Goal: Information Seeking & Learning: Learn about a topic

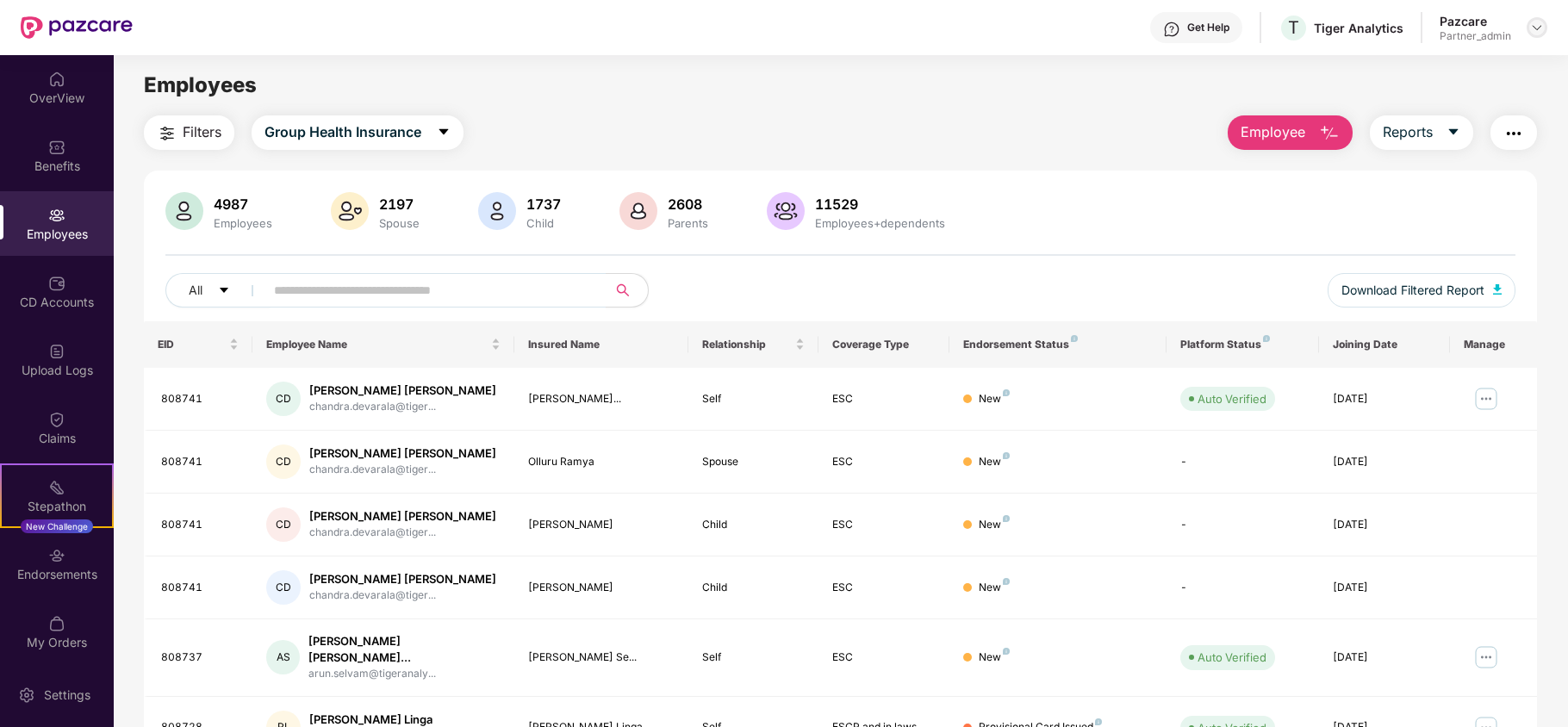
click at [1537, 23] on img at bounding box center [1537, 27] width 14 height 14
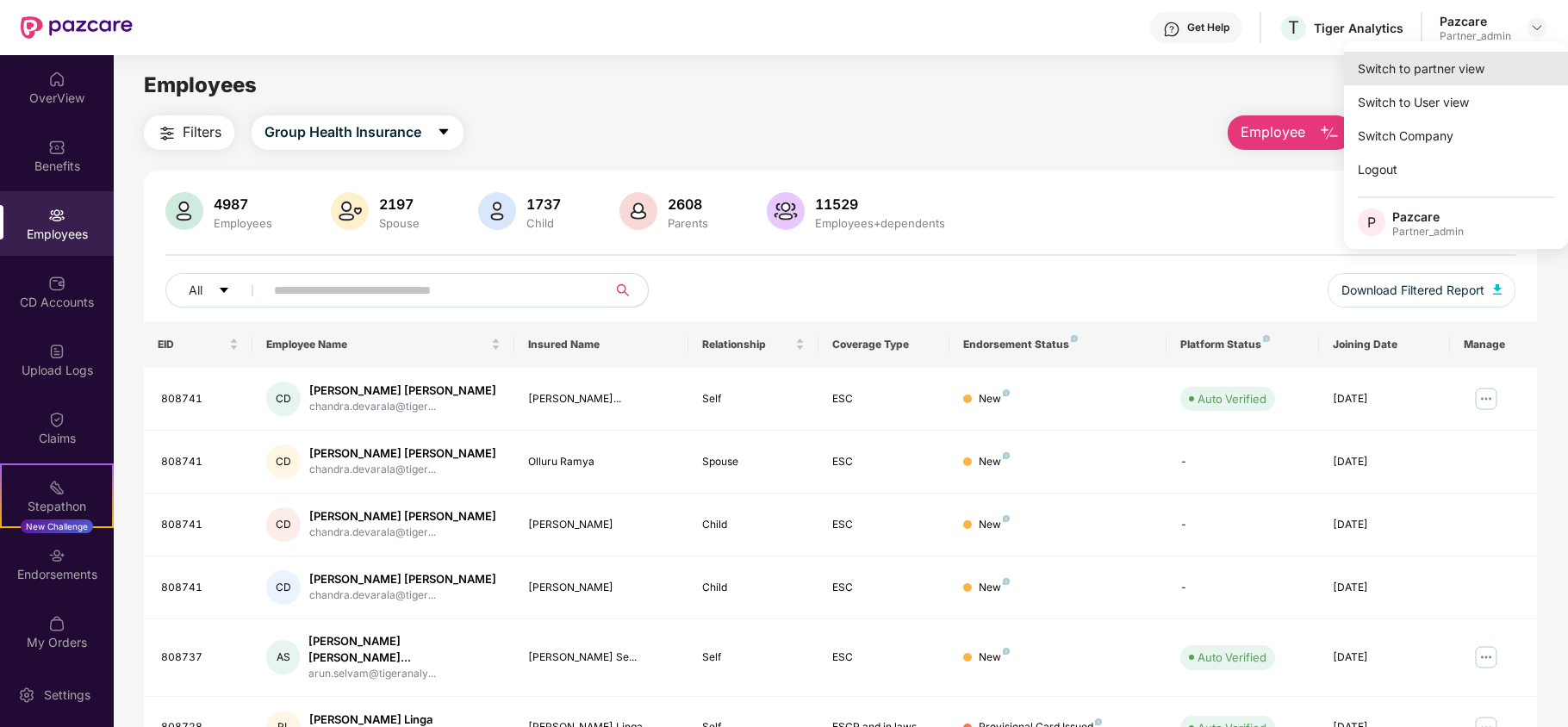
click at [1448, 79] on div "Switch to partner view" at bounding box center [1456, 69] width 224 height 33
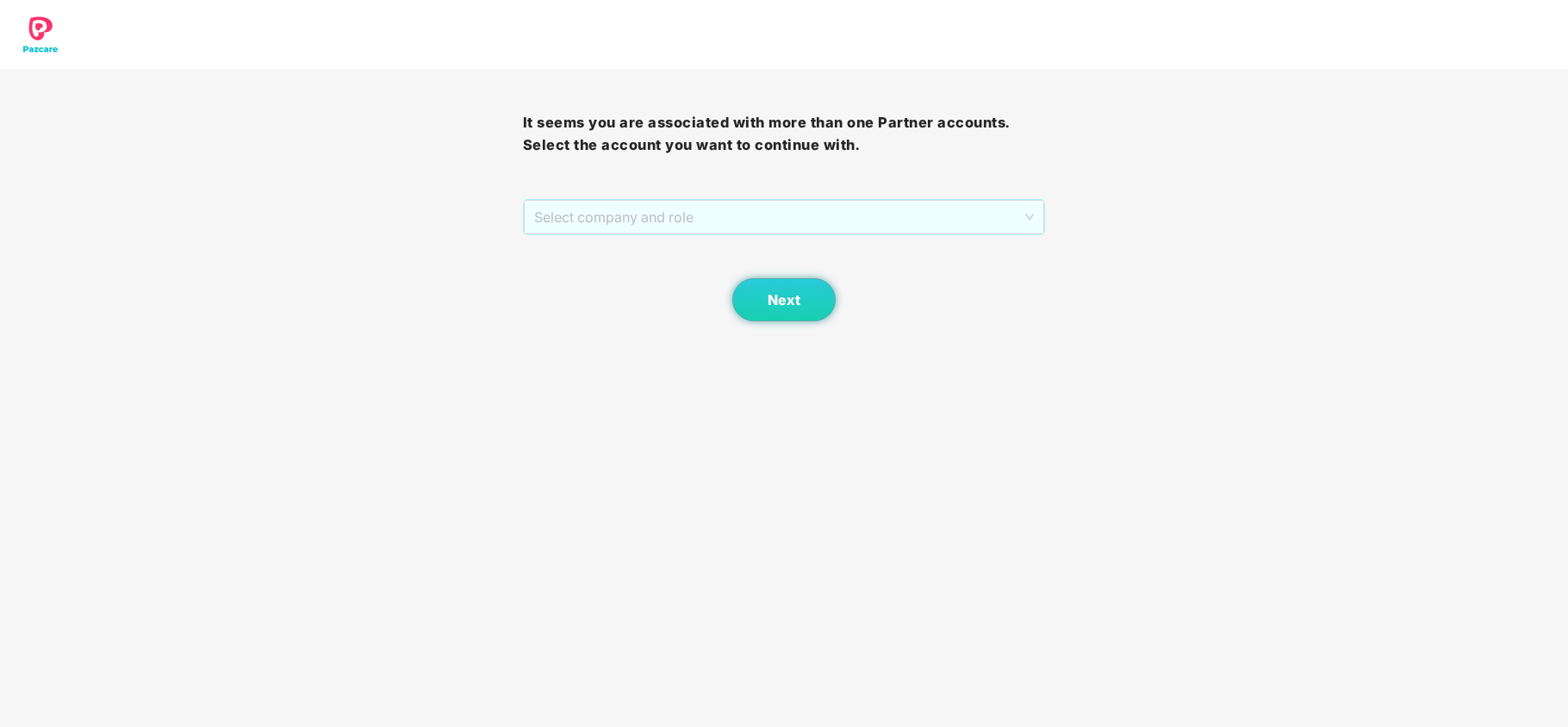
drag, startPoint x: 587, startPoint y: 221, endPoint x: 586, endPoint y: 242, distance: 21.0
click at [587, 222] on span "Select company and role" at bounding box center [784, 217] width 500 height 32
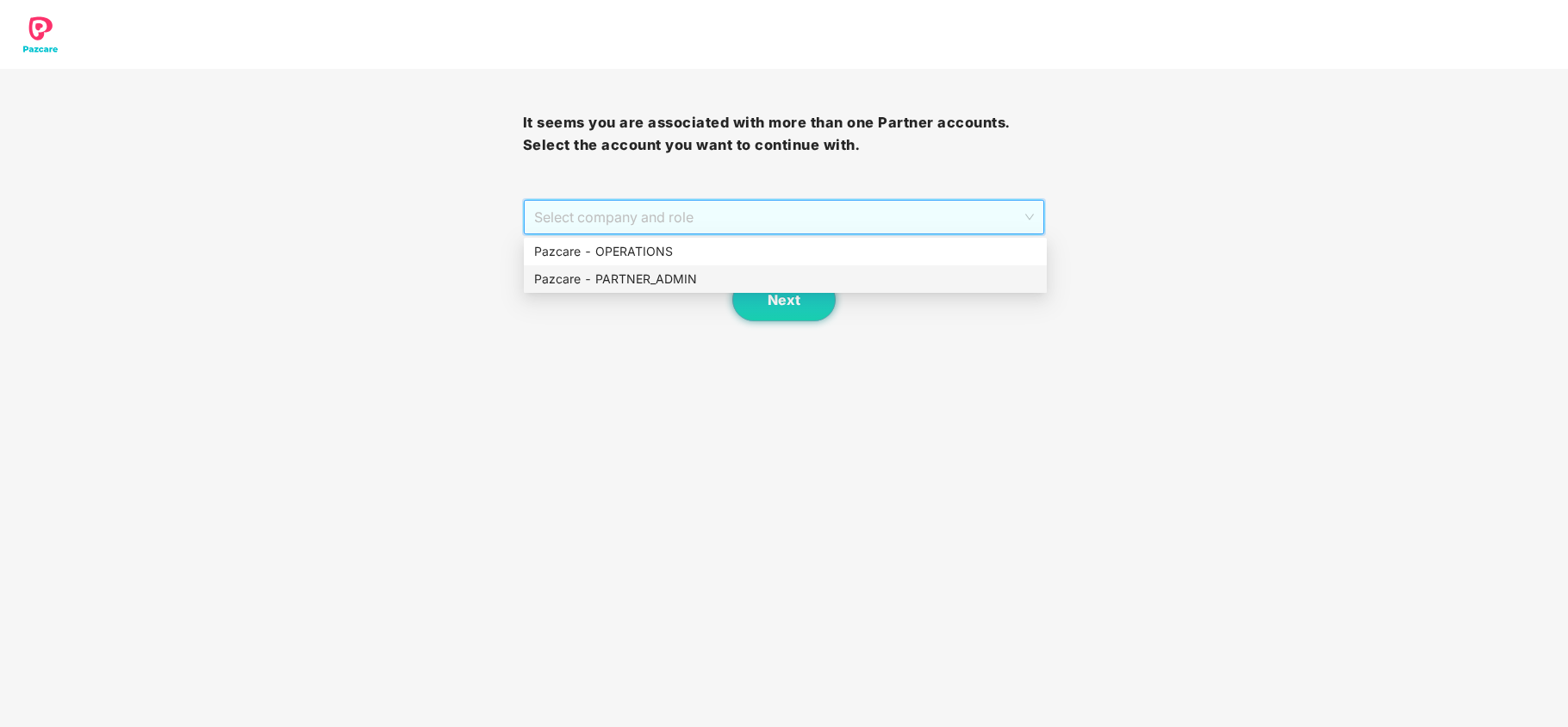
click at [581, 277] on div "Pazcare - PARTNER_ADMIN" at bounding box center [785, 279] width 502 height 19
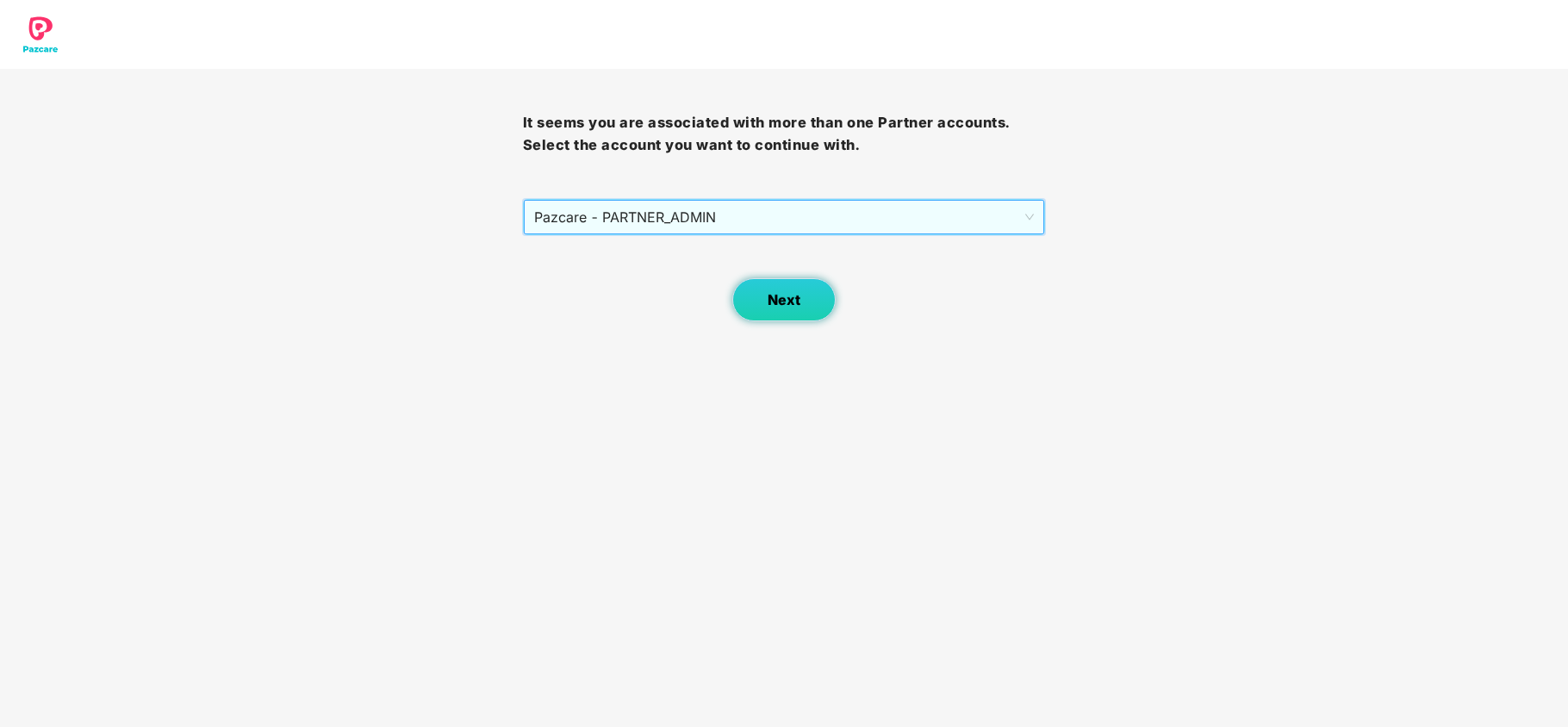
click at [794, 312] on button "Next" at bounding box center [783, 300] width 103 height 43
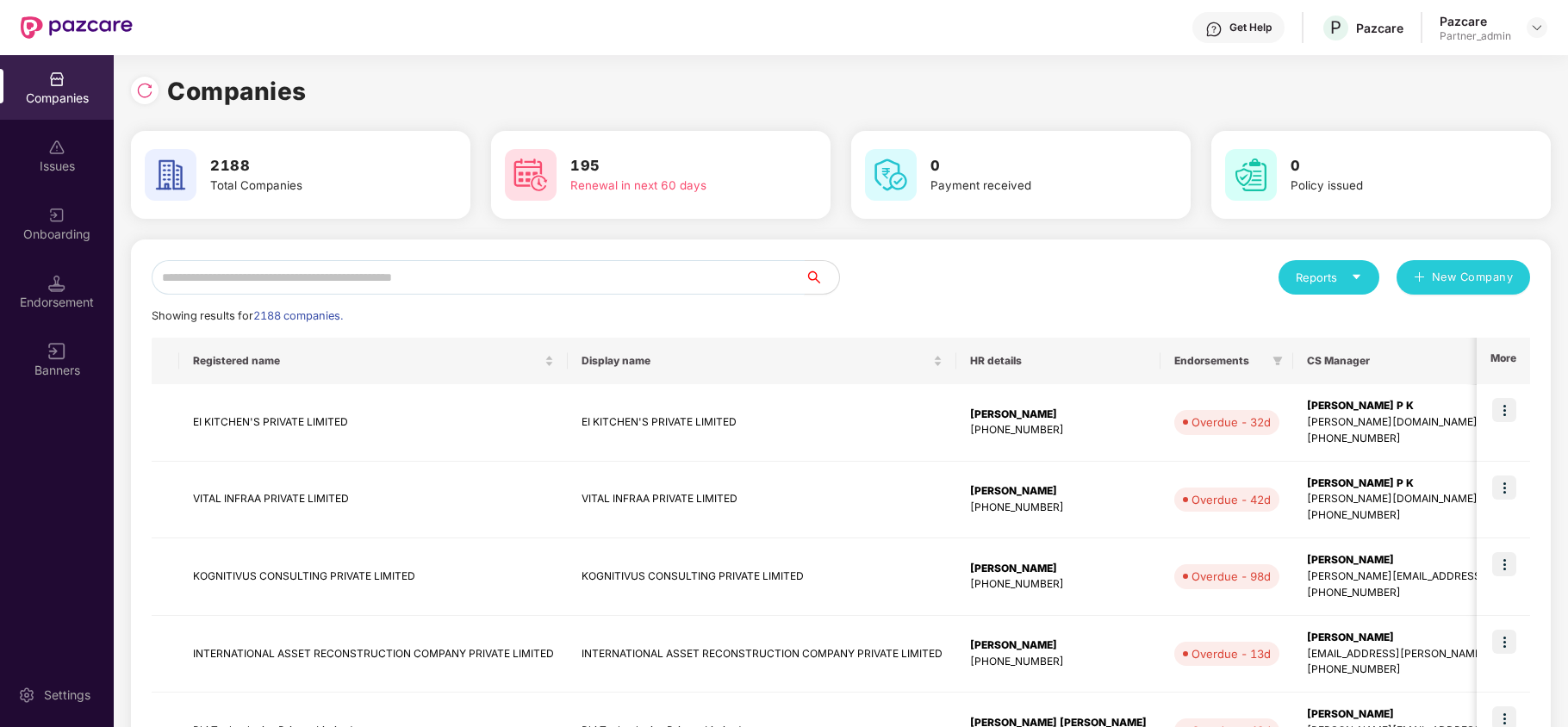
click at [584, 264] on input "text" at bounding box center [479, 277] width 653 height 34
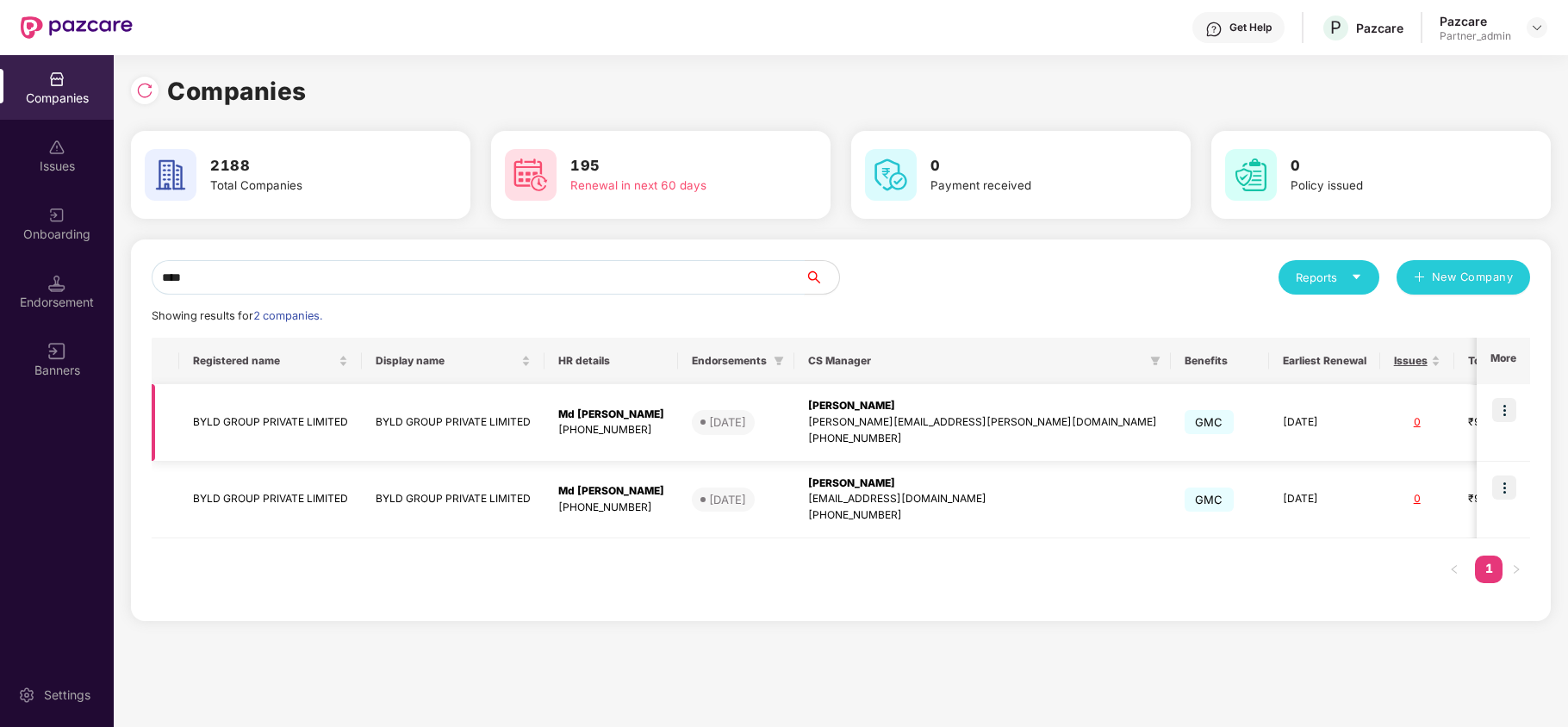
type input "****"
click at [244, 412] on td "BYLD GROUP PRIVATE LIMITED" at bounding box center [271, 423] width 183 height 78
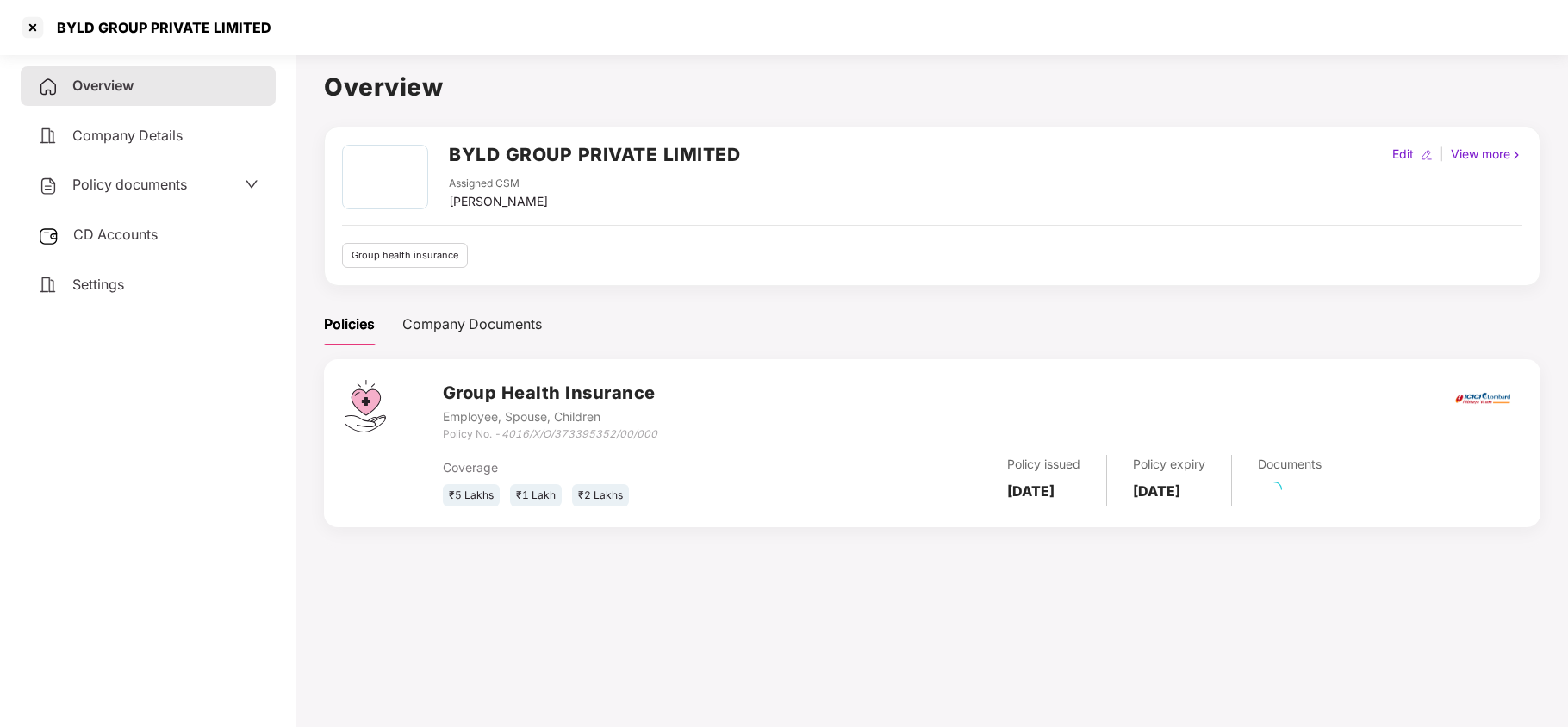
click at [90, 231] on span "CD Accounts" at bounding box center [116, 234] width 84 height 18
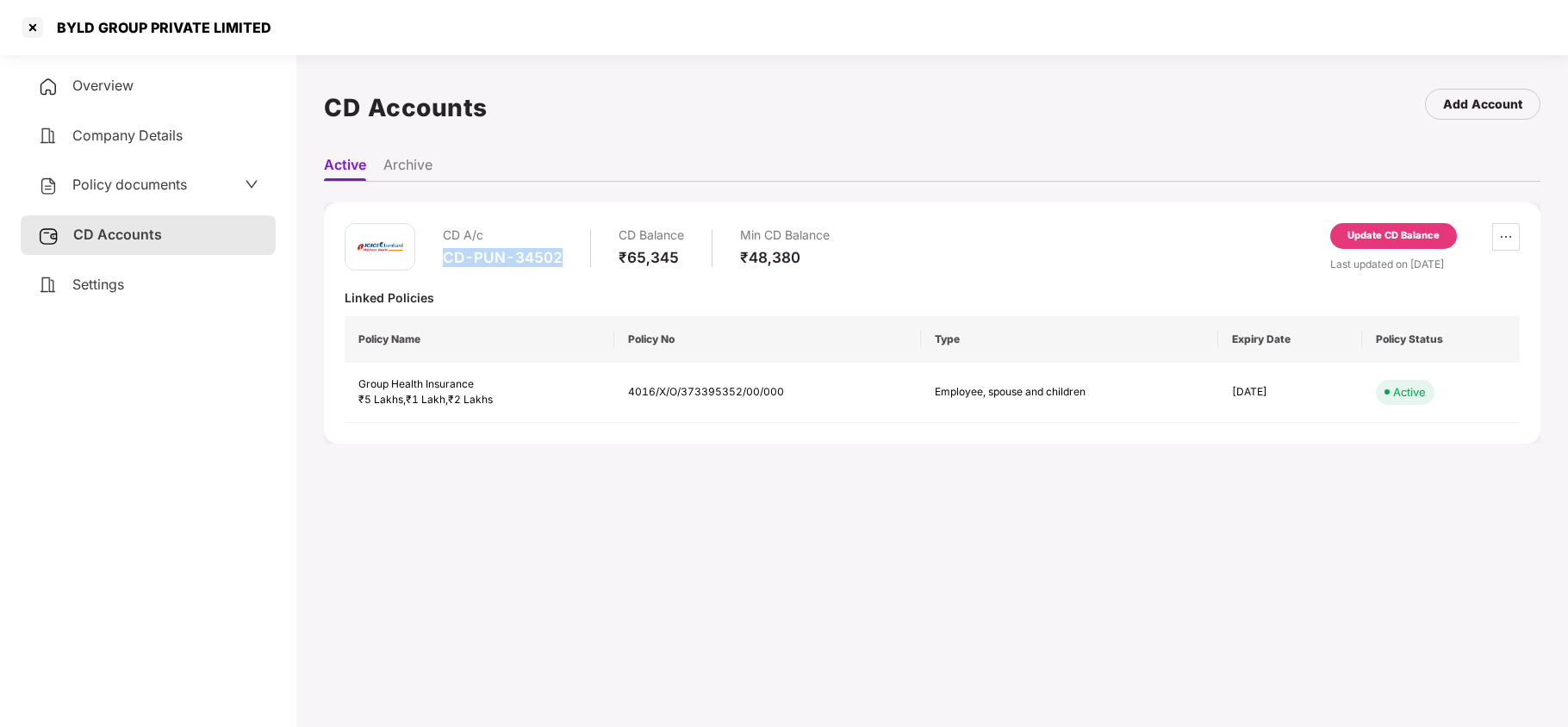
drag, startPoint x: 565, startPoint y: 260, endPoint x: 444, endPoint y: 263, distance: 121.0
click at [444, 263] on div "CD A/c CD-PUN-34502 CD Balance ₹65,345 Min CD Balance ₹48,380" at bounding box center [636, 247] width 387 height 49
copy div "CD-PUN-34502"
click at [118, 180] on span "Policy documents" at bounding box center [130, 184] width 115 height 18
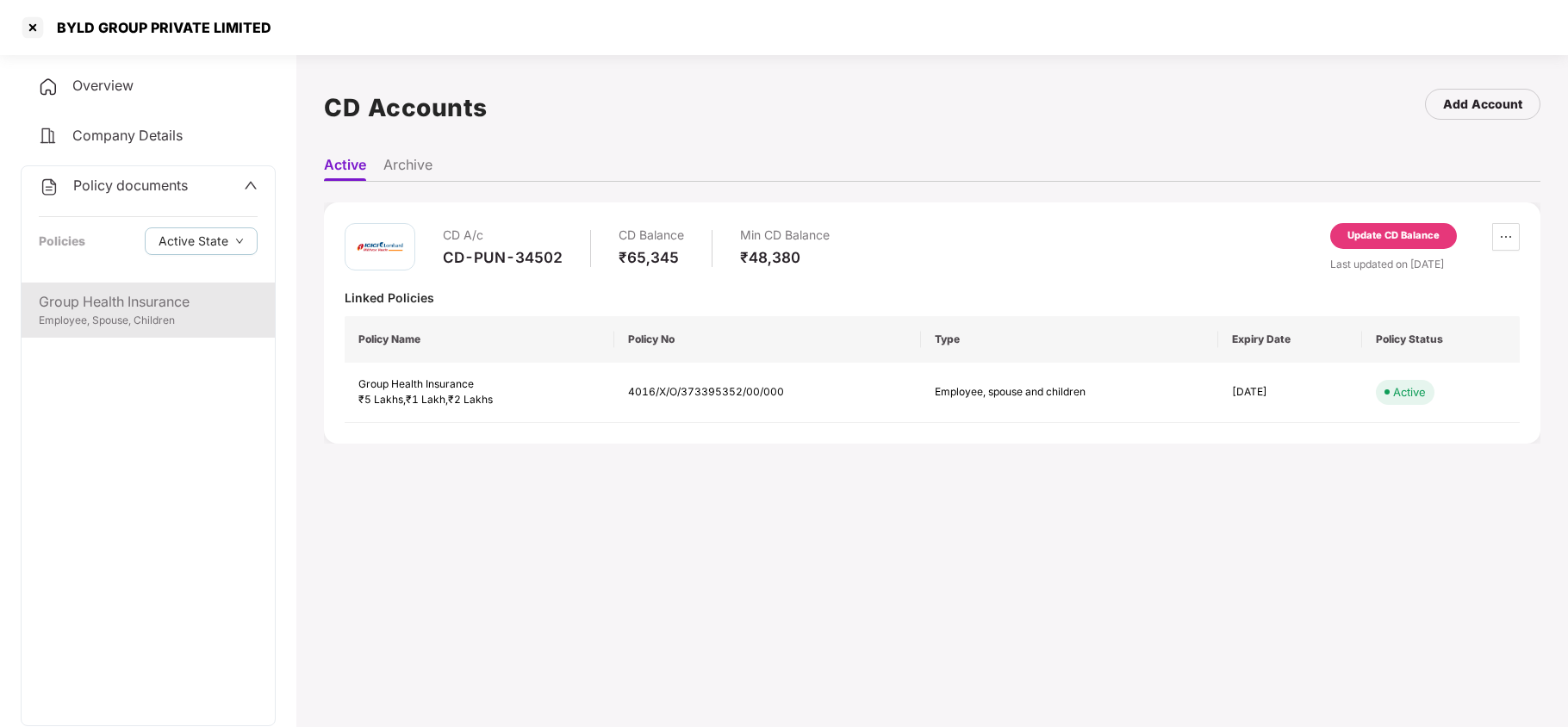
drag, startPoint x: 163, startPoint y: 310, endPoint x: 160, endPoint y: 291, distance: 19.2
click at [162, 307] on div "Group Health Insurance" at bounding box center [148, 302] width 219 height 22
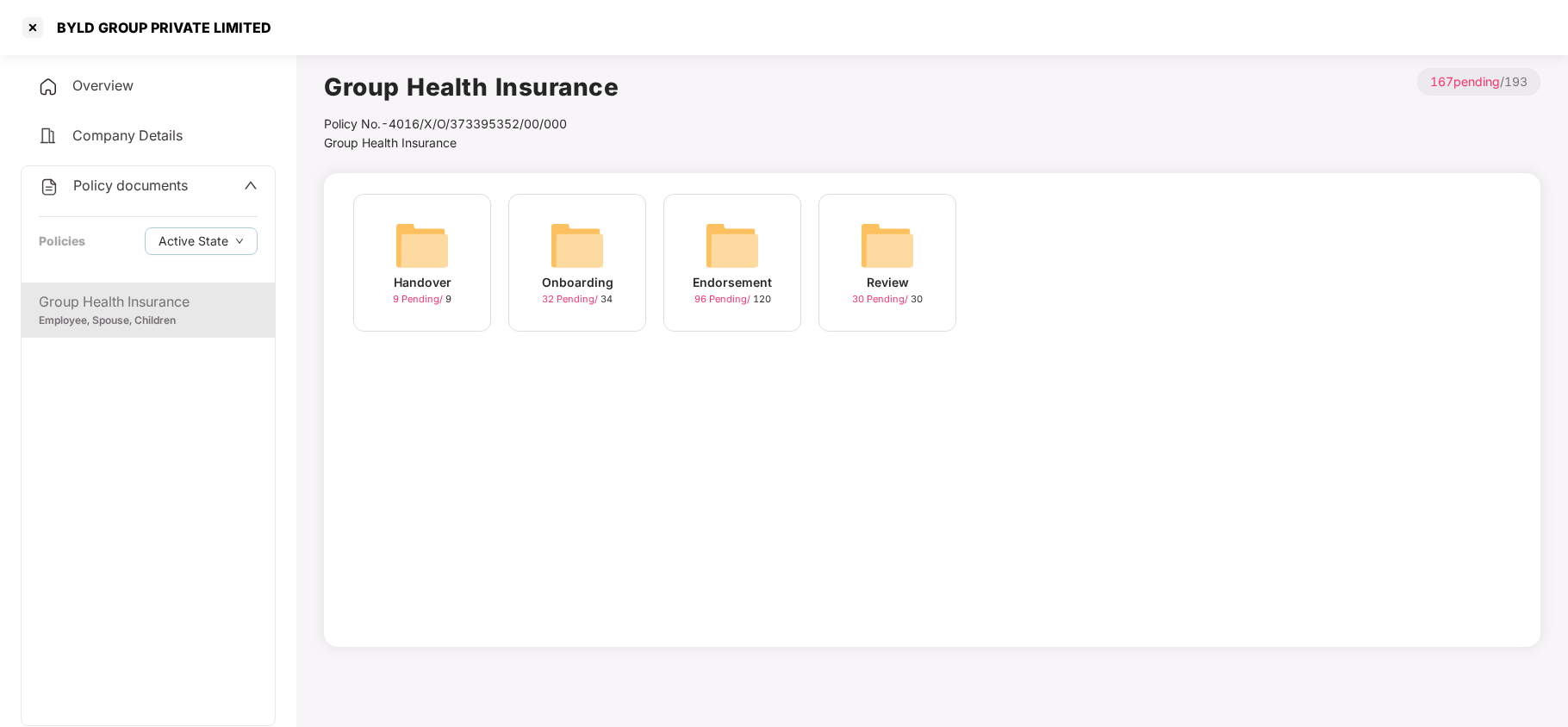
drag, startPoint x: 556, startPoint y: 205, endPoint x: 558, endPoint y: 215, distance: 10.2
click at [558, 215] on div "Onboarding 32 Pending / 34" at bounding box center [577, 263] width 137 height 137
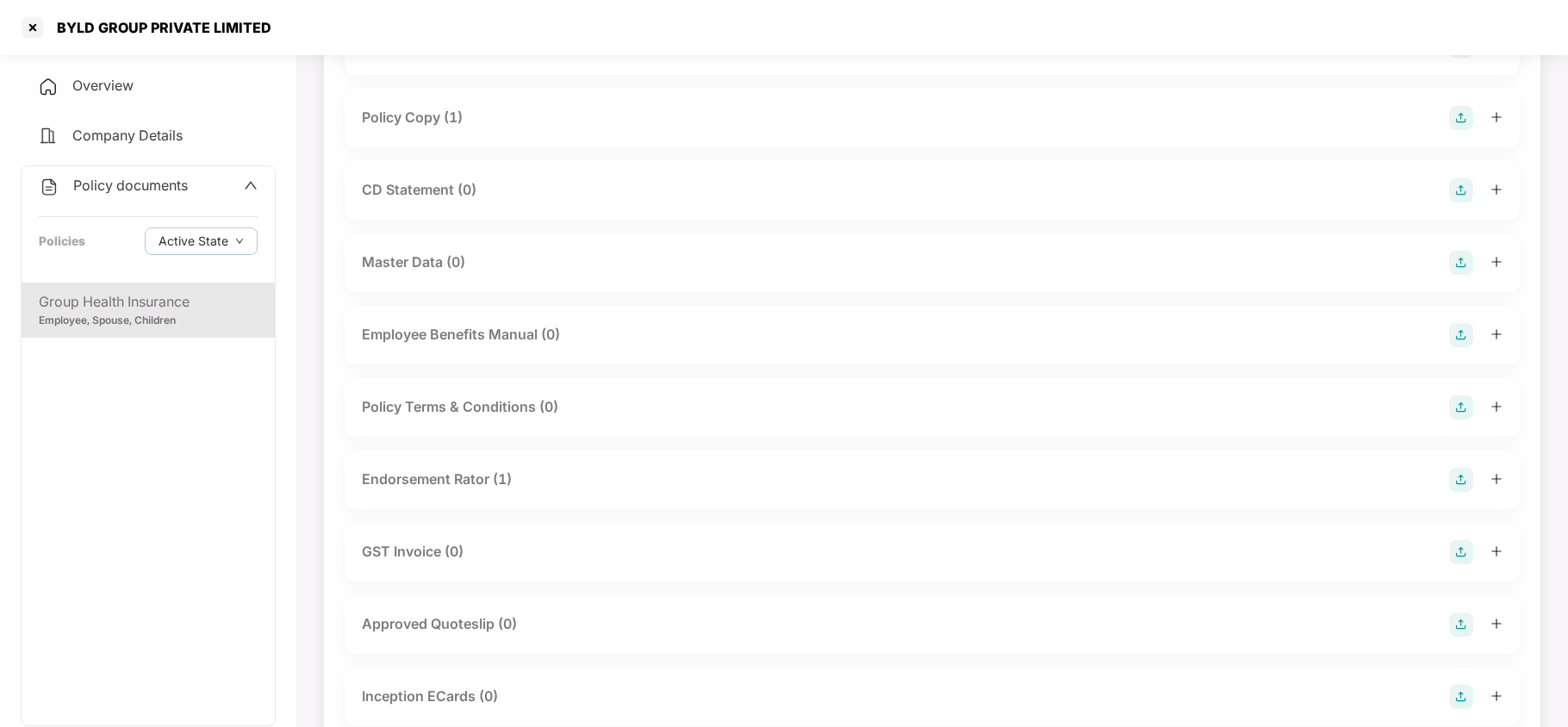
scroll to position [230, 0]
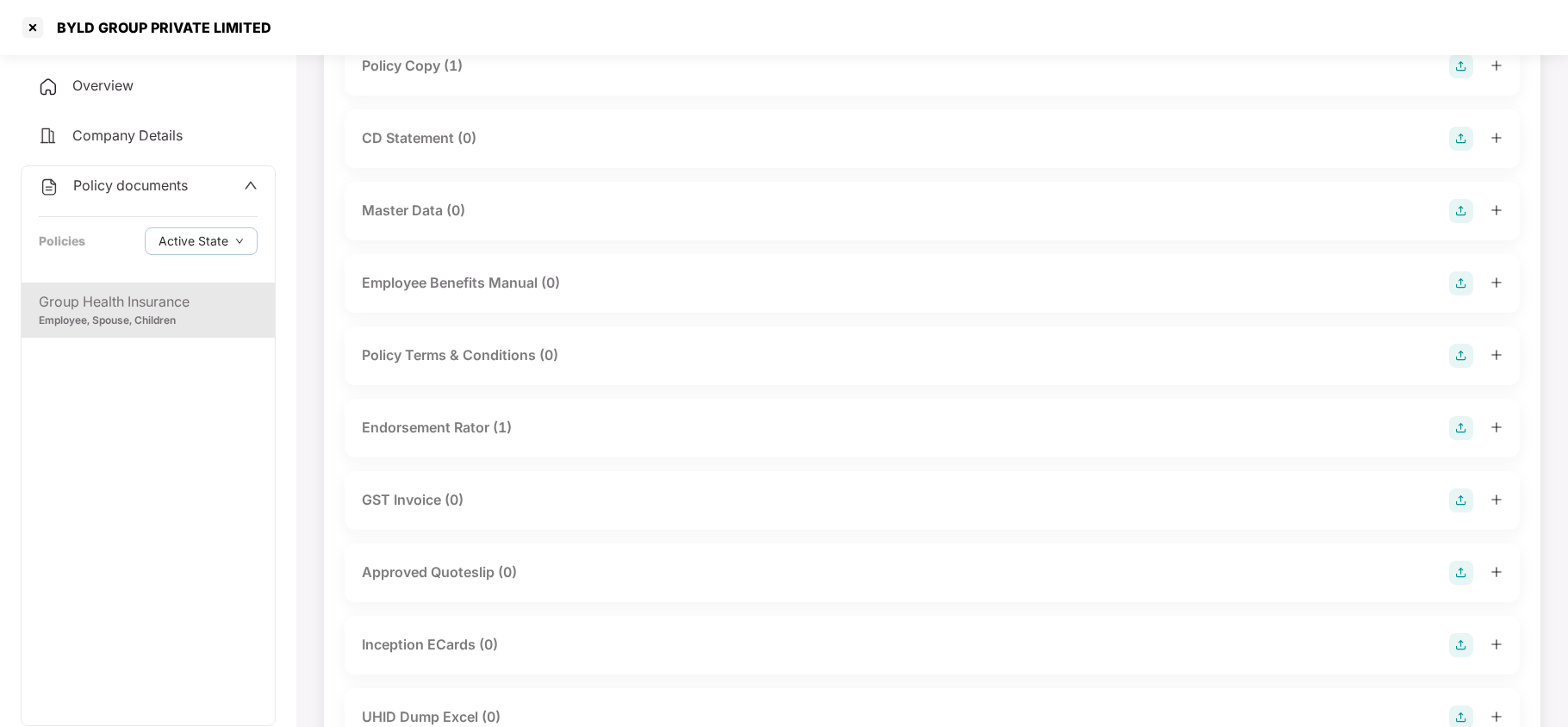
click at [401, 431] on div "Endorsement Rator (1)" at bounding box center [437, 428] width 150 height 22
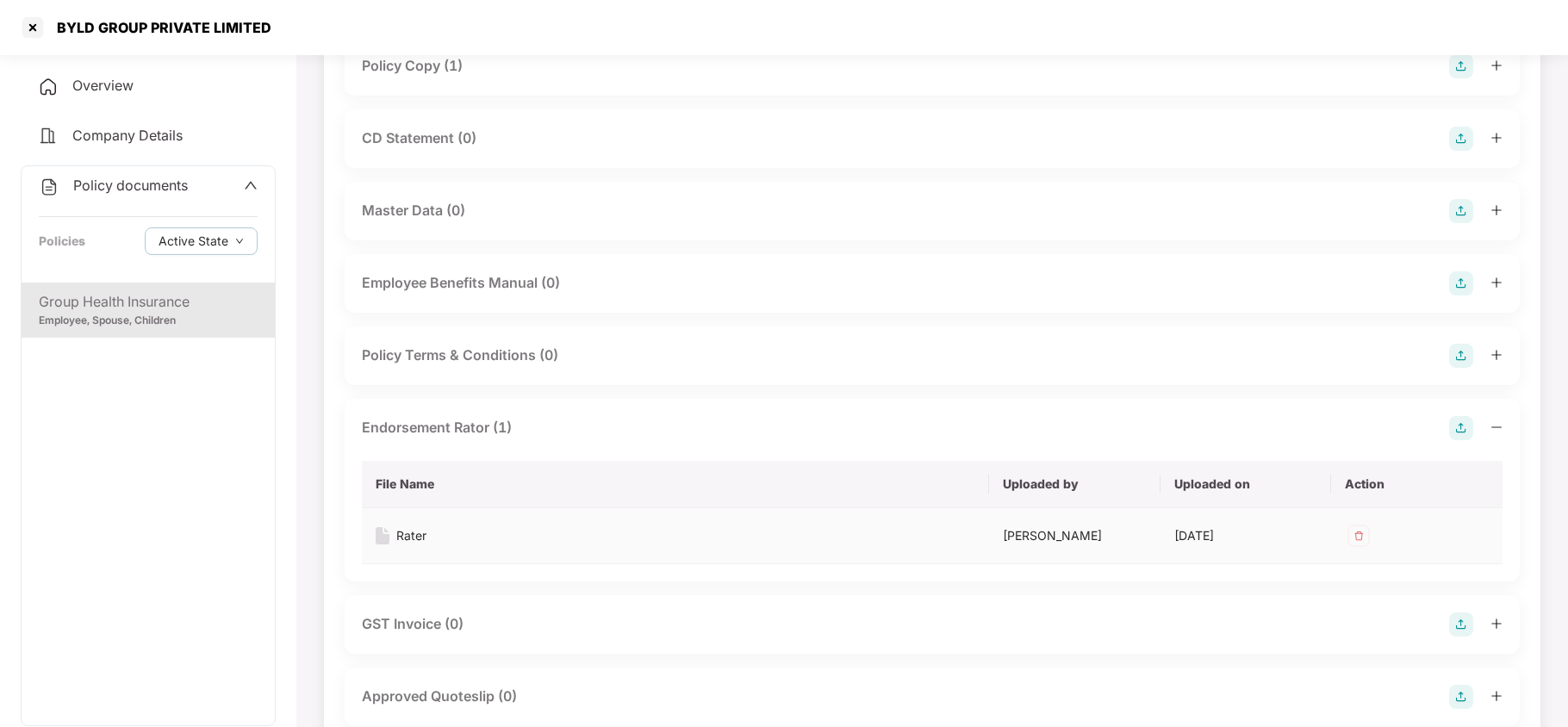
click at [414, 531] on div "Rater" at bounding box center [411, 535] width 30 height 19
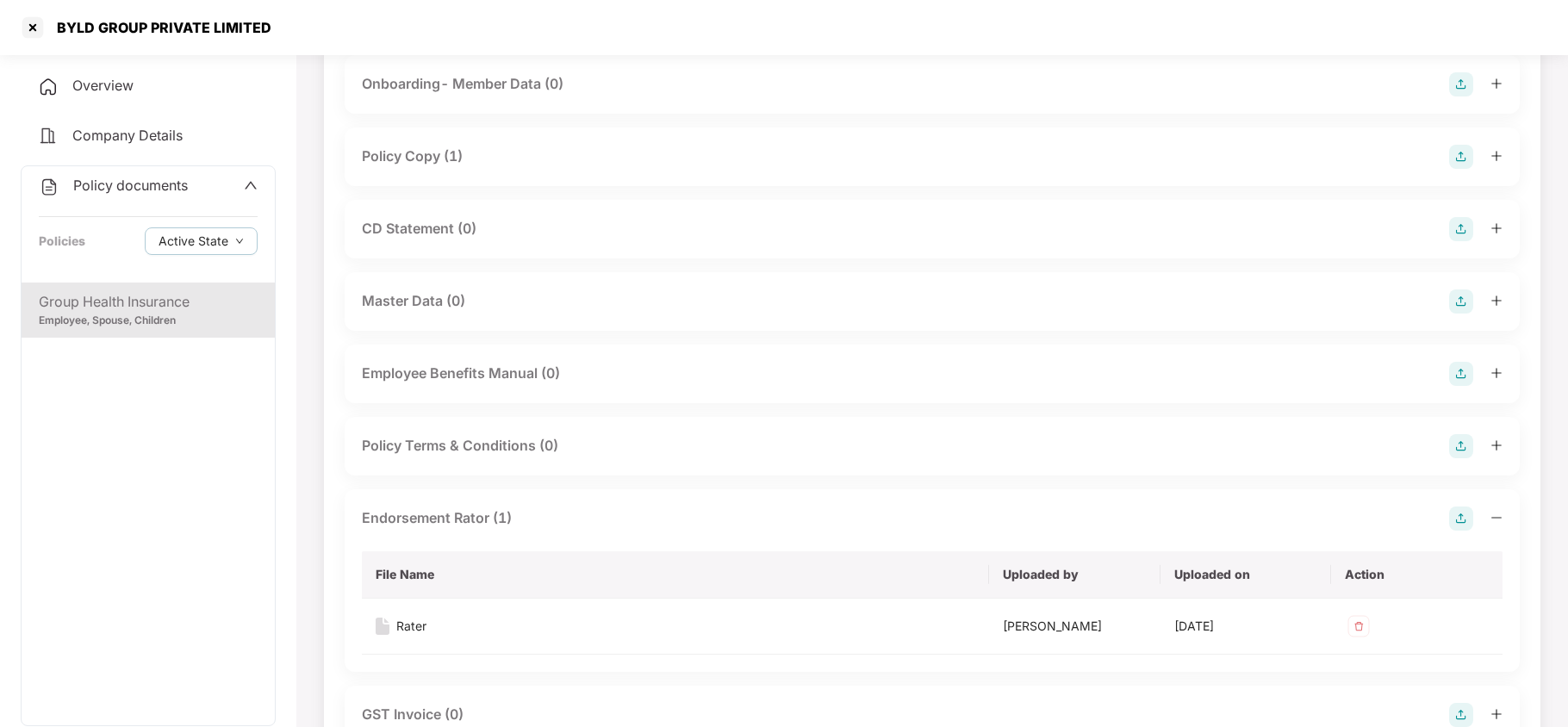
scroll to position [0, 0]
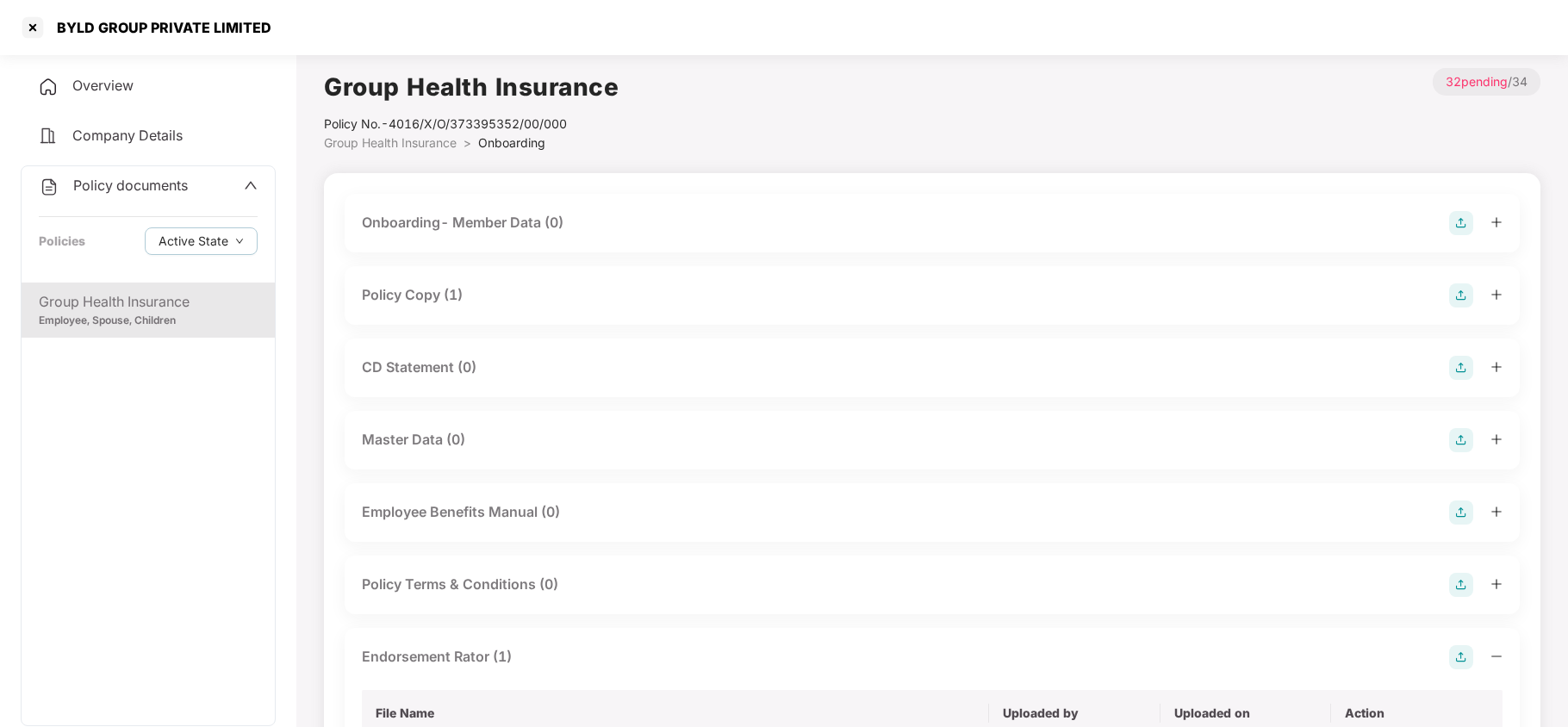
click at [390, 291] on div "Policy Copy (1)" at bounding box center [412, 295] width 101 height 22
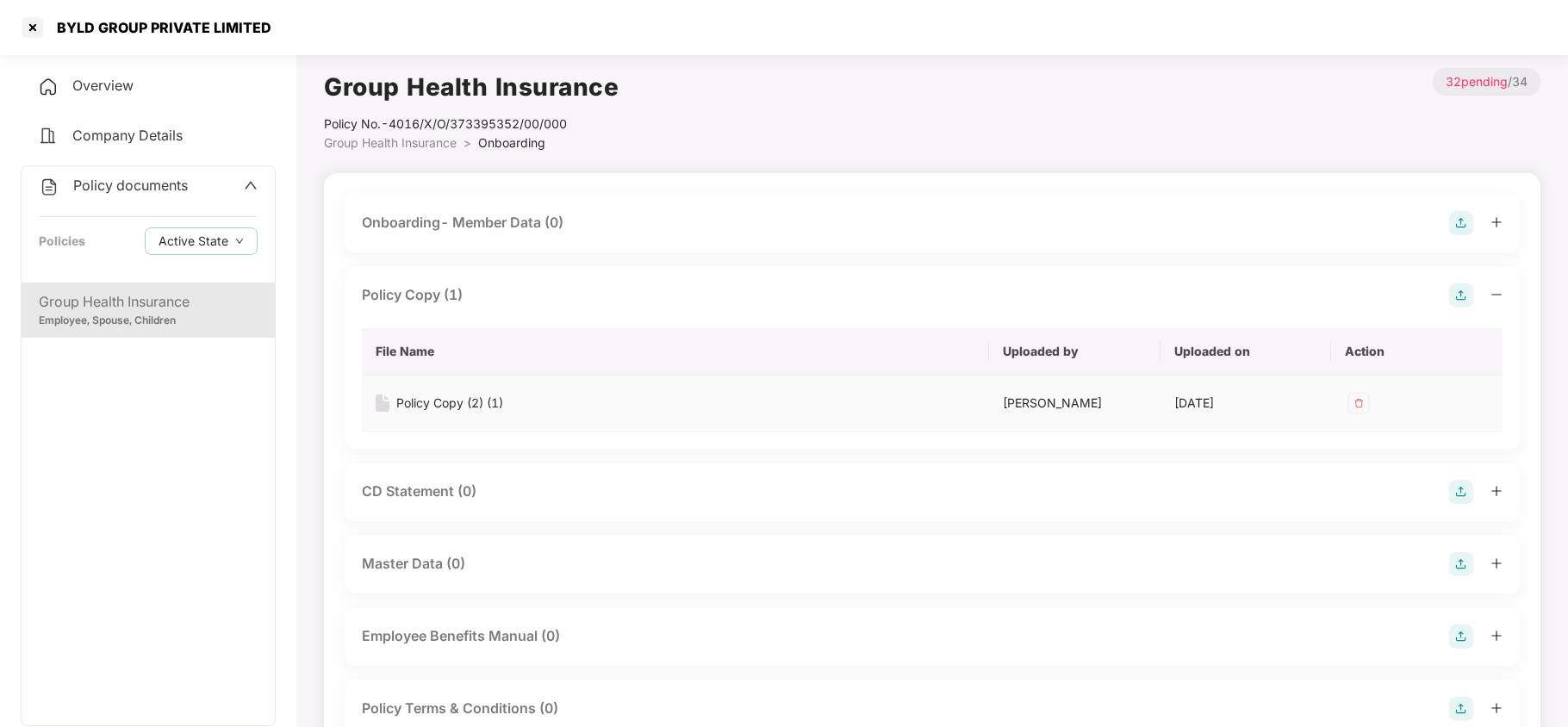
click at [442, 405] on div "Policy Copy (2) (1)" at bounding box center [449, 402] width 107 height 19
click at [29, 26] on div at bounding box center [32, 27] width 27 height 27
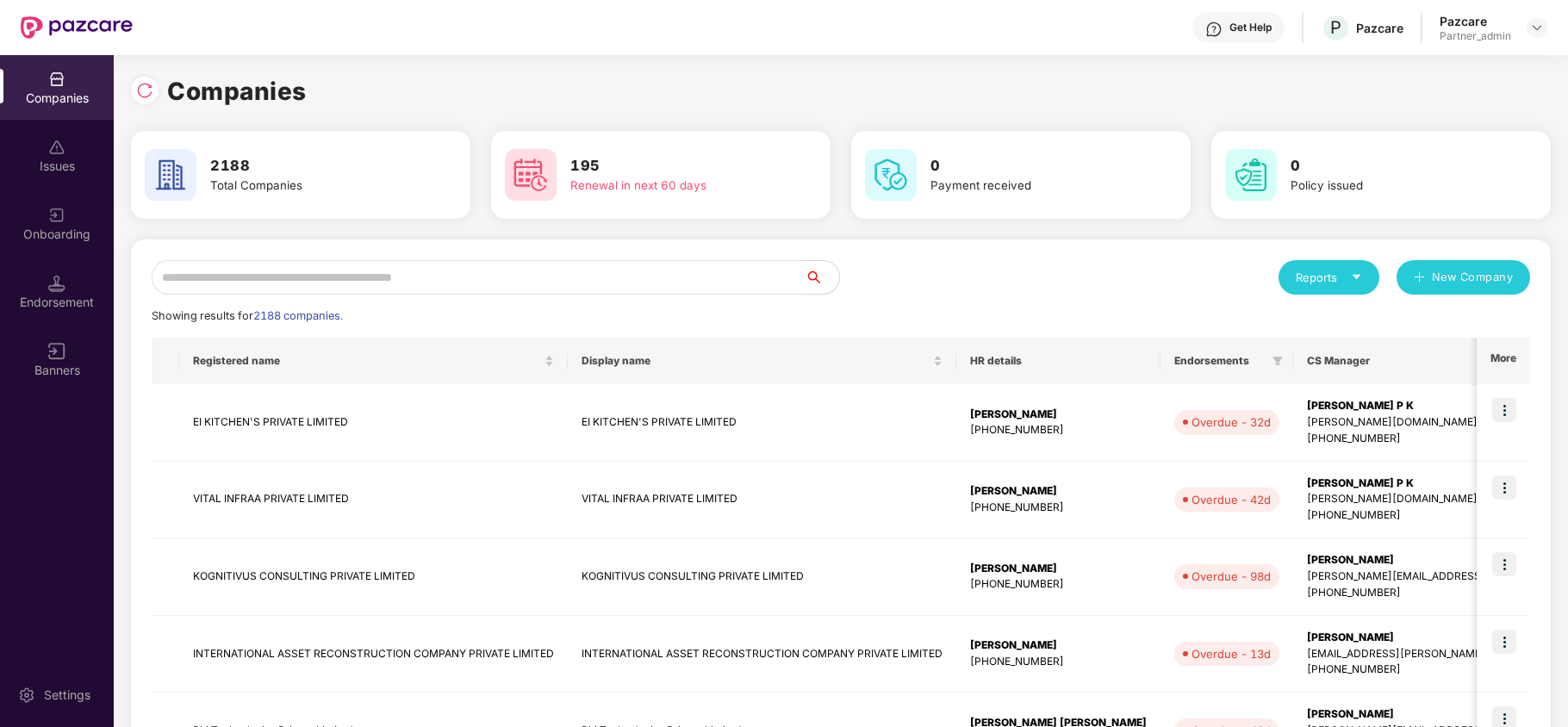
click at [1073, 279] on div "Reports New Company" at bounding box center [1185, 277] width 689 height 34
click at [980, 250] on div "Reports New Company Showing results for 2188 companies. Registered name Display…" at bounding box center [840, 739] width 1420 height 999
click at [1310, 290] on div "Reports" at bounding box center [1329, 277] width 101 height 34
click at [1299, 321] on div "Companies" at bounding box center [1320, 323] width 63 height 19
click at [249, 284] on input "text" at bounding box center [479, 277] width 653 height 34
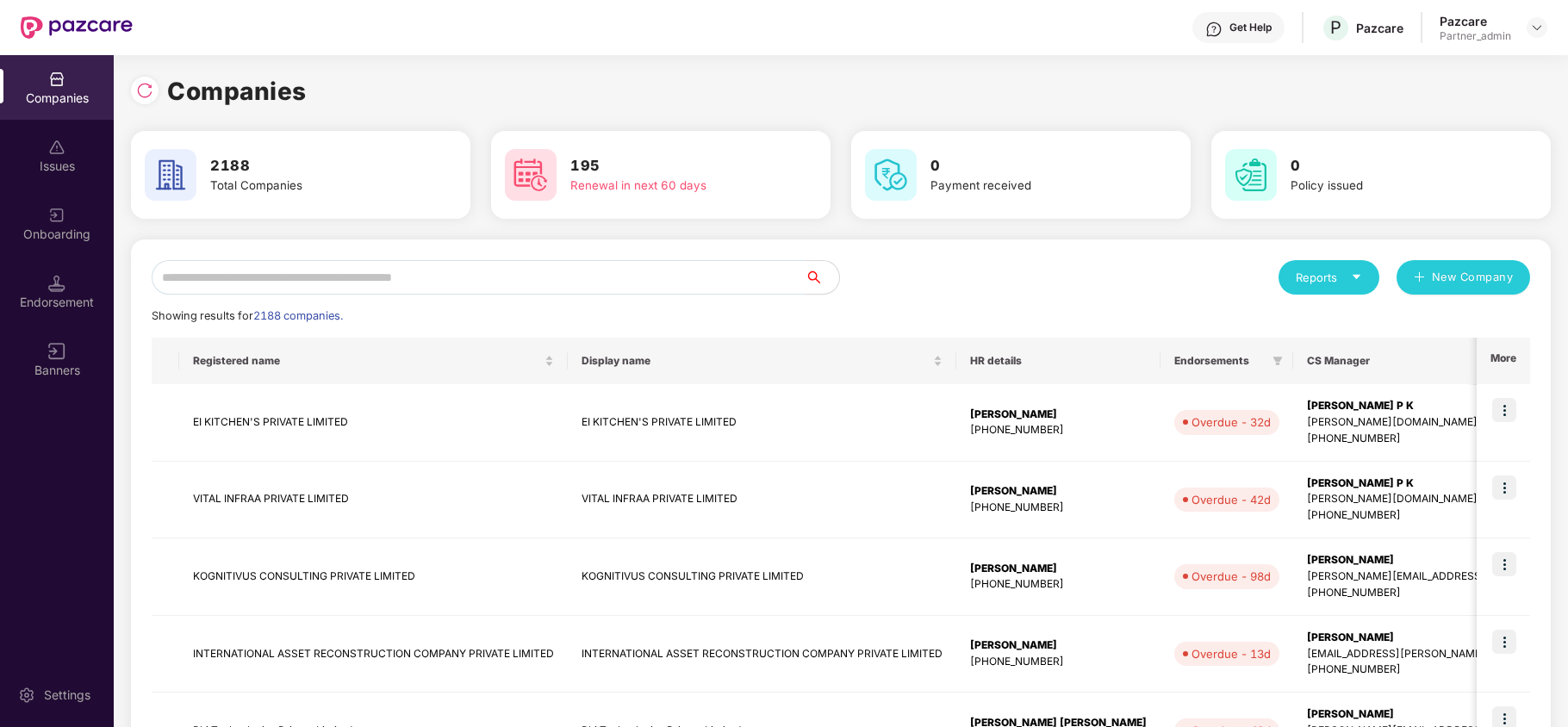
paste input "**********"
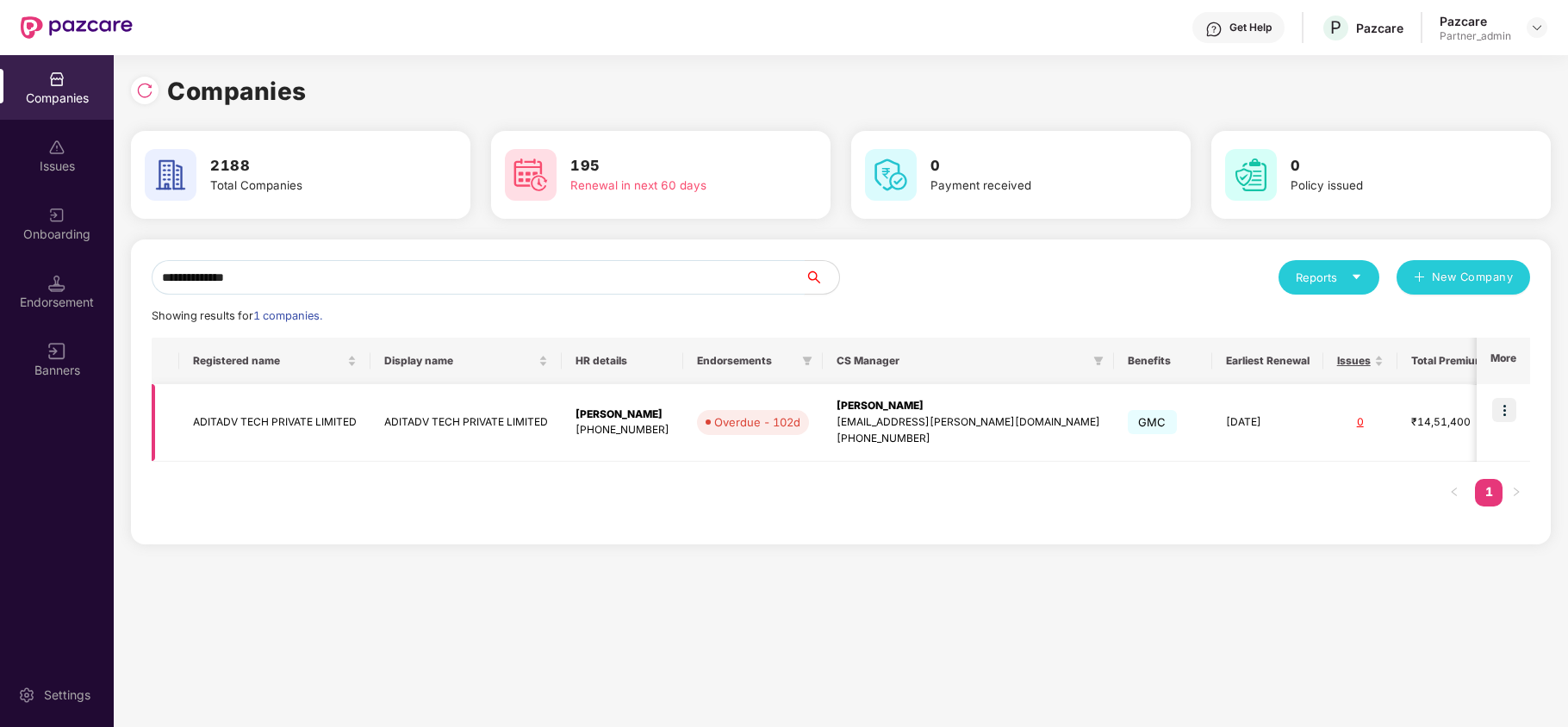
type input "**********"
click at [279, 424] on td "ADITADV TECH PRIVATE LIMITED" at bounding box center [275, 423] width 191 height 78
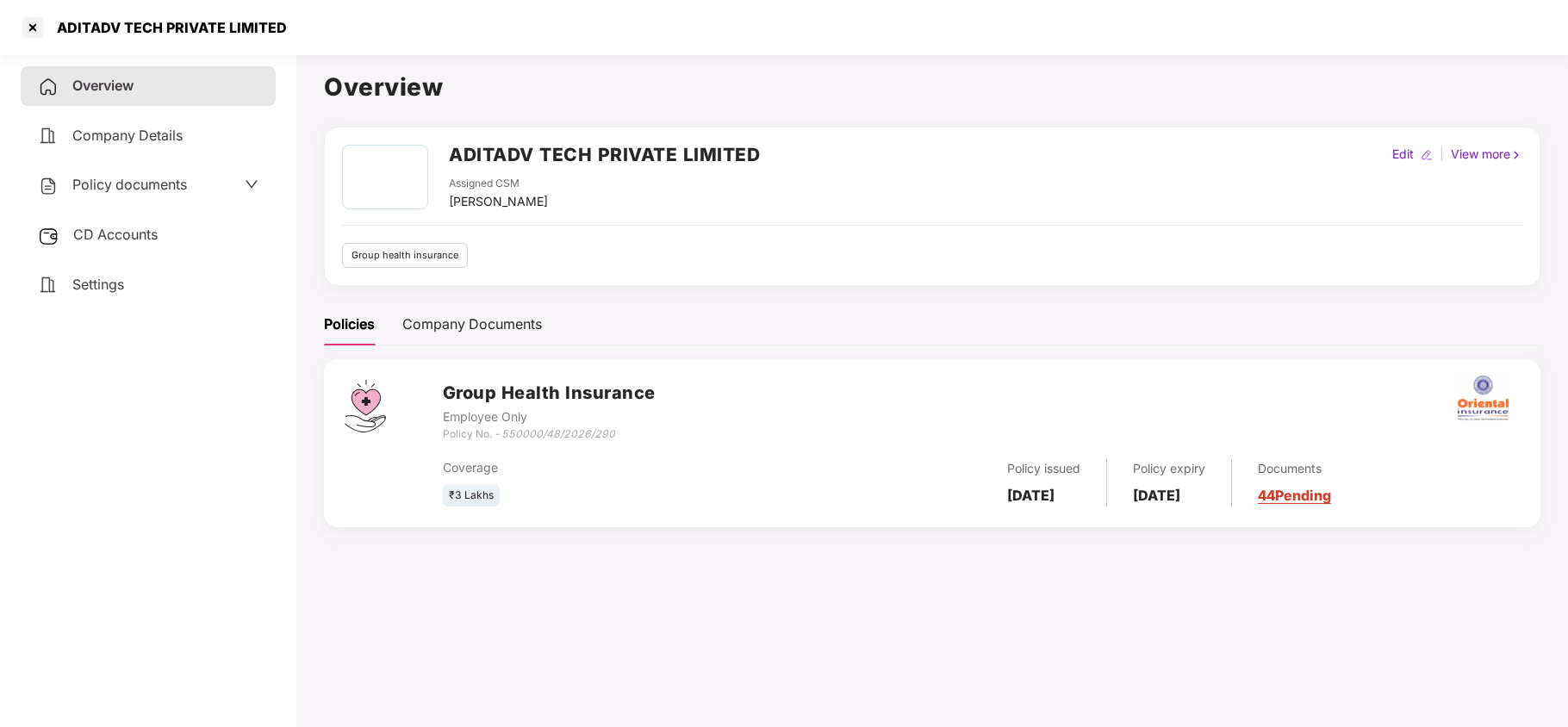
click at [129, 181] on span "Policy documents" at bounding box center [130, 184] width 115 height 18
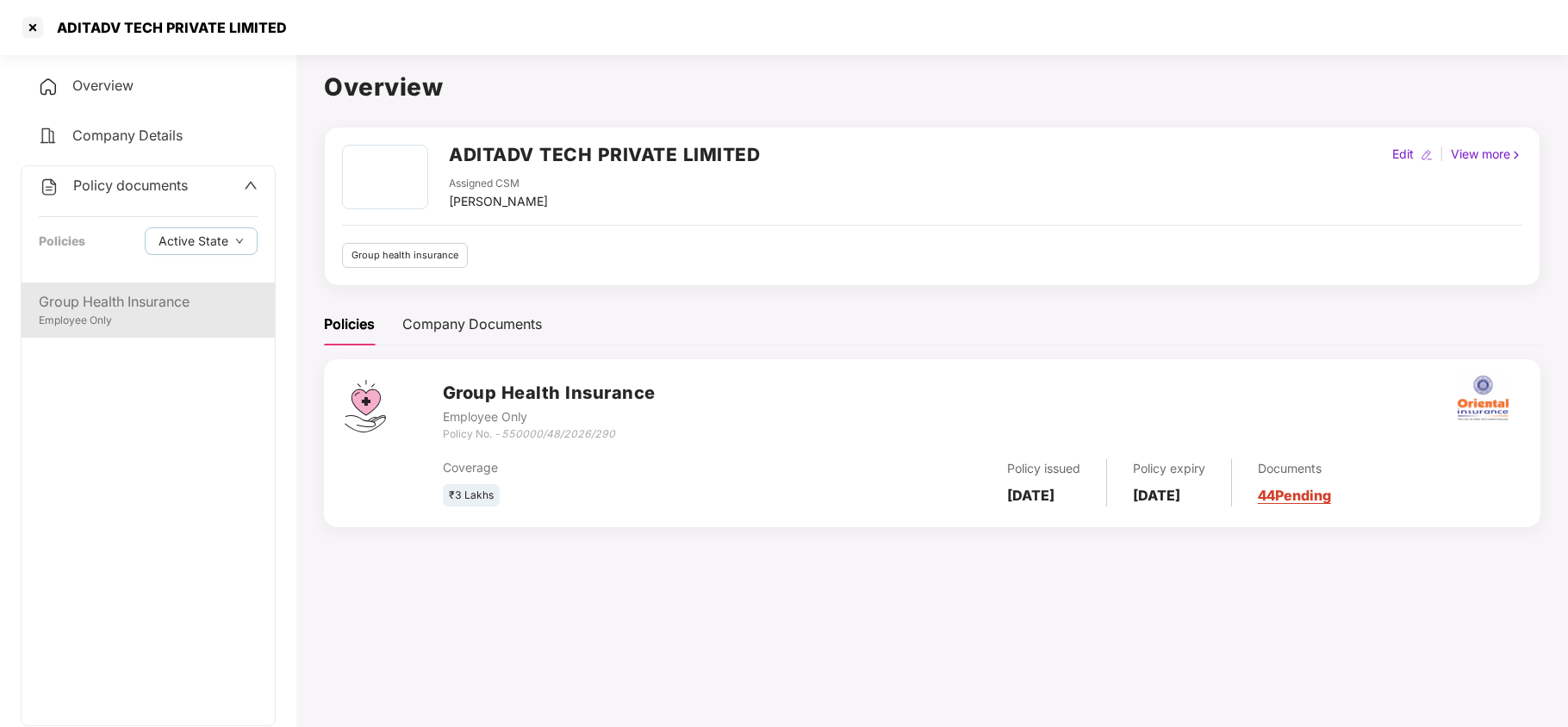
click at [142, 301] on div "Group Health Insurance" at bounding box center [148, 302] width 219 height 22
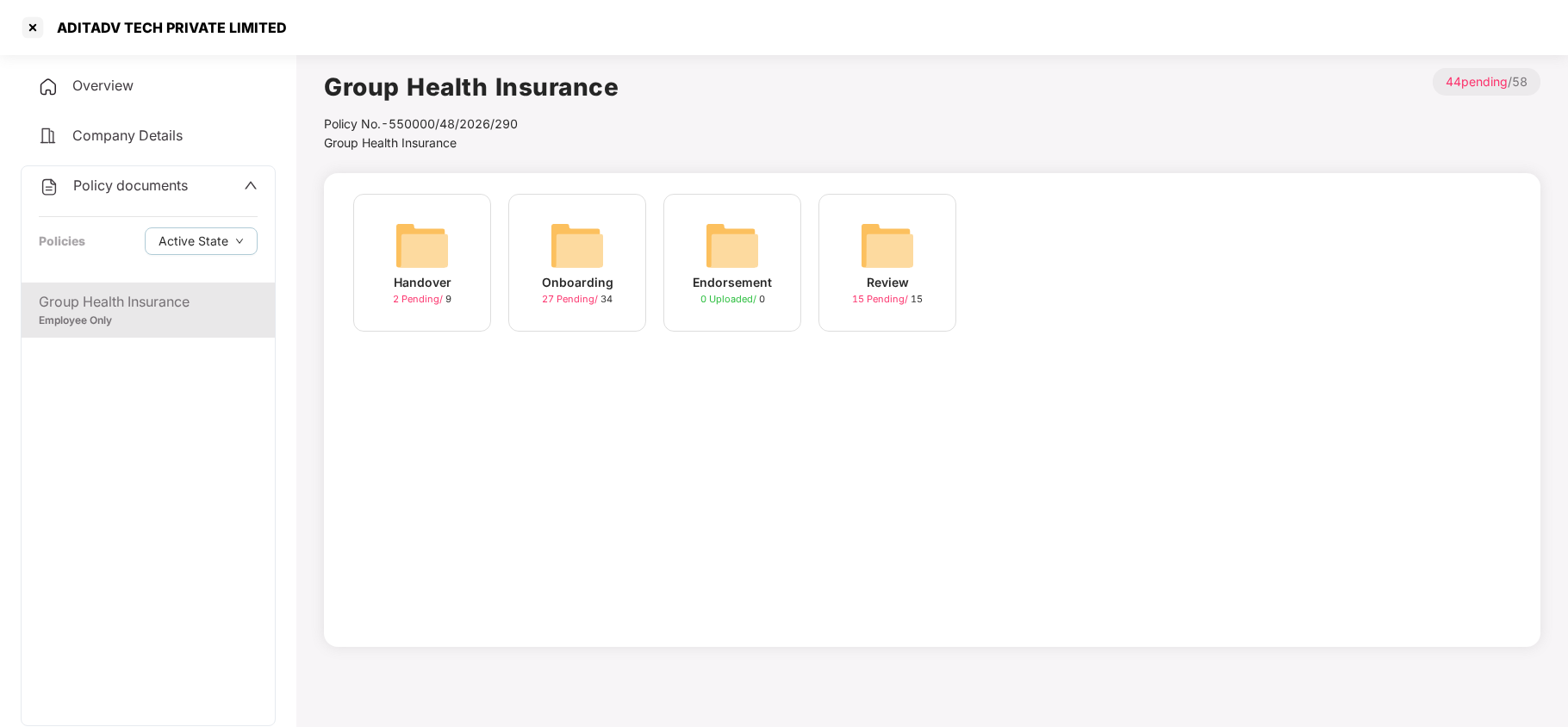
click at [583, 255] on img at bounding box center [577, 245] width 55 height 55
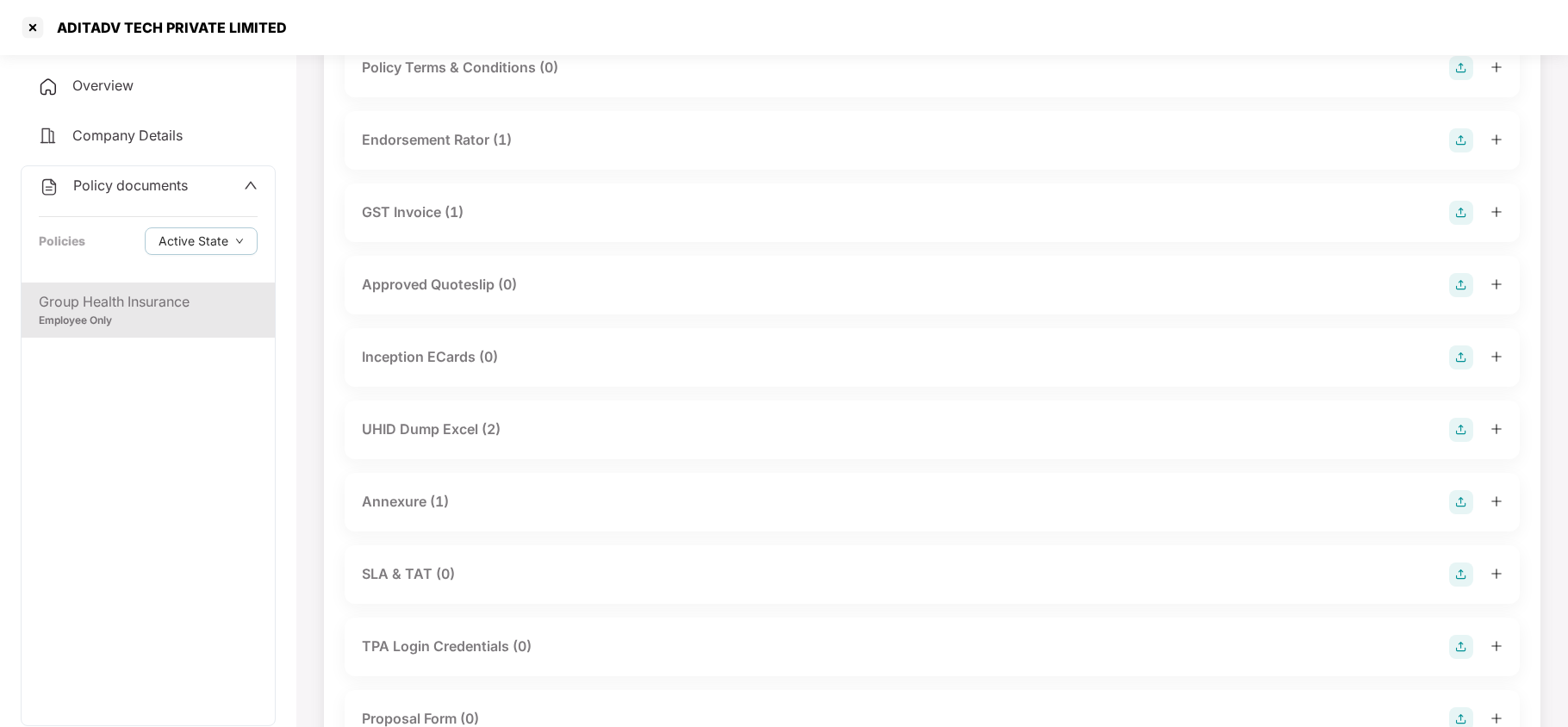
scroll to position [574, 0]
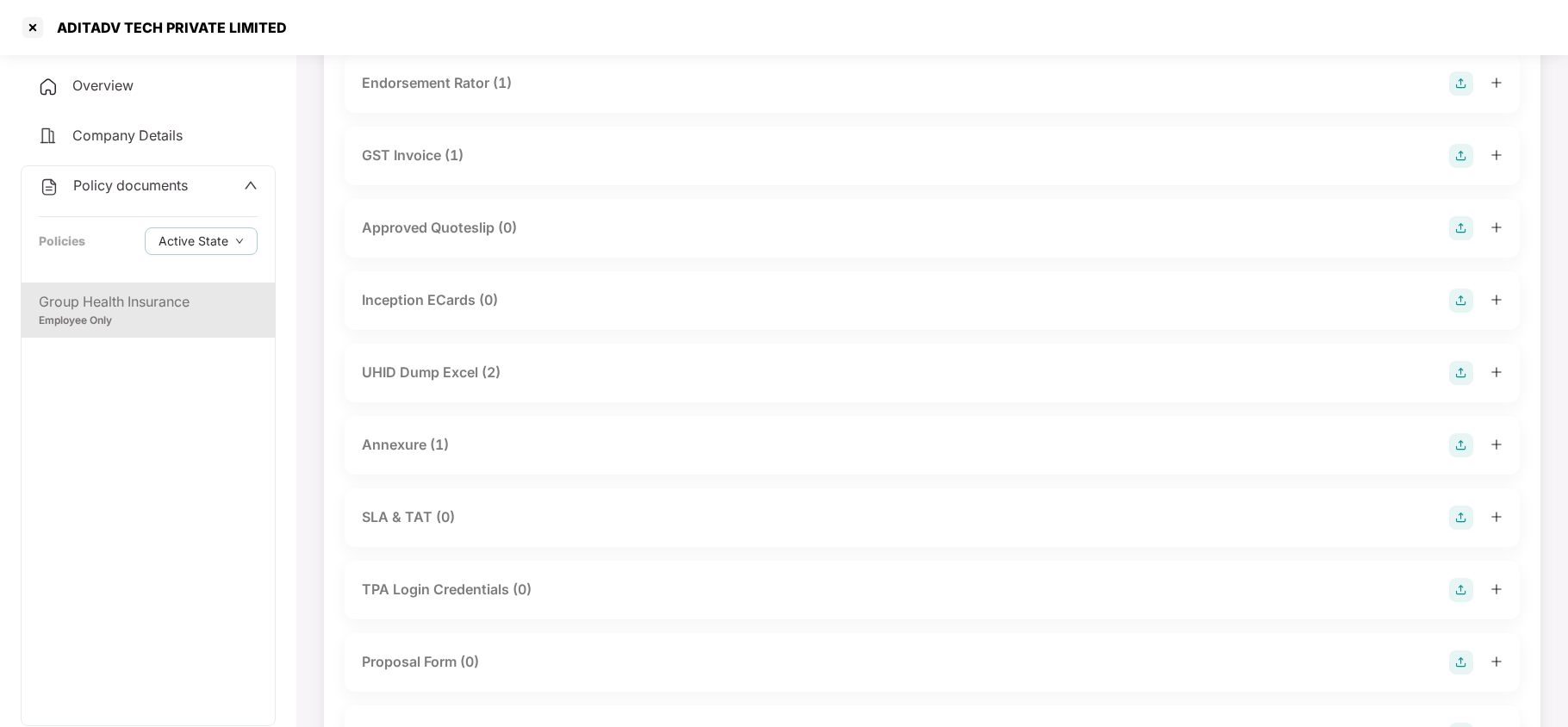
click at [417, 441] on div "Annexure (1)" at bounding box center [405, 445] width 87 height 22
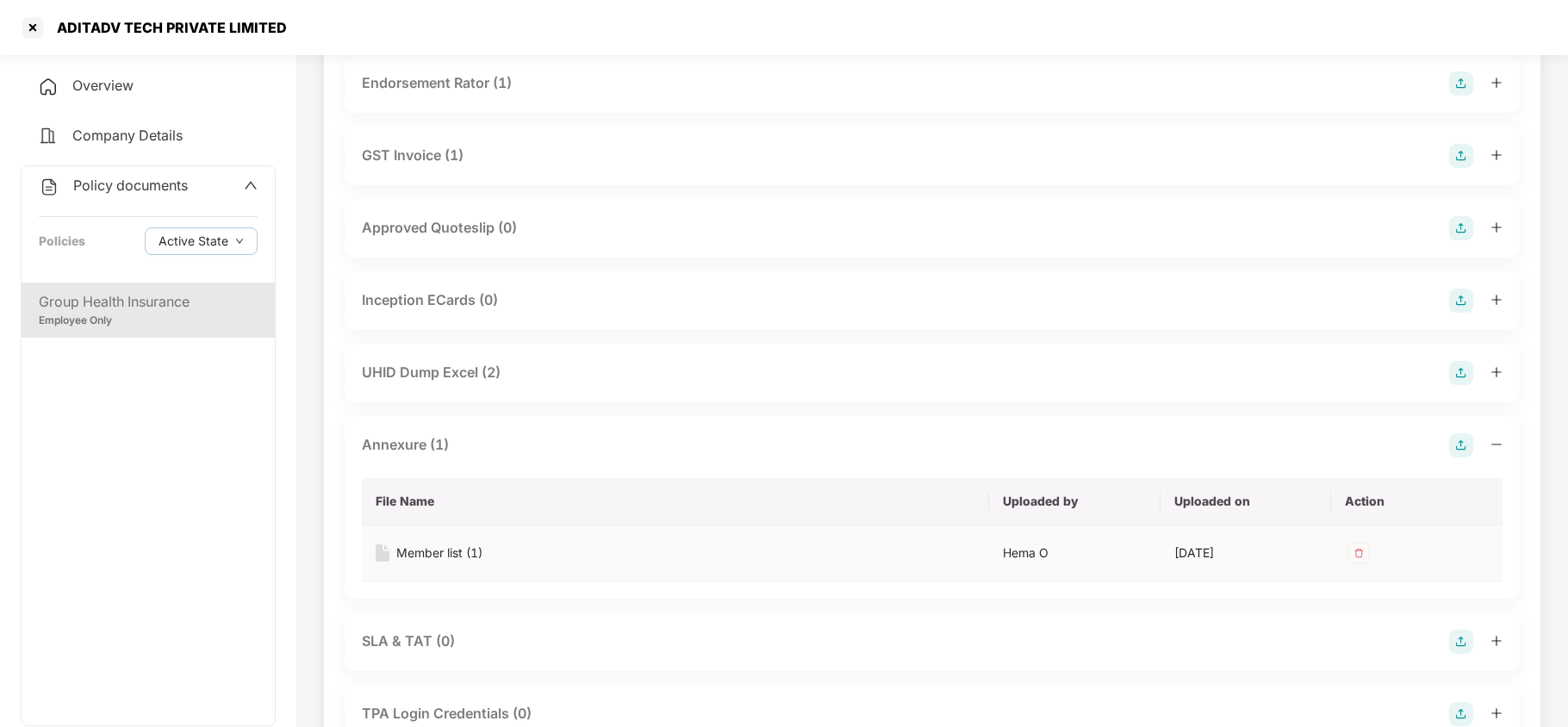
click at [446, 548] on div "Member list (1)" at bounding box center [440, 552] width 86 height 19
click at [421, 371] on div "UHID Dump Excel (2)" at bounding box center [431, 373] width 138 height 22
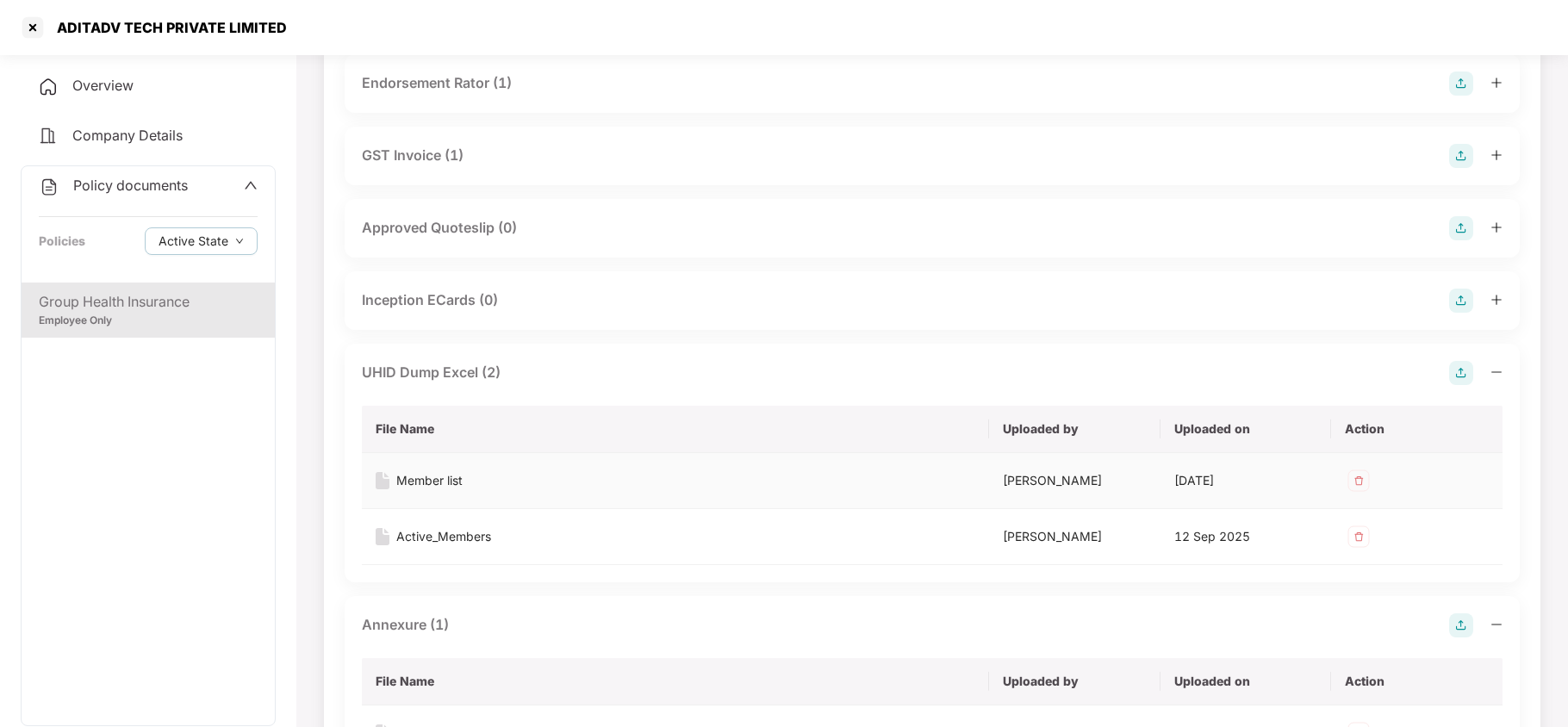
click at [436, 477] on div "Member list" at bounding box center [430, 480] width 67 height 19
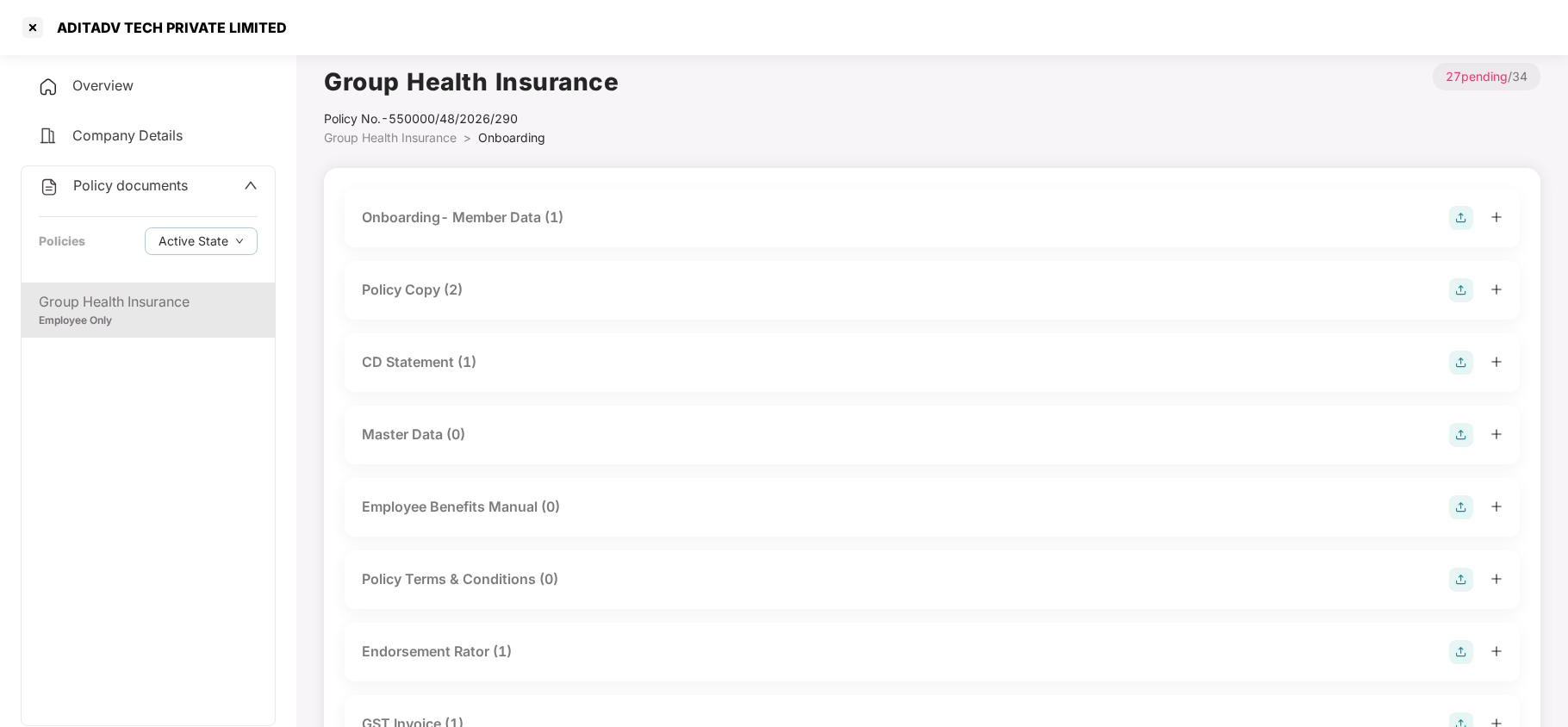
scroll to position [0, 0]
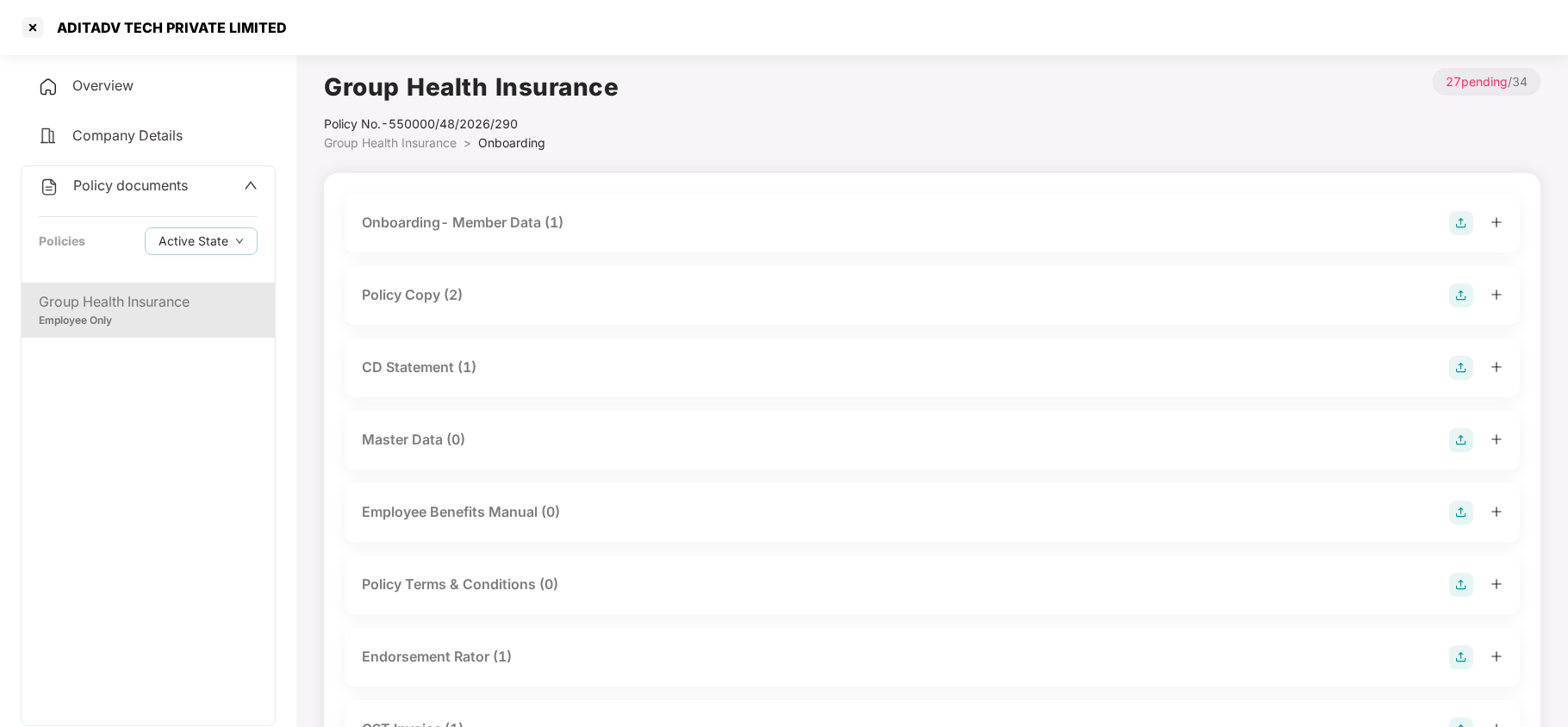
click at [440, 285] on div "Policy Copy (2)" at bounding box center [932, 295] width 1140 height 25
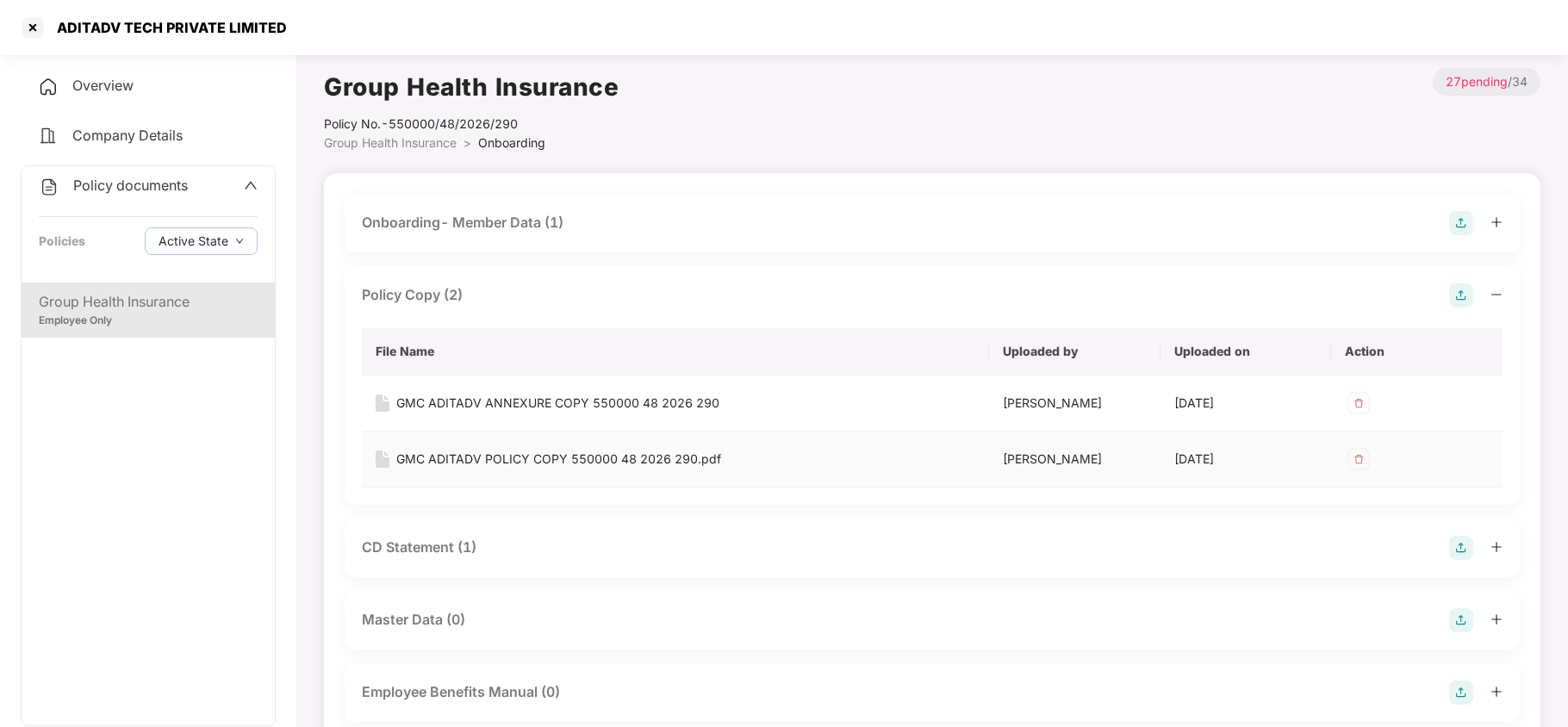
click at [611, 455] on div "GMC ADITADV POLICY COPY 550000 48 2026 290.pdf" at bounding box center [558, 458] width 325 height 19
click at [27, 28] on div at bounding box center [32, 27] width 27 height 27
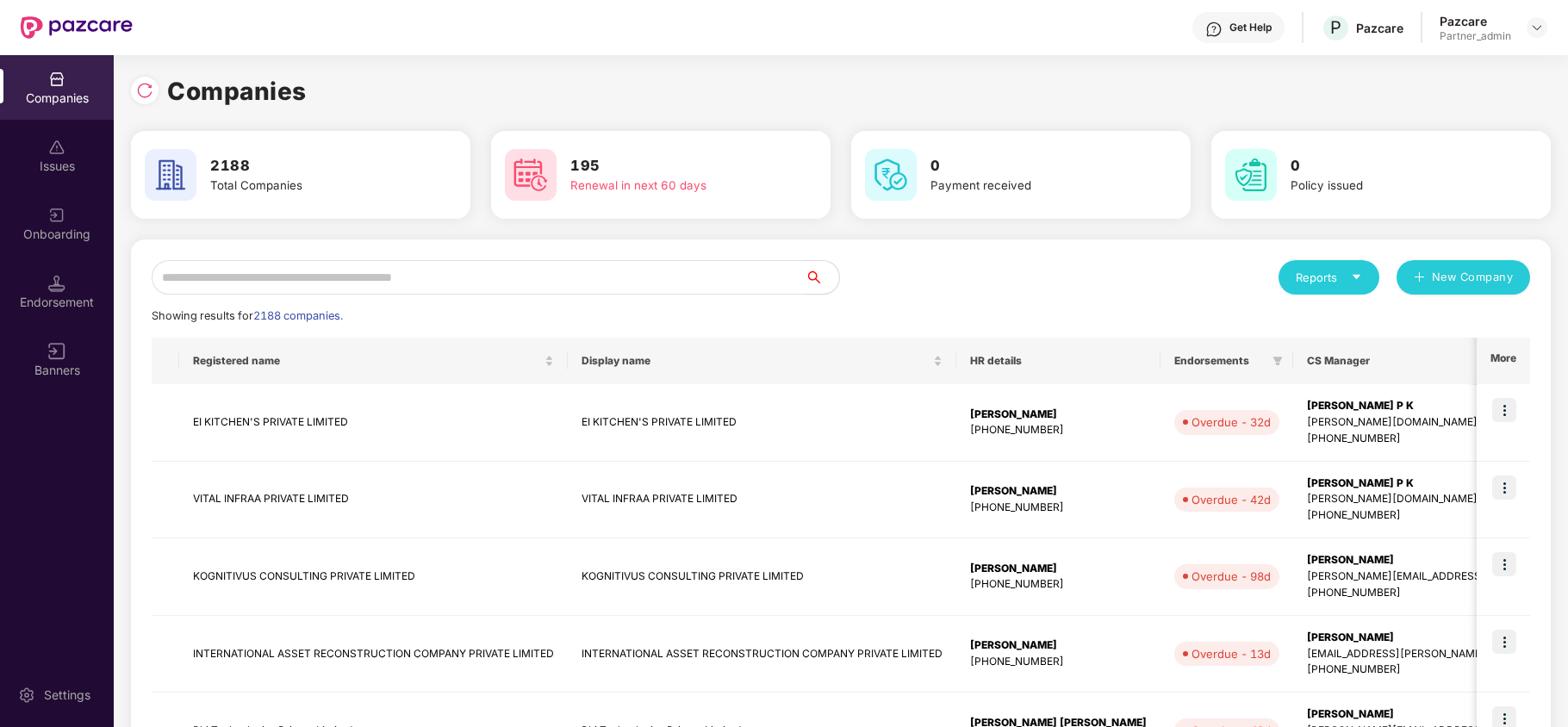
click at [322, 262] on input "text" at bounding box center [479, 277] width 653 height 34
paste input "*********"
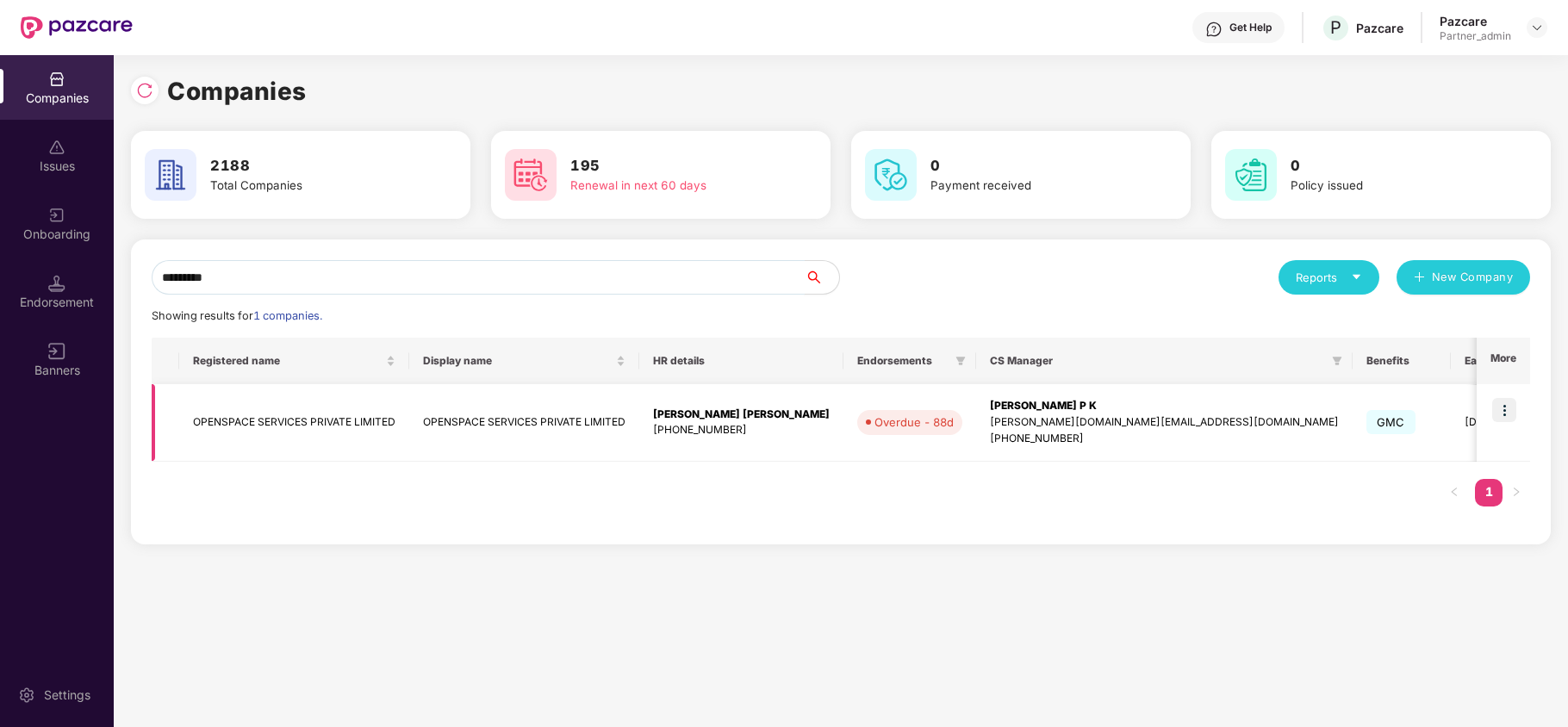
type input "*********"
click at [1510, 410] on img at bounding box center [1504, 410] width 25 height 25
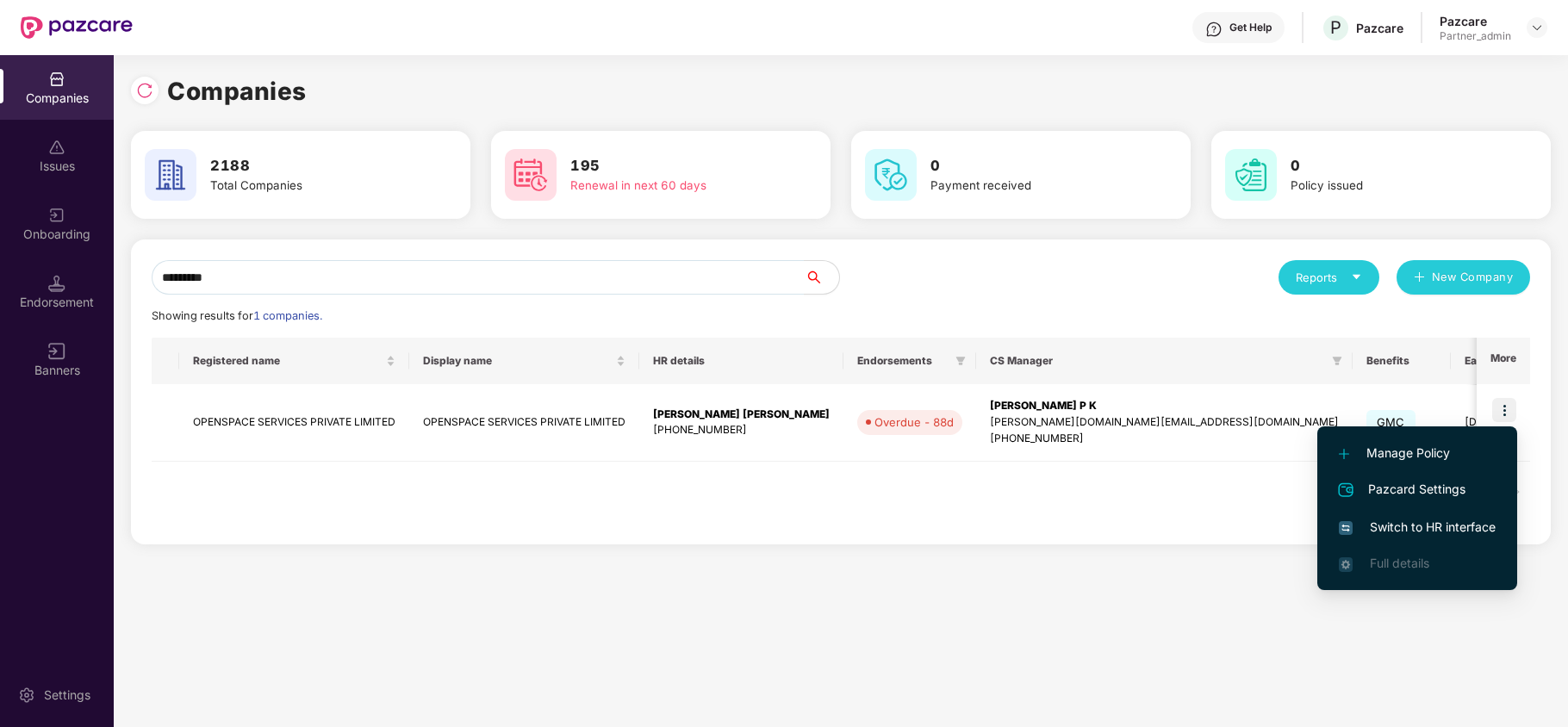
click at [1429, 522] on span "Switch to HR interface" at bounding box center [1417, 527] width 157 height 19
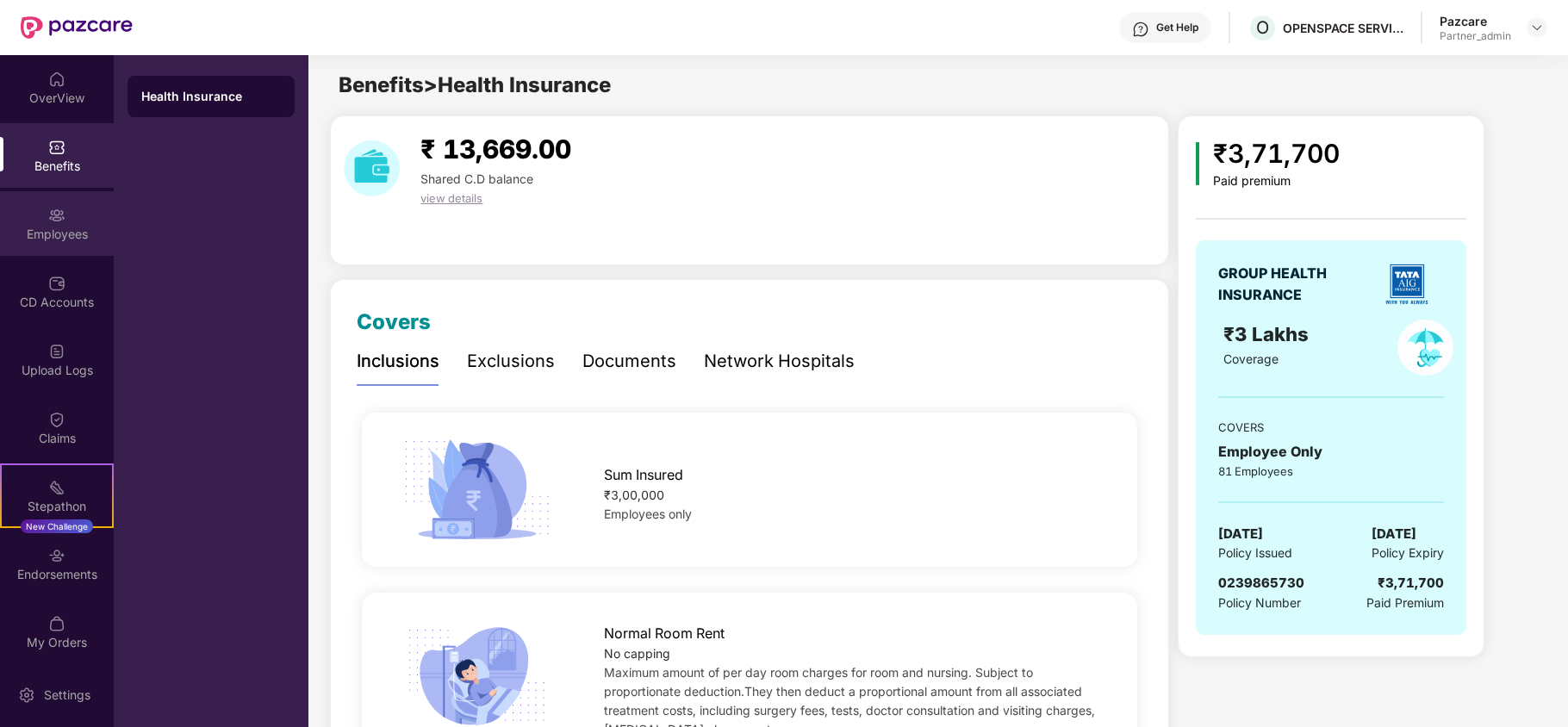
click at [48, 215] on img at bounding box center [57, 216] width 18 height 18
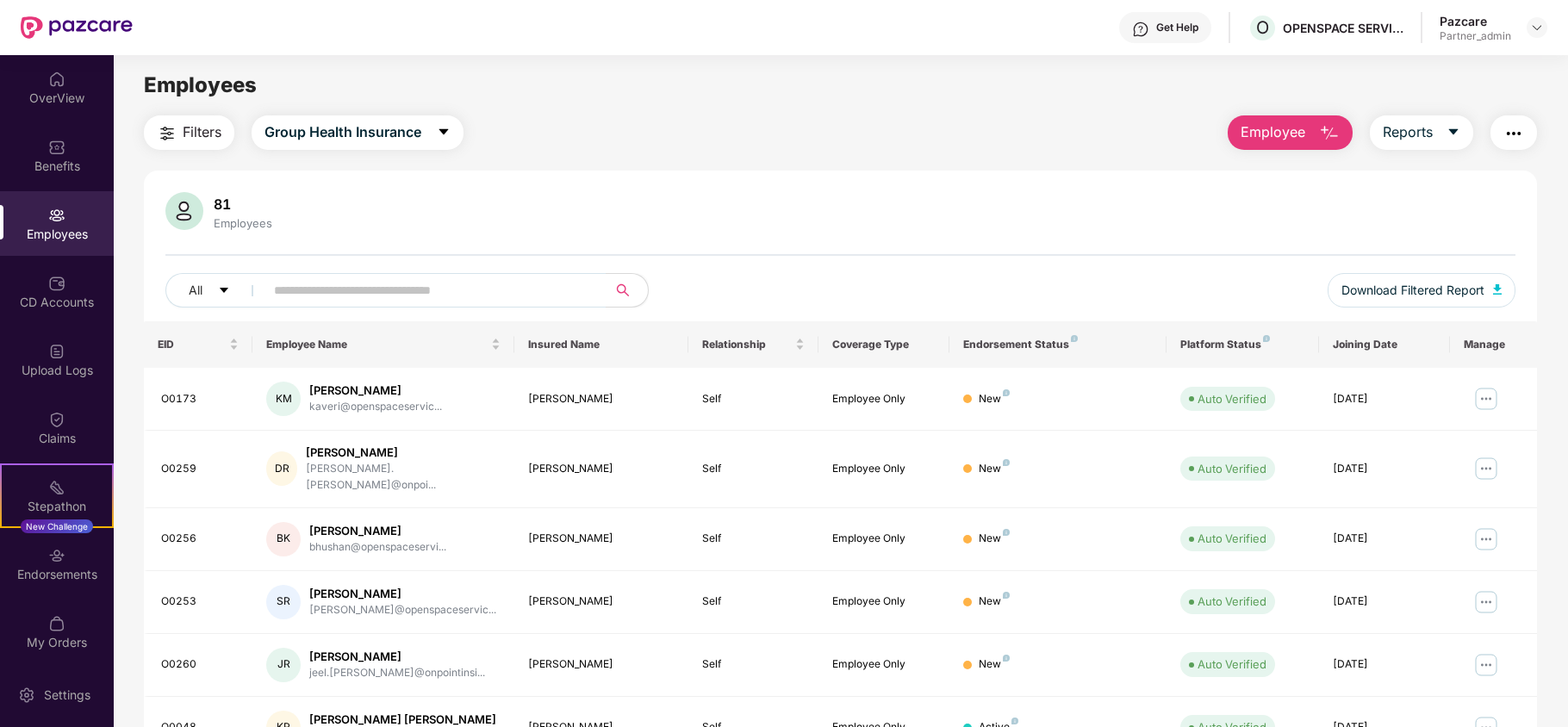
click at [183, 130] on button "Filters" at bounding box center [189, 132] width 90 height 34
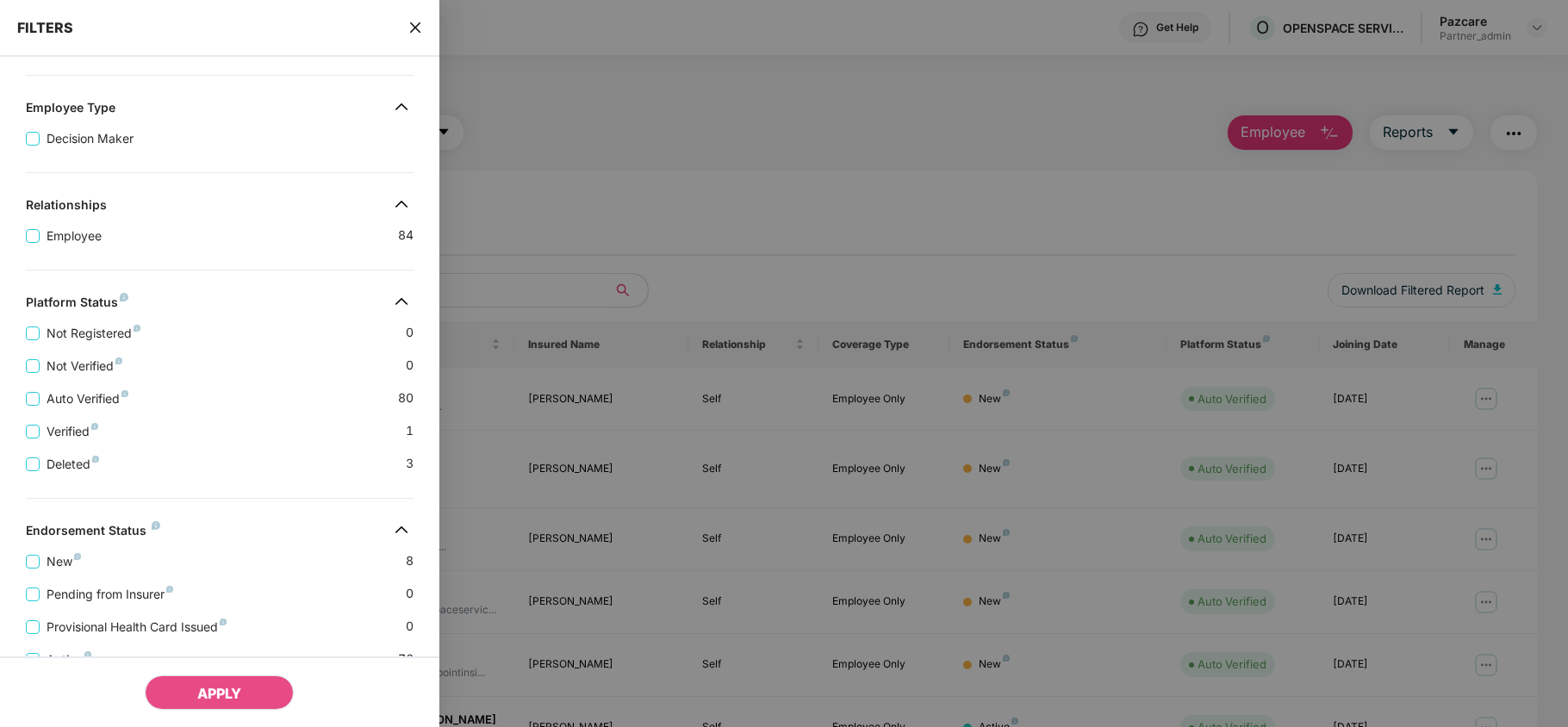
scroll to position [314, 0]
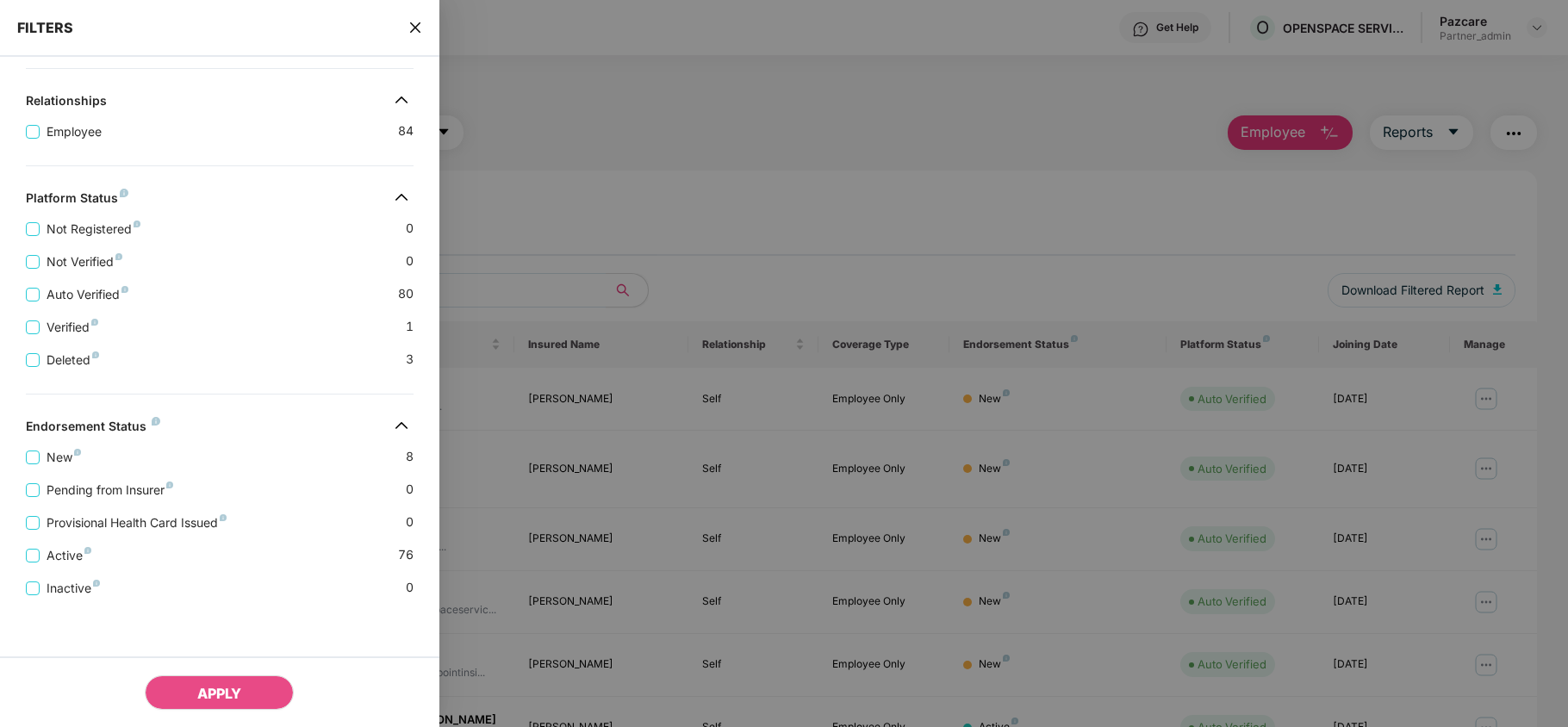
click at [408, 25] on icon "close" at bounding box center [415, 27] width 14 height 14
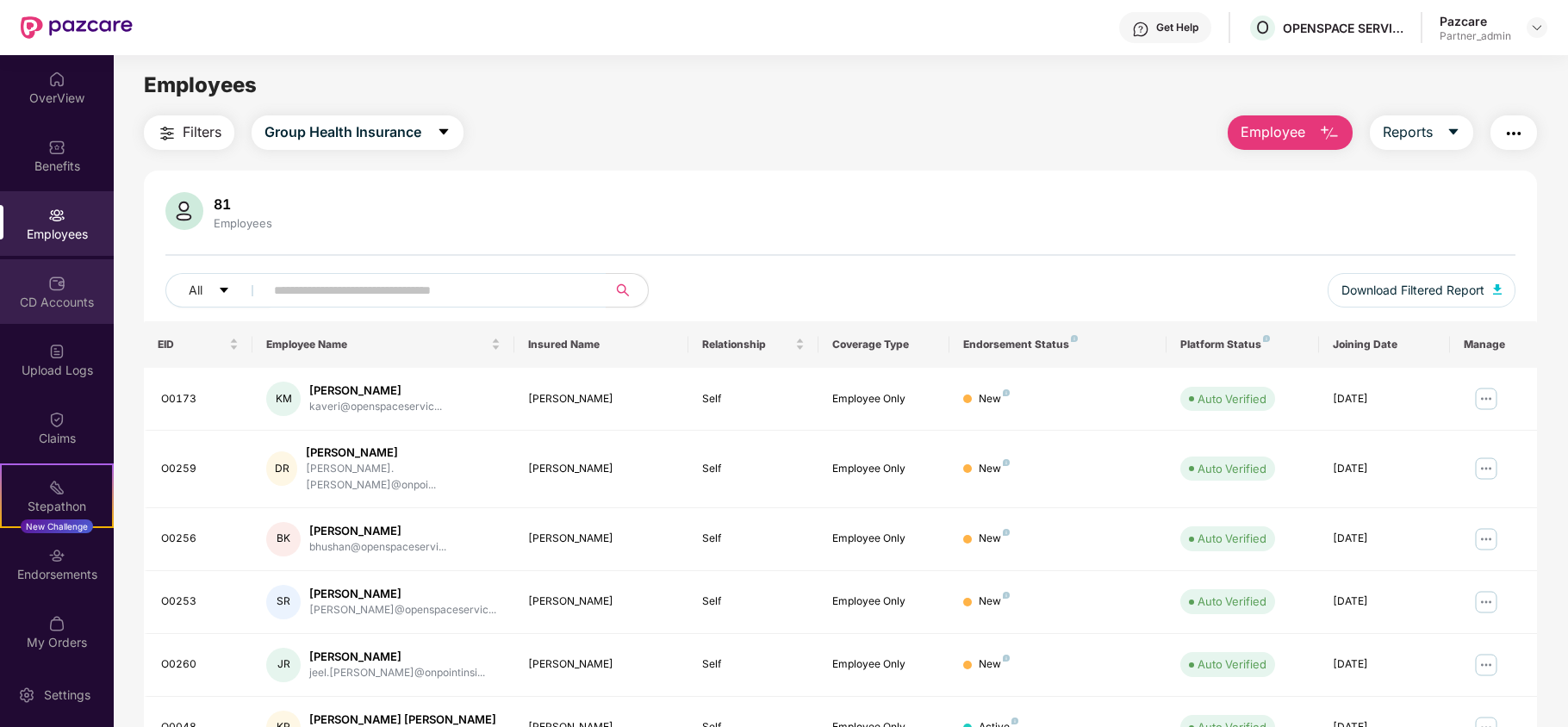
click at [46, 294] on div "CD Accounts" at bounding box center [57, 302] width 114 height 18
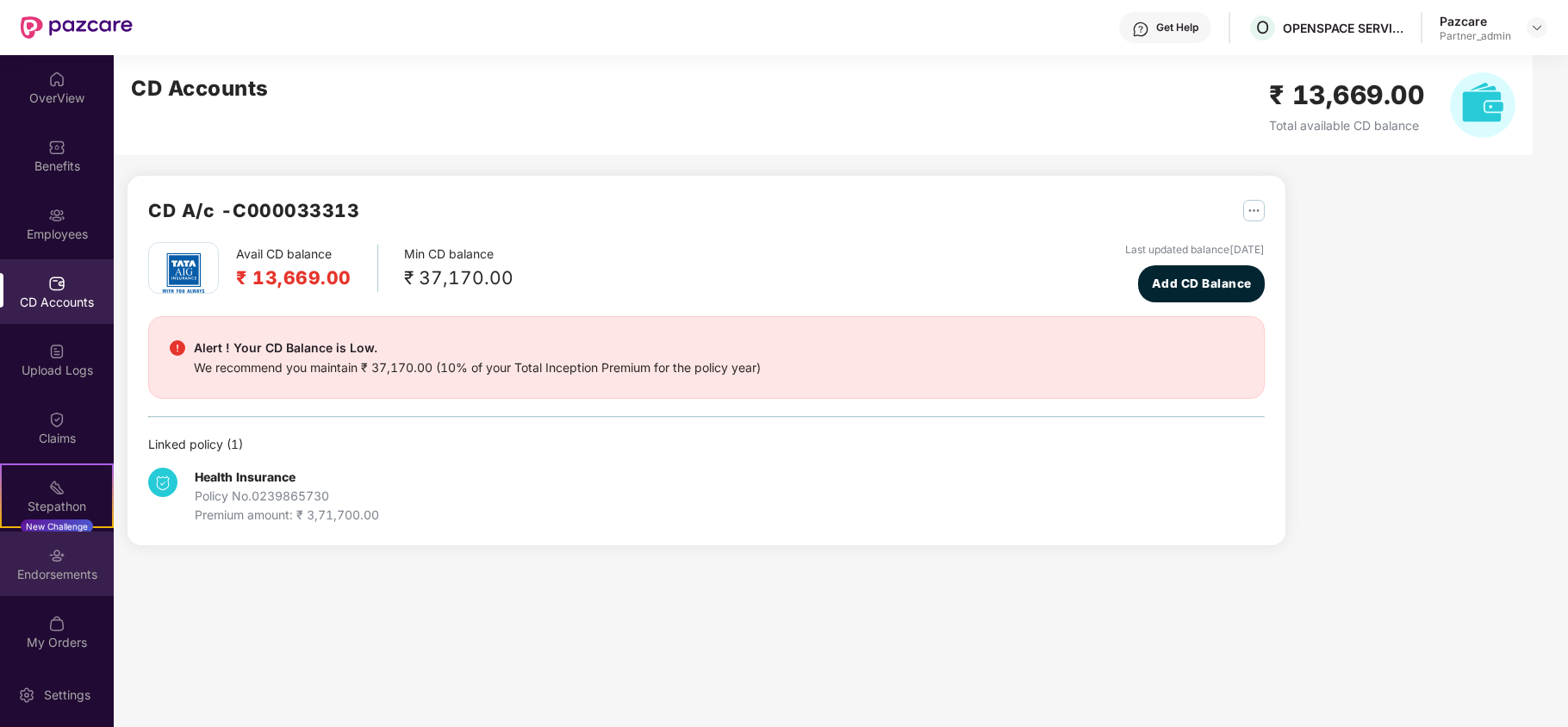
click at [48, 566] on div "Endorsements" at bounding box center [57, 575] width 114 height 18
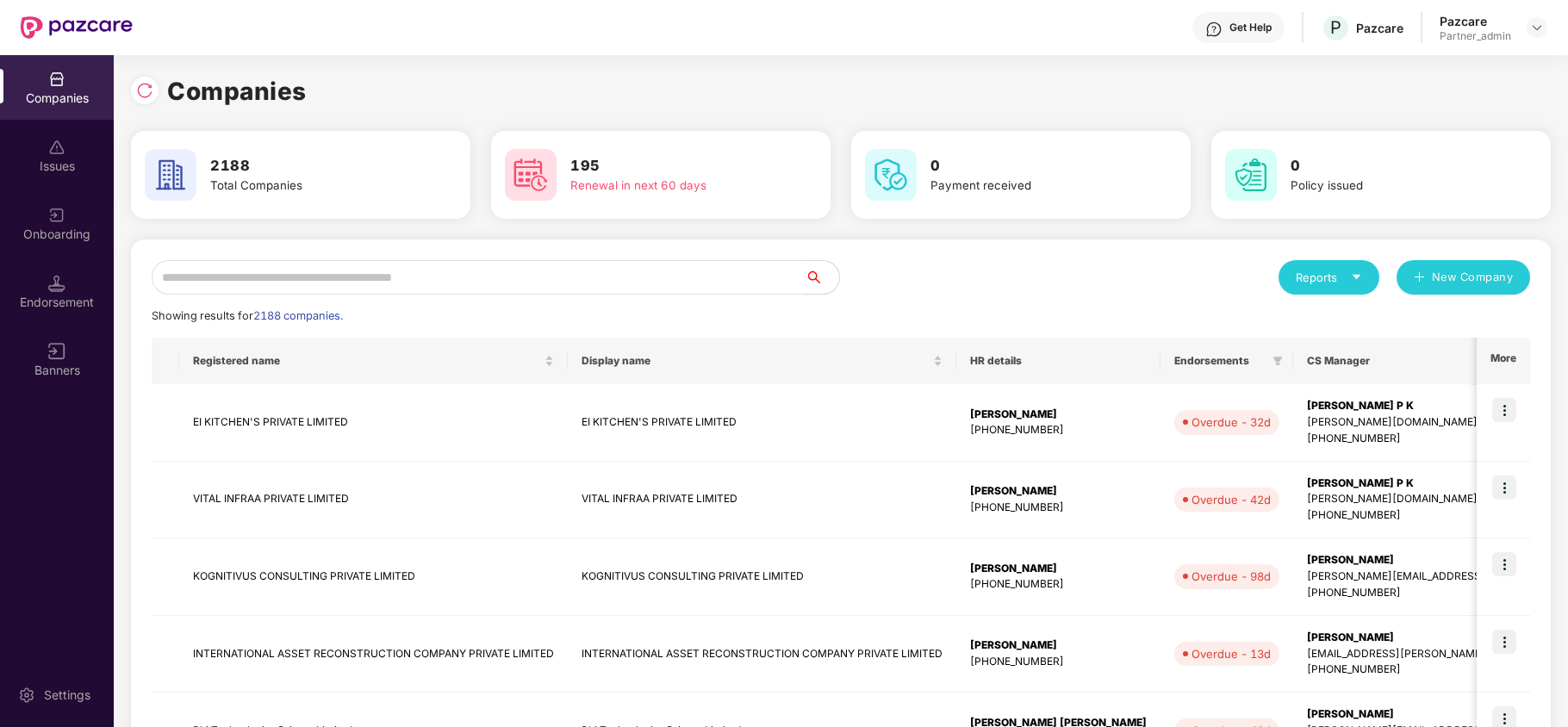
click at [290, 277] on input "text" at bounding box center [479, 277] width 653 height 34
paste input "*********"
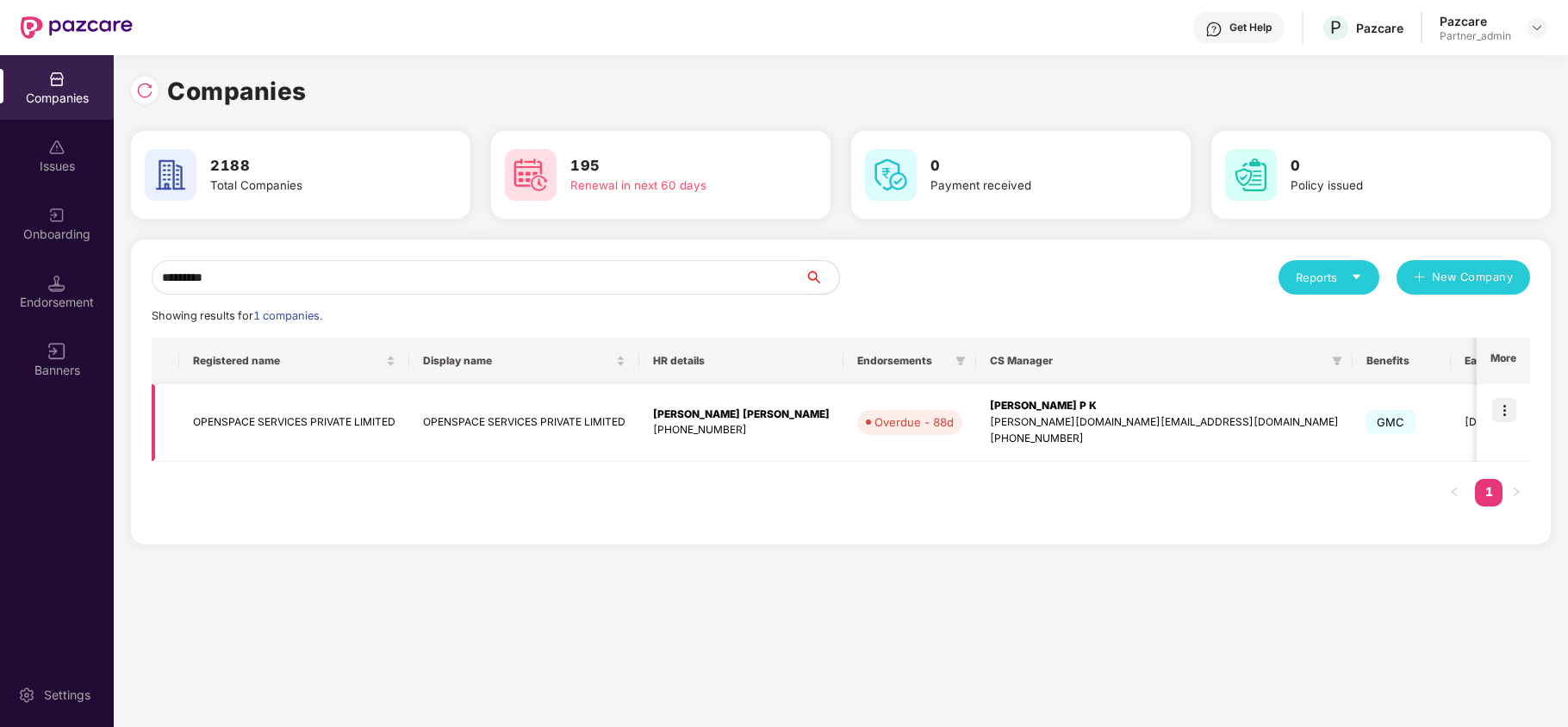
type input "*********"
click at [235, 420] on td "OPENSPACE SERVICES PRIVATE LIMITED" at bounding box center [294, 423] width 230 height 78
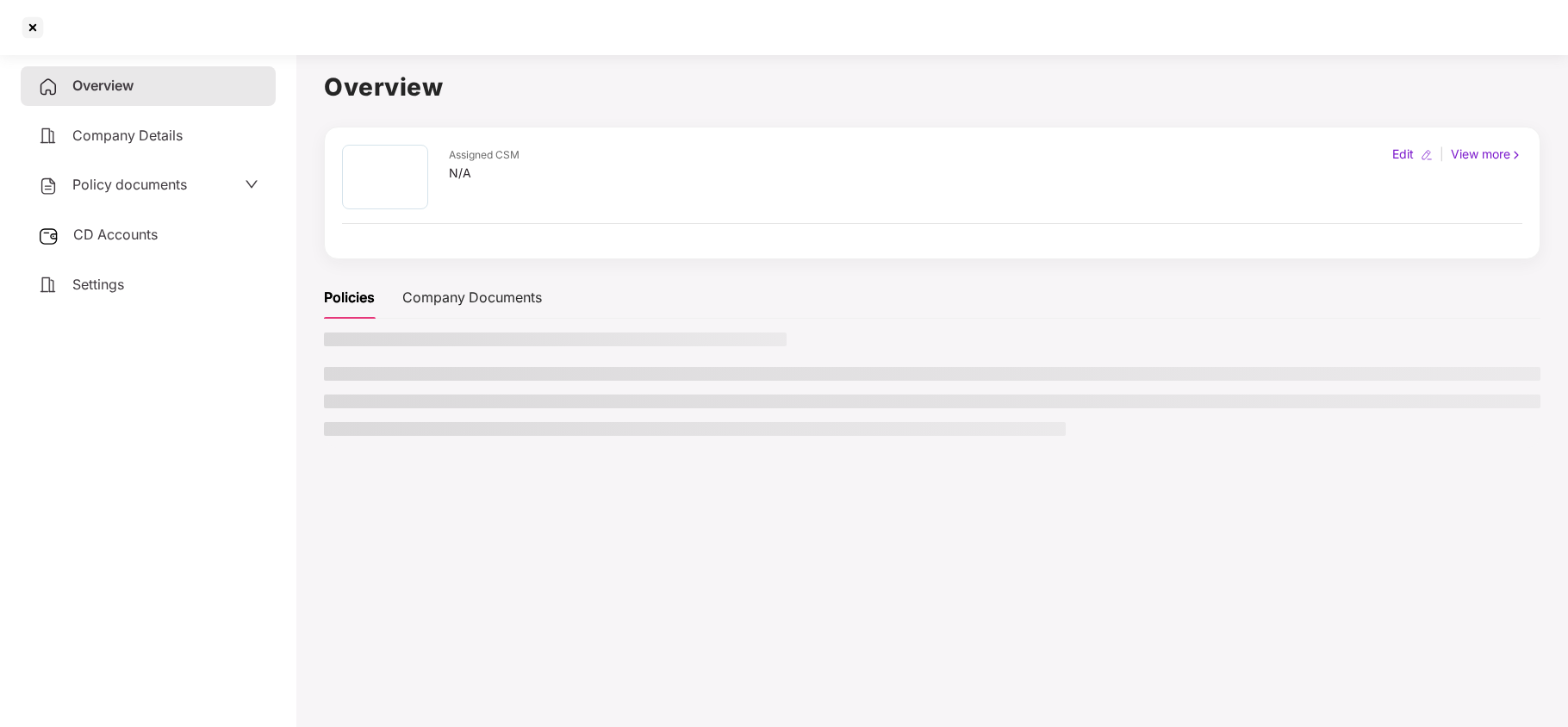
click at [103, 183] on span "Policy documents" at bounding box center [130, 184] width 115 height 18
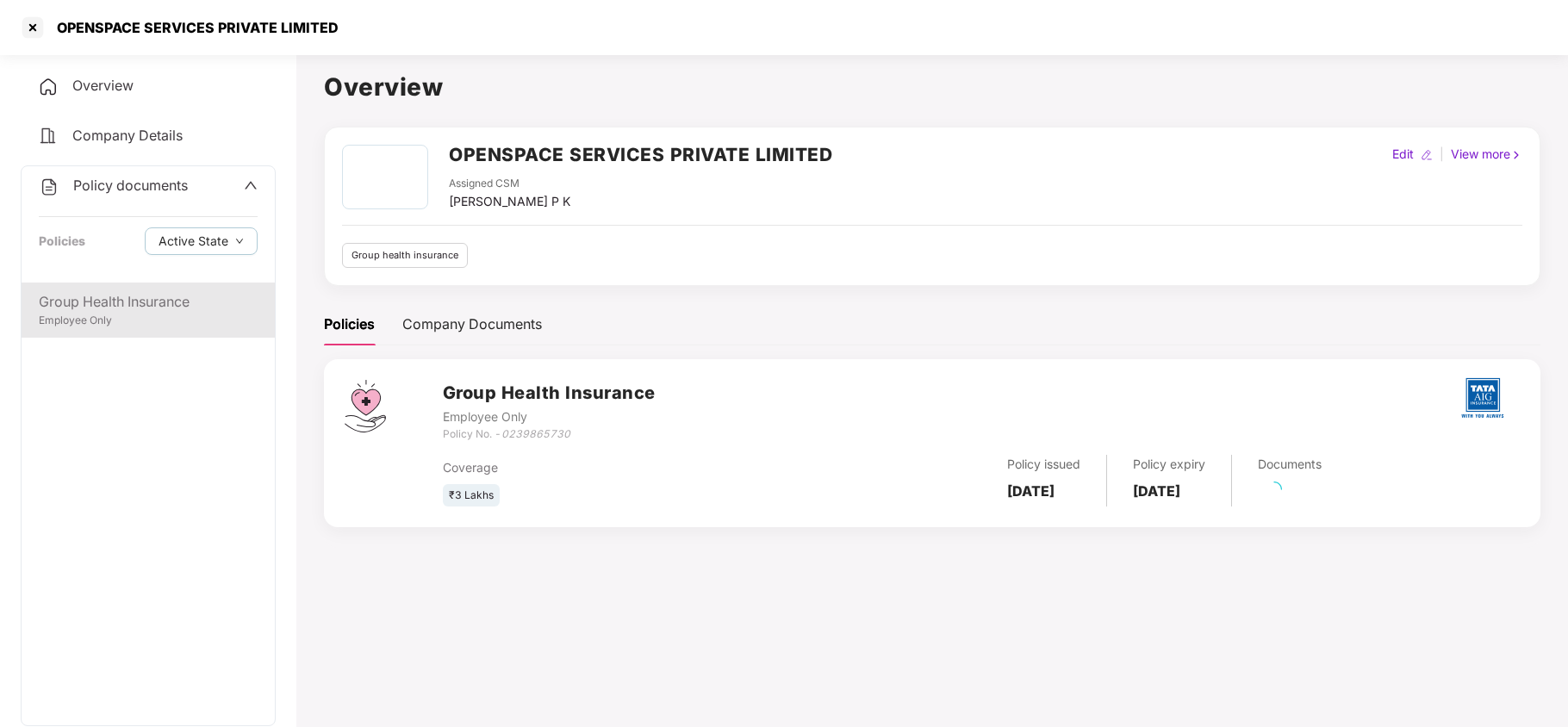
click at [103, 321] on div "Employee Only" at bounding box center [148, 321] width 219 height 17
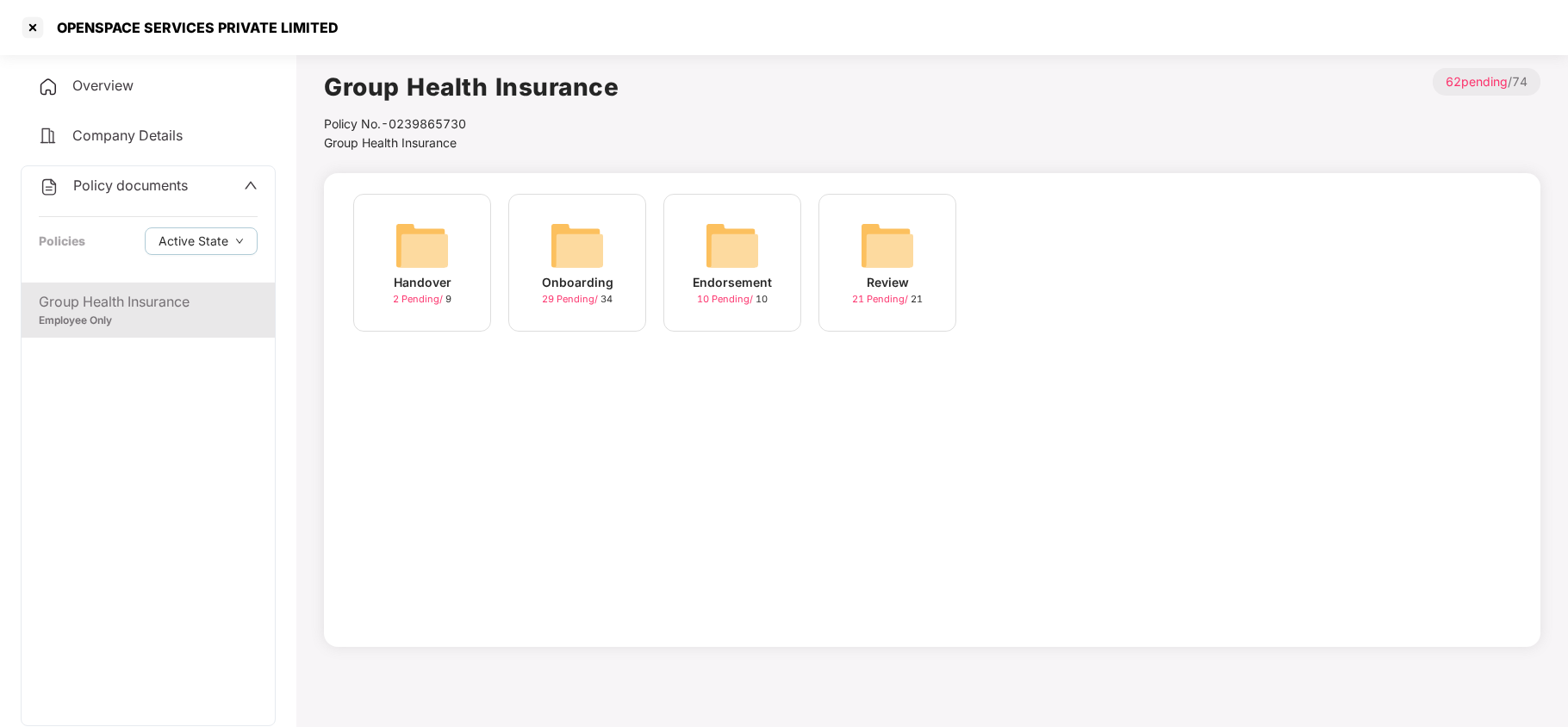
click at [567, 252] on img at bounding box center [577, 245] width 55 height 55
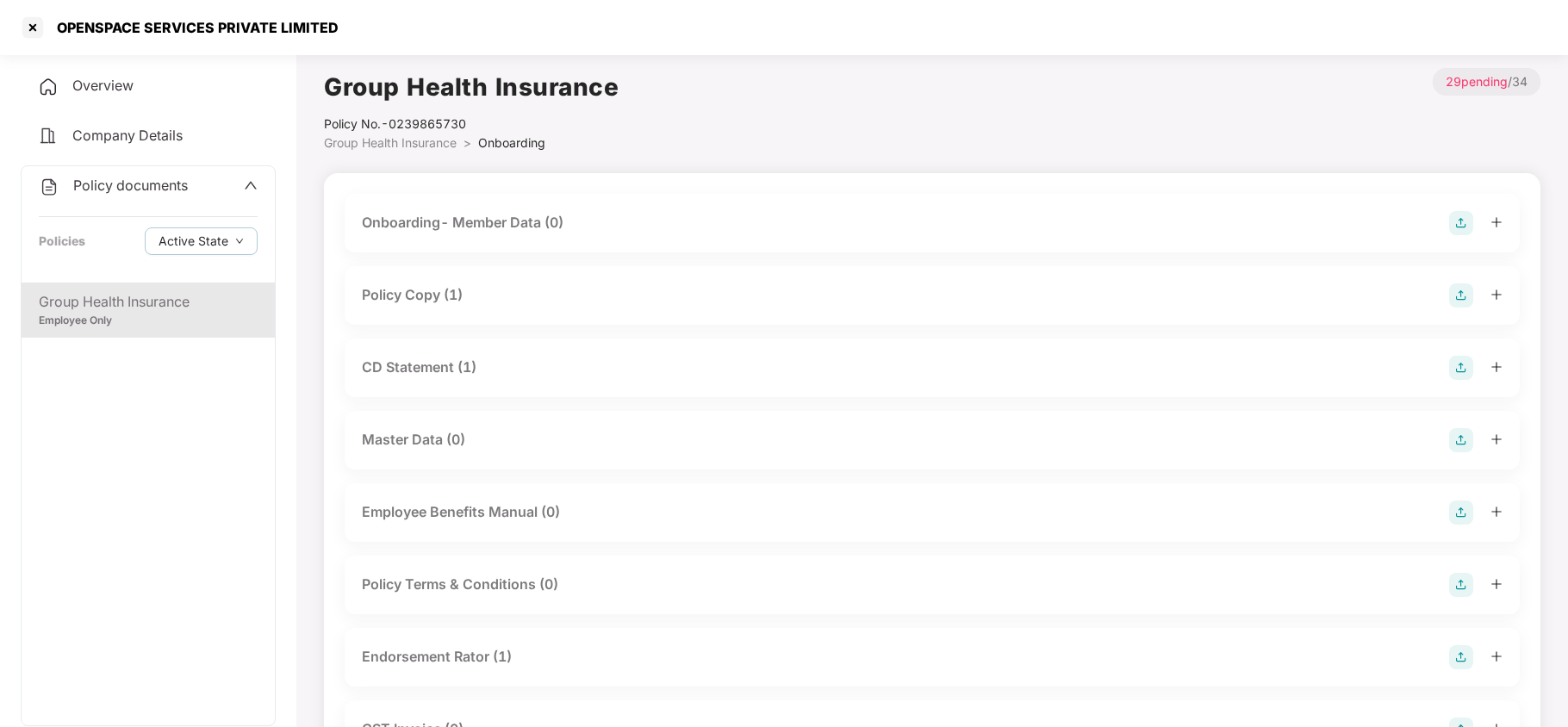
click at [429, 293] on div "Policy Copy (1)" at bounding box center [412, 295] width 101 height 22
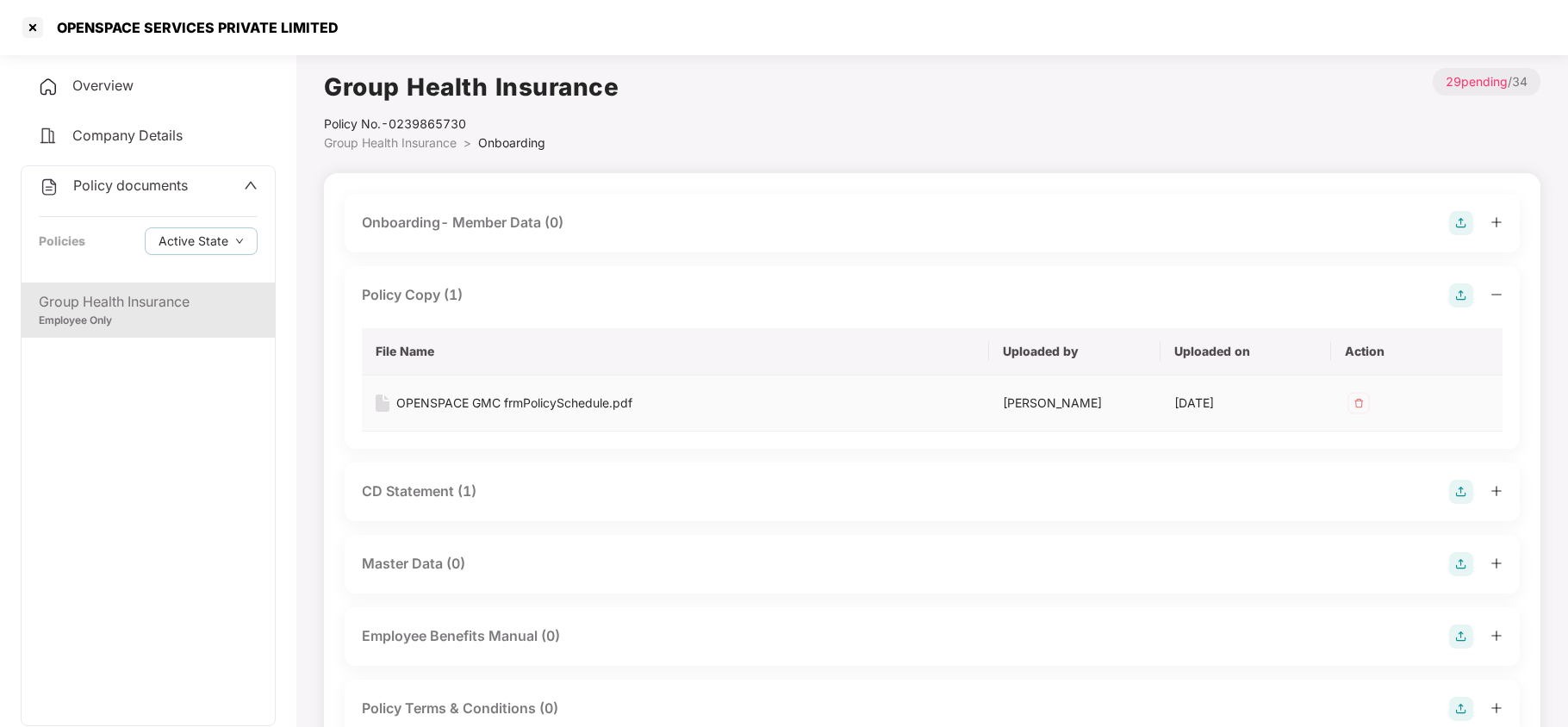
click at [484, 407] on div "OPENSPACE GMC frmPolicySchedule.pdf" at bounding box center [514, 402] width 236 height 19
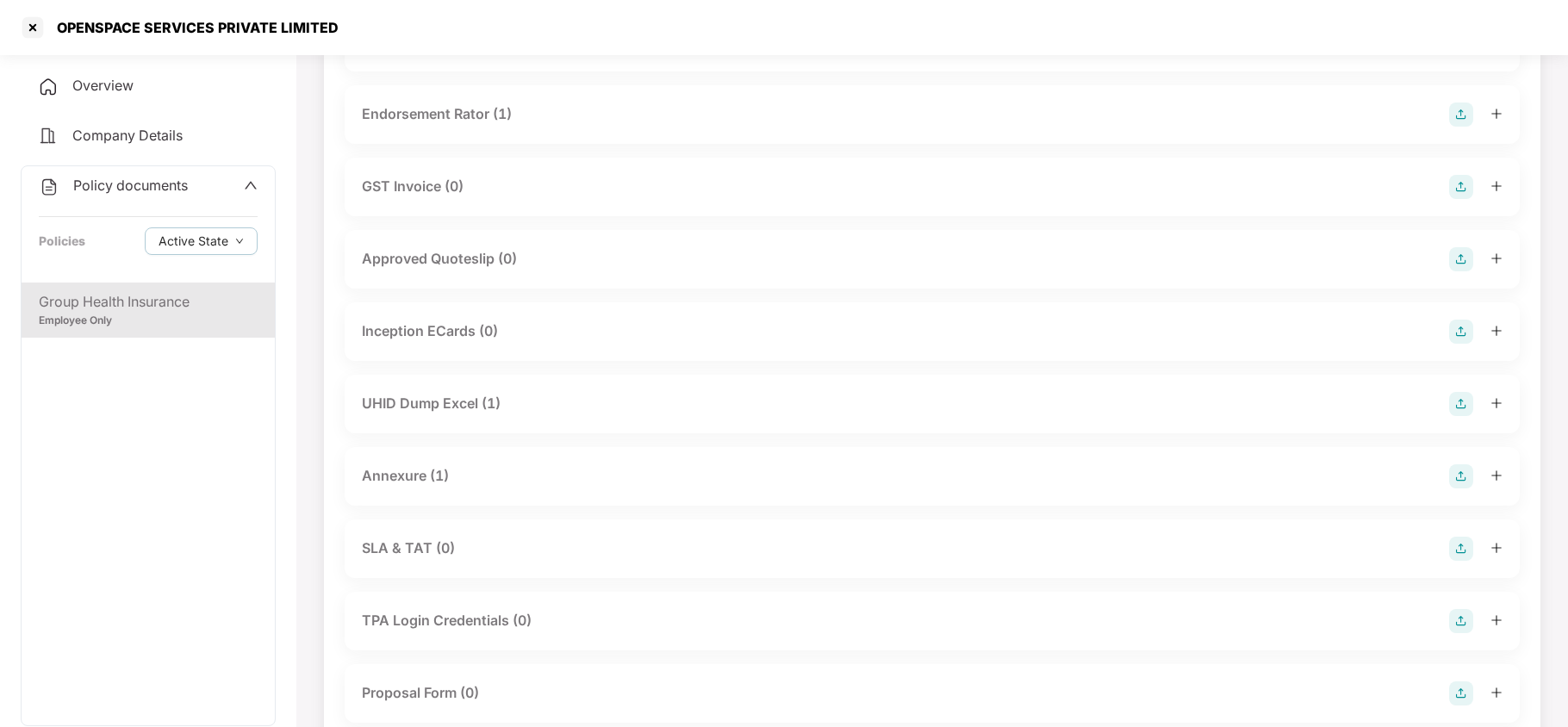
scroll to position [689, 0]
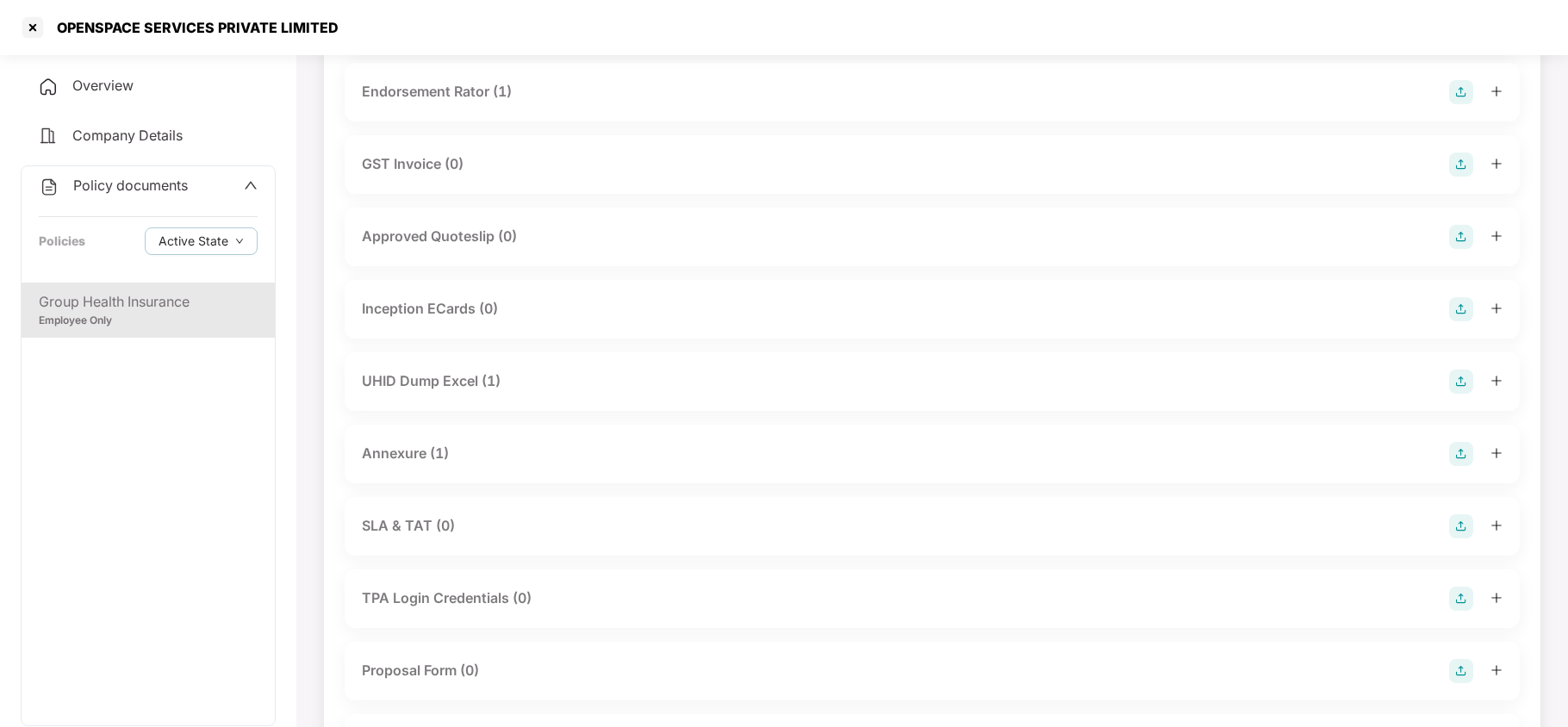
click at [421, 448] on div "Annexure (1)" at bounding box center [405, 453] width 87 height 22
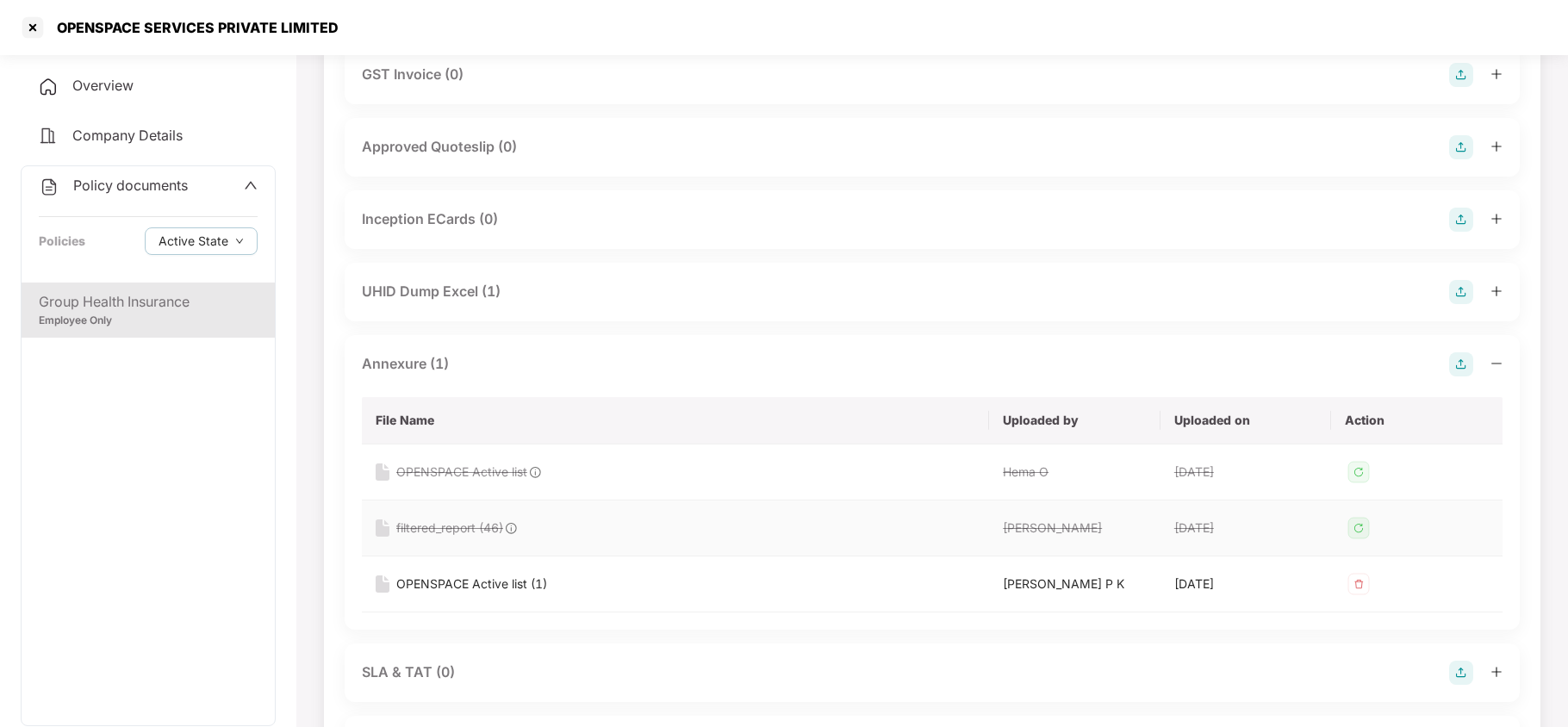
scroll to position [804, 0]
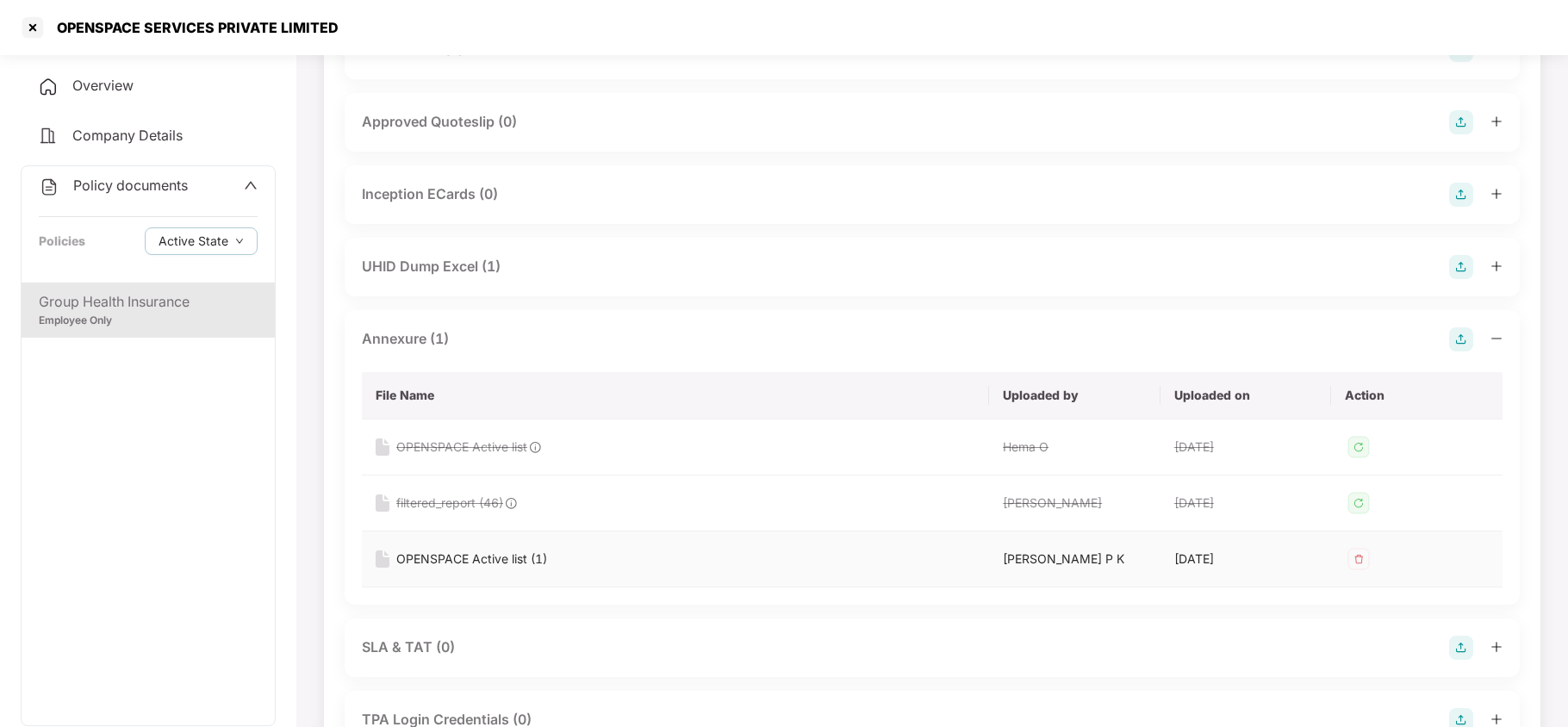
click at [507, 561] on div "OPENSPACE Active list (1)" at bounding box center [472, 558] width 151 height 19
click at [34, 16] on div at bounding box center [32, 27] width 27 height 27
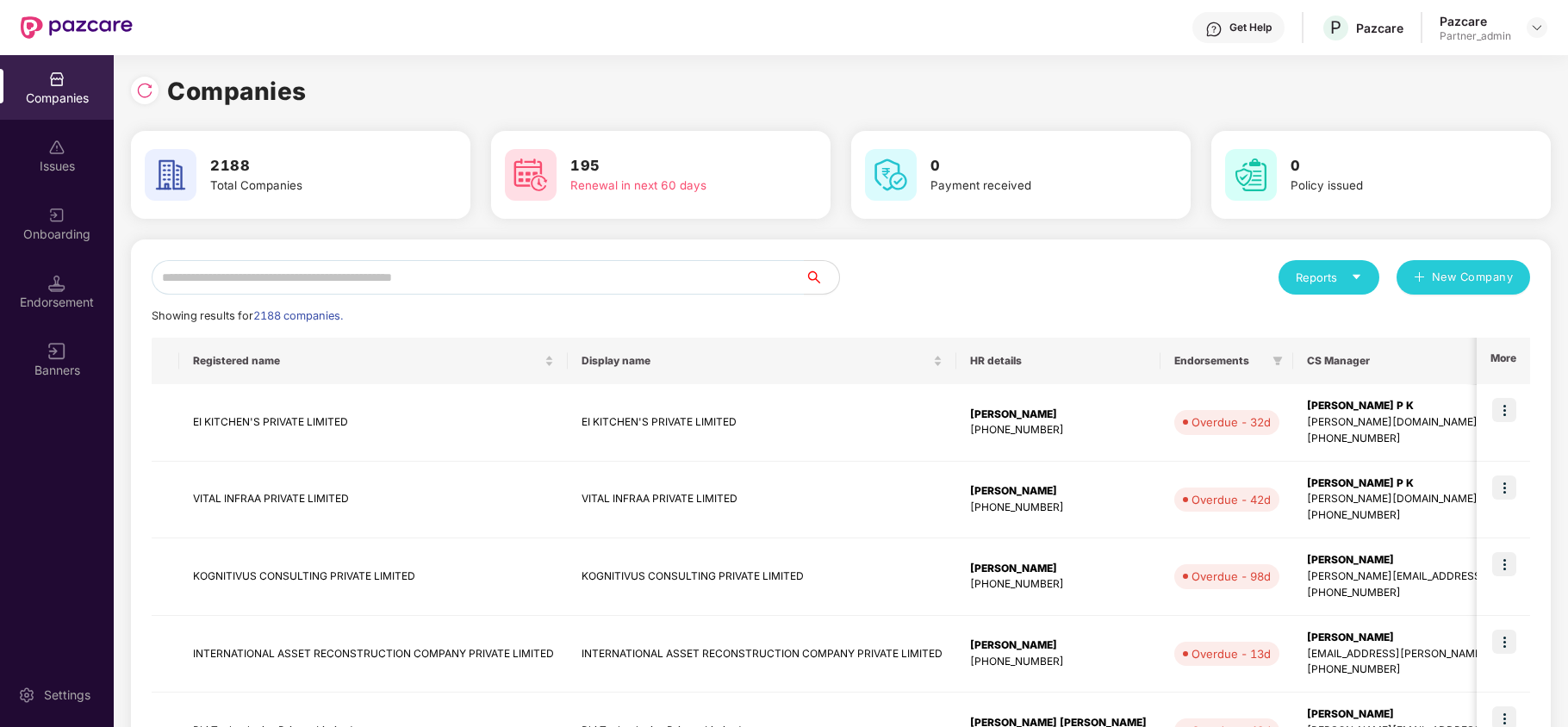
scroll to position [0, 0]
click at [358, 283] on input "text" at bounding box center [479, 277] width 653 height 34
paste input "******"
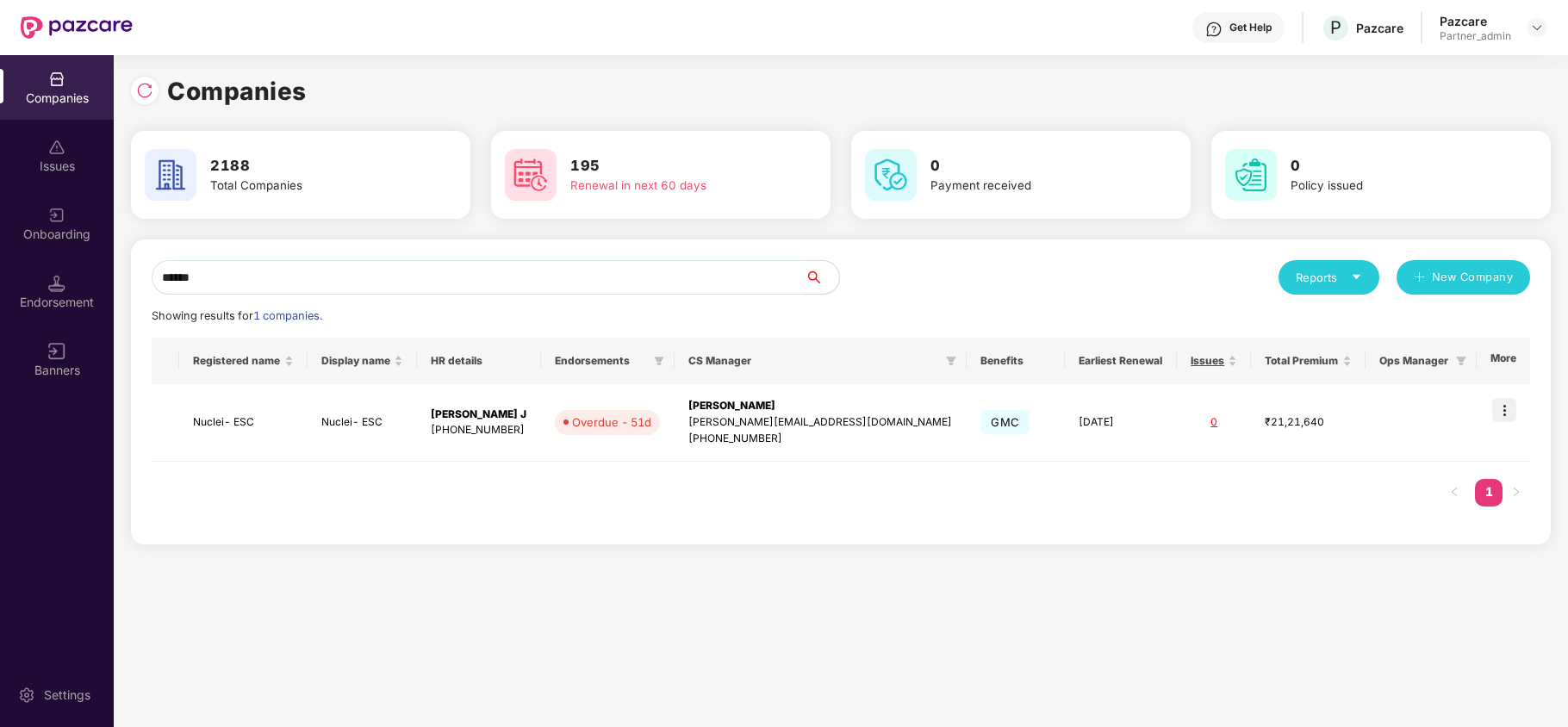
type input "******"
click at [1510, 410] on img at bounding box center [1504, 410] width 25 height 25
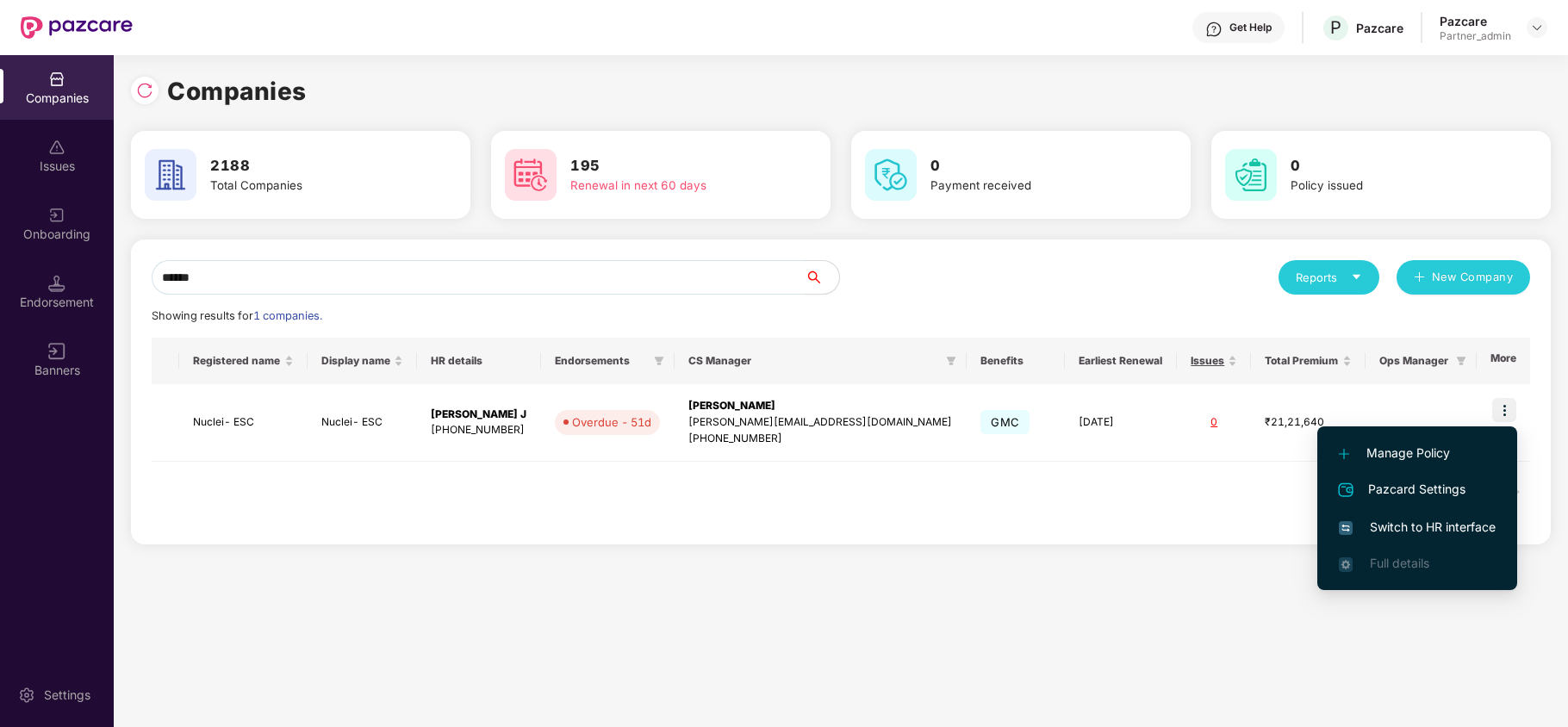
click at [1435, 524] on span "Switch to HR interface" at bounding box center [1417, 527] width 157 height 19
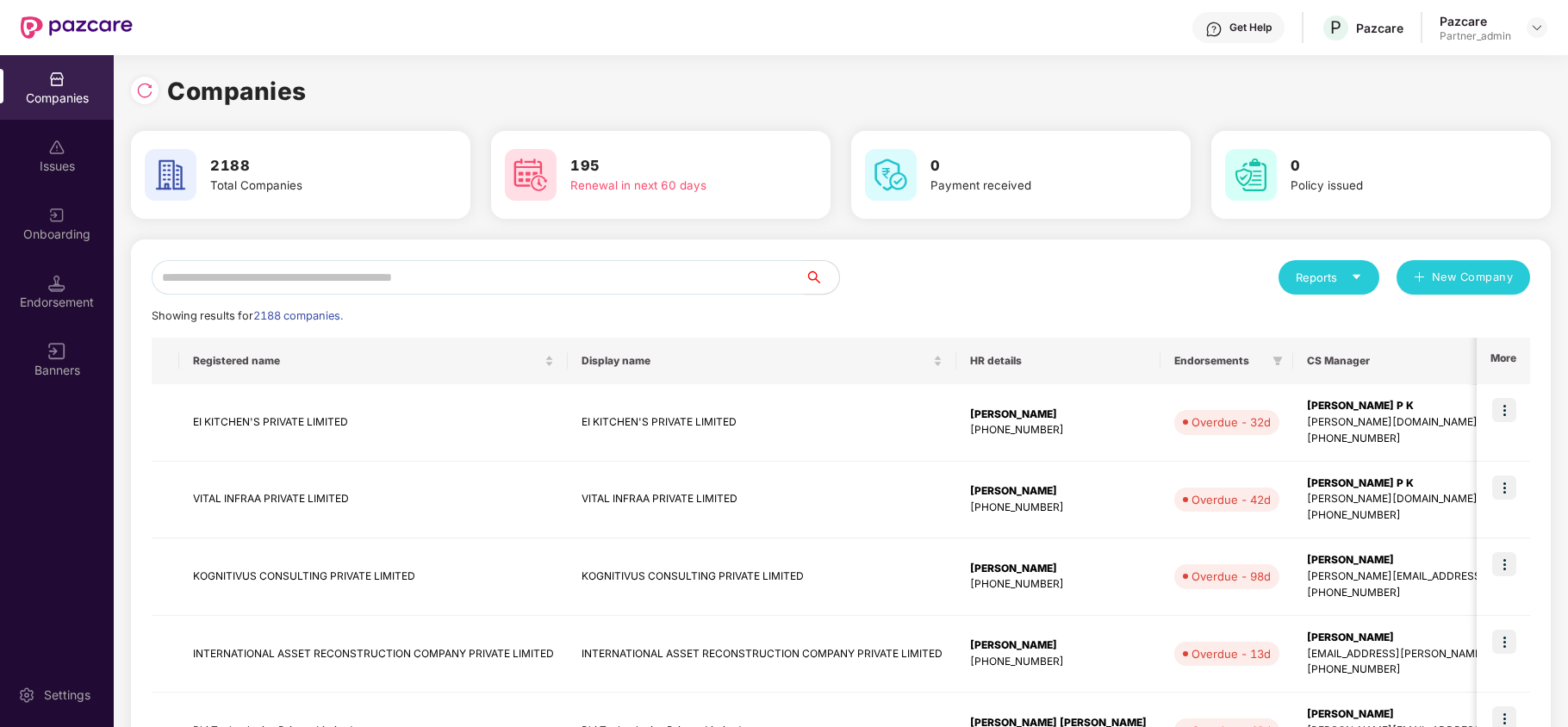
click at [300, 285] on input "text" at bounding box center [479, 277] width 653 height 34
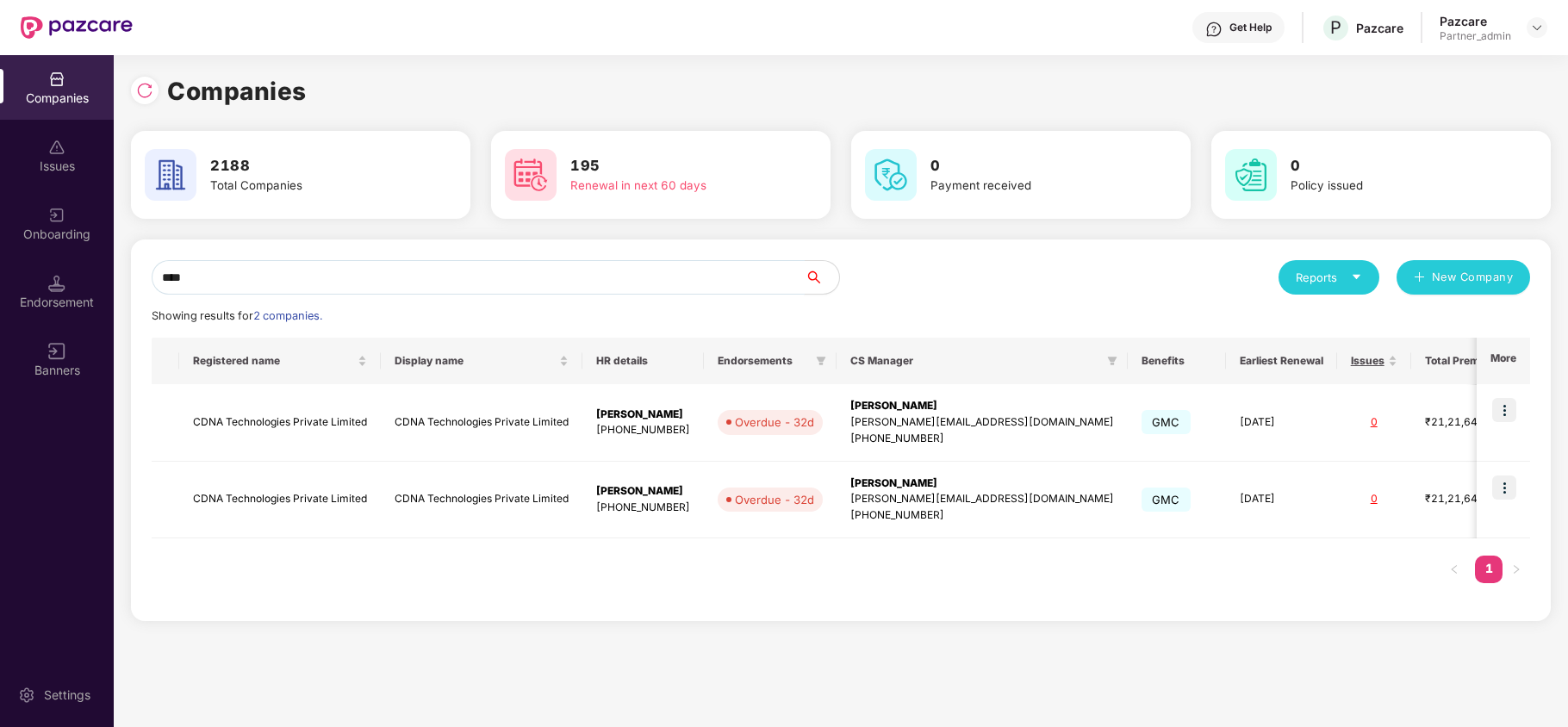
paste input "**"
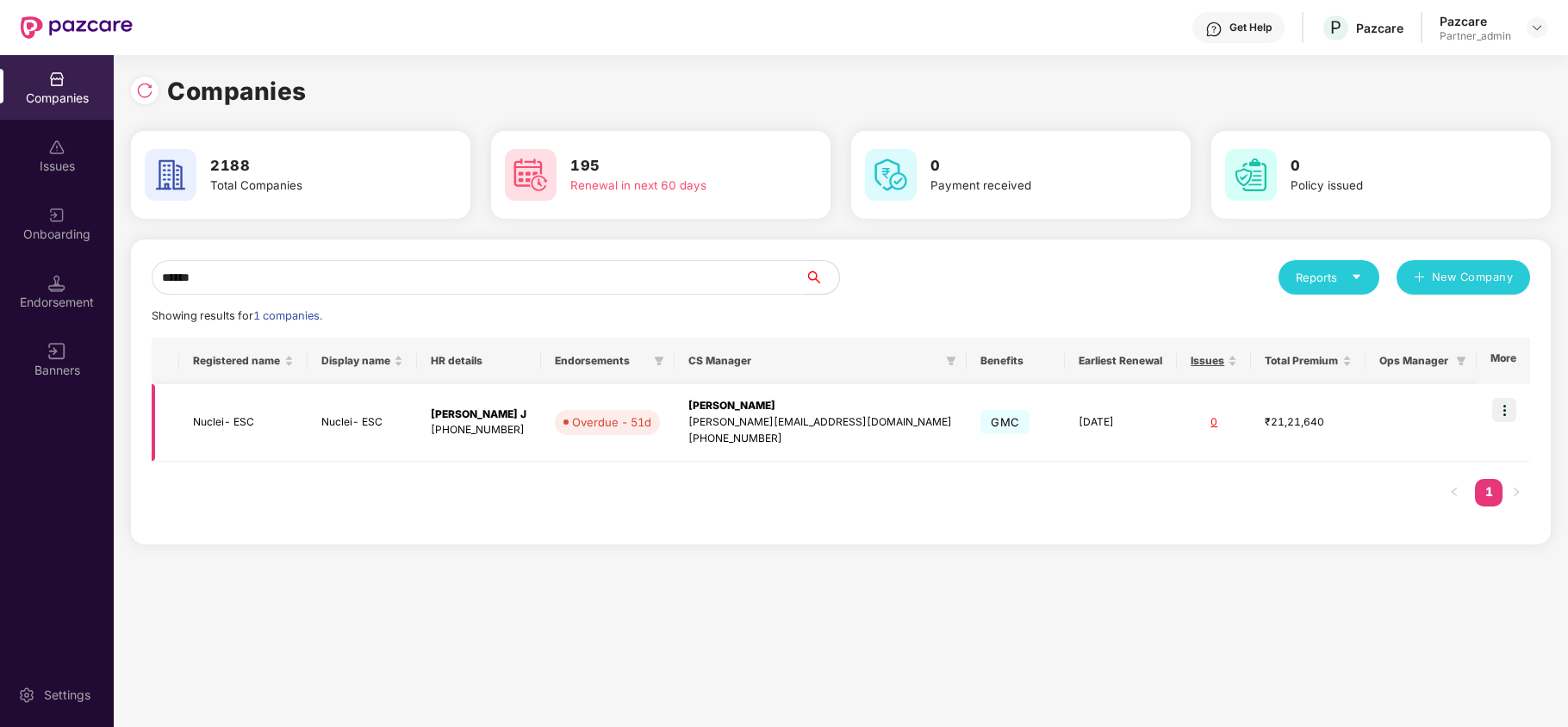
type input "******"
click at [215, 427] on td "Nuclei- ESC" at bounding box center [243, 423] width 129 height 78
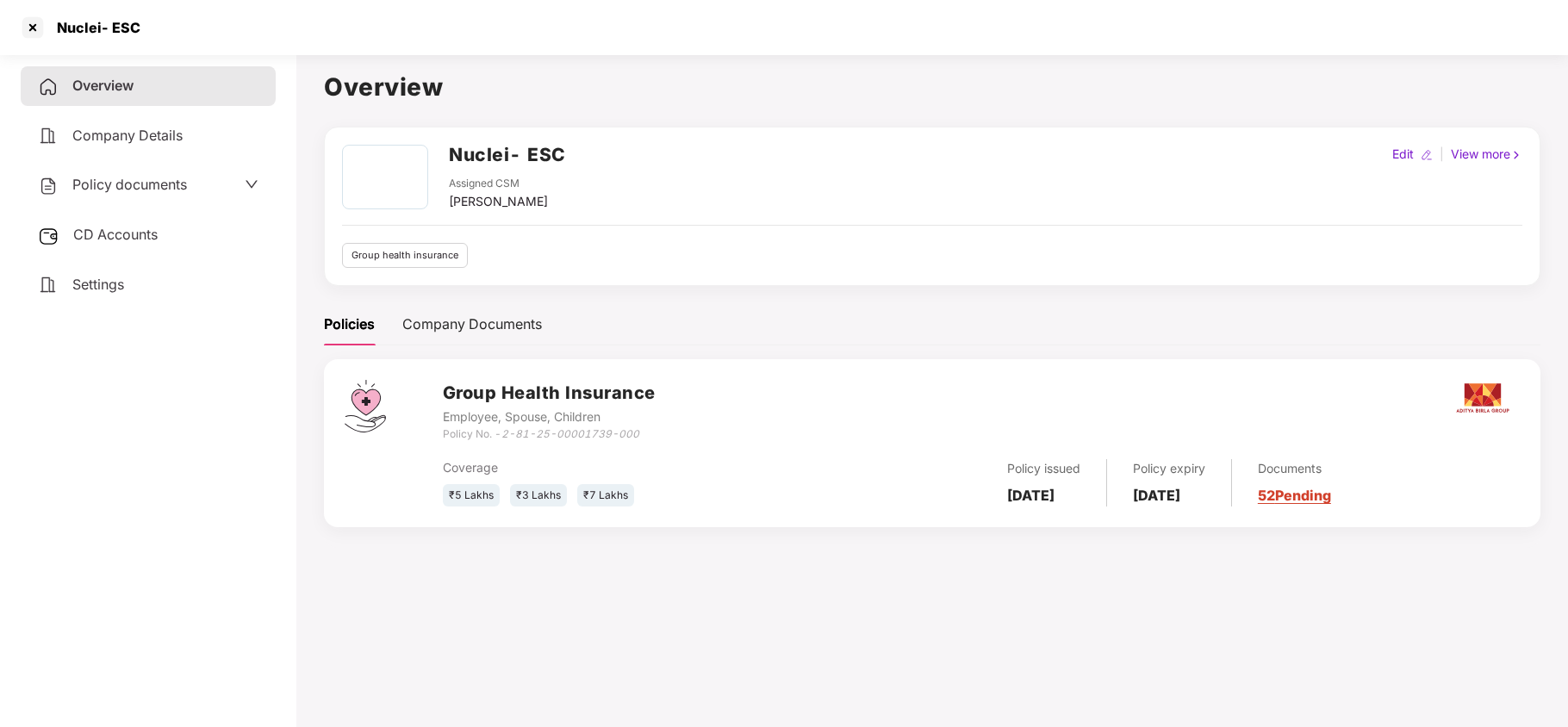
click at [131, 187] on span "Policy documents" at bounding box center [130, 184] width 115 height 18
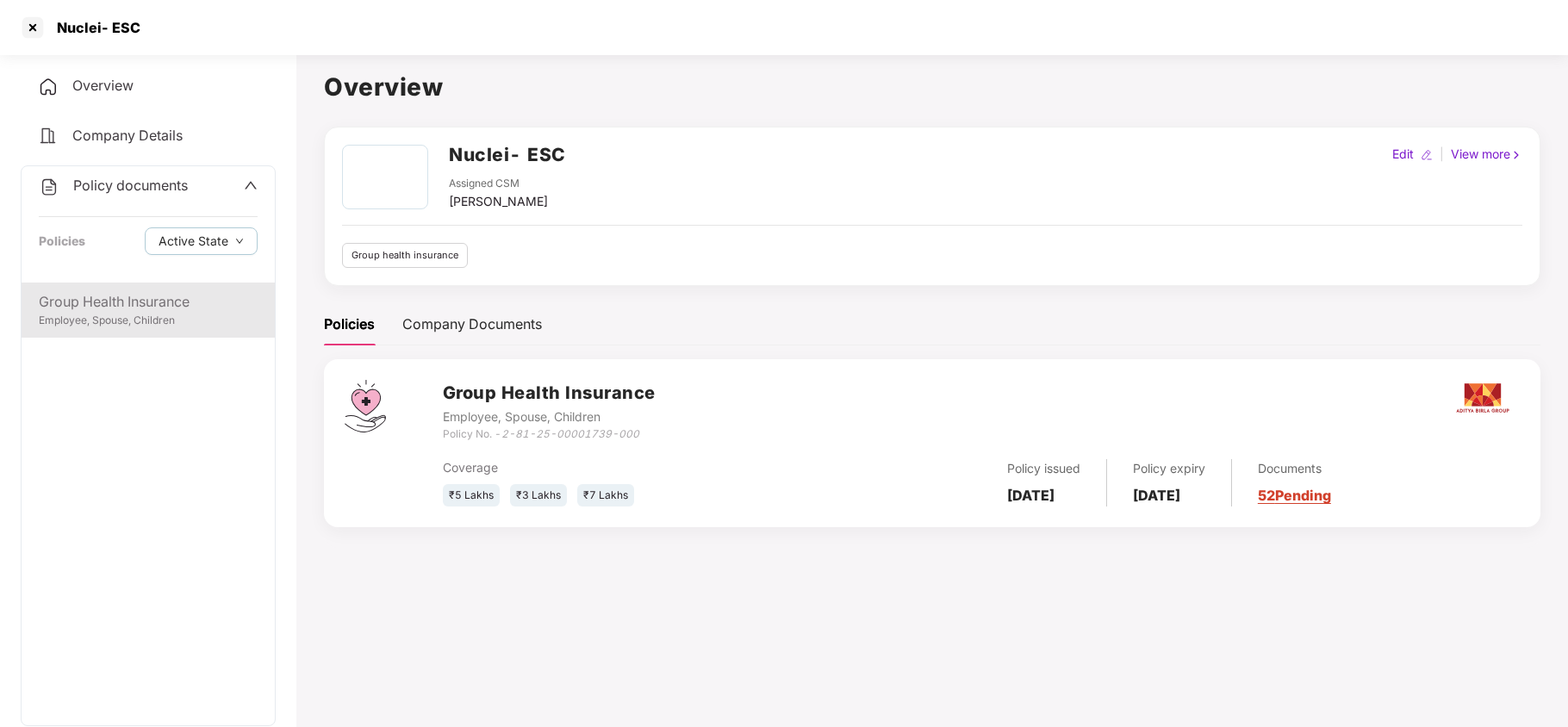
click at [115, 314] on div "Employee, Spouse, Children" at bounding box center [148, 321] width 219 height 17
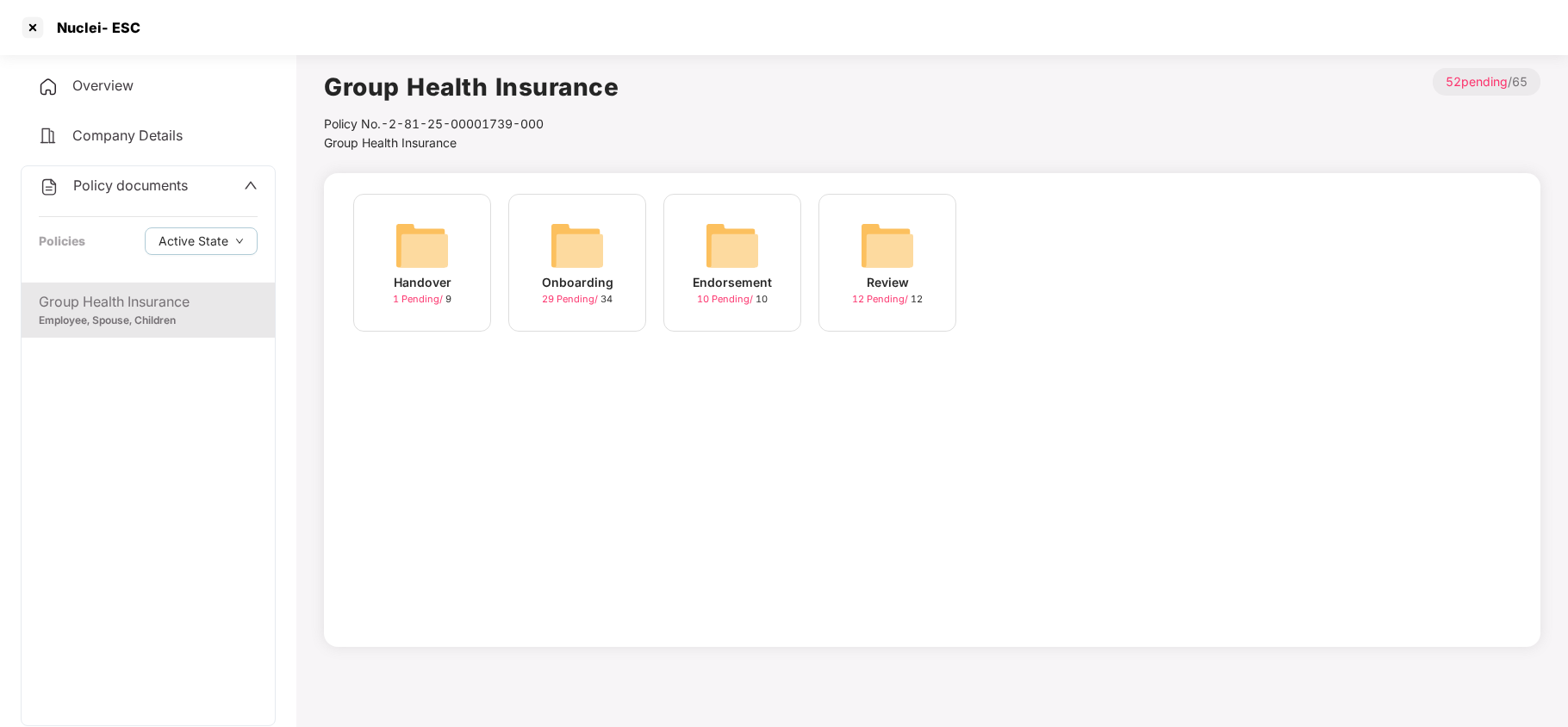
click at [591, 252] on img at bounding box center [577, 245] width 55 height 55
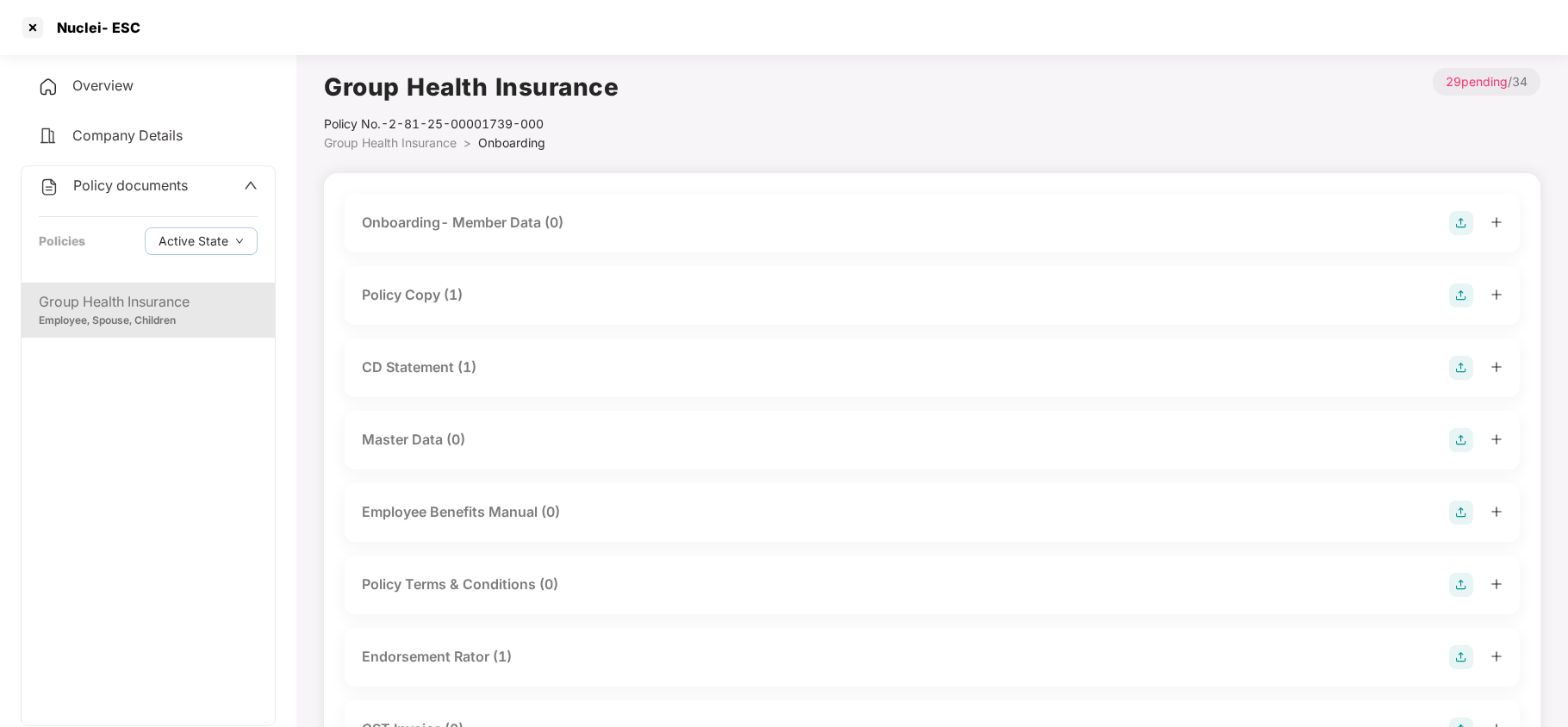
click at [465, 296] on div "Policy Copy (1)" at bounding box center [932, 295] width 1140 height 25
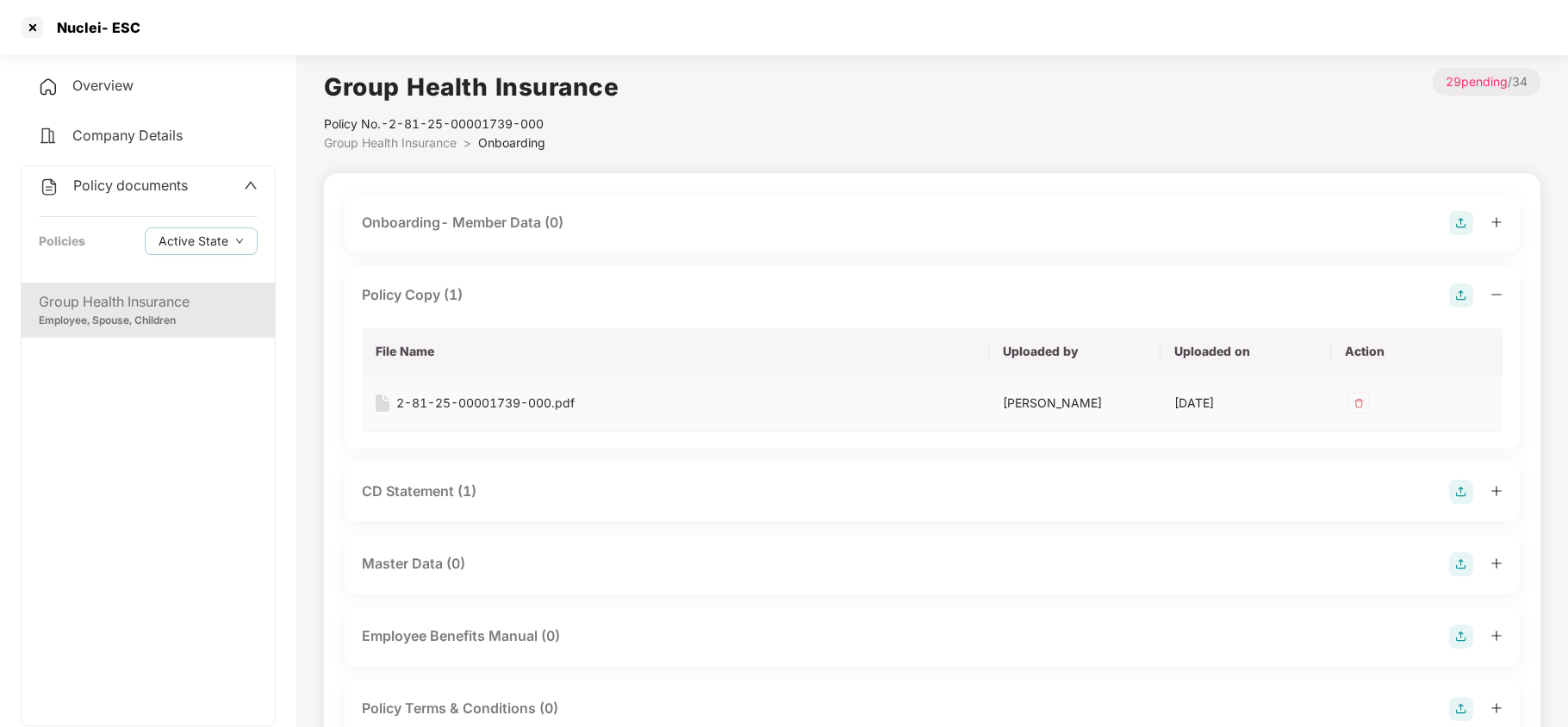
click at [486, 403] on div "2-81-25-00001739-000.pdf" at bounding box center [486, 402] width 179 height 19
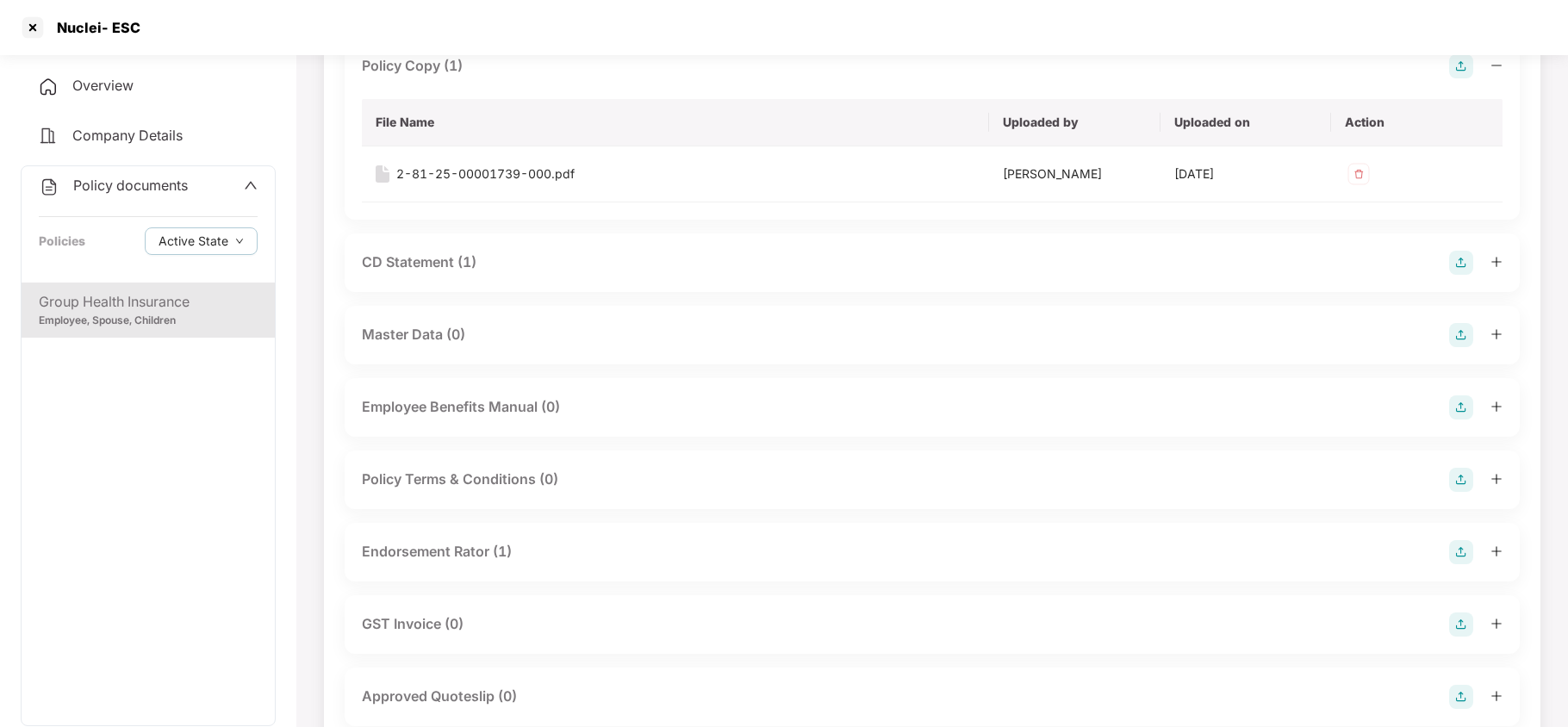
scroll to position [344, 0]
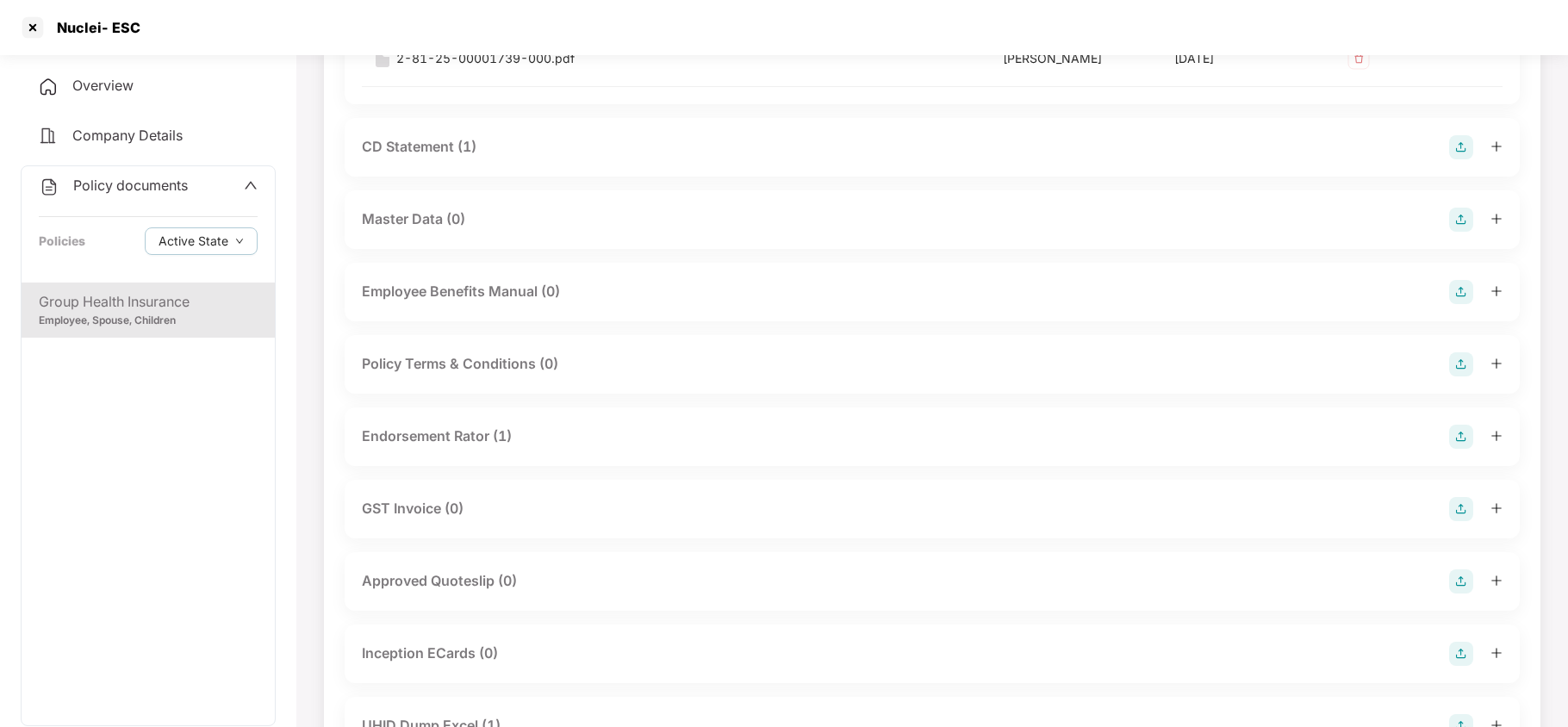
click at [515, 441] on div "Endorsement Rator (1)" at bounding box center [932, 437] width 1140 height 25
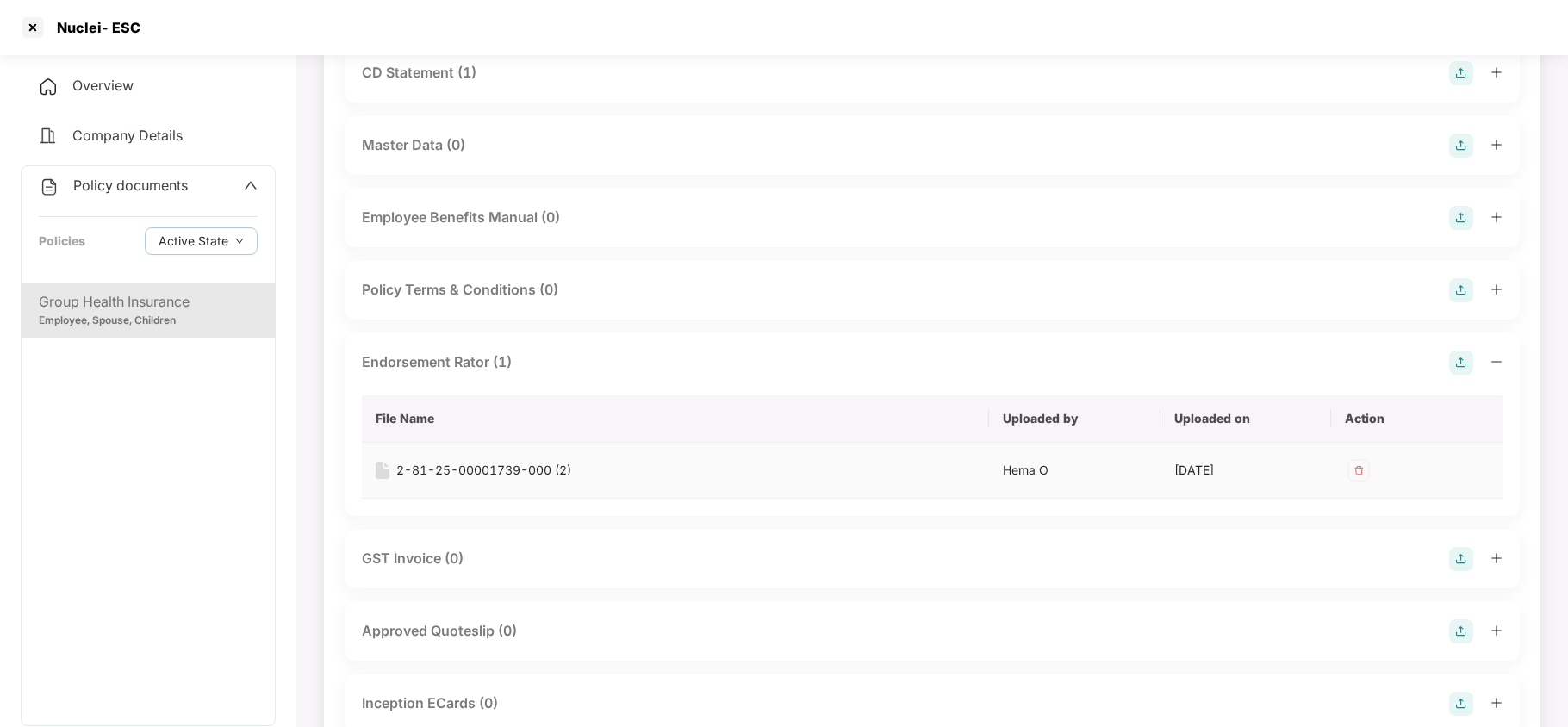
scroll to position [459, 0]
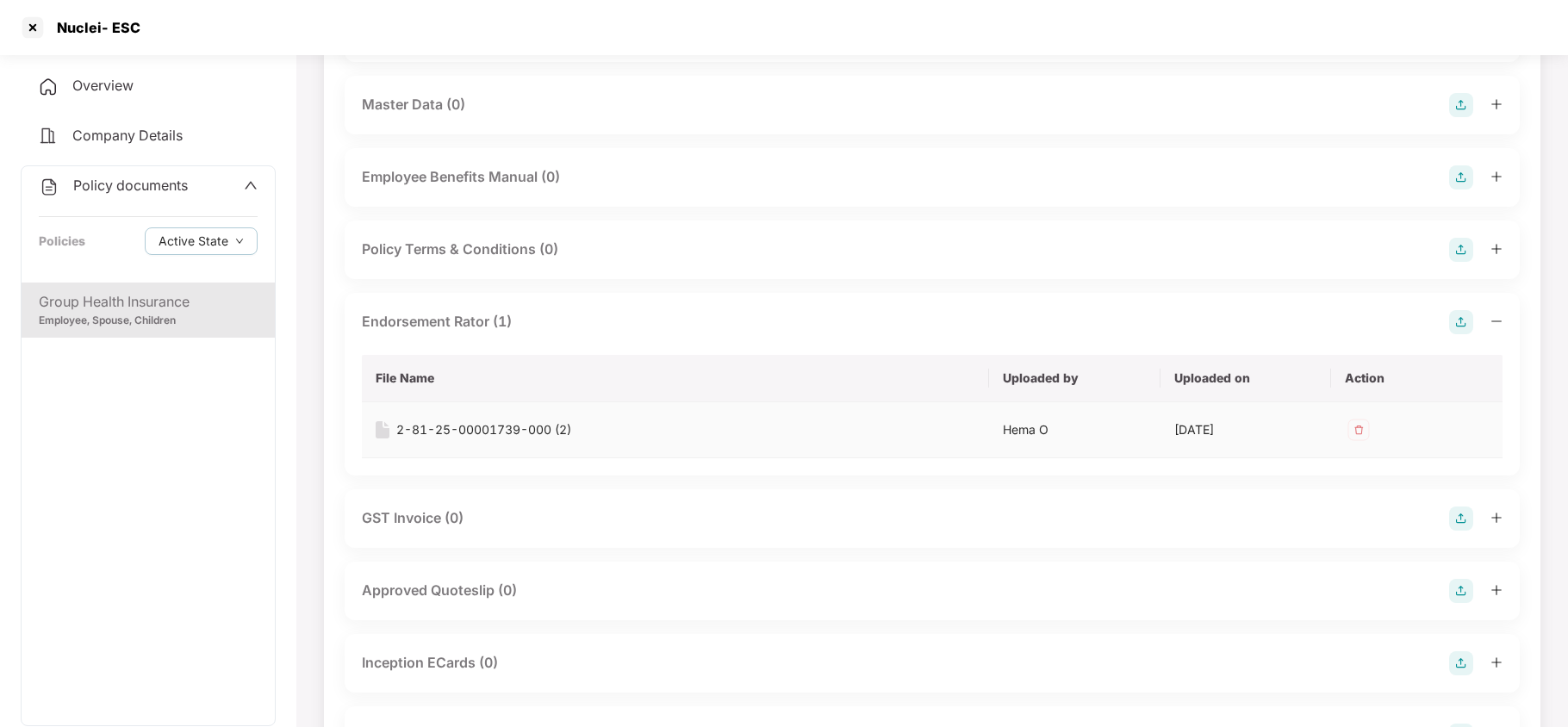
click at [518, 433] on div "2-81-25-00001739-000 (2)" at bounding box center [484, 429] width 175 height 19
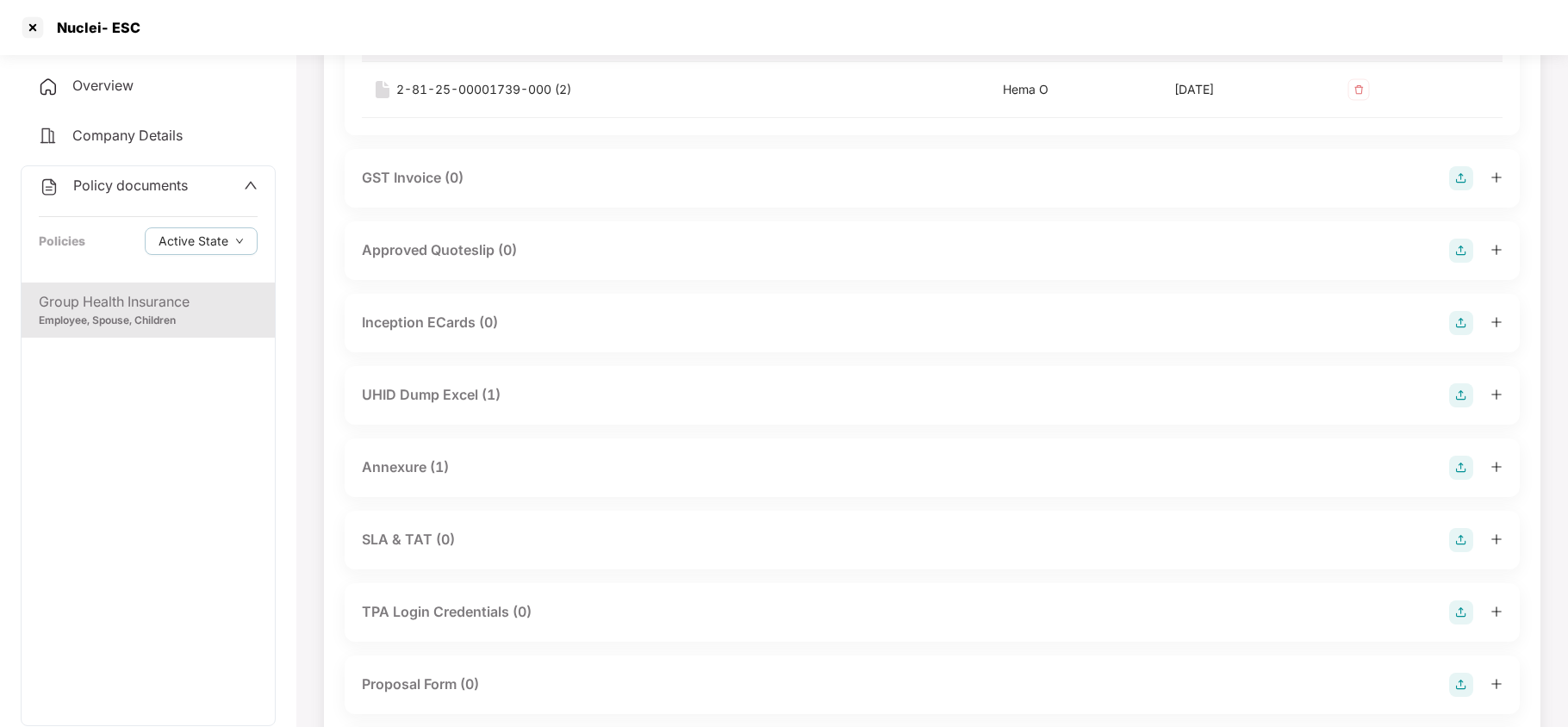
scroll to position [804, 0]
drag, startPoint x: 429, startPoint y: 466, endPoint x: 442, endPoint y: 487, distance: 24.7
click at [429, 469] on div "Annexure (1)" at bounding box center [405, 463] width 87 height 22
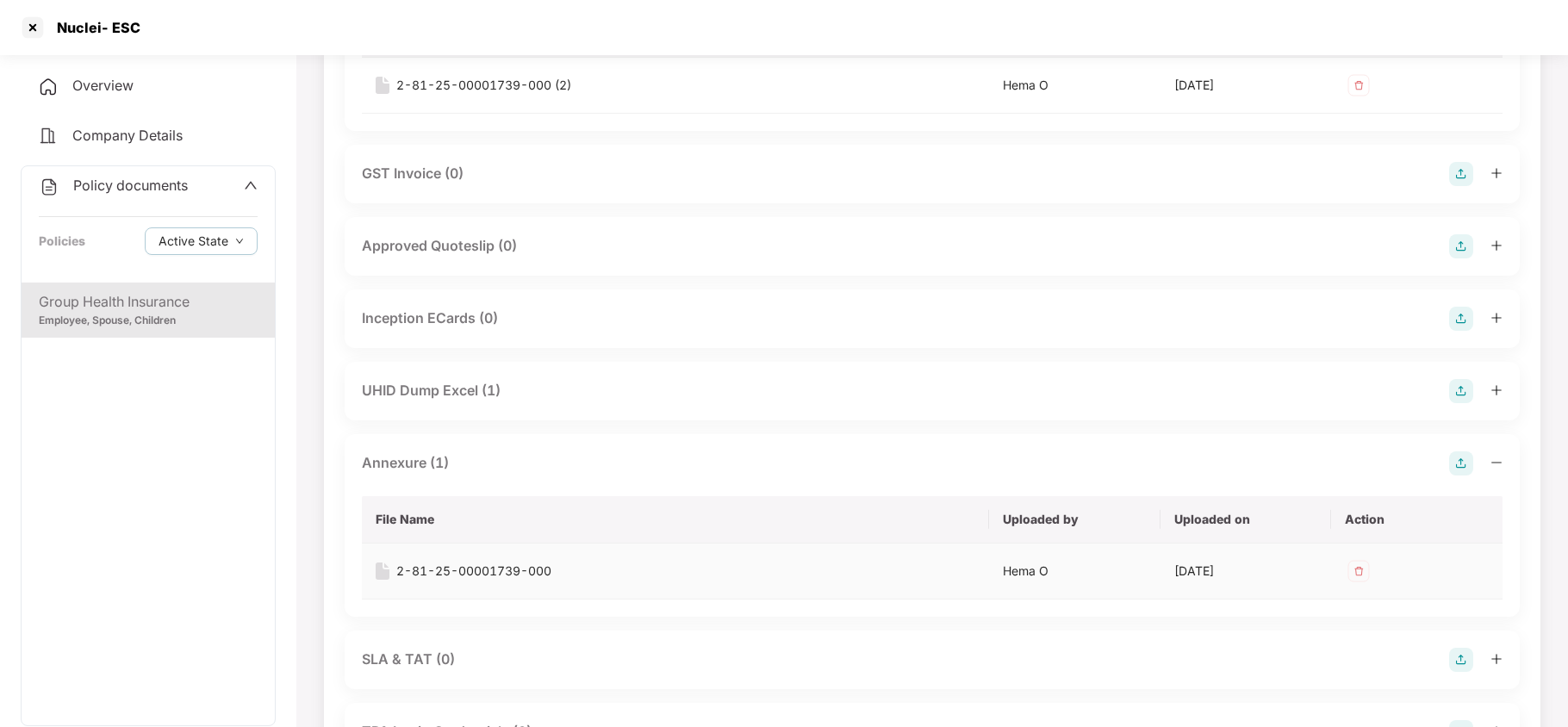
click at [460, 565] on div "2-81-25-00001739-000" at bounding box center [474, 570] width 155 height 19
click at [19, 19] on div at bounding box center [32, 27] width 27 height 27
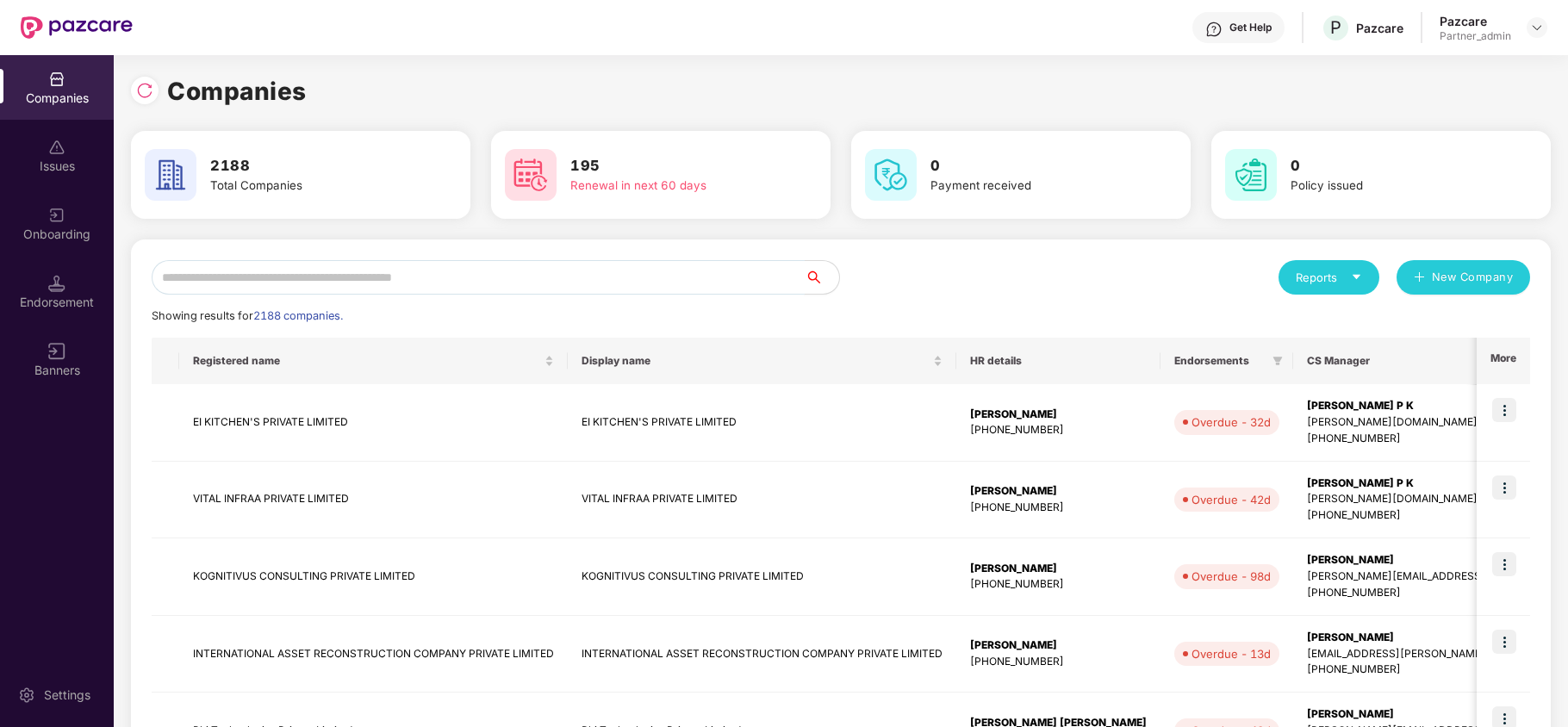
click at [390, 266] on input "text" at bounding box center [479, 277] width 653 height 34
paste input "**********"
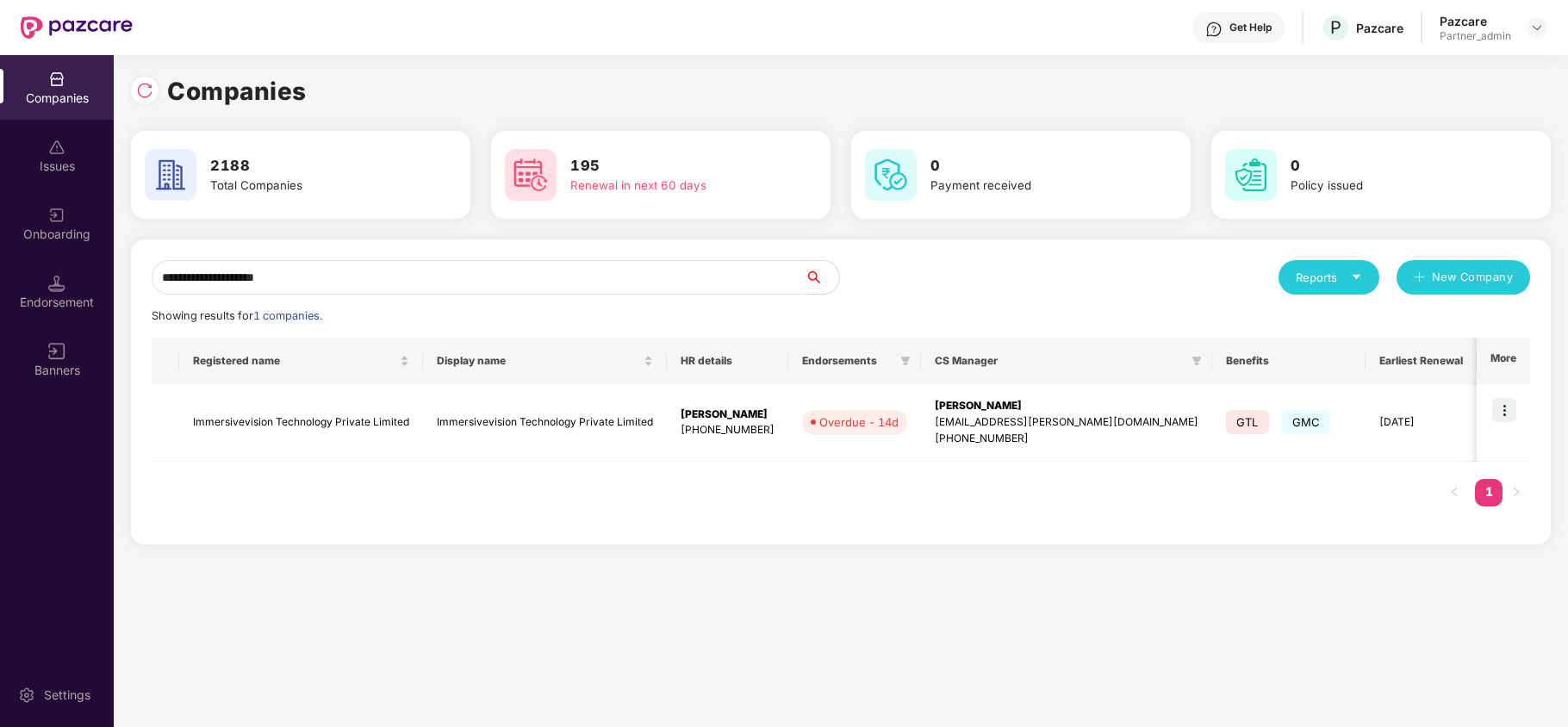
type input "**********"
click at [1510, 410] on img at bounding box center [1504, 410] width 25 height 25
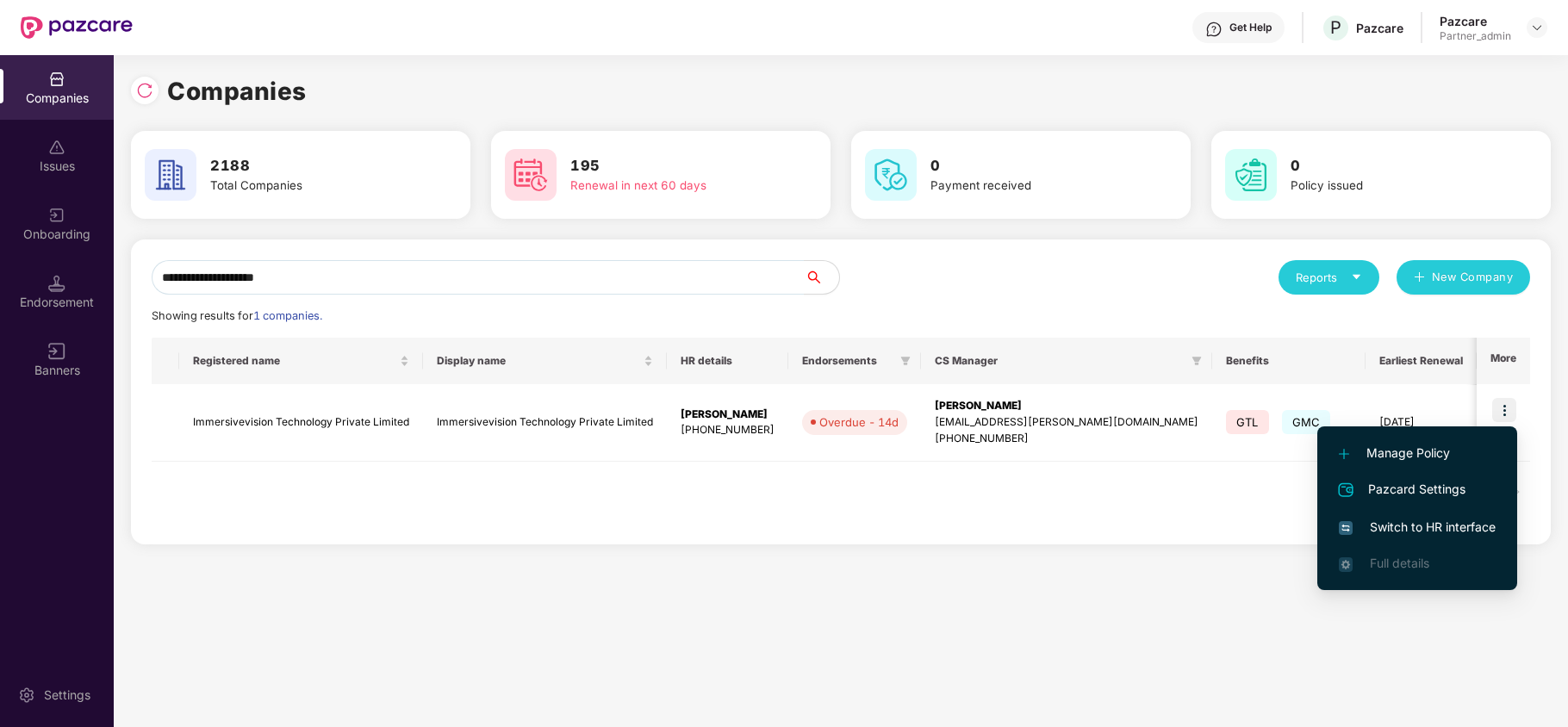
click at [1430, 531] on span "Switch to HR interface" at bounding box center [1417, 527] width 157 height 19
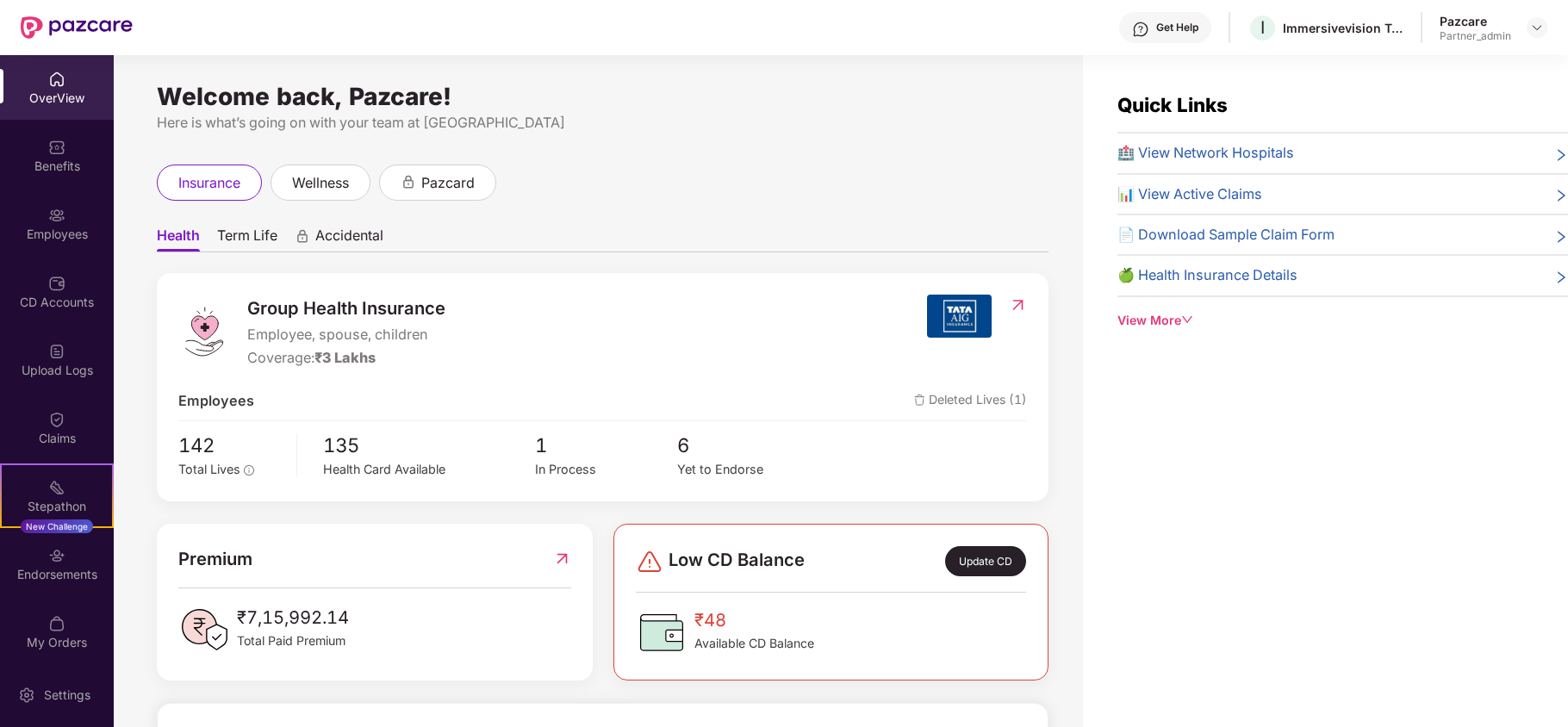
click at [35, 146] on div "Benefits" at bounding box center [57, 156] width 114 height 65
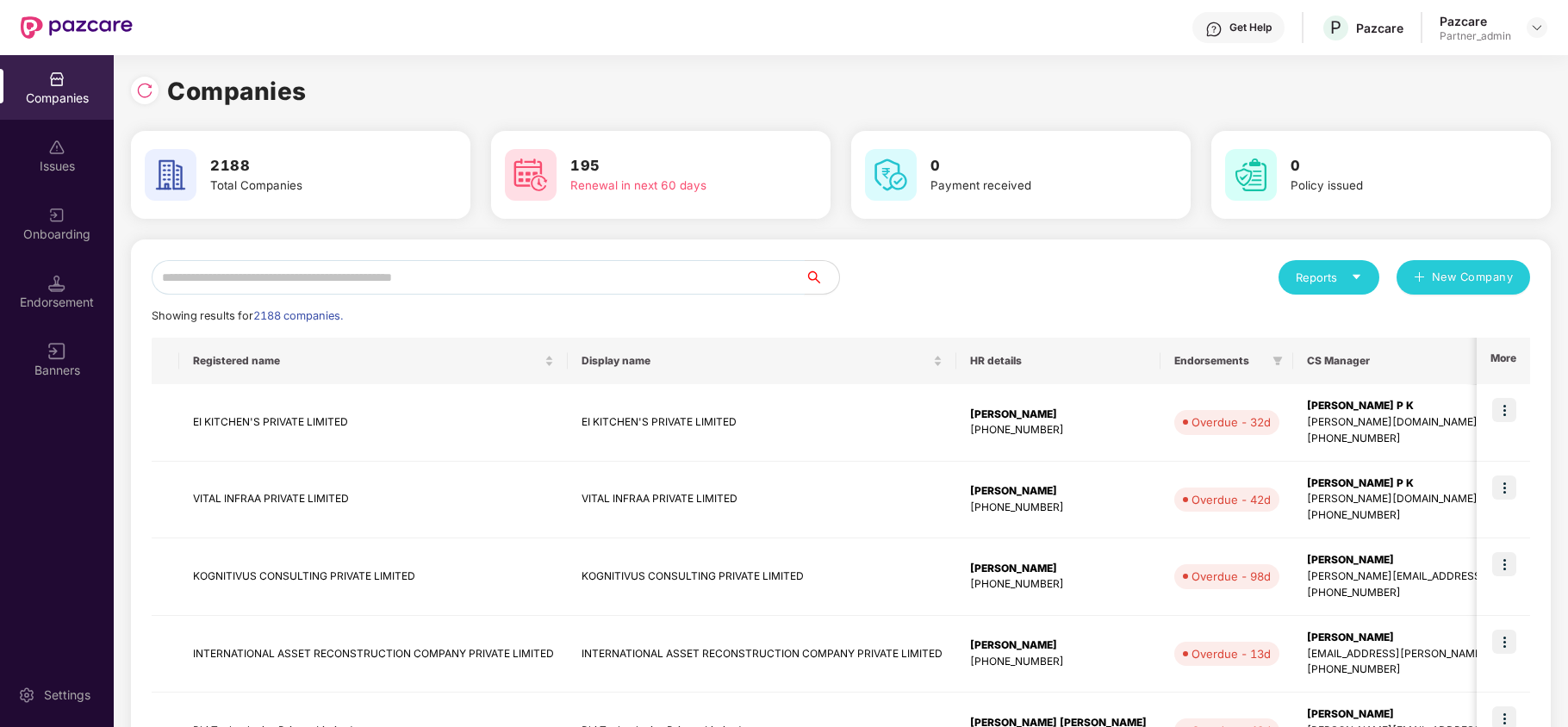
click at [294, 263] on input "text" at bounding box center [479, 277] width 653 height 34
paste input "**********"
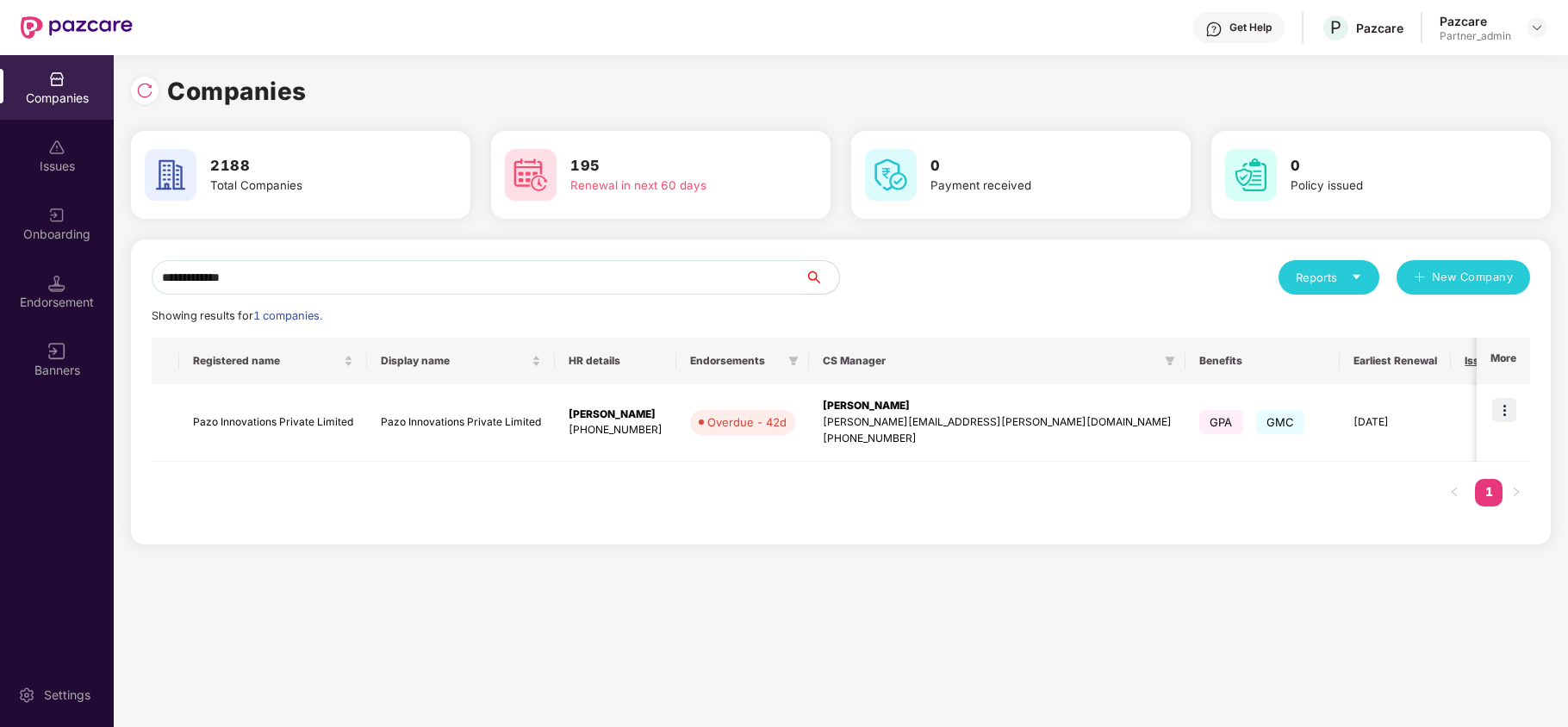
type input "**********"
click at [1507, 417] on img at bounding box center [1504, 410] width 25 height 25
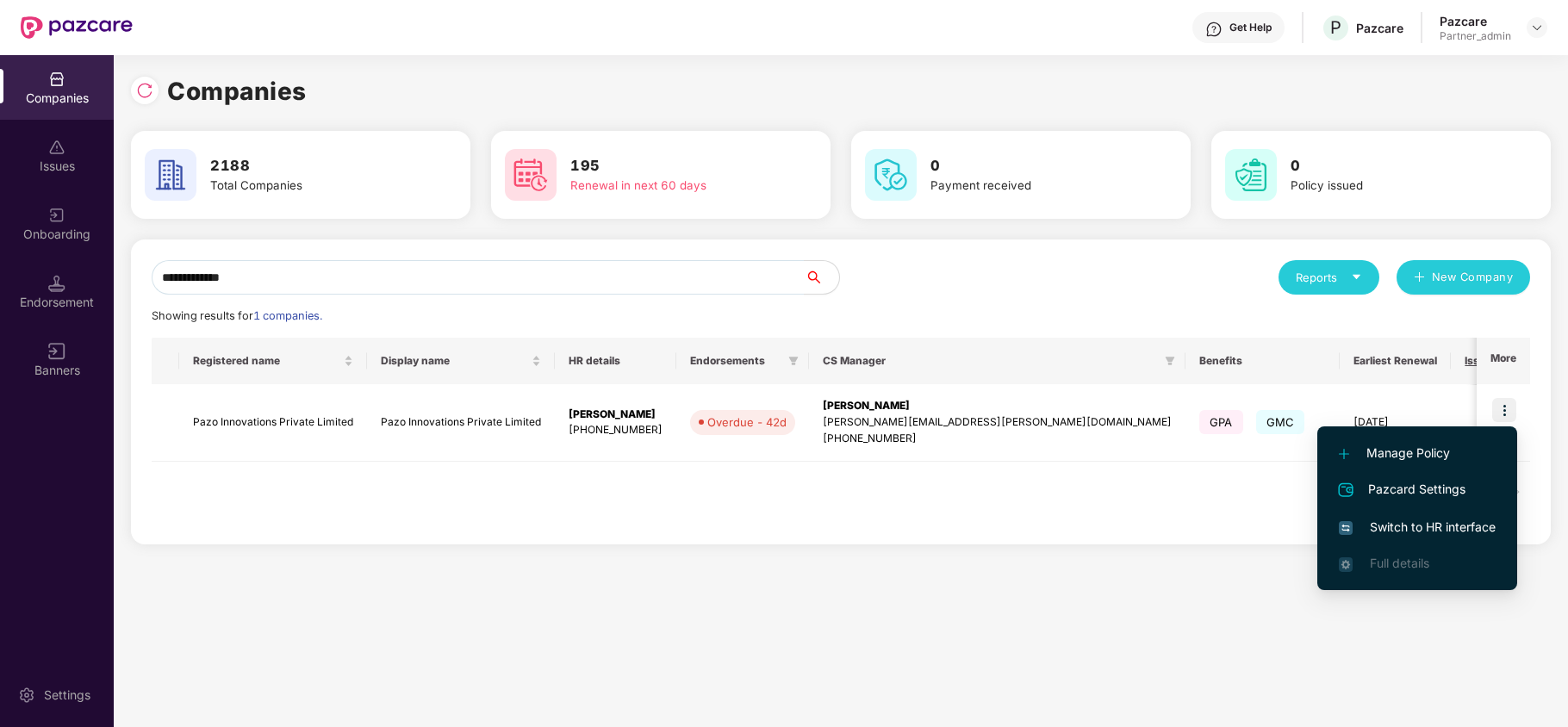
click at [1451, 524] on span "Switch to HR interface" at bounding box center [1417, 527] width 157 height 19
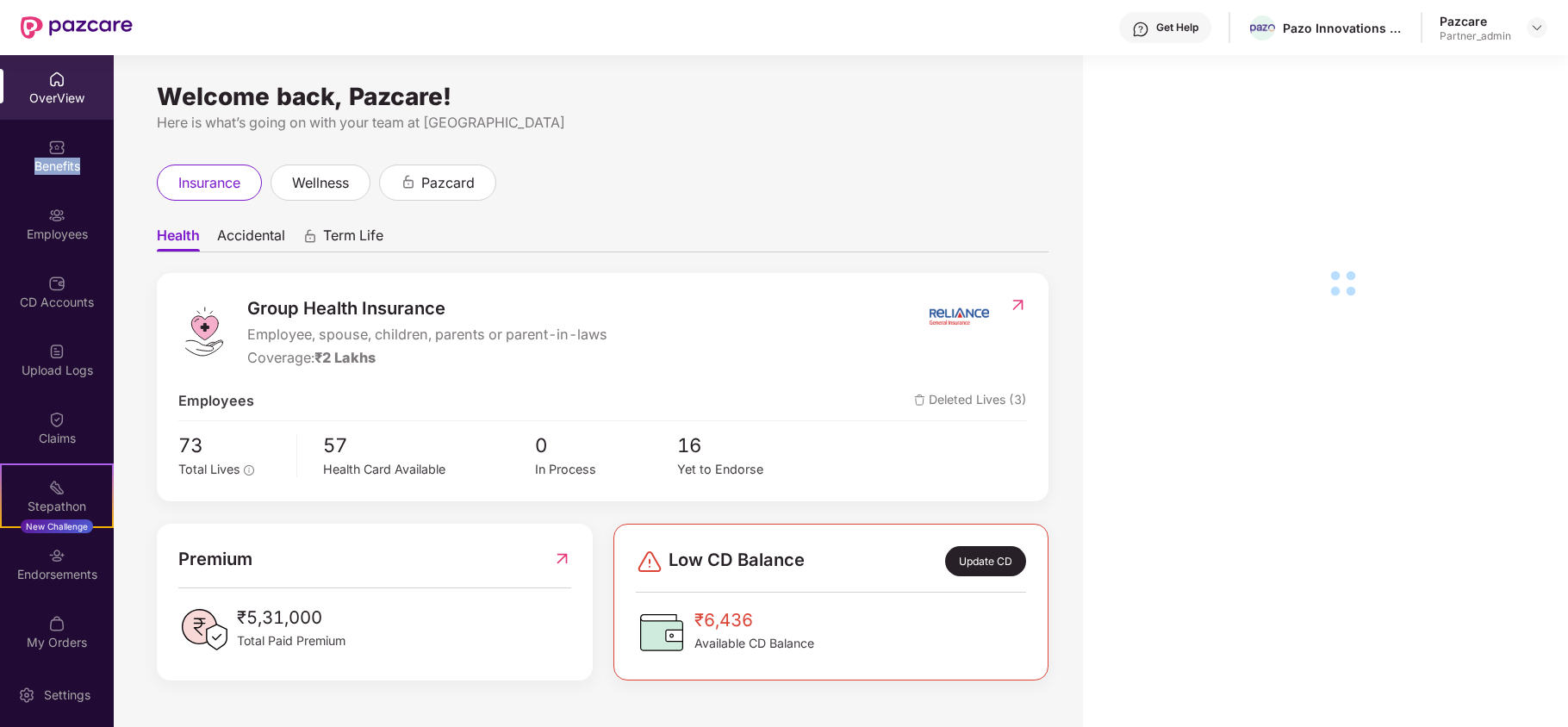
click at [52, 171] on div "Benefits" at bounding box center [57, 167] width 114 height 18
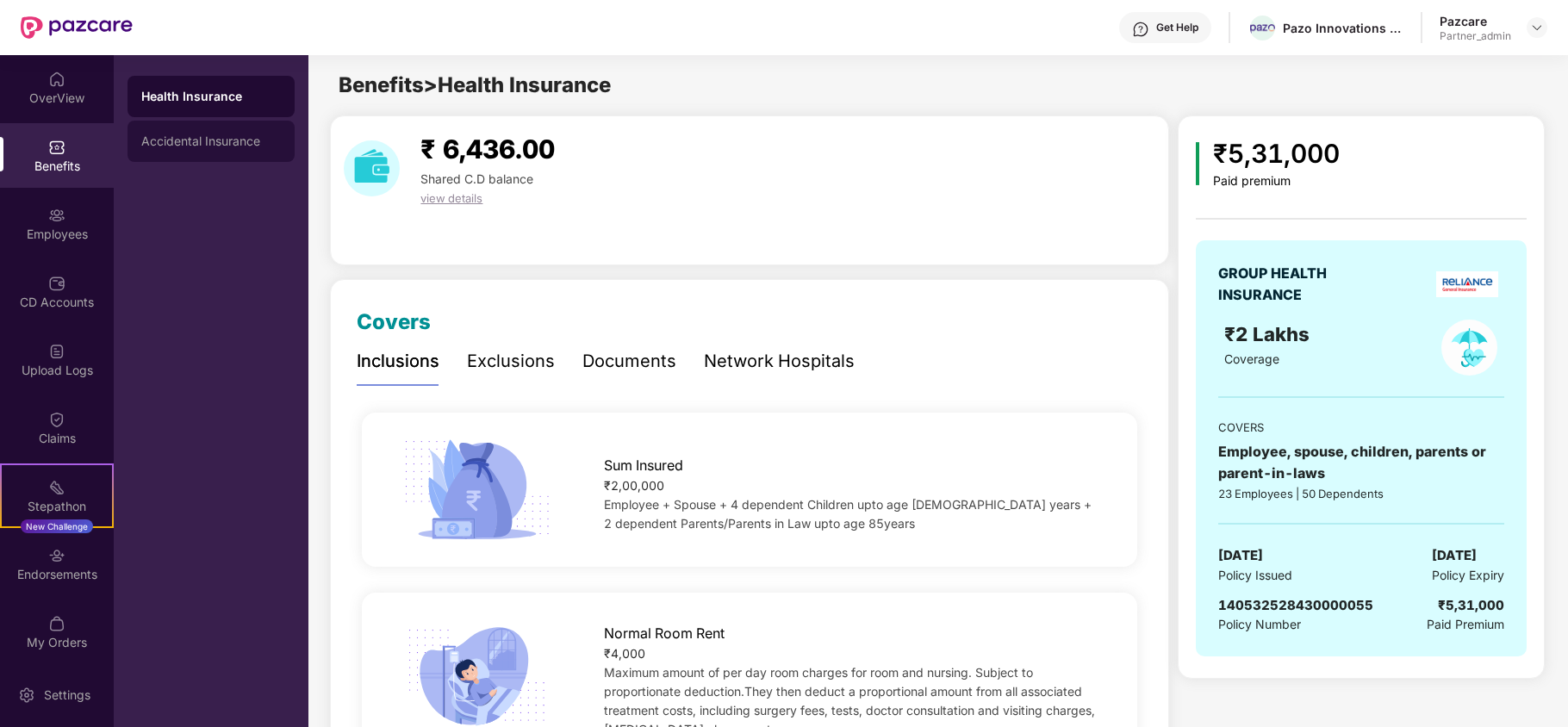
click at [194, 134] on div "Accidental Insurance" at bounding box center [211, 141] width 139 height 14
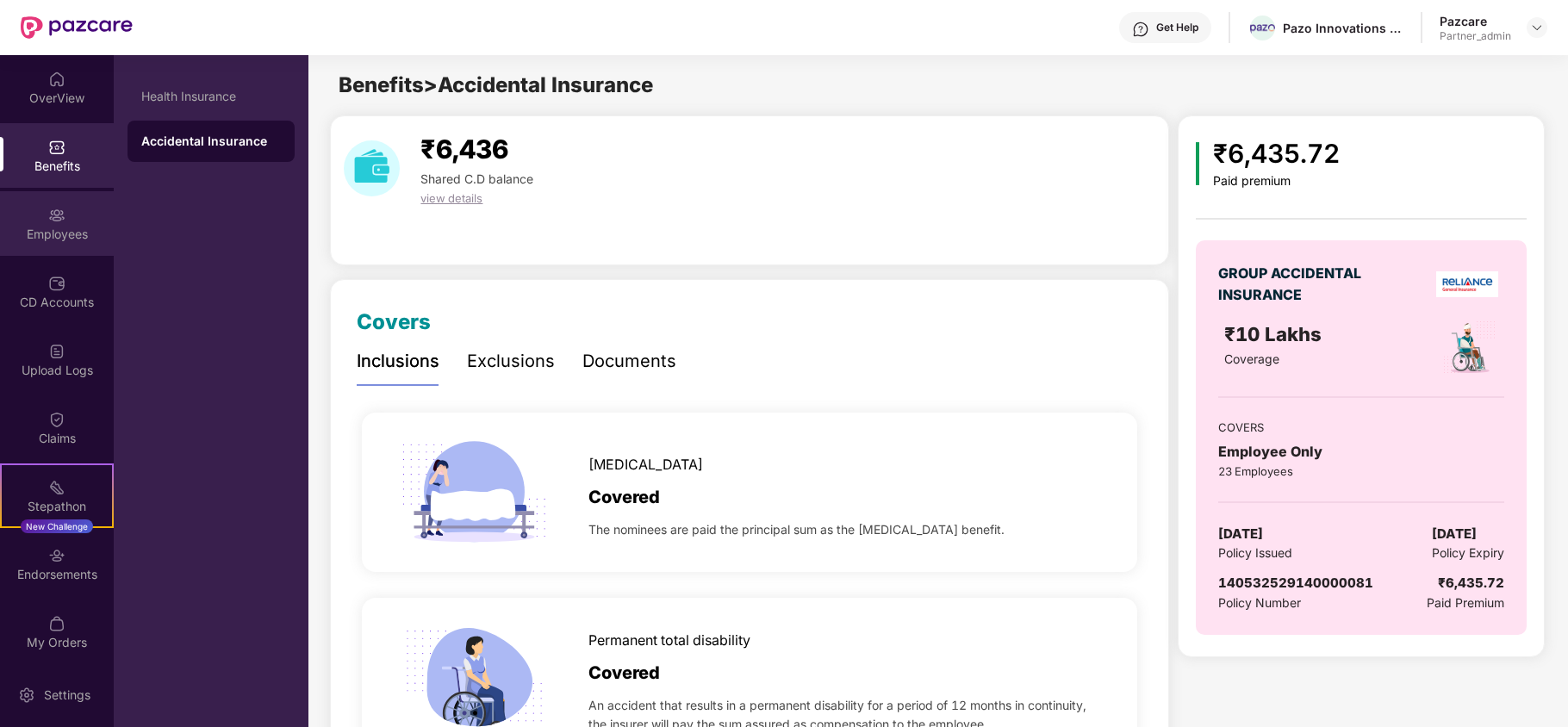
click at [41, 229] on div "Employees" at bounding box center [57, 234] width 114 height 18
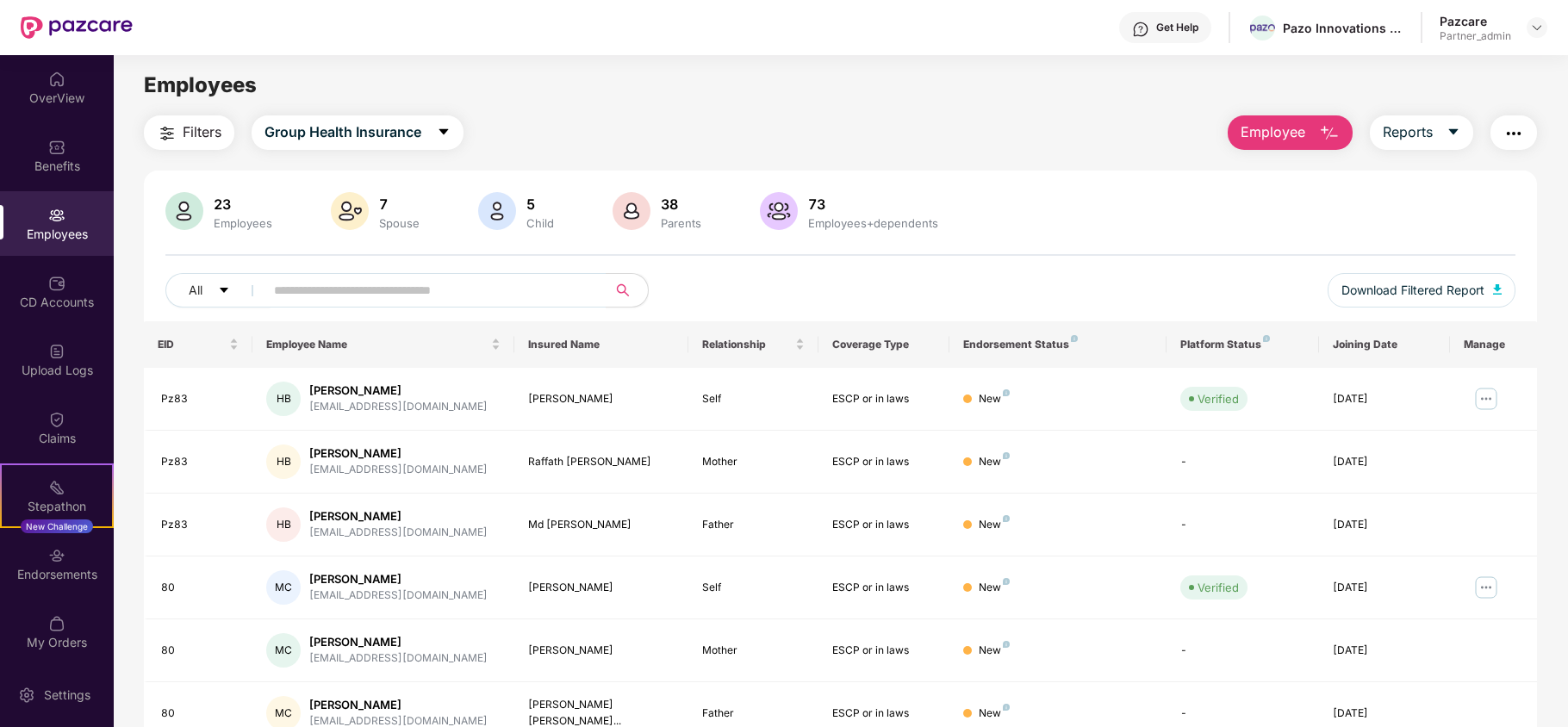
click at [201, 132] on span "Filters" at bounding box center [202, 132] width 39 height 22
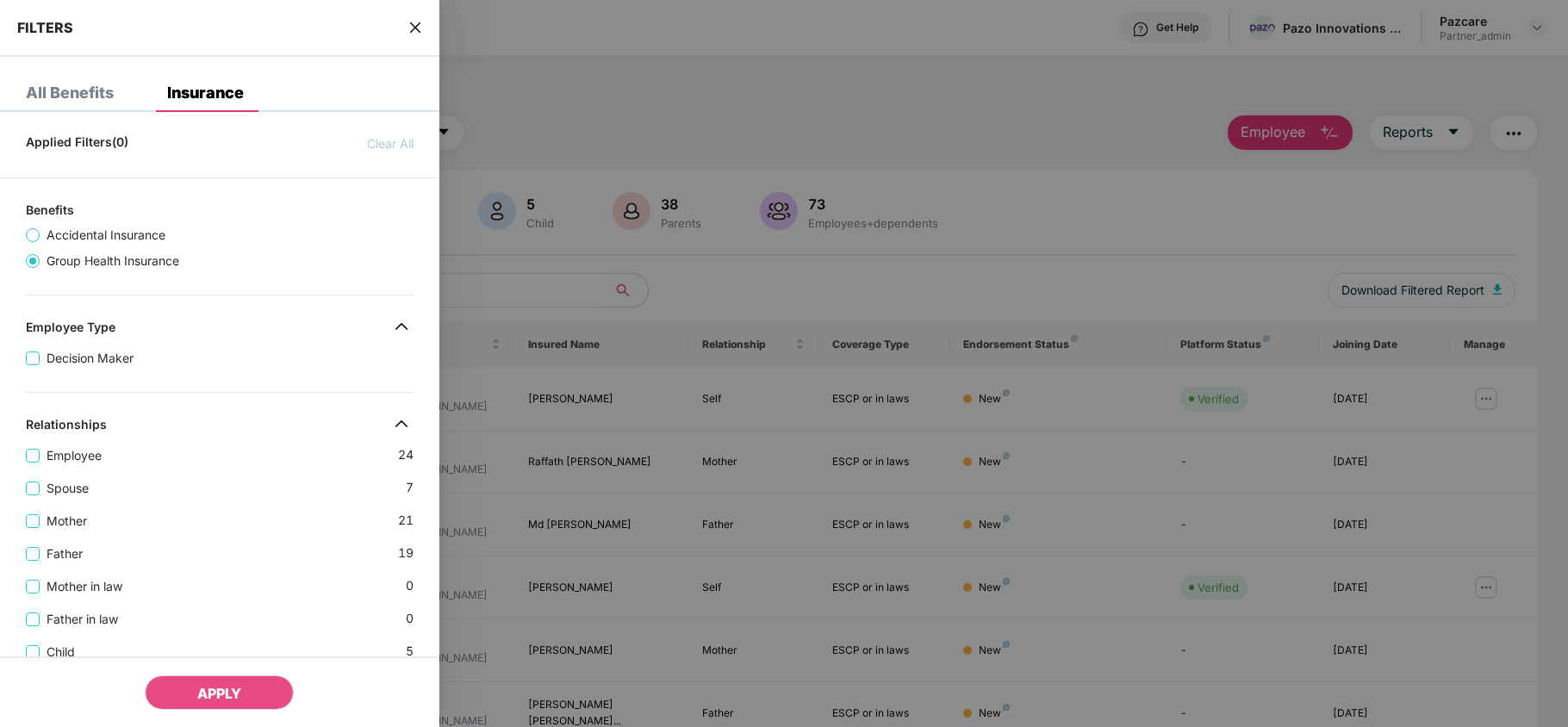
scroll to position [545, 0]
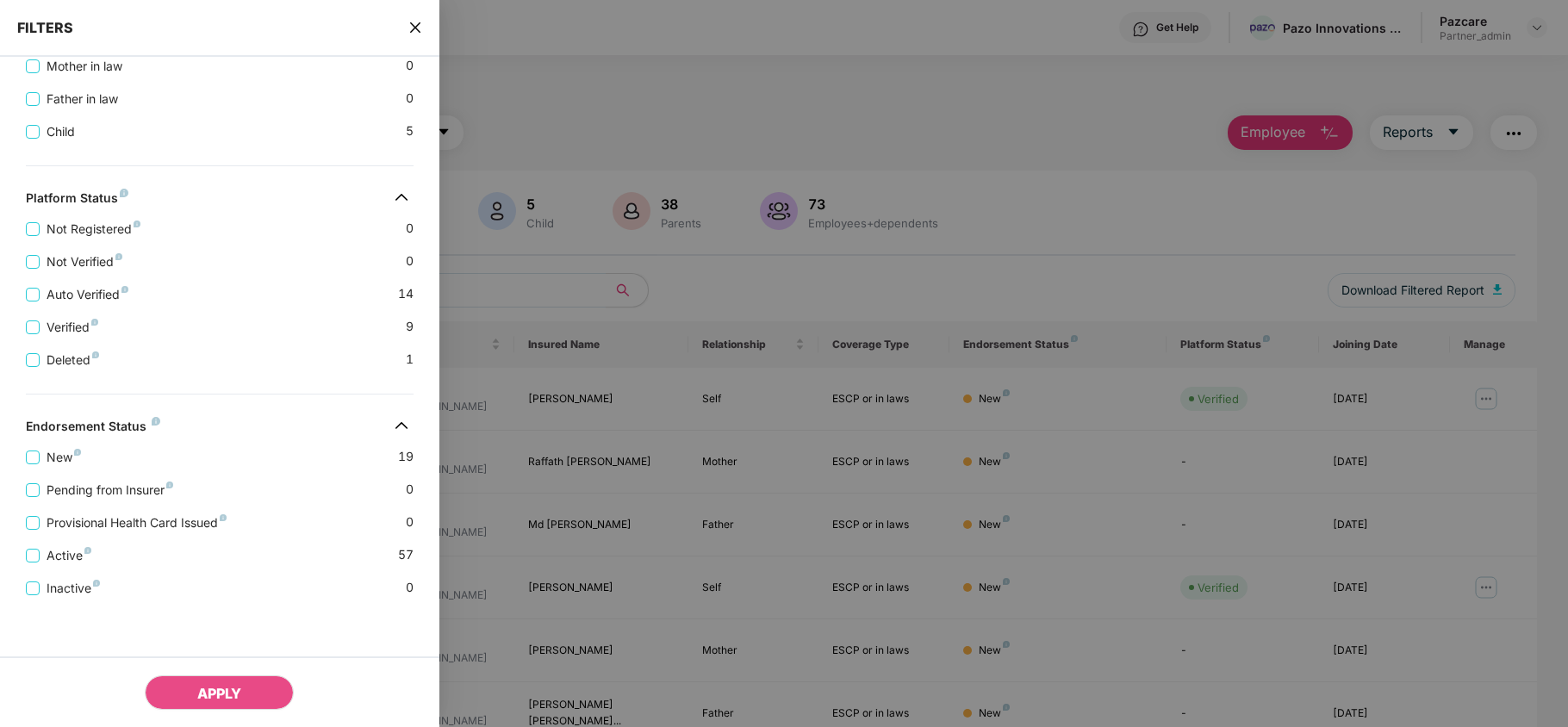
click at [413, 31] on icon "close" at bounding box center [415, 27] width 14 height 14
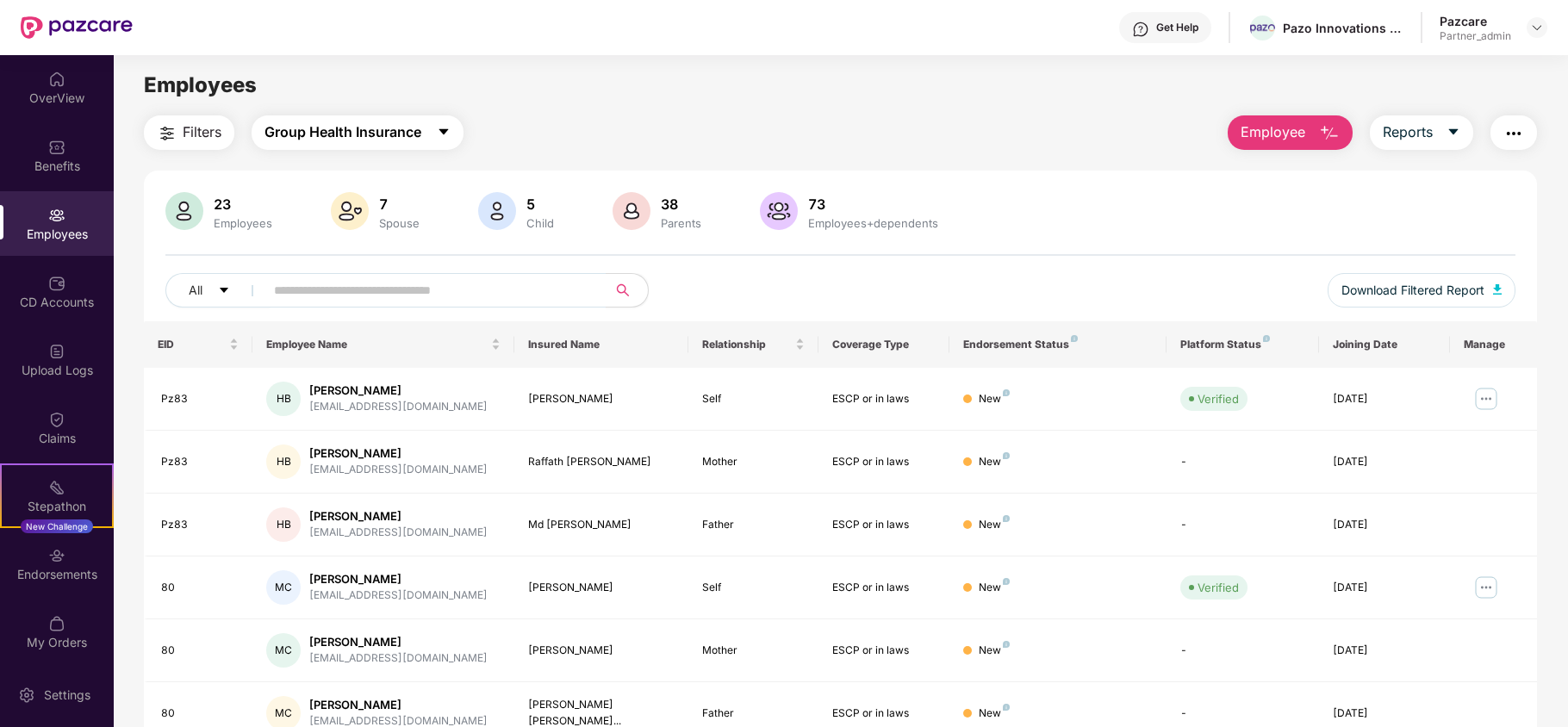
click at [384, 131] on span "Group Health Insurance" at bounding box center [343, 132] width 157 height 22
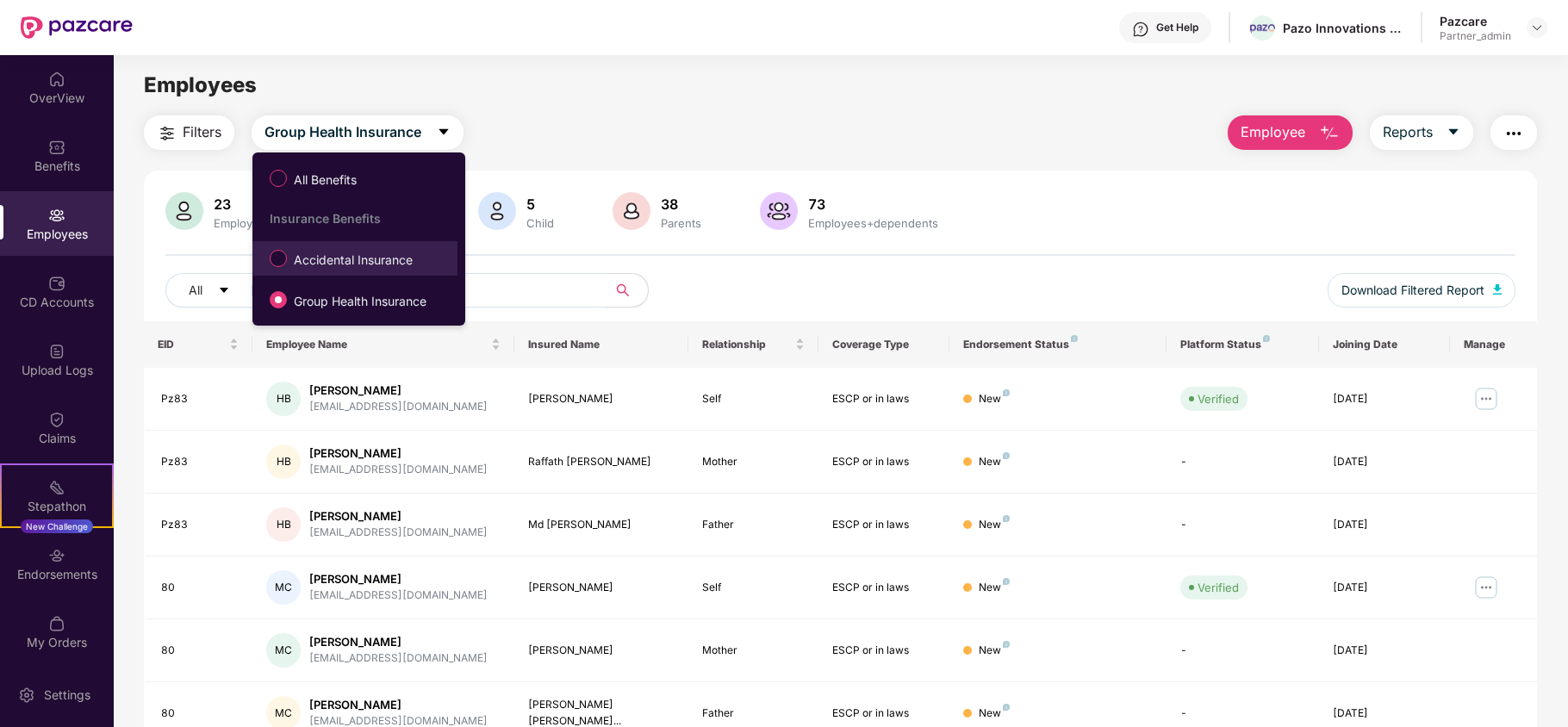
click at [333, 269] on span "Accidental Insurance" at bounding box center [352, 259] width 132 height 19
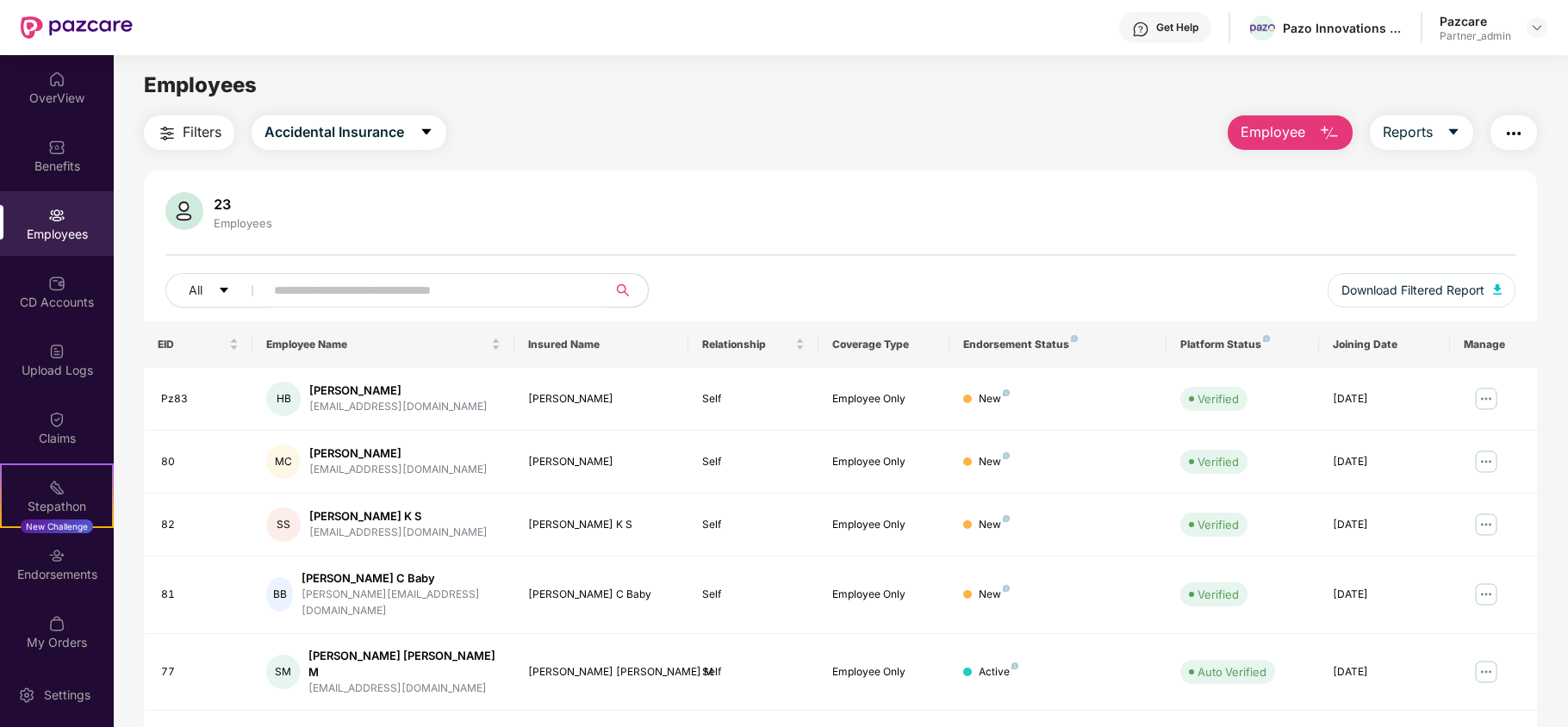
click at [171, 125] on img "button" at bounding box center [167, 133] width 21 height 21
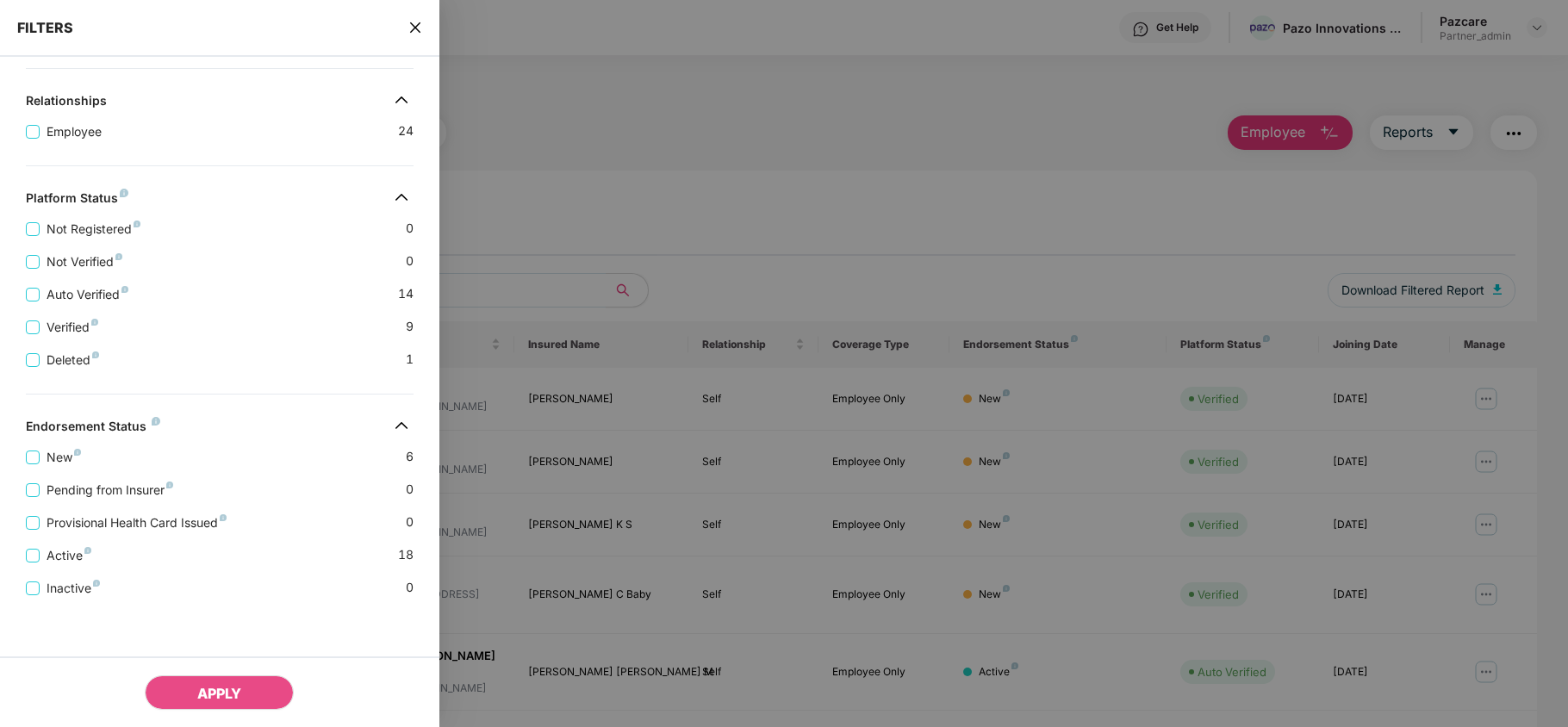
click at [412, 23] on icon "close" at bounding box center [415, 27] width 14 height 14
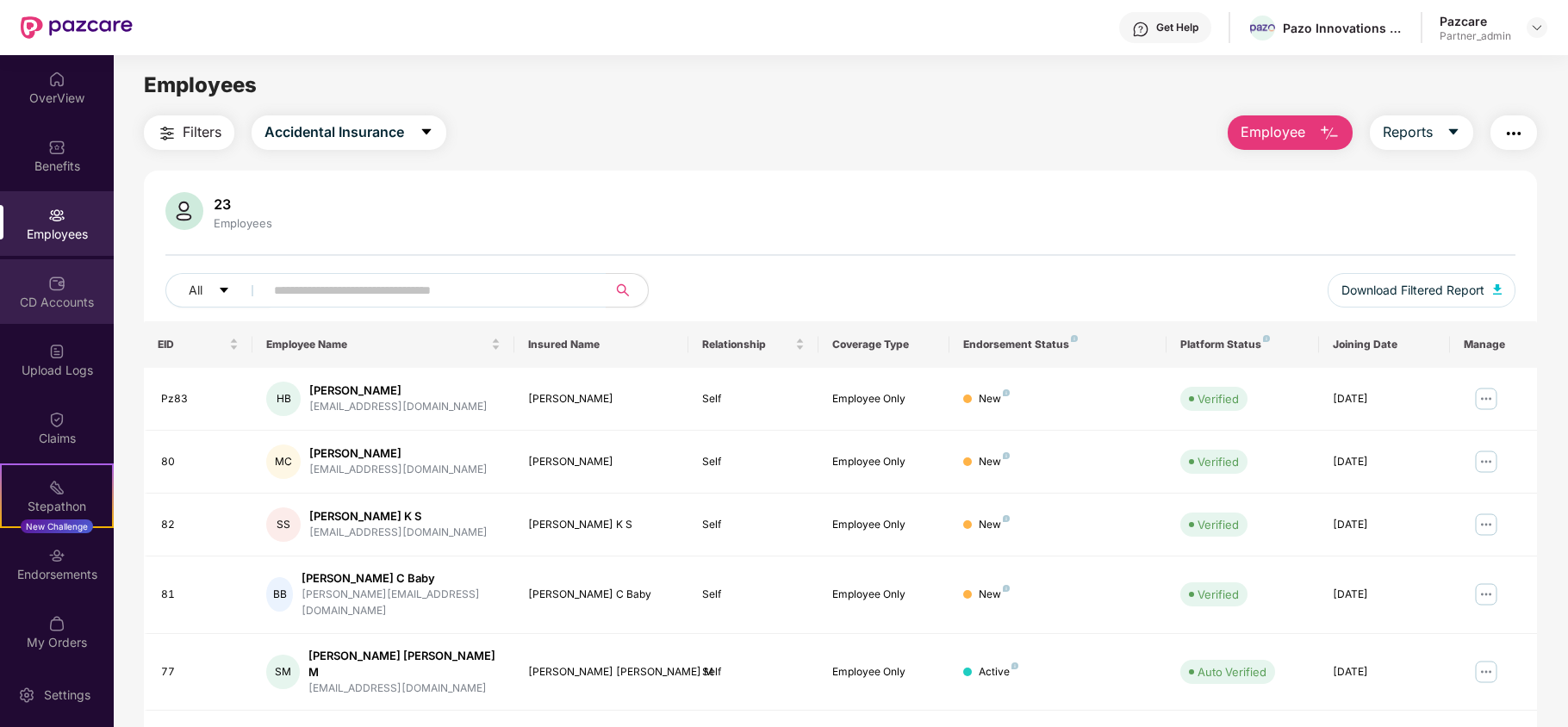
click at [31, 298] on div "CD Accounts" at bounding box center [57, 302] width 114 height 18
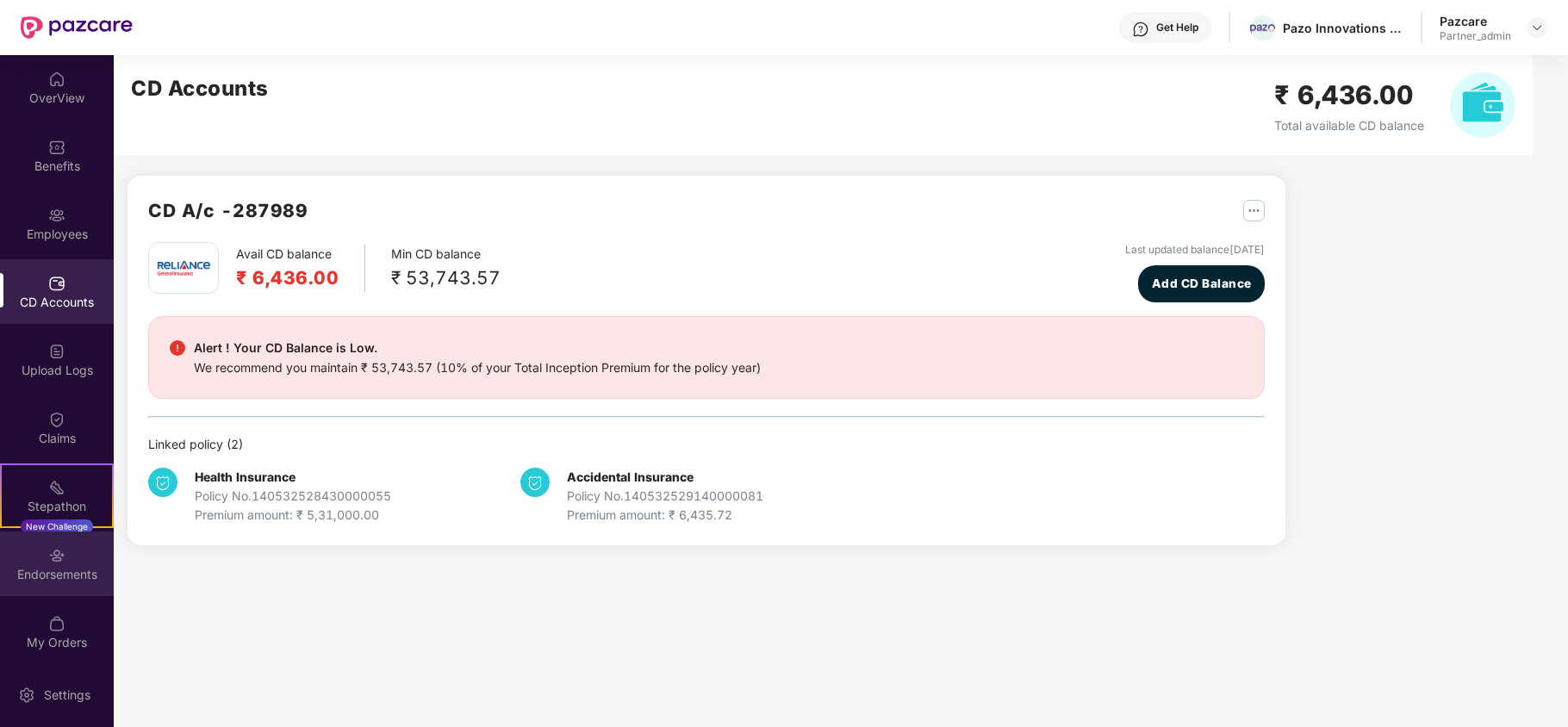
click at [60, 562] on img at bounding box center [57, 556] width 18 height 18
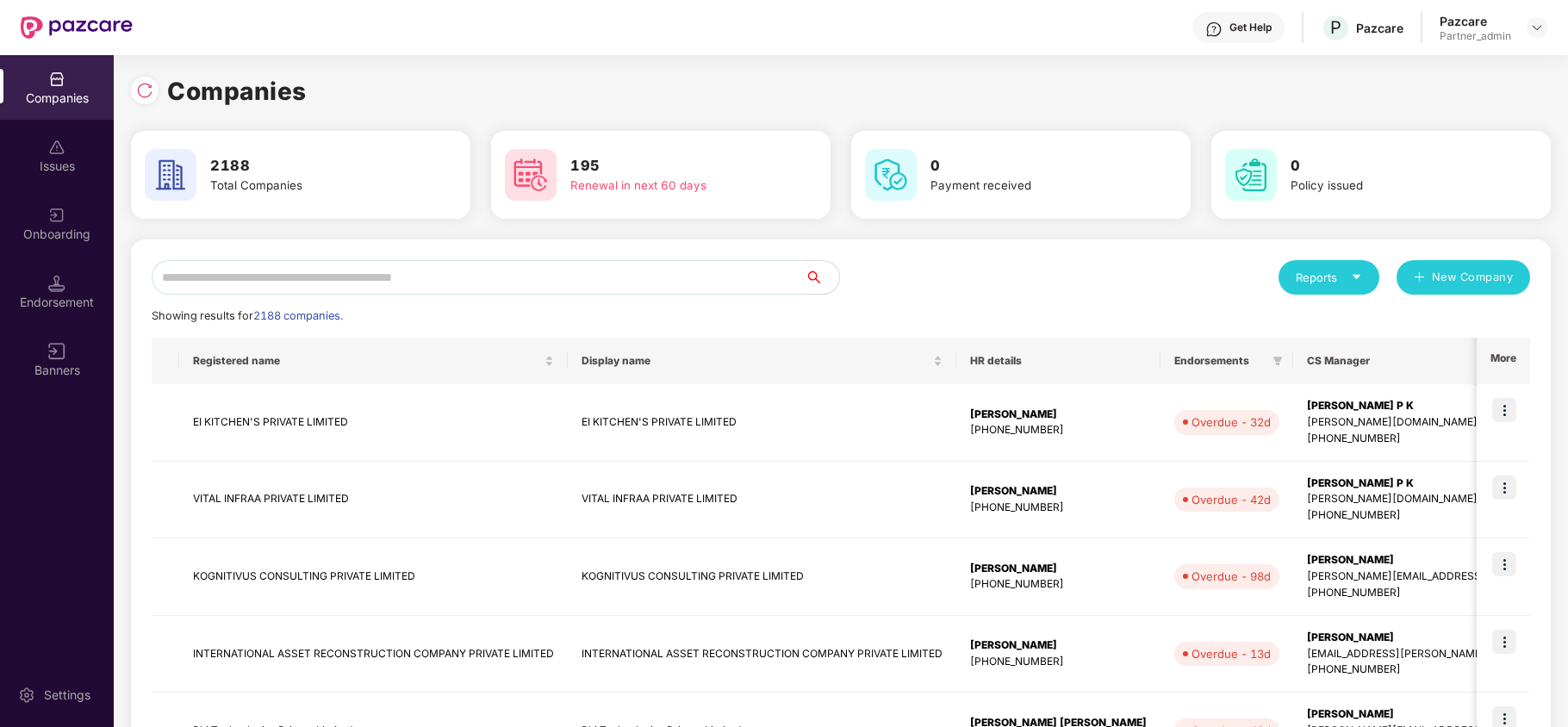
click at [250, 276] on input "text" at bounding box center [479, 277] width 653 height 34
paste input "**********"
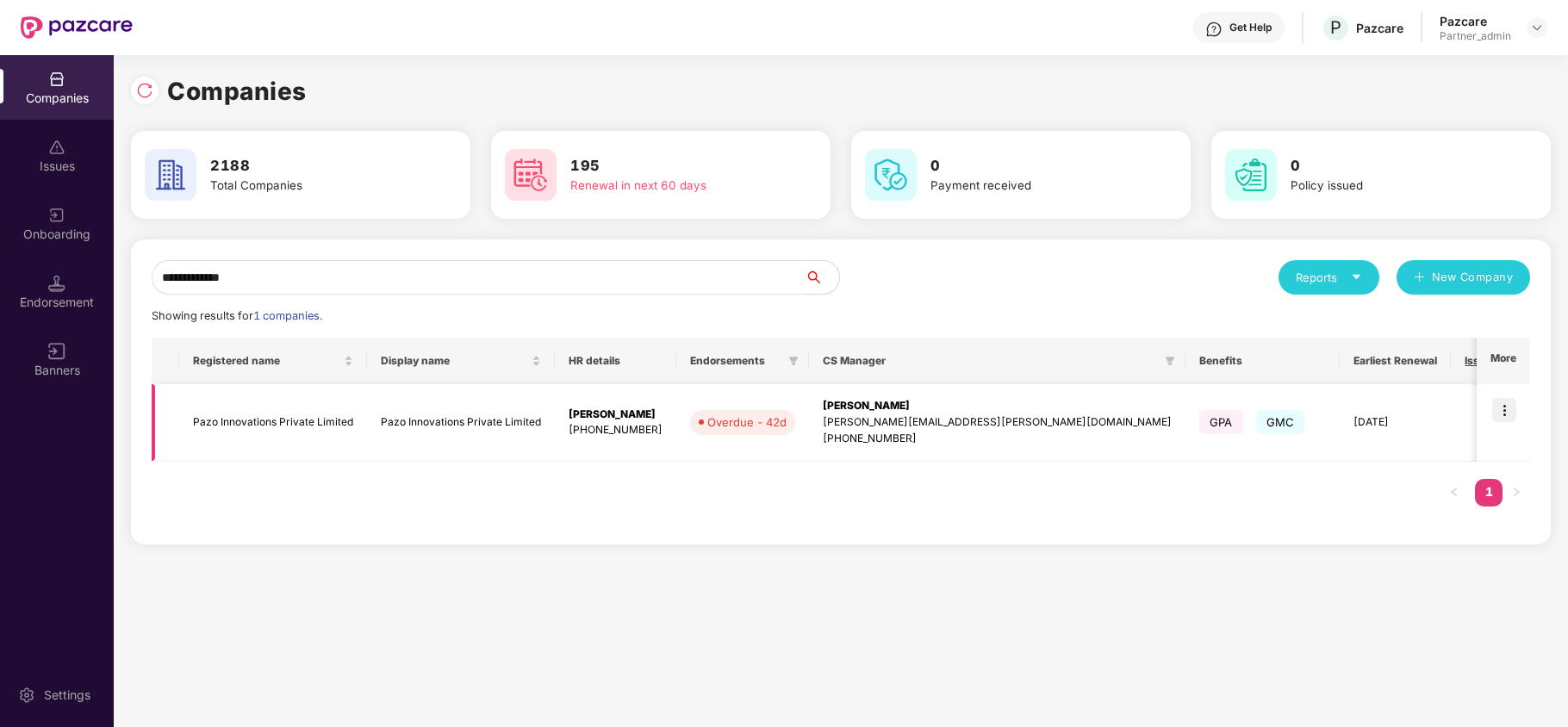
type input "**********"
click at [236, 428] on td "Pazo Innovations Private Limited" at bounding box center [273, 423] width 187 height 78
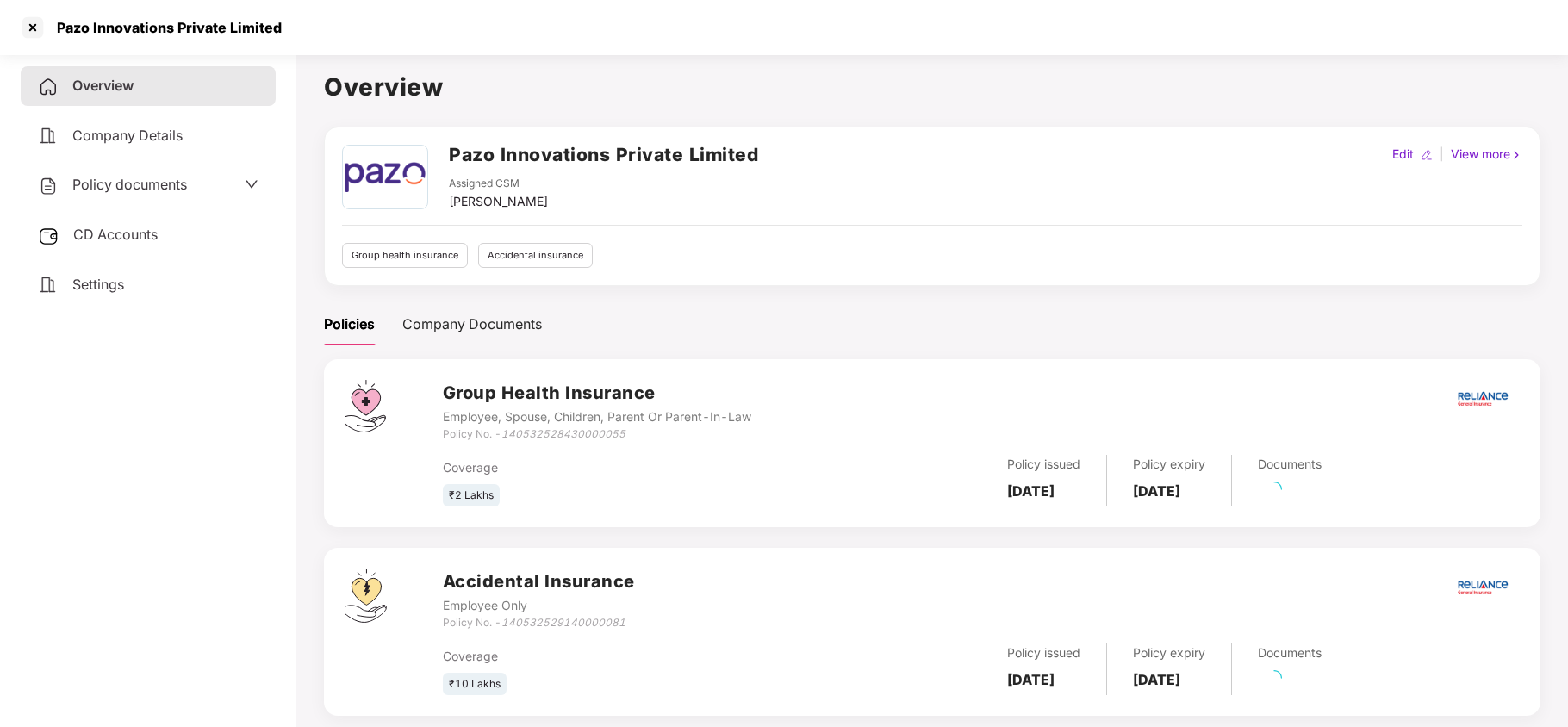
click at [108, 285] on span "Settings" at bounding box center [98, 285] width 52 height 18
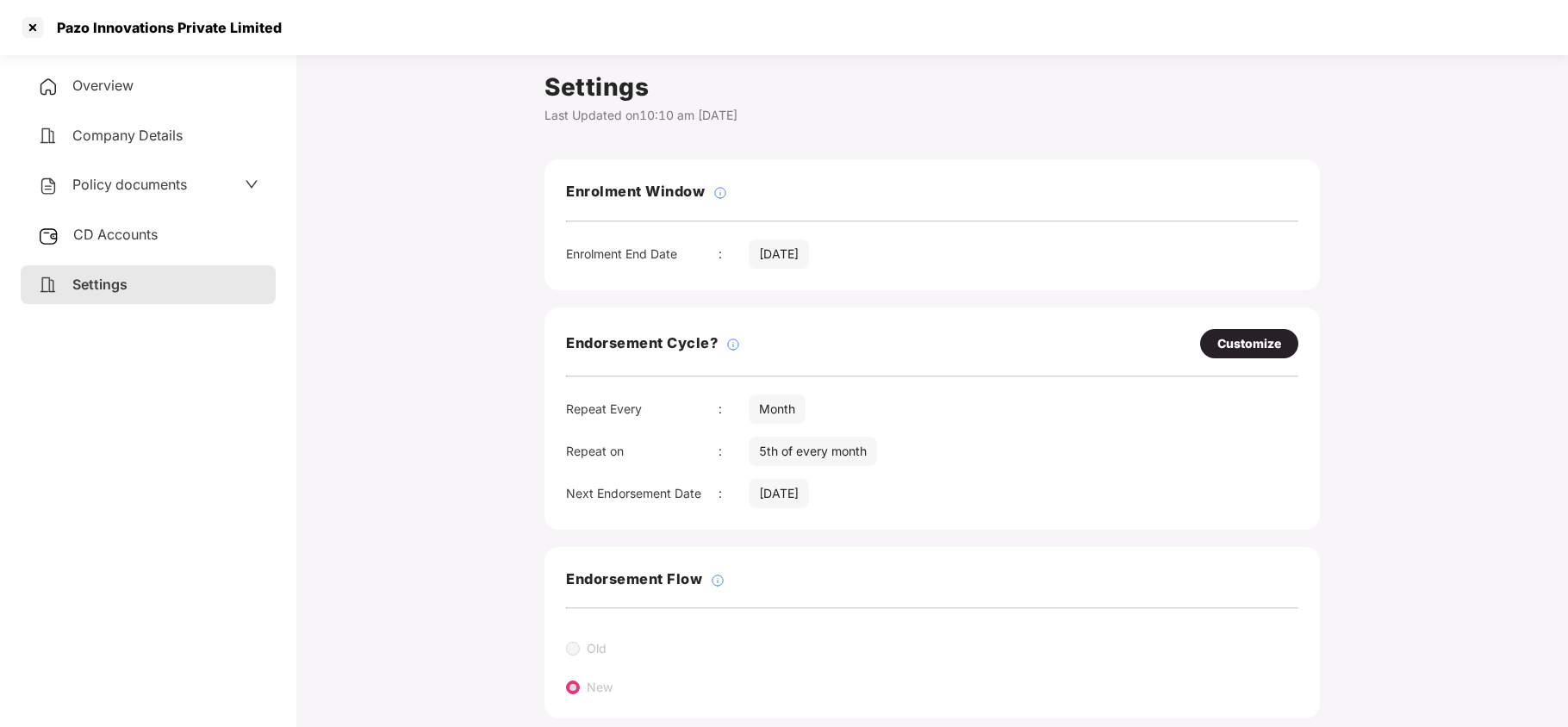
click at [104, 174] on div "Policy documents" at bounding box center [113, 184] width 149 height 23
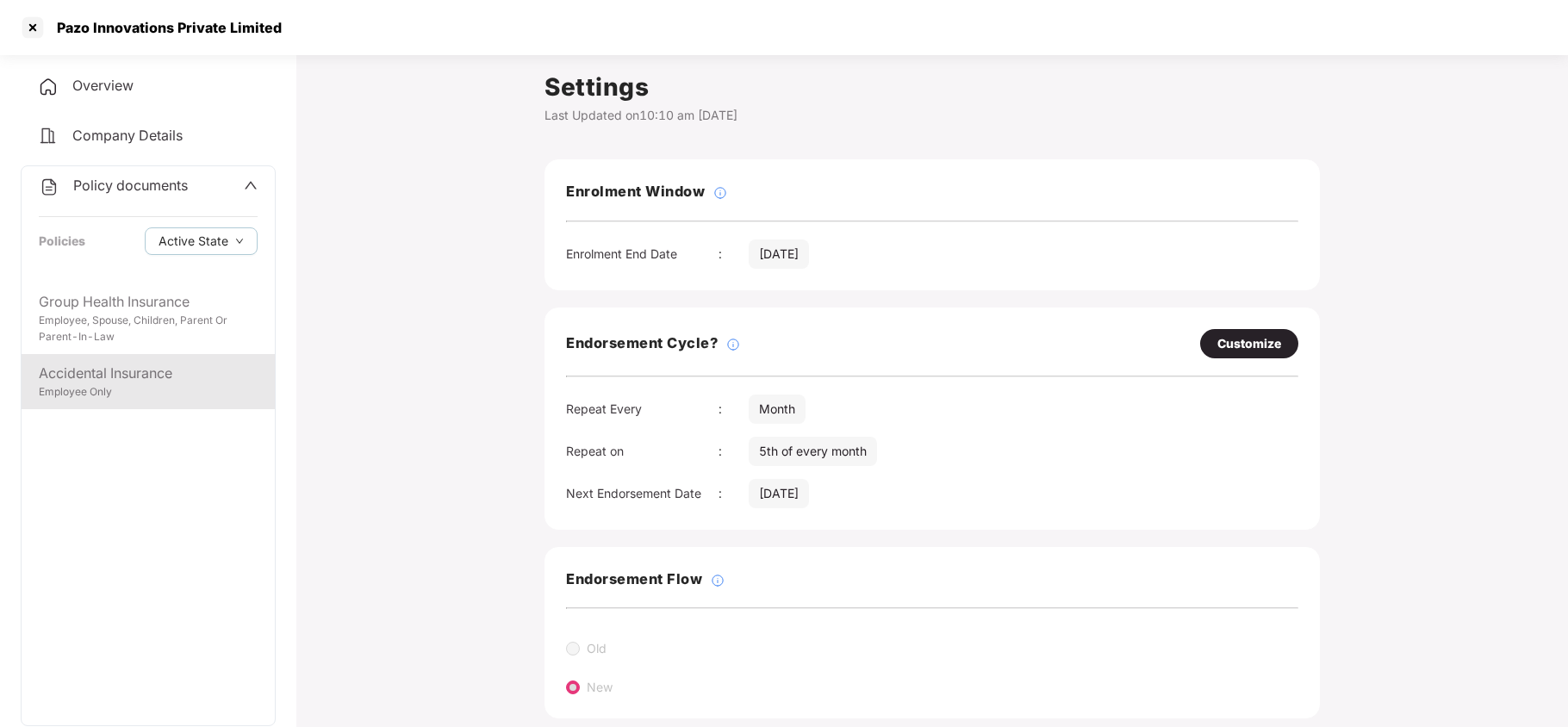
click at [109, 388] on div "Employee Only" at bounding box center [148, 392] width 219 height 17
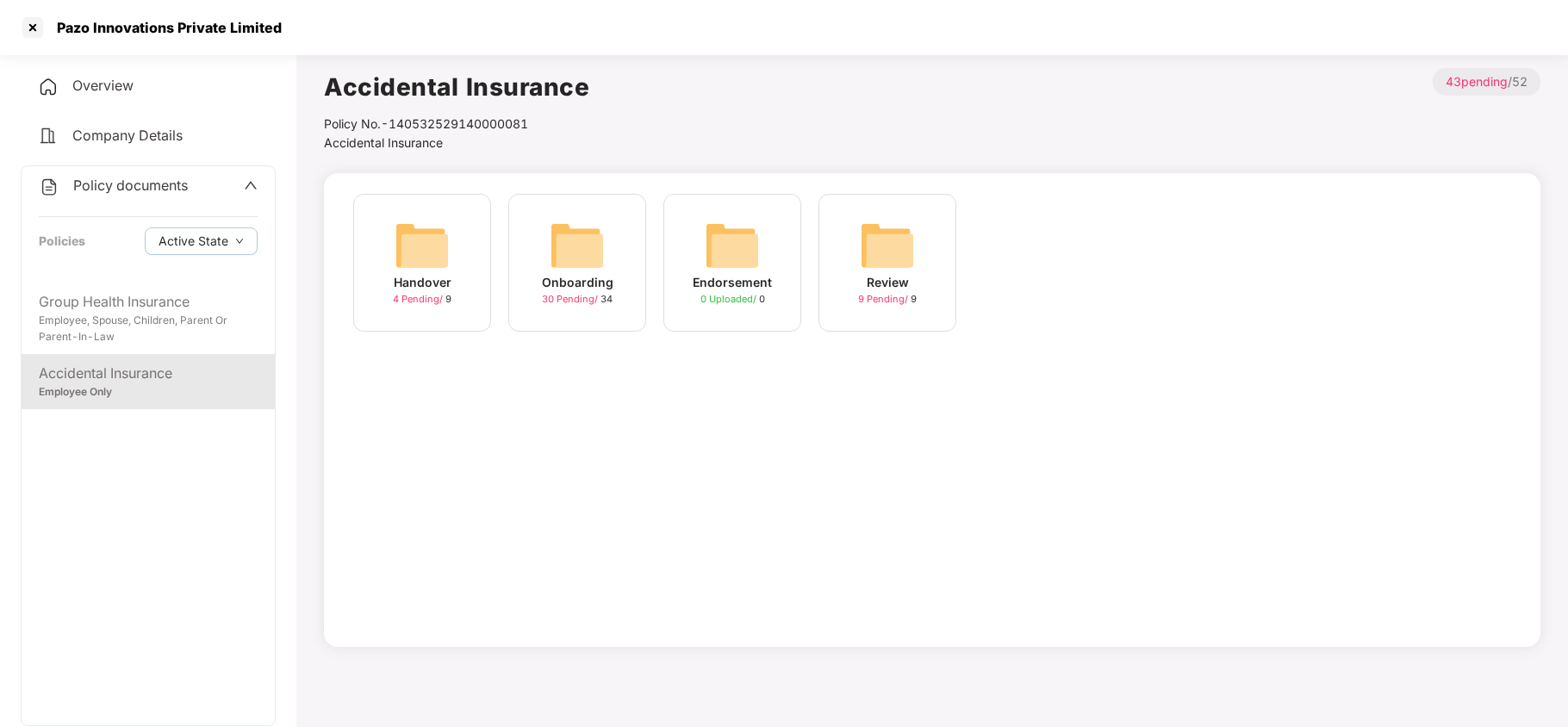
click at [590, 276] on div "Onboarding" at bounding box center [577, 282] width 72 height 19
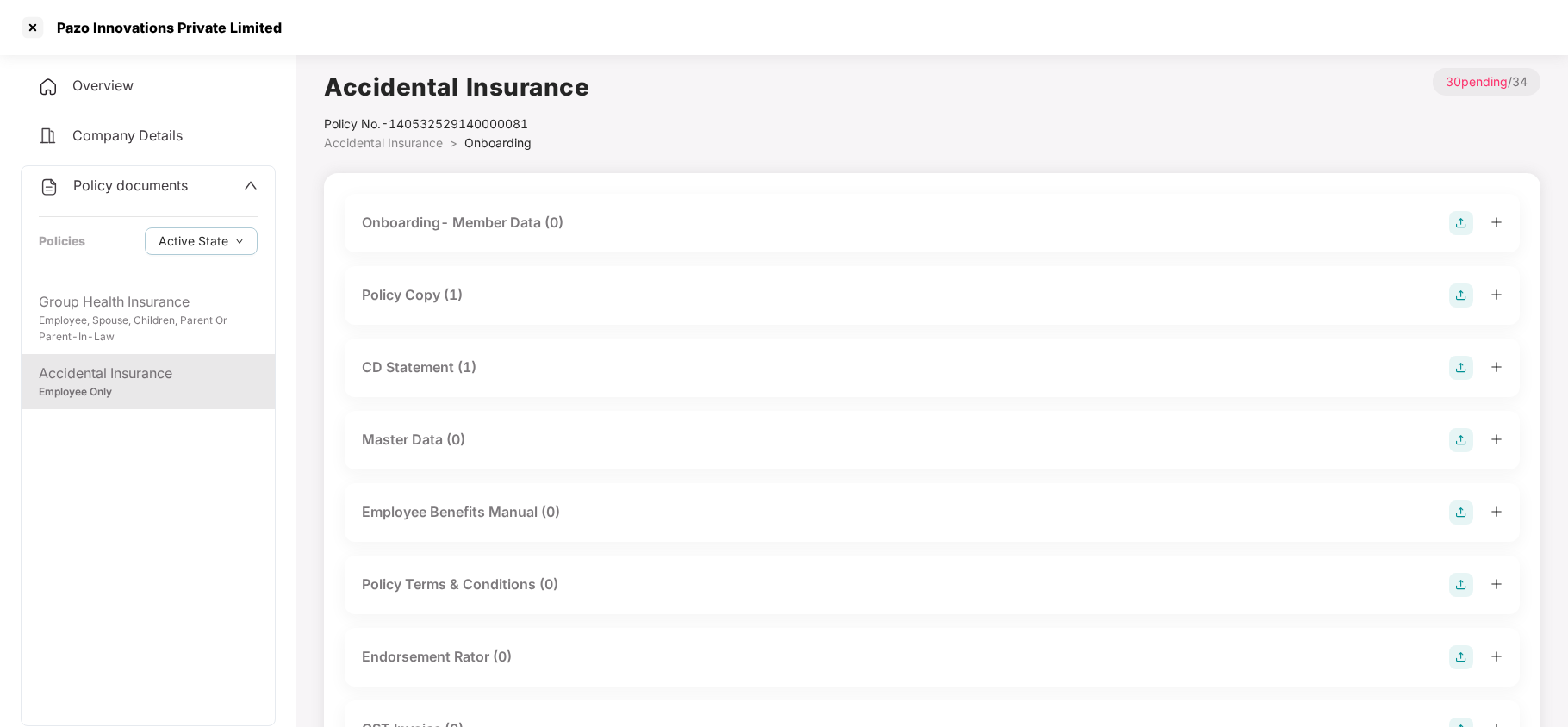
click at [440, 293] on div "Policy Copy (1)" at bounding box center [412, 295] width 101 height 22
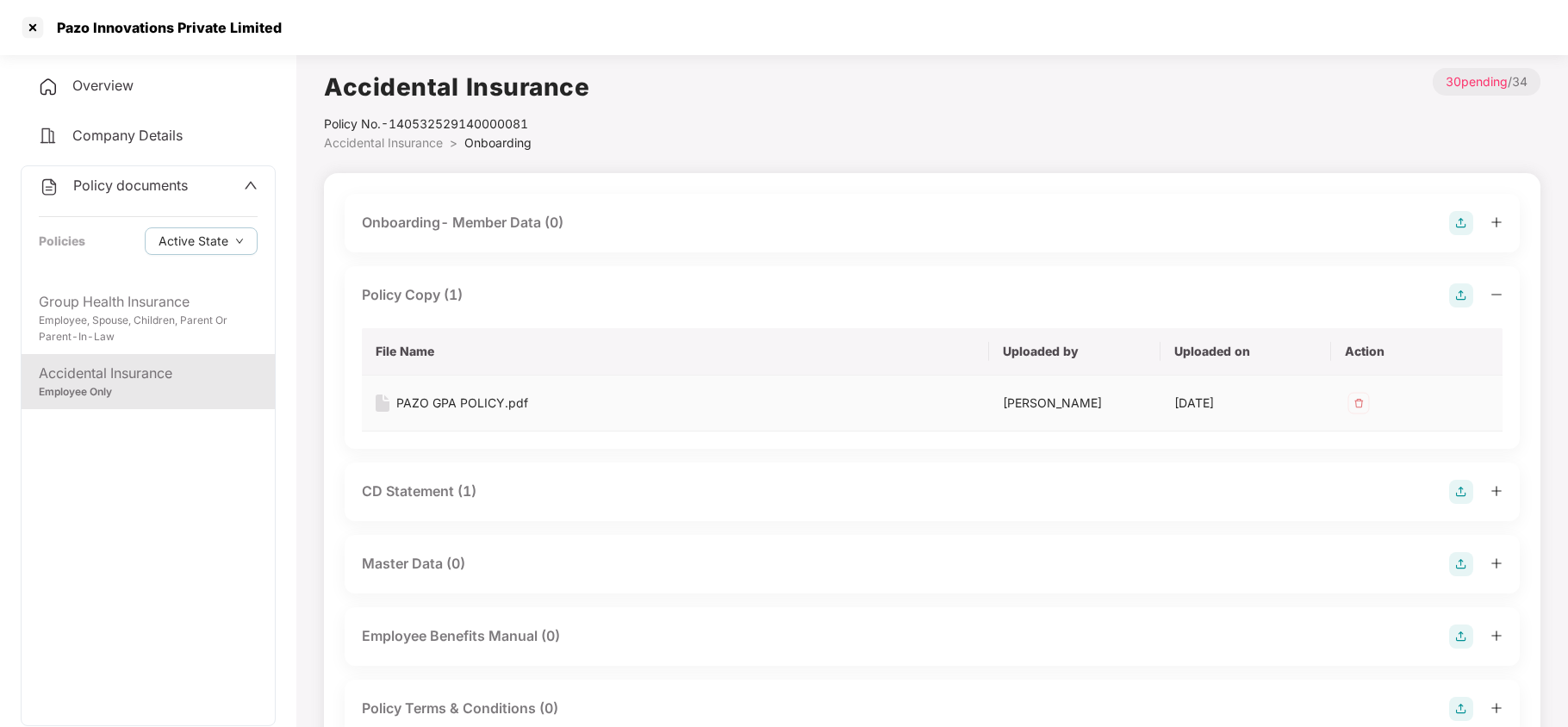
click at [444, 393] on div "PAZO GPA POLICY.pdf" at bounding box center [462, 402] width 131 height 19
drag, startPoint x: 470, startPoint y: 493, endPoint x: 547, endPoint y: 441, distance: 92.9
click at [472, 493] on div "CD Statement (1)" at bounding box center [419, 492] width 115 height 22
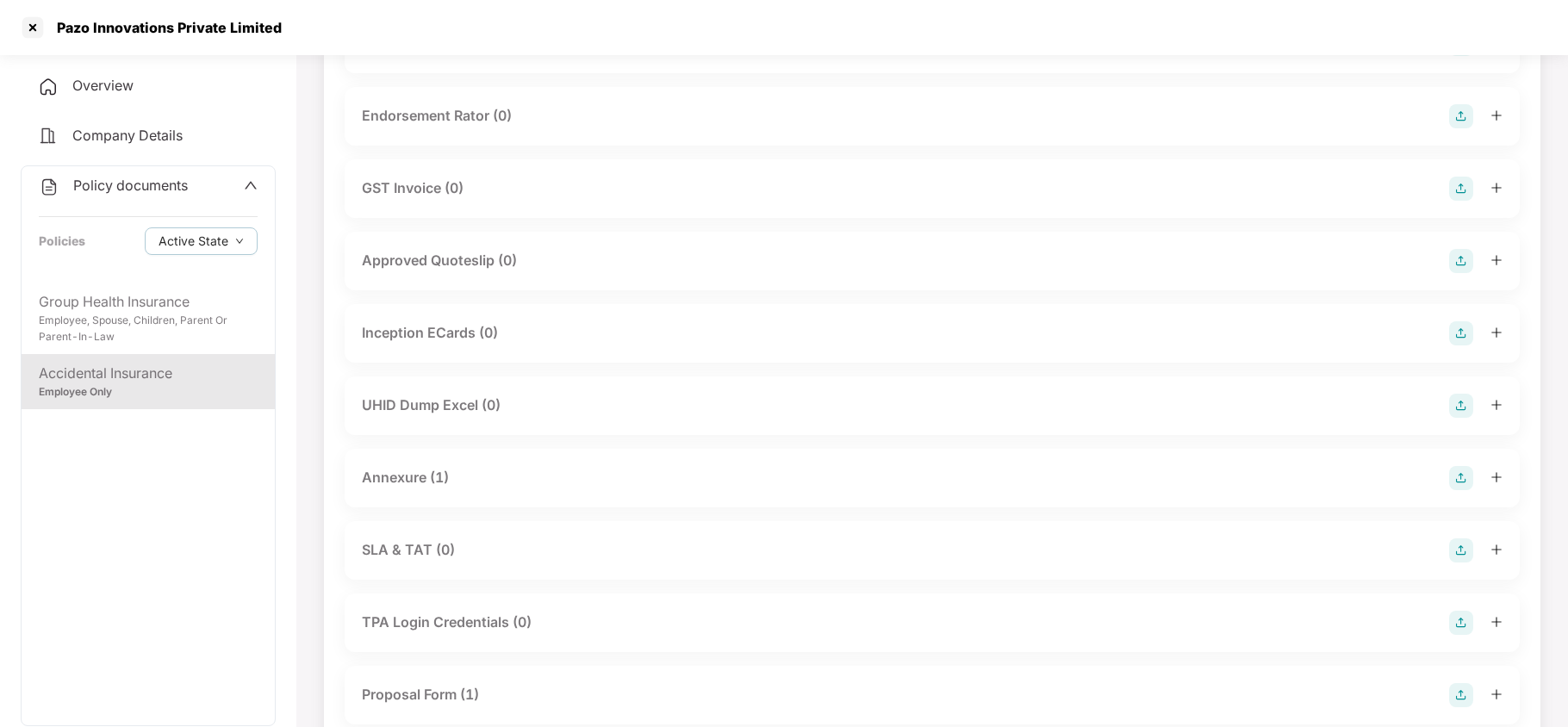
scroll to position [804, 0]
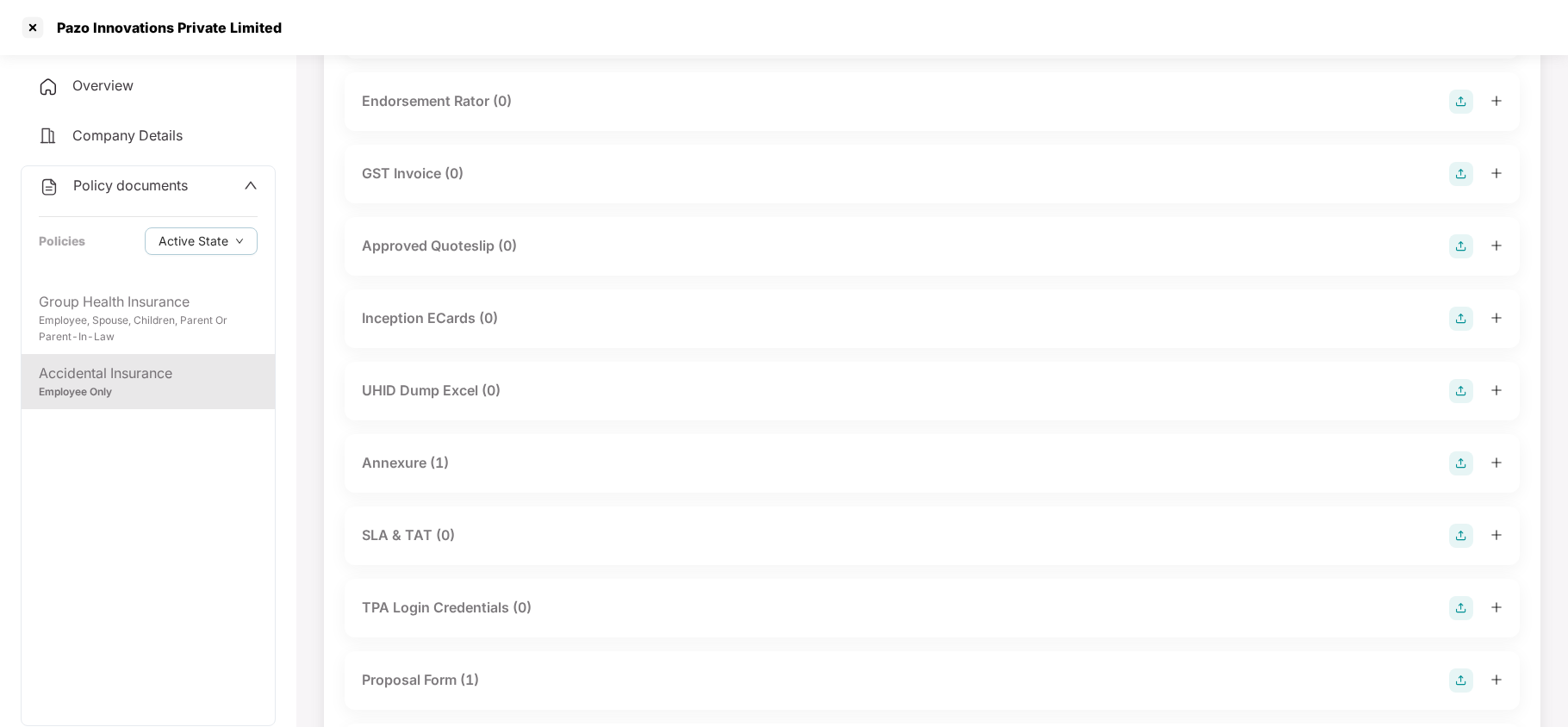
click at [427, 462] on div "Annexure (1)" at bounding box center [405, 463] width 87 height 22
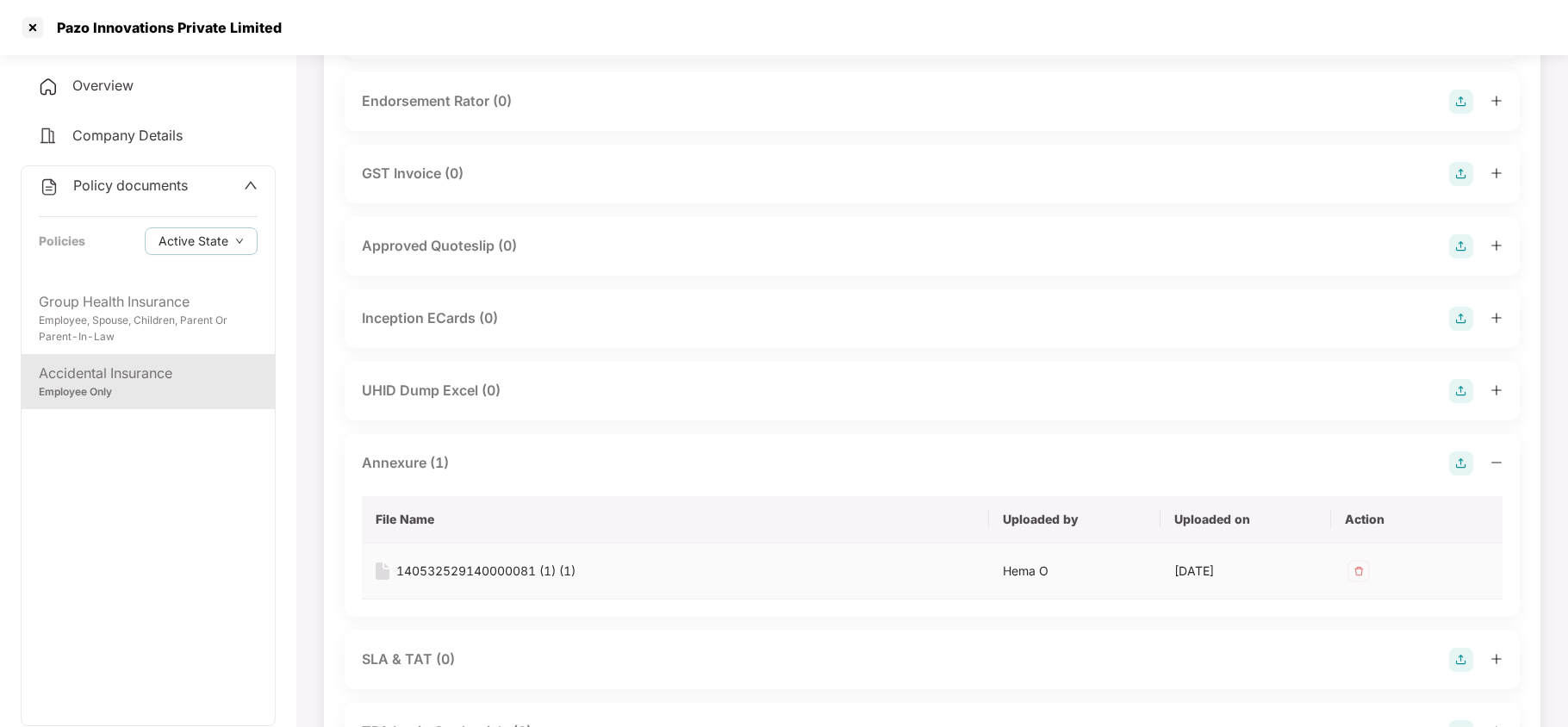
click at [462, 574] on div "140532529140000081 (1) (1)" at bounding box center [486, 570] width 180 height 19
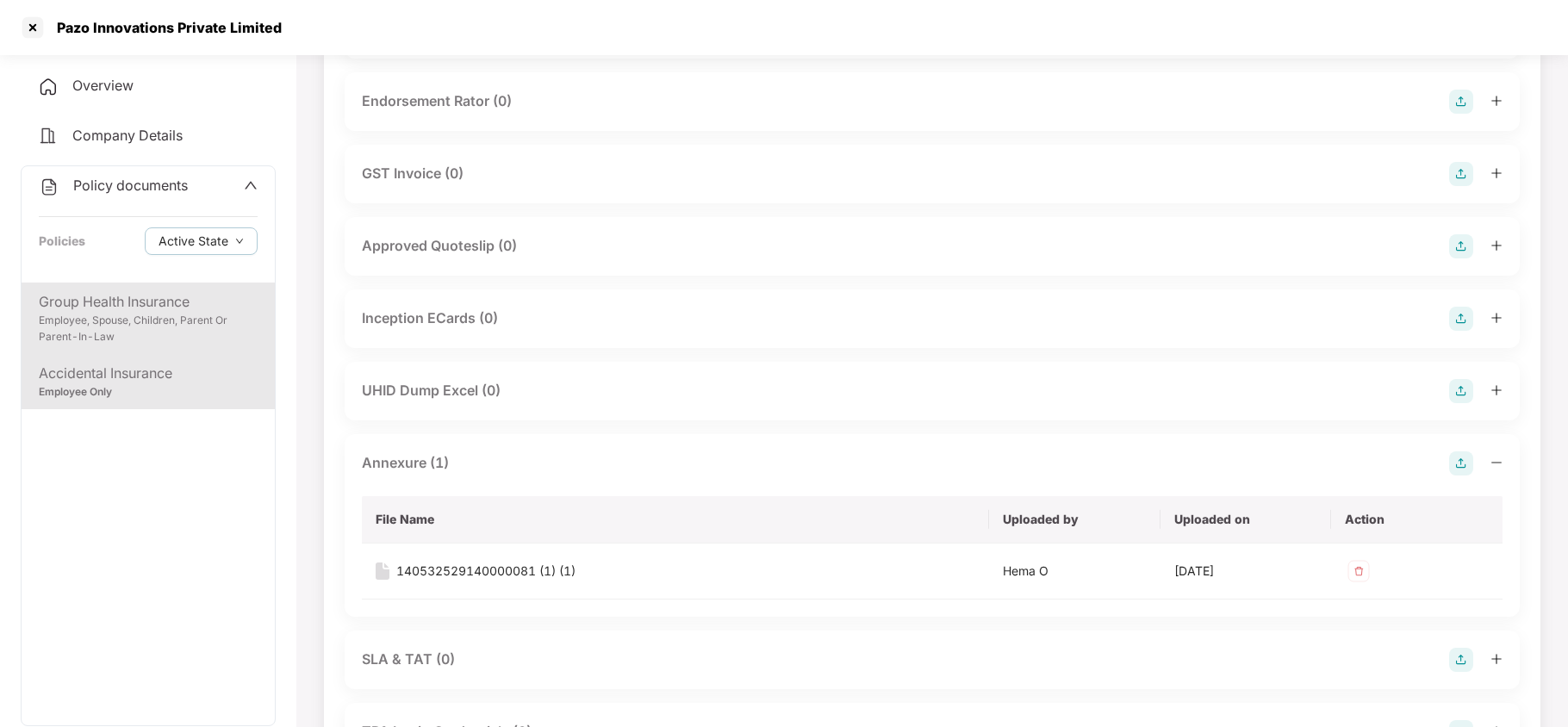
click at [187, 333] on div "Employee, Spouse, Children, Parent Or Parent-In-Law" at bounding box center [148, 329] width 219 height 32
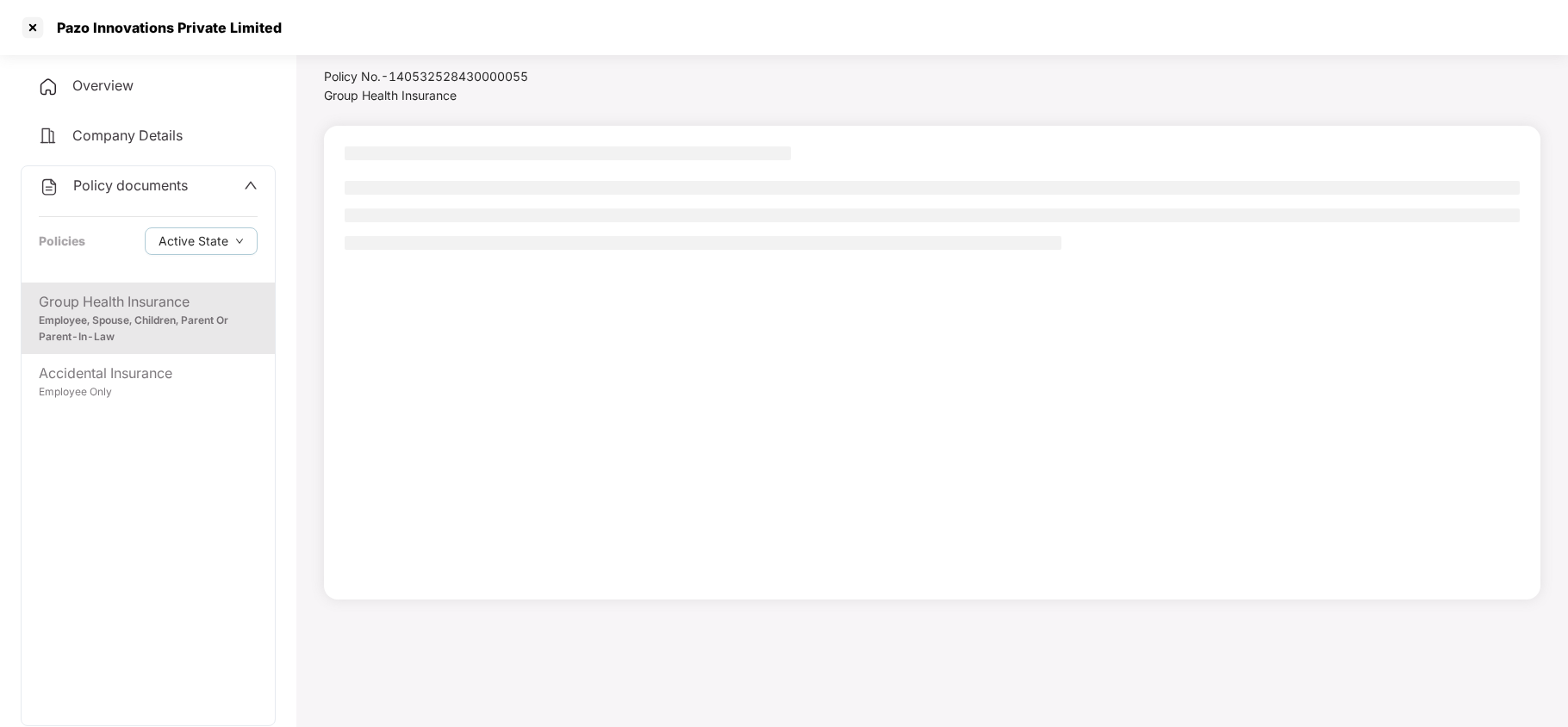
scroll to position [46, 0]
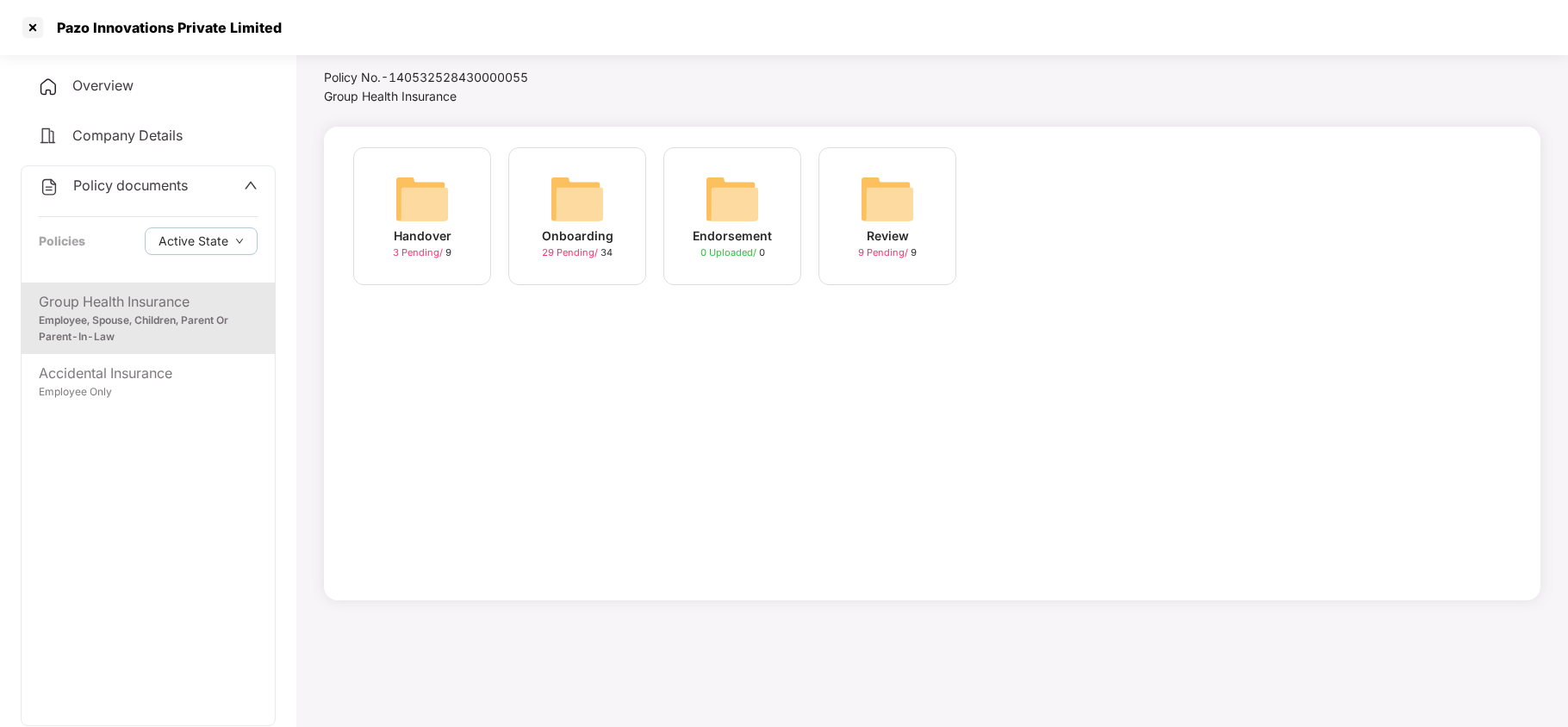
click at [610, 196] on div "Onboarding 29 Pending / 34" at bounding box center [577, 216] width 137 height 137
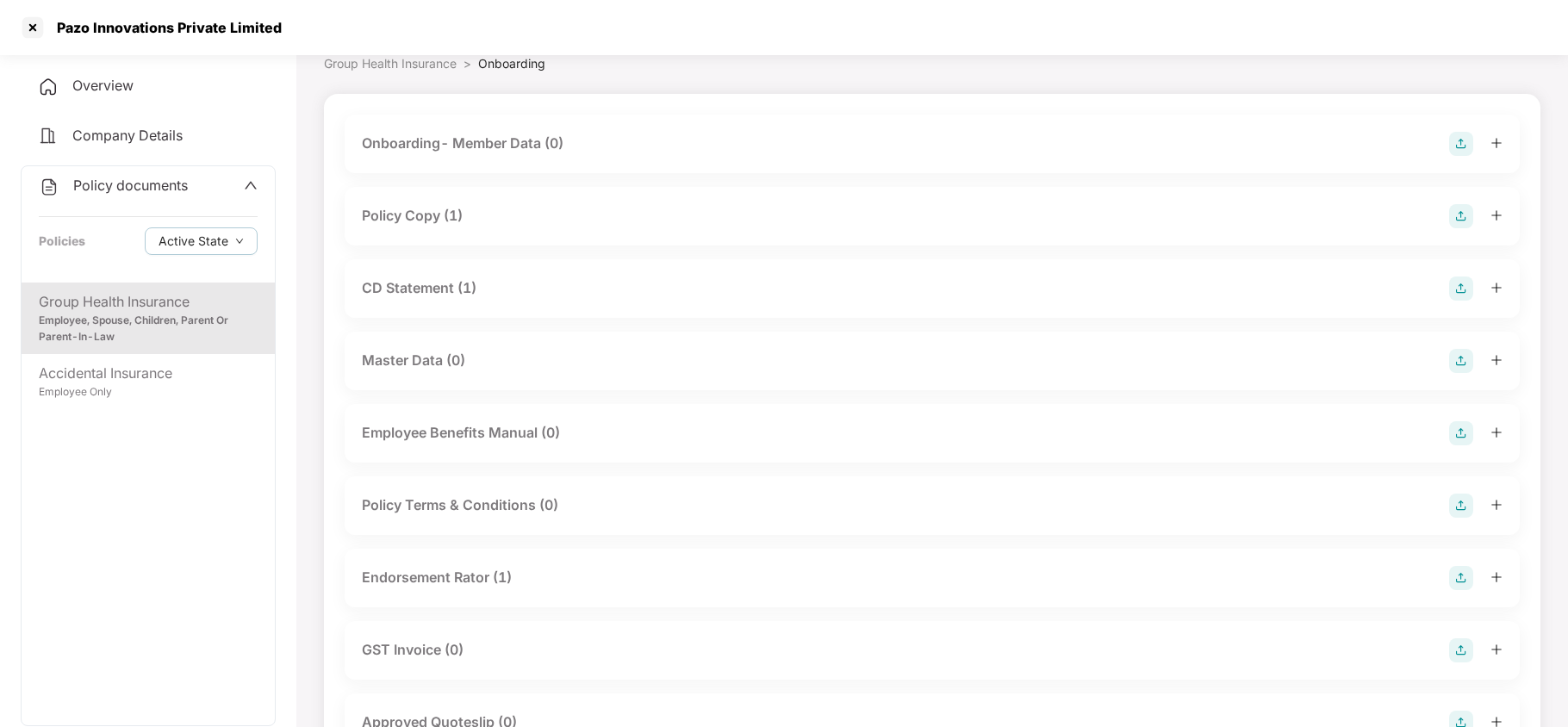
scroll to position [0, 0]
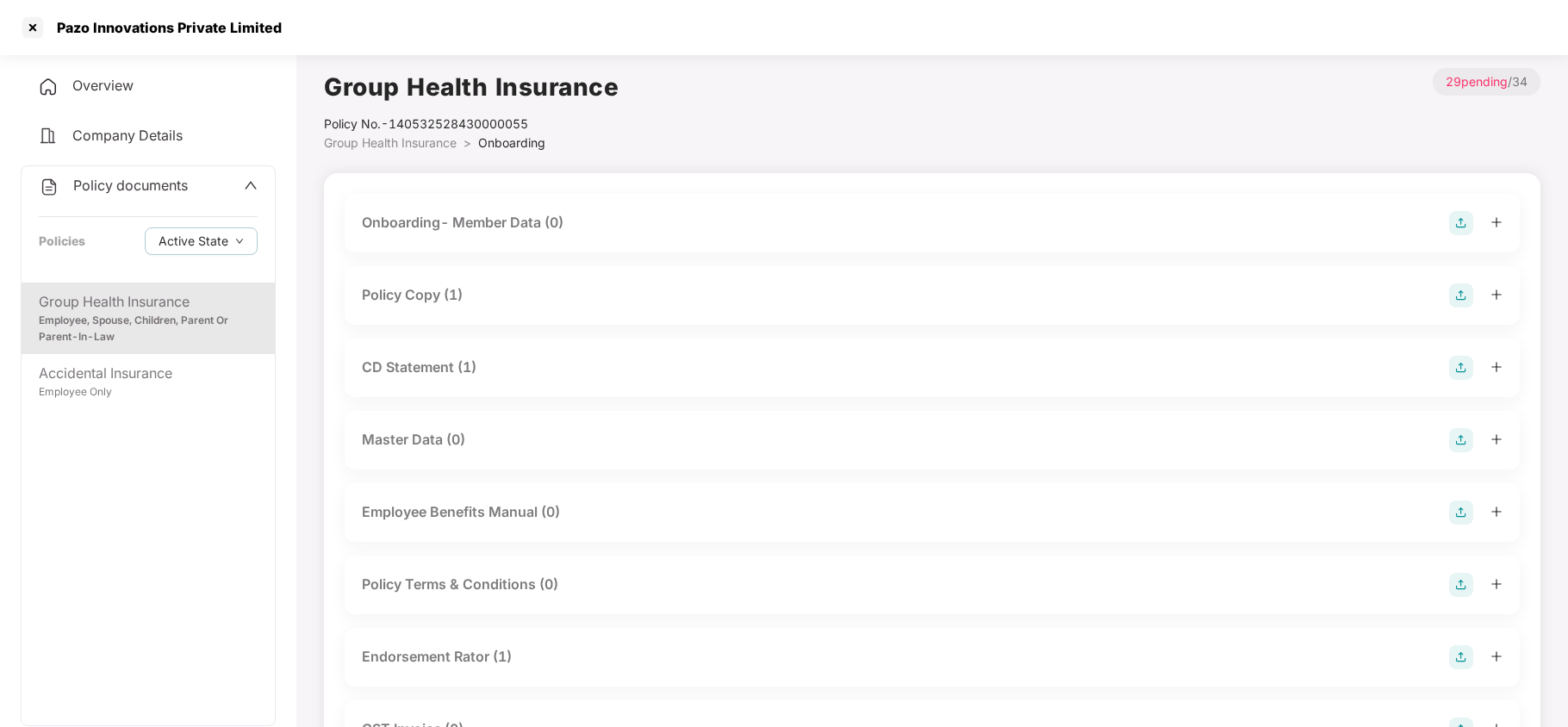
click at [443, 293] on div "Policy Copy (1)" at bounding box center [412, 295] width 101 height 22
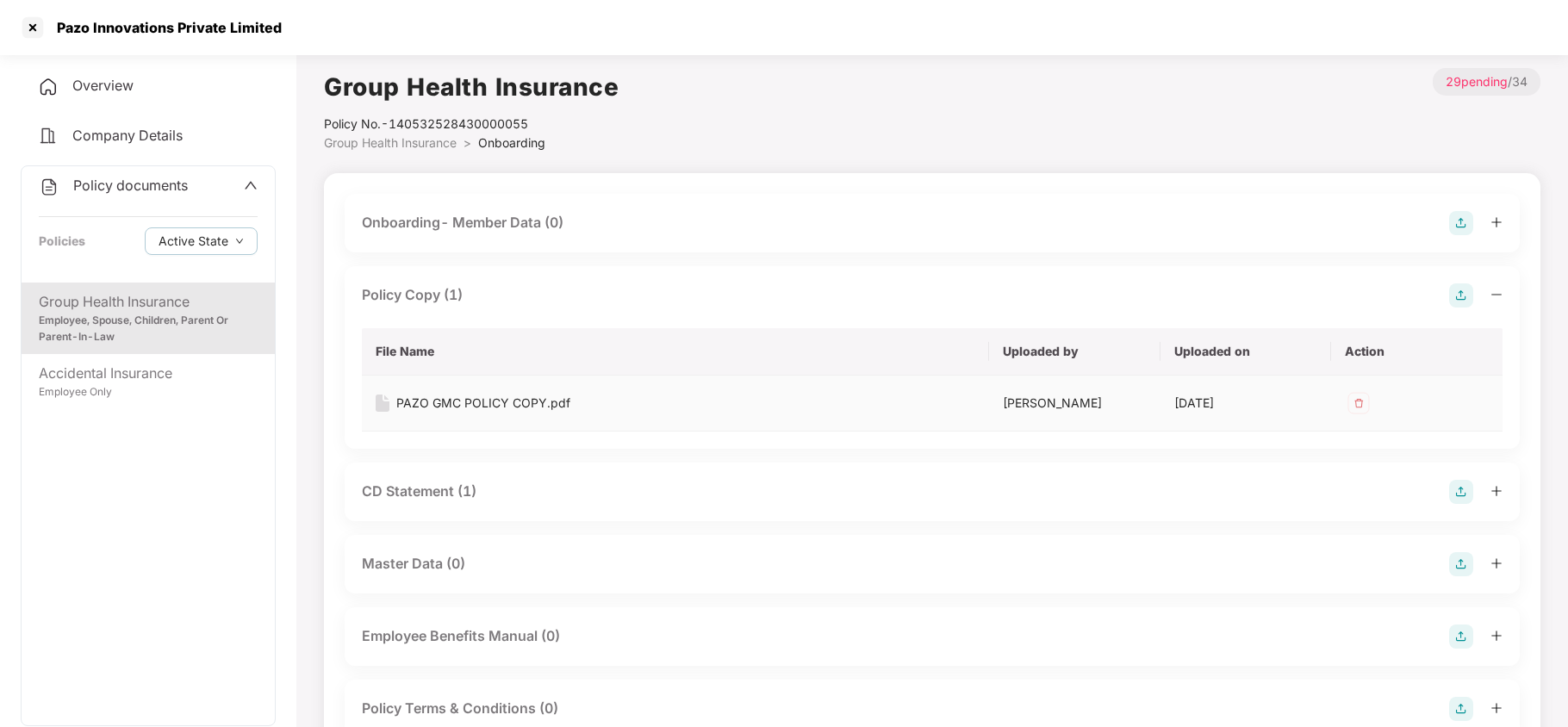
click at [501, 400] on div "PAZO GMC POLICY COPY.pdf" at bounding box center [483, 402] width 174 height 19
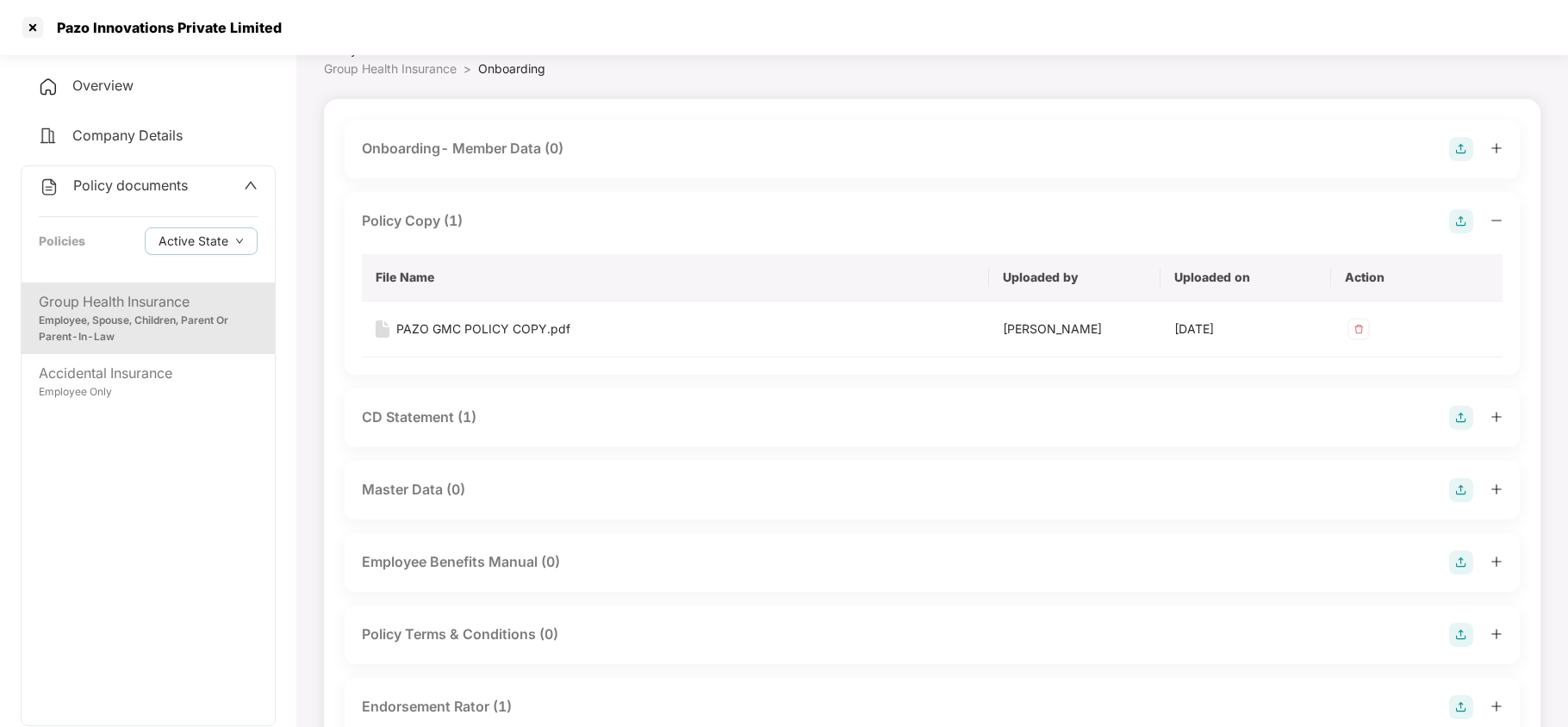
scroll to position [115, 0]
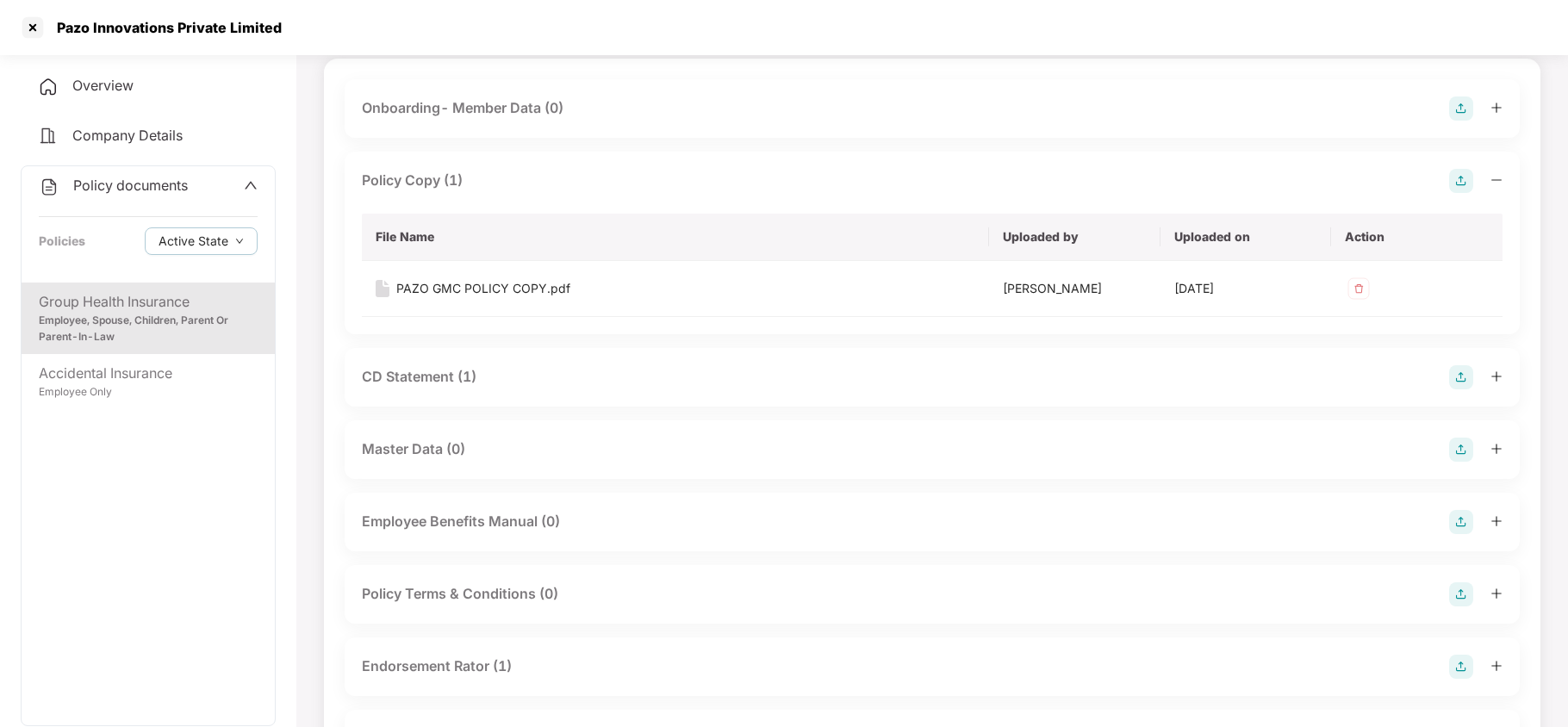
click at [455, 379] on div "CD Statement (1)" at bounding box center [419, 377] width 115 height 22
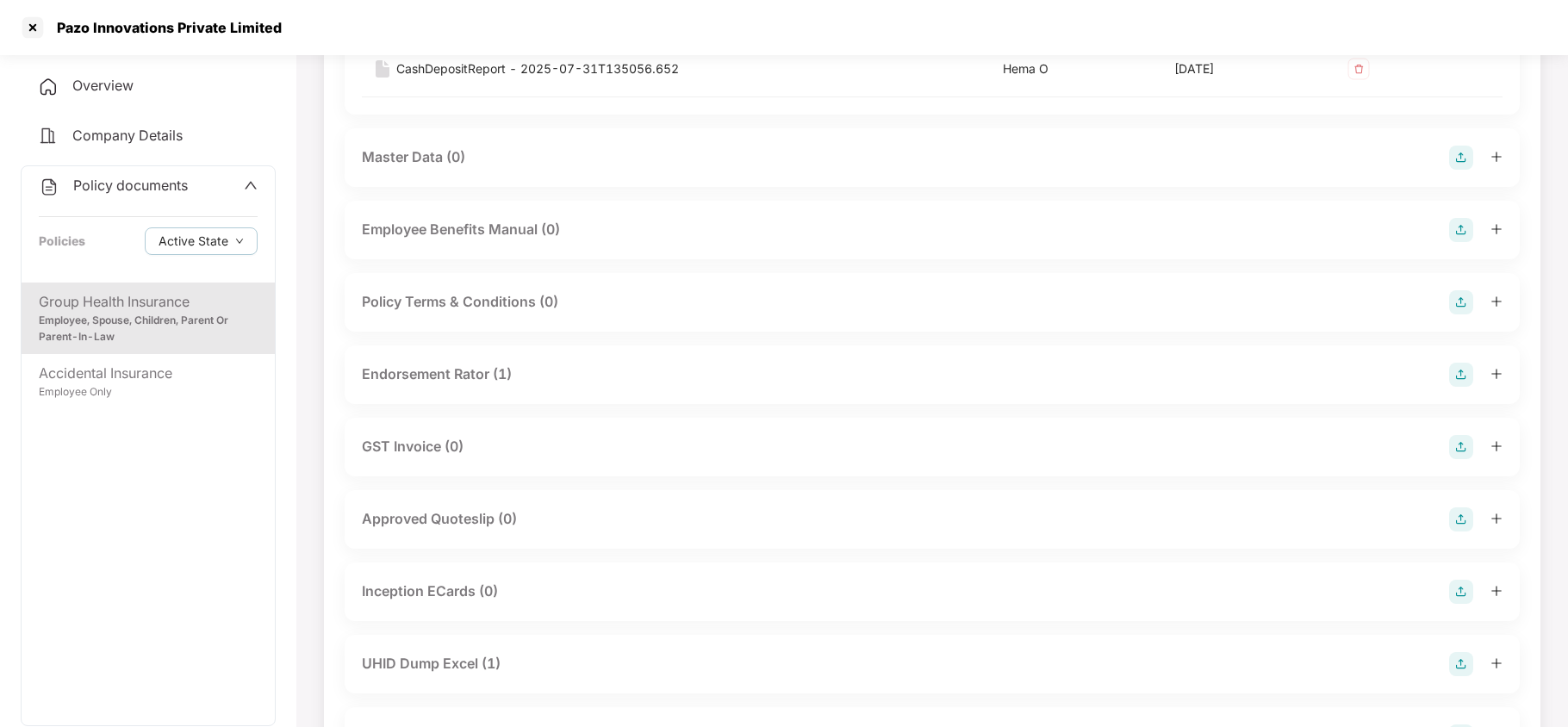
scroll to position [574, 0]
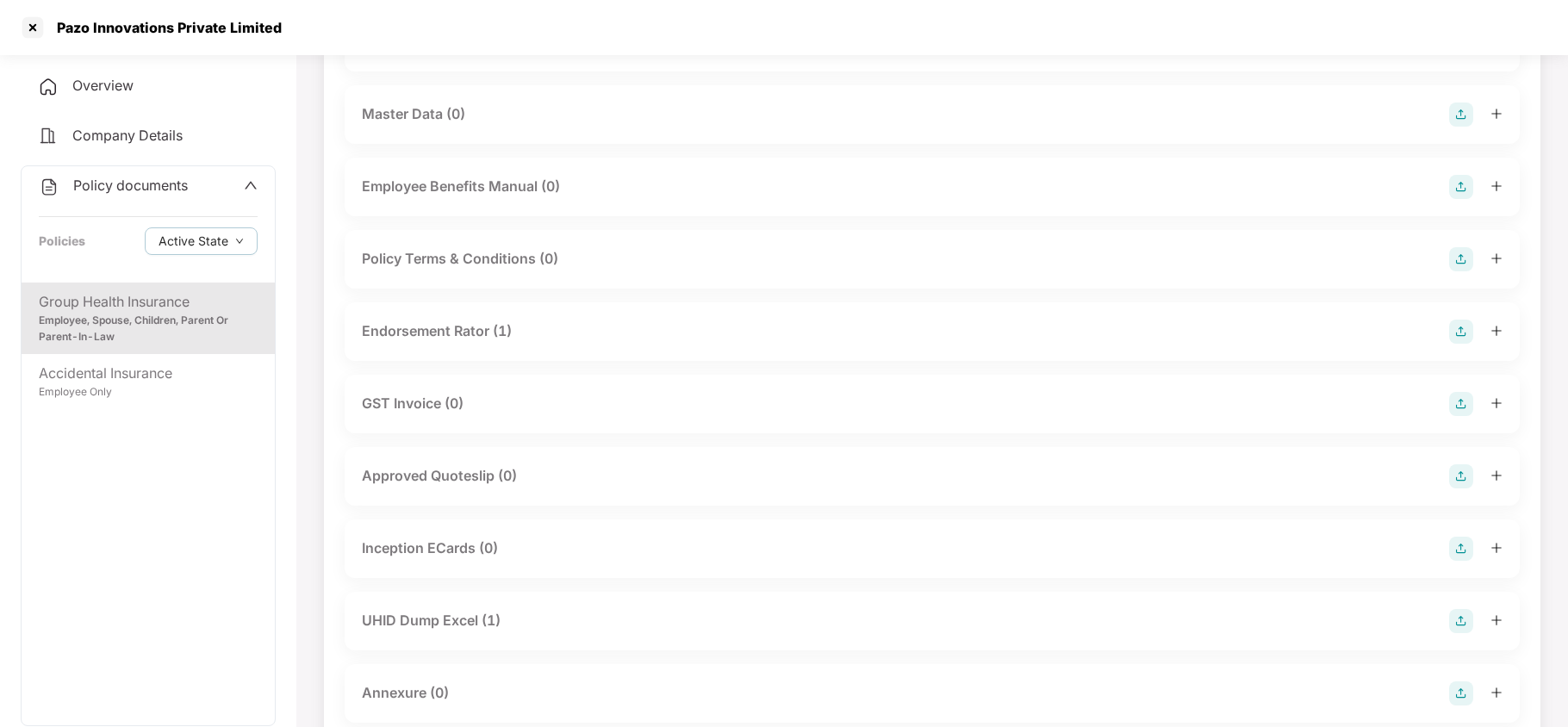
click at [470, 325] on div "Endorsement Rator (1)" at bounding box center [437, 332] width 150 height 22
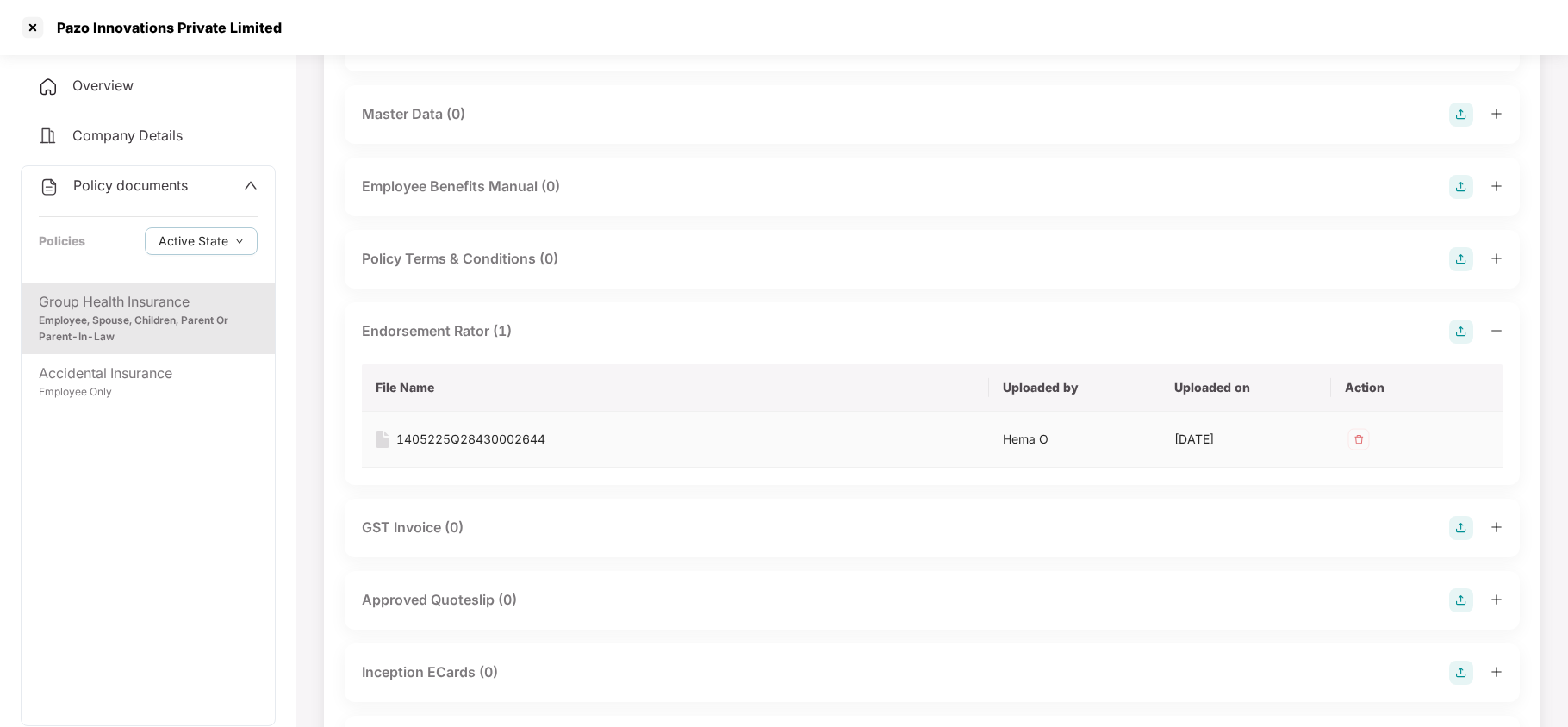
click at [474, 435] on div "1405225Q28430002644" at bounding box center [471, 439] width 149 height 19
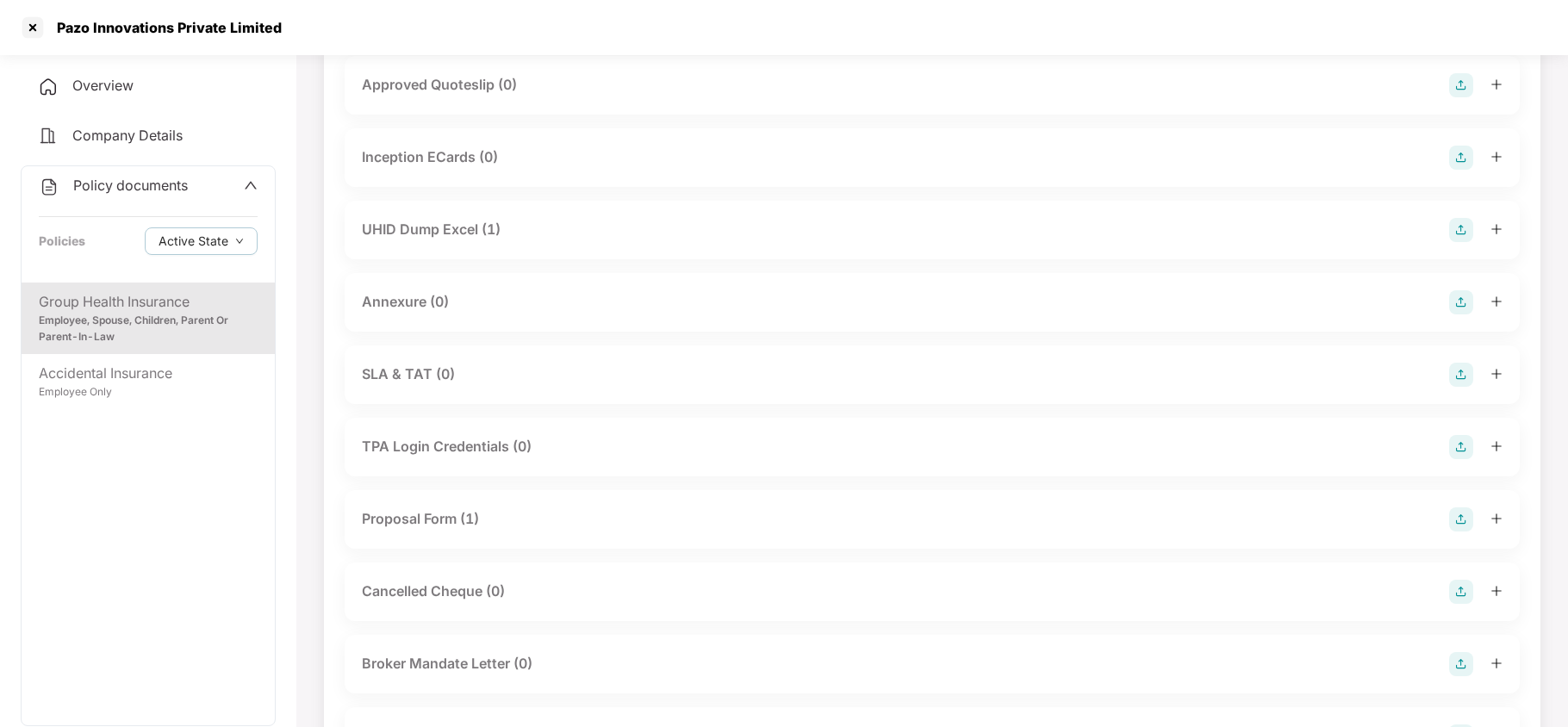
scroll to position [1148, 0]
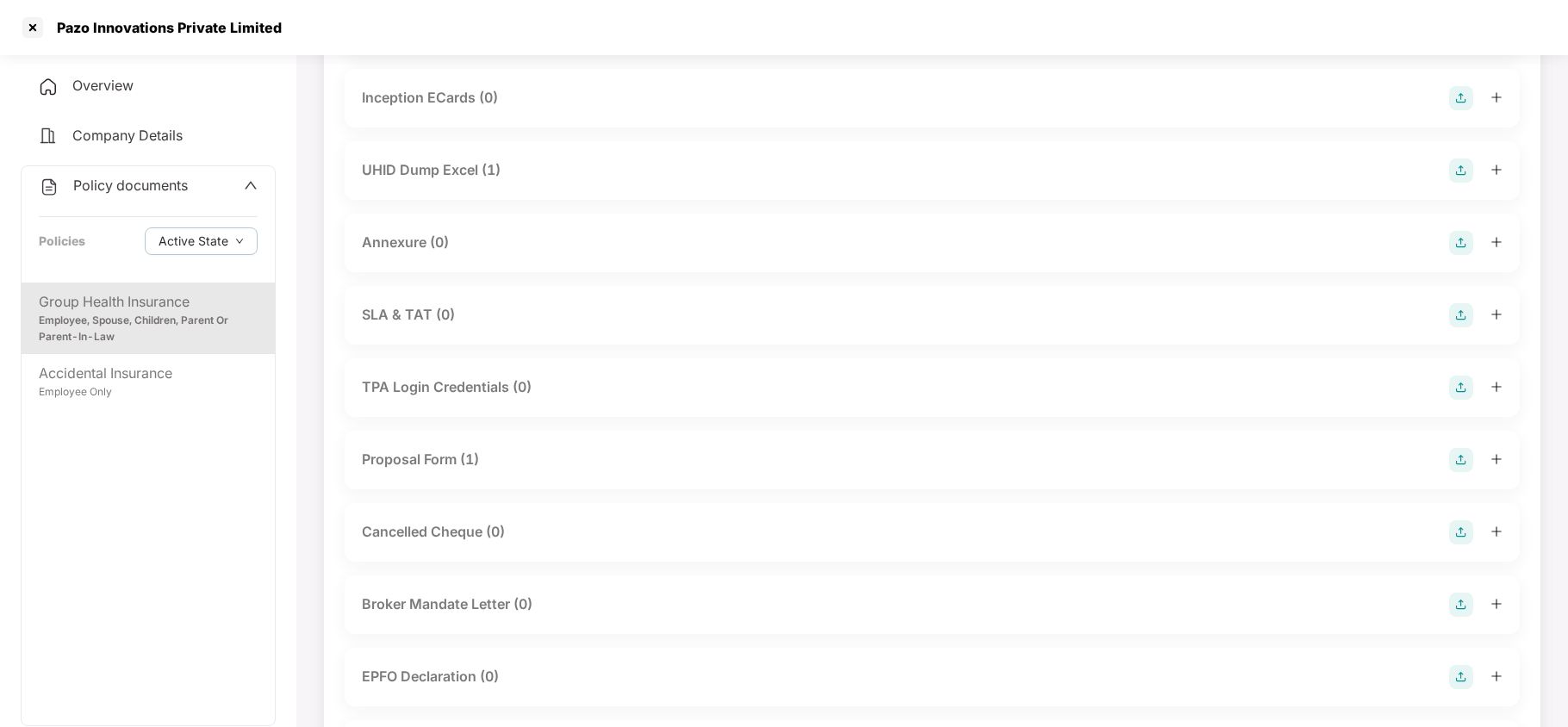
click at [443, 170] on div "UHID Dump Excel (1)" at bounding box center [431, 170] width 138 height 22
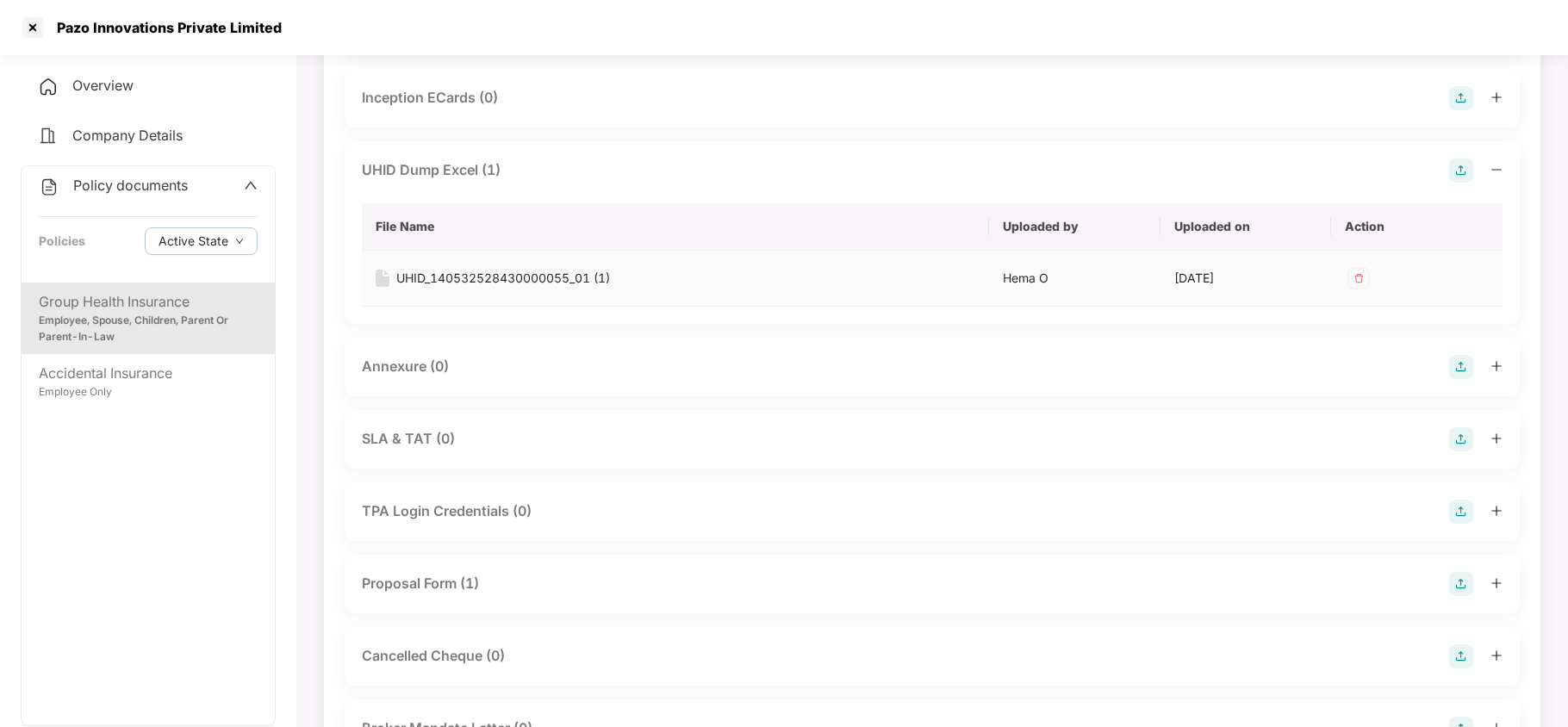
click at [462, 278] on div "UHID_140532528430000055_01 (1)" at bounding box center [503, 278] width 214 height 19
click at [28, 31] on div at bounding box center [32, 27] width 27 height 27
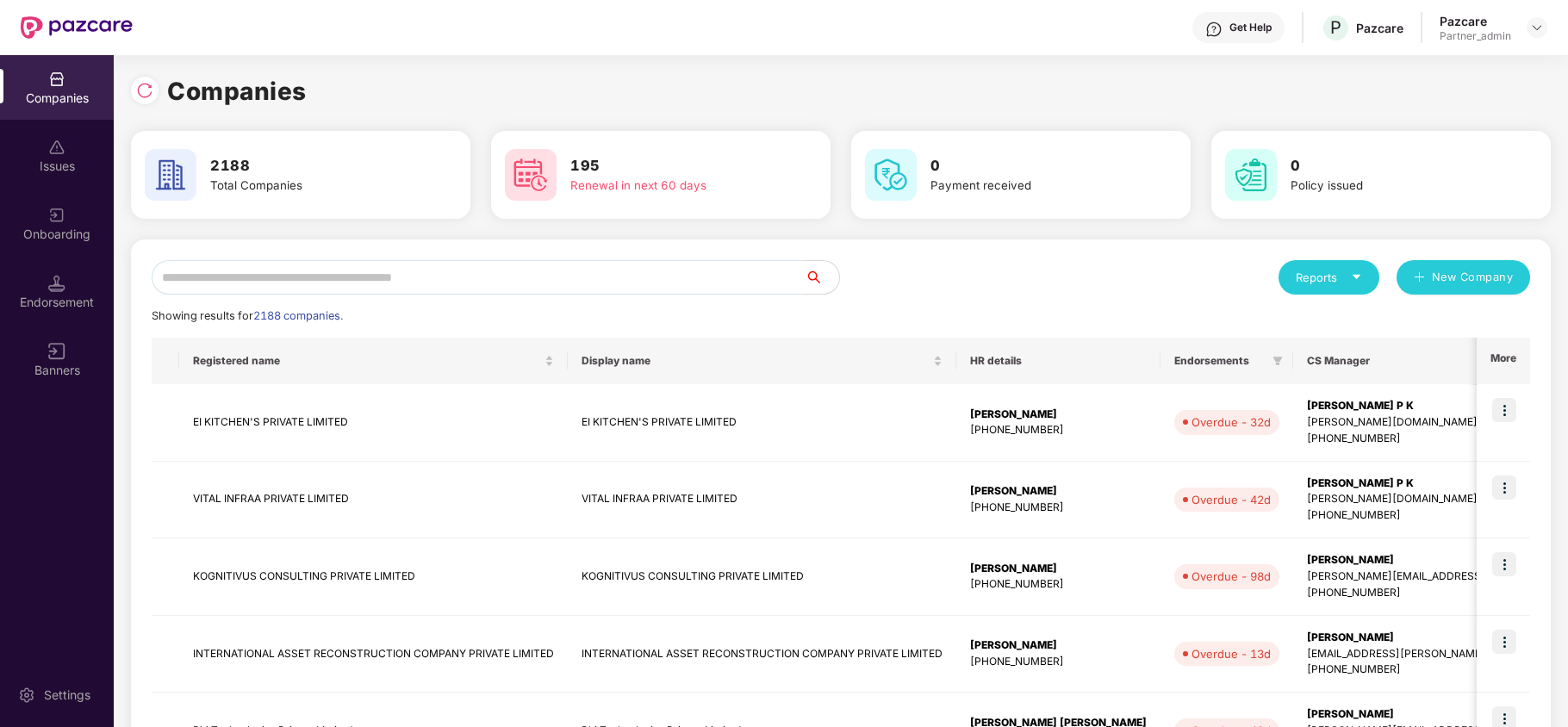
scroll to position [0, 0]
click at [335, 276] on input "text" at bounding box center [479, 277] width 653 height 34
paste input "**********"
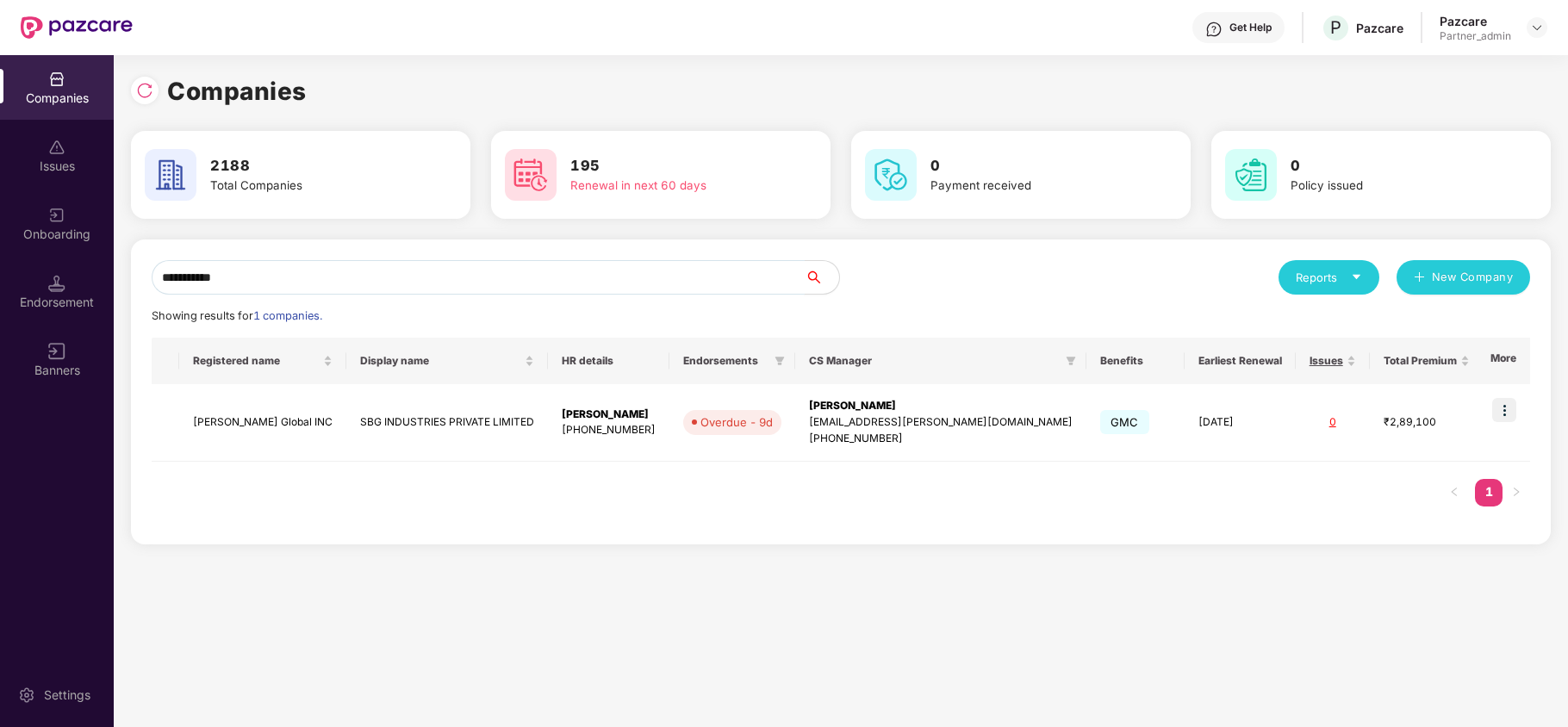
type input "**********"
click at [1497, 407] on img at bounding box center [1504, 410] width 25 height 25
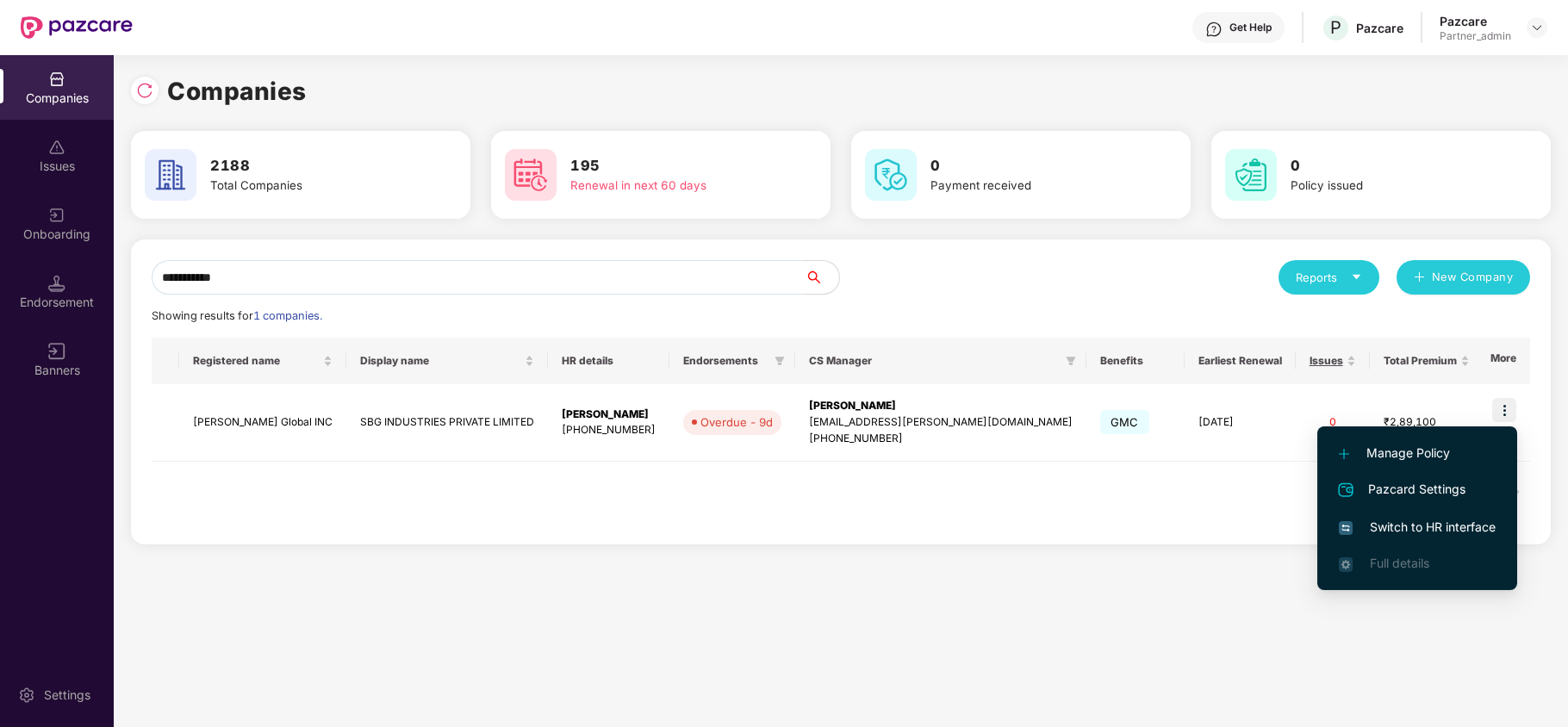
click at [1411, 525] on span "Switch to HR interface" at bounding box center [1417, 527] width 157 height 19
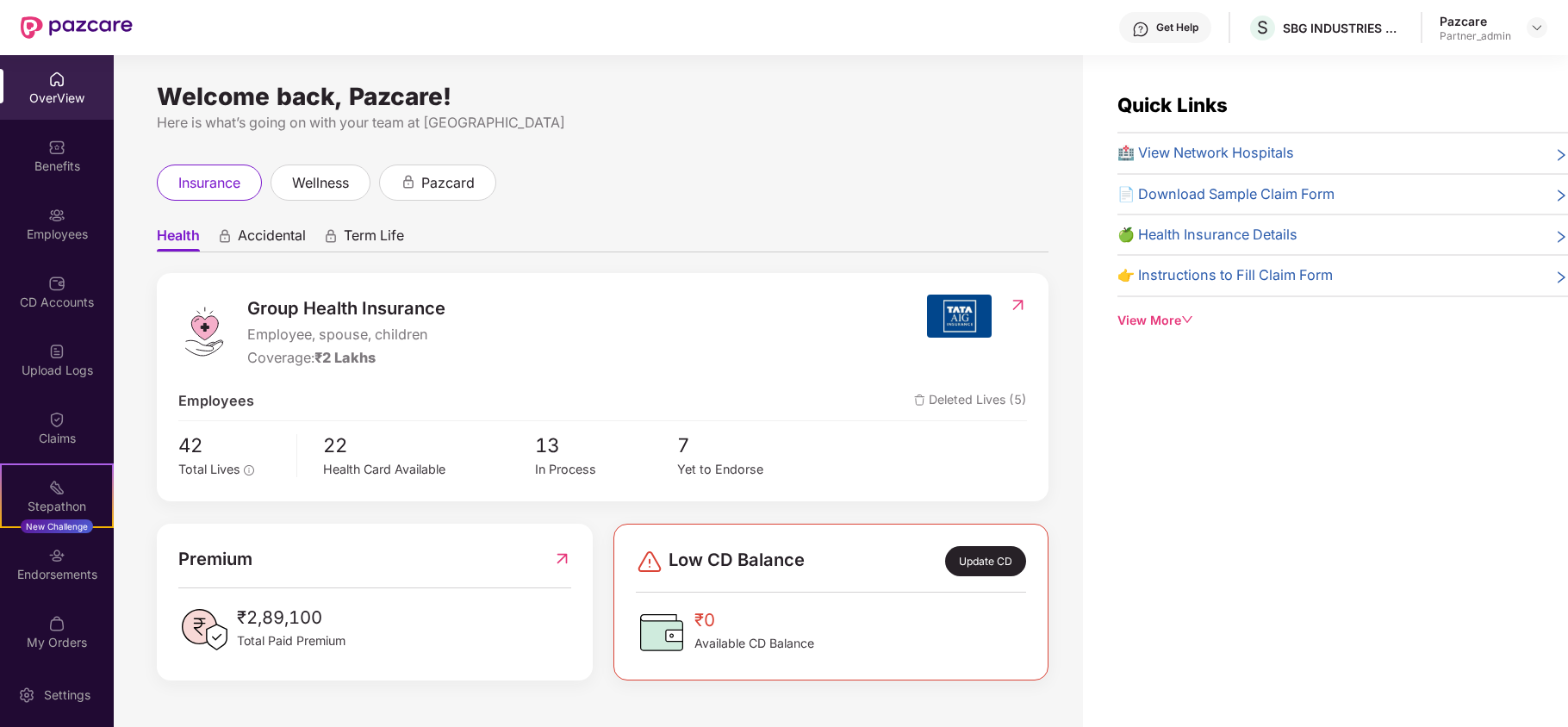
click at [38, 166] on div "Benefits" at bounding box center [57, 167] width 114 height 18
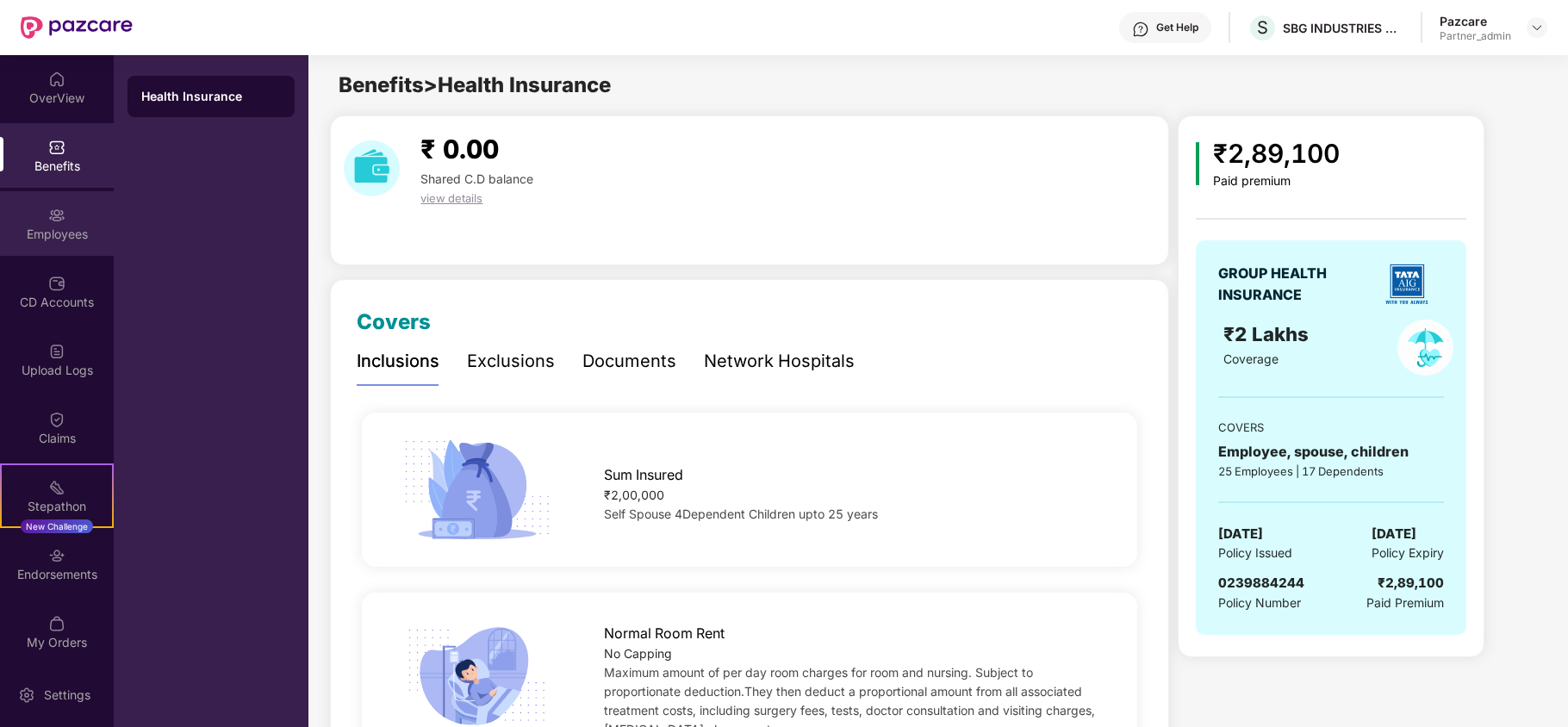
click at [39, 221] on div "Employees" at bounding box center [57, 224] width 114 height 65
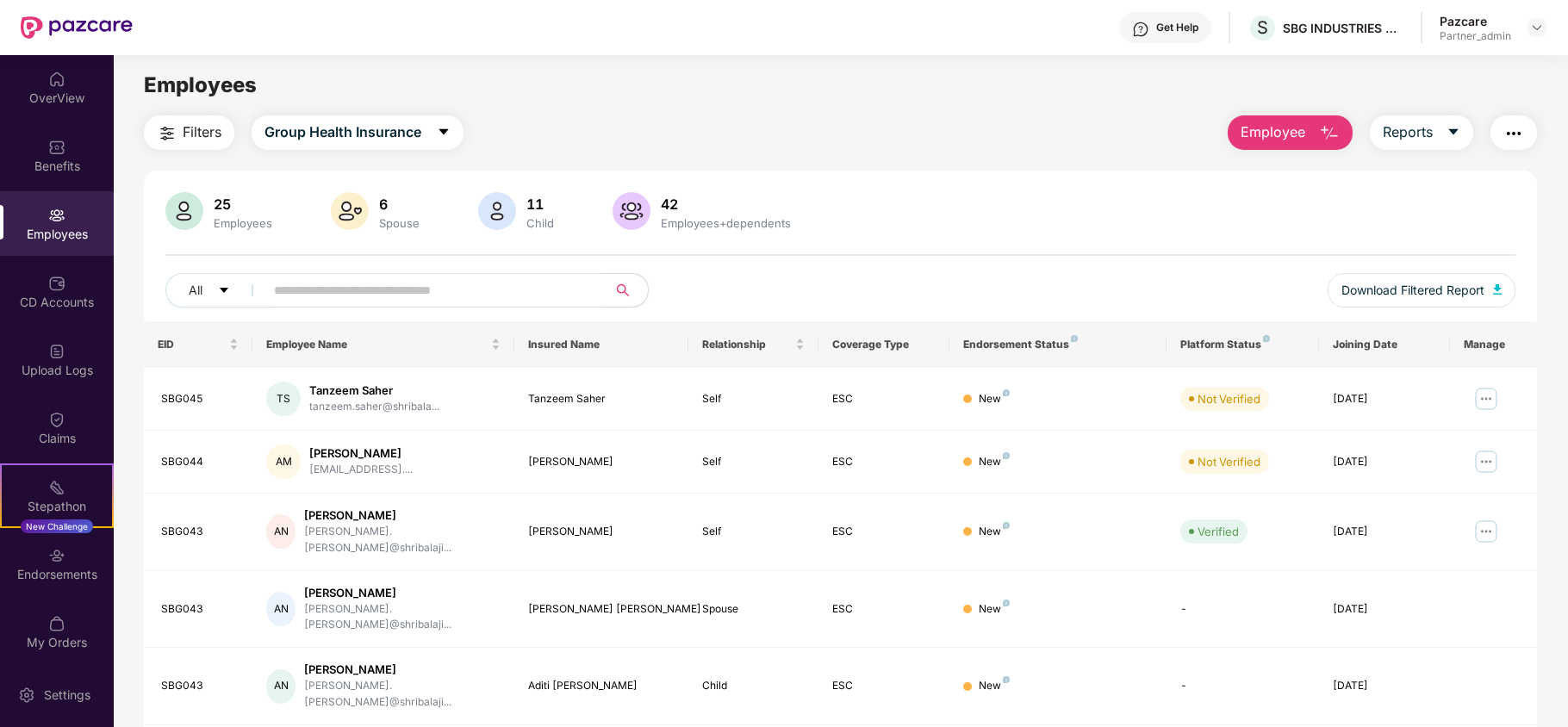
click at [187, 138] on span "Filters" at bounding box center [202, 132] width 39 height 22
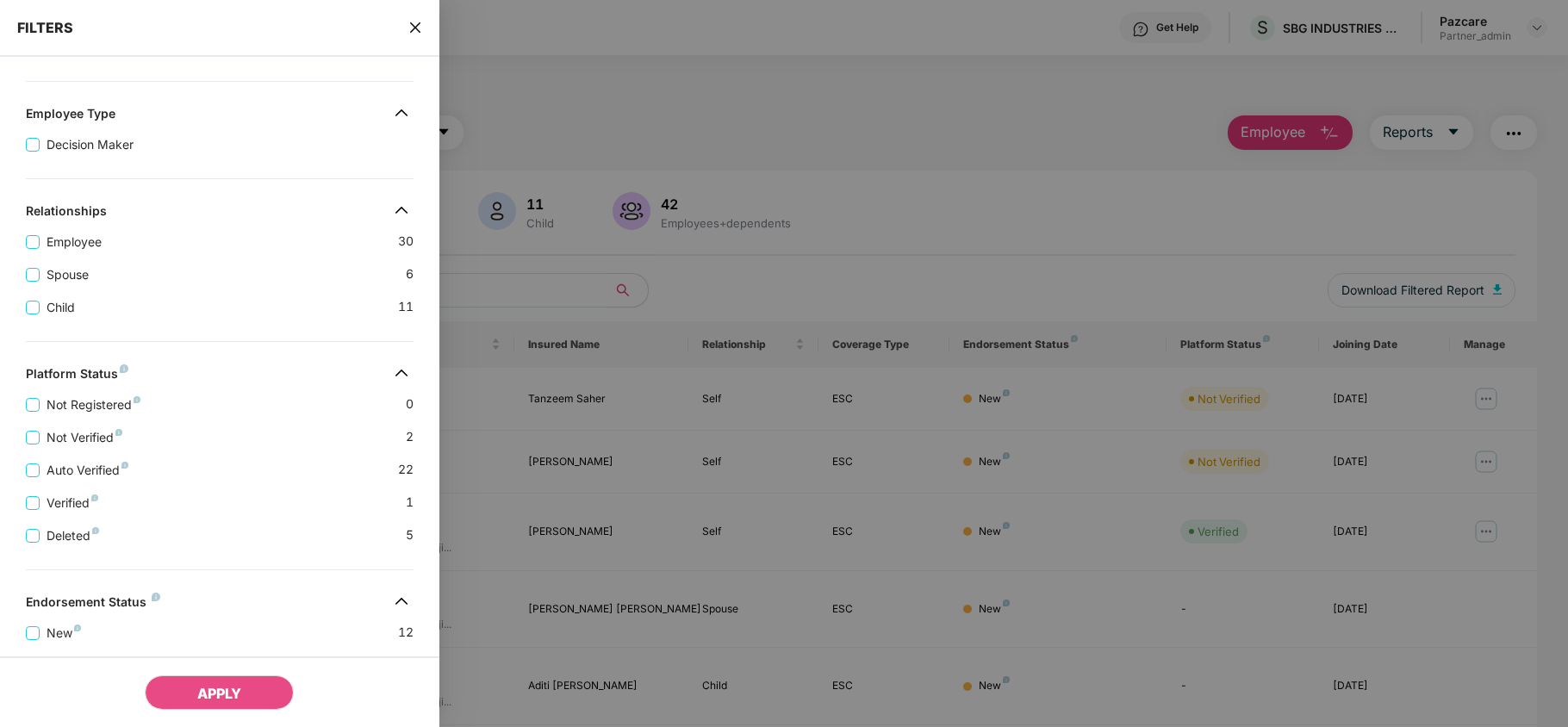
scroll to position [383, 0]
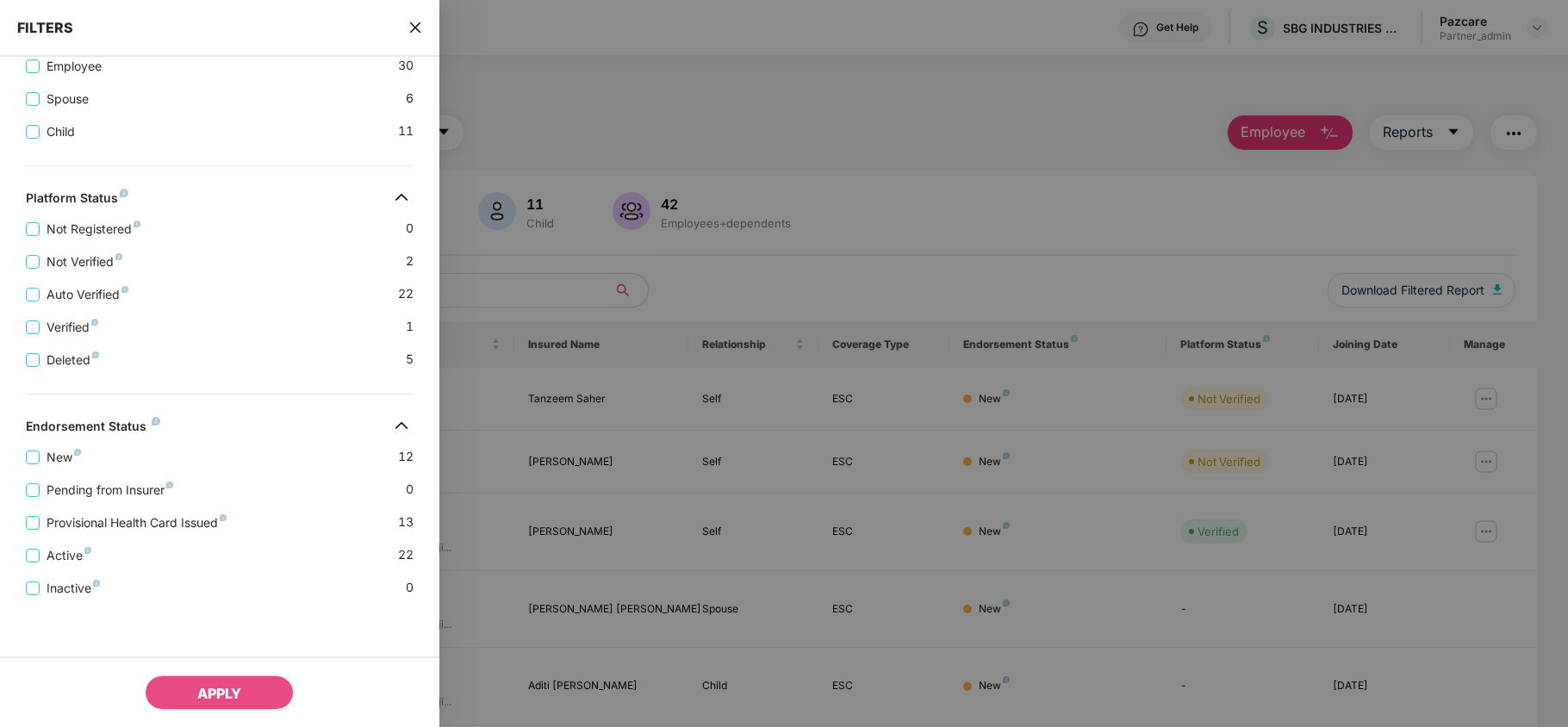
click at [414, 19] on span "close" at bounding box center [415, 27] width 14 height 18
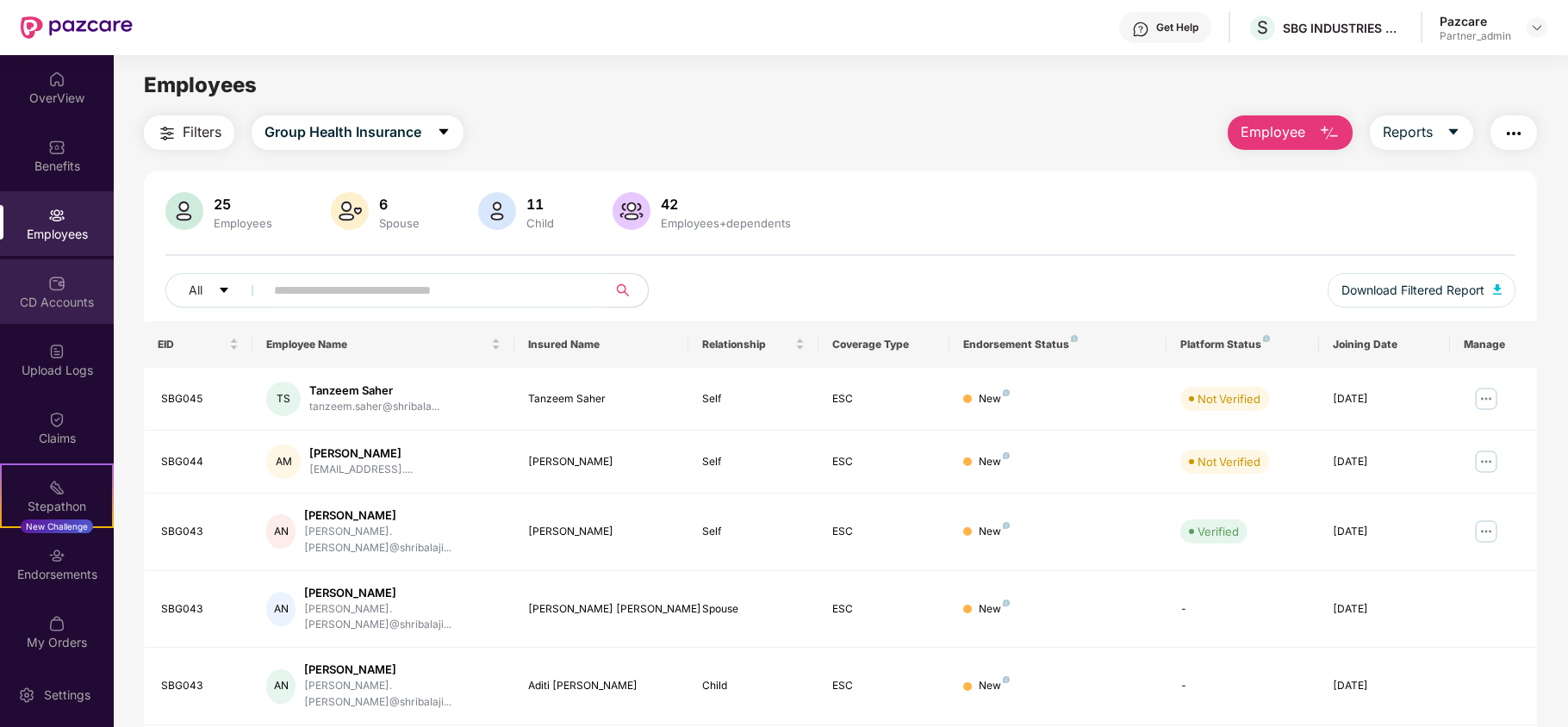
click at [29, 300] on div "CD Accounts" at bounding box center [57, 302] width 114 height 18
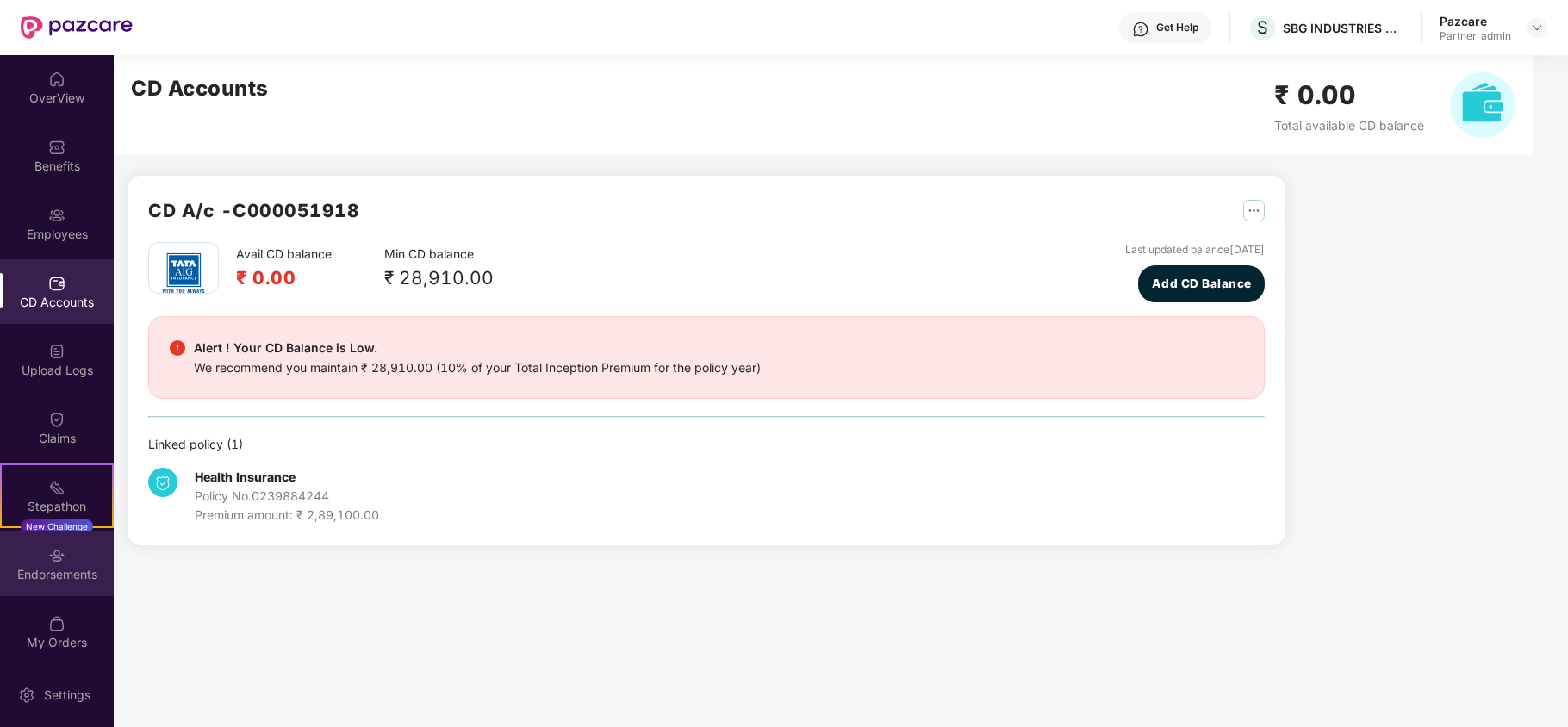
click at [48, 553] on img at bounding box center [57, 556] width 18 height 18
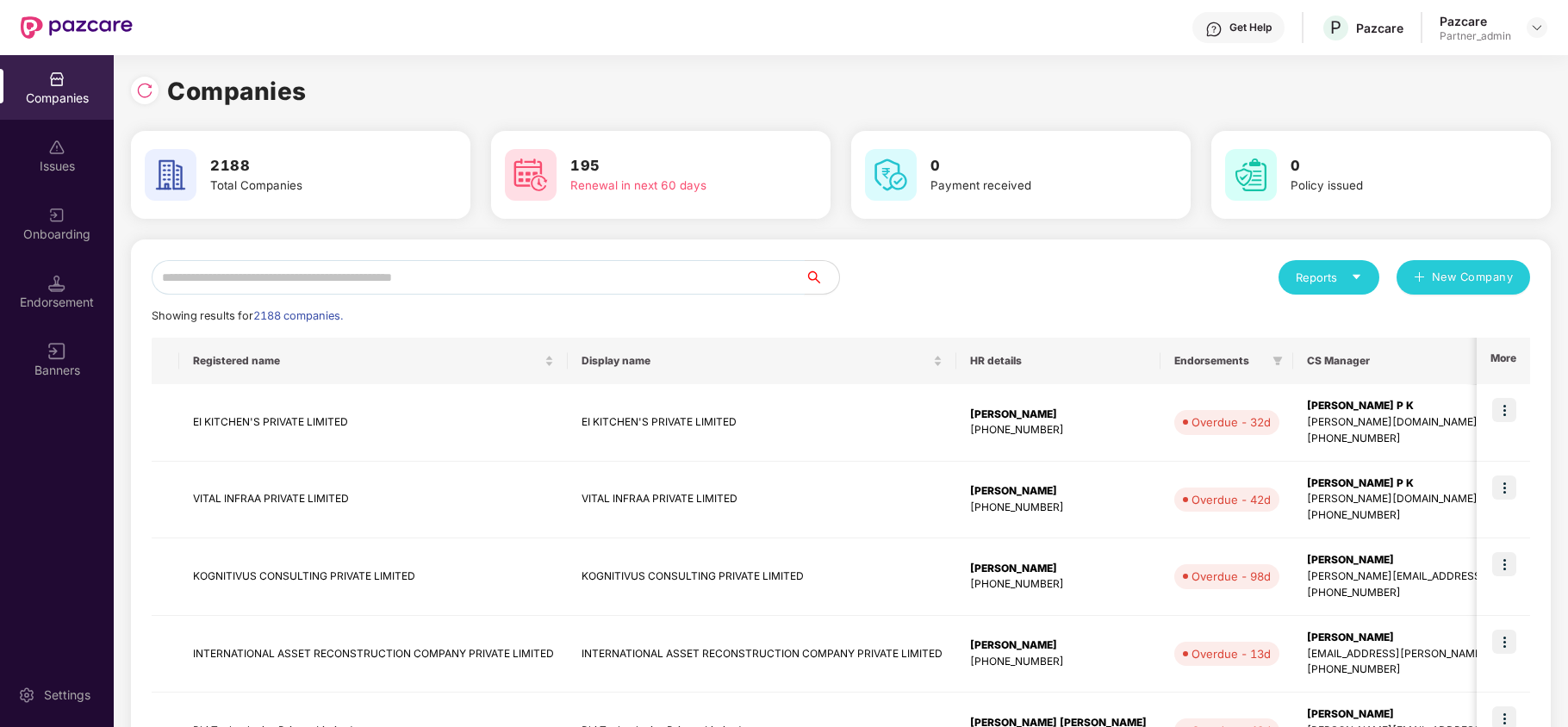
click at [256, 273] on input "text" at bounding box center [479, 277] width 653 height 34
paste input "**********"
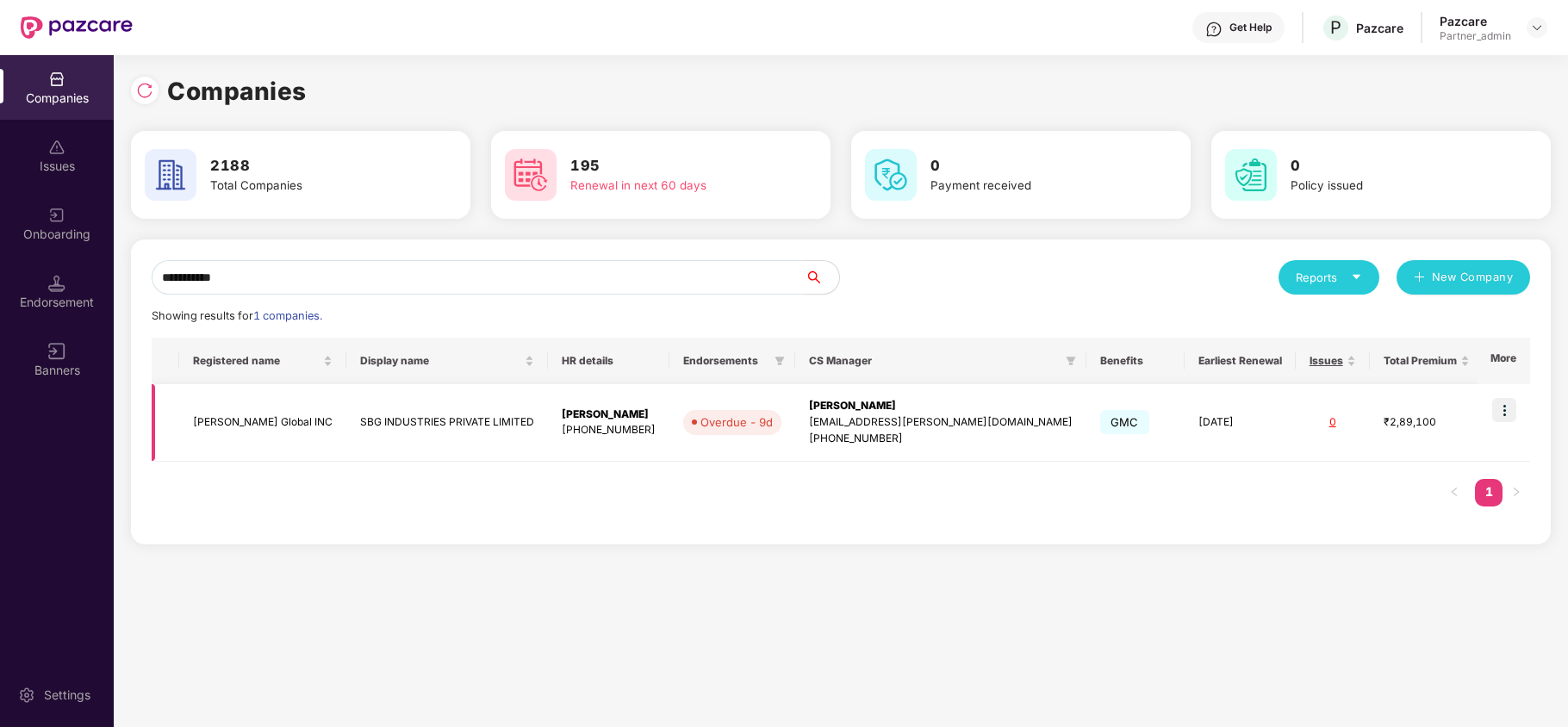
type input "**********"
click at [230, 421] on td "[PERSON_NAME] Global INC" at bounding box center [263, 423] width 167 height 78
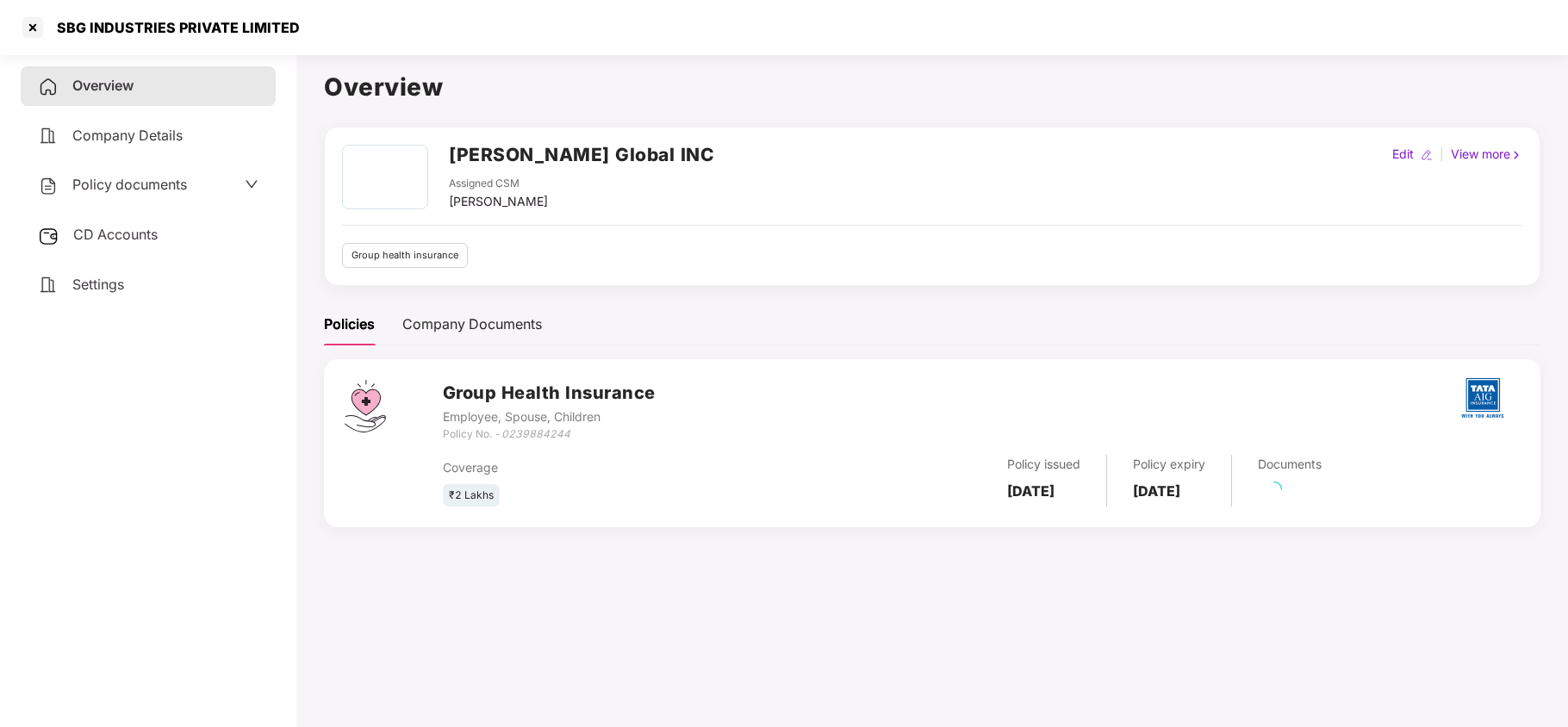
click at [102, 289] on span "Settings" at bounding box center [98, 285] width 52 height 18
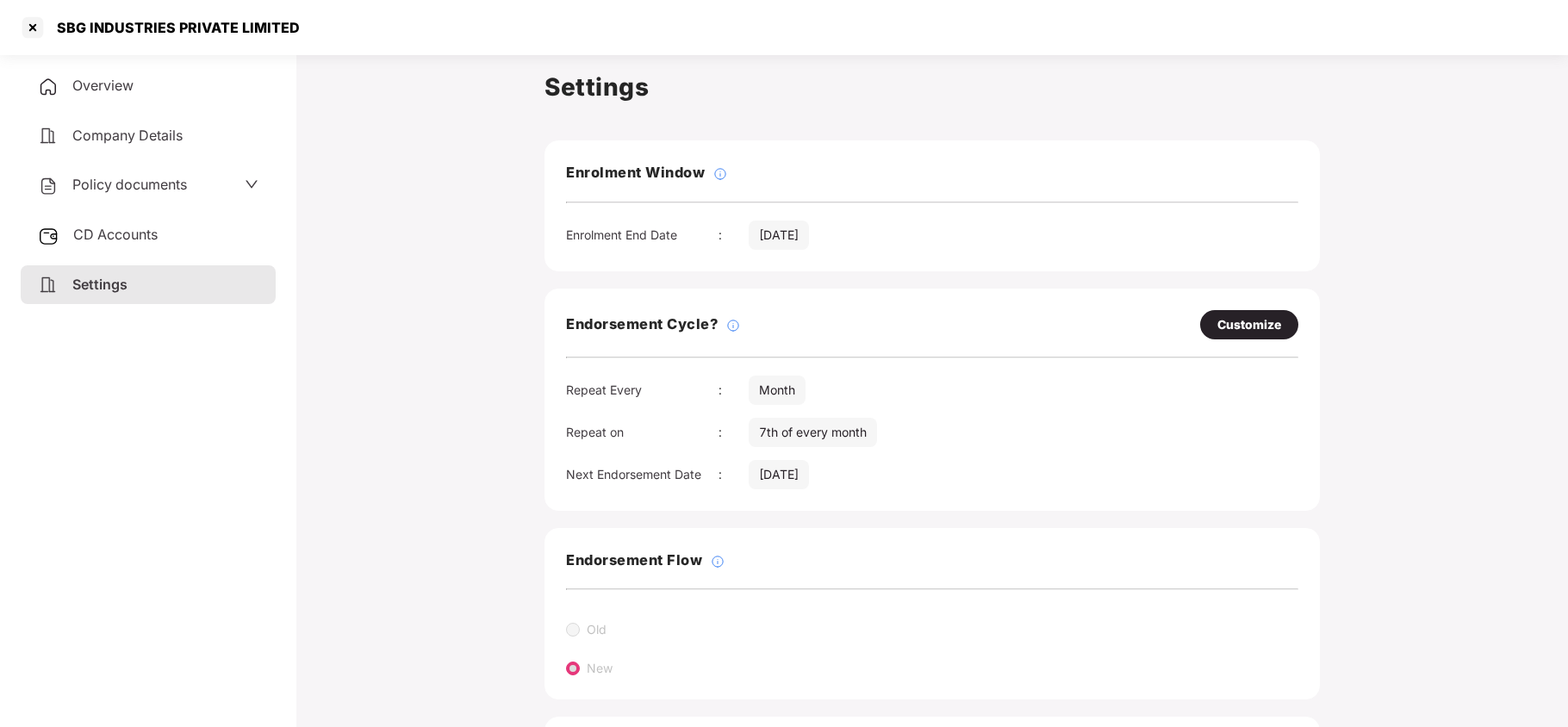
click at [149, 186] on span "Policy documents" at bounding box center [130, 184] width 115 height 18
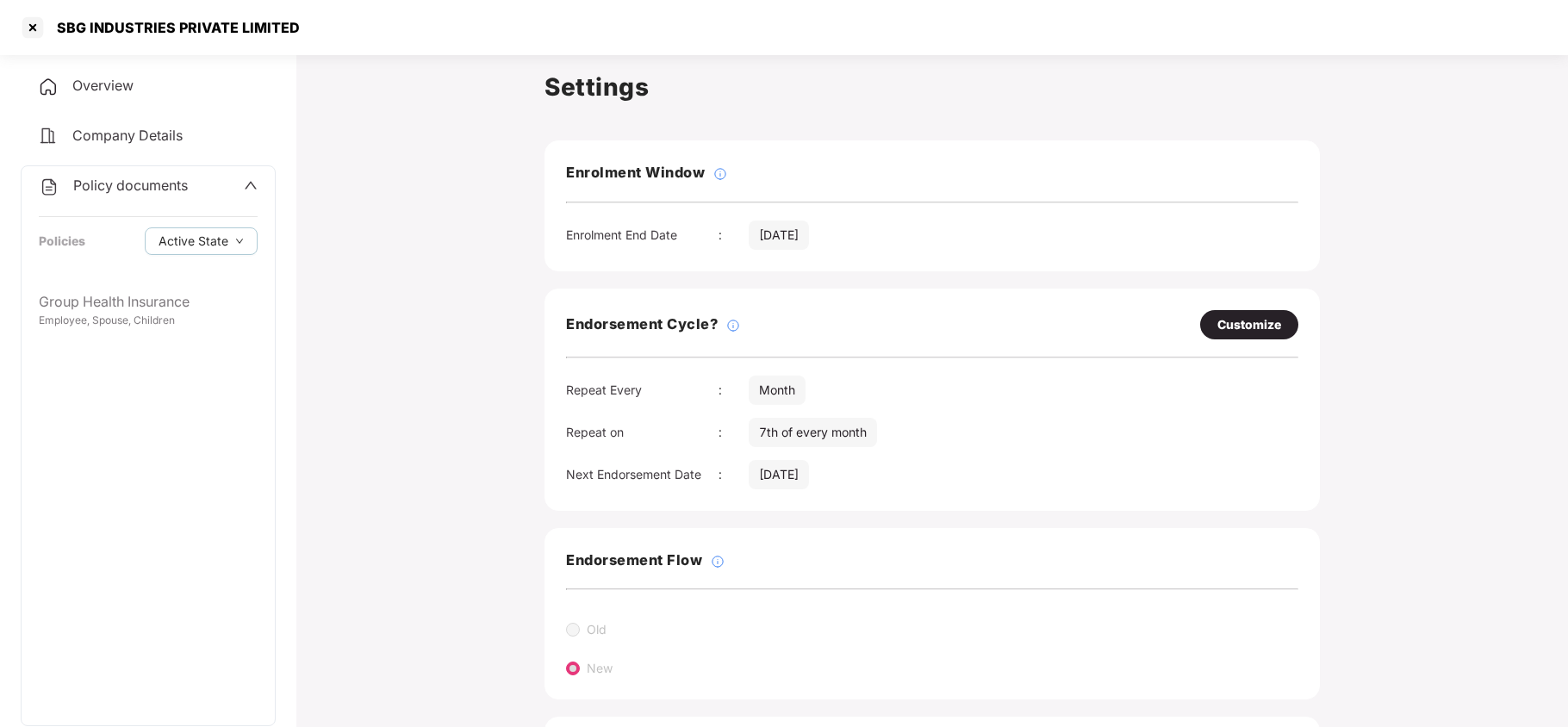
click at [131, 325] on div "Employee, Spouse, Children" at bounding box center [148, 321] width 219 height 17
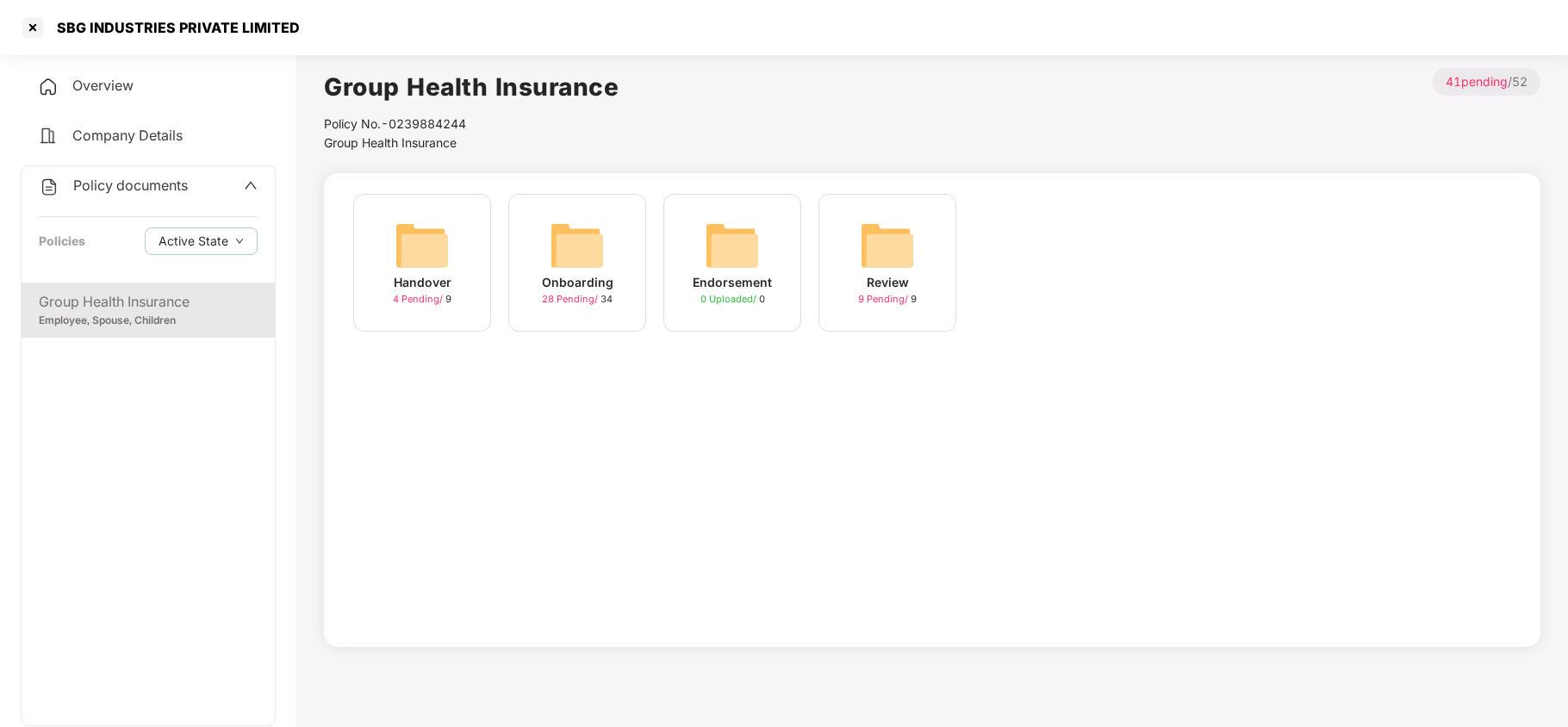
click at [601, 255] on img at bounding box center [577, 245] width 55 height 55
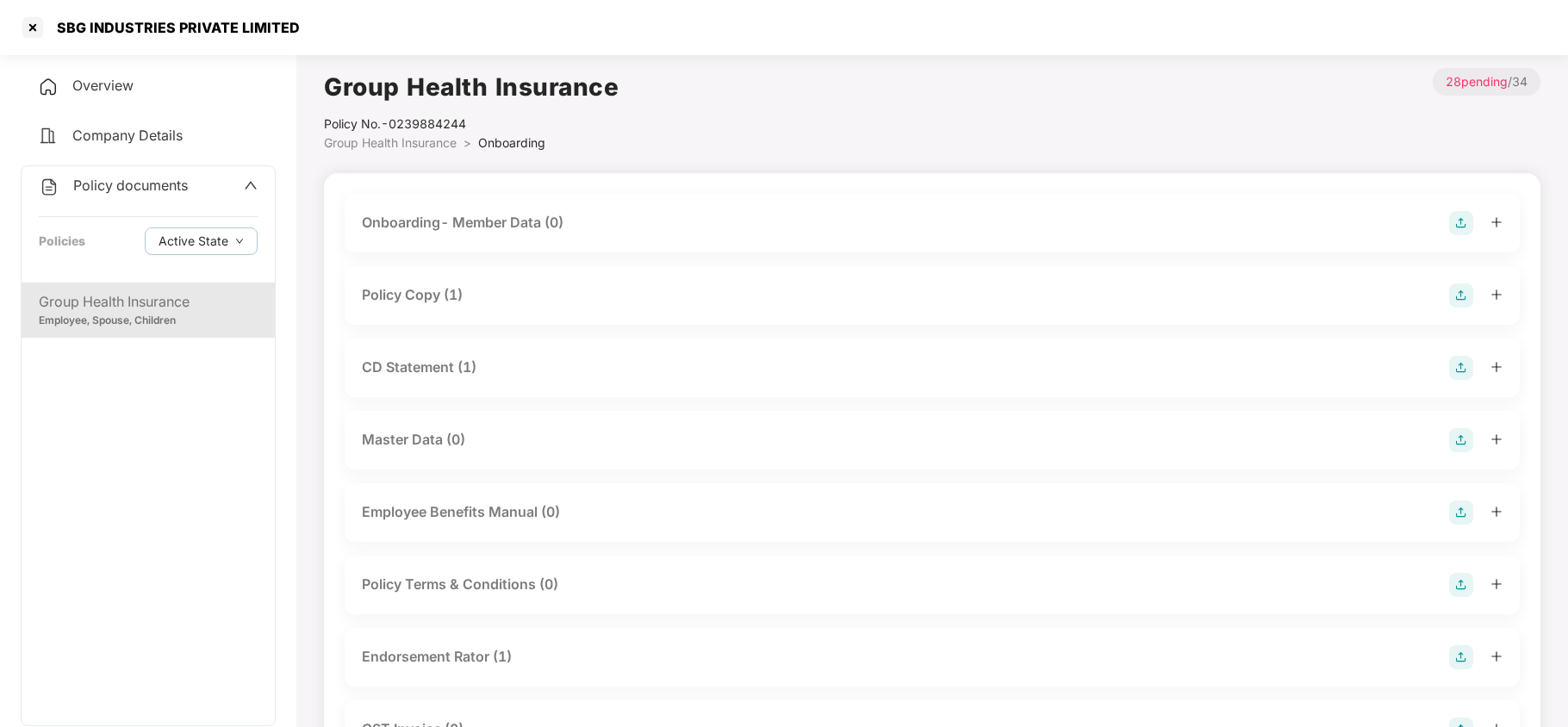
click at [439, 303] on div "Policy Copy (1)" at bounding box center [412, 295] width 101 height 22
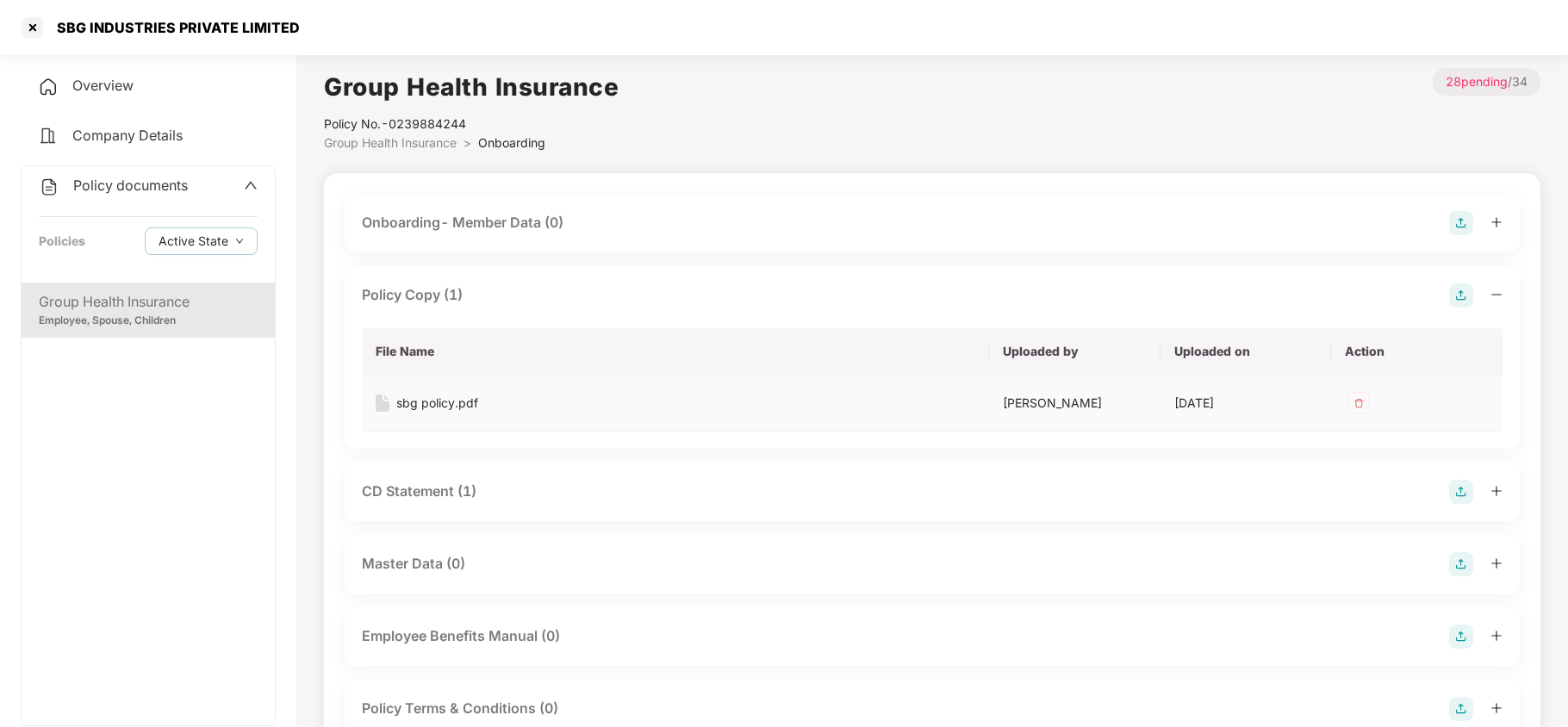
click at [462, 401] on div "sbg policy.pdf" at bounding box center [437, 402] width 81 height 19
click at [462, 484] on div "CD Statement (1)" at bounding box center [419, 492] width 115 height 22
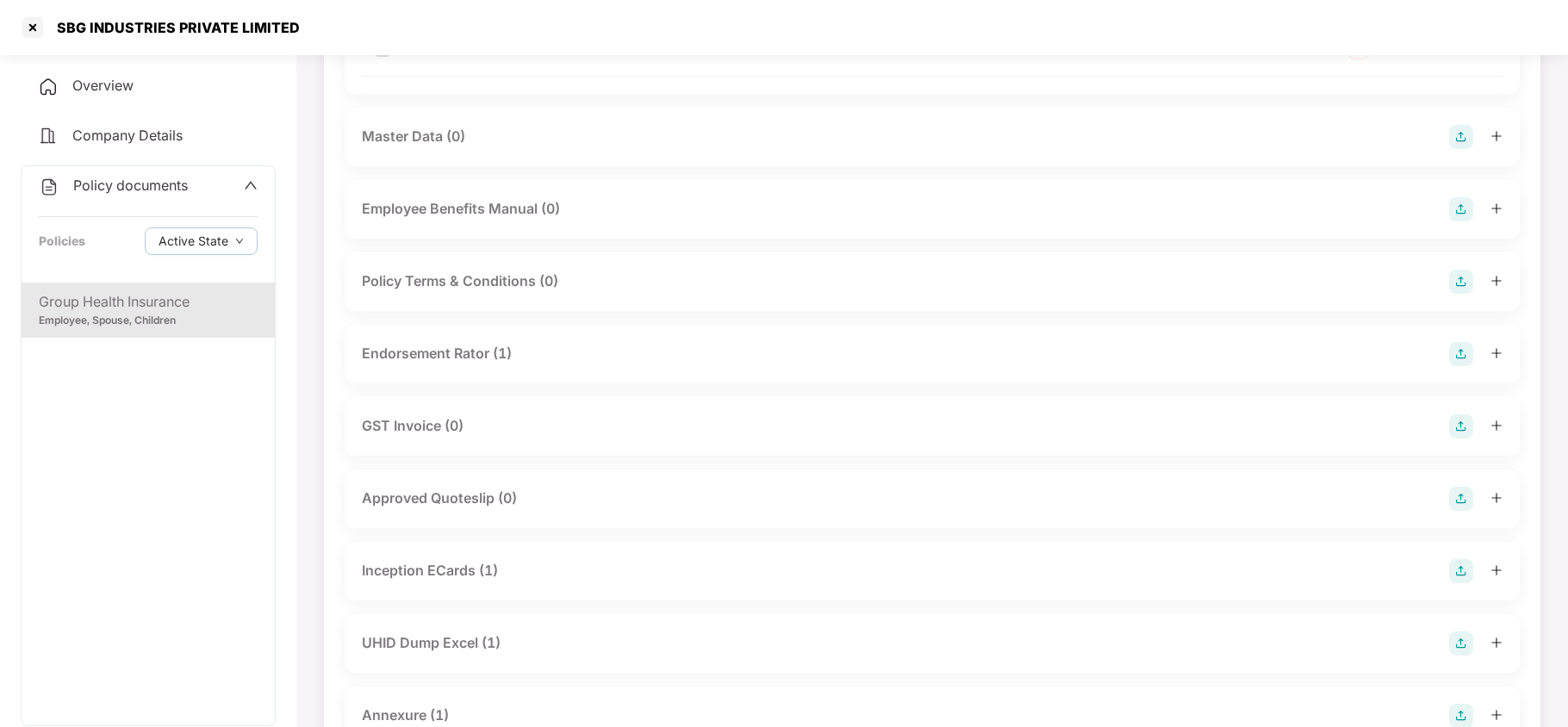
scroll to position [574, 0]
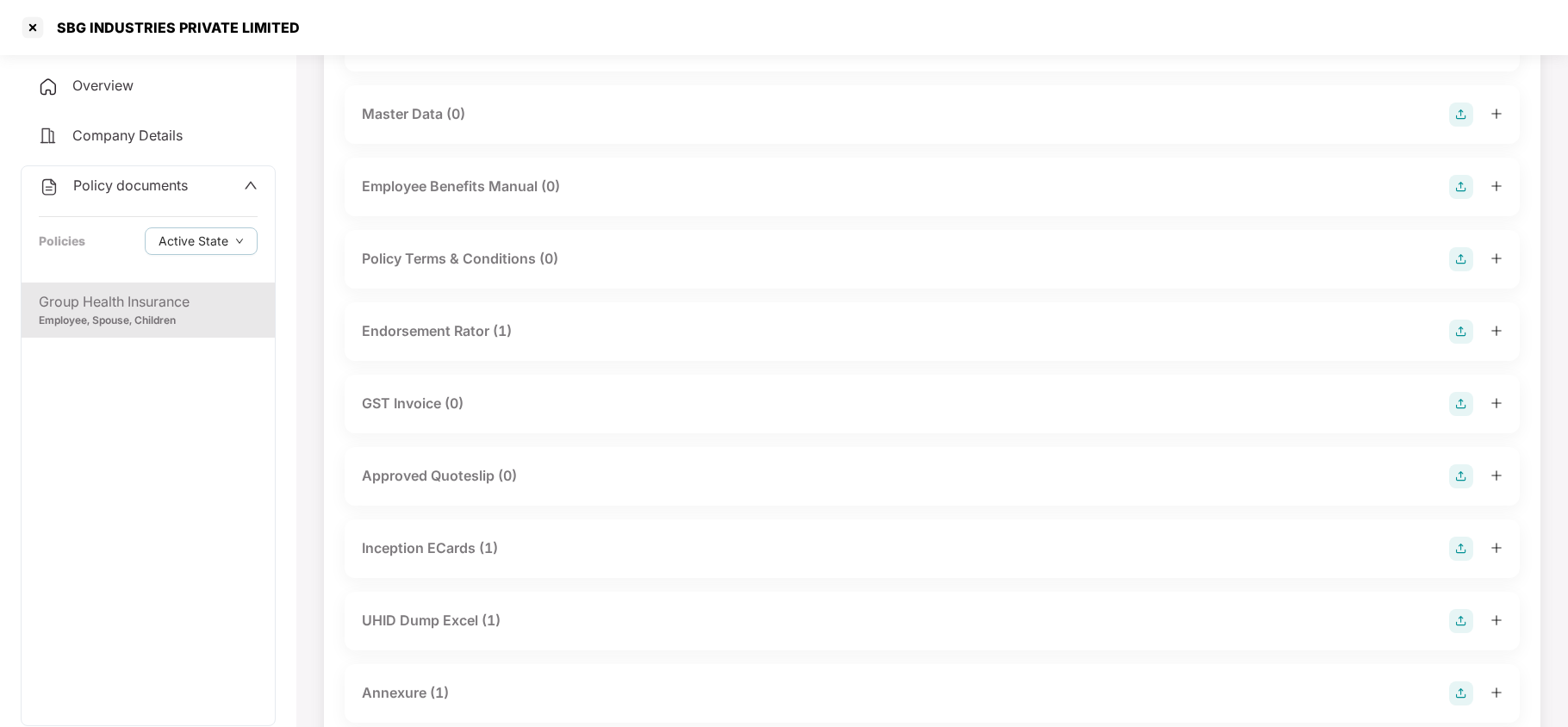
click at [456, 342] on div "Endorsement Rator (1)" at bounding box center [437, 332] width 150 height 22
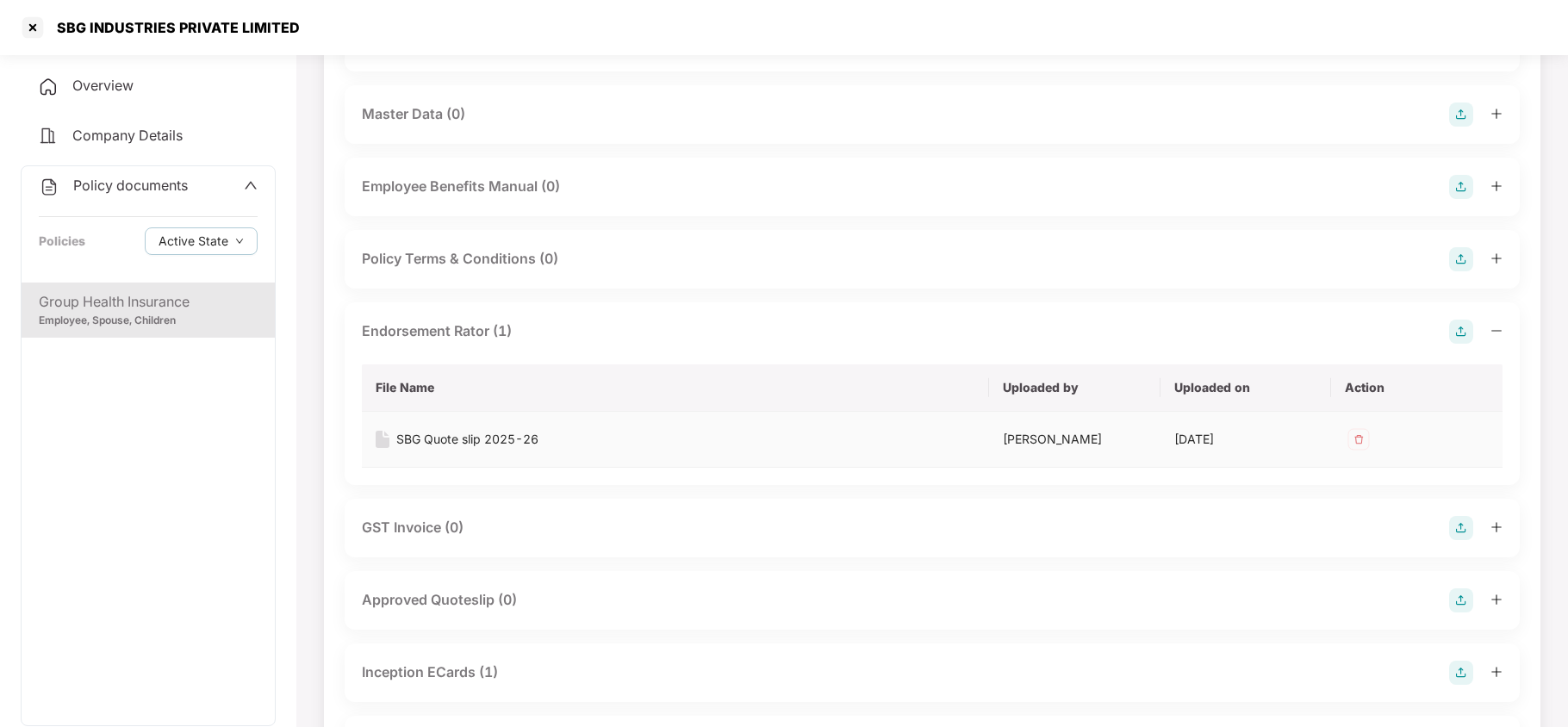
click at [456, 448] on div "SBG Quote slip 2025-26" at bounding box center [467, 439] width 142 height 19
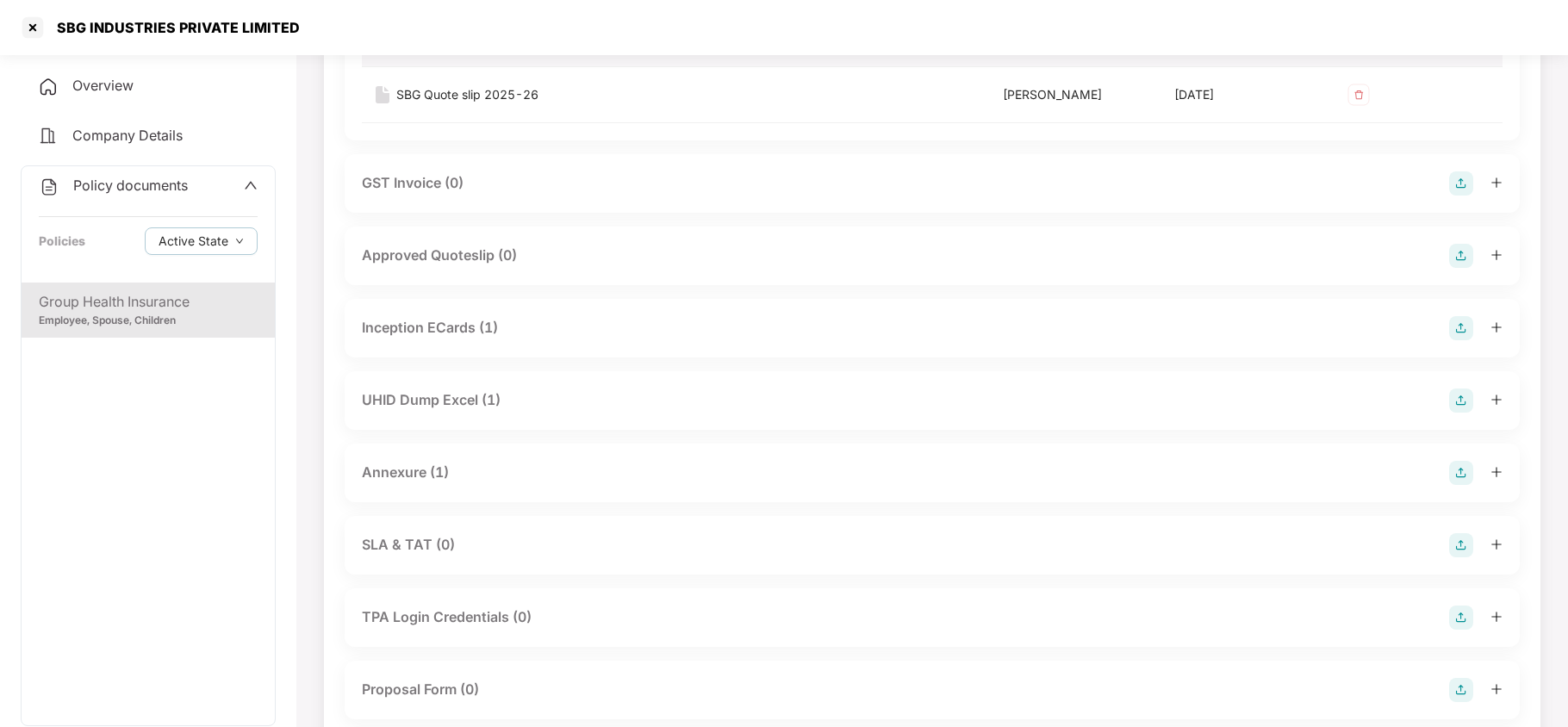
scroll to position [1034, 0]
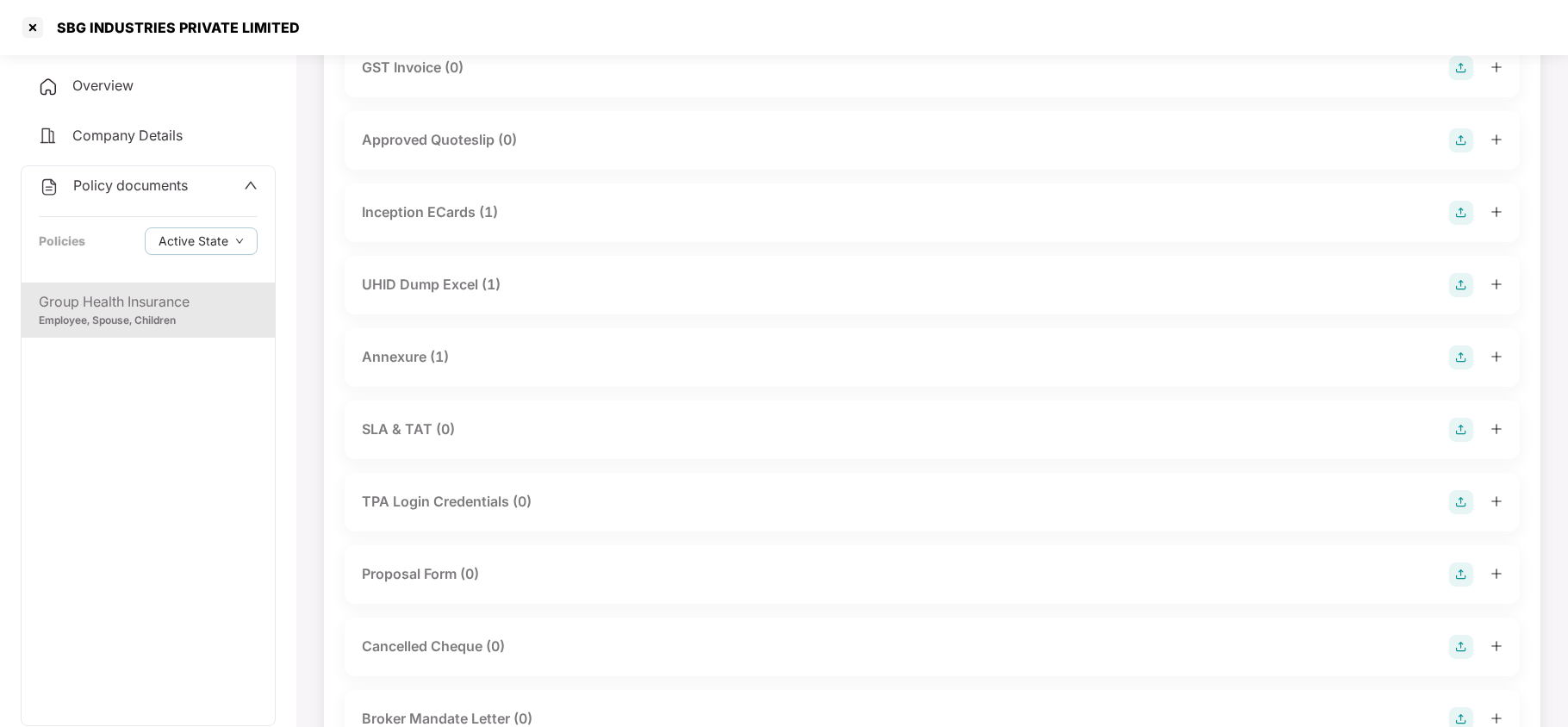
click at [456, 297] on div "UHID Dump Excel (1)" at bounding box center [932, 285] width 1140 height 25
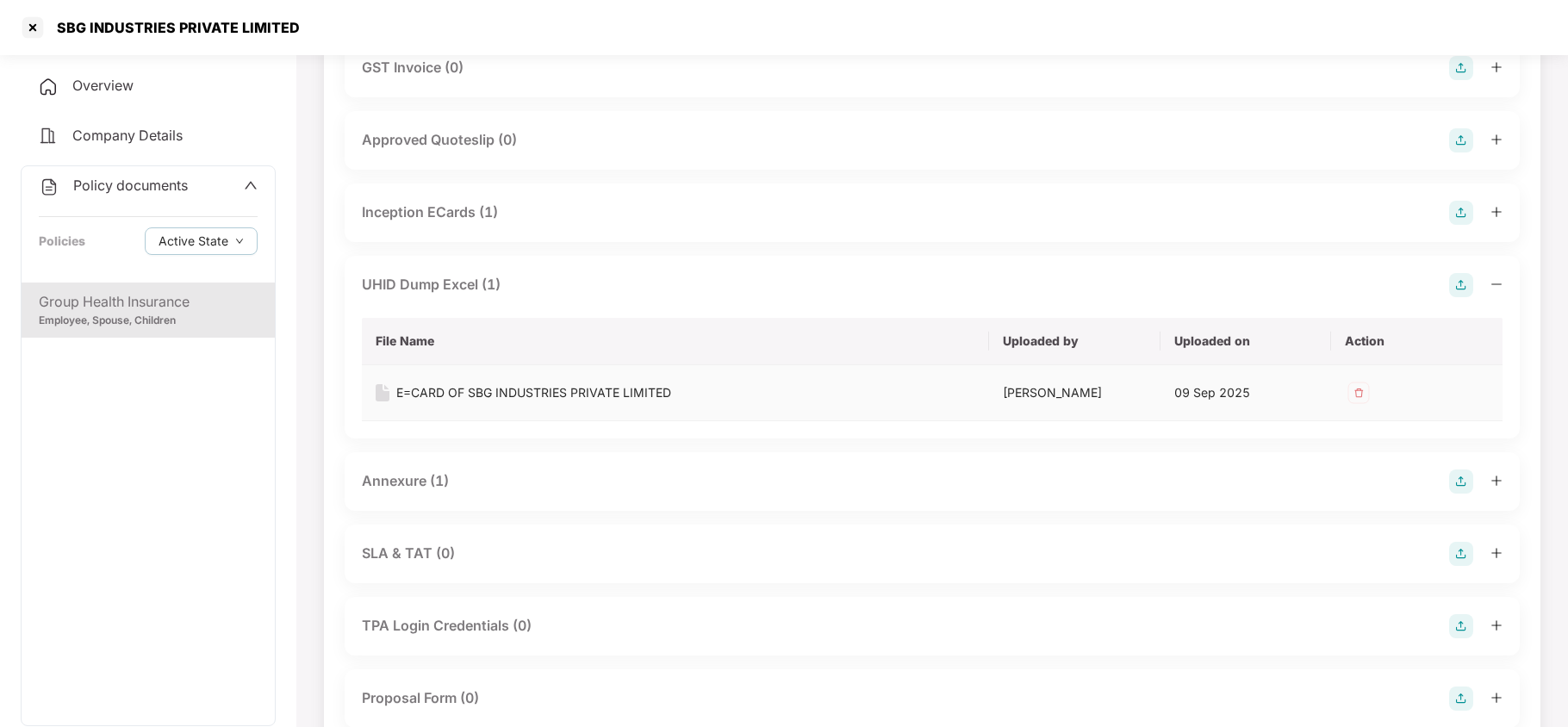
click at [448, 402] on div "E=CARD OF SBG INDUSTRIES PRIVATE LIMITED" at bounding box center [534, 392] width 275 height 19
drag, startPoint x: 406, startPoint y: 531, endPoint x: 490, endPoint y: 518, distance: 85.0
click at [408, 492] on div "Annexure (1)" at bounding box center [405, 481] width 87 height 22
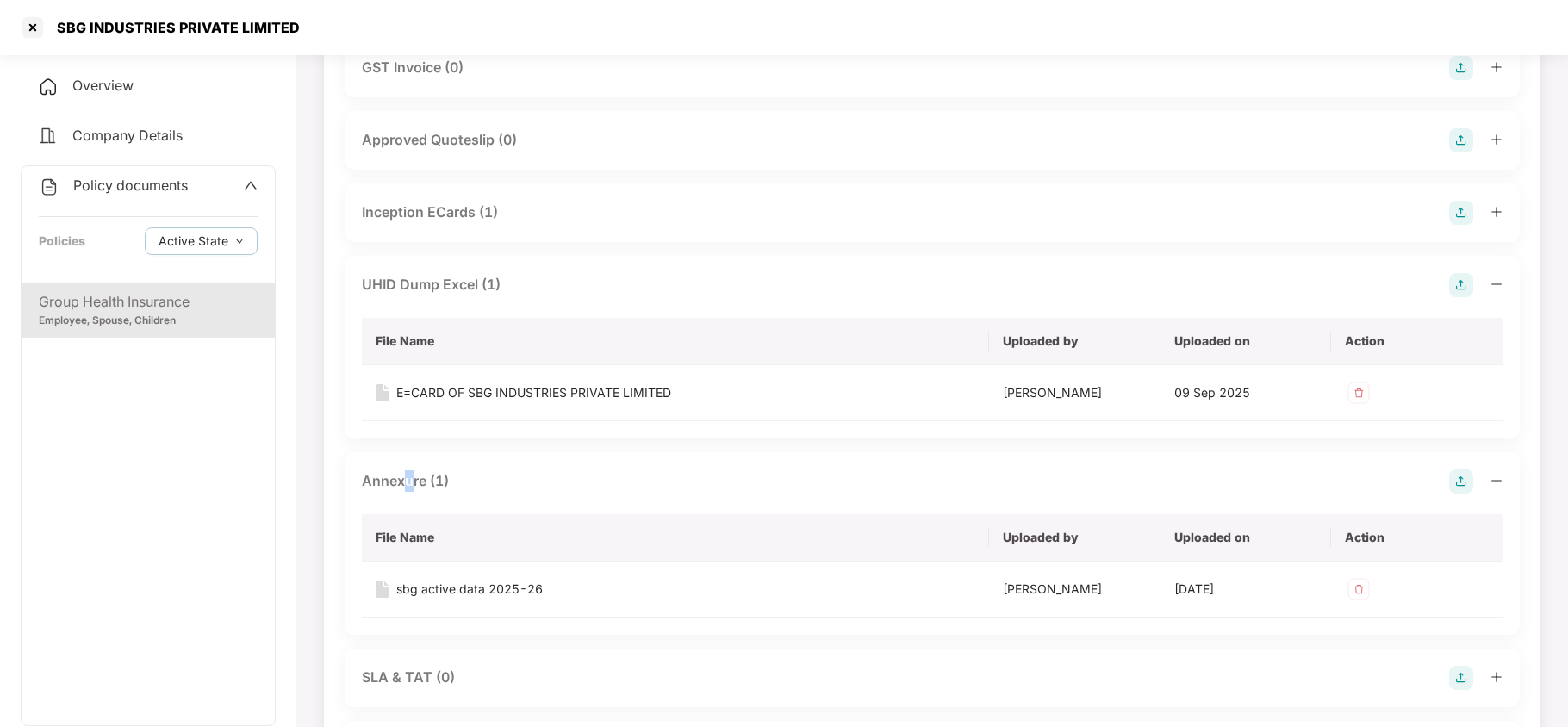
scroll to position [1148, 0]
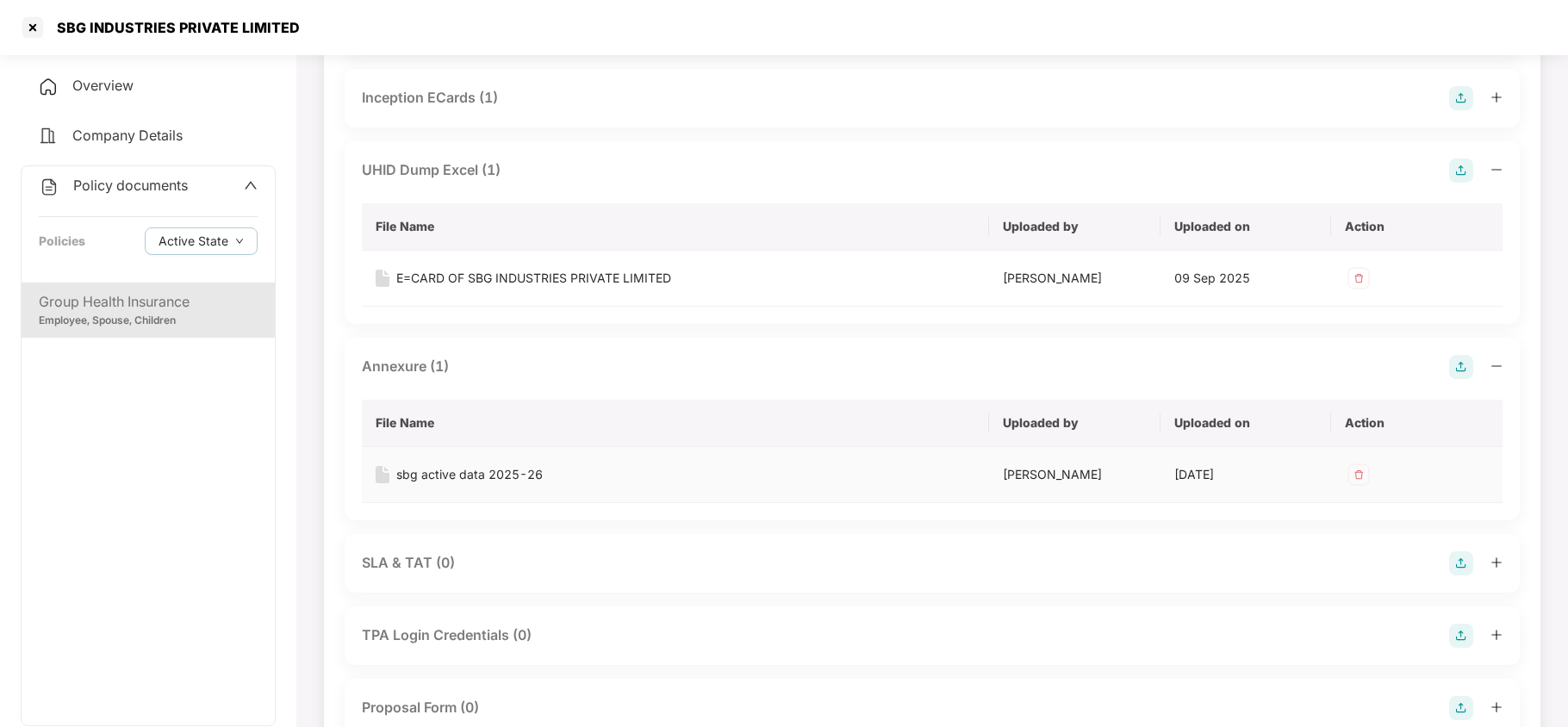
click at [463, 484] on div "sbg active data 2025-26" at bounding box center [469, 474] width 146 height 19
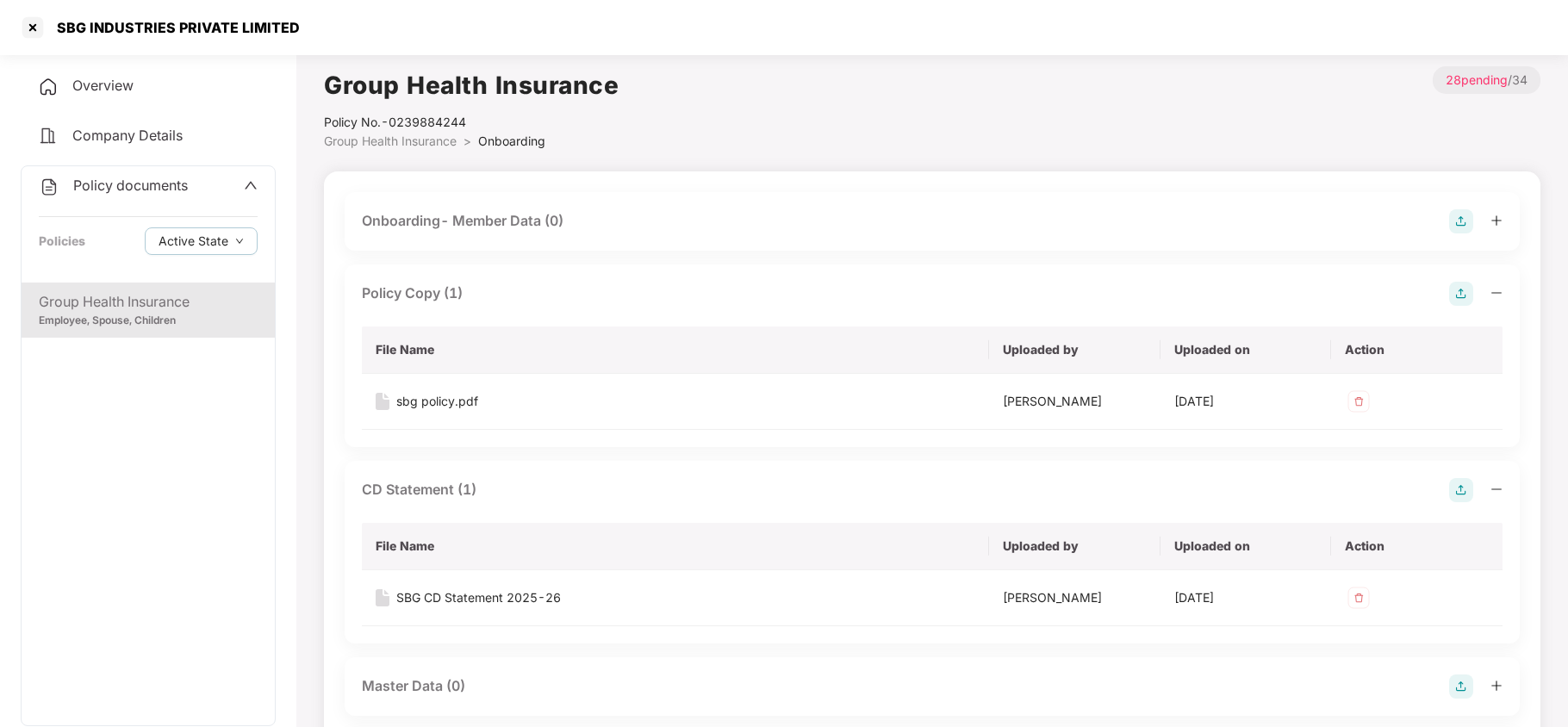
scroll to position [0, 0]
drag, startPoint x: 53, startPoint y: 27, endPoint x: 173, endPoint y: 43, distance: 121.1
click at [173, 43] on div "SBG INDUSTRIES PRIVATE LIMITED" at bounding box center [784, 27] width 1568 height 55
copy div "SBG INDUSTRIES"
click at [27, 23] on div at bounding box center [32, 27] width 27 height 27
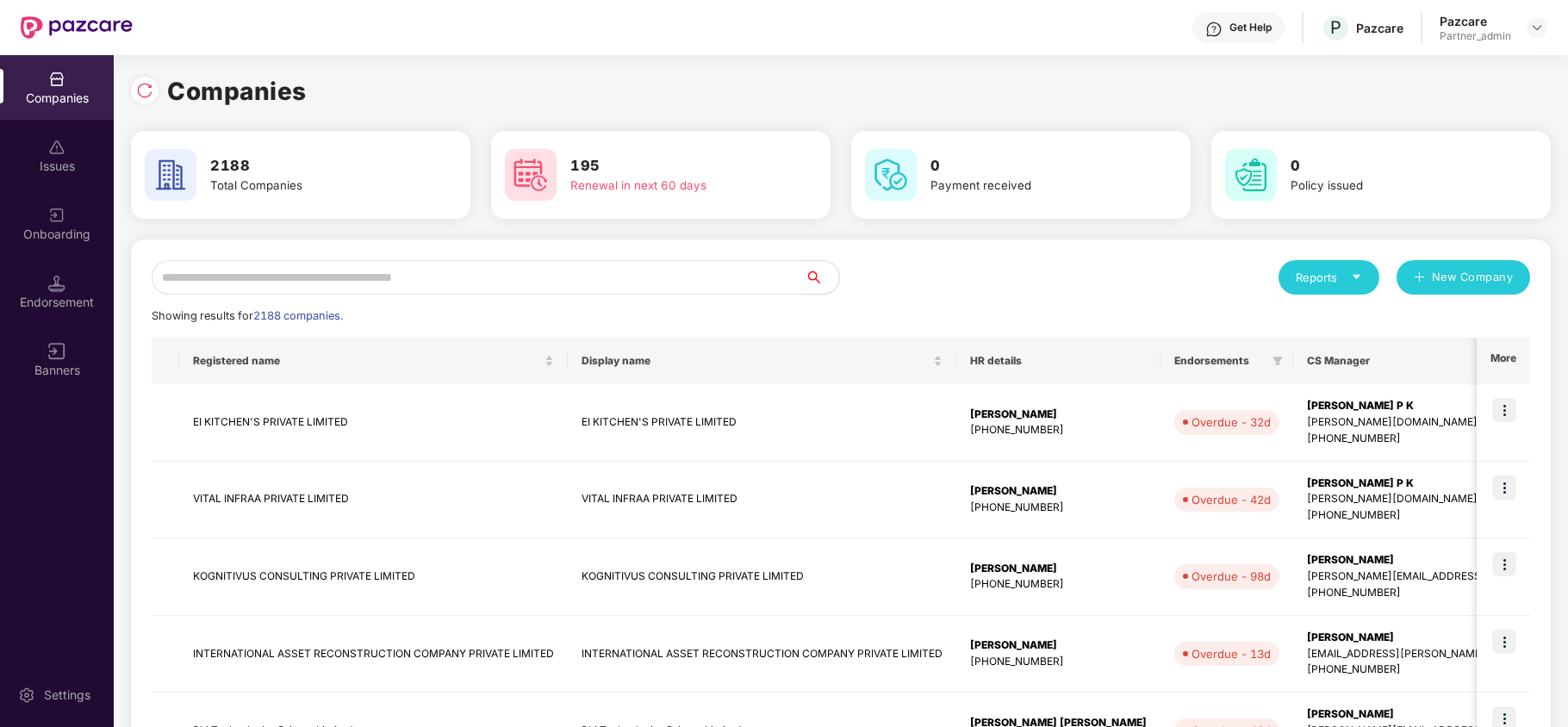
click at [507, 291] on input "text" at bounding box center [479, 277] width 653 height 34
paste input "**********"
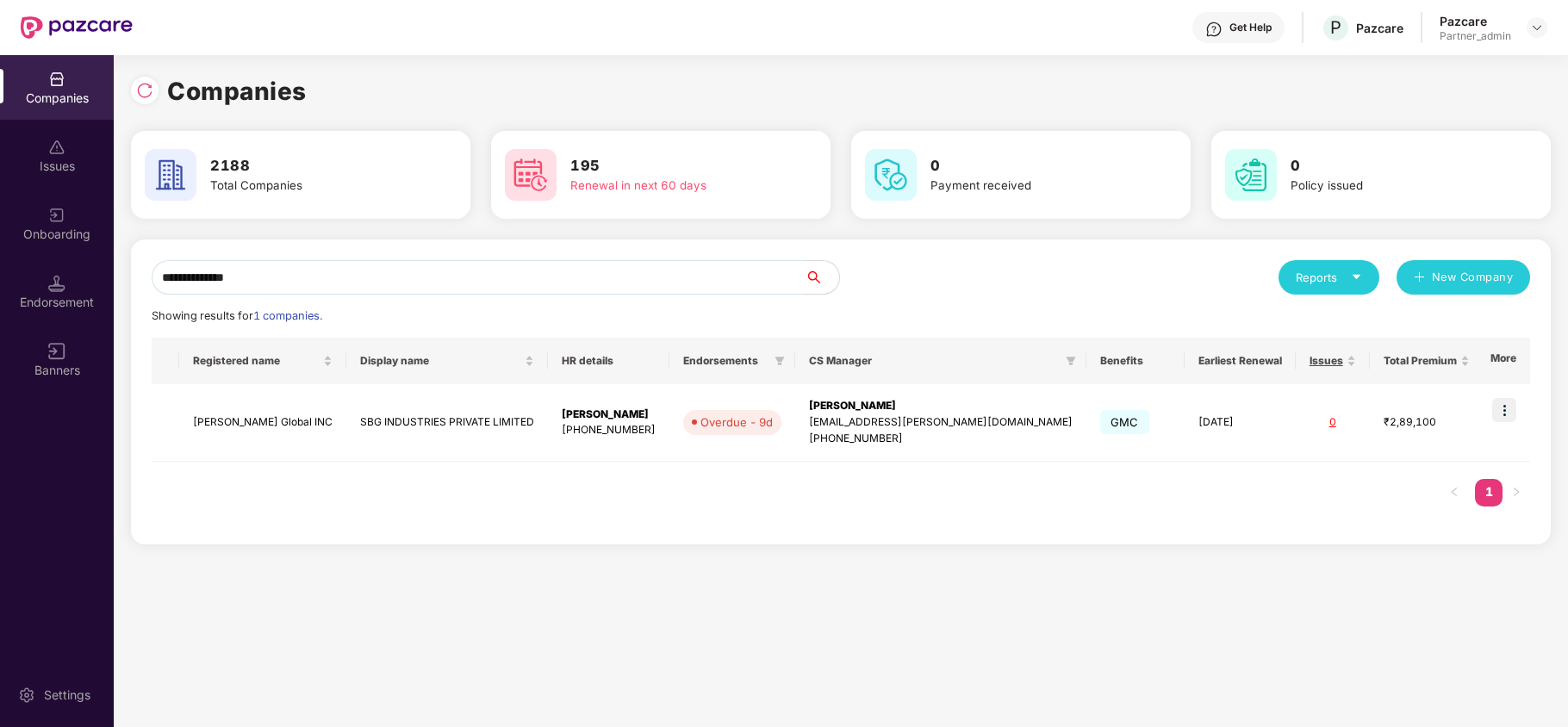
paste input "text"
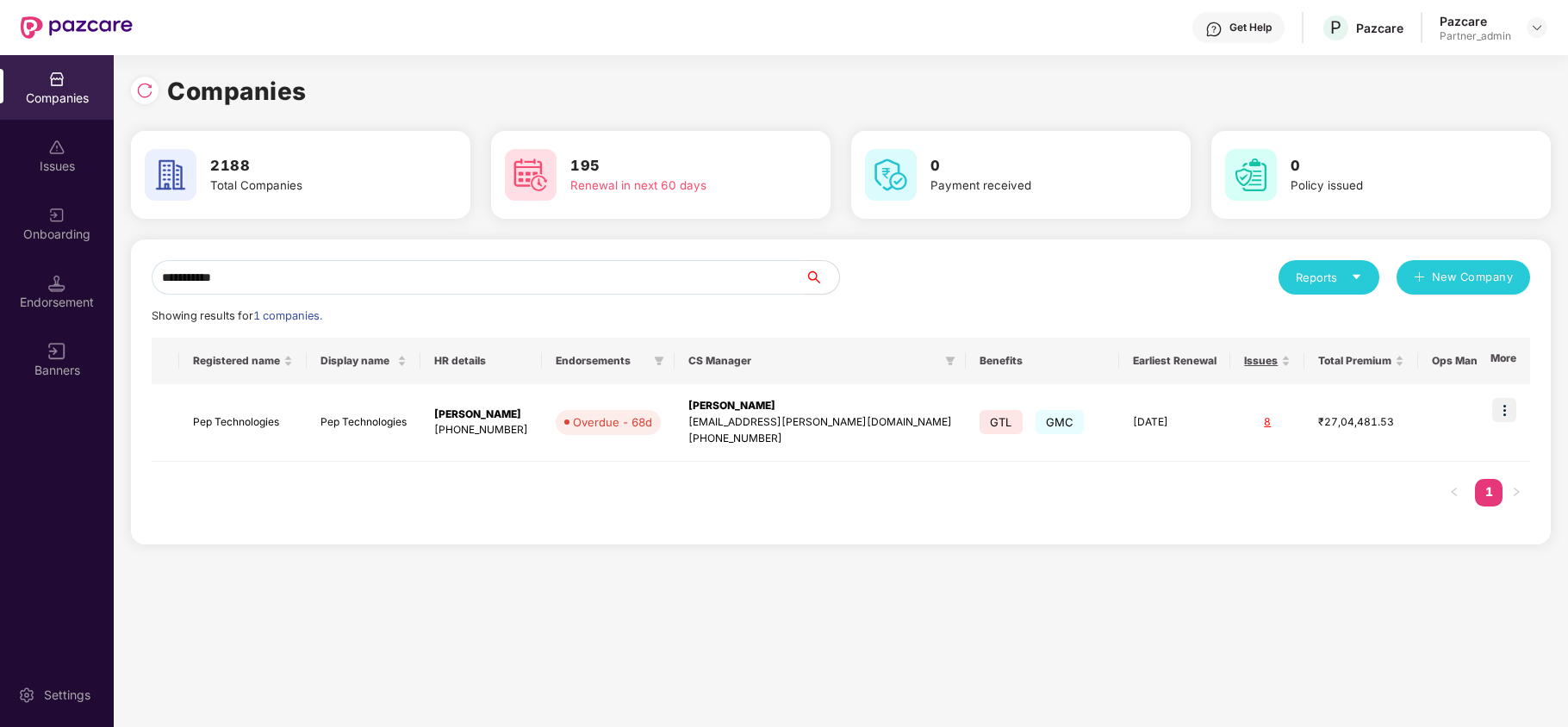
type input "**********"
click at [1509, 411] on img at bounding box center [1504, 410] width 25 height 25
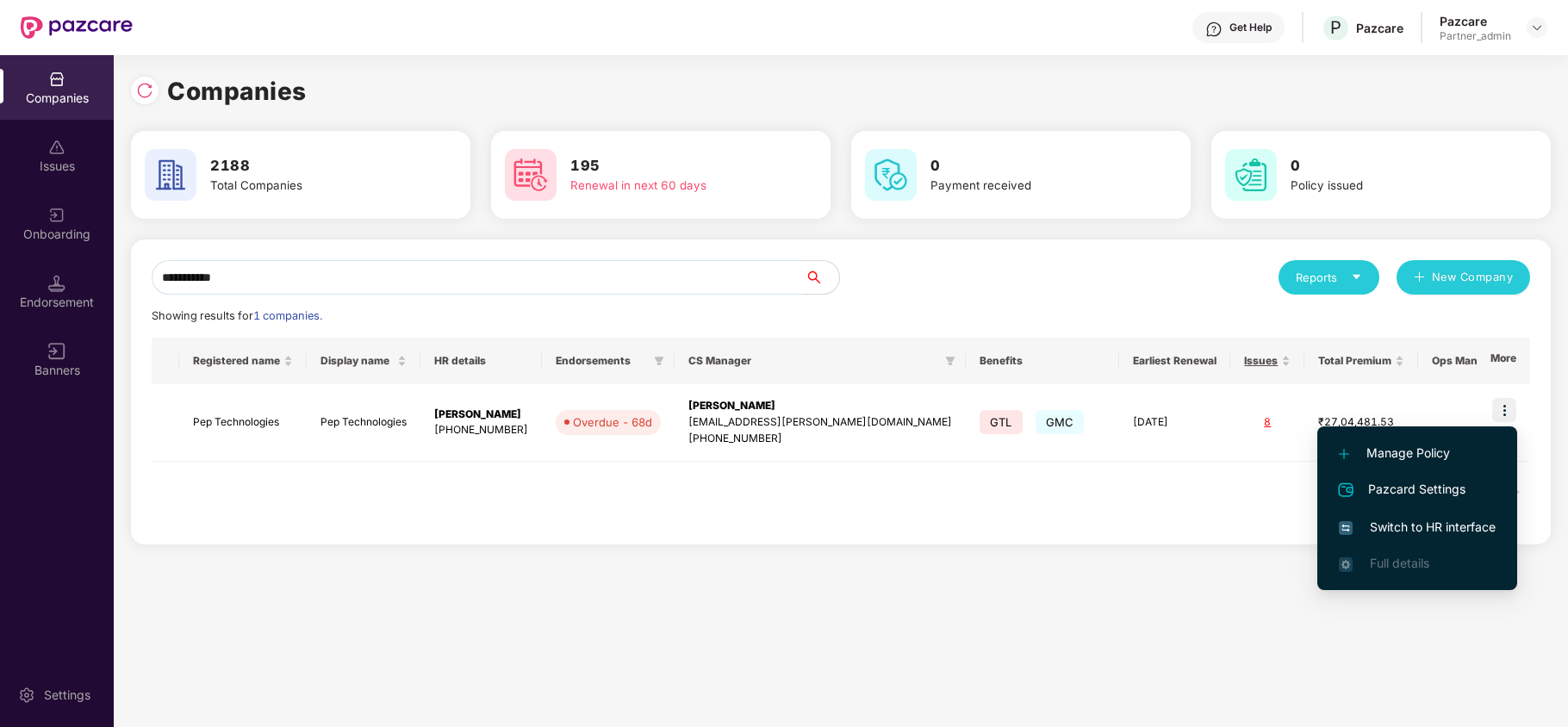
click at [1440, 520] on span "Switch to HR interface" at bounding box center [1417, 527] width 157 height 19
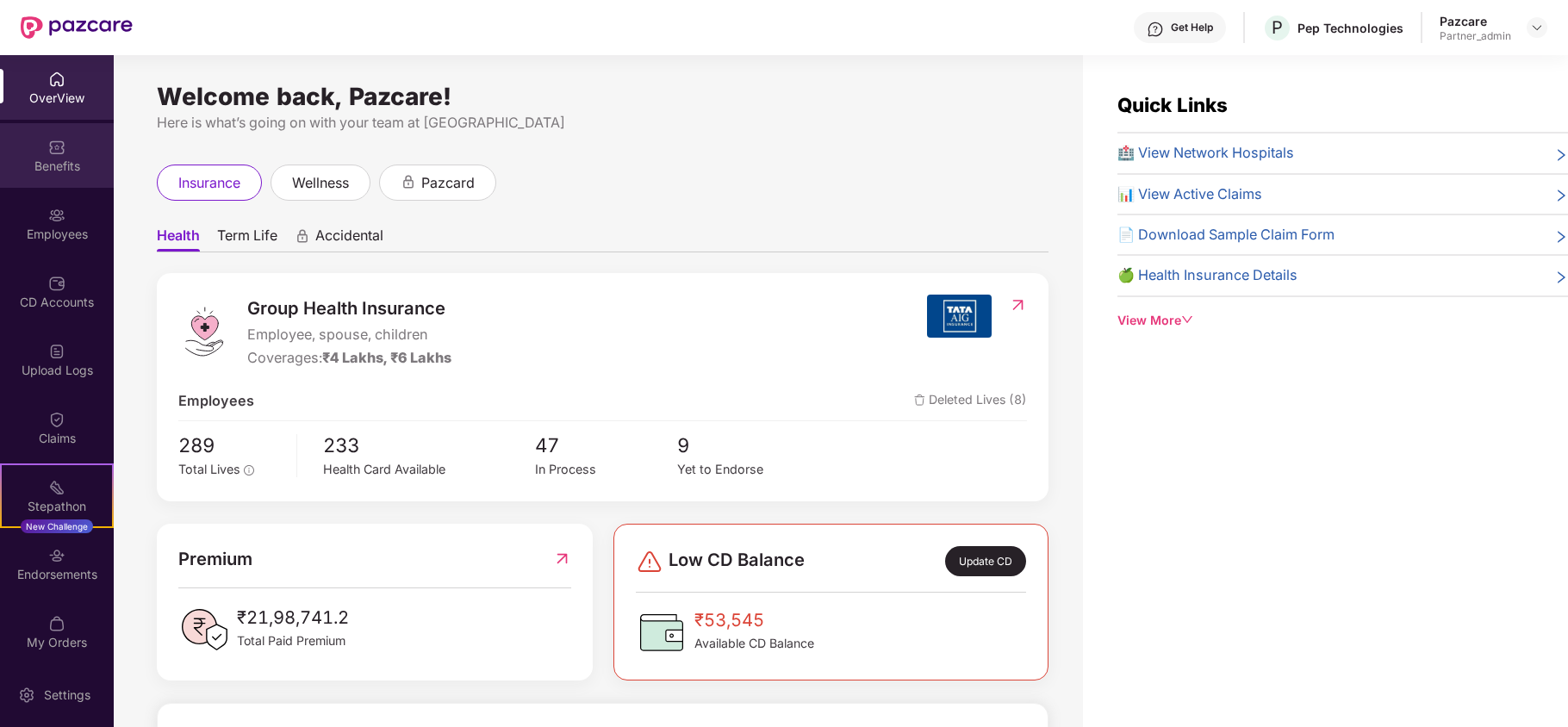
click at [60, 158] on div "Benefits" at bounding box center [57, 167] width 114 height 18
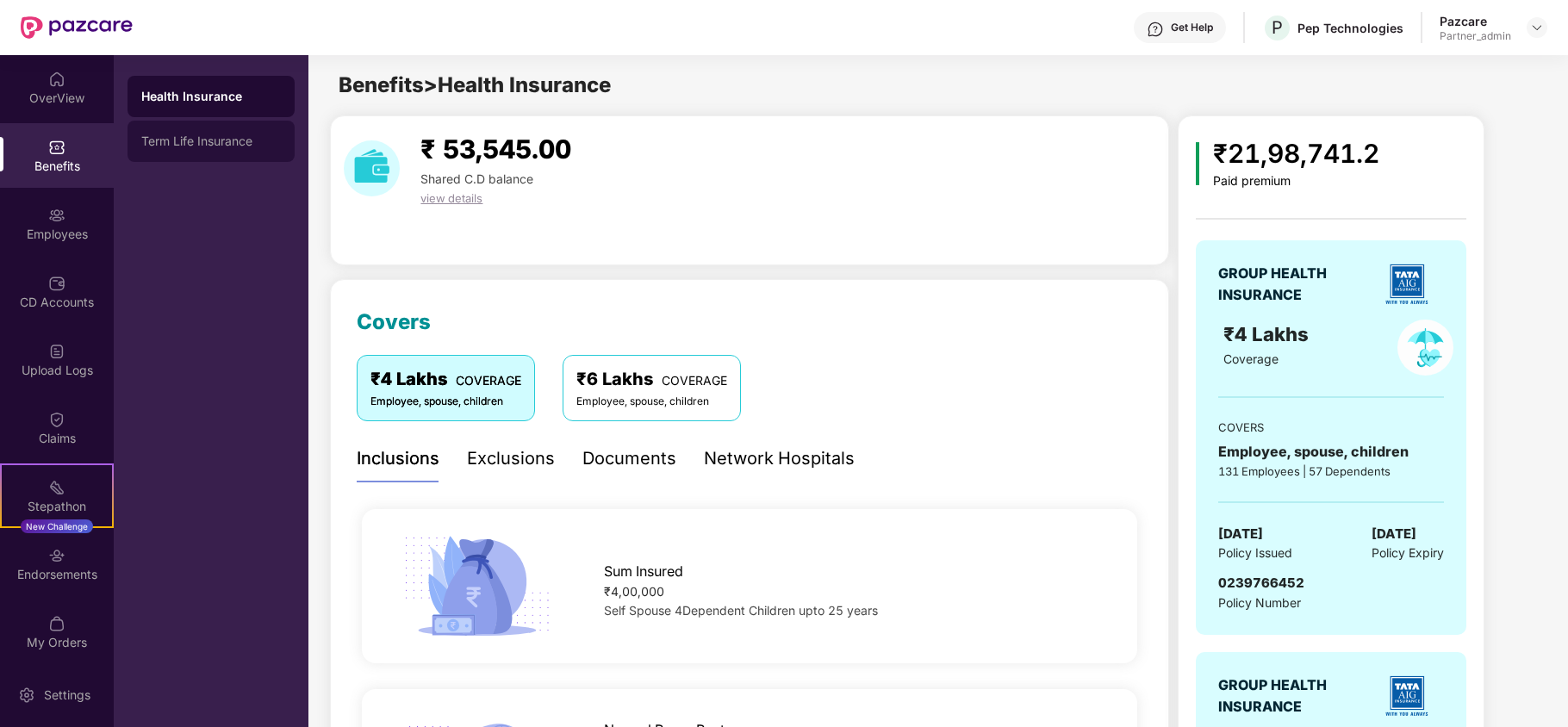
click at [200, 129] on div "Term Life Insurance" at bounding box center [211, 141] width 167 height 41
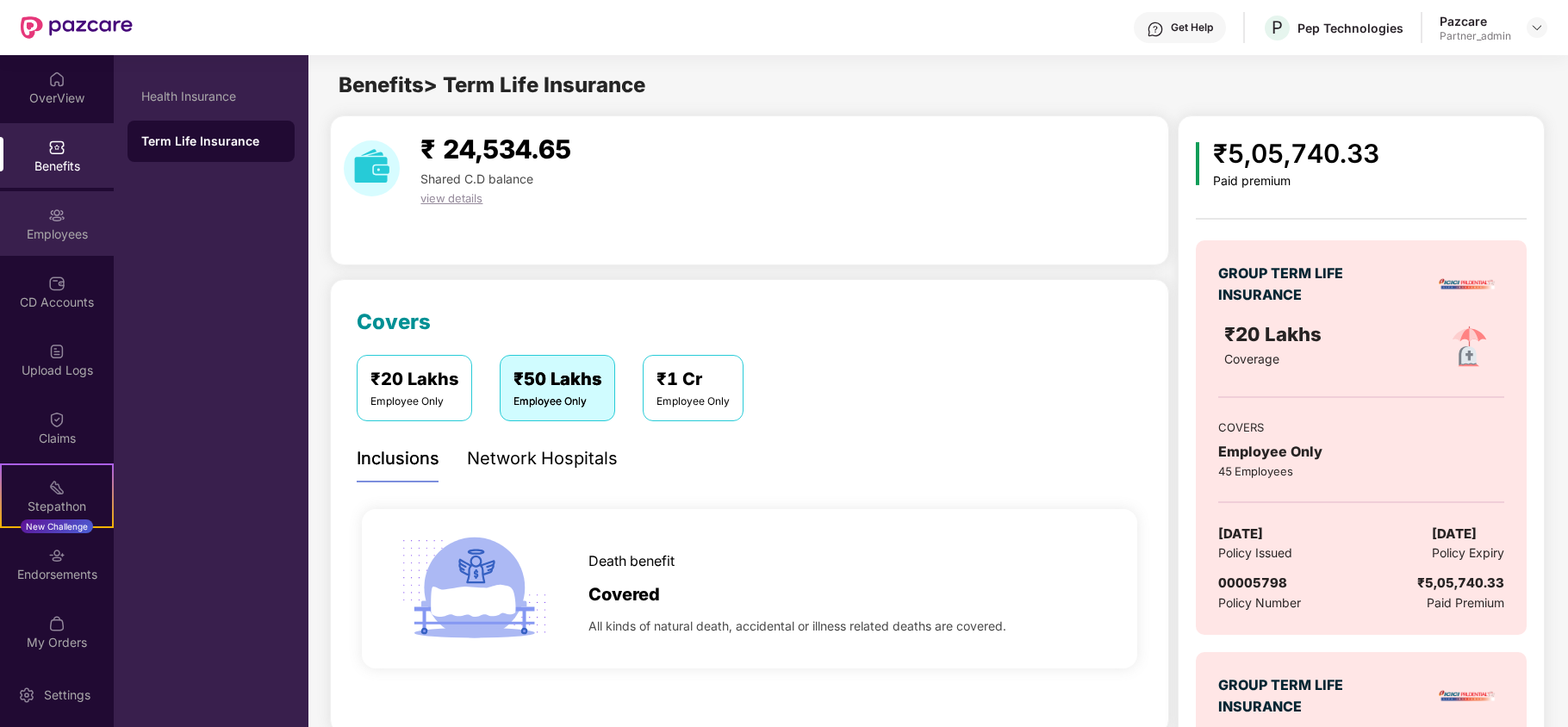
click at [11, 215] on div "Employees" at bounding box center [57, 224] width 114 height 65
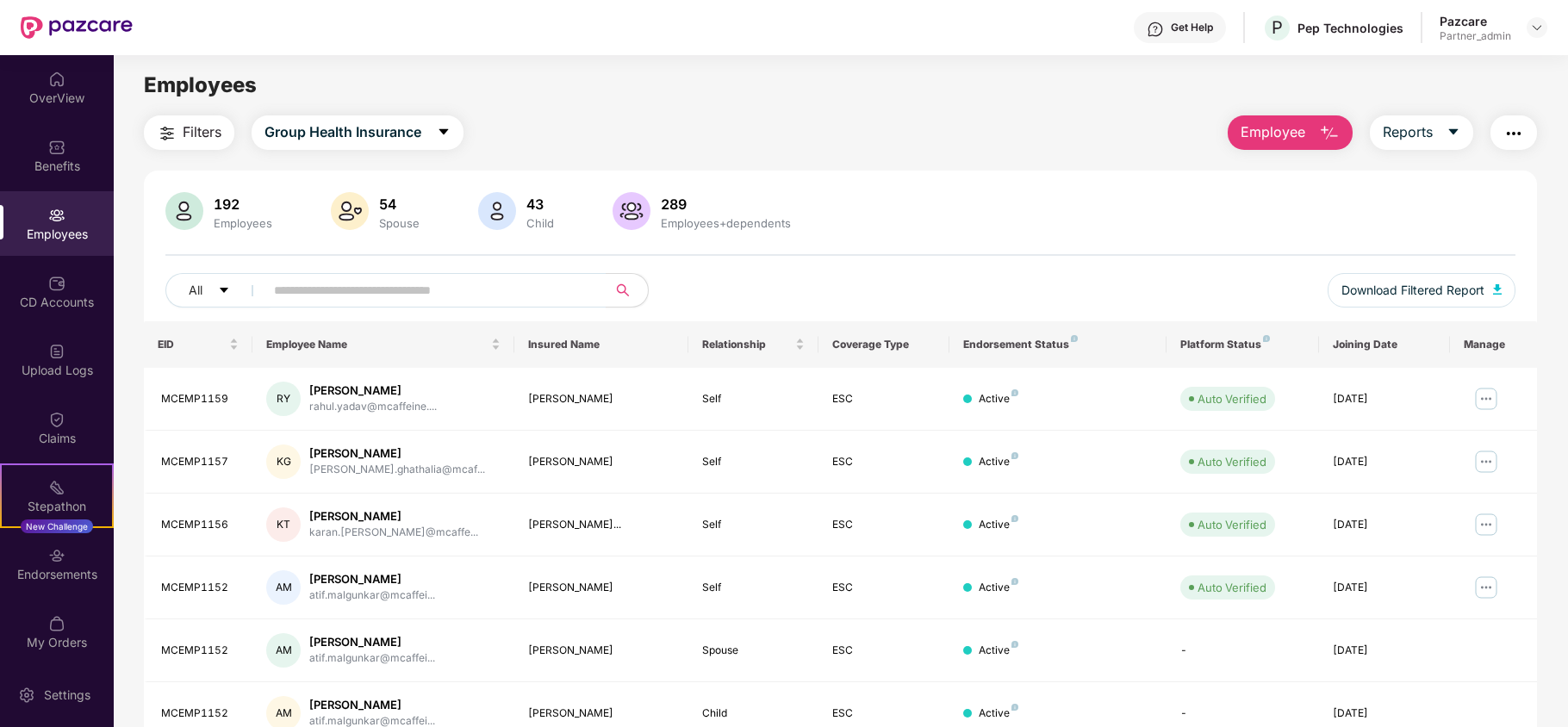
click at [184, 132] on span "Filters" at bounding box center [202, 132] width 39 height 22
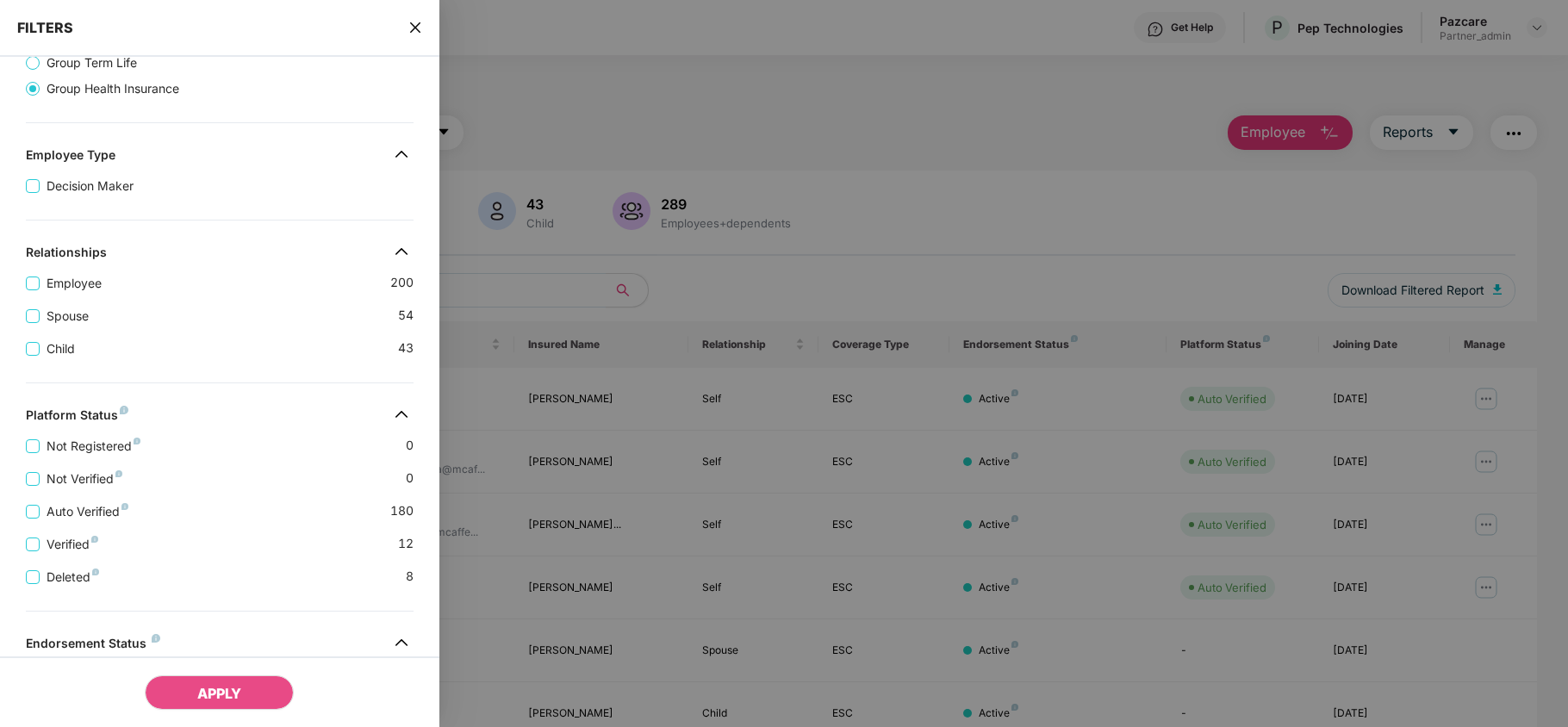
scroll to position [408, 0]
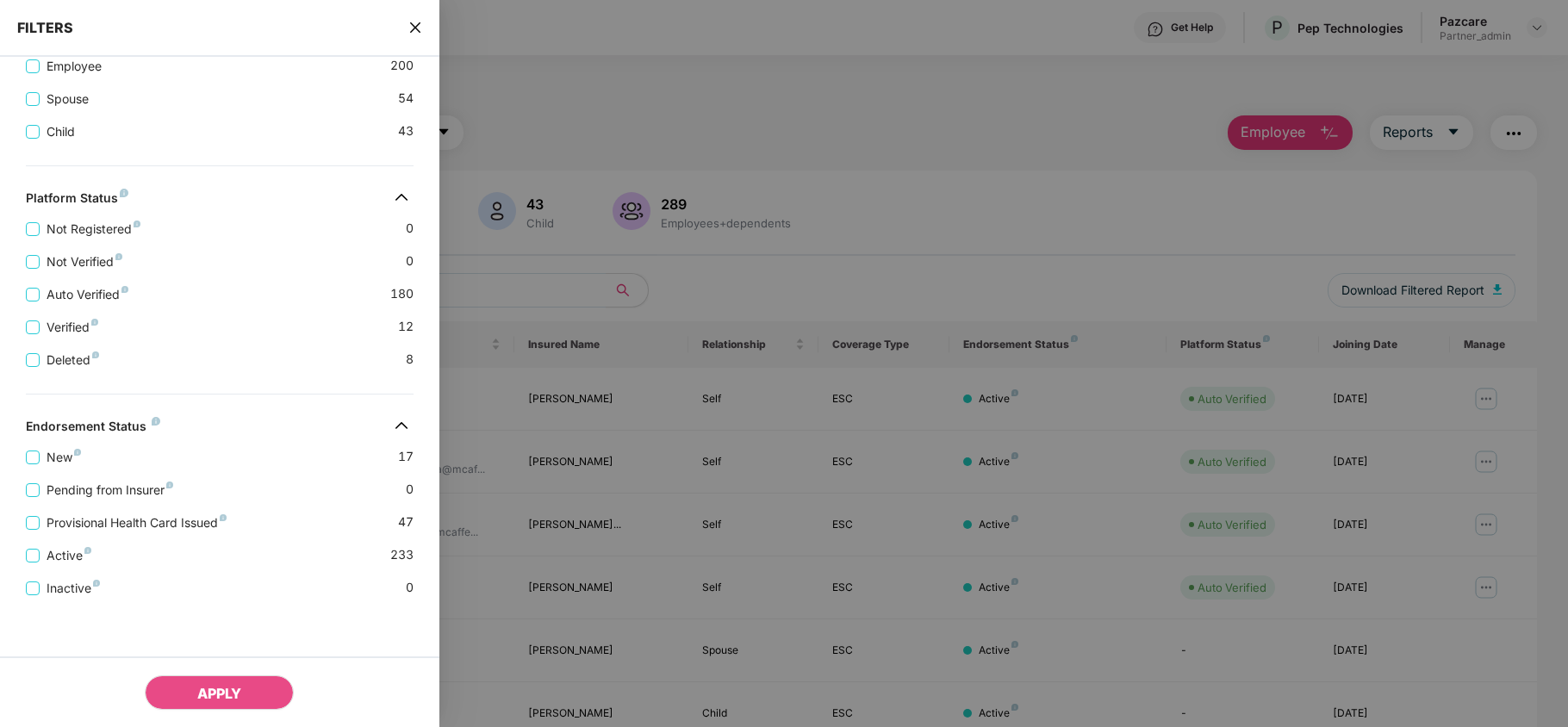
click at [408, 26] on icon "close" at bounding box center [415, 27] width 14 height 14
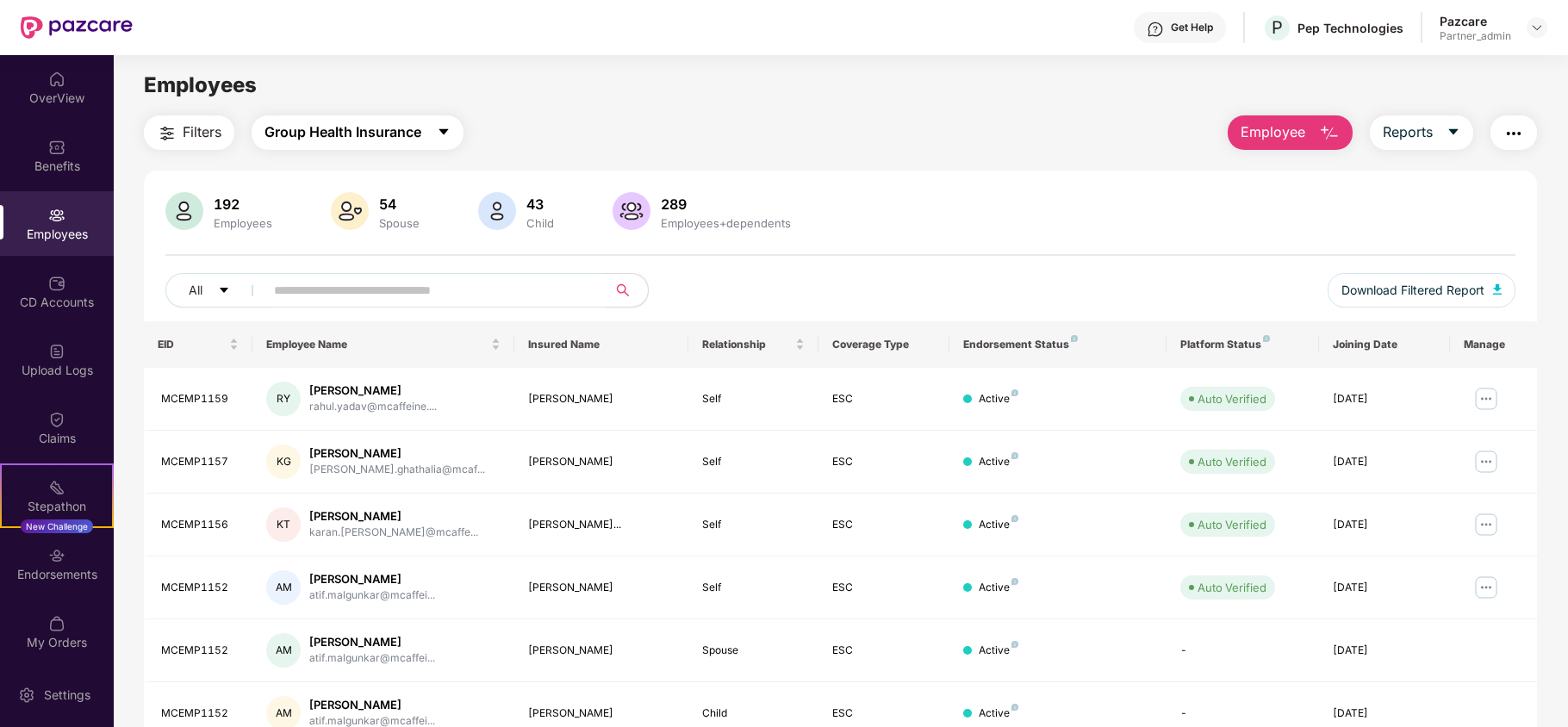
click at [356, 130] on span "Group Health Insurance" at bounding box center [343, 132] width 157 height 22
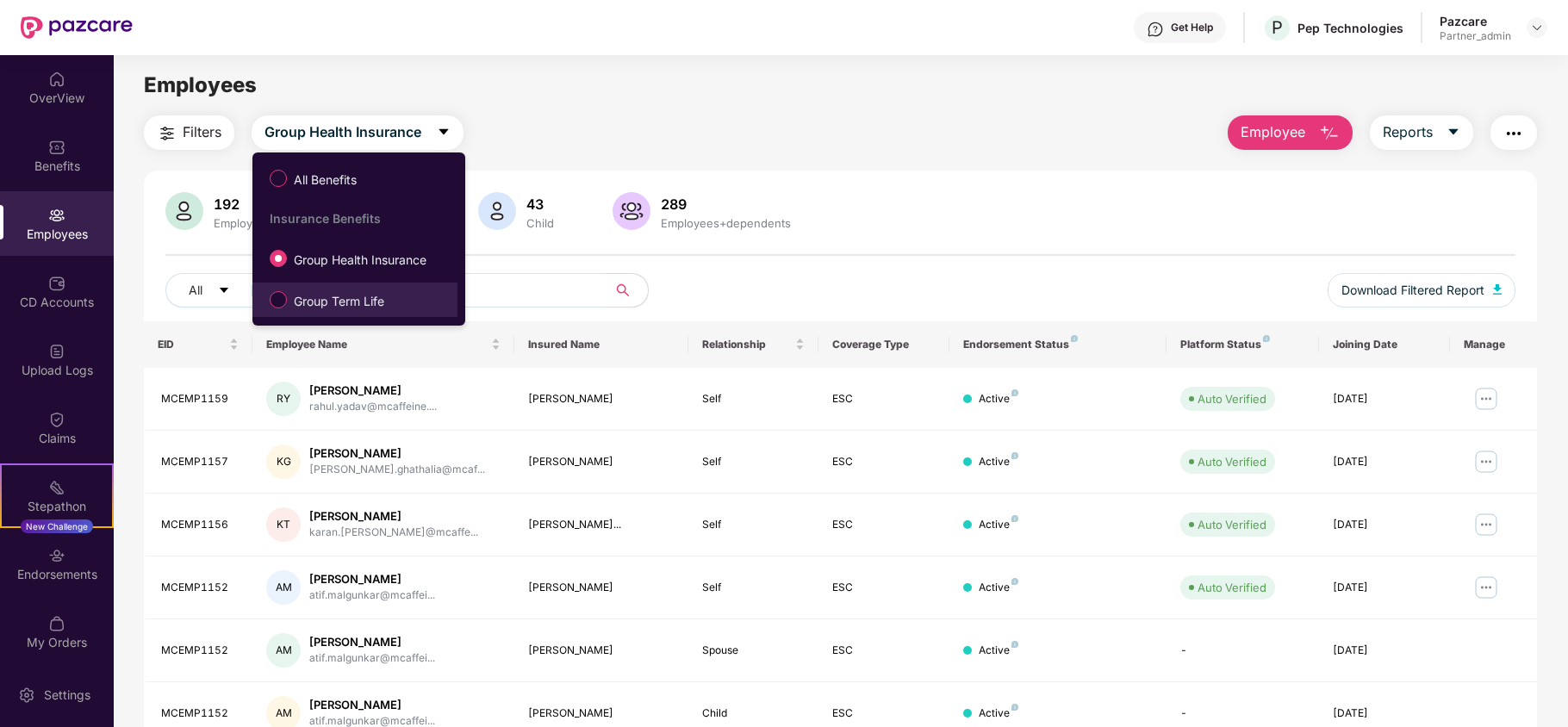
click at [300, 293] on span "Group Term Life" at bounding box center [339, 301] width 104 height 19
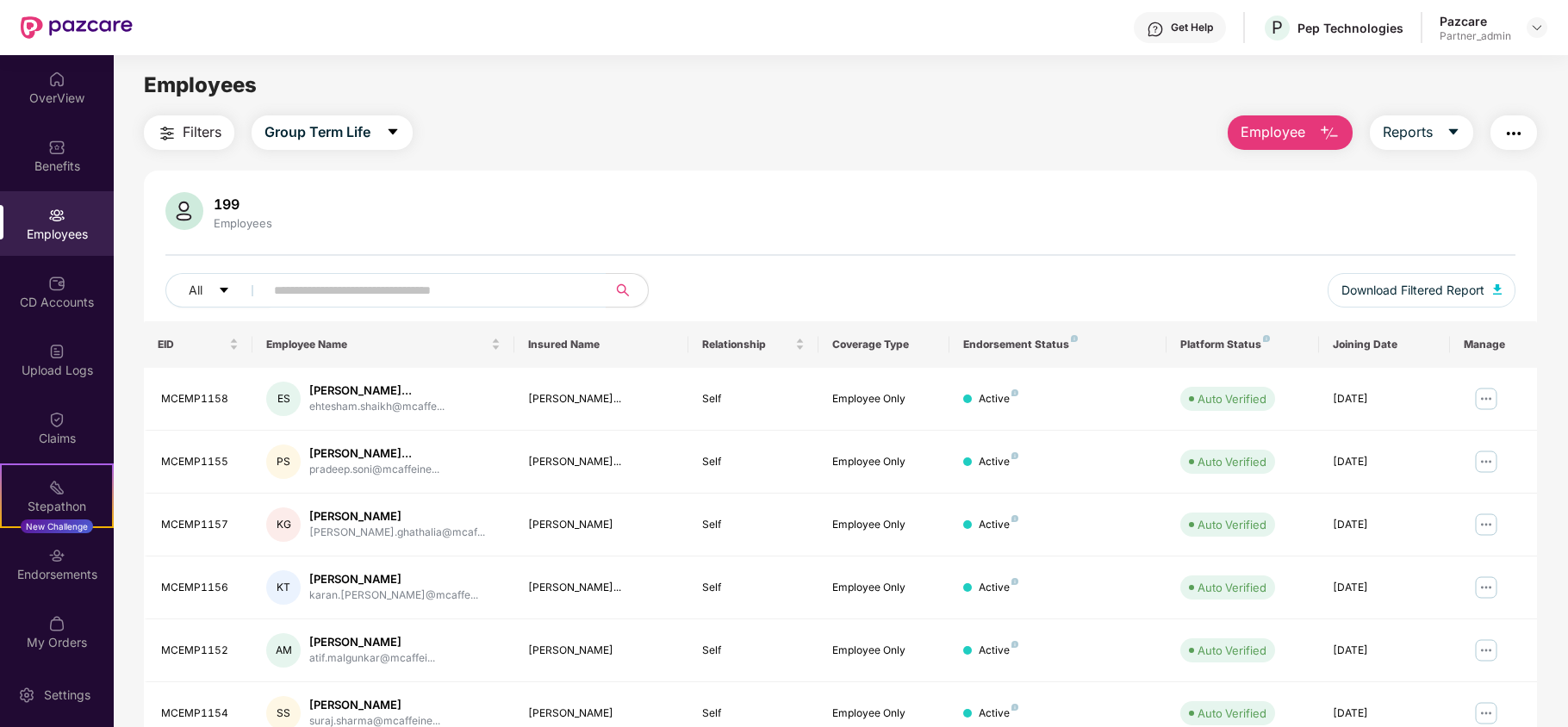
click at [189, 130] on span "Filters" at bounding box center [202, 132] width 39 height 22
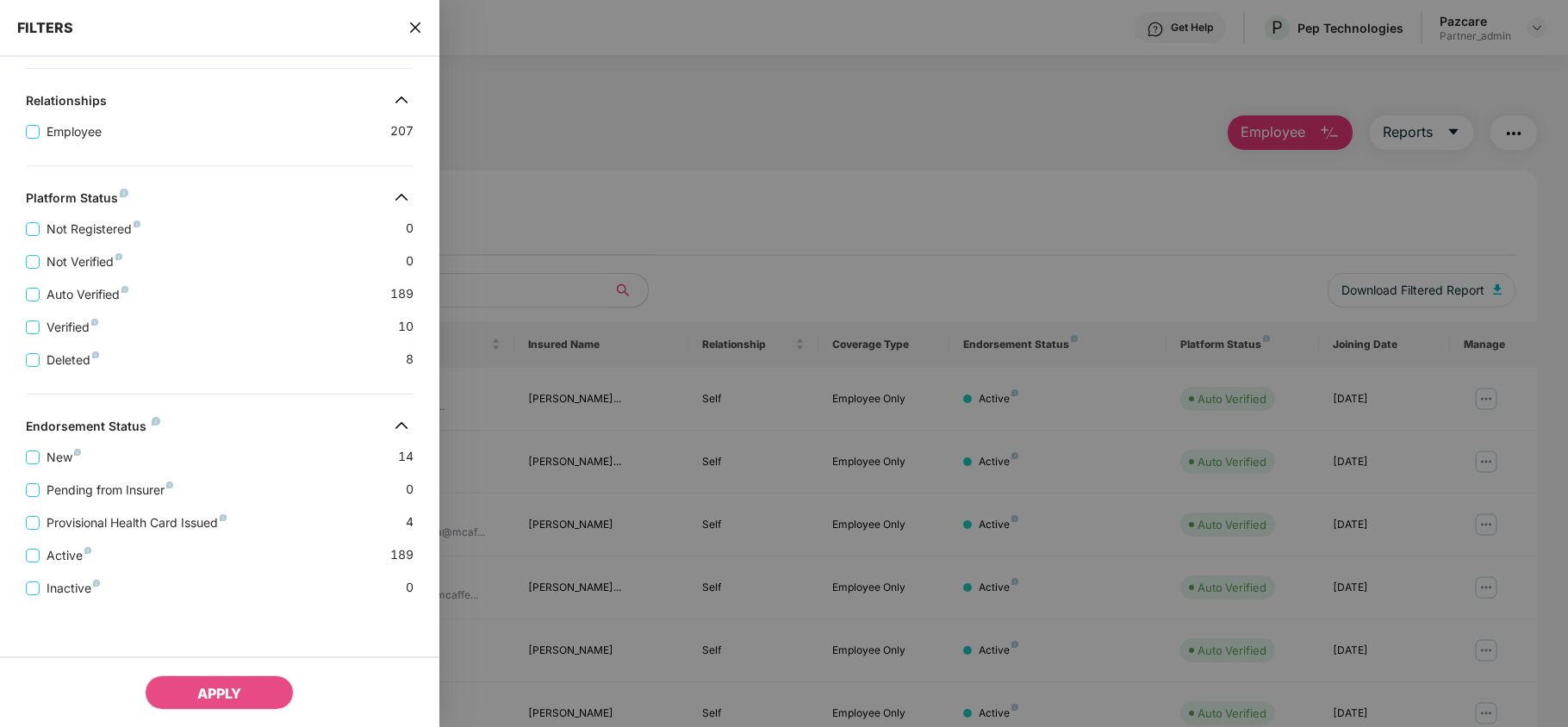
scroll to position [341, 0]
click at [412, 29] on icon "close" at bounding box center [414, 27] width 11 height 11
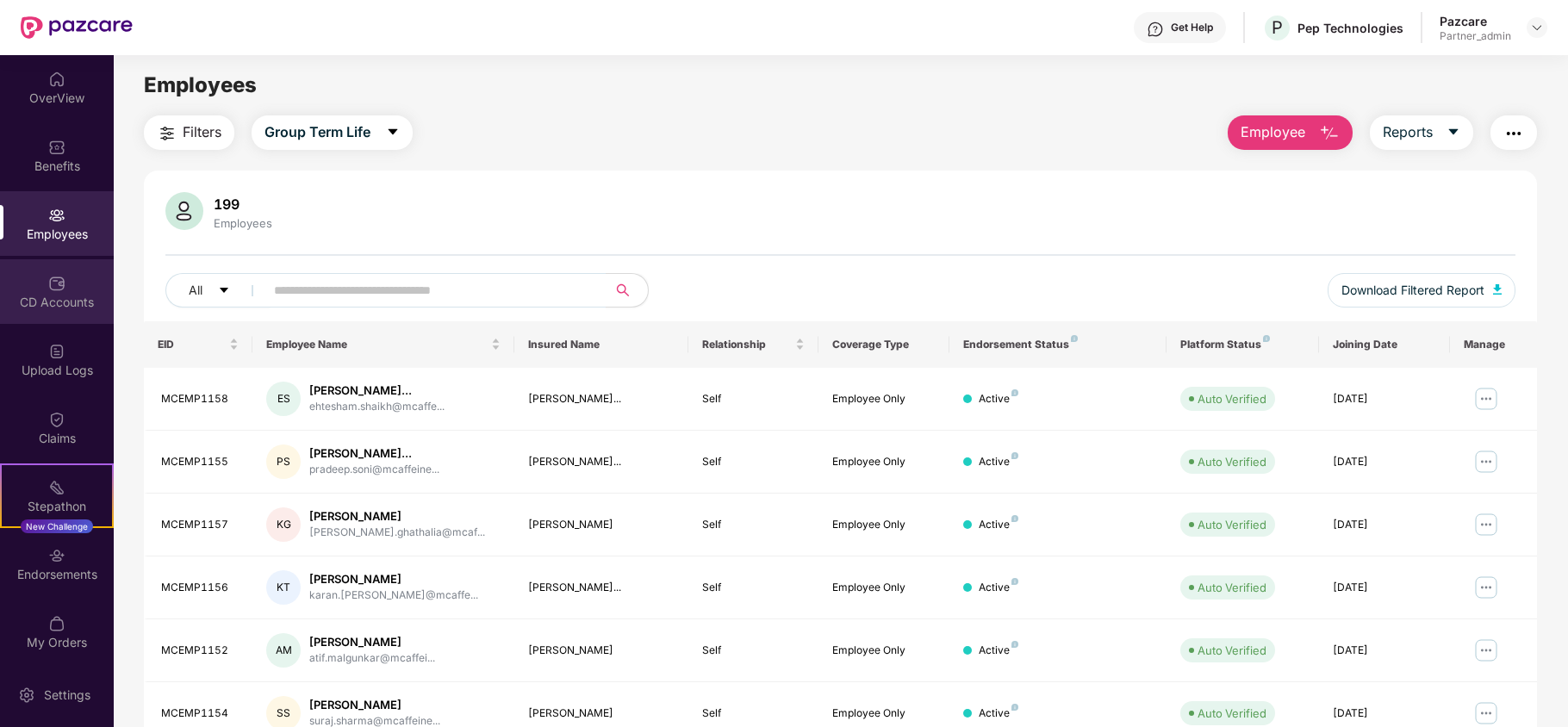
click at [46, 303] on div "CD Accounts" at bounding box center [57, 302] width 114 height 18
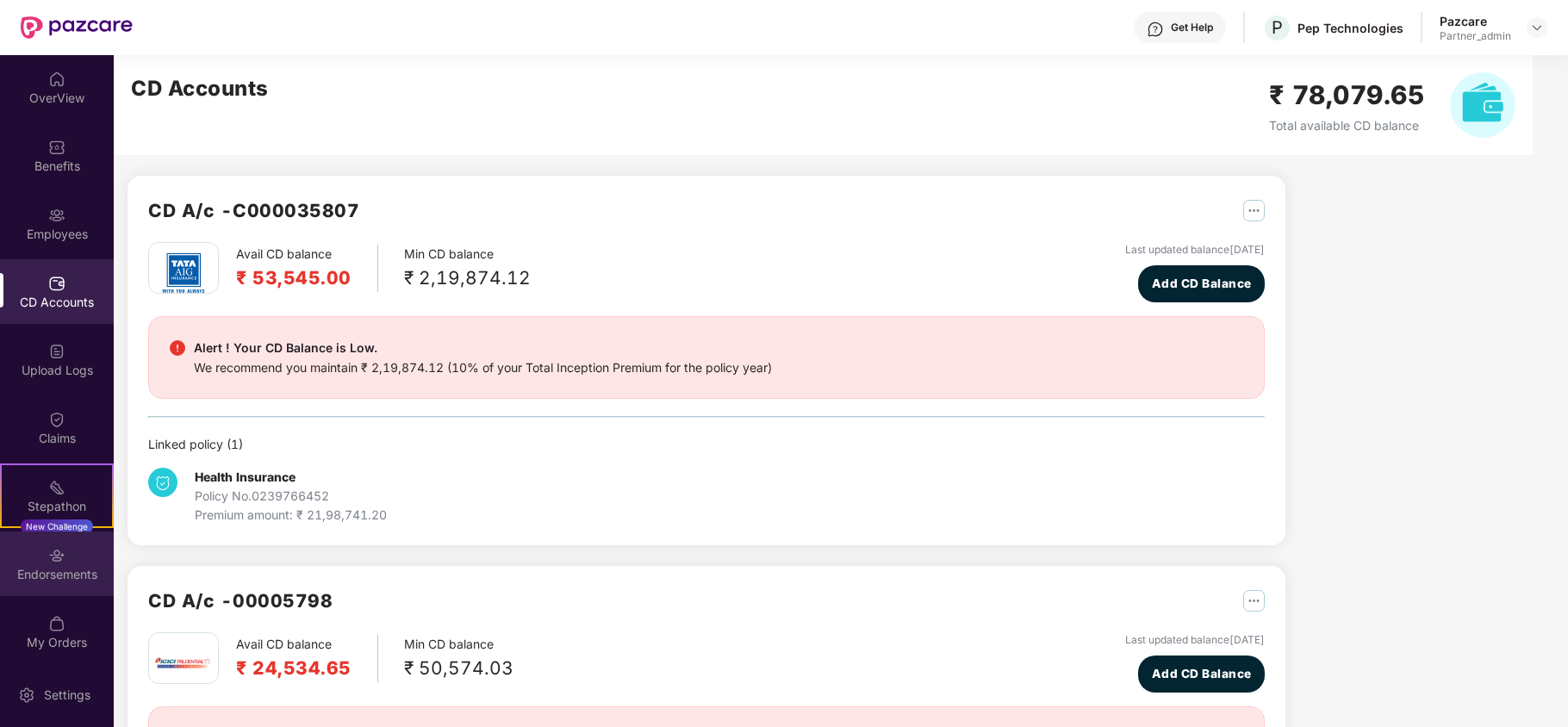
click at [25, 569] on div "Endorsements" at bounding box center [57, 575] width 114 height 18
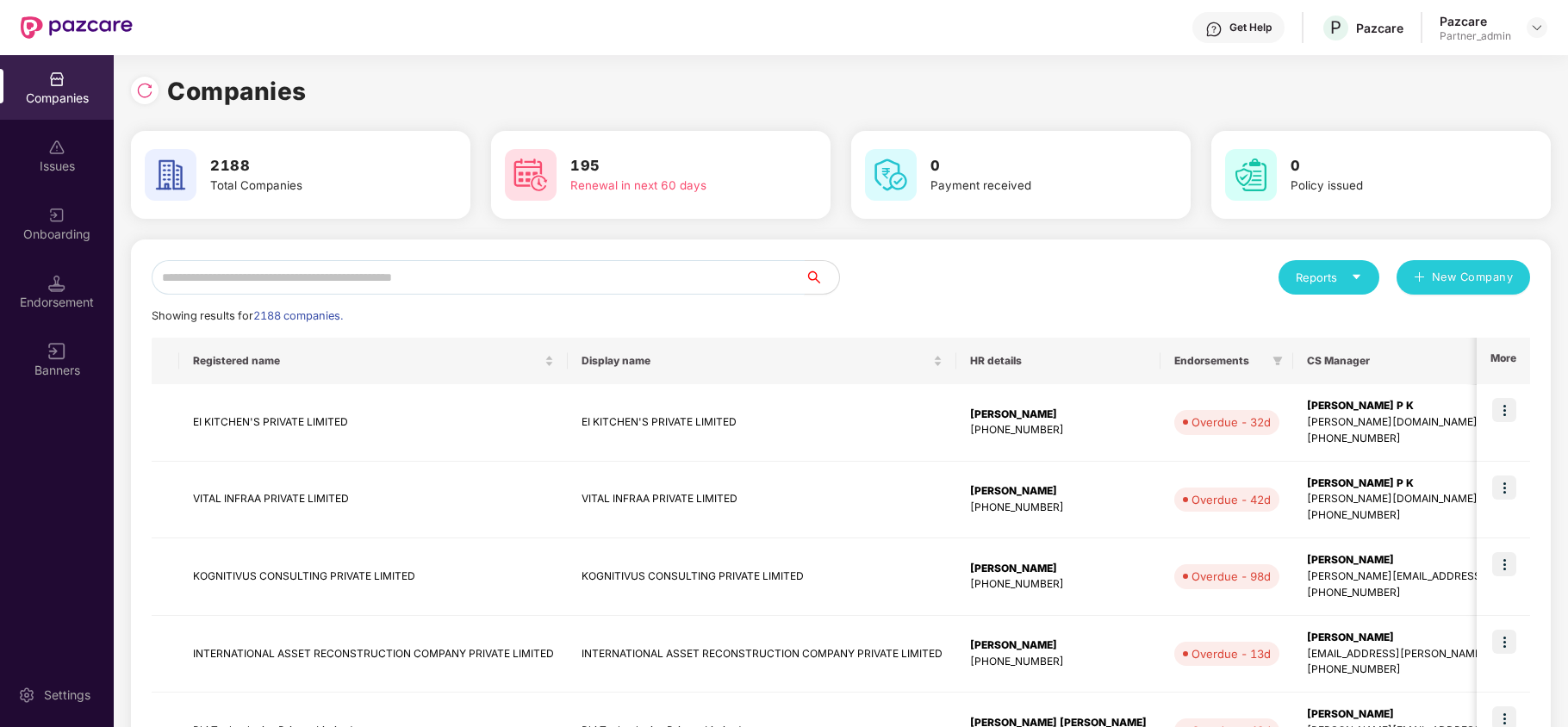
click at [250, 283] on input "text" at bounding box center [479, 277] width 653 height 34
paste input "**********"
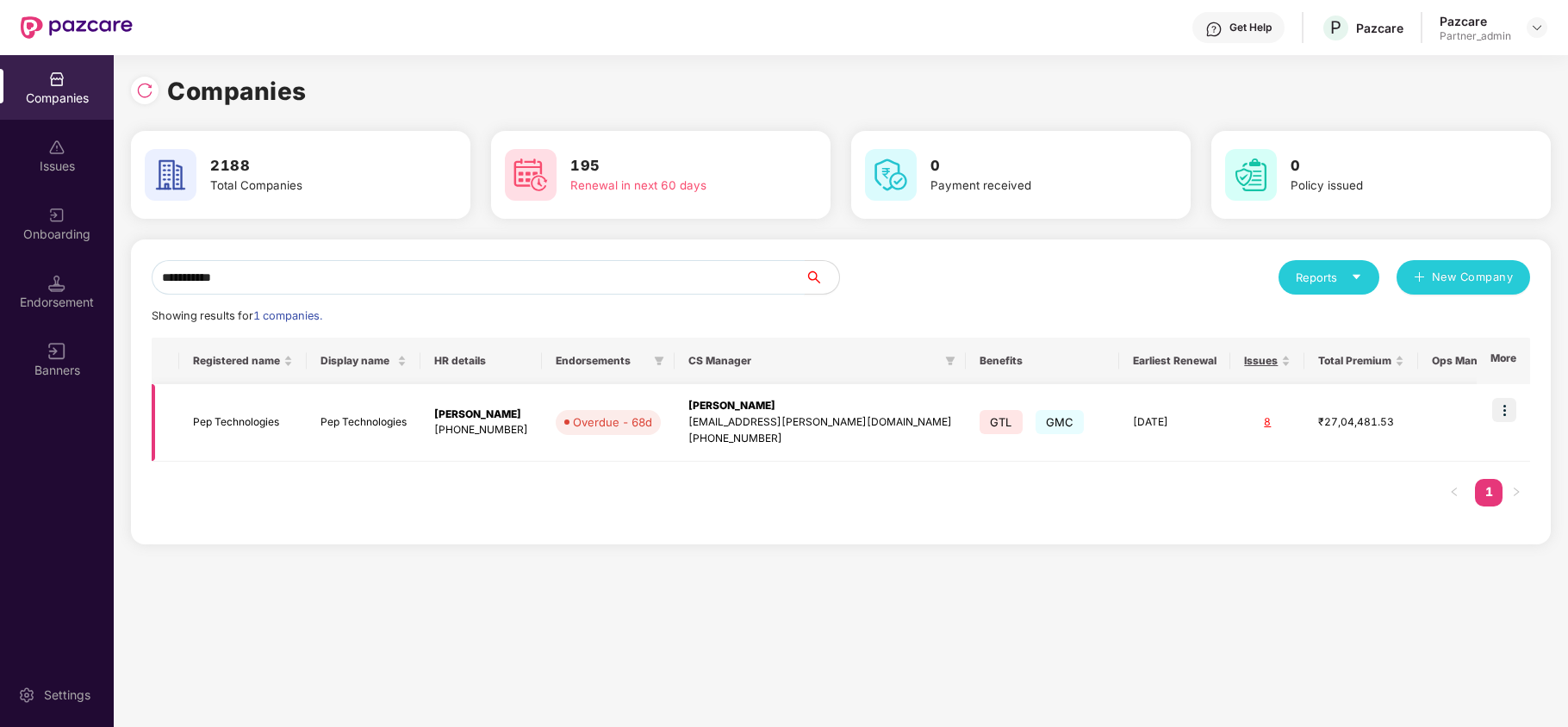
type input "**********"
click at [218, 420] on td "Pep Technologies" at bounding box center [243, 423] width 128 height 78
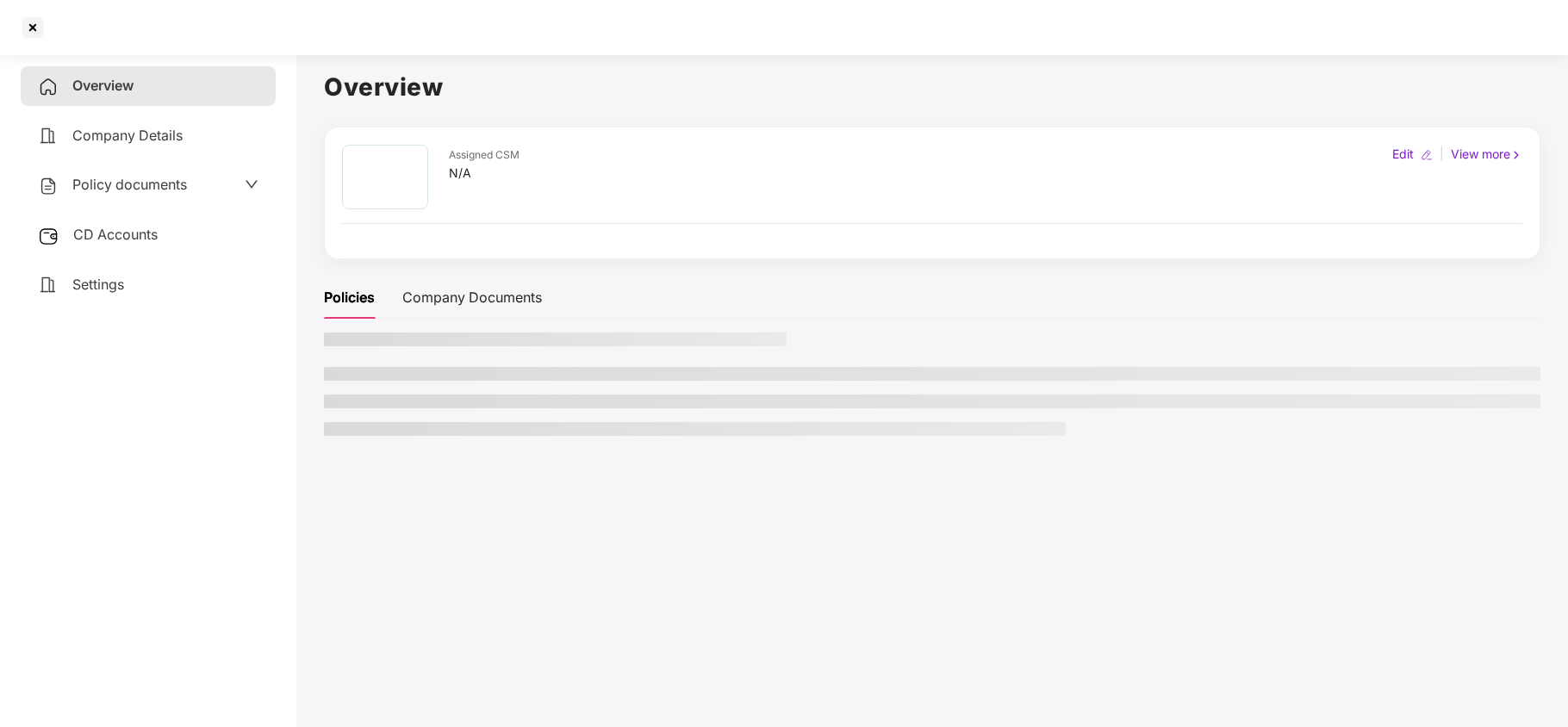
drag, startPoint x: 87, startPoint y: 270, endPoint x: 96, endPoint y: 279, distance: 12.7
click at [87, 271] on div "Settings" at bounding box center [148, 285] width 255 height 39
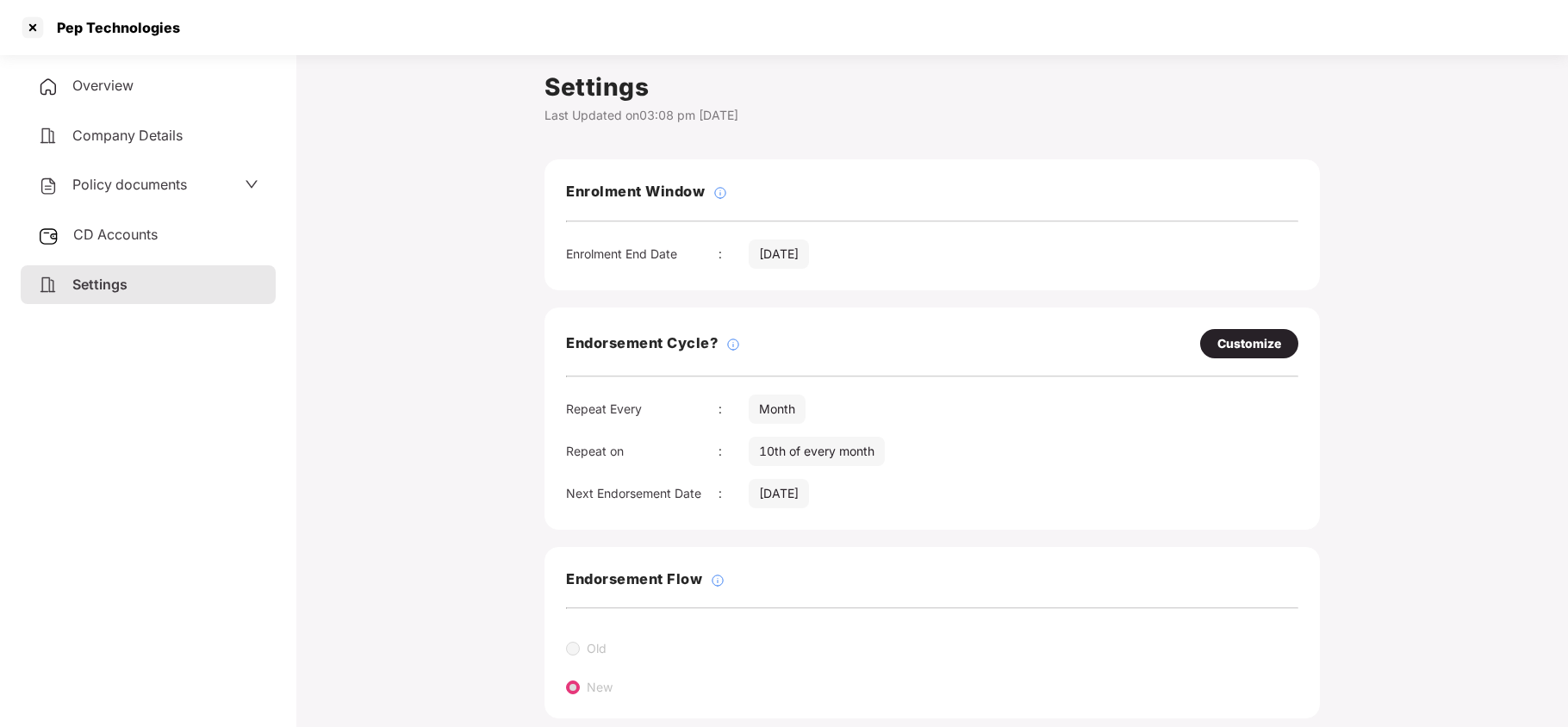
drag, startPoint x: 112, startPoint y: 177, endPoint x: 143, endPoint y: 265, distance: 93.3
click at [114, 180] on span "Policy documents" at bounding box center [130, 184] width 115 height 18
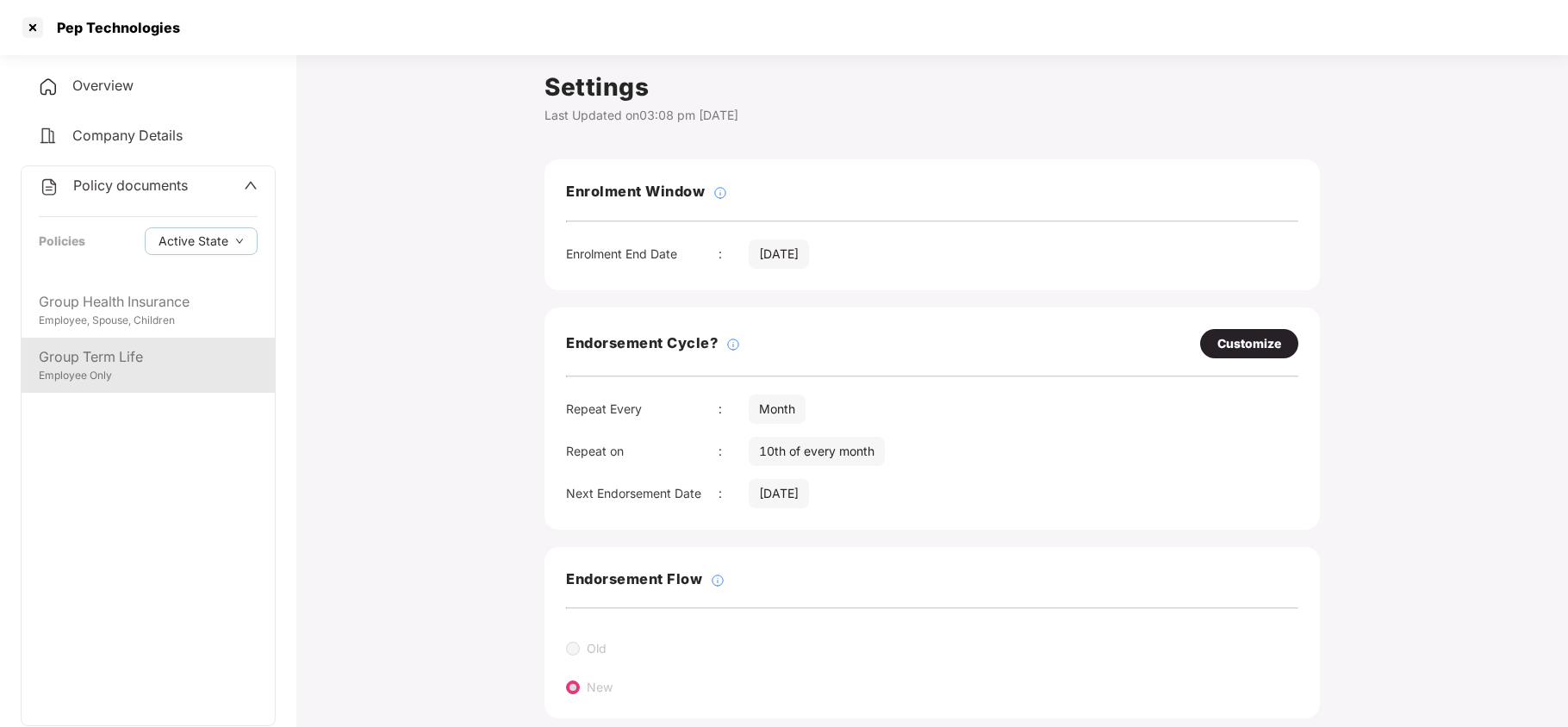
drag, startPoint x: 134, startPoint y: 359, endPoint x: 145, endPoint y: 349, distance: 14.9
click at [136, 360] on div "Group Term Life" at bounding box center [148, 357] width 219 height 22
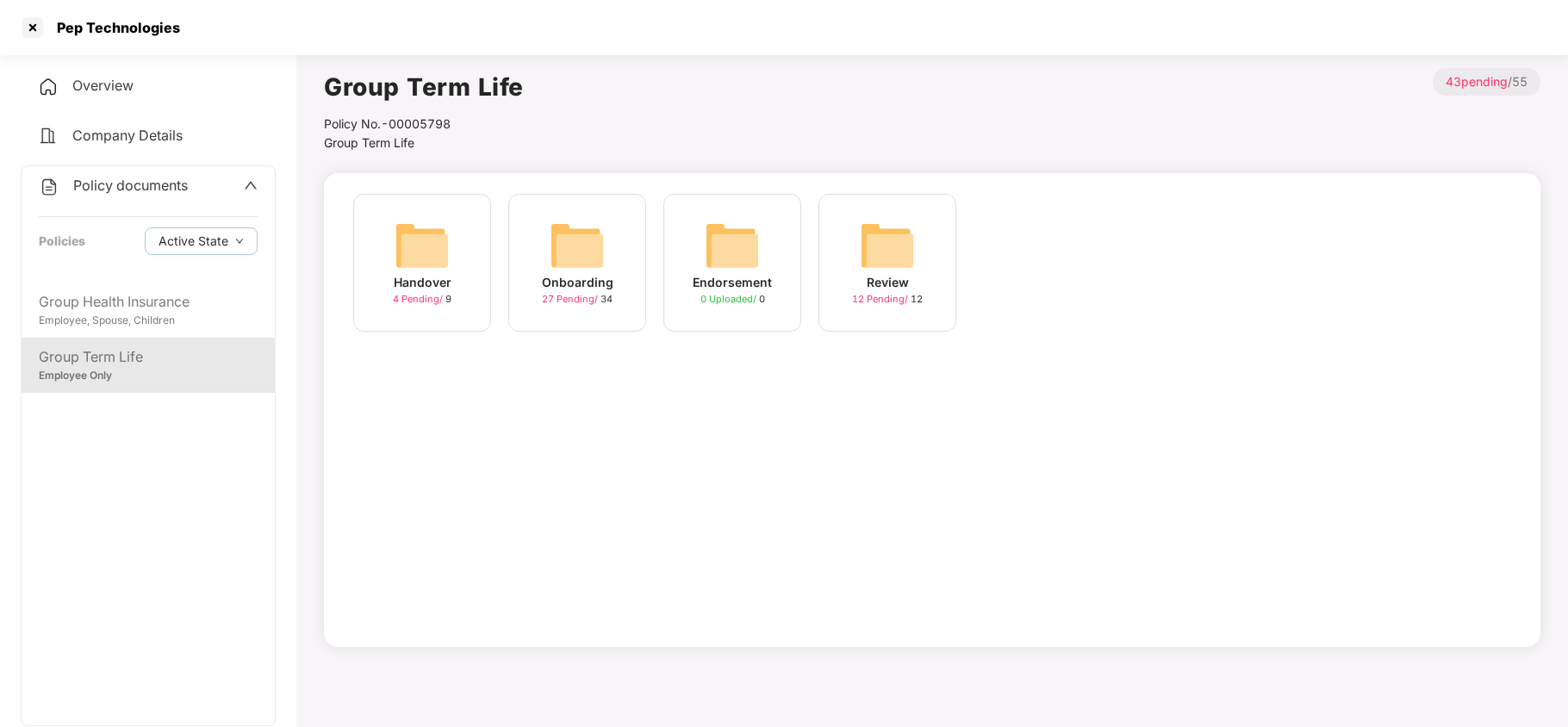
drag, startPoint x: 590, startPoint y: 242, endPoint x: 563, endPoint y: 255, distance: 30.0
click at [590, 241] on img at bounding box center [577, 245] width 55 height 55
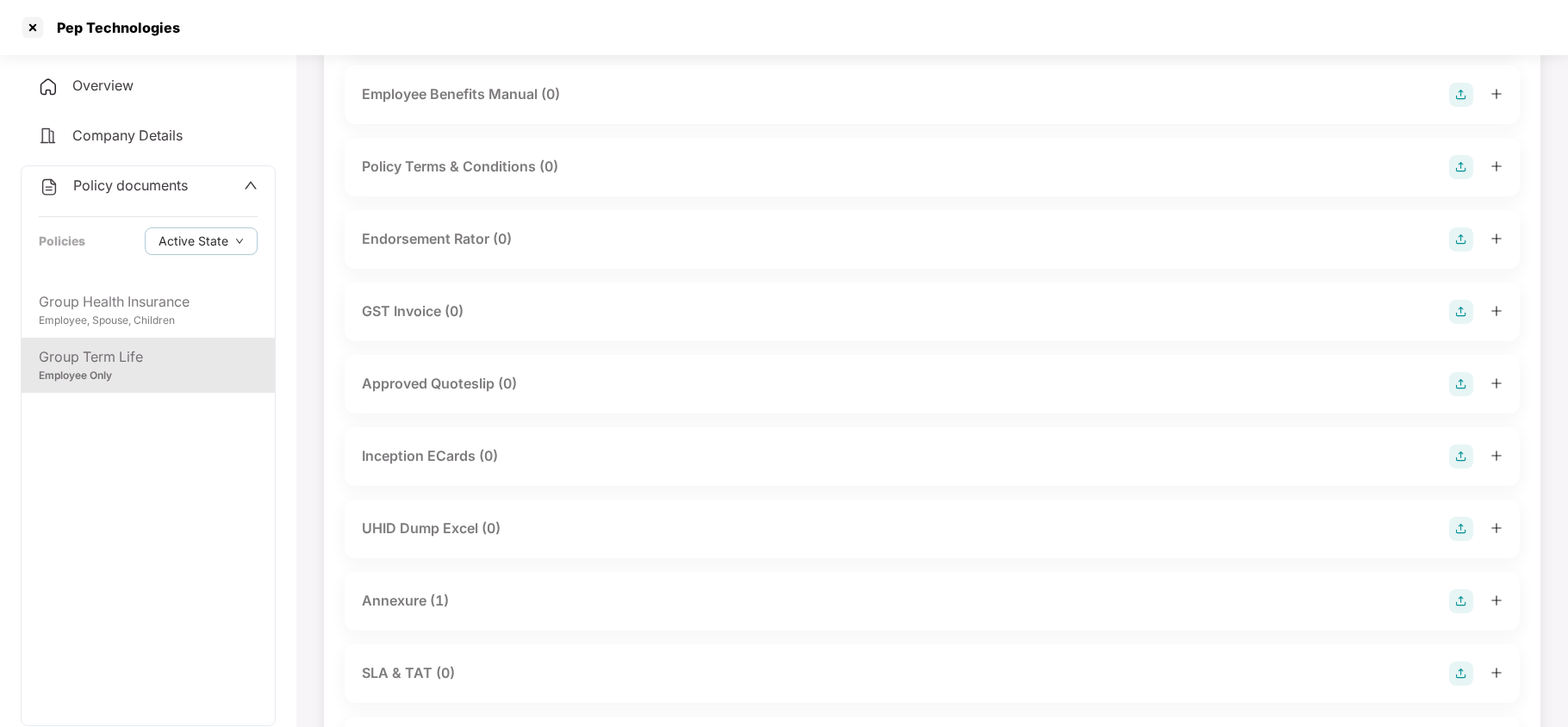
scroll to position [459, 0]
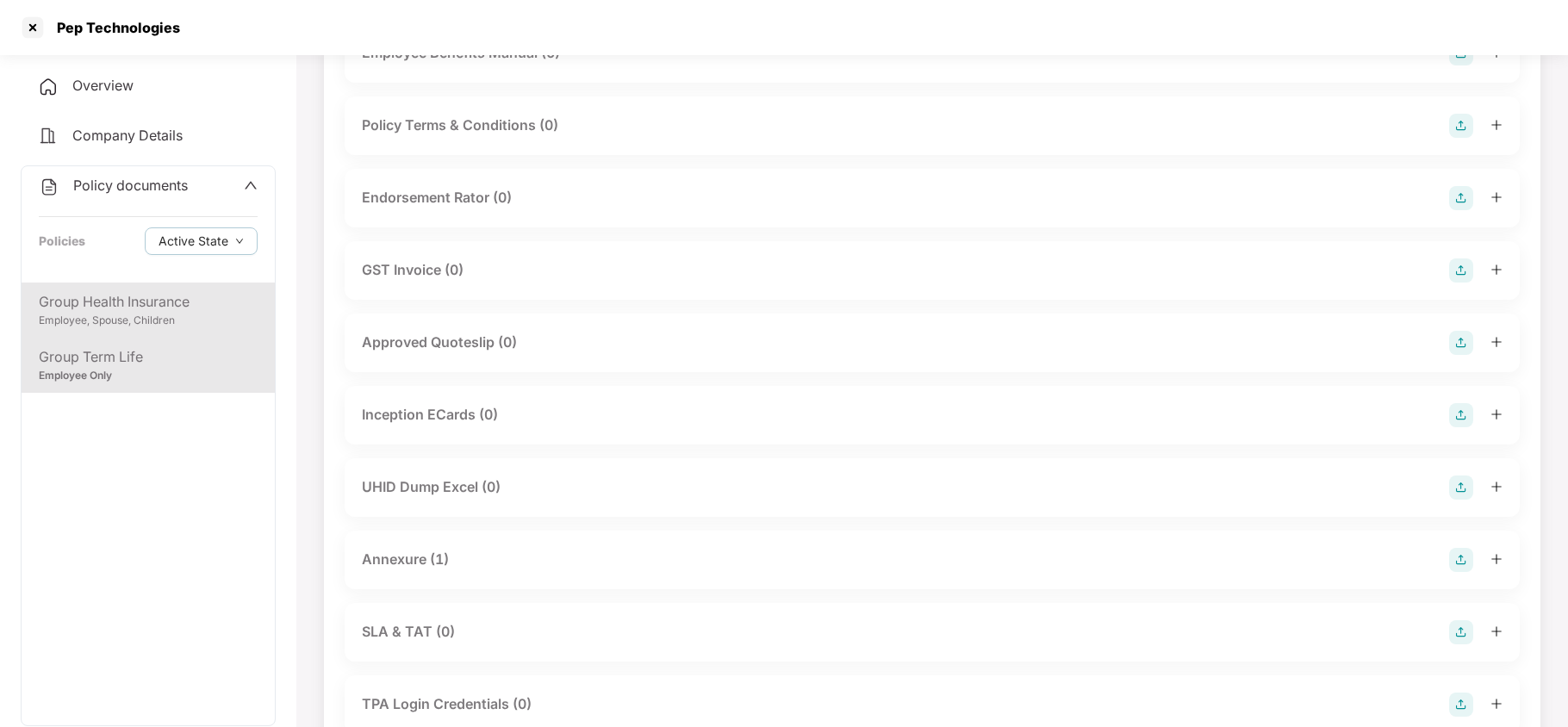
click at [121, 319] on div "Employee, Spouse, Children" at bounding box center [148, 321] width 219 height 17
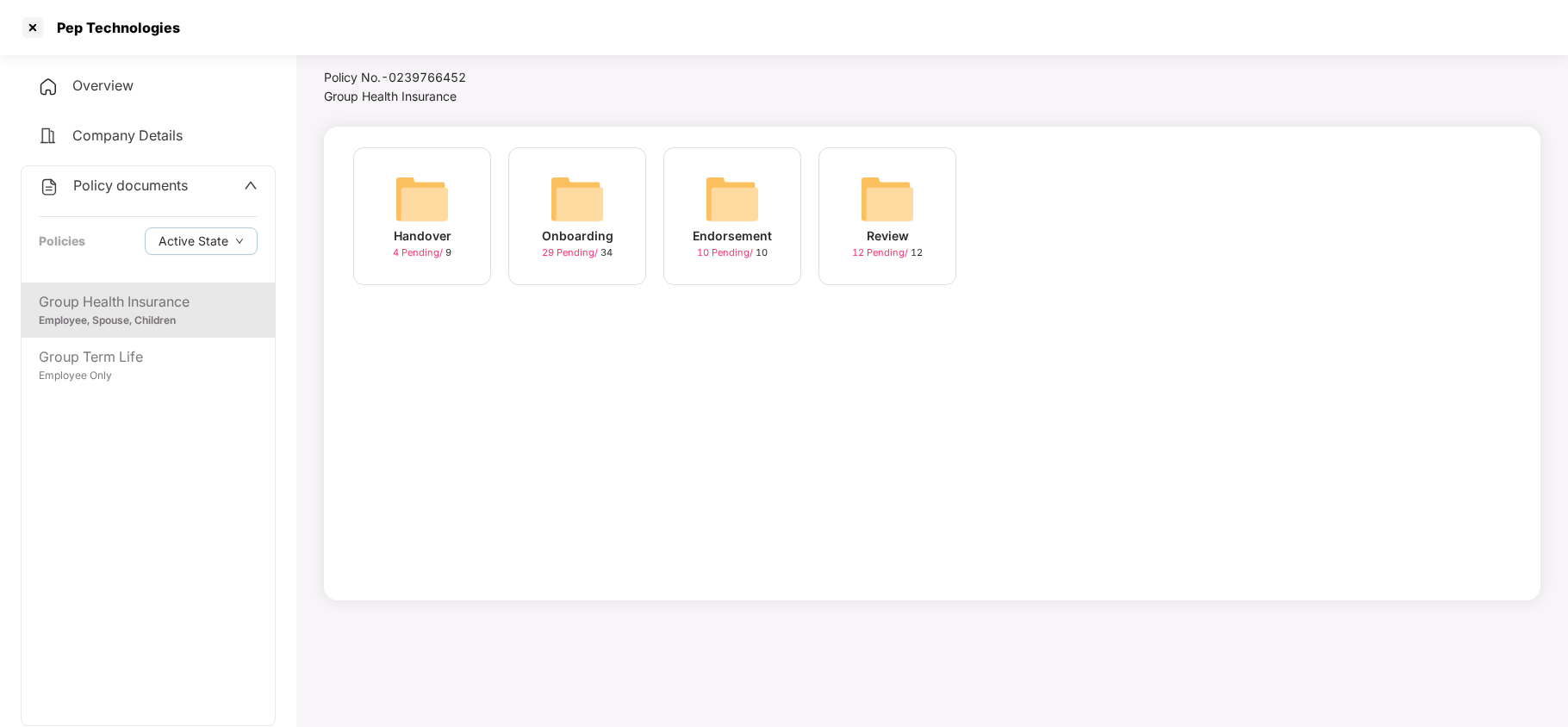
drag, startPoint x: 572, startPoint y: 193, endPoint x: 642, endPoint y: 308, distance: 134.6
click at [572, 194] on img at bounding box center [577, 199] width 55 height 55
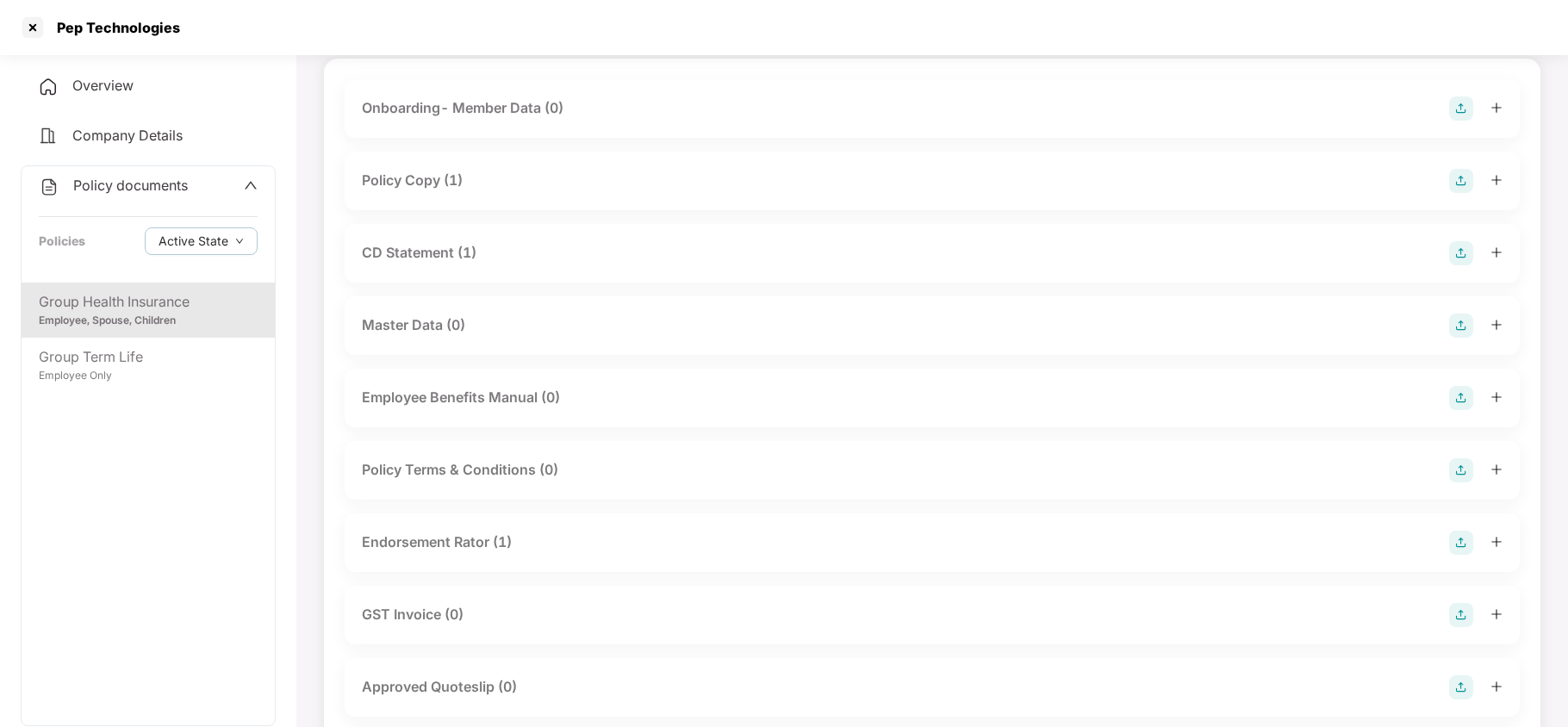
scroll to position [0, 0]
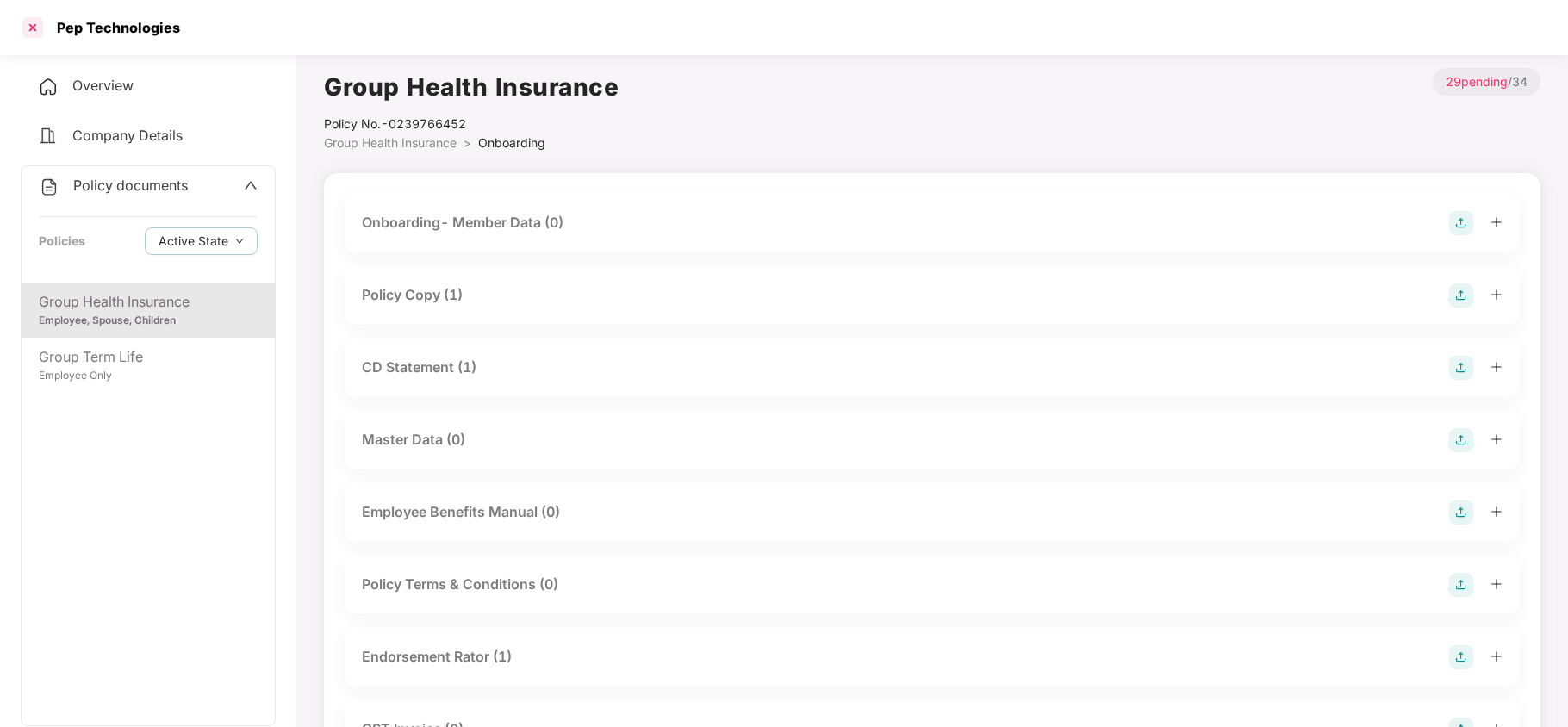
click at [41, 22] on div at bounding box center [32, 27] width 27 height 27
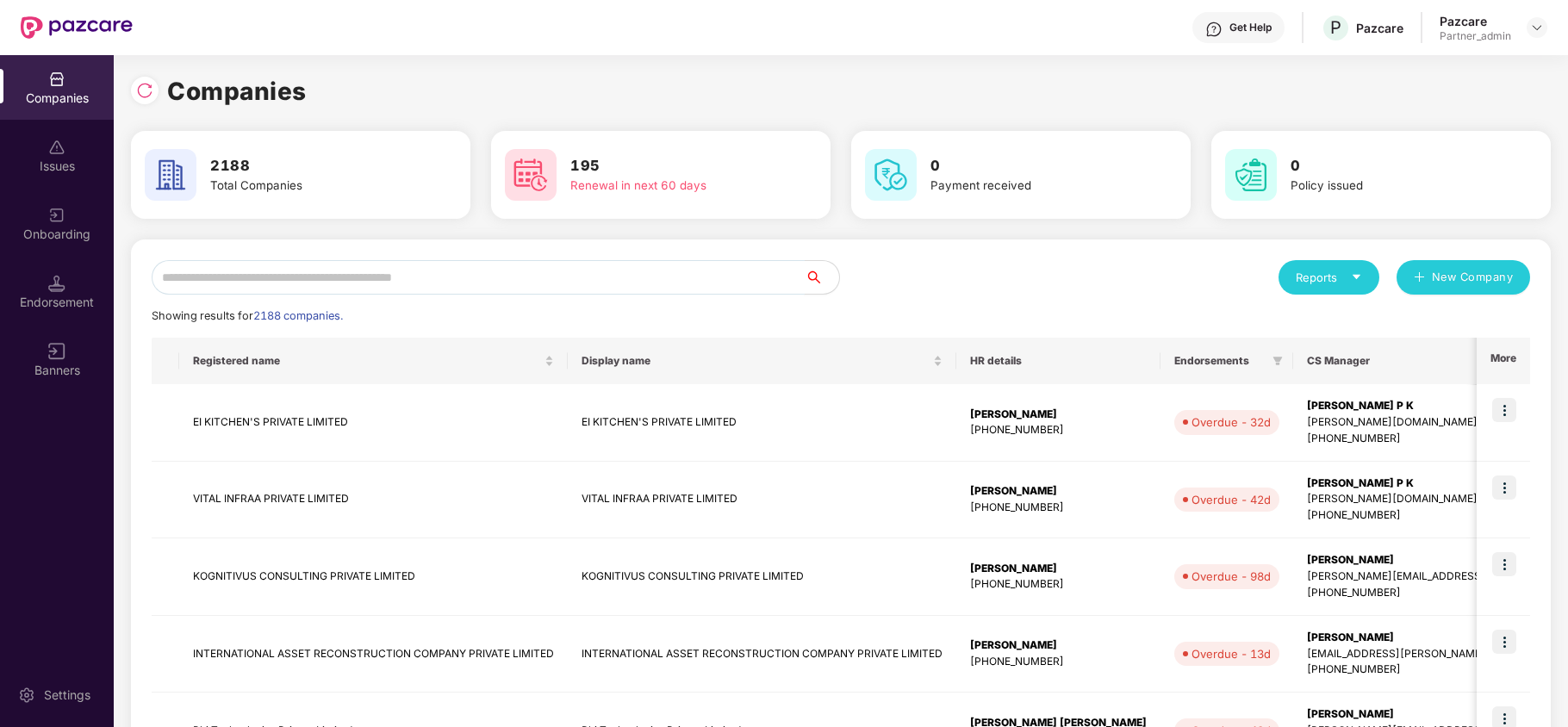
click at [427, 272] on input "text" at bounding box center [479, 277] width 653 height 34
paste input "**********"
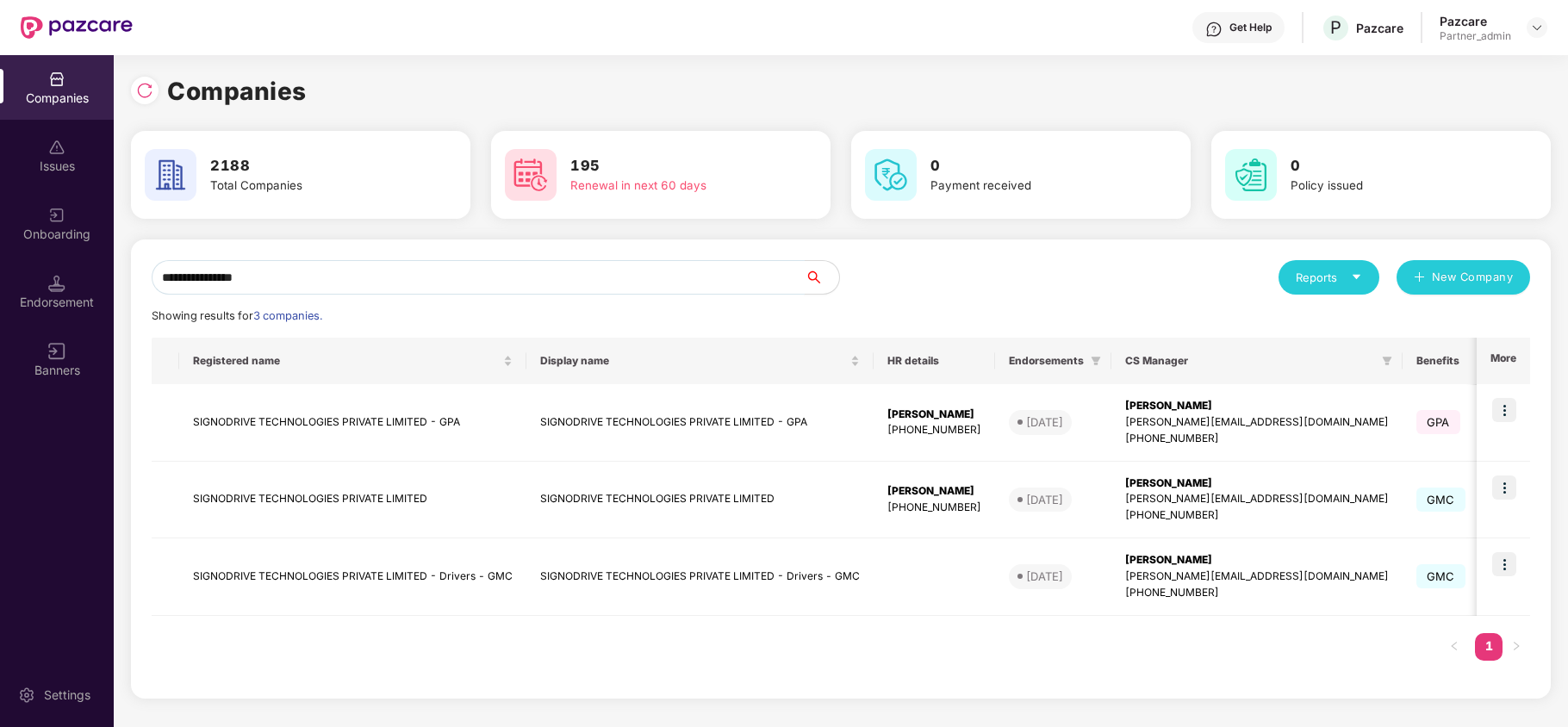
type input "**********"
click at [1507, 558] on img at bounding box center [1504, 564] width 25 height 25
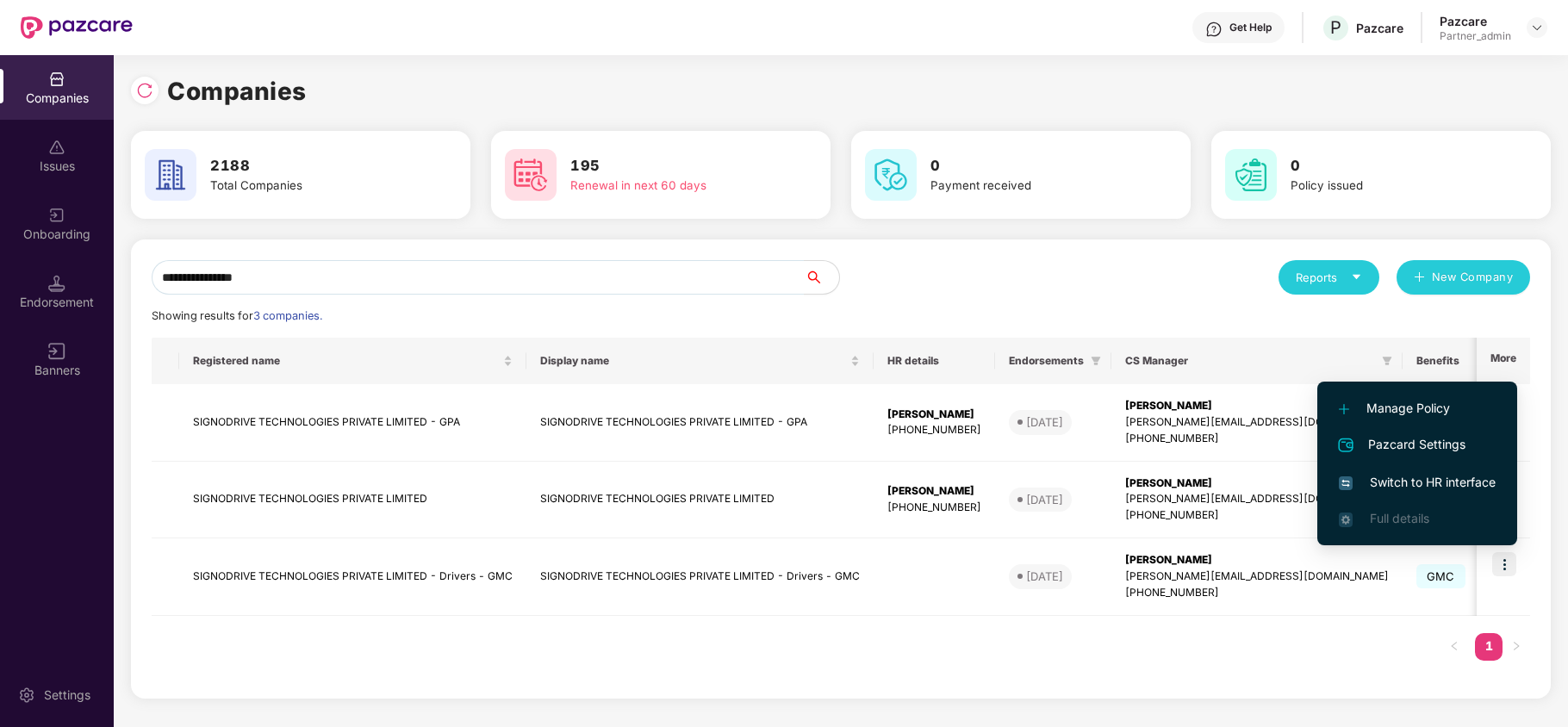
click at [1386, 473] on span "Switch to HR interface" at bounding box center [1417, 482] width 157 height 19
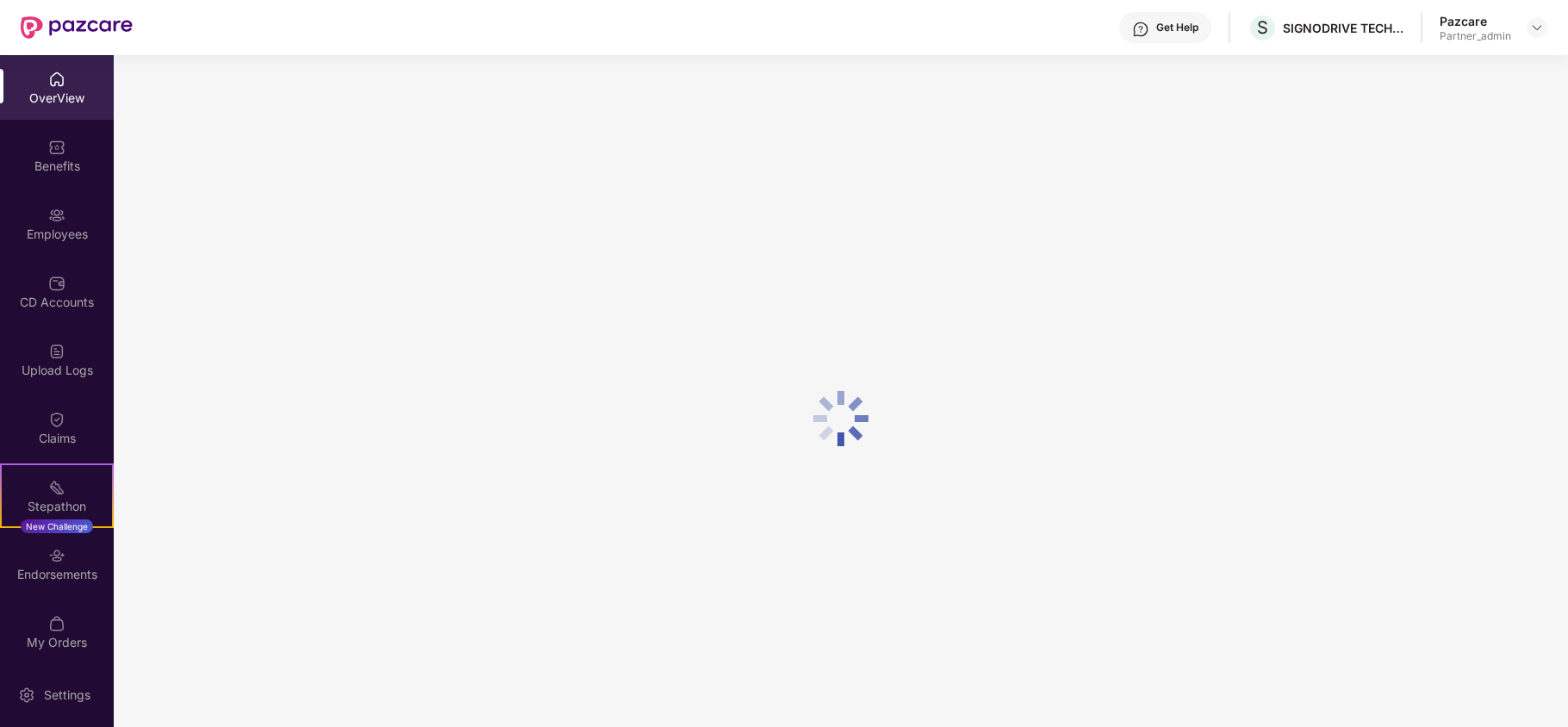
click at [60, 162] on div "Benefits" at bounding box center [57, 167] width 114 height 18
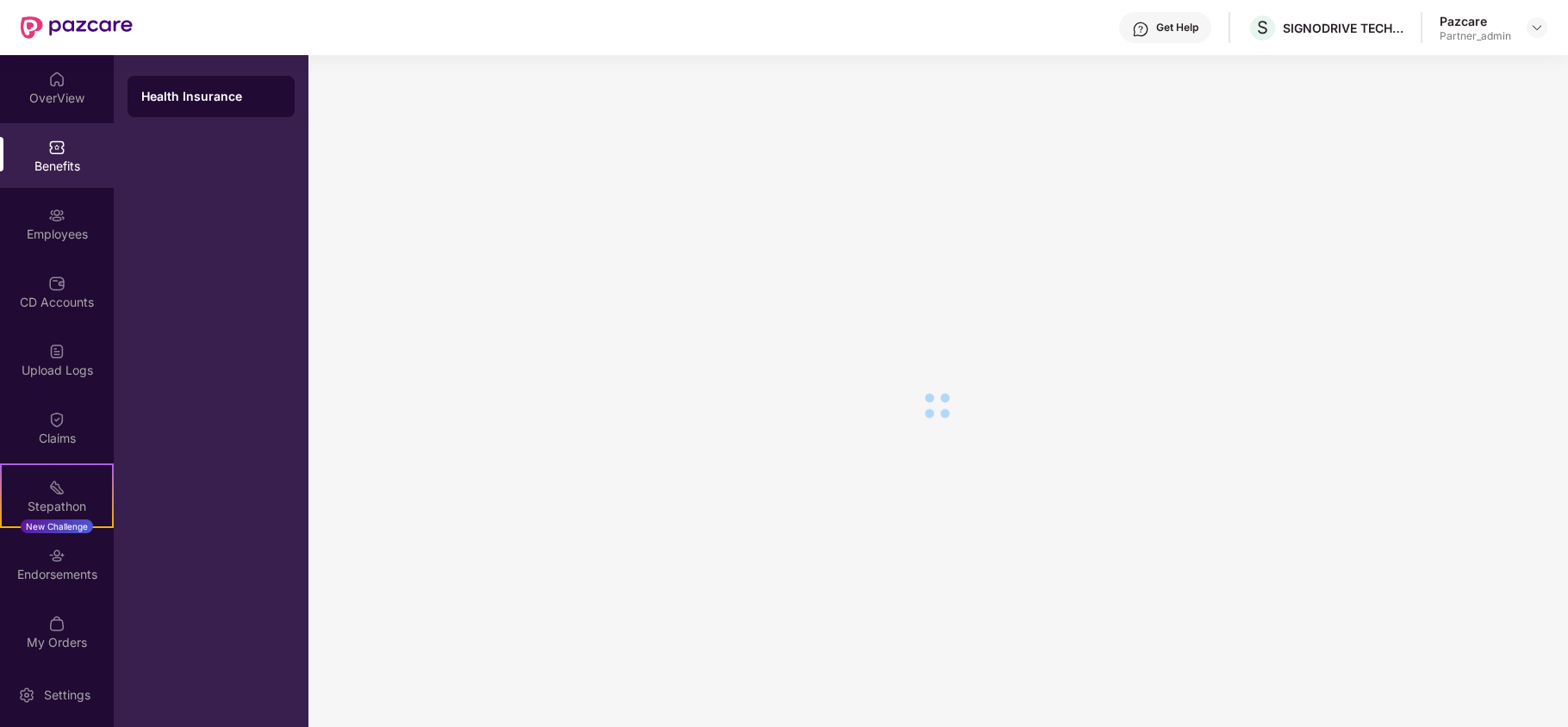
click at [60, 162] on div "Benefits" at bounding box center [57, 167] width 114 height 18
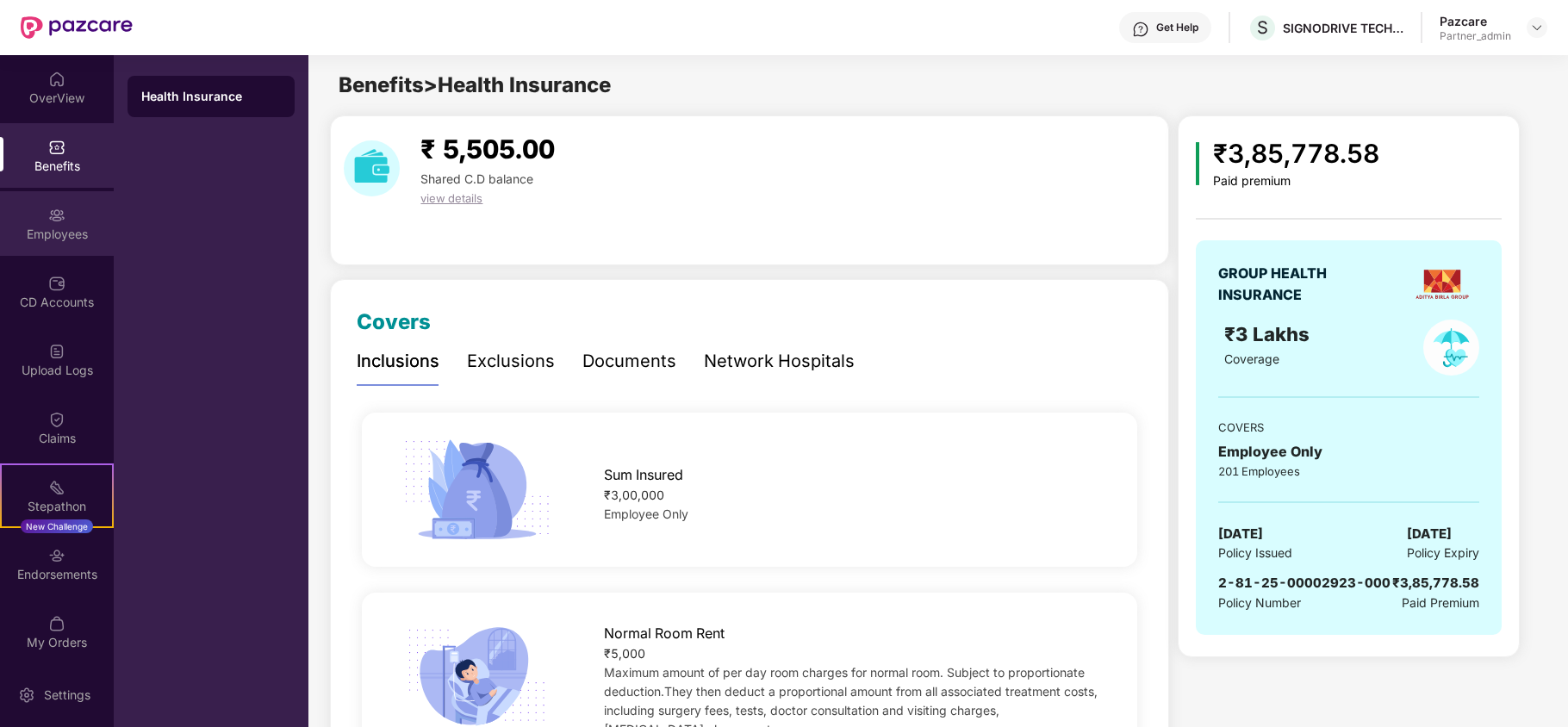
click at [41, 238] on div "Employees" at bounding box center [57, 234] width 114 height 18
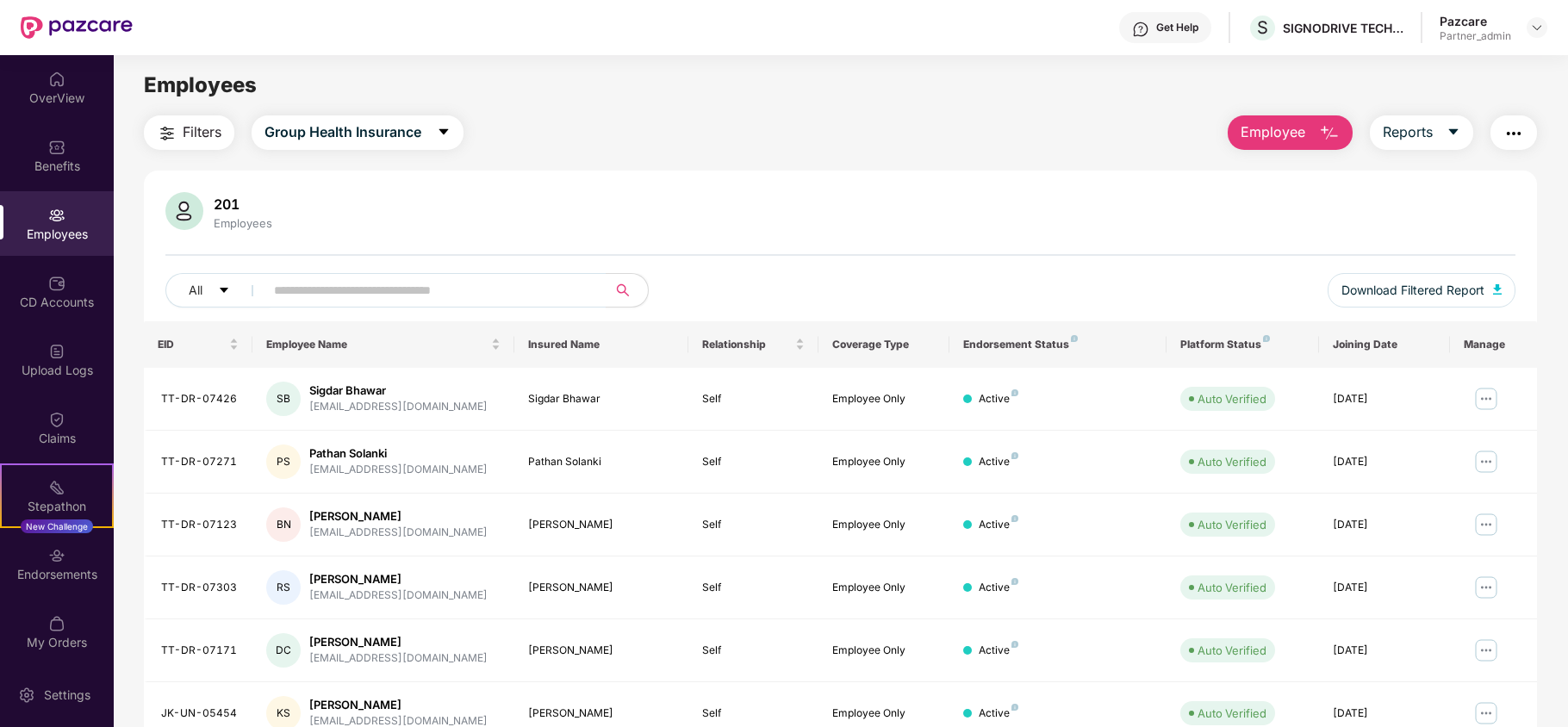
click at [201, 122] on span "Filters" at bounding box center [202, 132] width 39 height 22
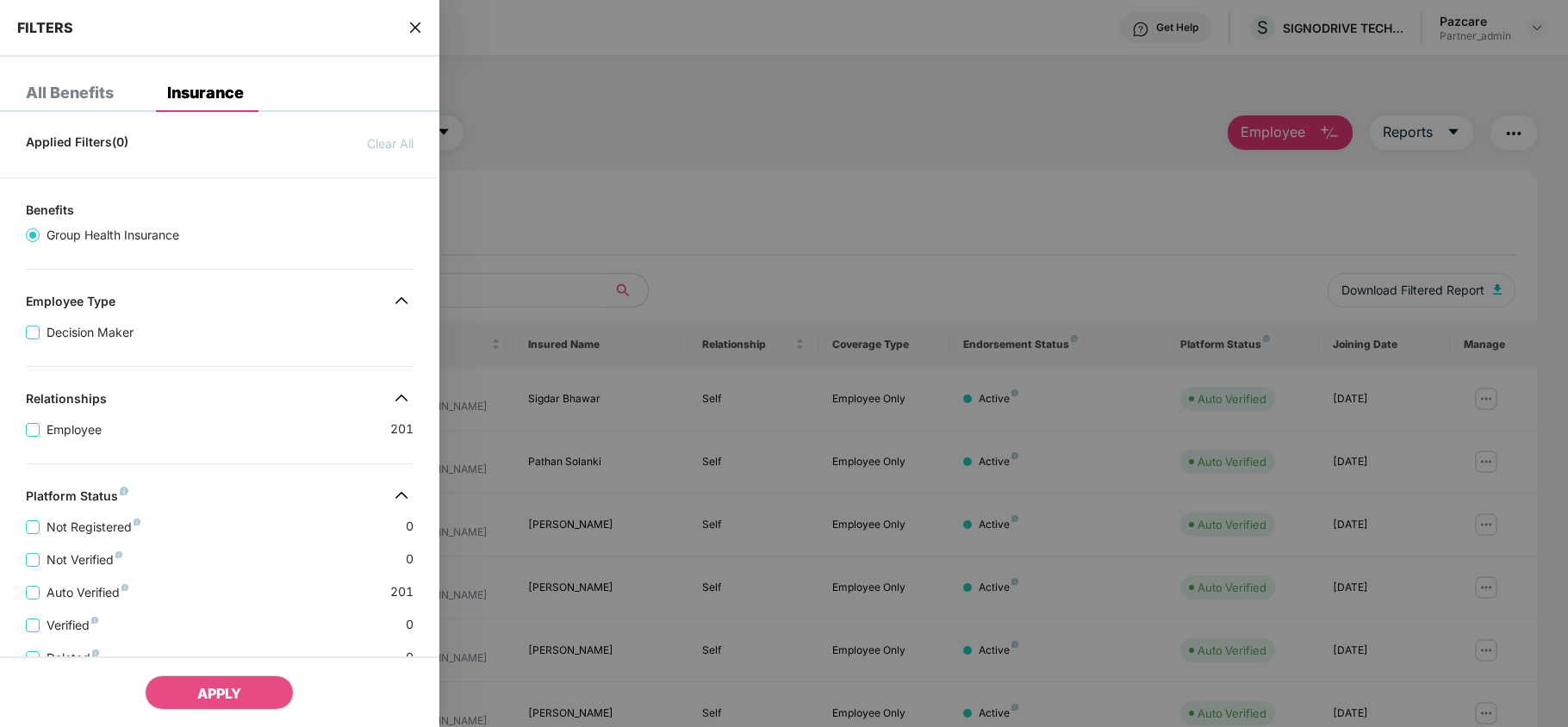
scroll to position [314, 0]
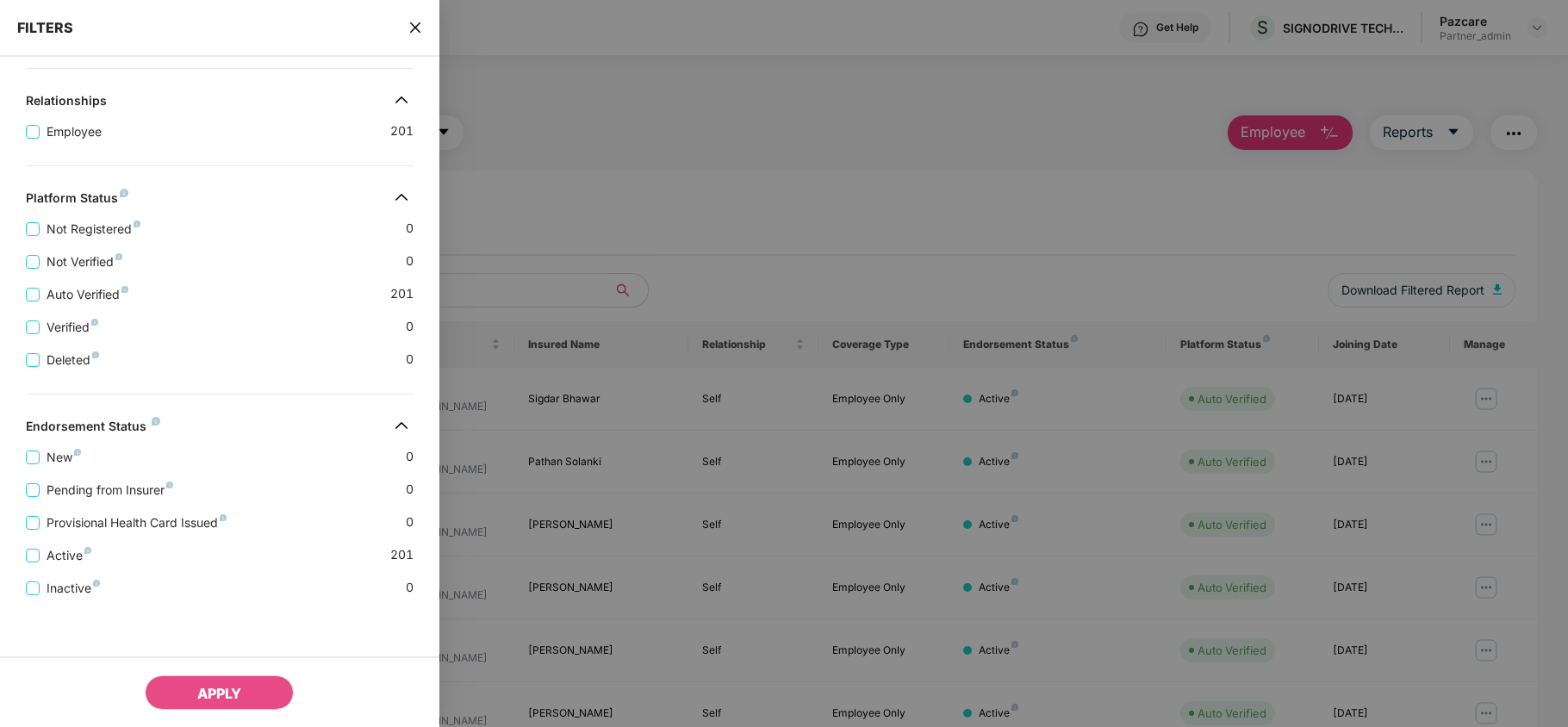
click at [414, 27] on icon "close" at bounding box center [414, 27] width 11 height 11
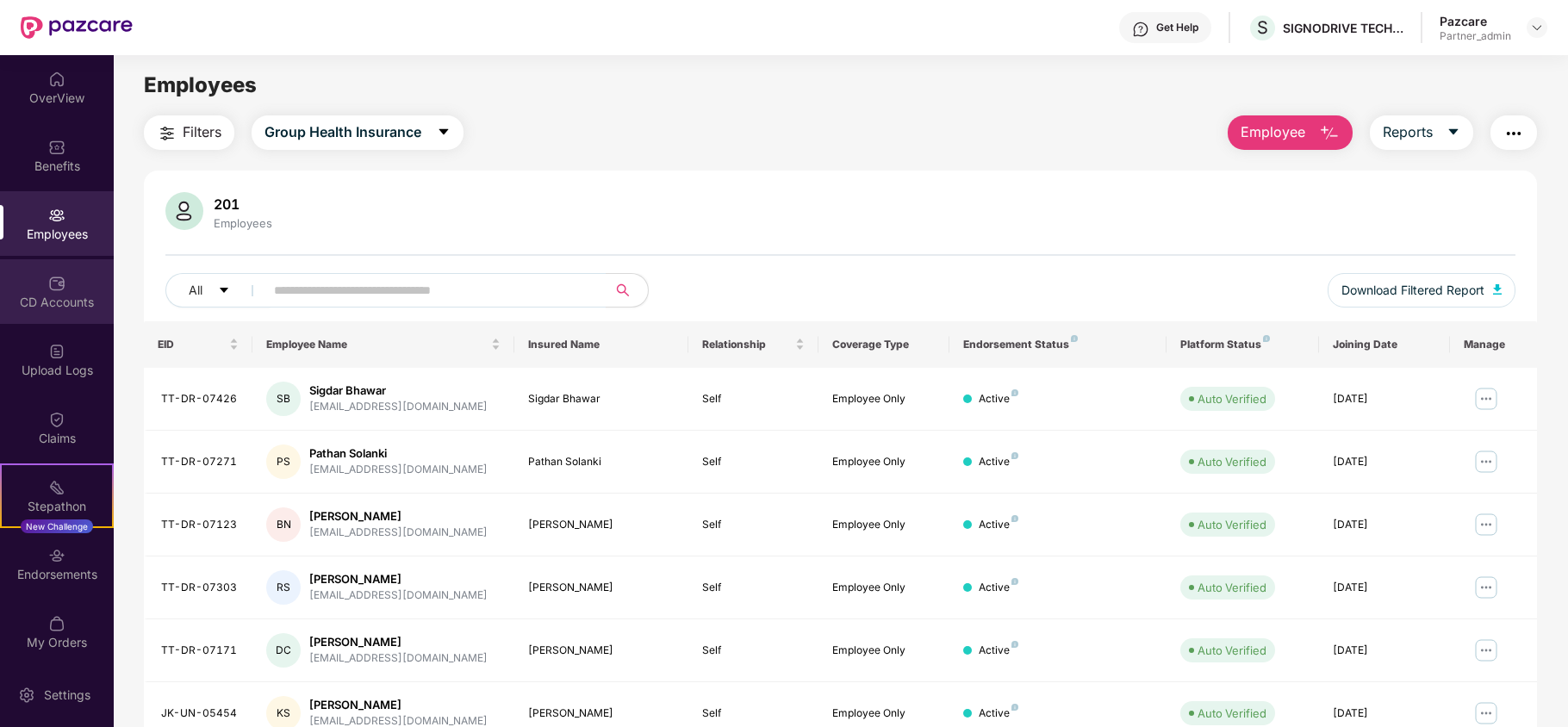
click at [14, 286] on div "CD Accounts" at bounding box center [57, 291] width 114 height 65
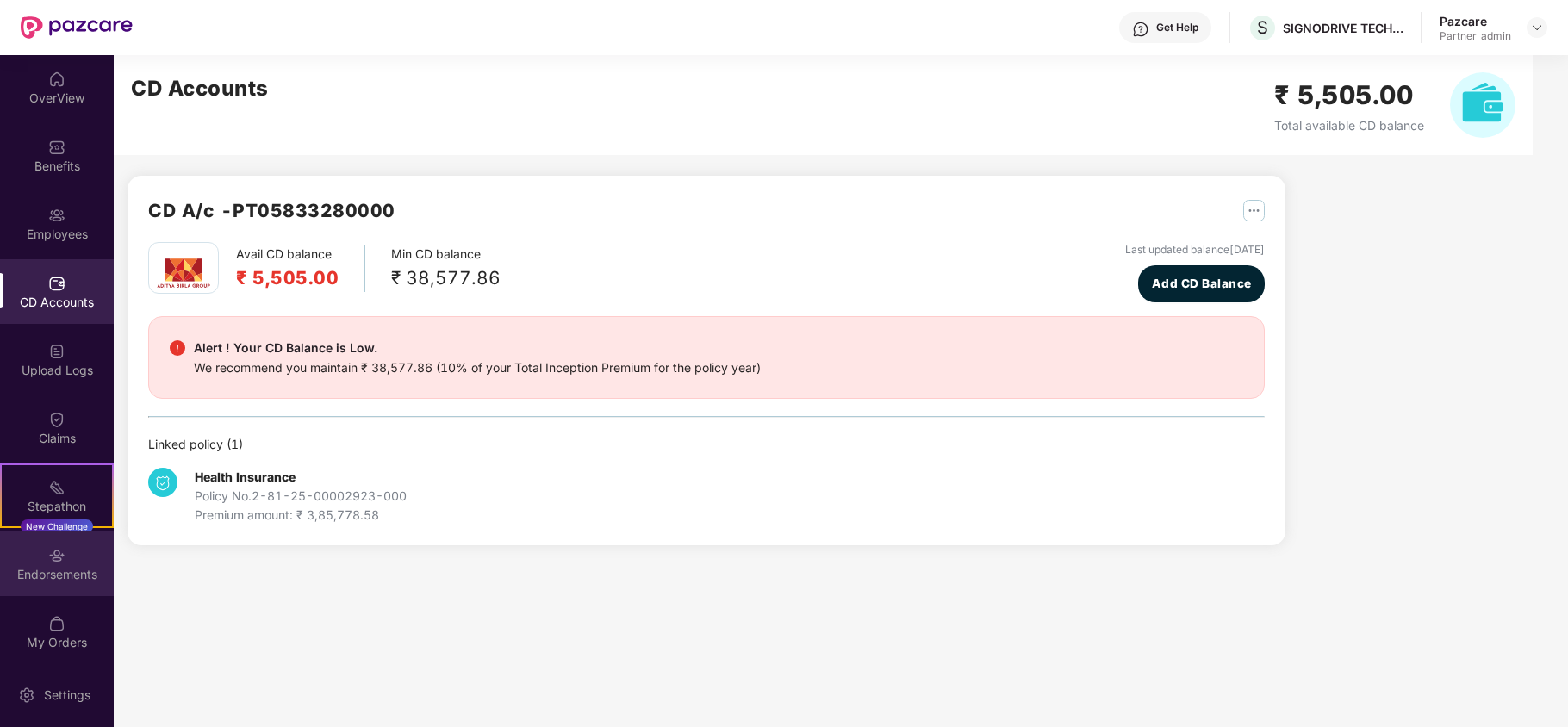
click at [48, 586] on div "Endorsements" at bounding box center [57, 564] width 114 height 65
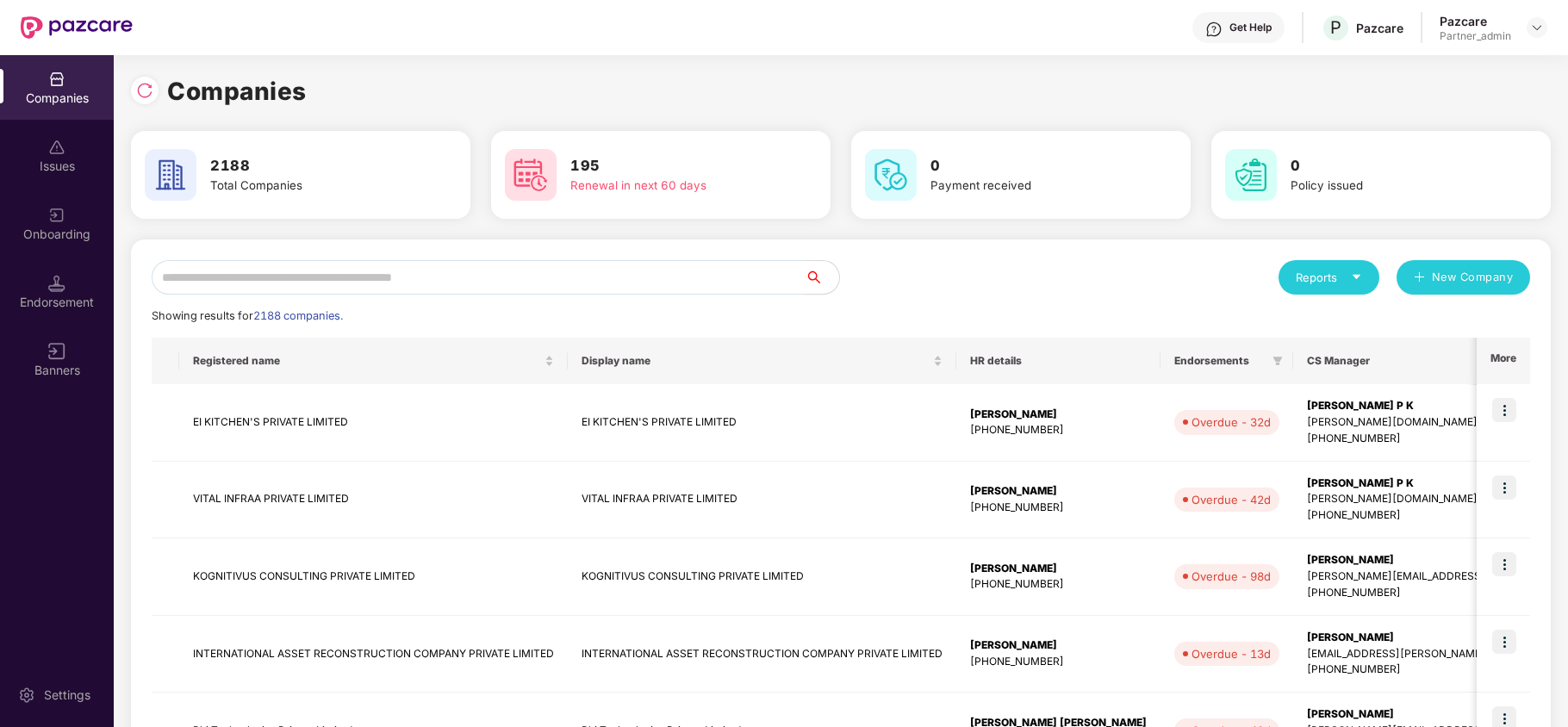
click at [317, 293] on input "text" at bounding box center [479, 277] width 653 height 34
paste input "**********"
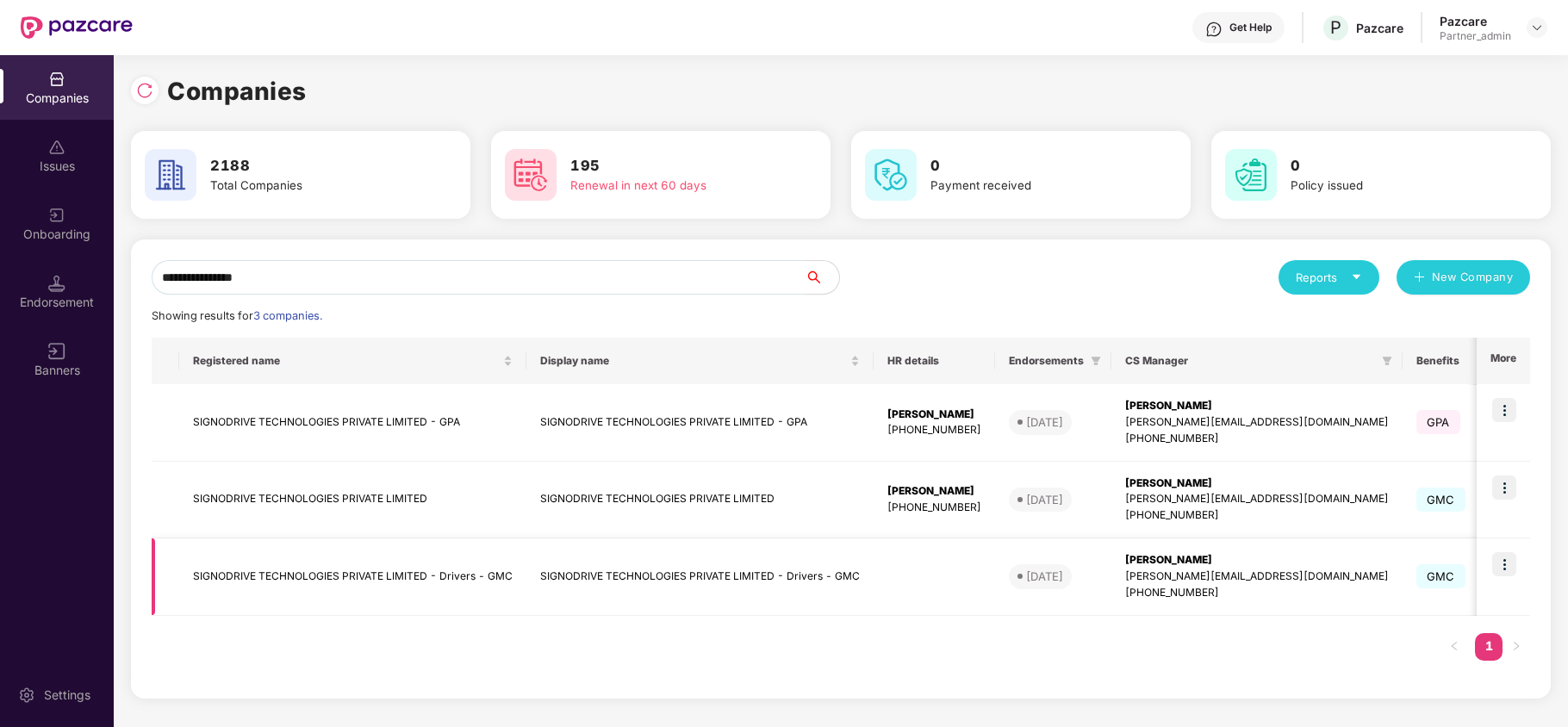
type input "**********"
click at [329, 593] on td "SIGNODRIVE TECHNOLOGIES PRIVATE LIMITED - Drivers - GMC" at bounding box center [353, 577] width 347 height 78
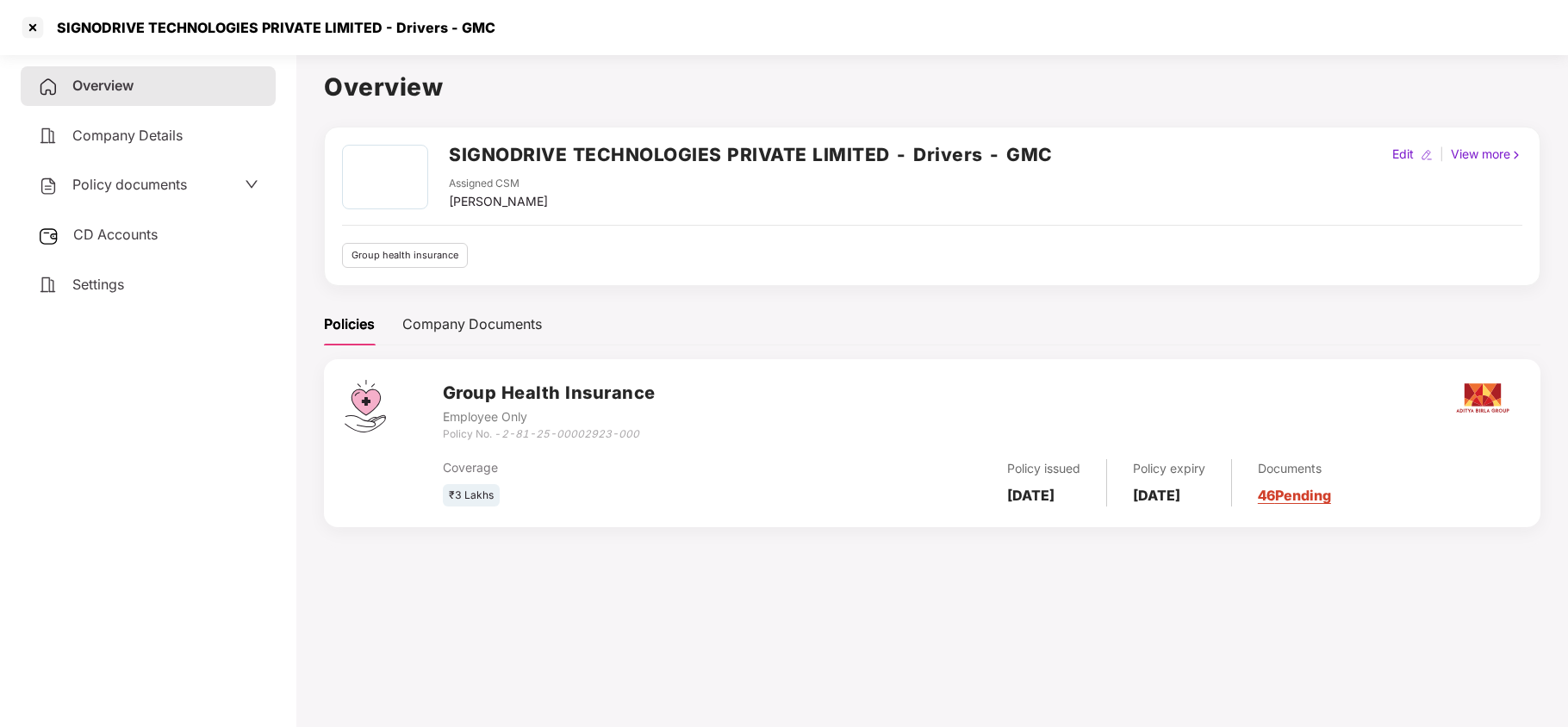
click at [95, 287] on span "Settings" at bounding box center [98, 285] width 52 height 18
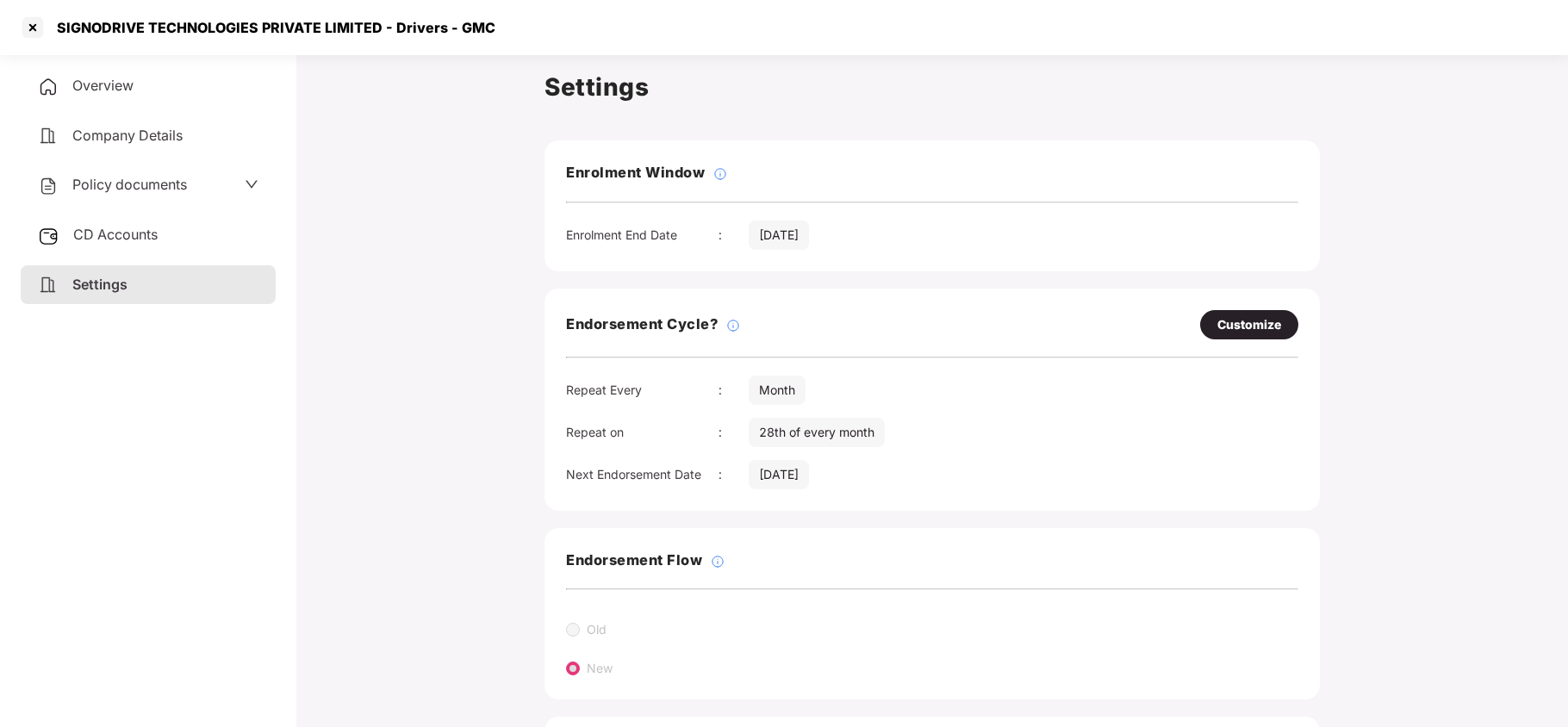
click at [1273, 322] on div "Customize" at bounding box center [1249, 324] width 64 height 19
select select "*****"
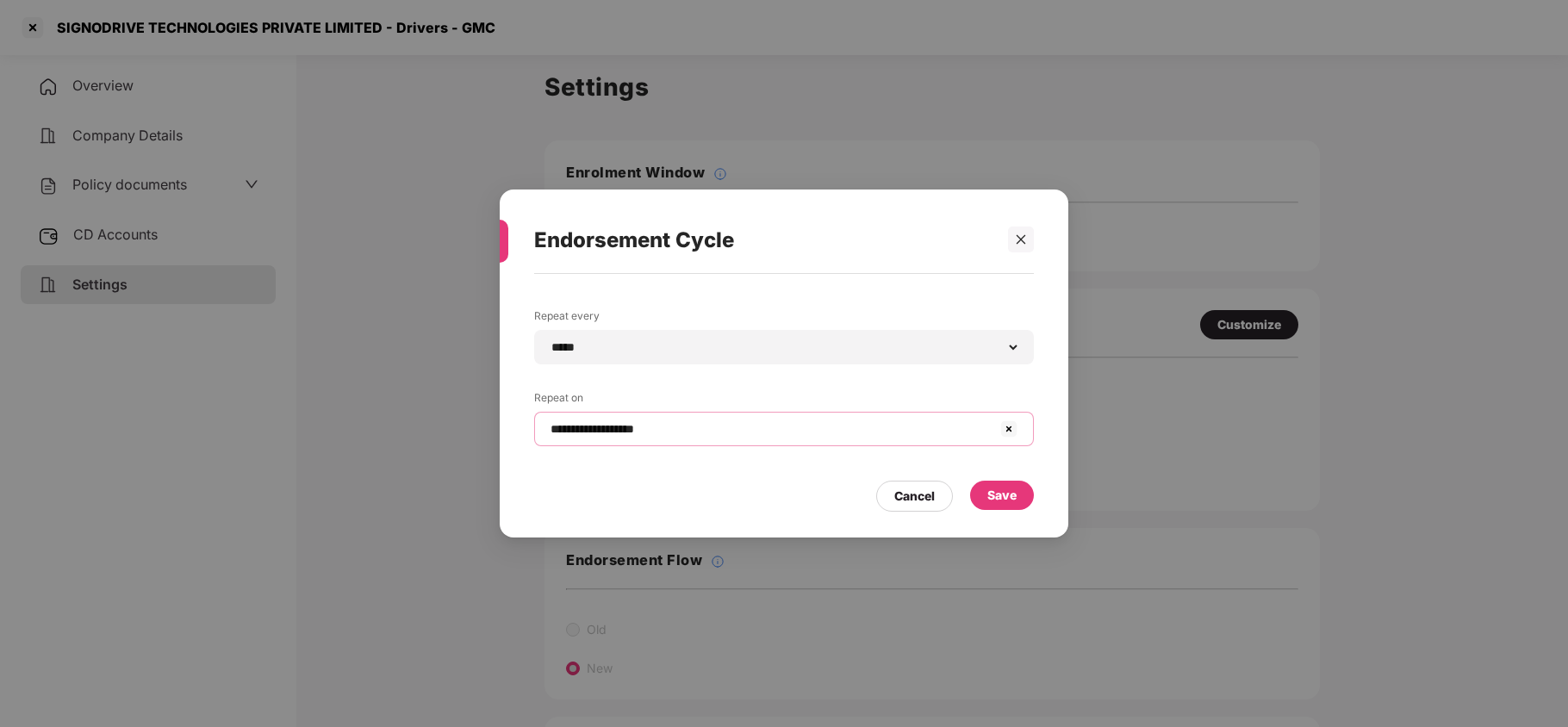
click at [677, 436] on input "**********" at bounding box center [773, 429] width 449 height 18
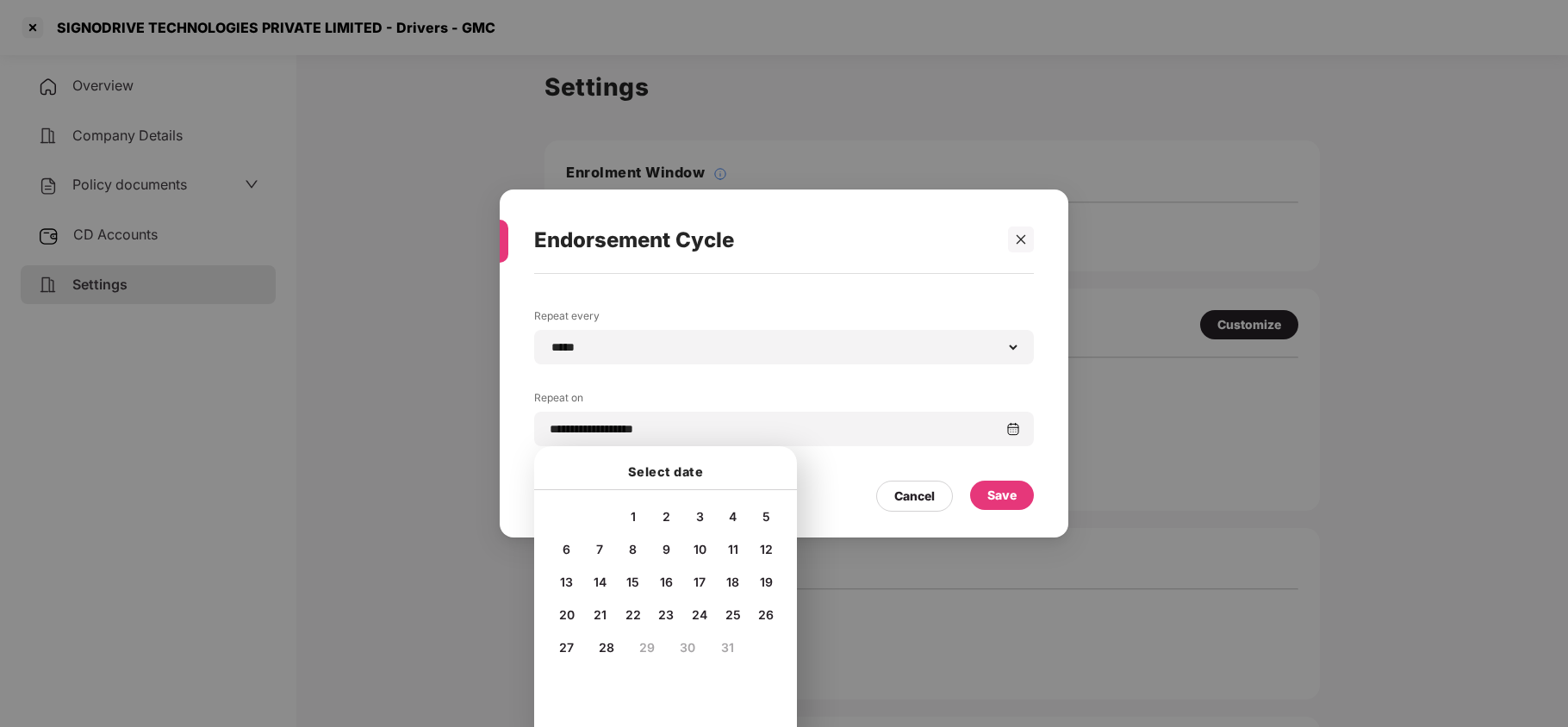
click at [570, 614] on span "20" at bounding box center [567, 614] width 16 height 15
type input "**********"
click at [994, 500] on div "Save" at bounding box center [1002, 494] width 29 height 19
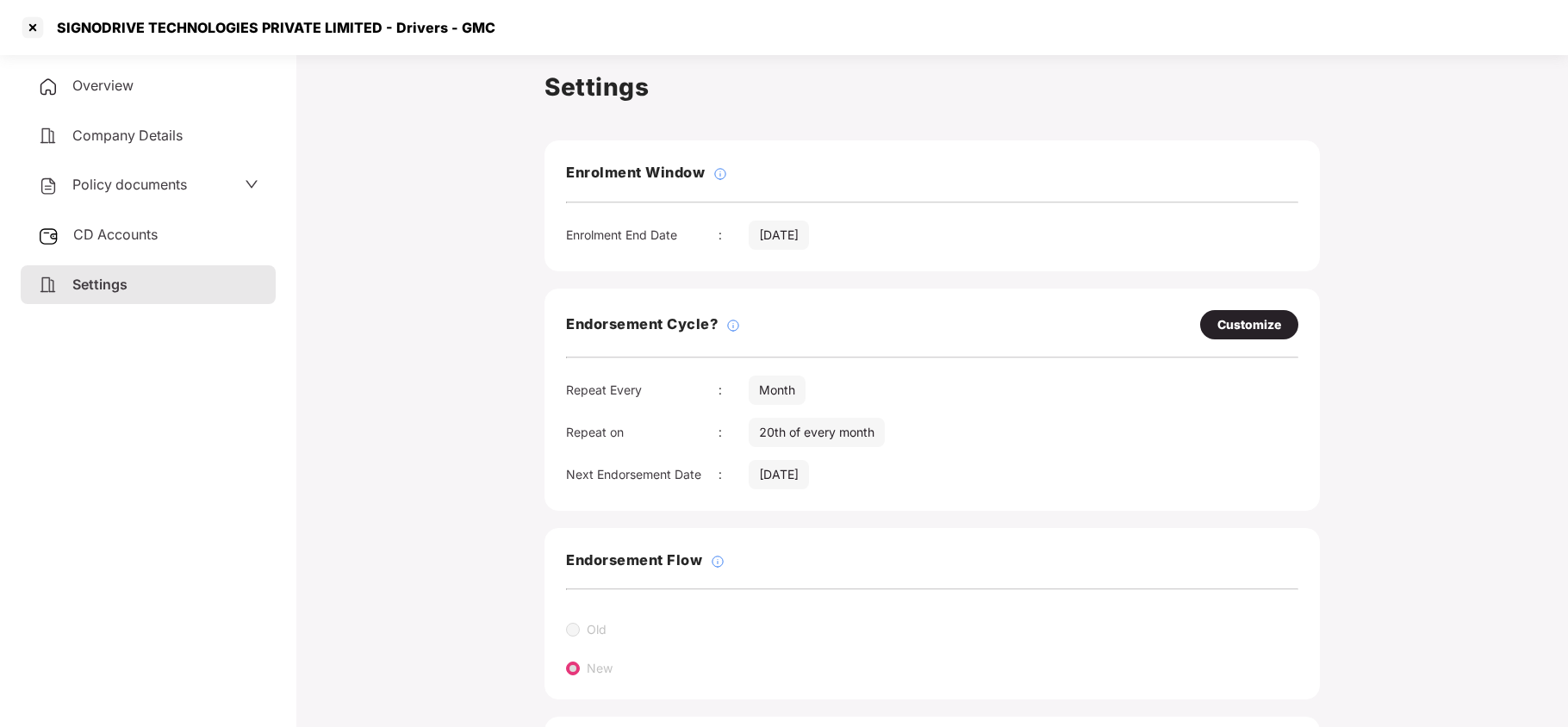
drag, startPoint x: 132, startPoint y: 180, endPoint x: 142, endPoint y: 205, distance: 26.9
click at [132, 180] on span "Policy documents" at bounding box center [130, 184] width 115 height 18
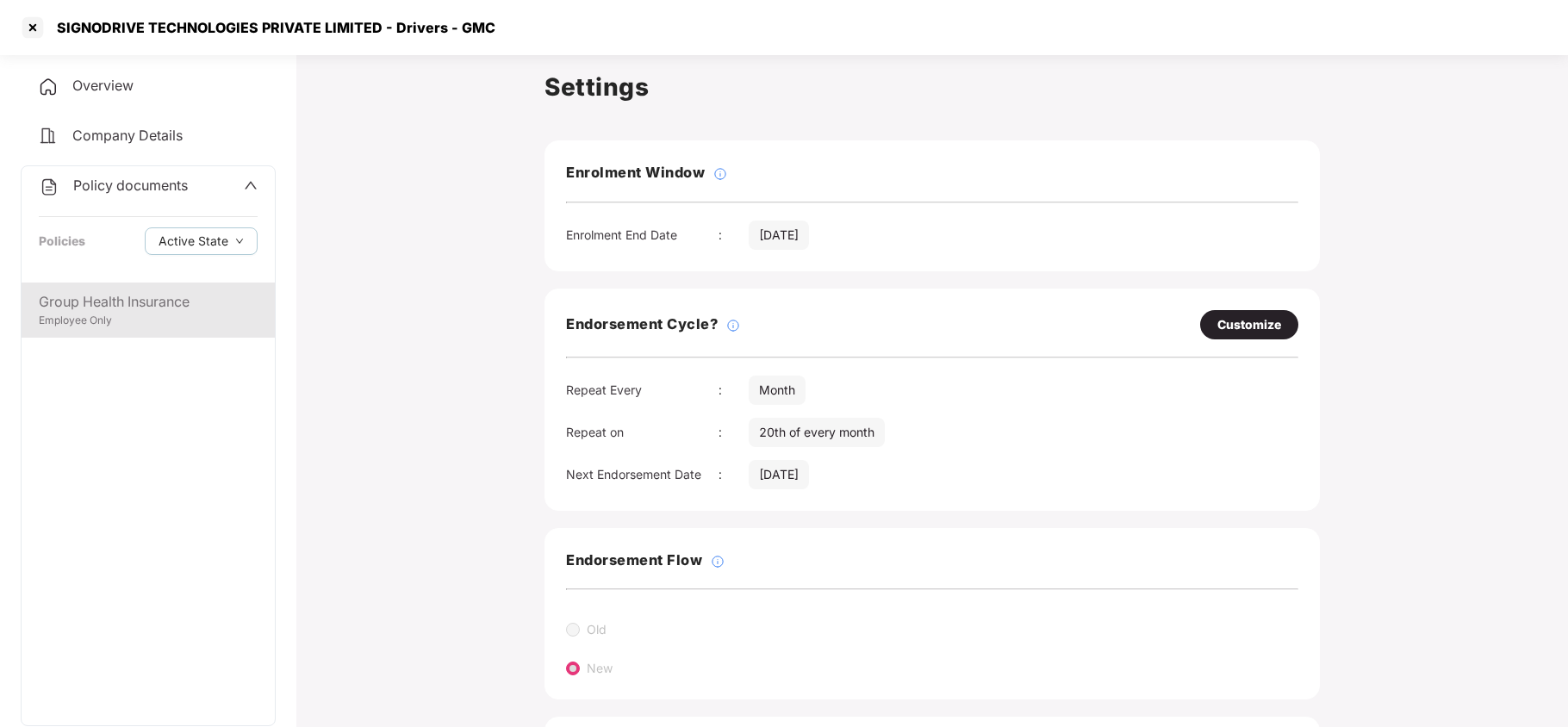
click at [119, 315] on div "Employee Only" at bounding box center [148, 321] width 219 height 17
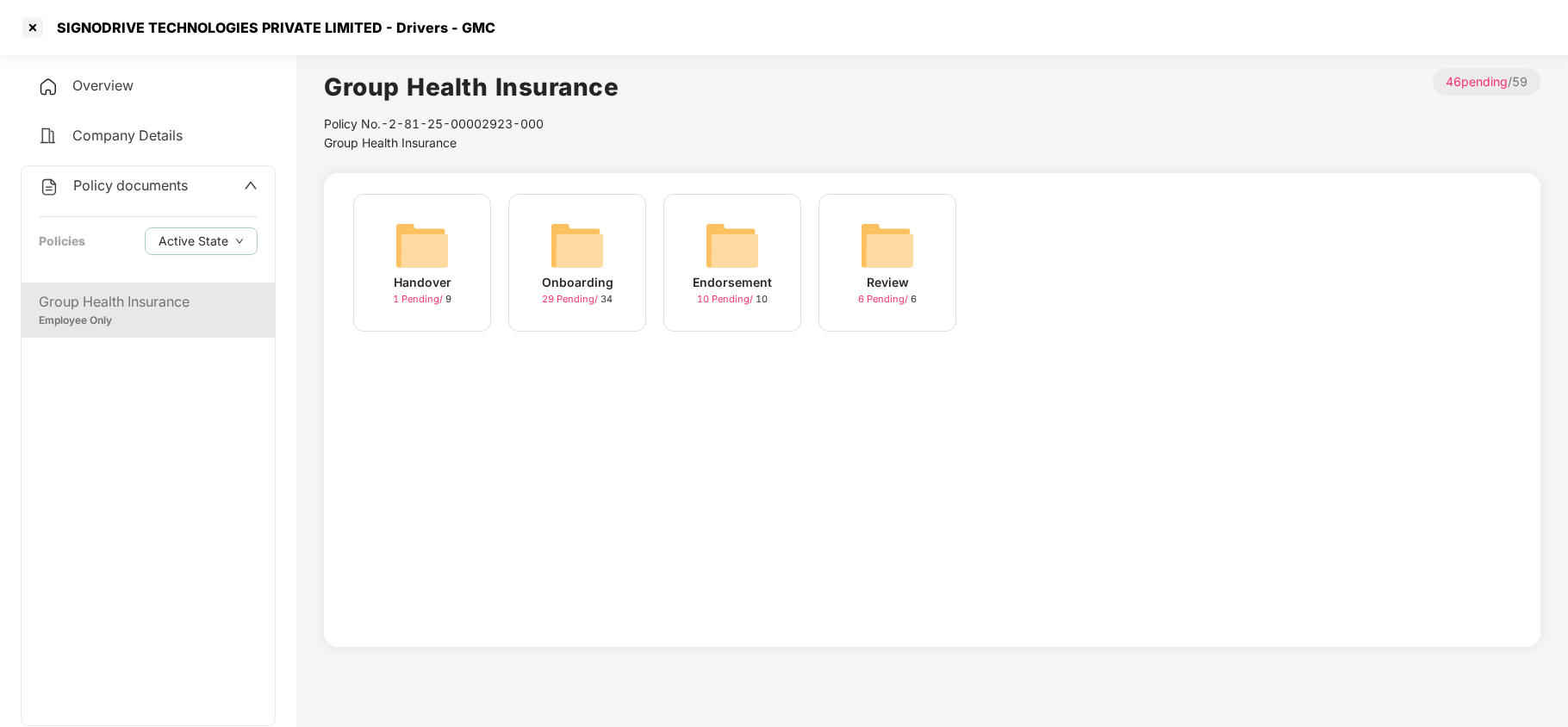
click at [583, 253] on img at bounding box center [577, 245] width 55 height 55
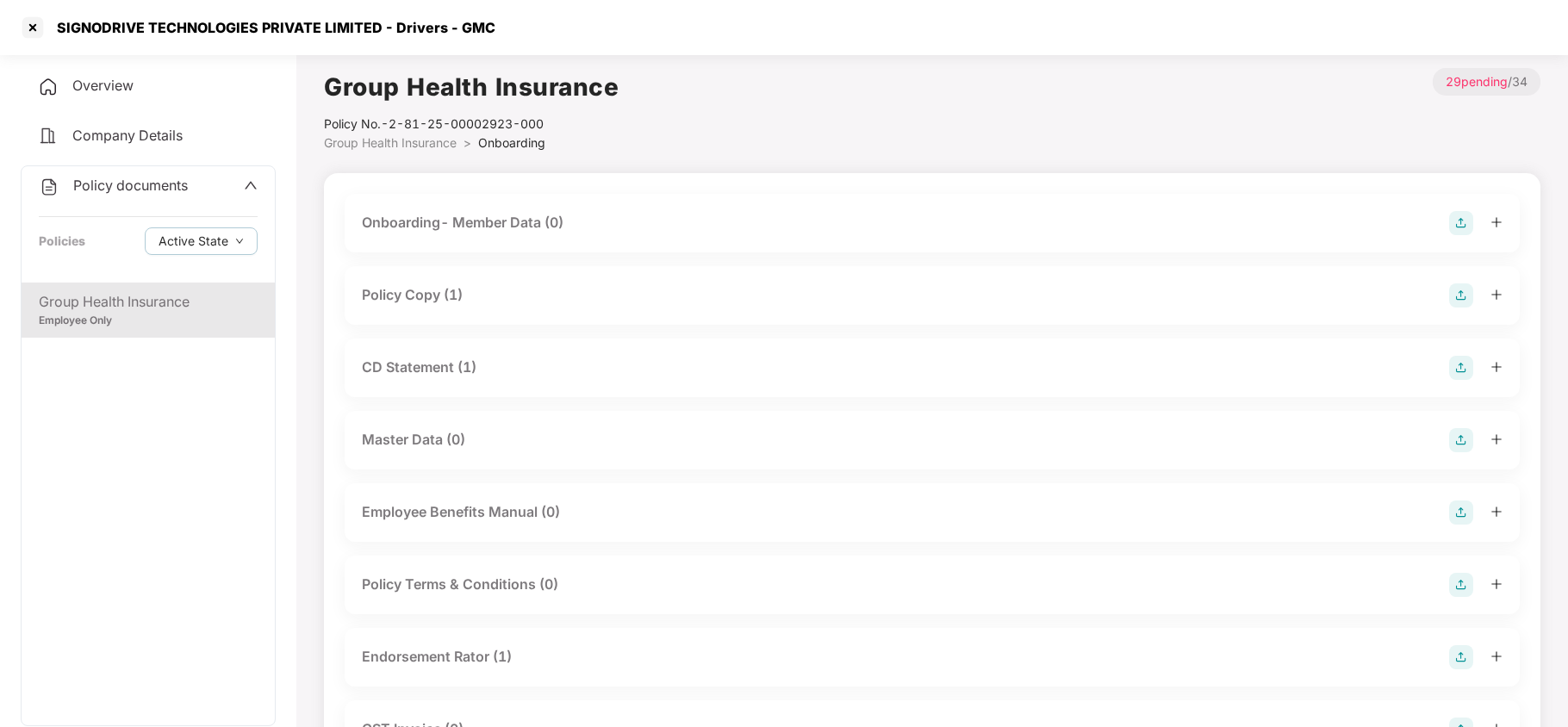
click at [448, 296] on div "Policy Copy (1)" at bounding box center [412, 295] width 101 height 22
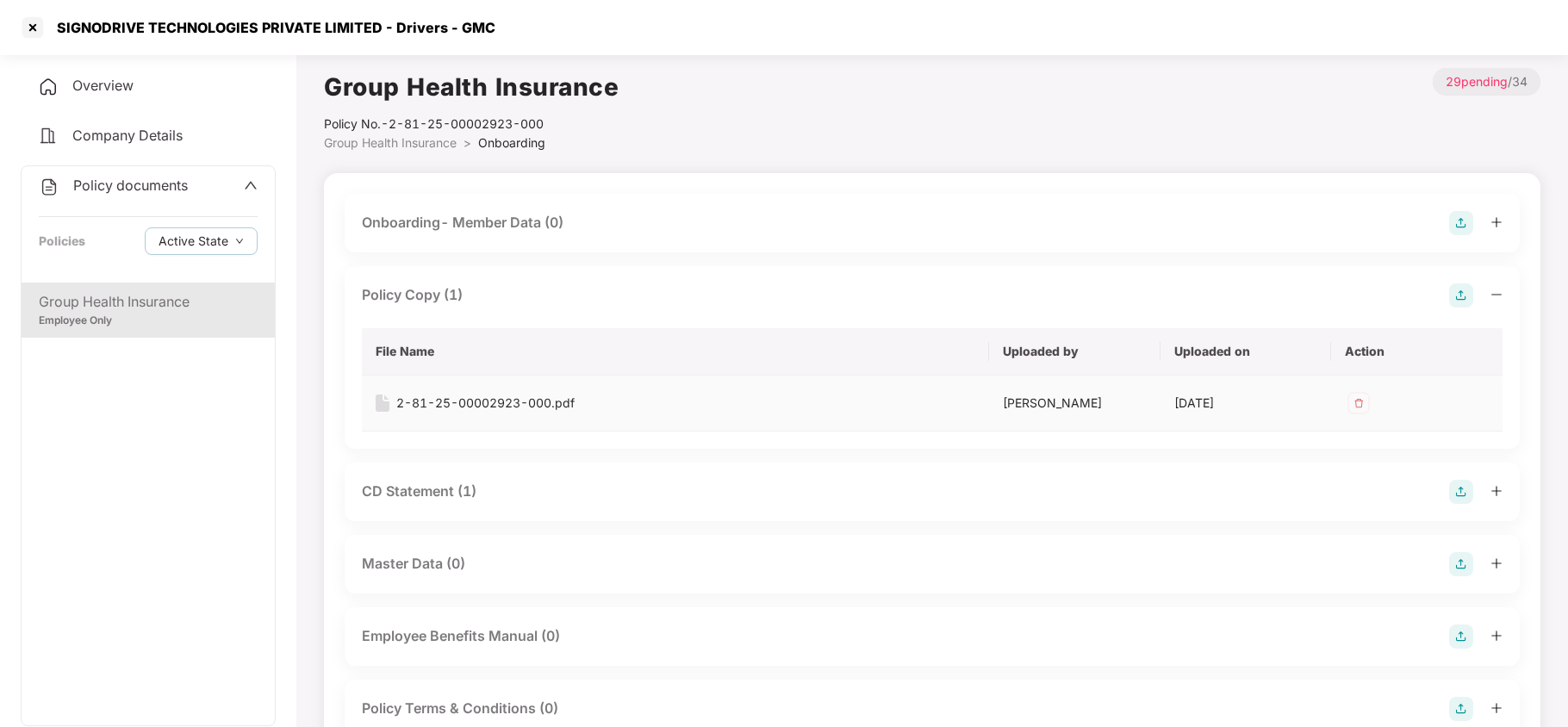
click at [463, 400] on div "2-81-25-00002923-000.pdf" at bounding box center [486, 402] width 179 height 19
drag, startPoint x: 449, startPoint y: 488, endPoint x: 597, endPoint y: 397, distance: 173.7
click at [463, 481] on div "CD Statement (1)" at bounding box center [419, 492] width 115 height 22
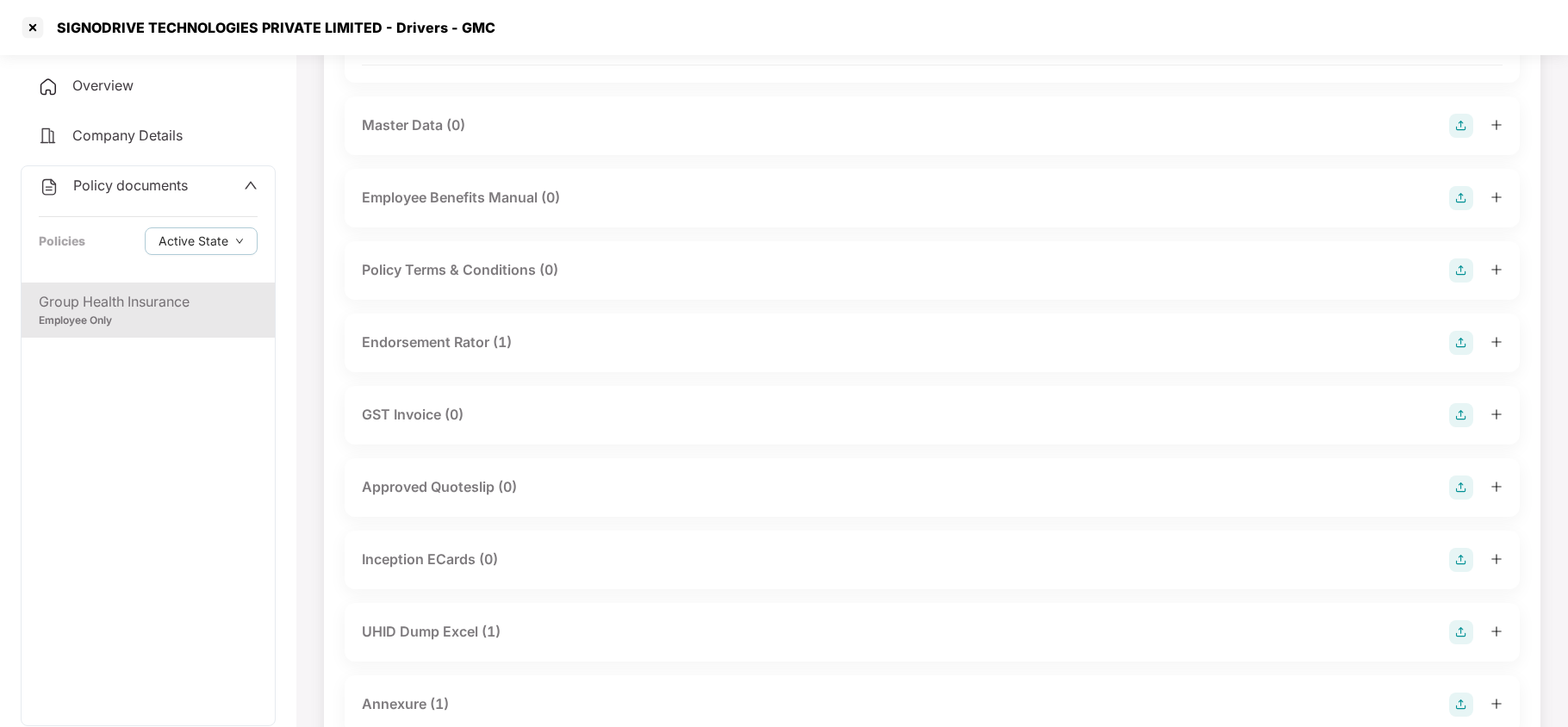
scroll to position [574, 0]
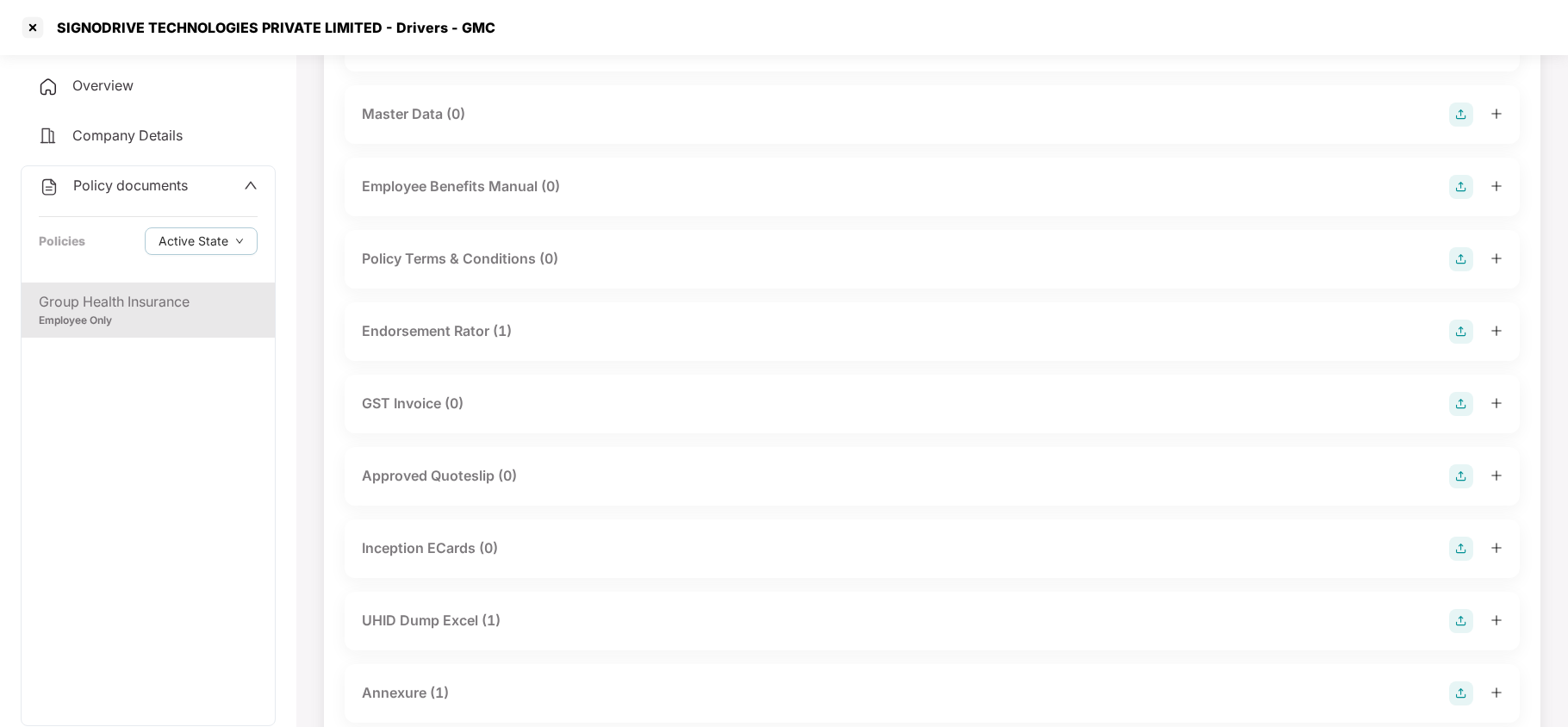
click at [445, 329] on div "Endorsement Rator (1)" at bounding box center [437, 332] width 150 height 22
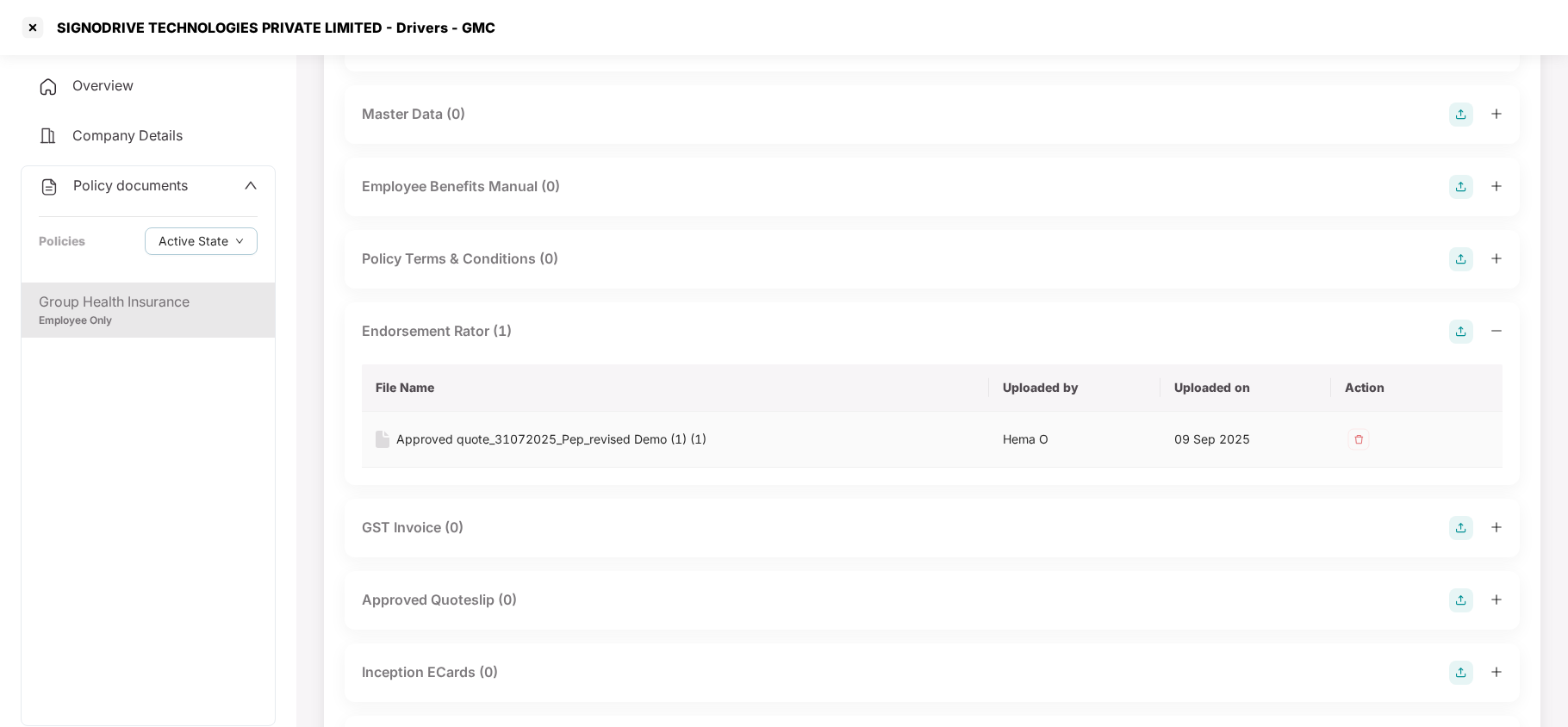
click at [491, 433] on div "Approved quote_31072025_Pep_revised Demo (1) (1)" at bounding box center [551, 439] width 310 height 19
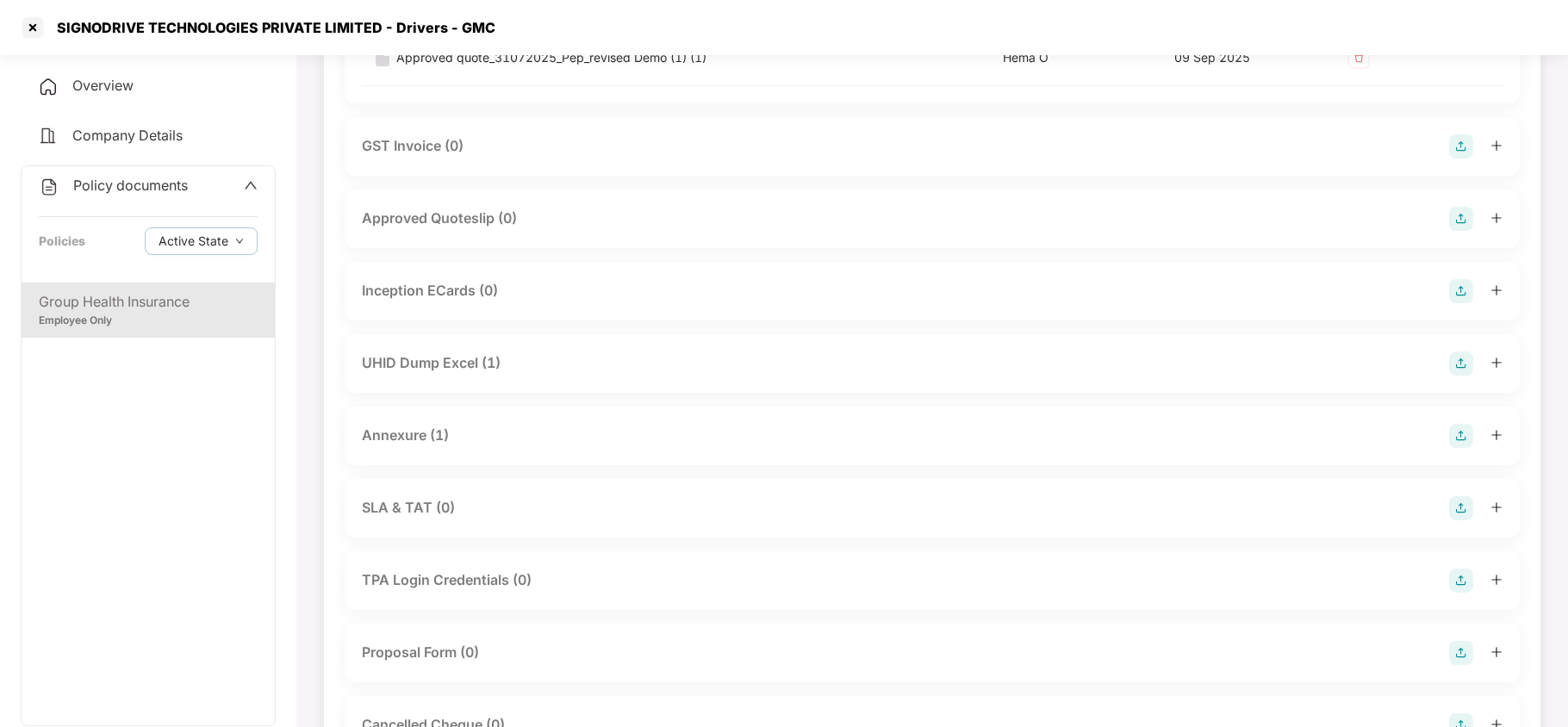
scroll to position [1034, 0]
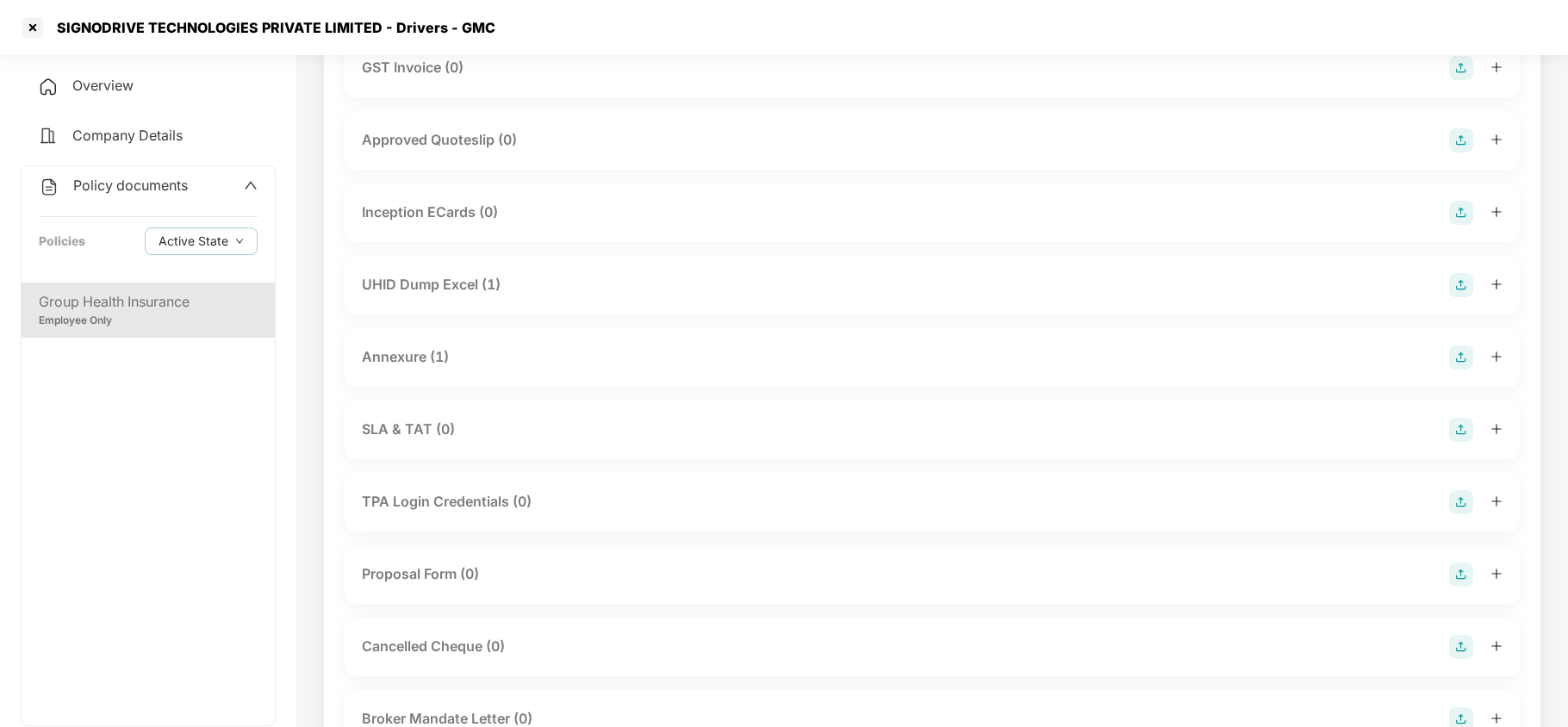
click at [377, 360] on div "Annexure (1)" at bounding box center [405, 357] width 87 height 22
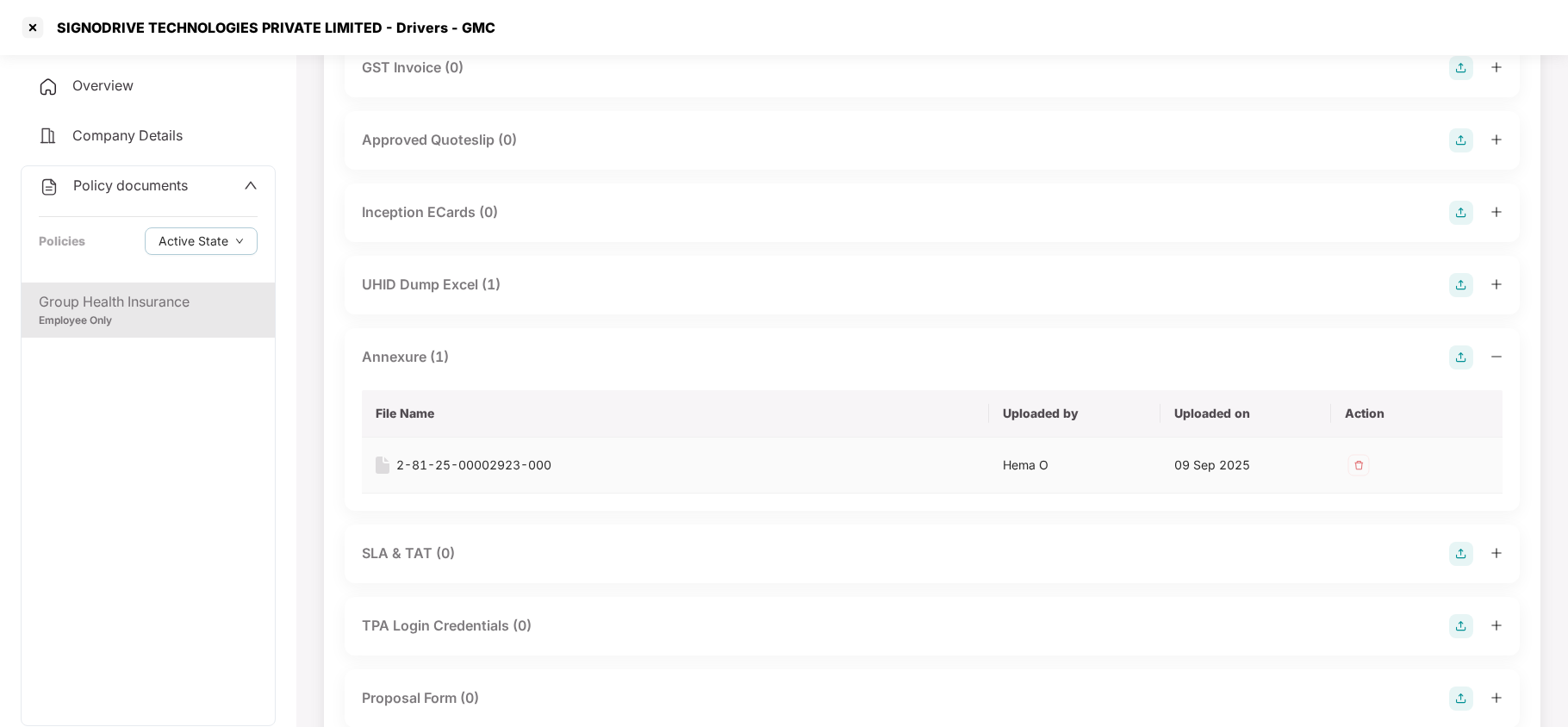
click at [418, 462] on div "2-81-25-00002923-000" at bounding box center [474, 464] width 155 height 19
click at [25, 25] on div at bounding box center [32, 27] width 27 height 27
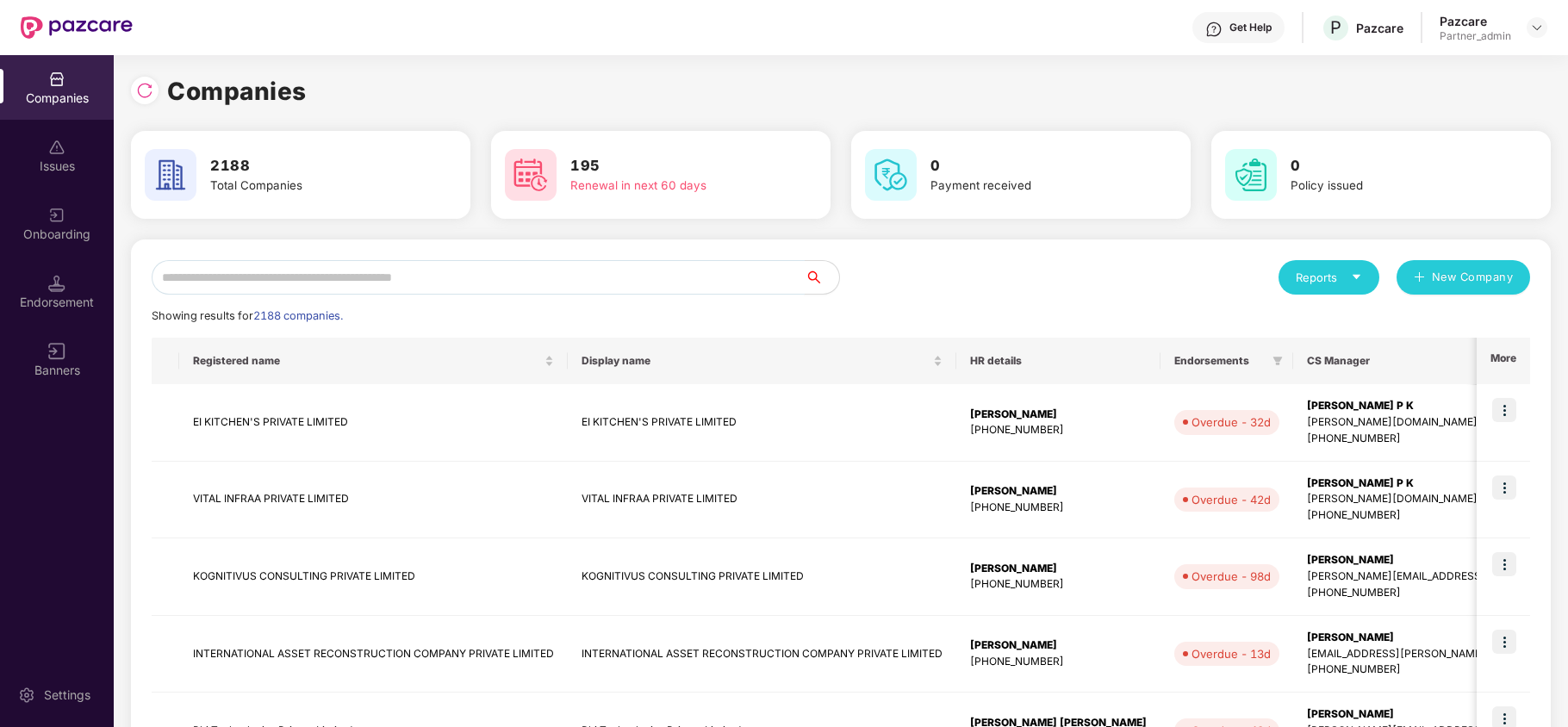
scroll to position [0, 0]
click at [455, 280] on input "text" at bounding box center [479, 277] width 653 height 34
paste input "********"
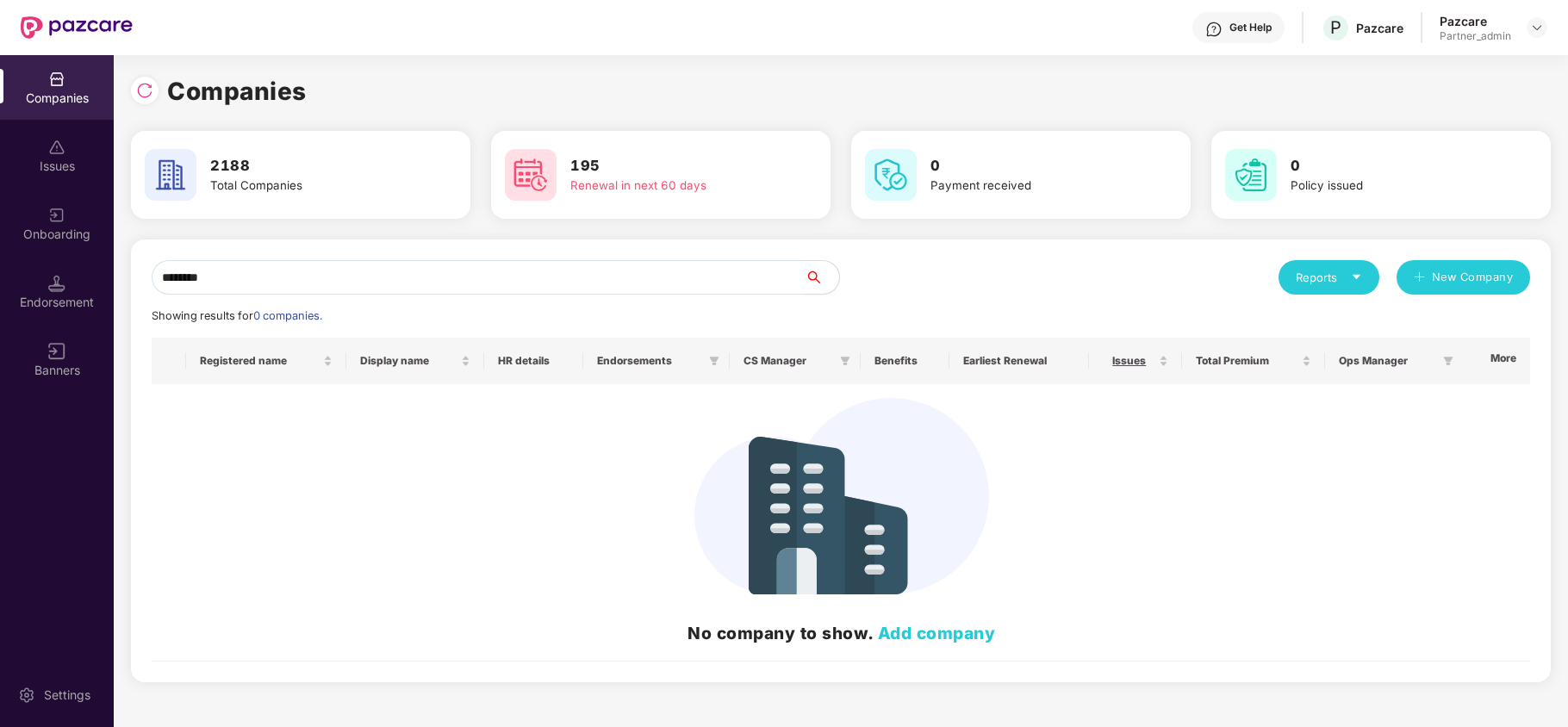
click at [512, 267] on input "********" at bounding box center [479, 277] width 653 height 34
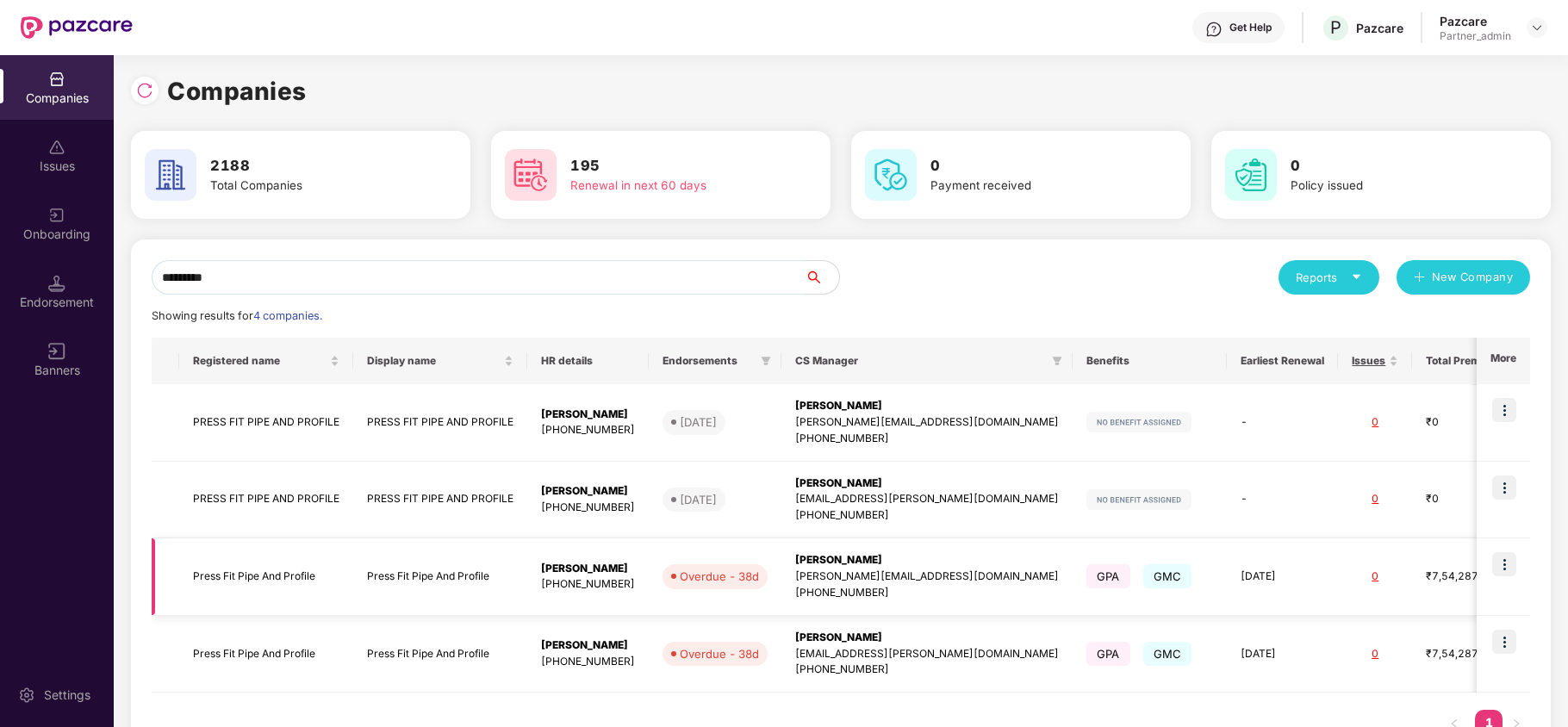
scroll to position [63, 0]
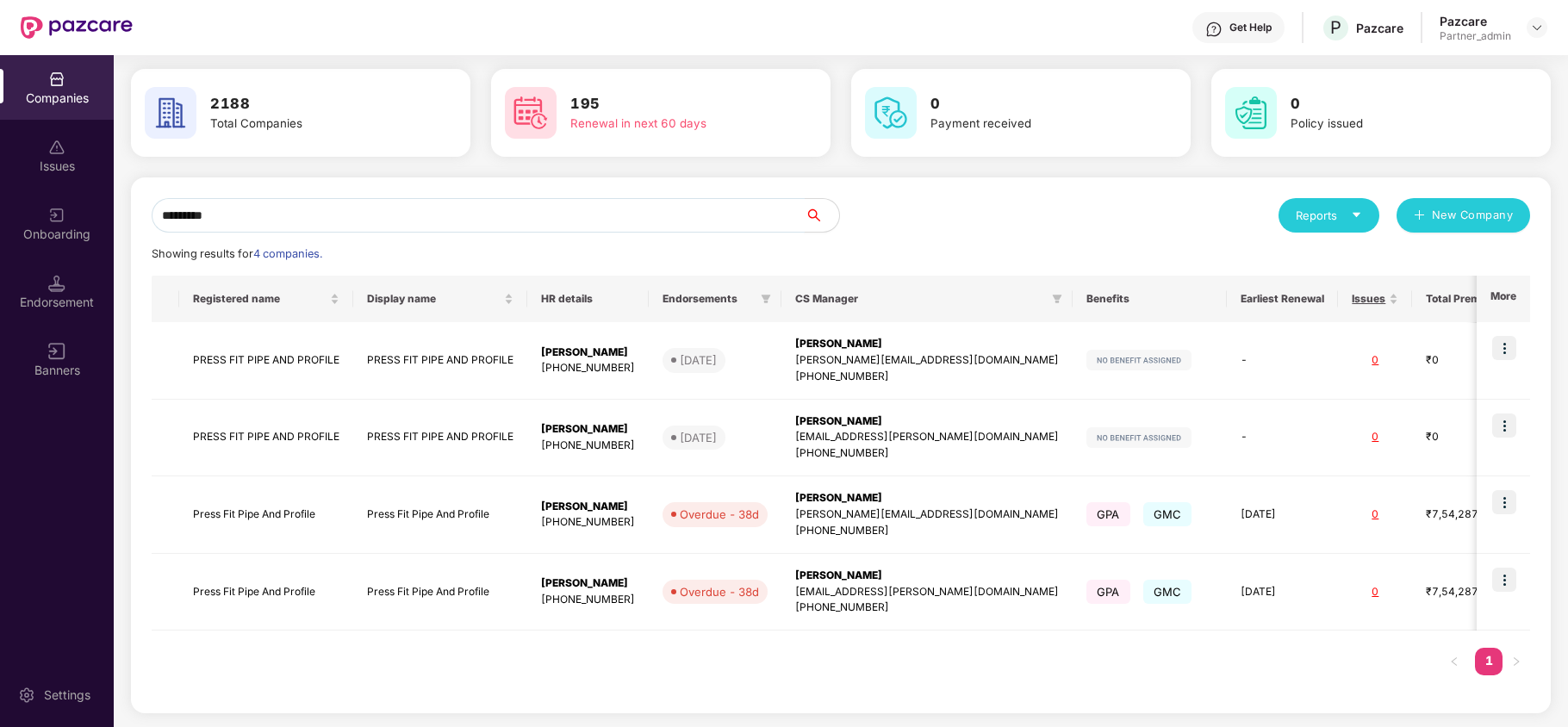
type input "*********"
click at [1134, 683] on div "Registered name Display name HR details Endorsements CS Manager Benefits Earlie…" at bounding box center [841, 484] width 1379 height 417
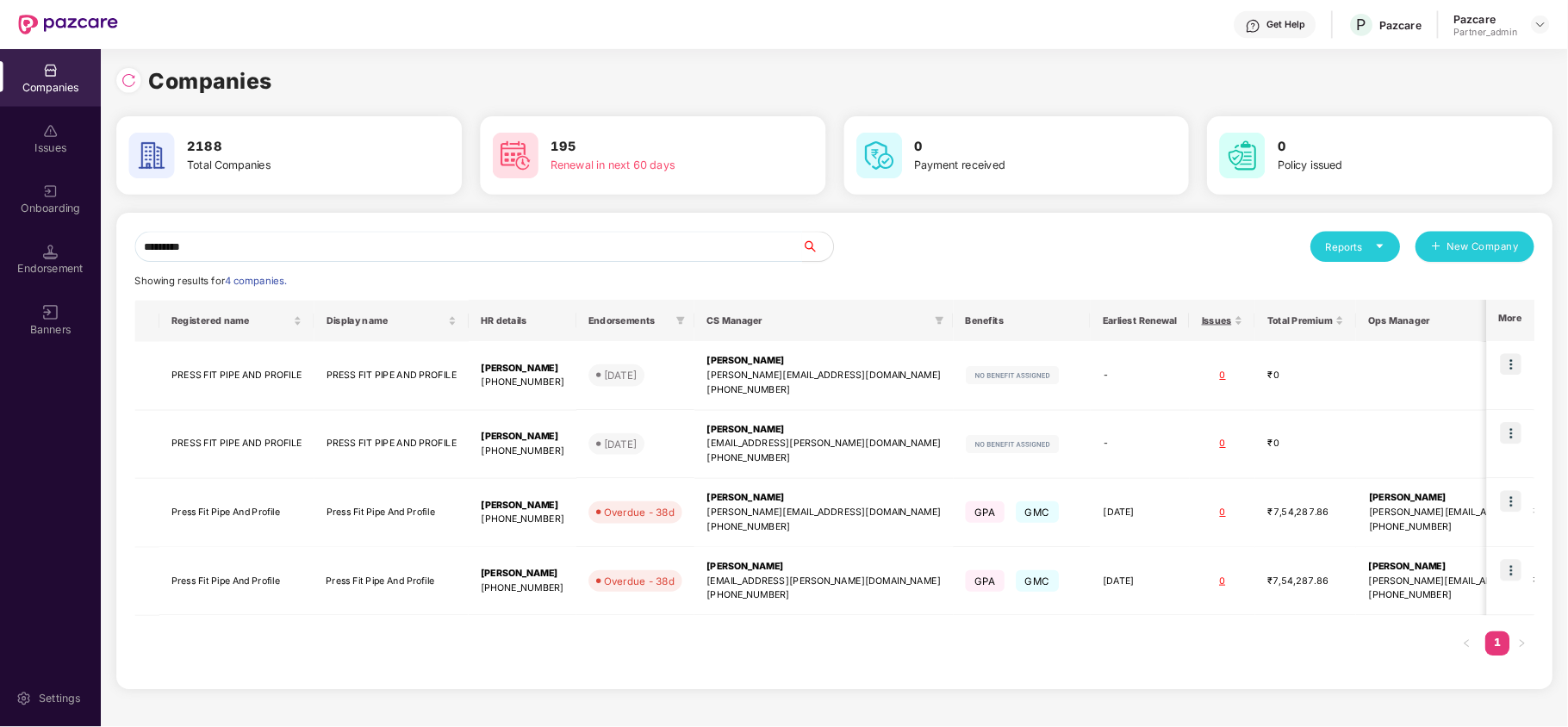
scroll to position [0, 1]
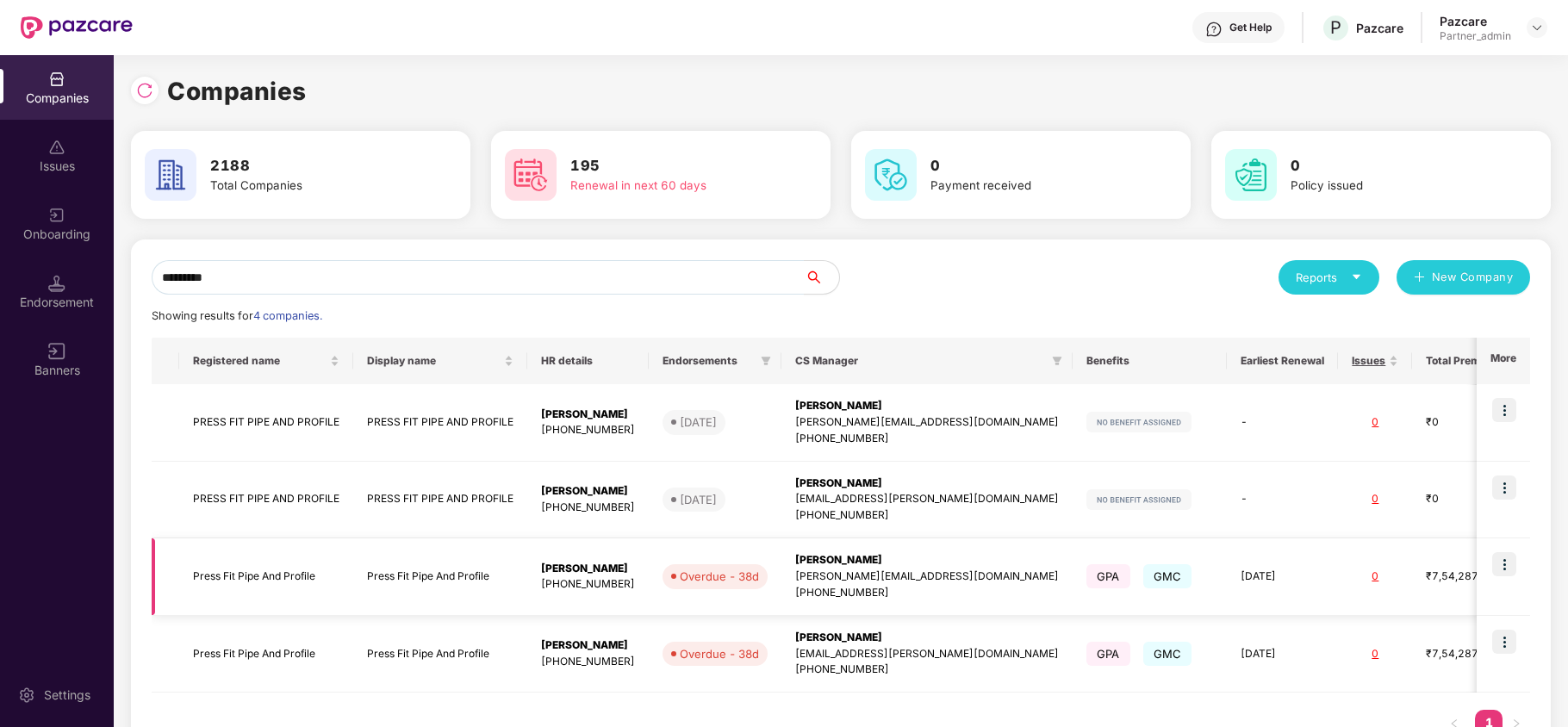
click at [1496, 552] on img at bounding box center [1504, 564] width 25 height 25
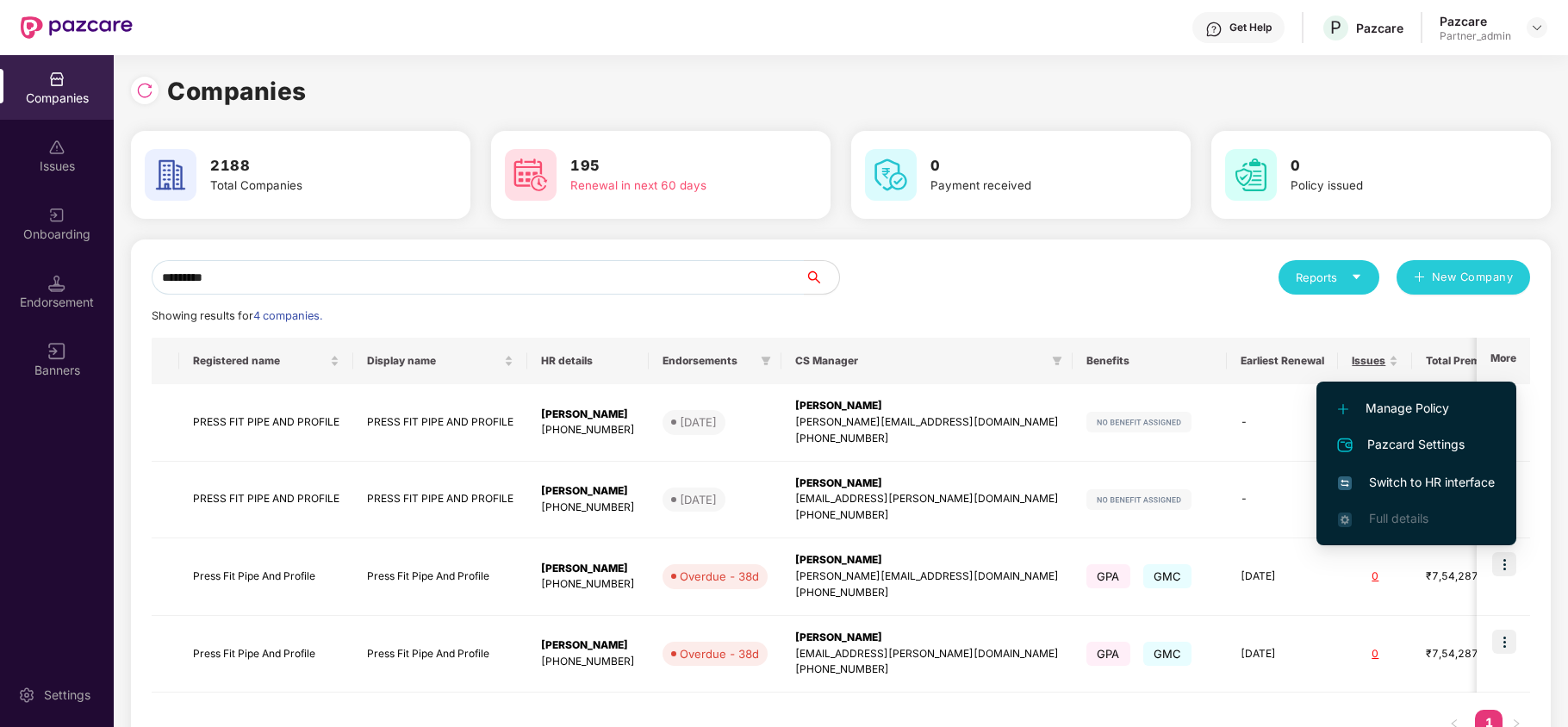
click at [1393, 477] on span "Switch to HR interface" at bounding box center [1417, 482] width 157 height 19
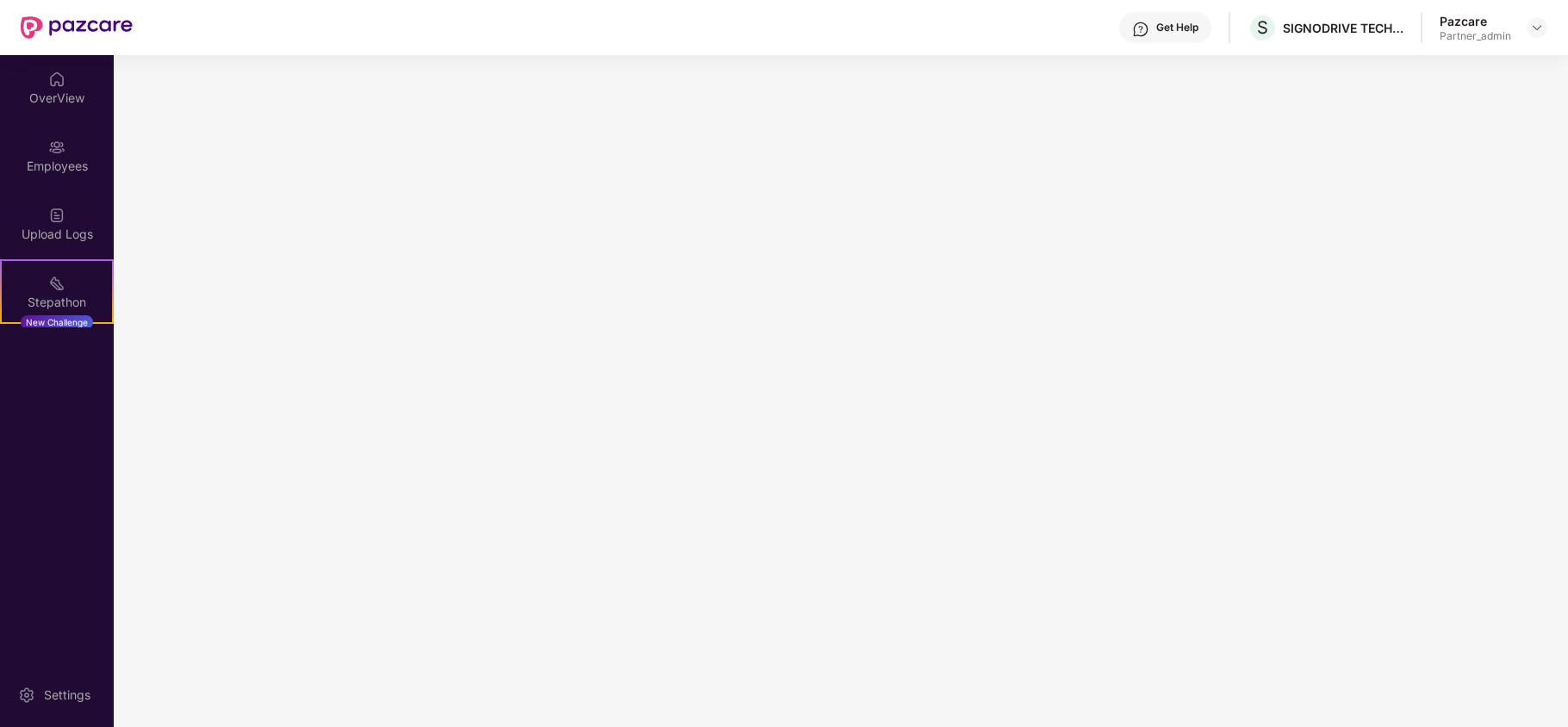
scroll to position [0, 0]
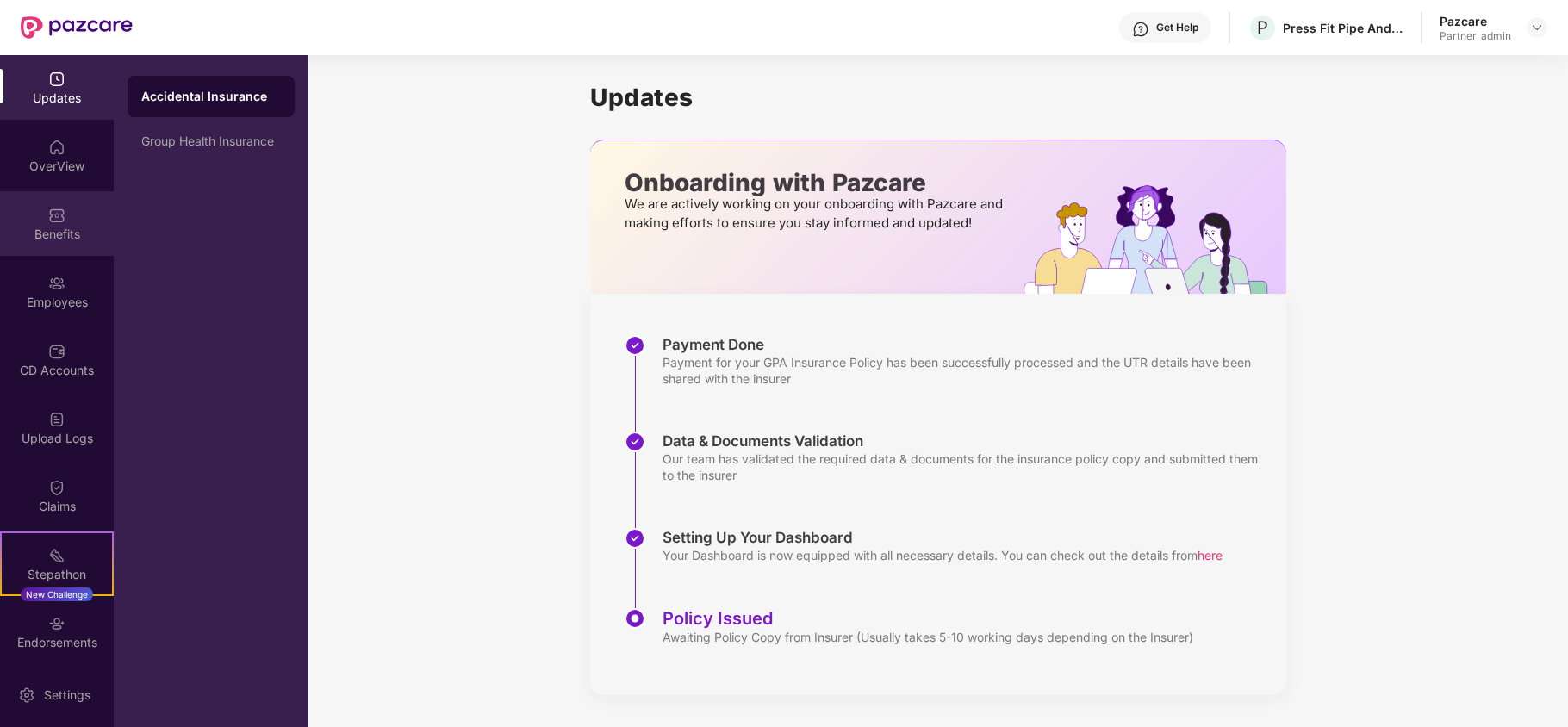
click at [34, 221] on div "Benefits" at bounding box center [57, 224] width 114 height 65
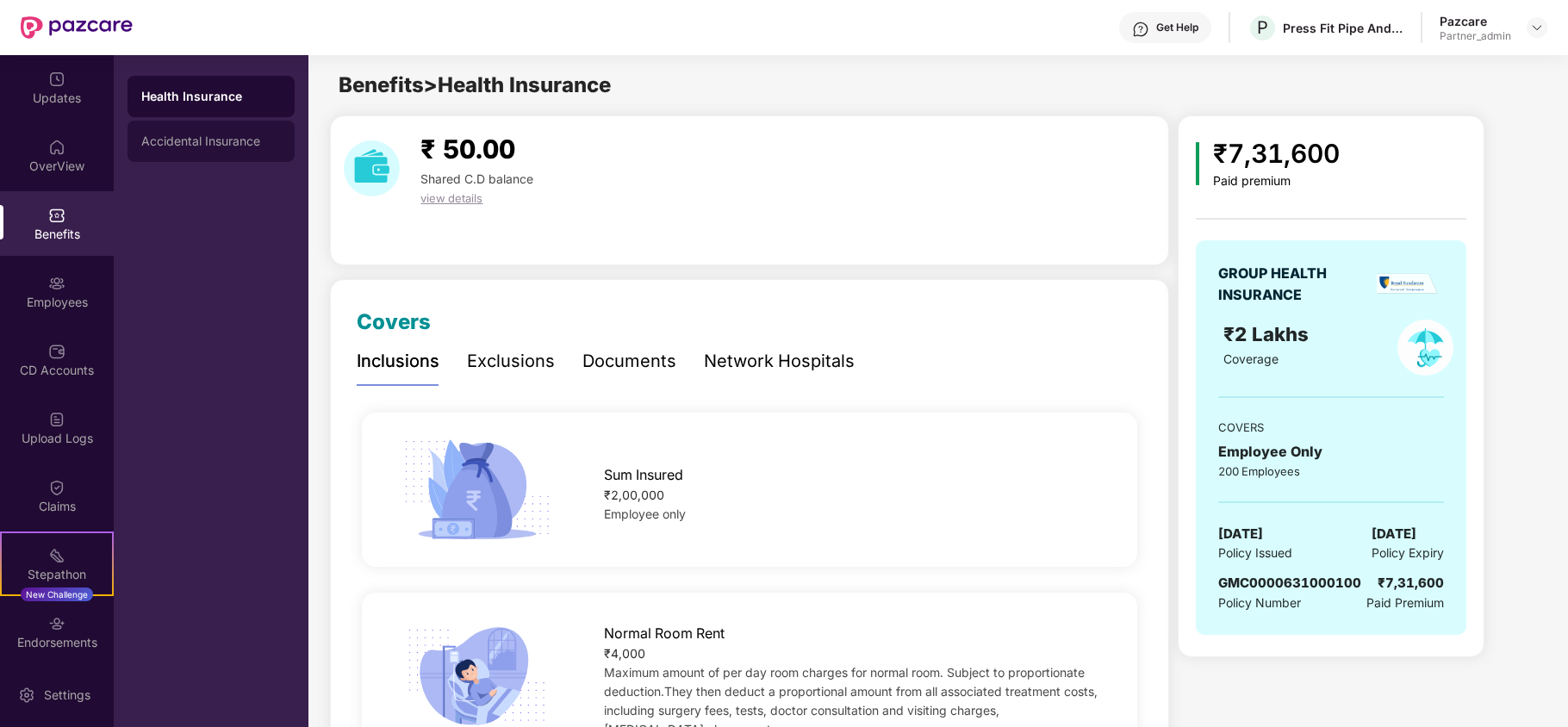
click at [204, 145] on div "Accidental Insurance" at bounding box center [211, 141] width 139 height 14
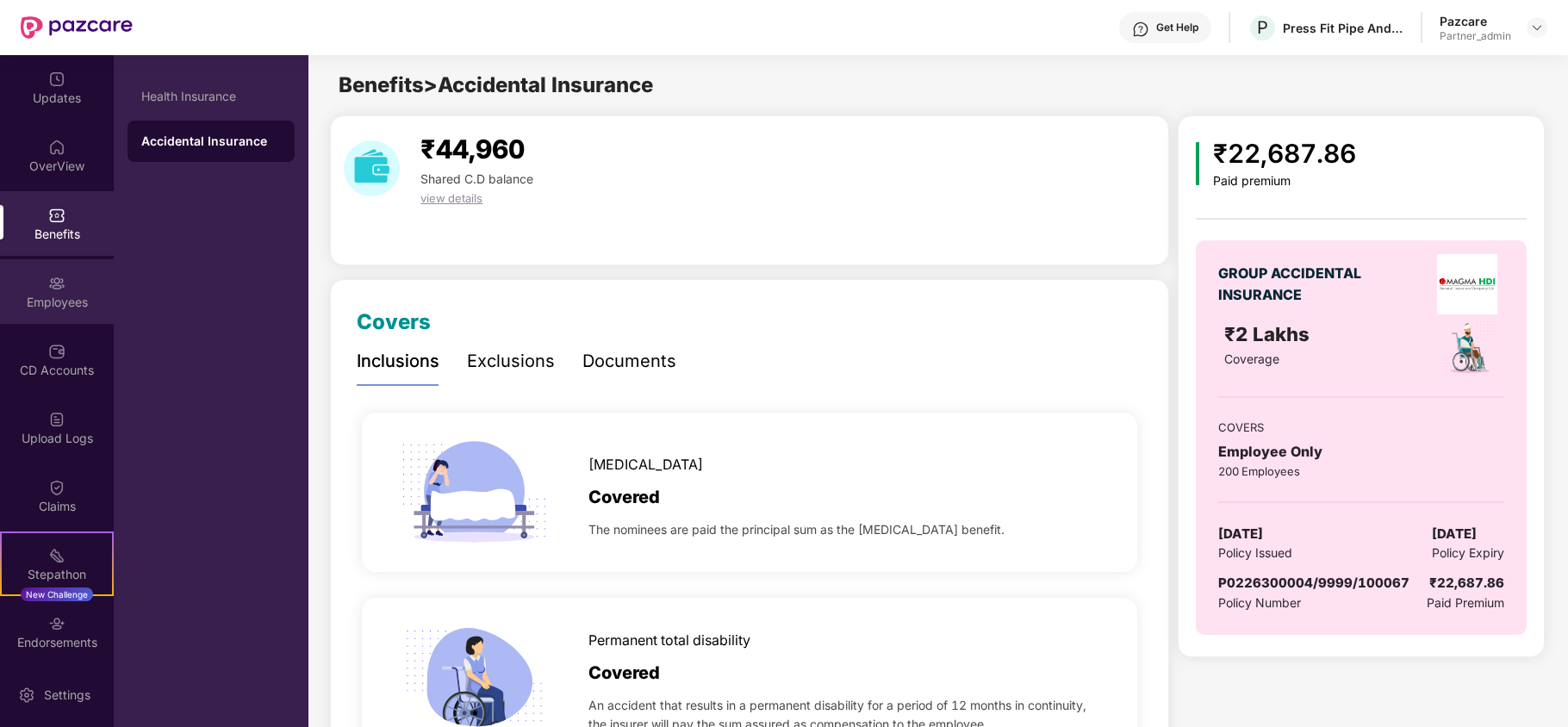
click at [38, 312] on div "Employees" at bounding box center [57, 291] width 114 height 65
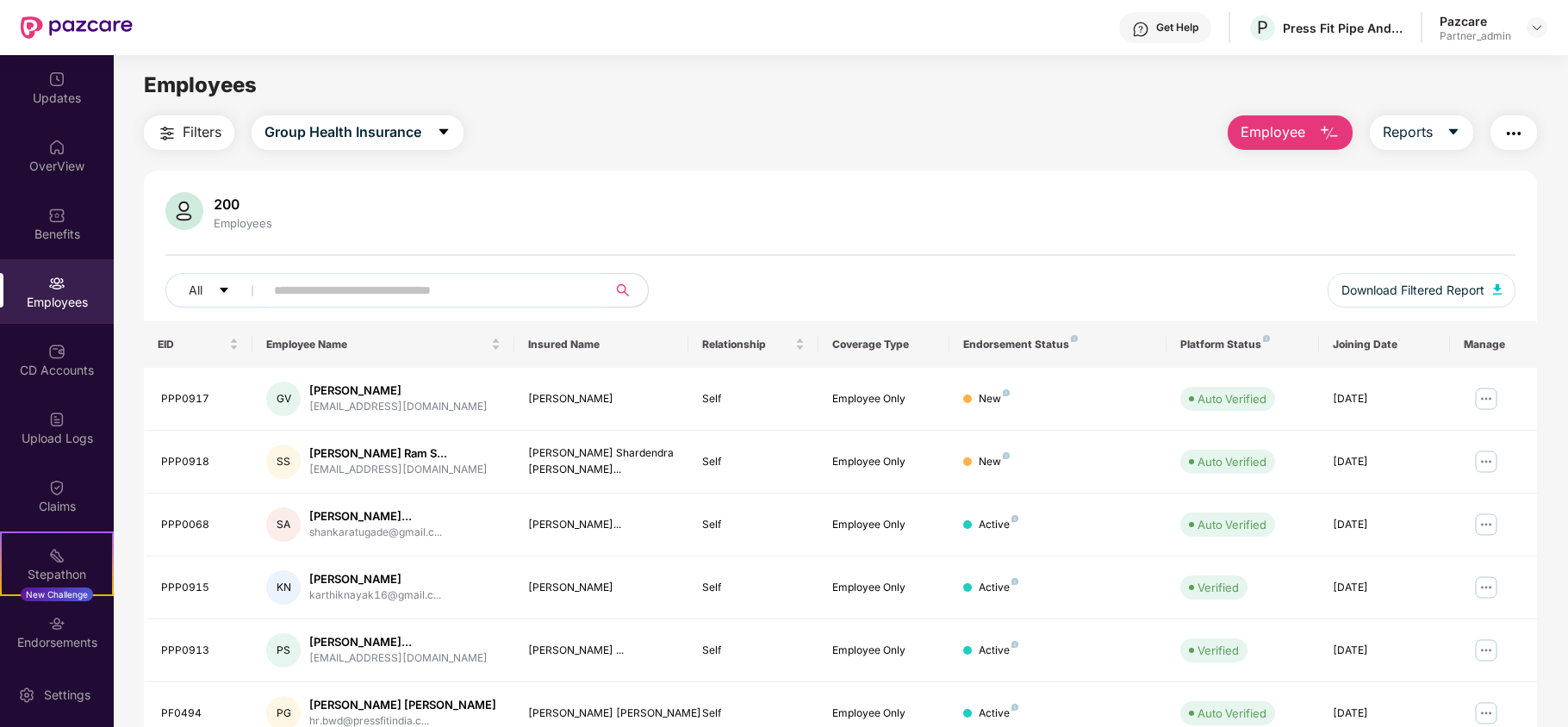
click at [189, 126] on span "Filters" at bounding box center [202, 132] width 39 height 22
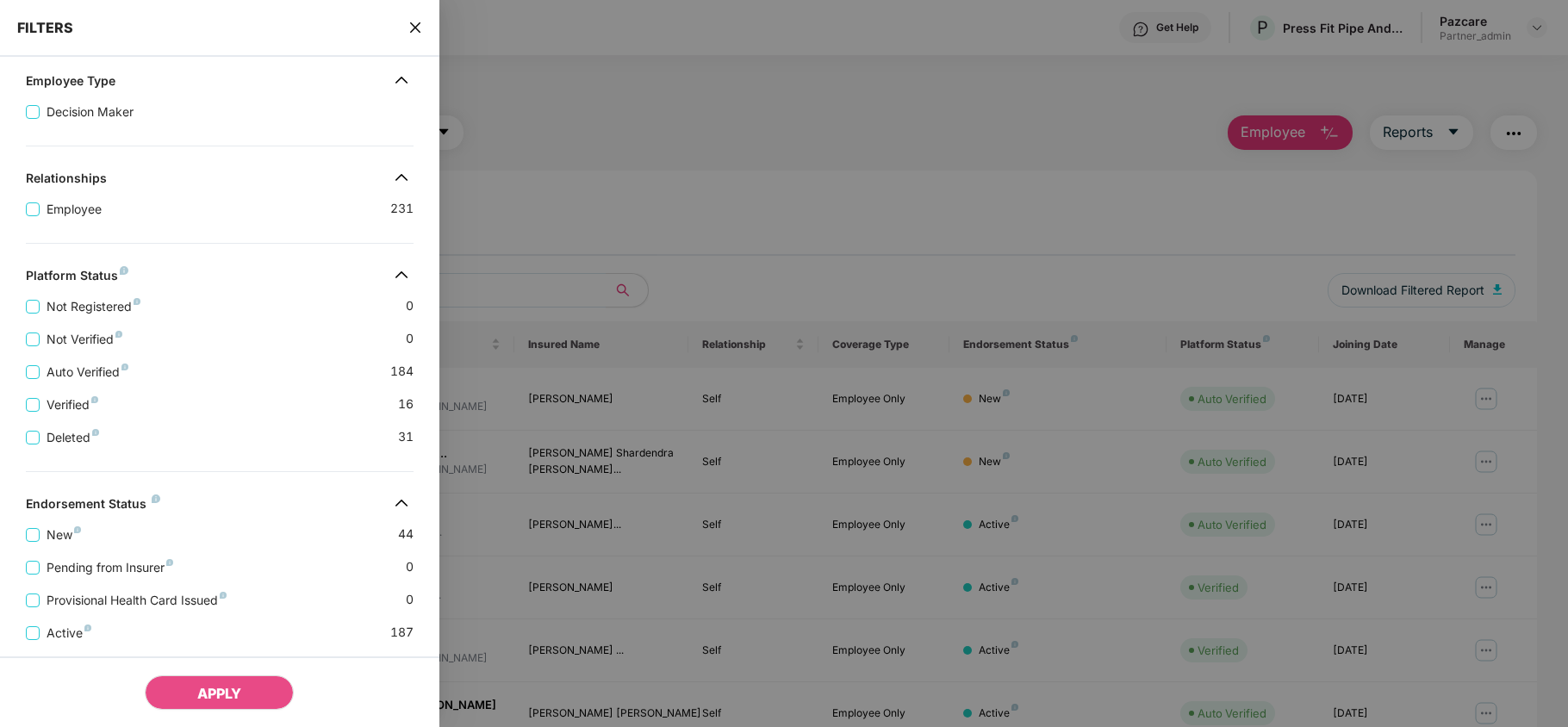
scroll to position [341, 0]
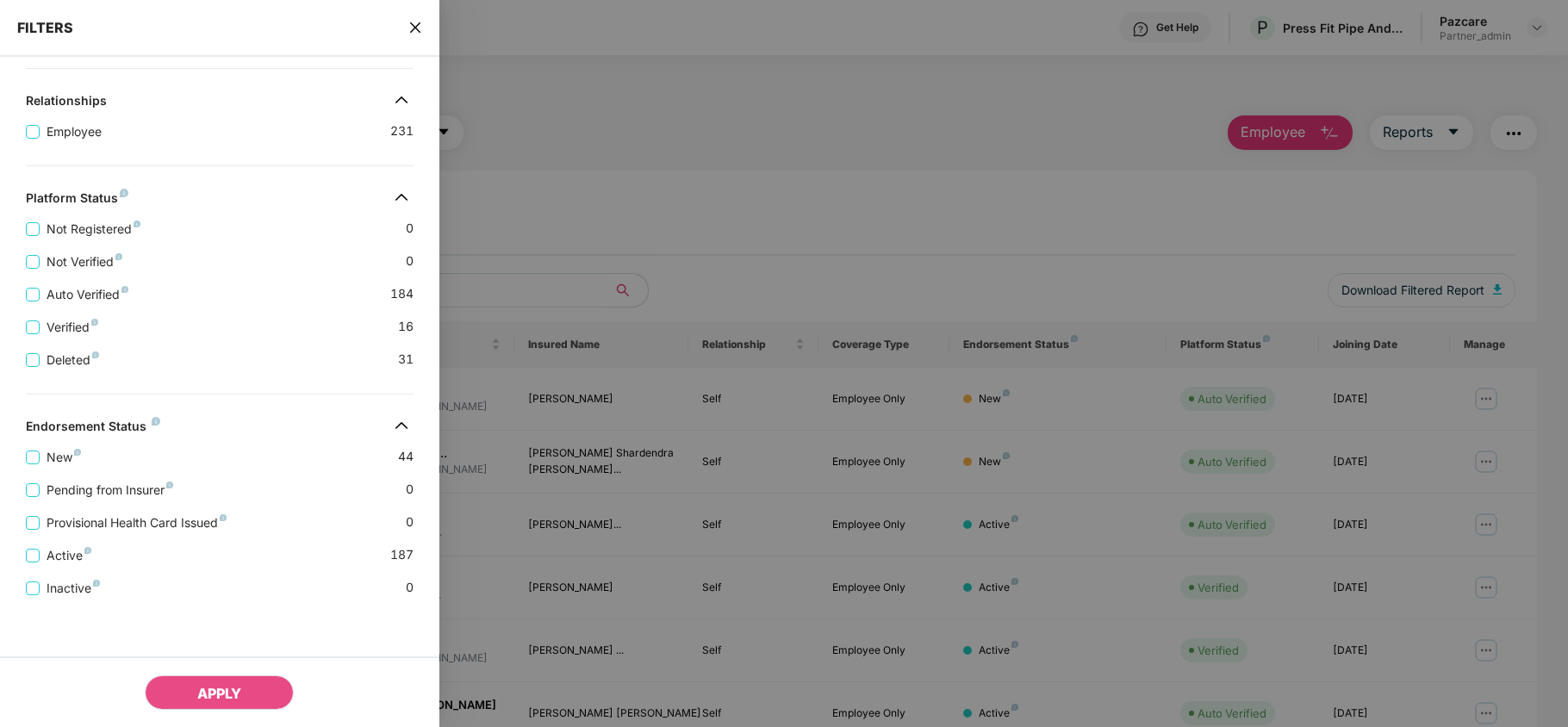
click at [415, 23] on icon "close" at bounding box center [415, 27] width 14 height 14
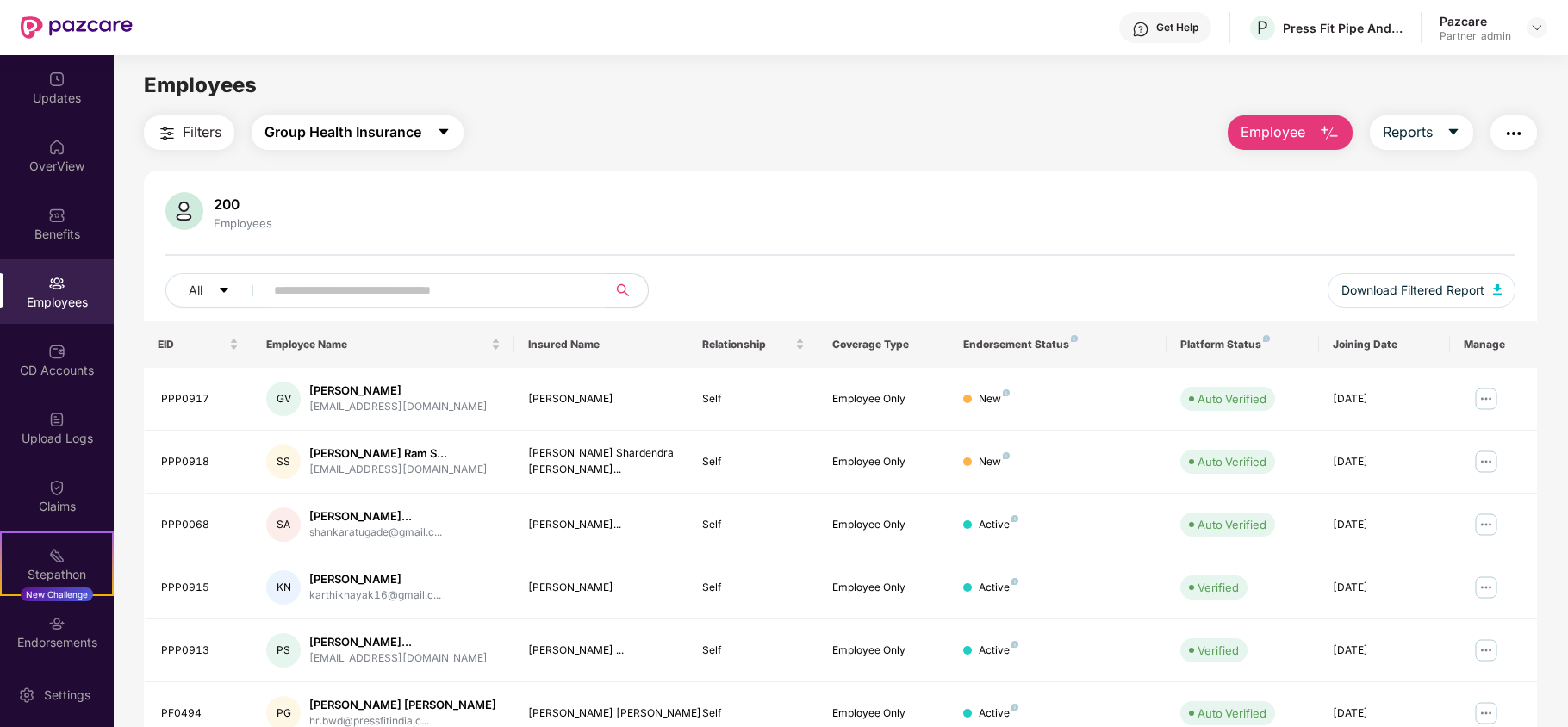
click at [367, 130] on span "Group Health Insurance" at bounding box center [343, 132] width 157 height 22
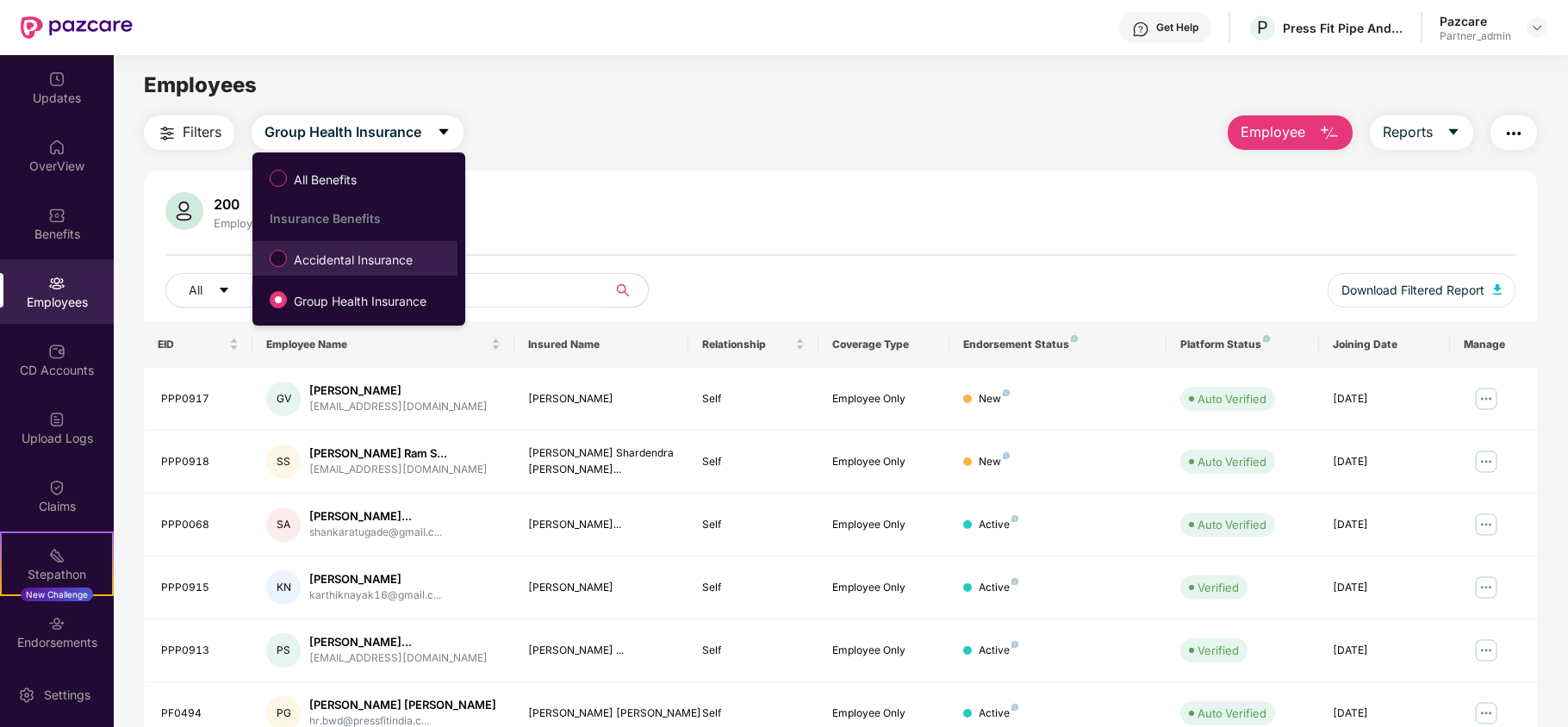
click at [344, 259] on span "Accidental Insurance" at bounding box center [352, 259] width 132 height 19
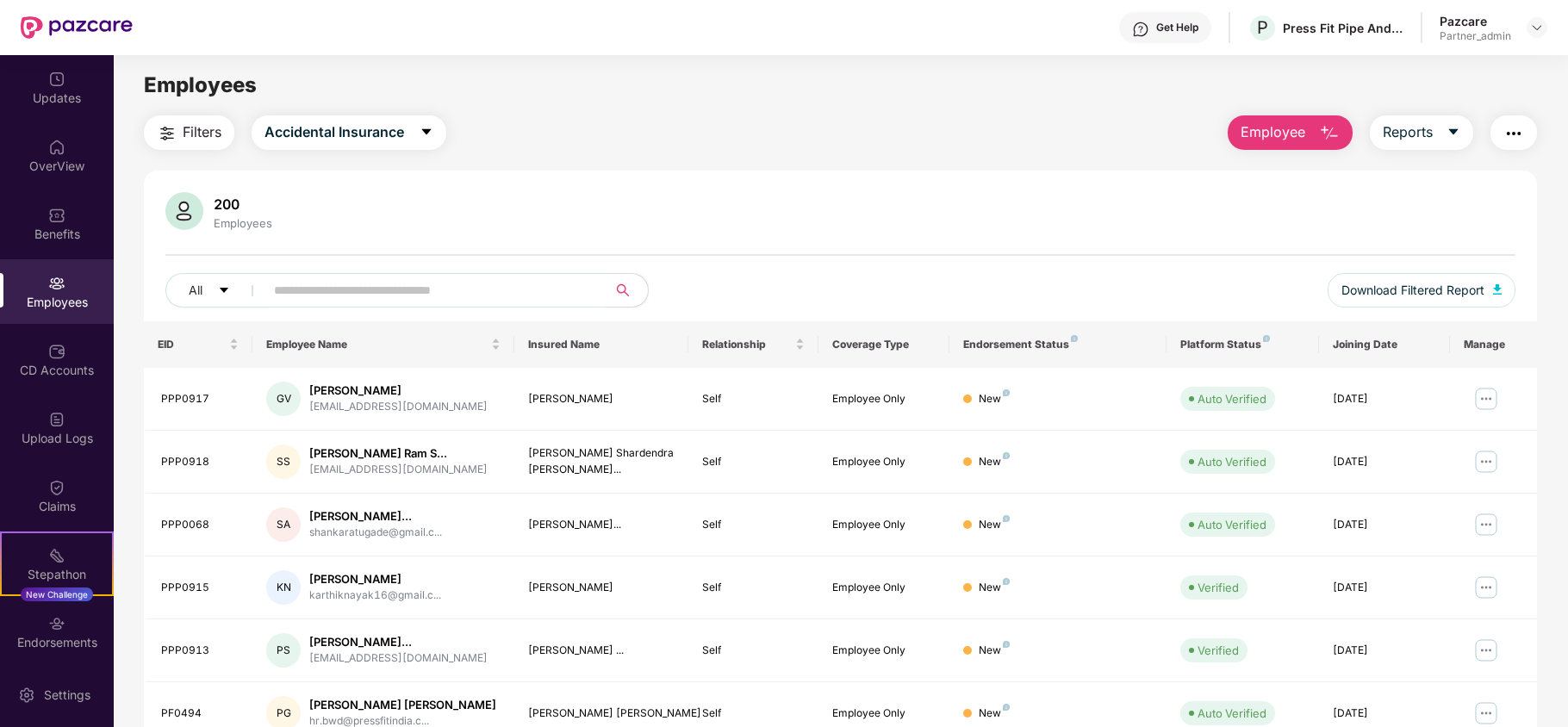
click at [198, 132] on span "Filters" at bounding box center [202, 132] width 39 height 22
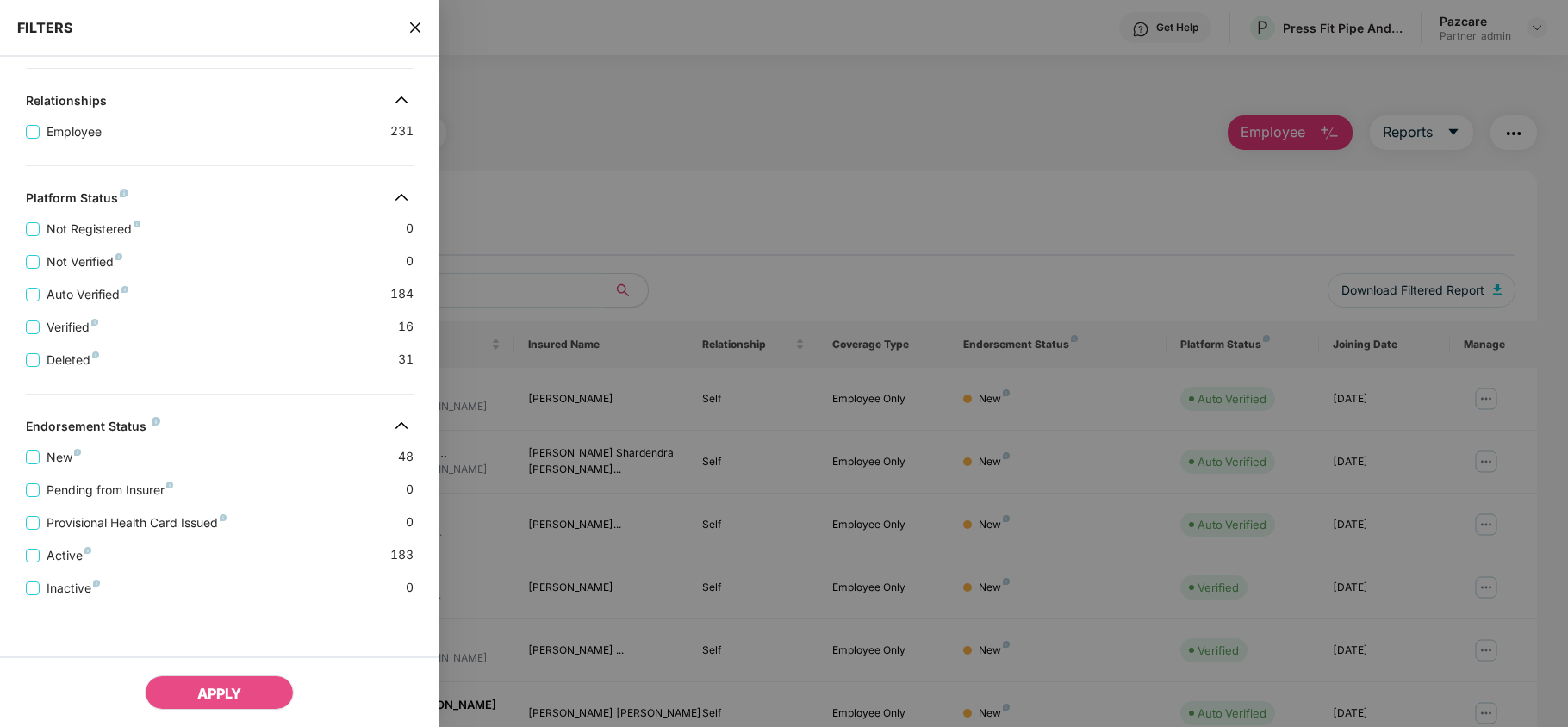
click at [418, 25] on icon "close" at bounding box center [414, 27] width 11 height 11
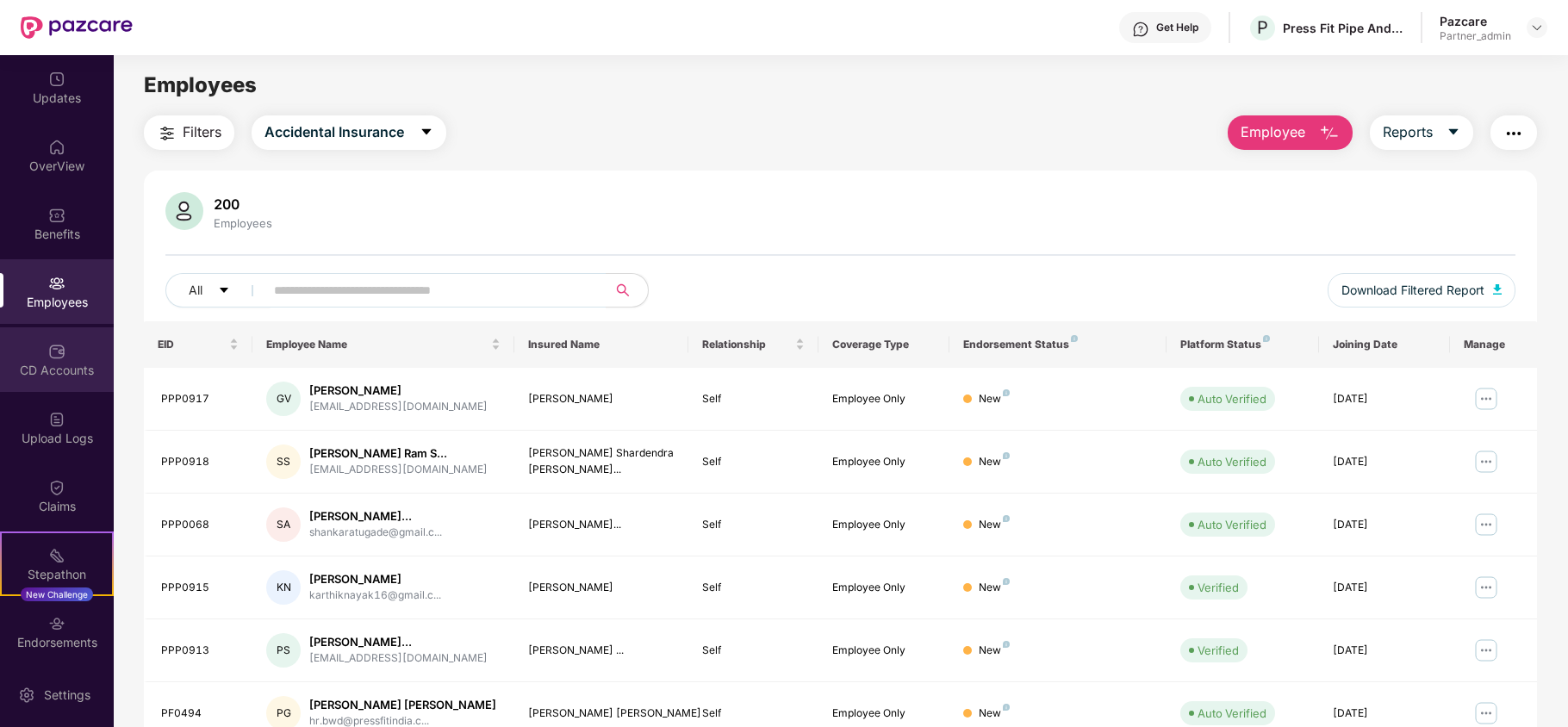
click at [50, 363] on div "CD Accounts" at bounding box center [57, 371] width 114 height 18
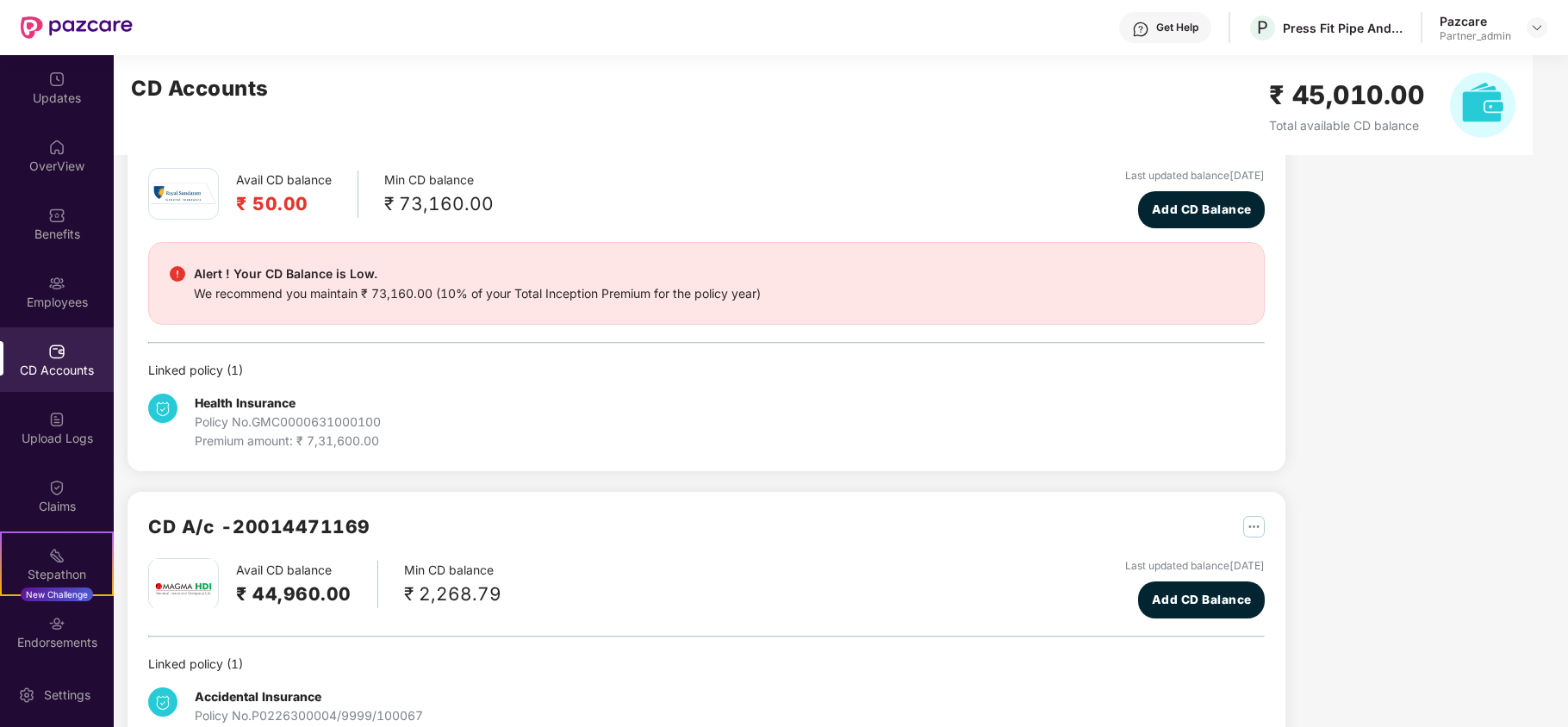
scroll to position [134, 0]
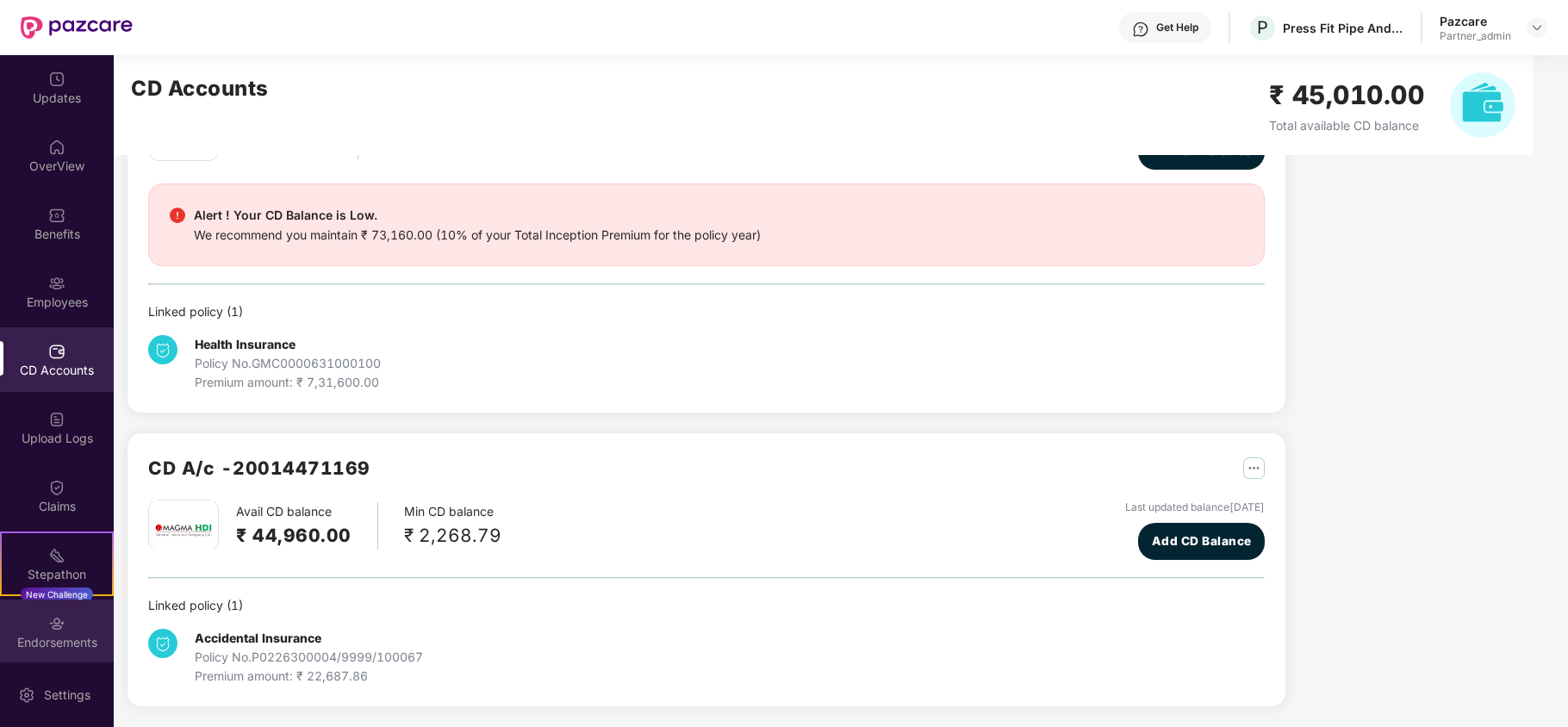
click at [26, 625] on div "Endorsements" at bounding box center [57, 632] width 114 height 65
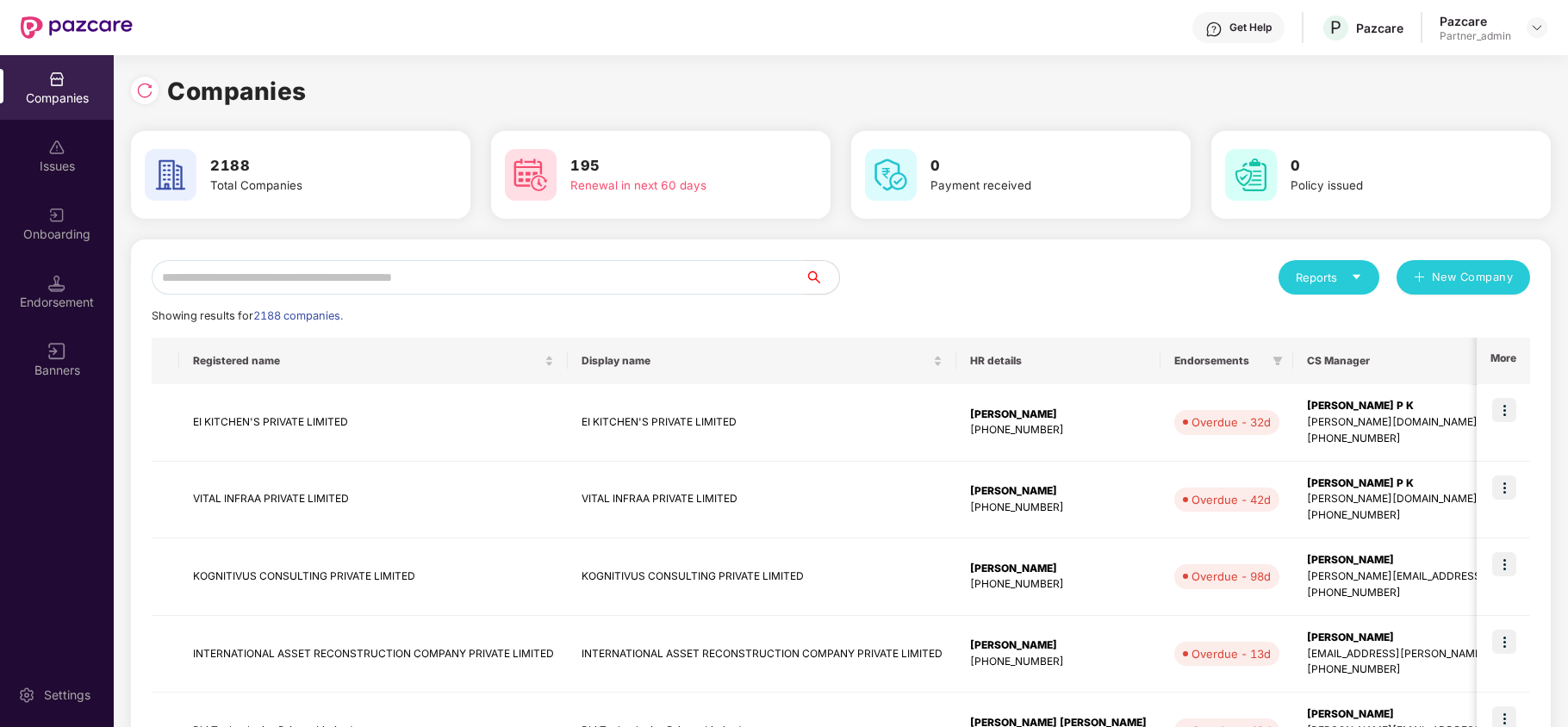
scroll to position [0, 1]
click at [183, 286] on input "text" at bounding box center [479, 277] width 653 height 34
paste input "********"
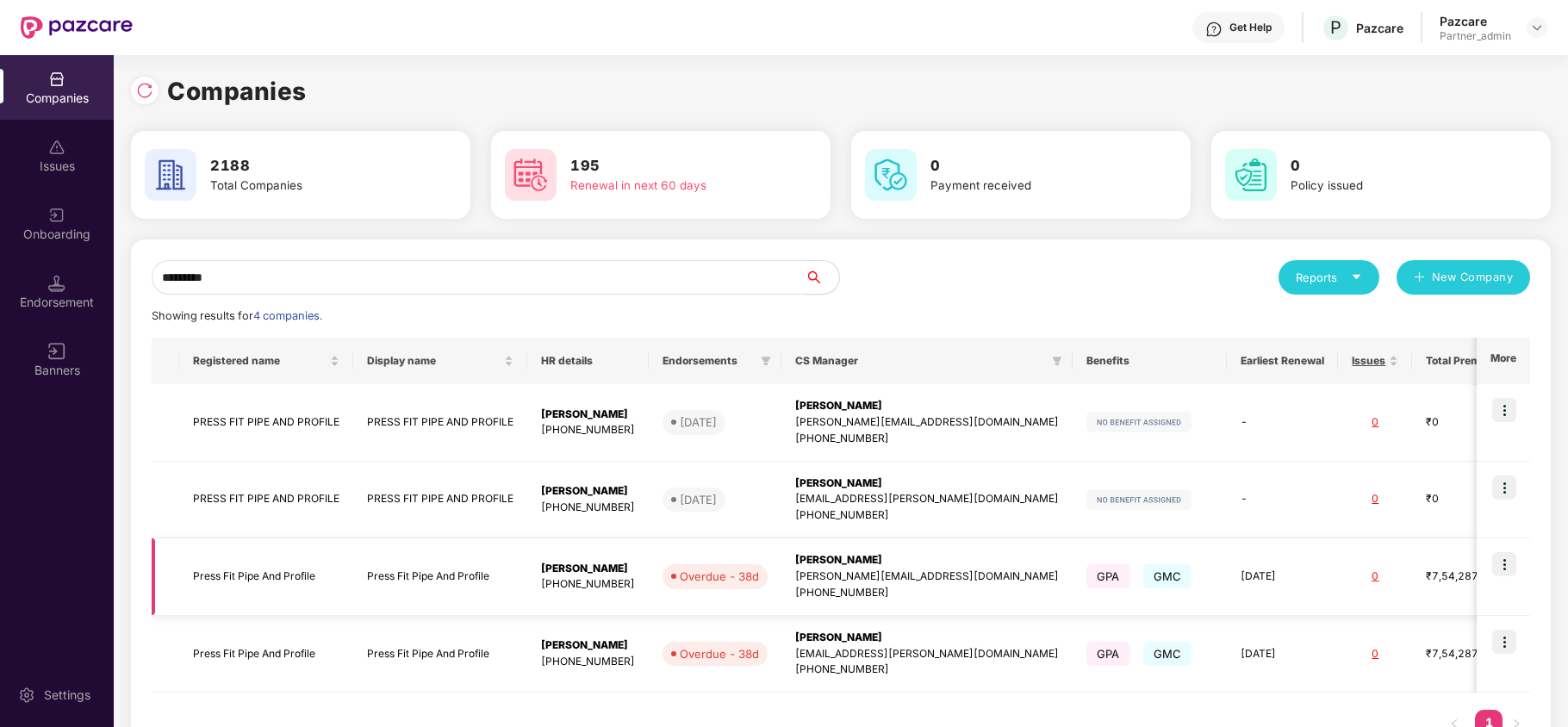
type input "*********"
click at [238, 577] on td "Press Fit Pipe And Profile" at bounding box center [266, 577] width 174 height 78
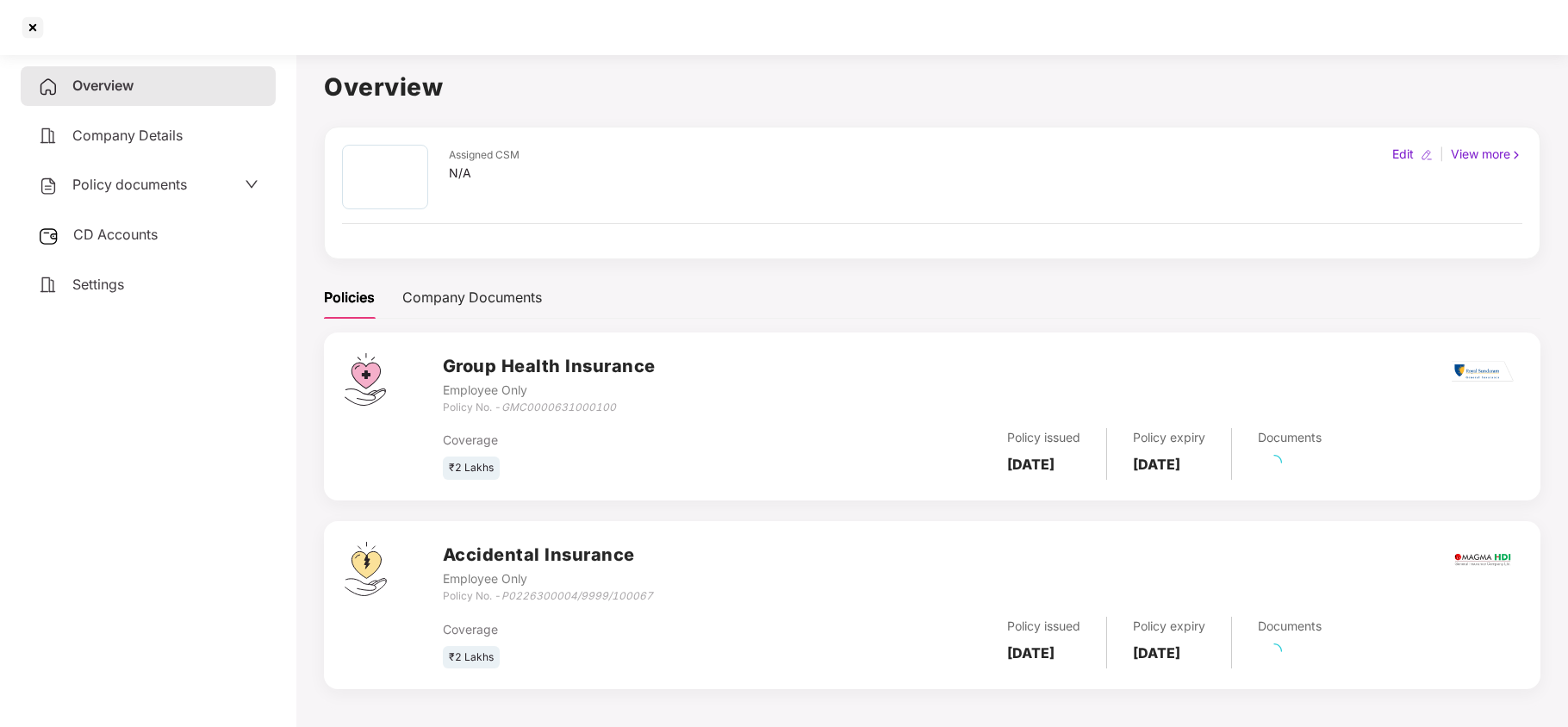
click at [100, 286] on span "Settings" at bounding box center [98, 285] width 52 height 18
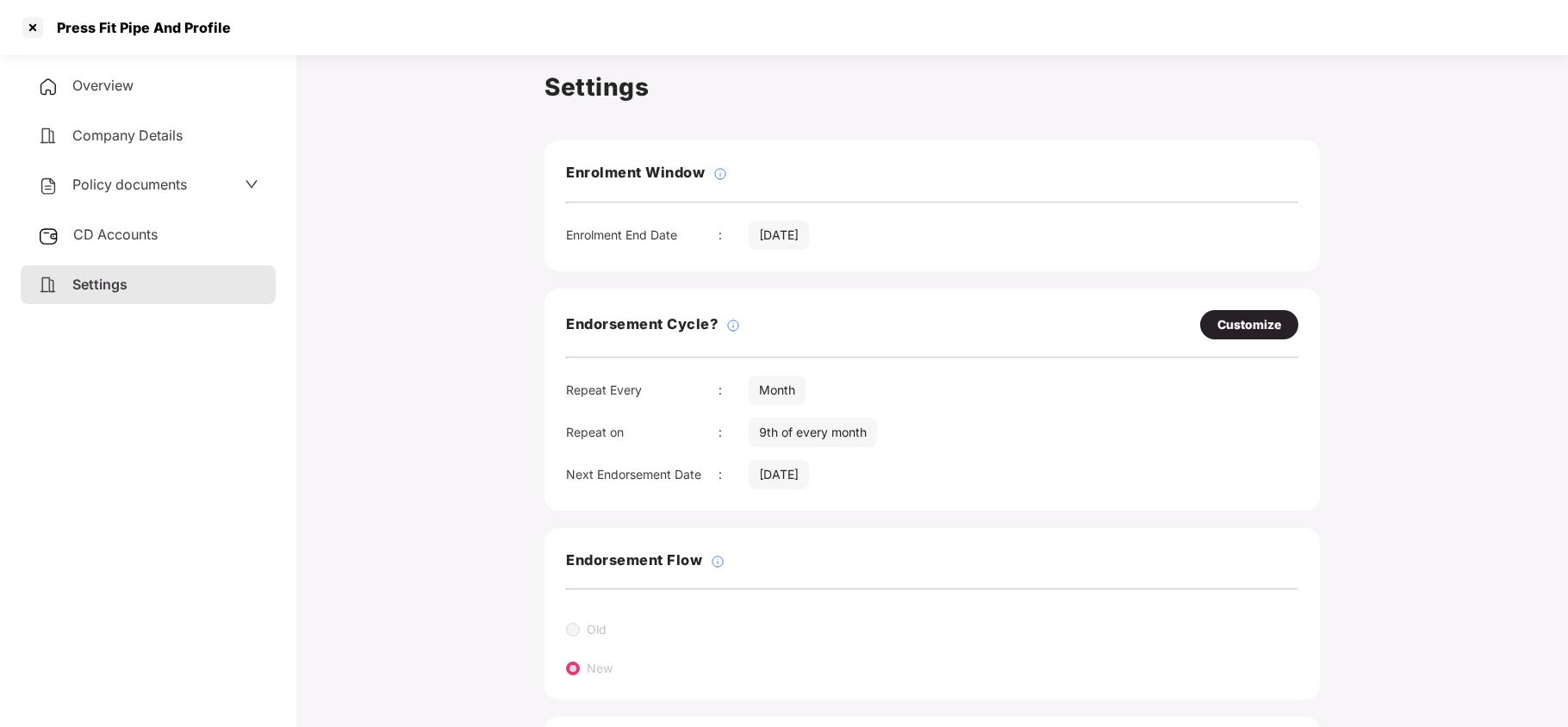
click at [1242, 315] on div "Customize" at bounding box center [1249, 324] width 64 height 19
select select "*****"
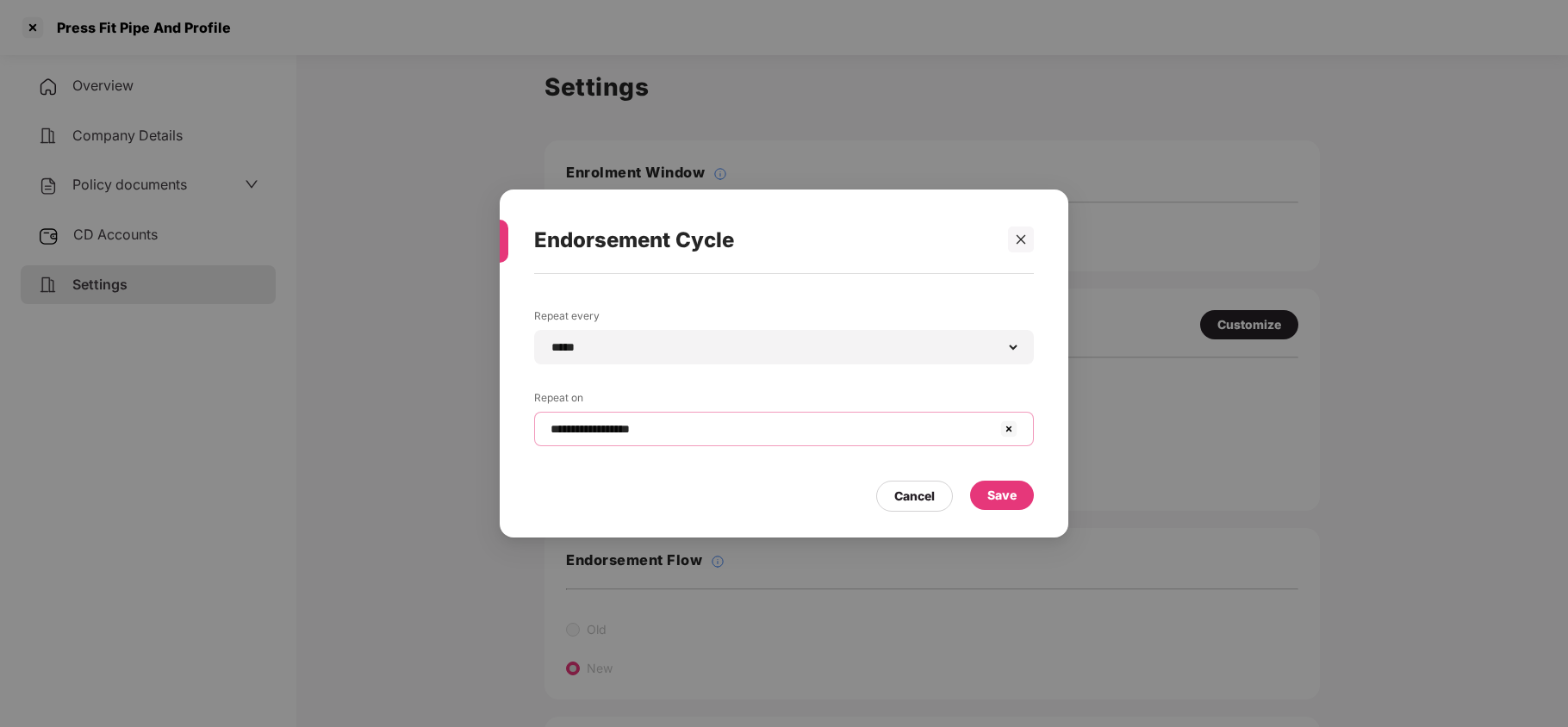
click at [741, 435] on input "**********" at bounding box center [773, 429] width 449 height 18
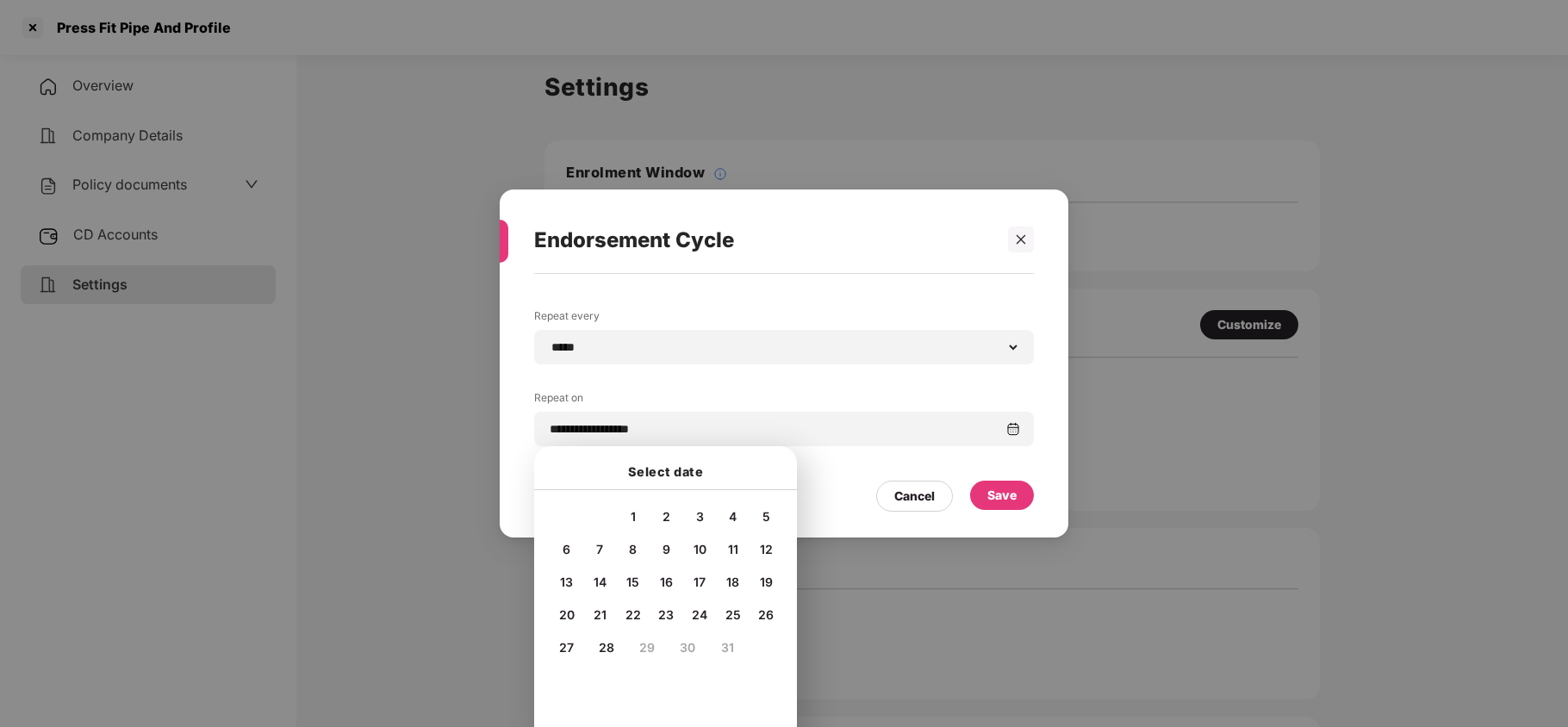
click at [698, 545] on span "10" at bounding box center [700, 548] width 13 height 15
type input "**********"
click at [998, 491] on div "Save" at bounding box center [1002, 494] width 29 height 19
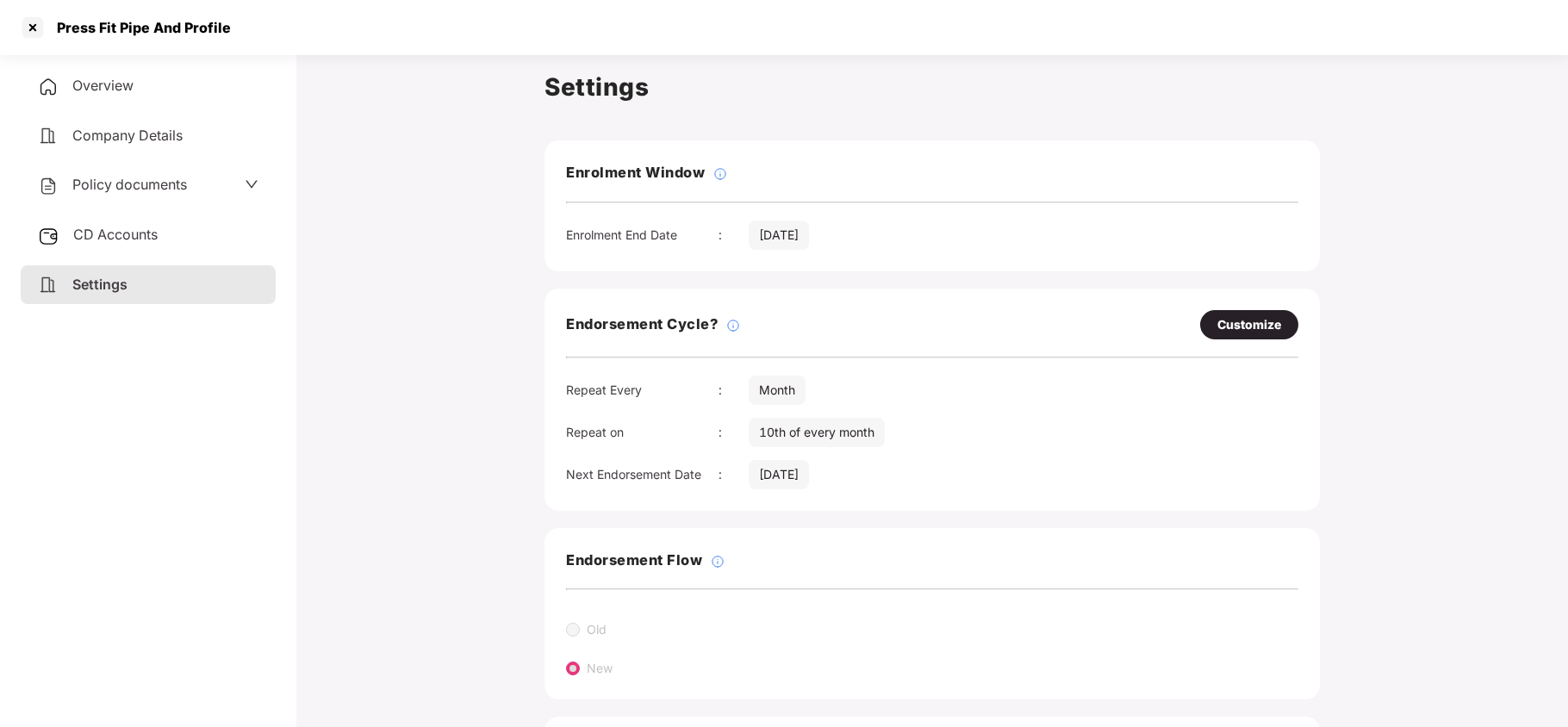
click at [152, 176] on span "Policy documents" at bounding box center [130, 184] width 115 height 18
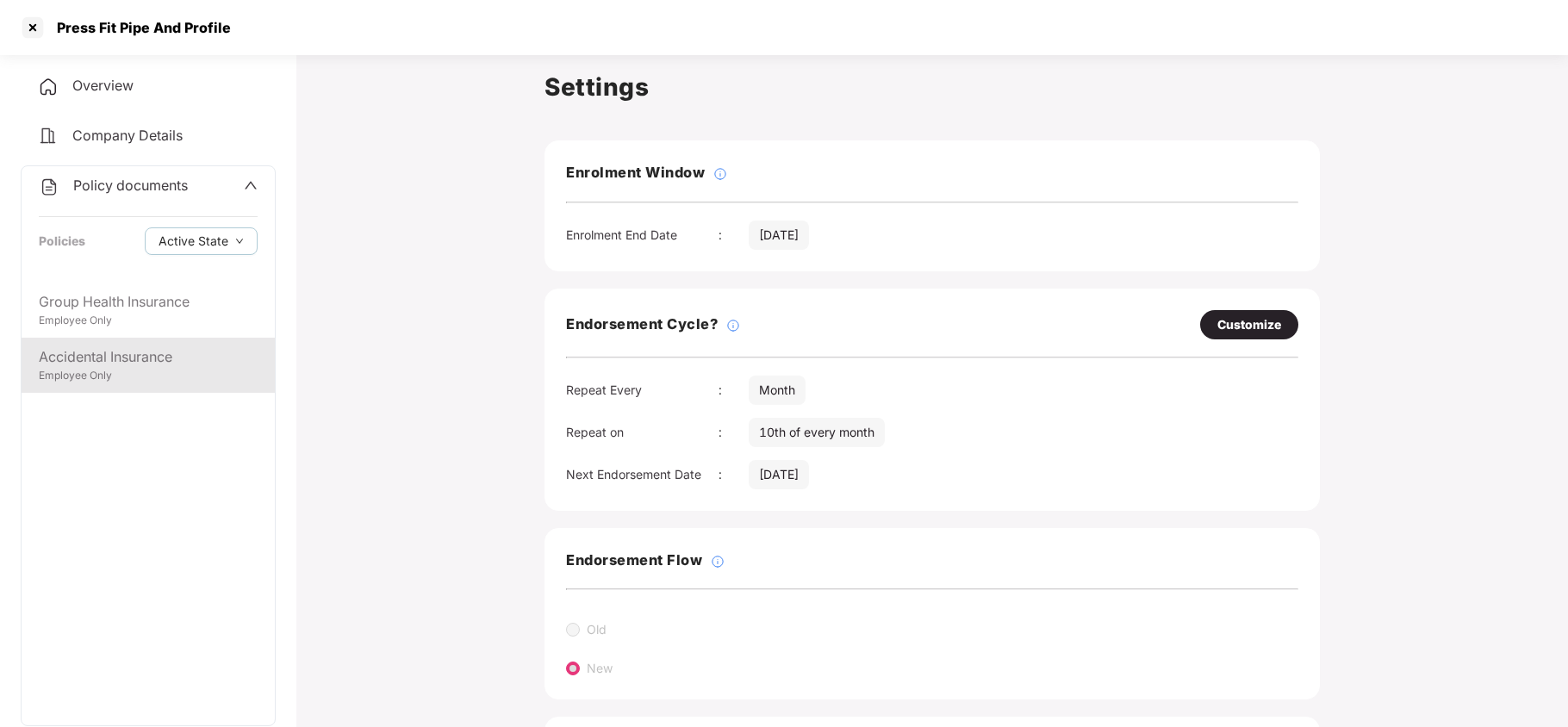
drag, startPoint x: 137, startPoint y: 364, endPoint x: 159, endPoint y: 342, distance: 31.1
click at [137, 363] on div "Accidental Insurance" at bounding box center [148, 357] width 219 height 22
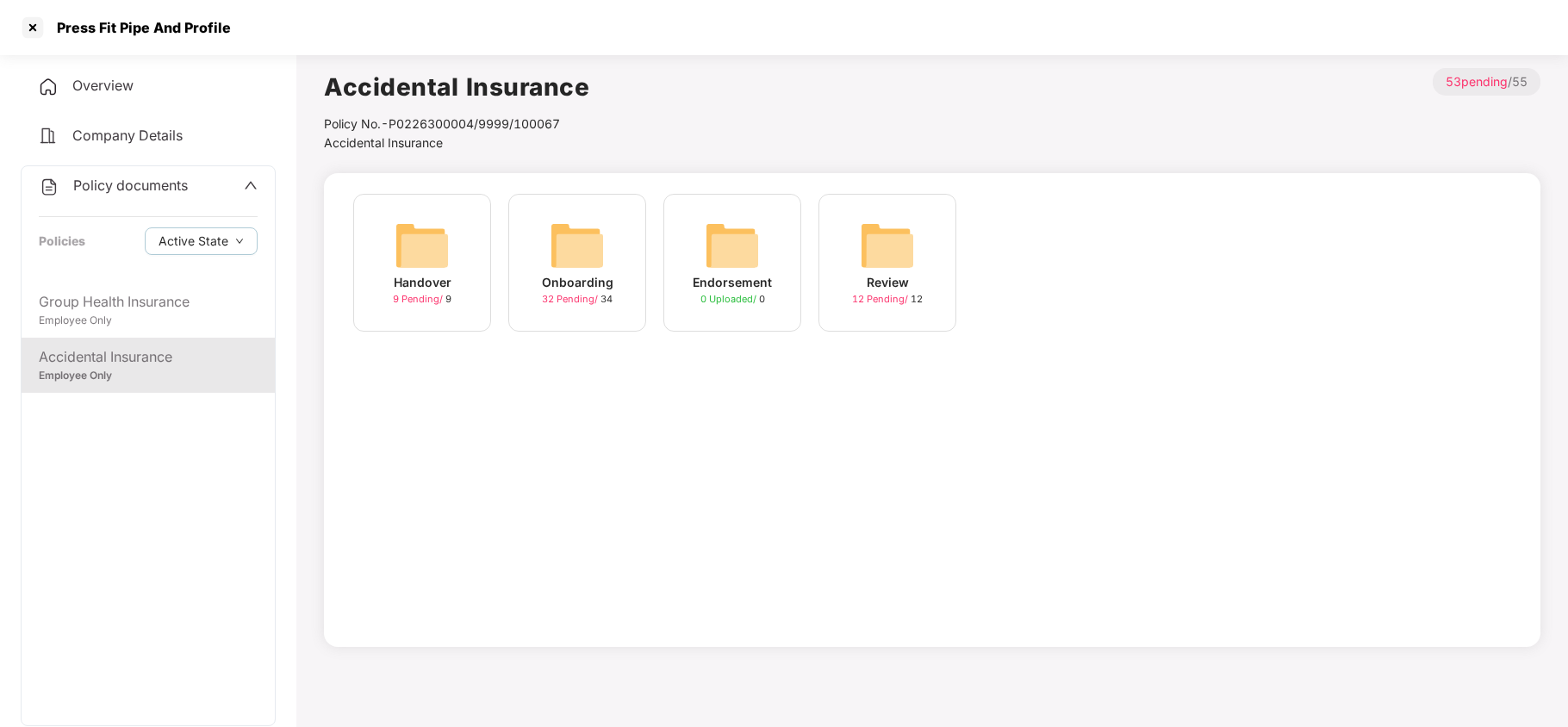
click at [601, 253] on img at bounding box center [577, 245] width 55 height 55
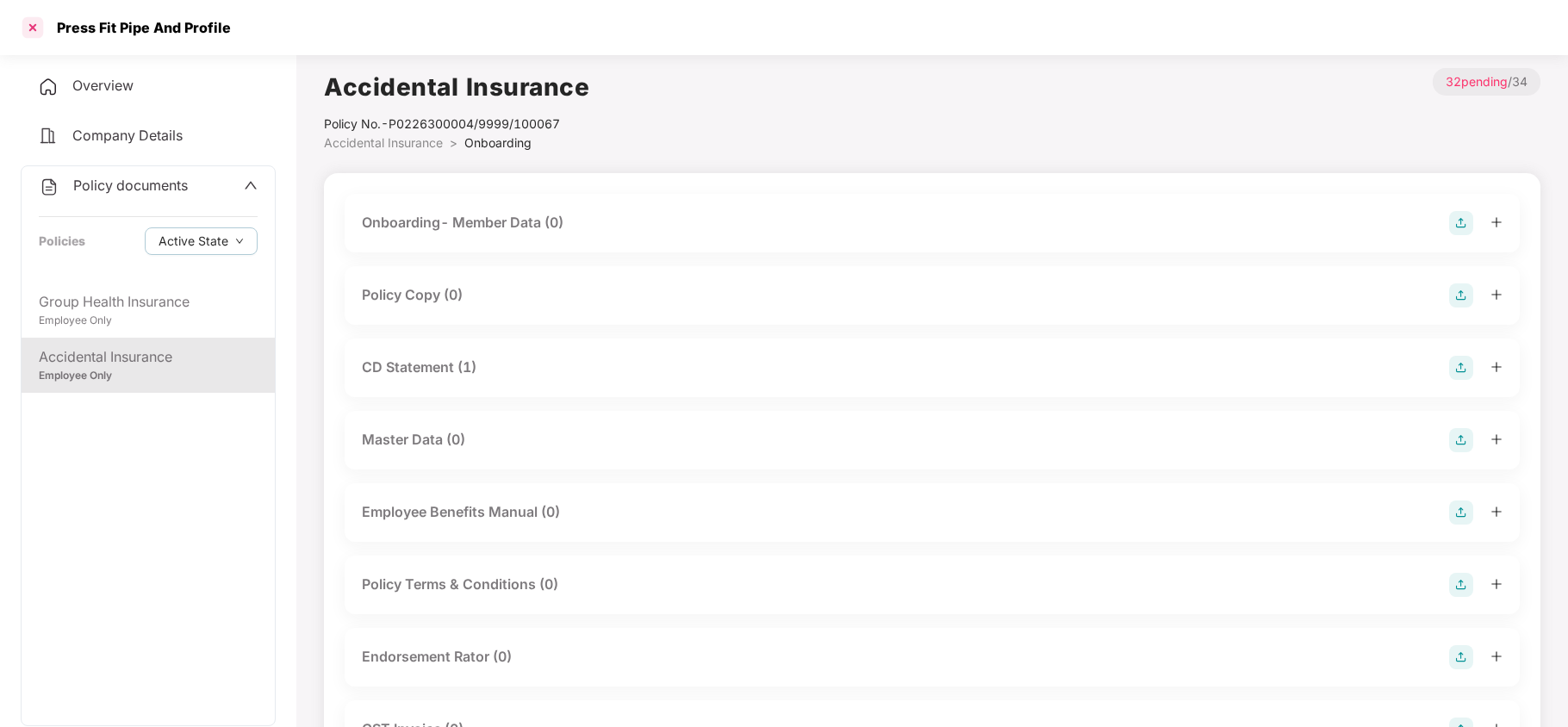
click at [39, 29] on div at bounding box center [32, 27] width 27 height 27
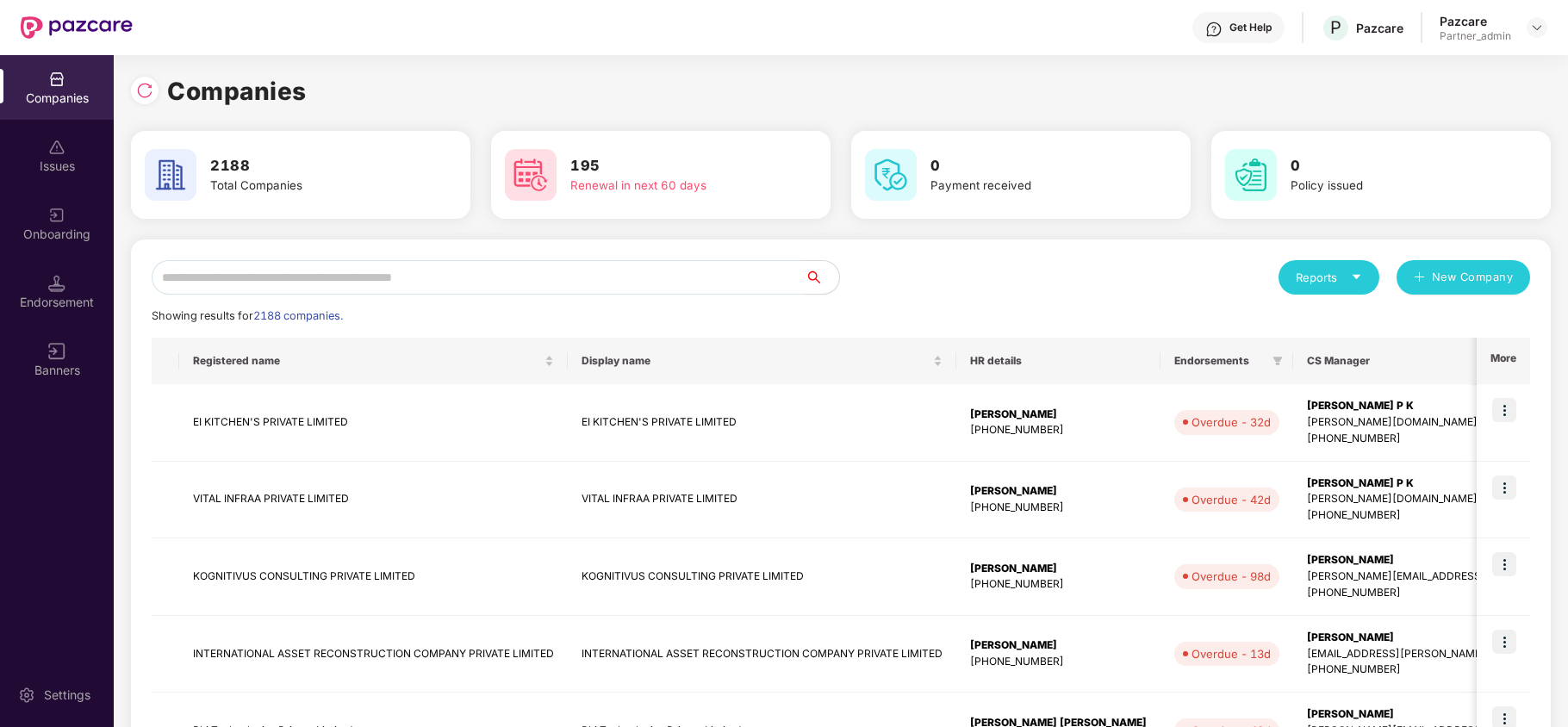
click at [296, 277] on input "text" at bounding box center [479, 277] width 653 height 34
paste input "******"
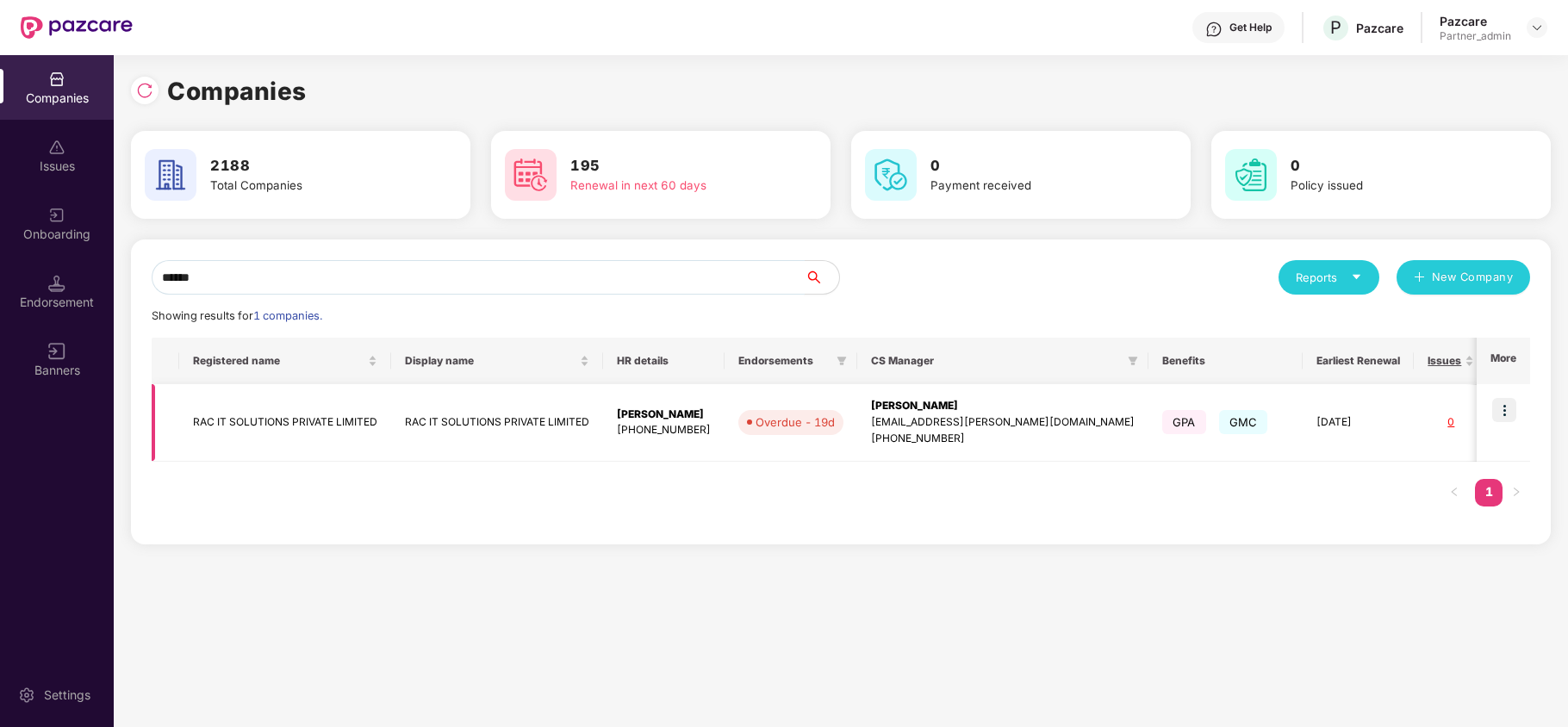
type input "******"
click at [1507, 404] on img at bounding box center [1504, 410] width 25 height 25
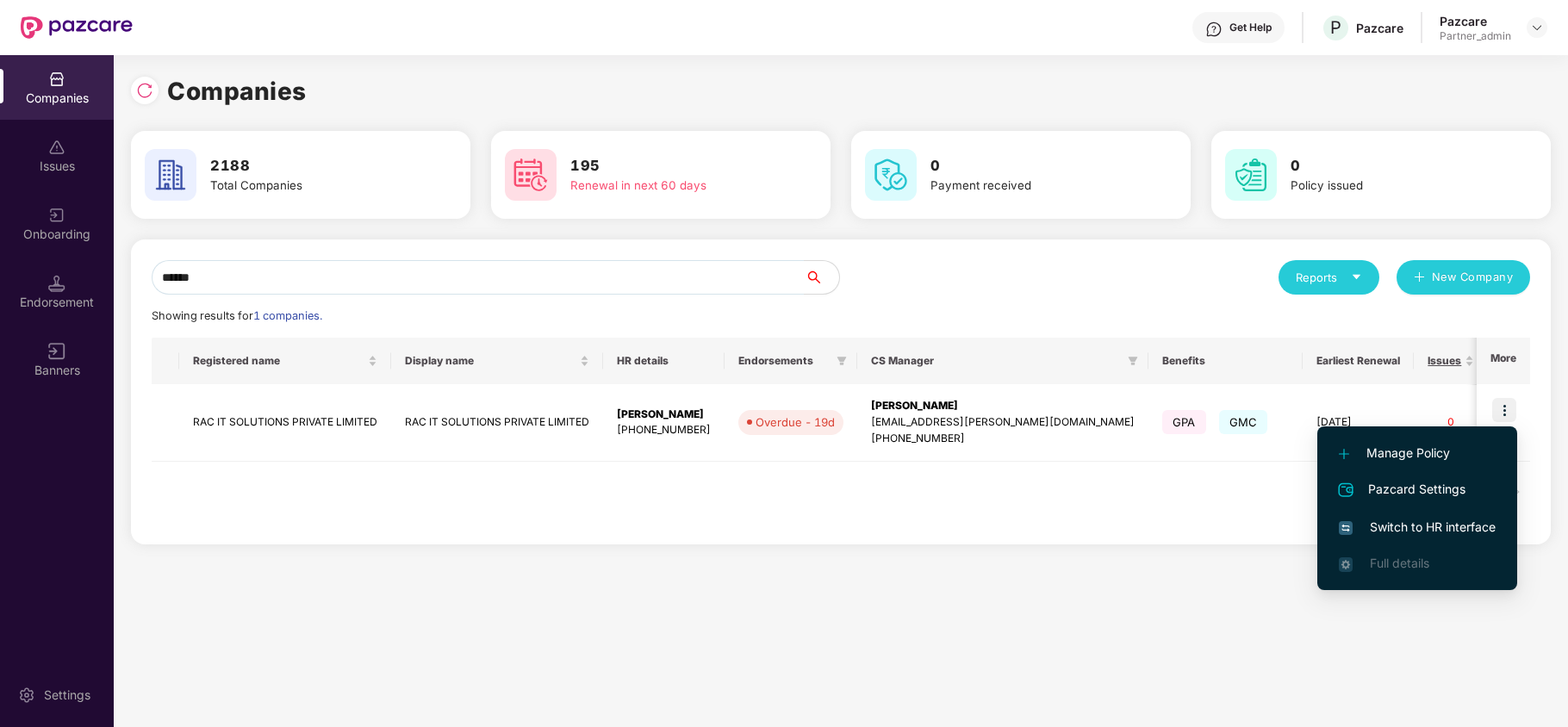
click at [1409, 528] on span "Switch to HR interface" at bounding box center [1417, 527] width 157 height 19
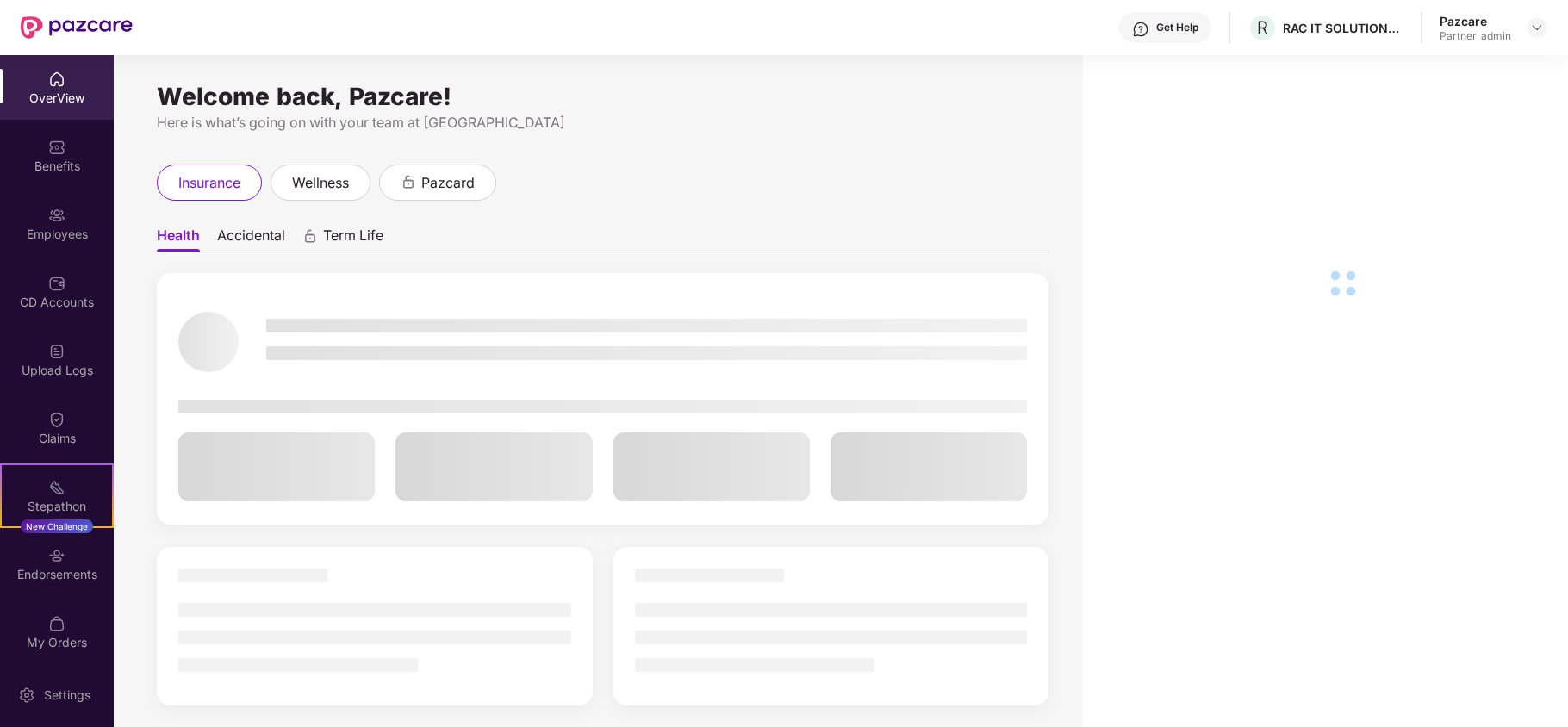
click at [53, 167] on div "Benefits" at bounding box center [57, 167] width 114 height 18
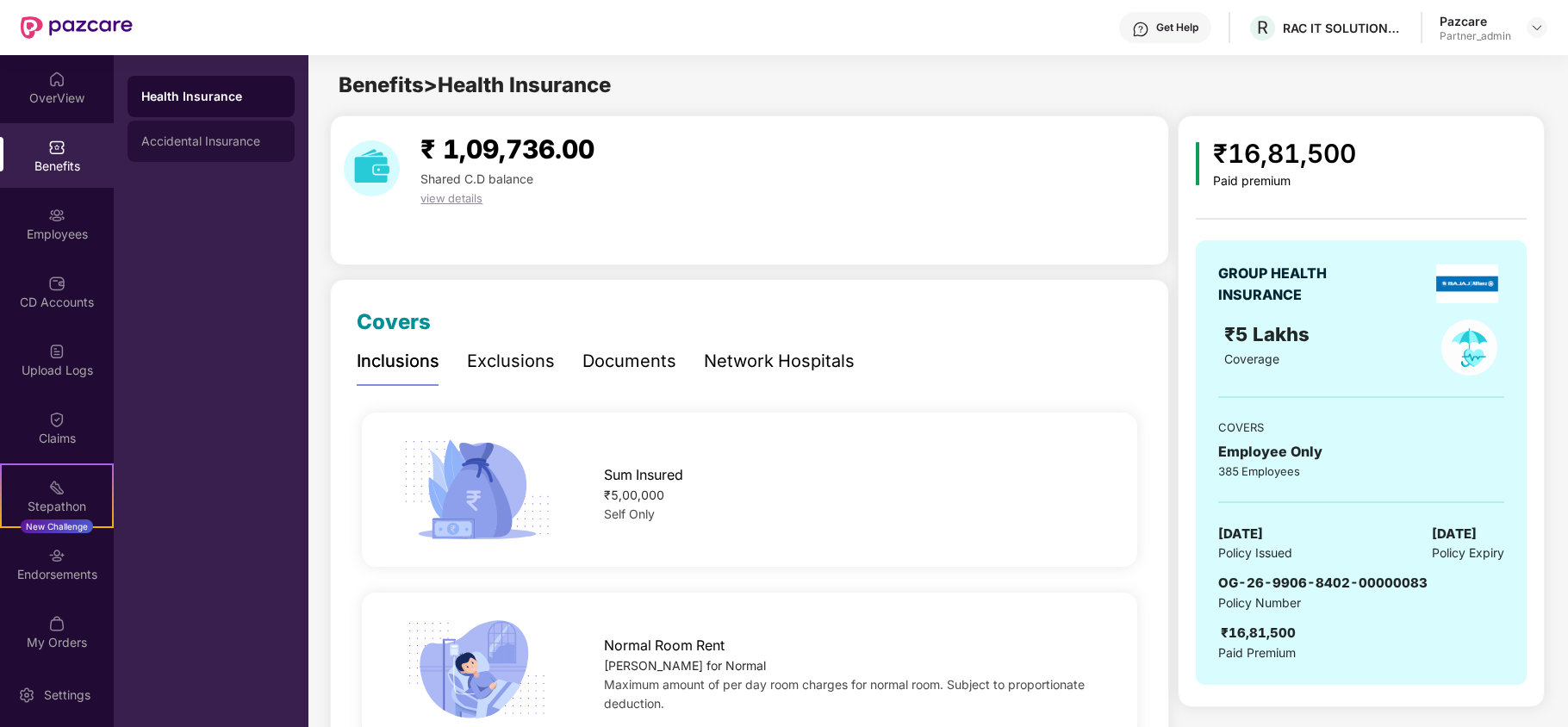
click at [208, 142] on div "Accidental Insurance" at bounding box center [211, 141] width 139 height 14
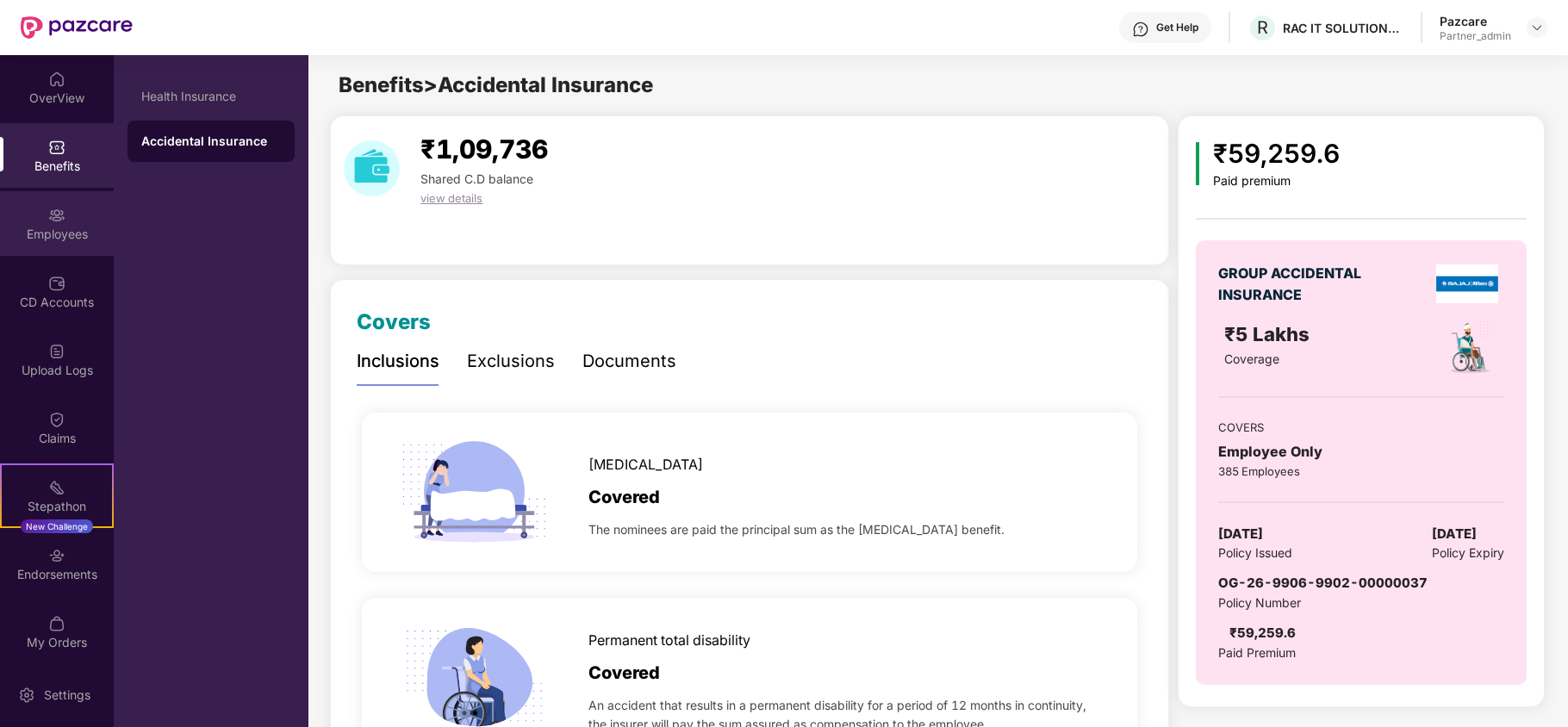
click at [25, 218] on div "Employees" at bounding box center [57, 224] width 114 height 65
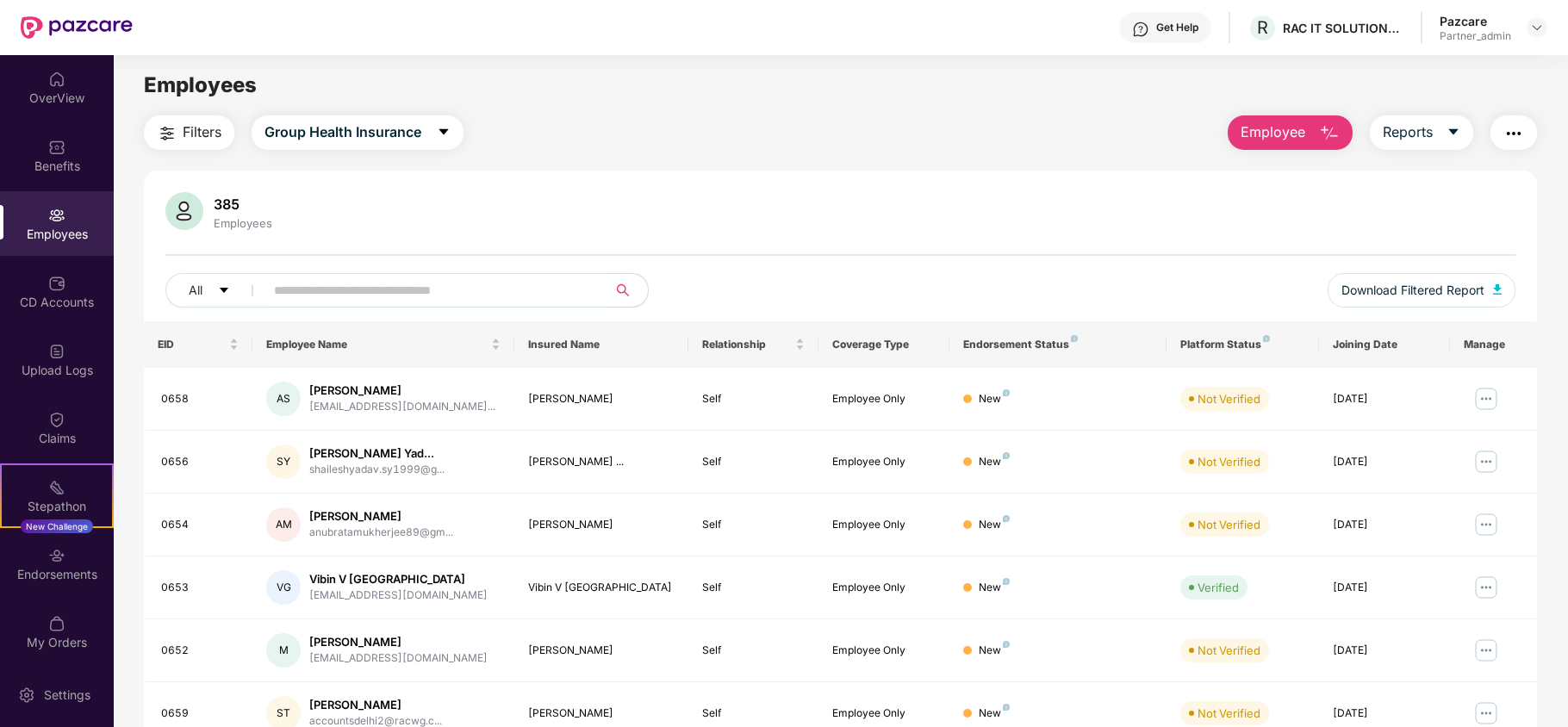
click at [173, 124] on img "button" at bounding box center [167, 133] width 21 height 21
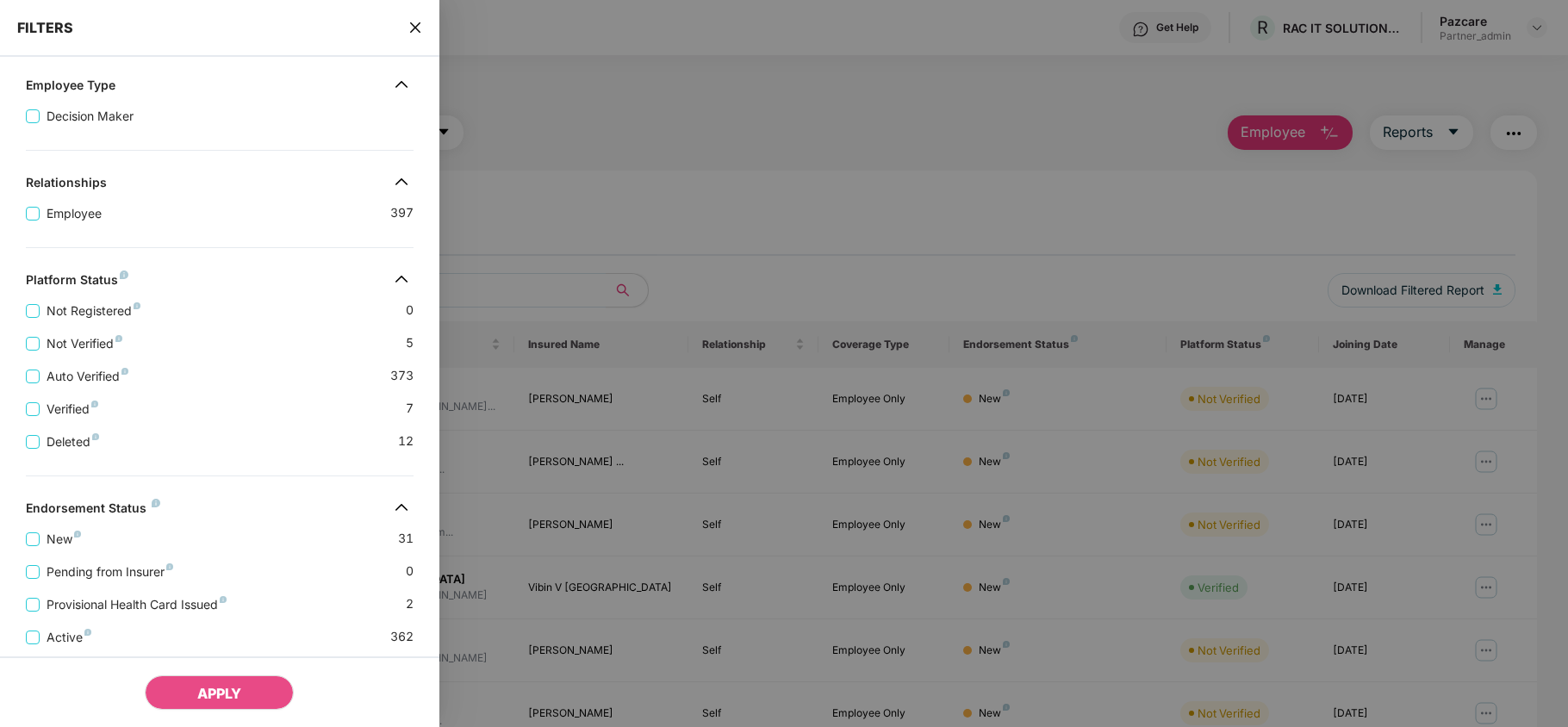
scroll to position [341, 0]
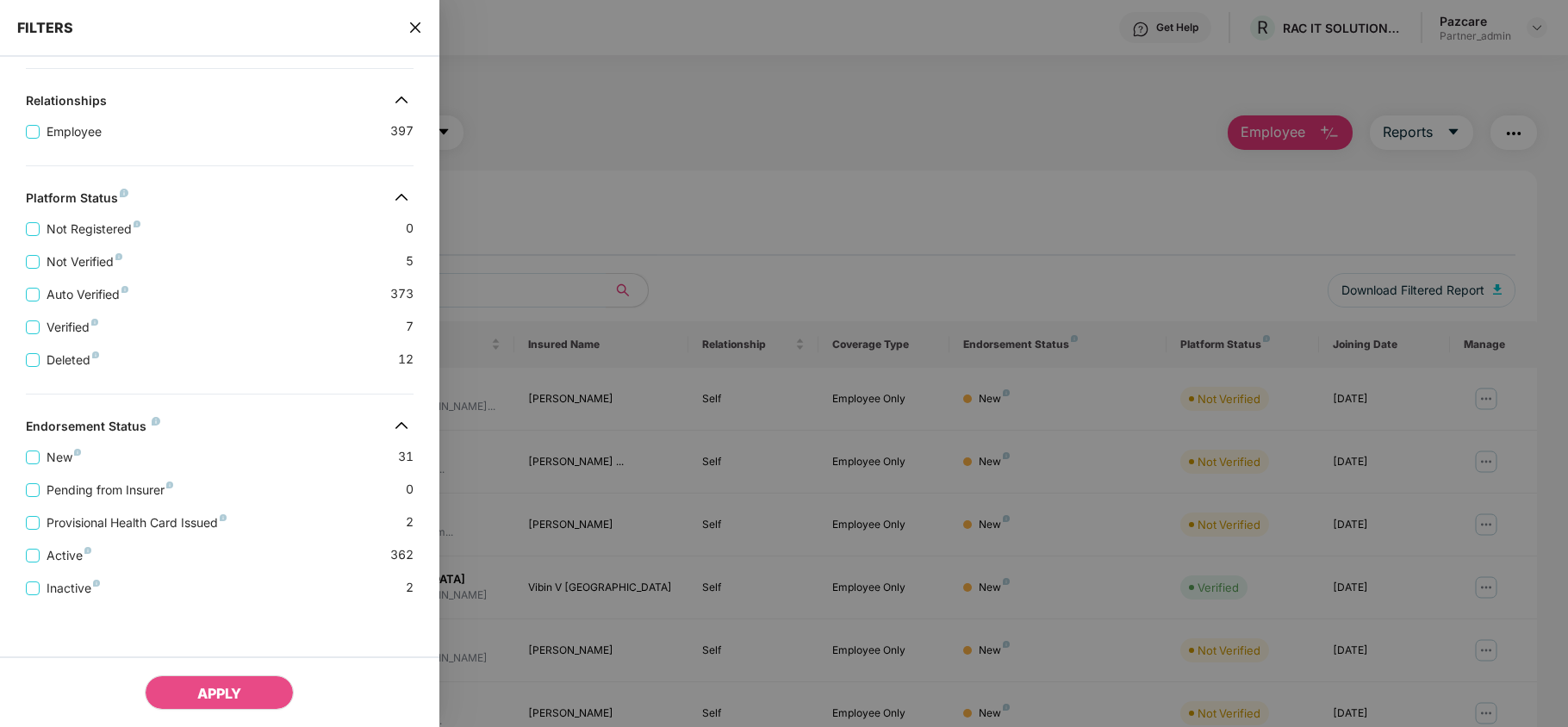
click at [418, 25] on icon "close" at bounding box center [414, 27] width 11 height 11
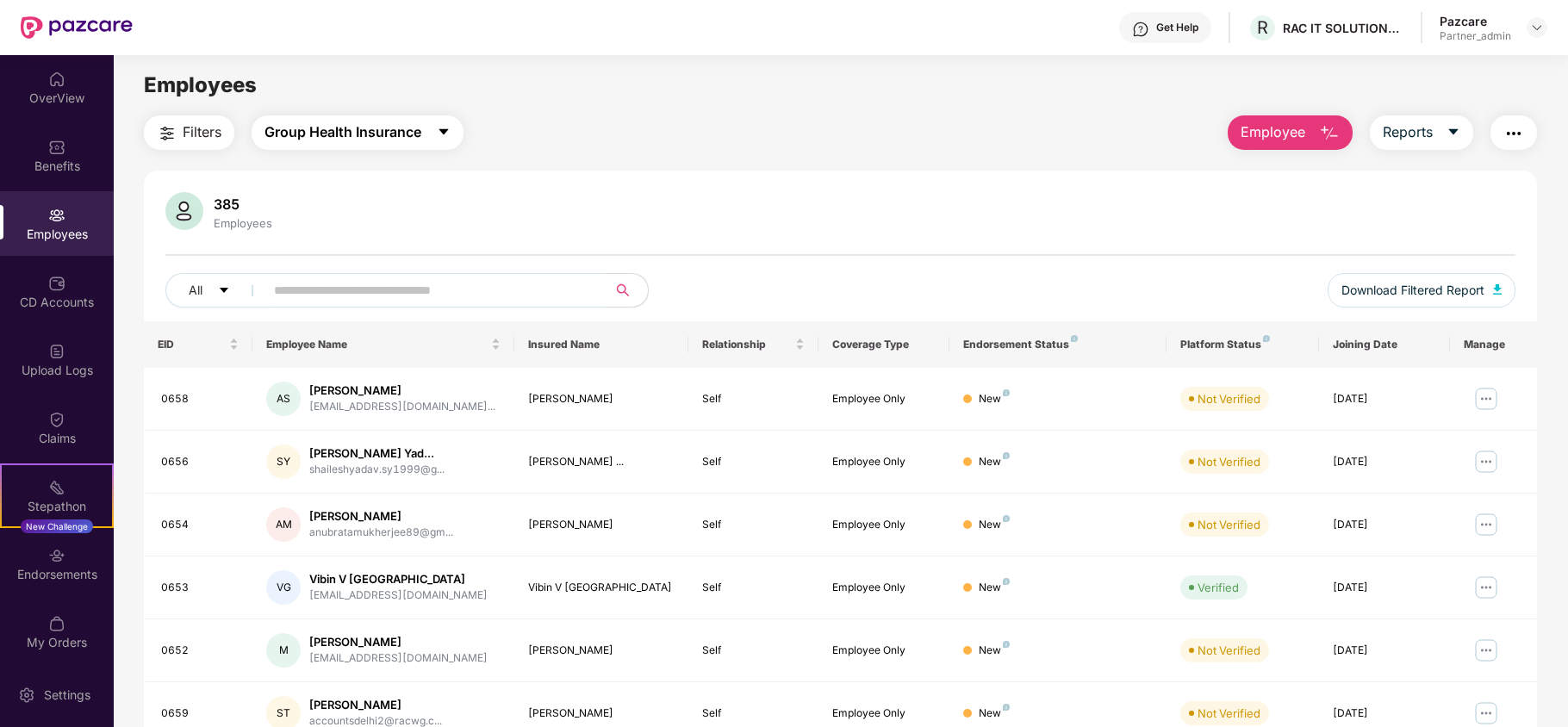
click at [401, 128] on span "Group Health Insurance" at bounding box center [343, 132] width 157 height 22
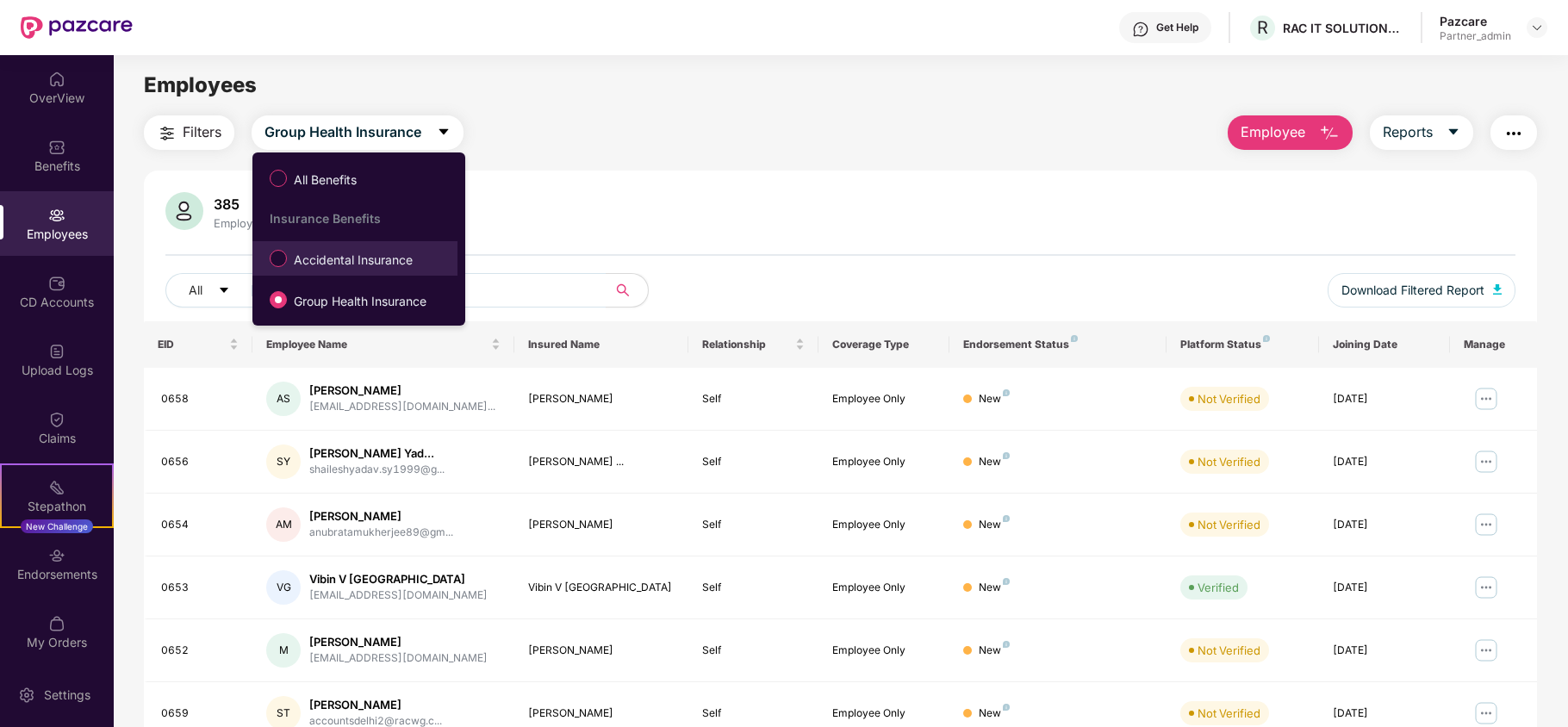
click at [294, 251] on span "Accidental Insurance" at bounding box center [352, 259] width 132 height 19
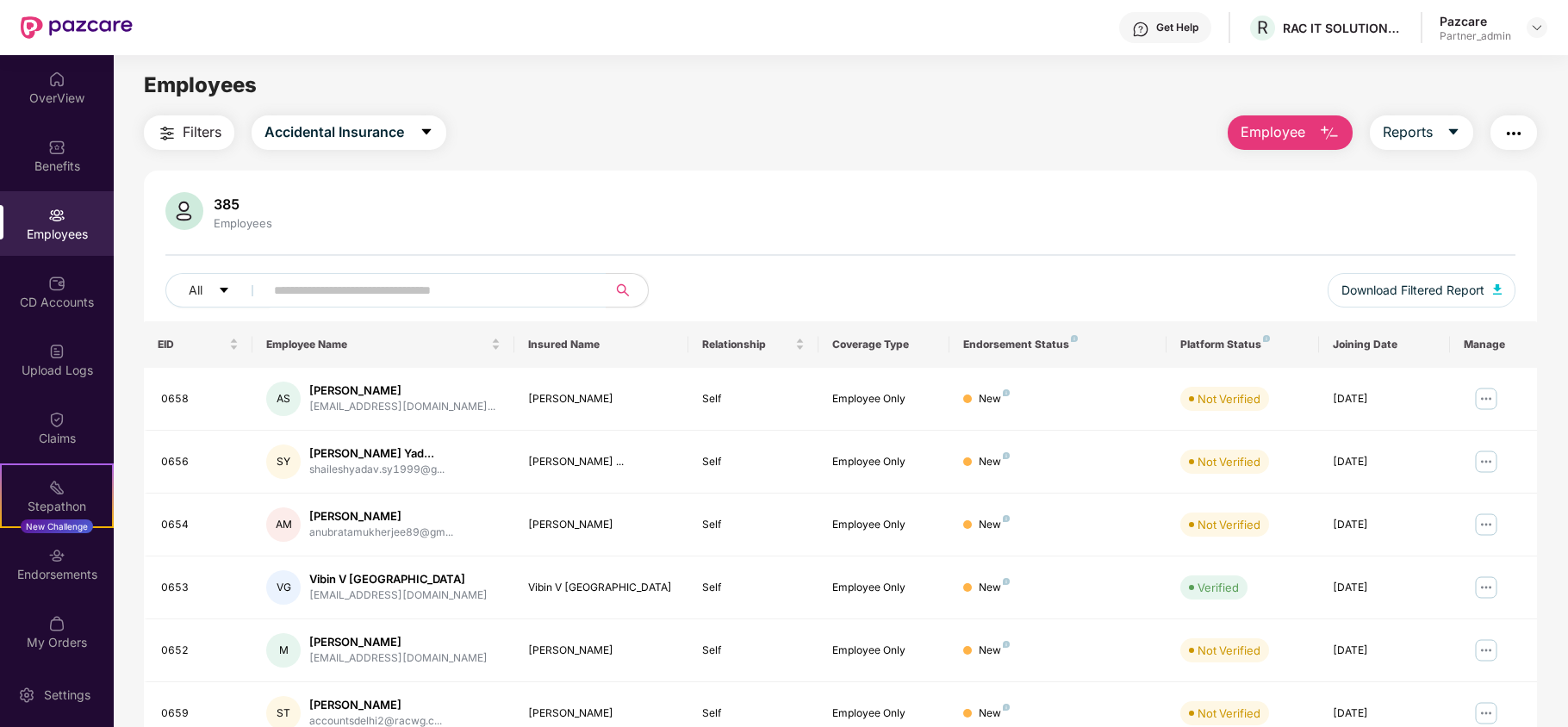
click at [186, 128] on span "Filters" at bounding box center [202, 132] width 39 height 22
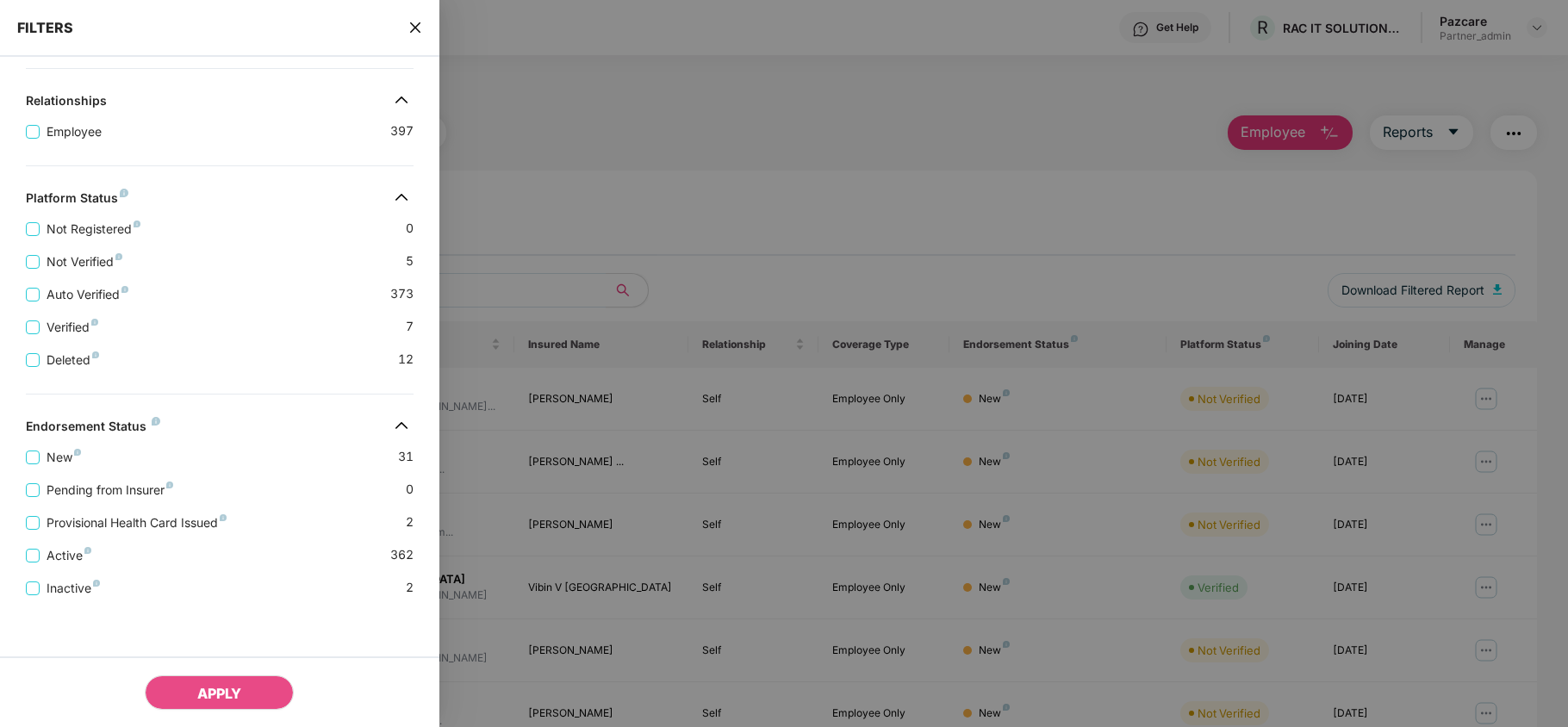
click at [413, 25] on icon "close" at bounding box center [415, 27] width 14 height 14
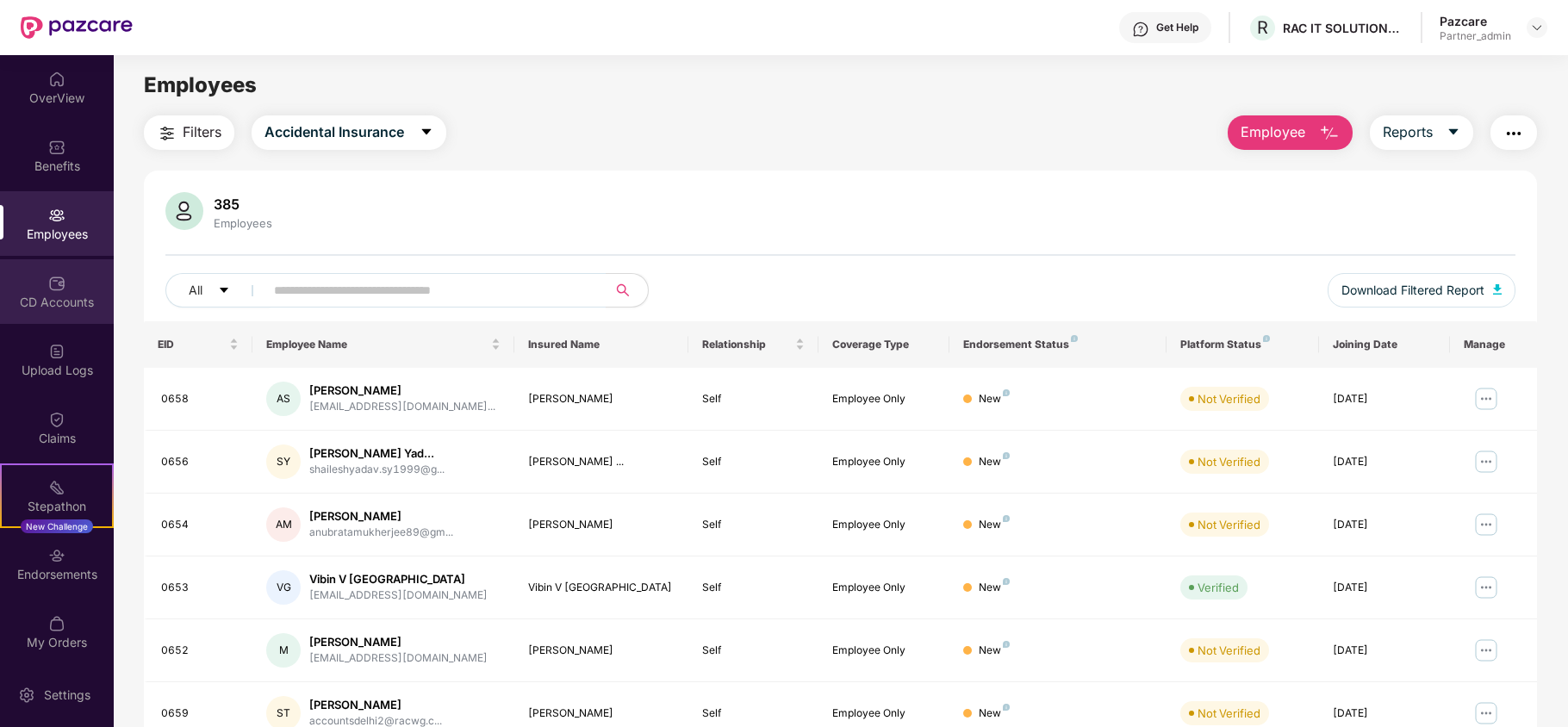
click at [18, 308] on div "CD Accounts" at bounding box center [57, 302] width 114 height 18
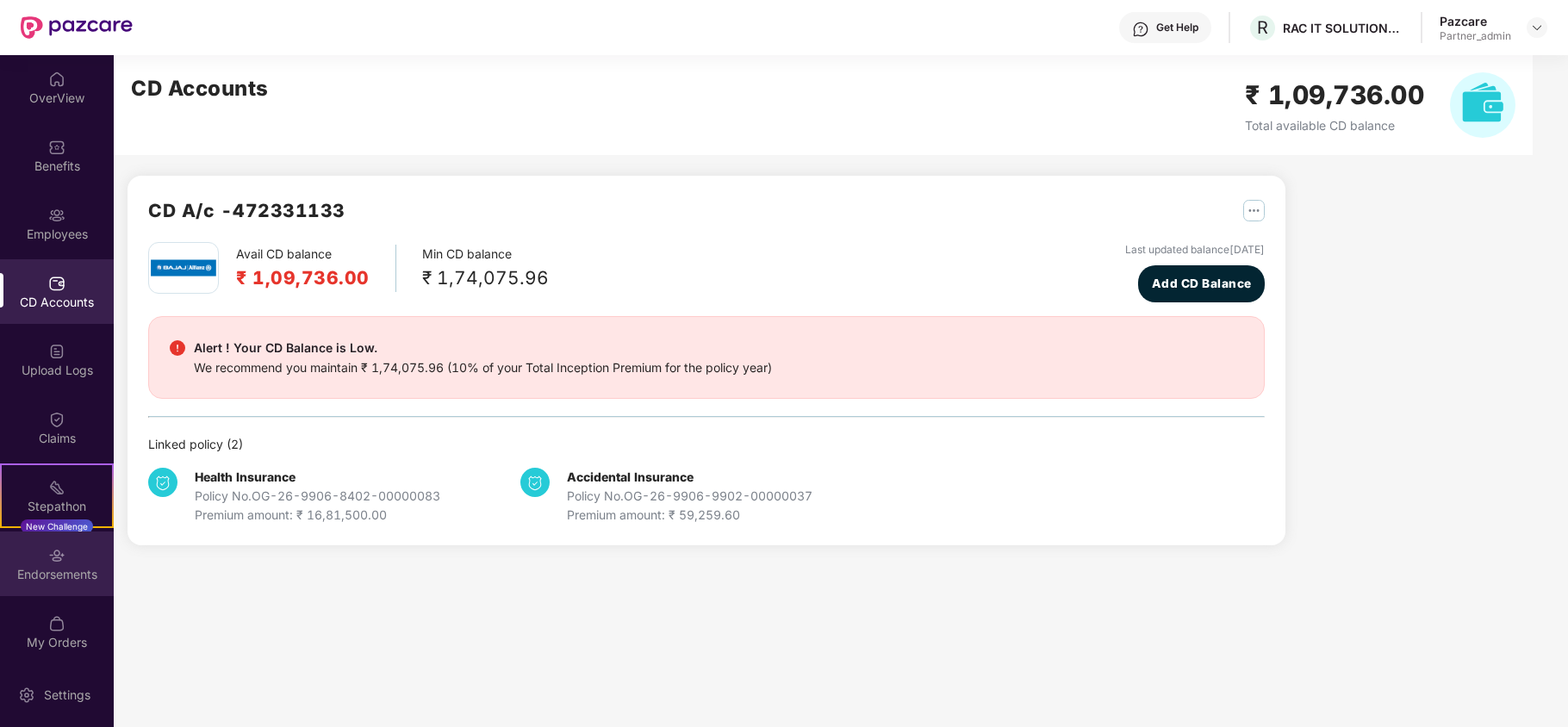
click at [60, 568] on div "Endorsements" at bounding box center [57, 575] width 114 height 18
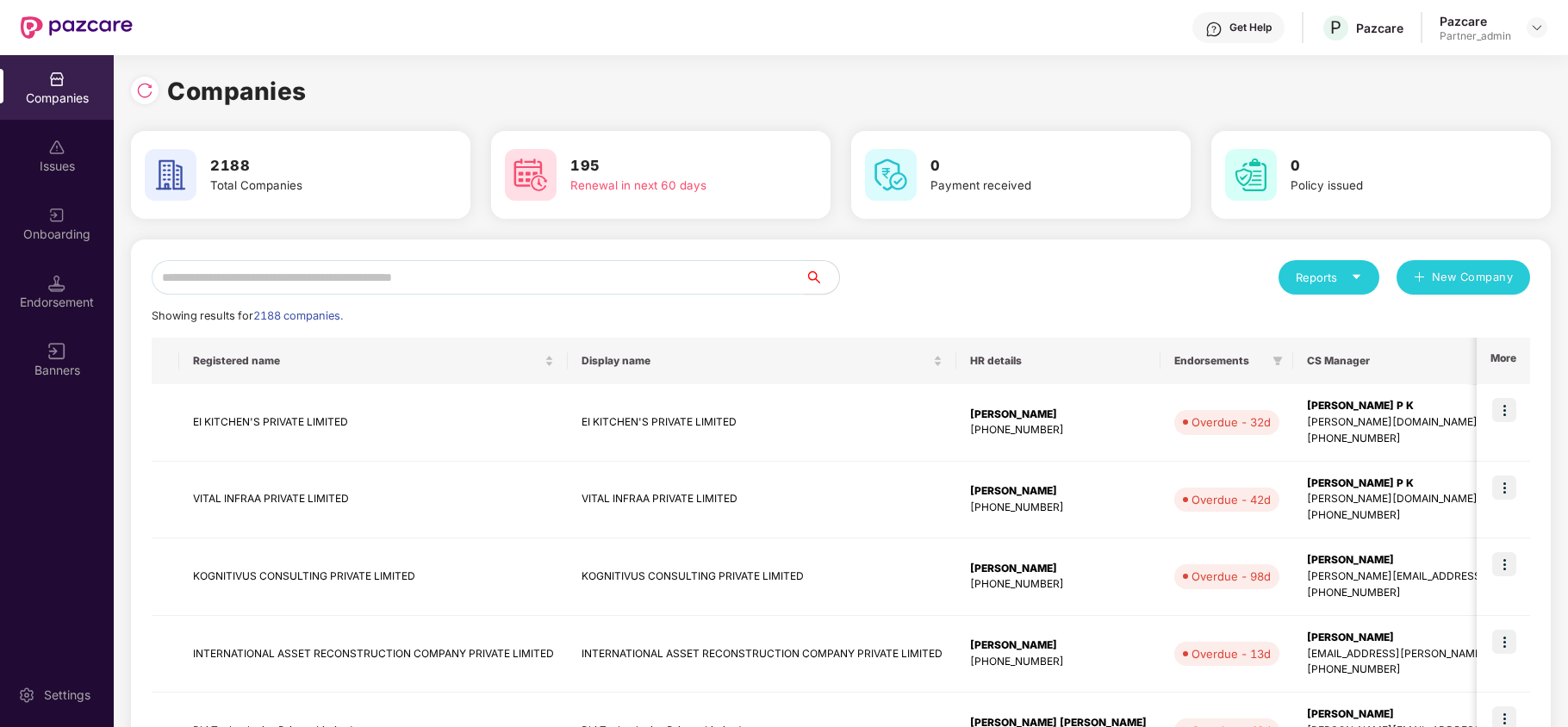
click at [221, 284] on input "text" at bounding box center [479, 277] width 653 height 34
paste input "******"
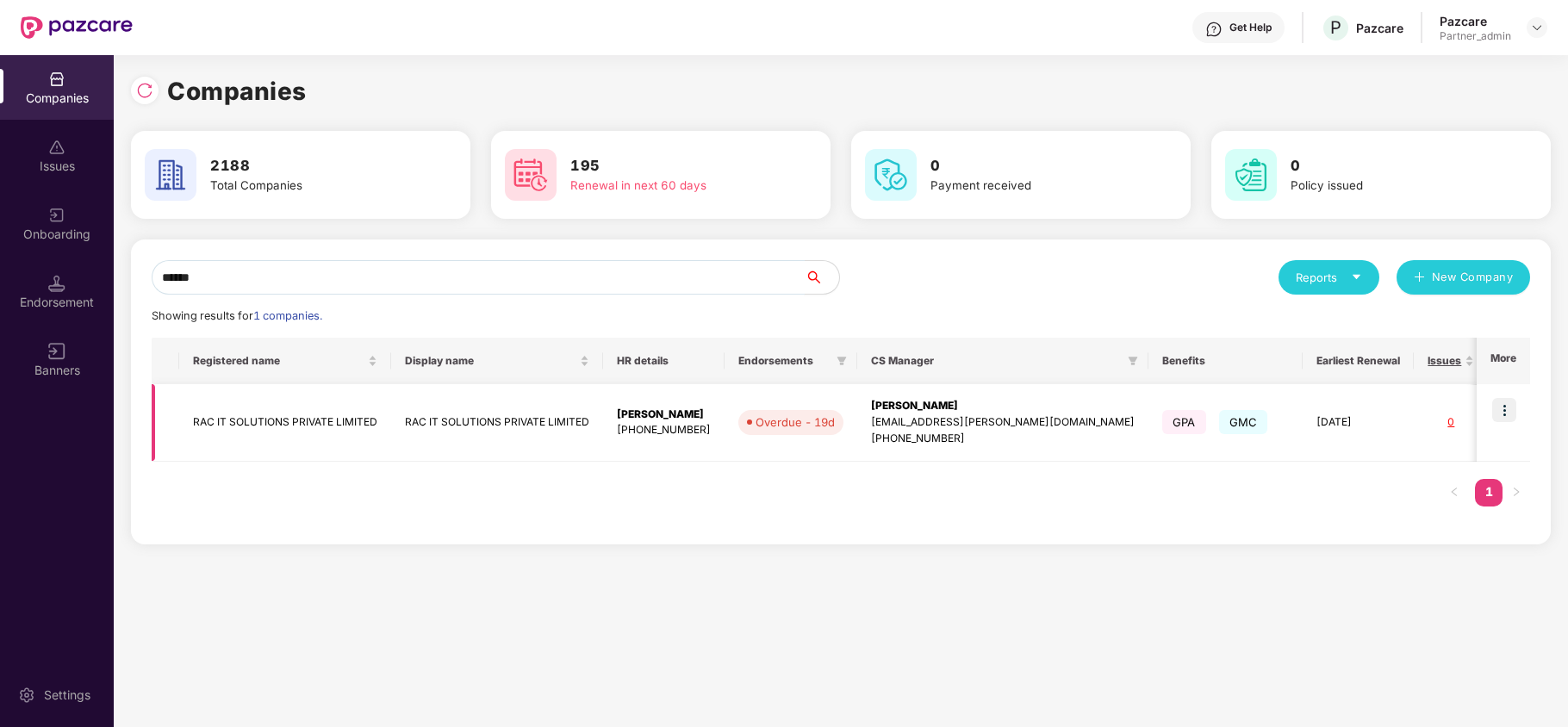
type input "******"
click at [208, 427] on td "RAC IT SOLUTIONS PRIVATE LIMITED" at bounding box center [286, 423] width 212 height 78
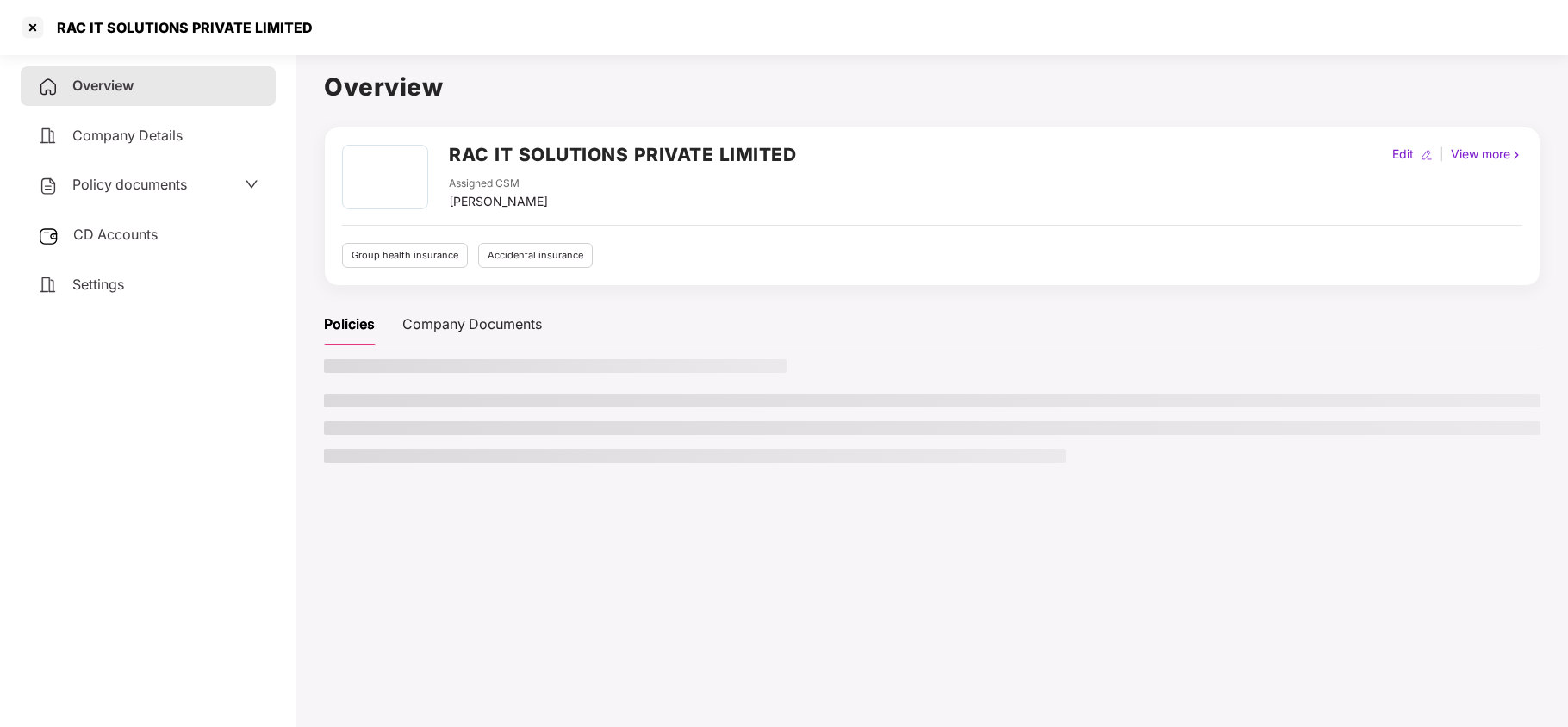
click at [86, 286] on span "Settings" at bounding box center [98, 285] width 52 height 18
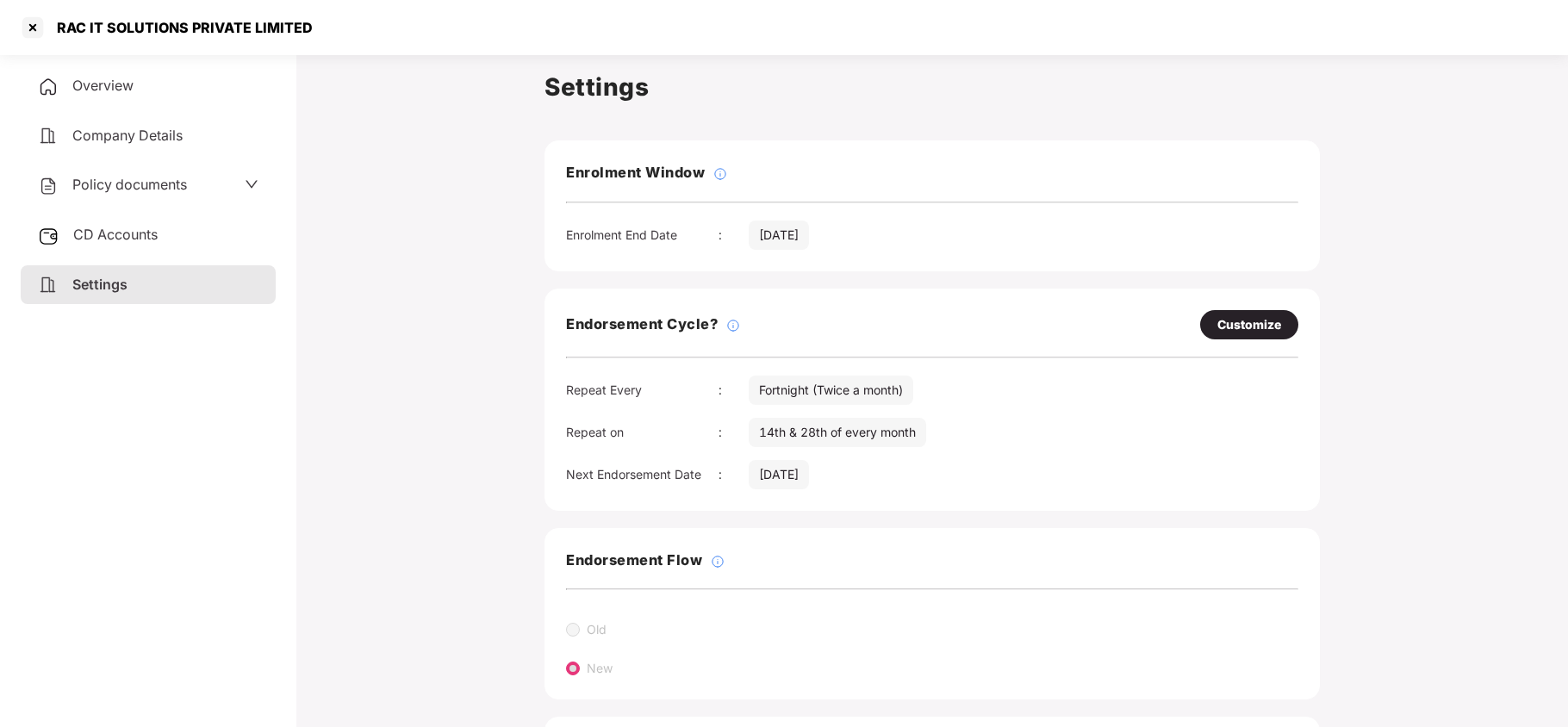
click at [1239, 321] on div "Customize" at bounding box center [1249, 324] width 64 height 19
select select "*********"
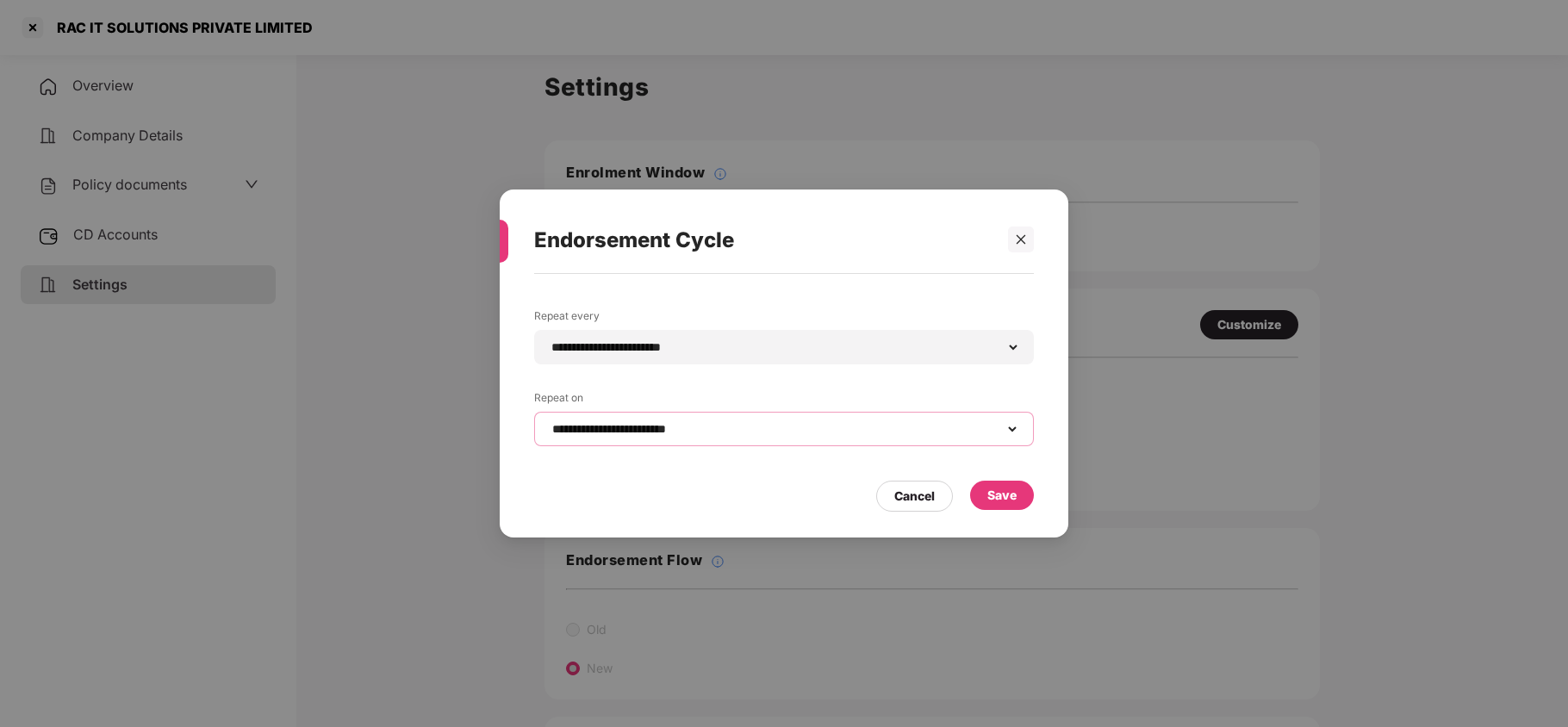
click at [590, 425] on select "**********" at bounding box center [783, 429] width 470 height 14
select select "****"
click at [549, 422] on select "**********" at bounding box center [783, 429] width 470 height 14
click at [1006, 504] on div "Save" at bounding box center [1002, 494] width 29 height 19
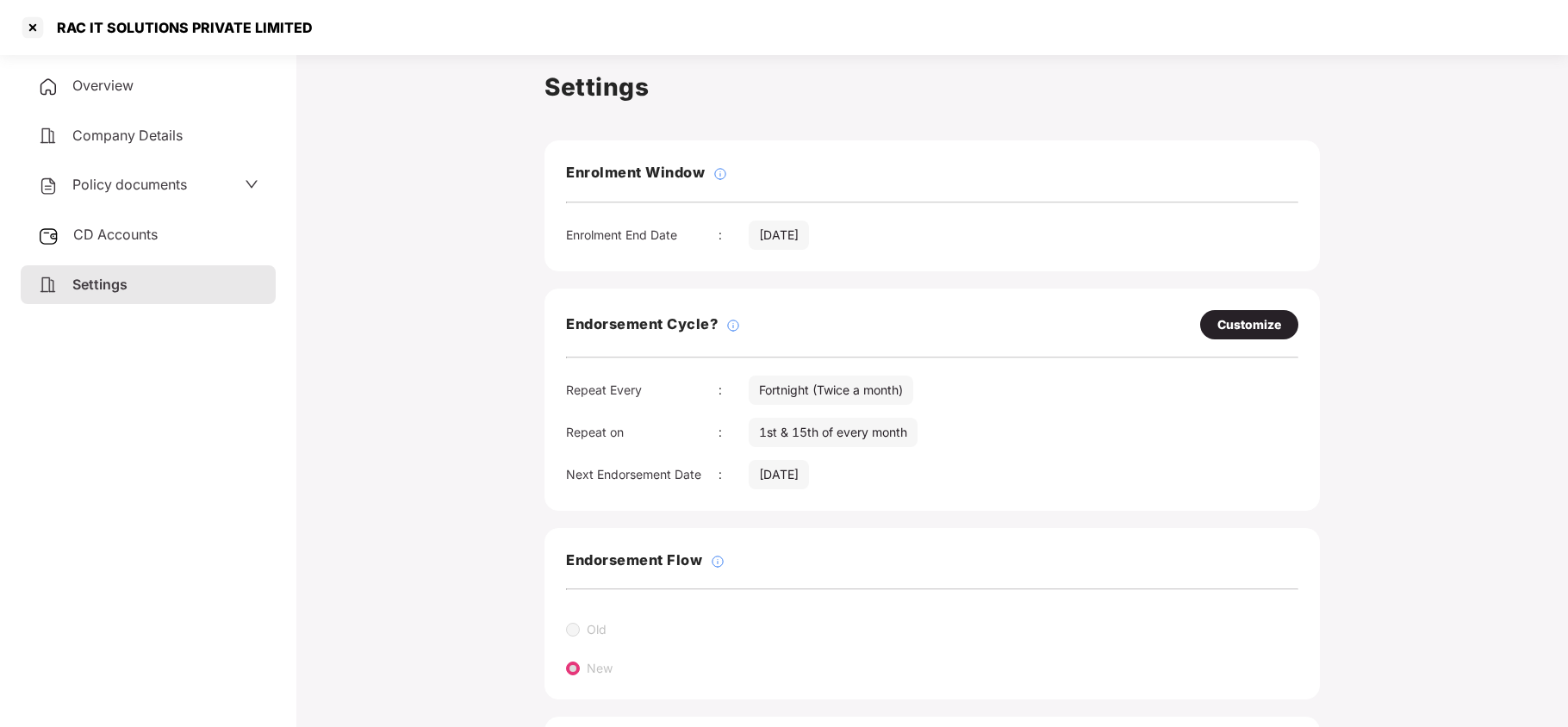
click at [128, 181] on span "Policy documents" at bounding box center [130, 184] width 115 height 18
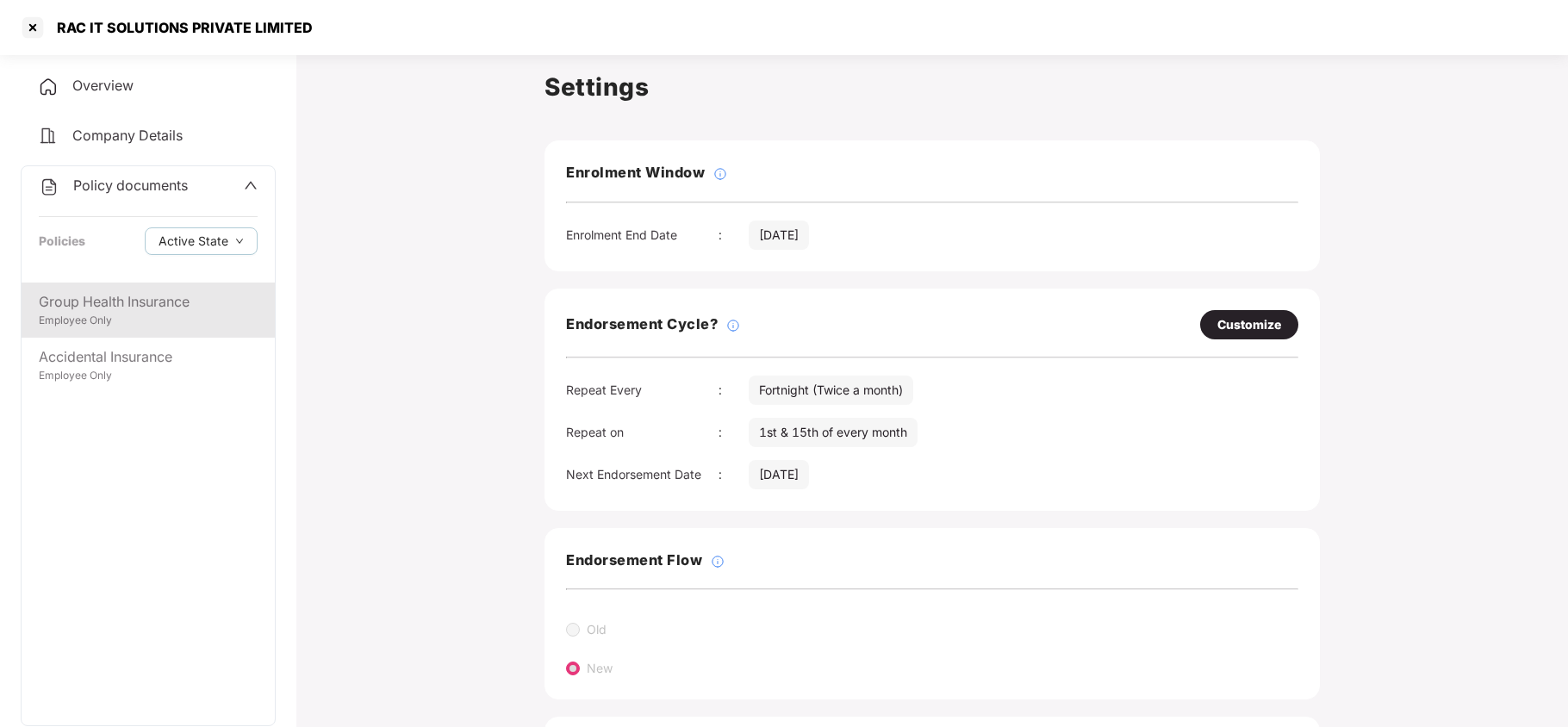
drag, startPoint x: 145, startPoint y: 300, endPoint x: 131, endPoint y: 304, distance: 14.6
click at [145, 301] on div "Group Health Insurance" at bounding box center [148, 302] width 219 height 22
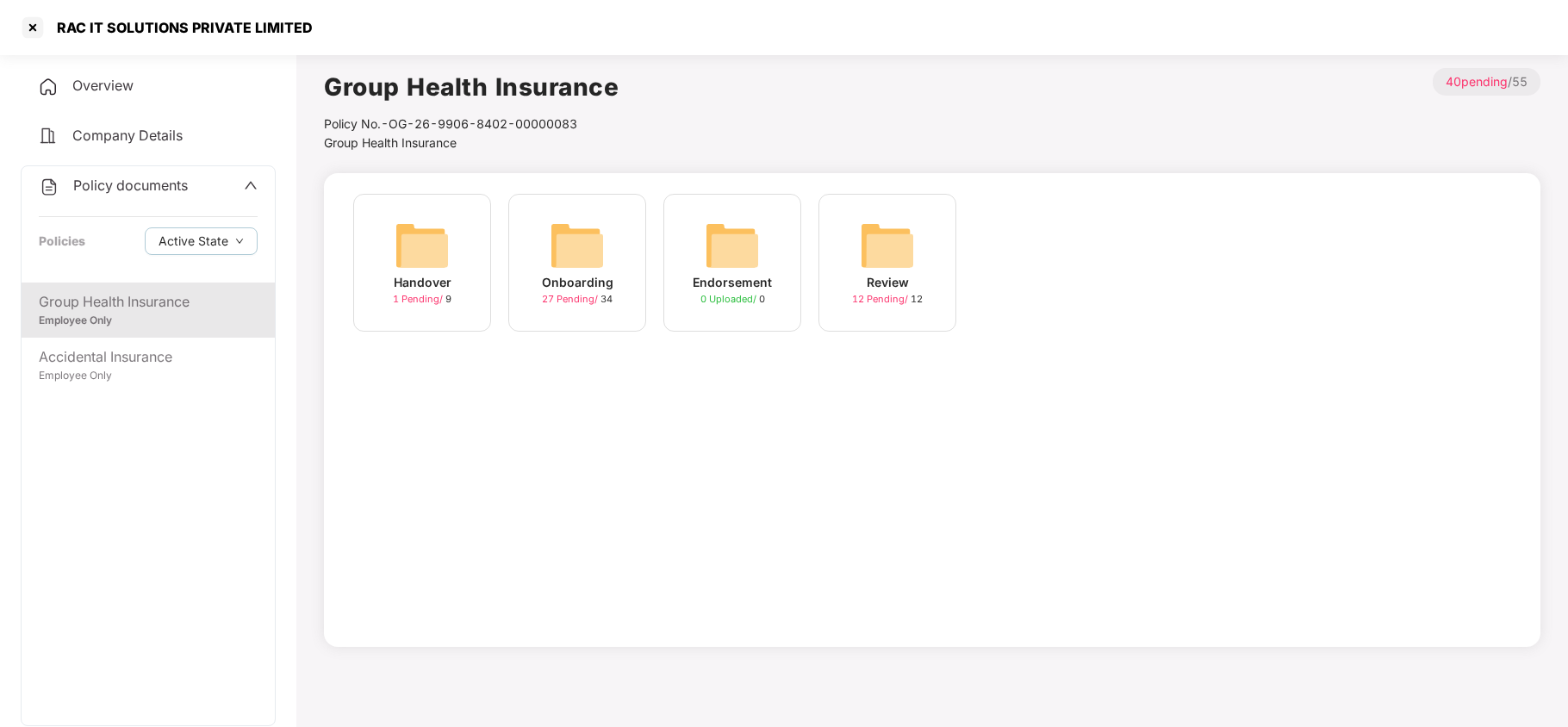
drag, startPoint x: 574, startPoint y: 237, endPoint x: 558, endPoint y: 263, distance: 30.5
click at [574, 238] on img at bounding box center [577, 245] width 55 height 55
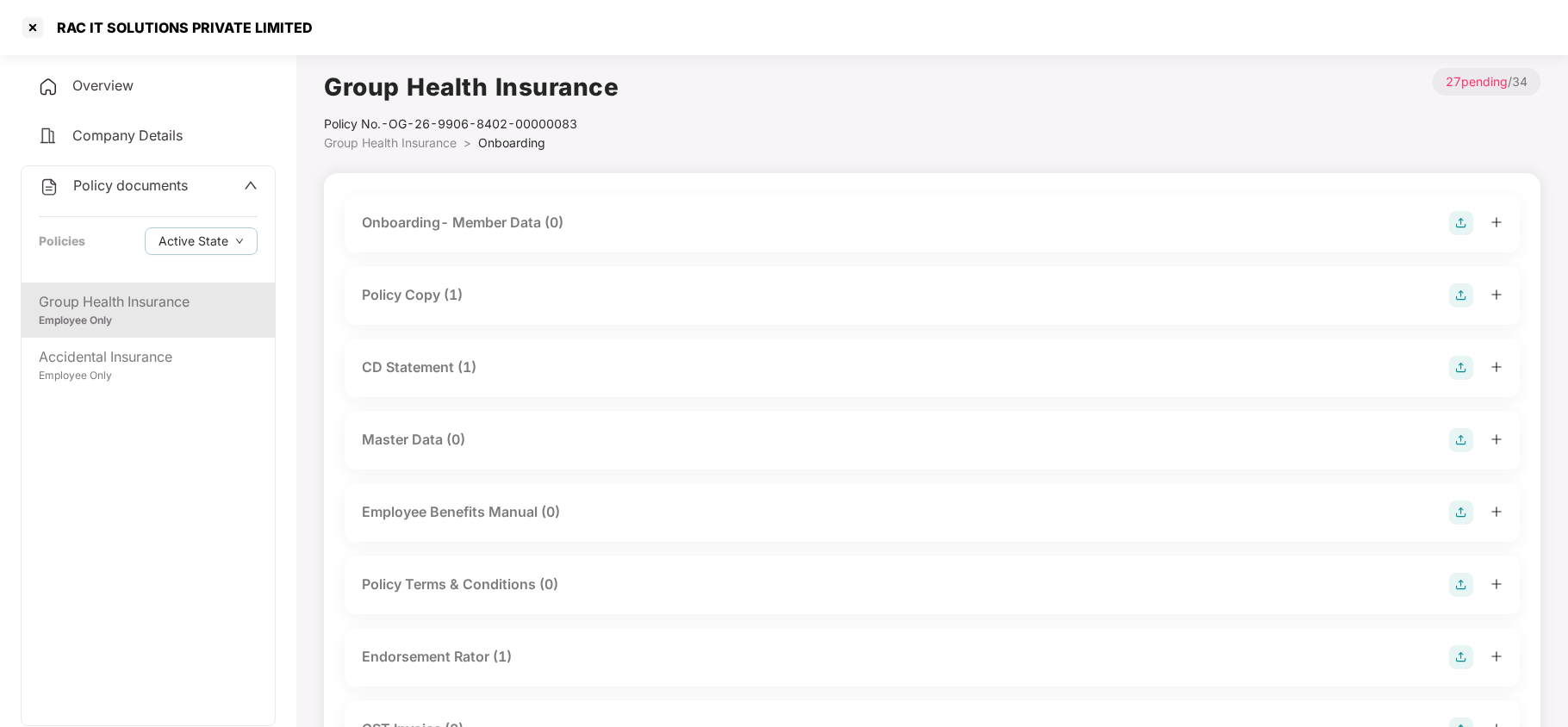
click at [432, 298] on div "Policy Copy (1)" at bounding box center [412, 295] width 101 height 22
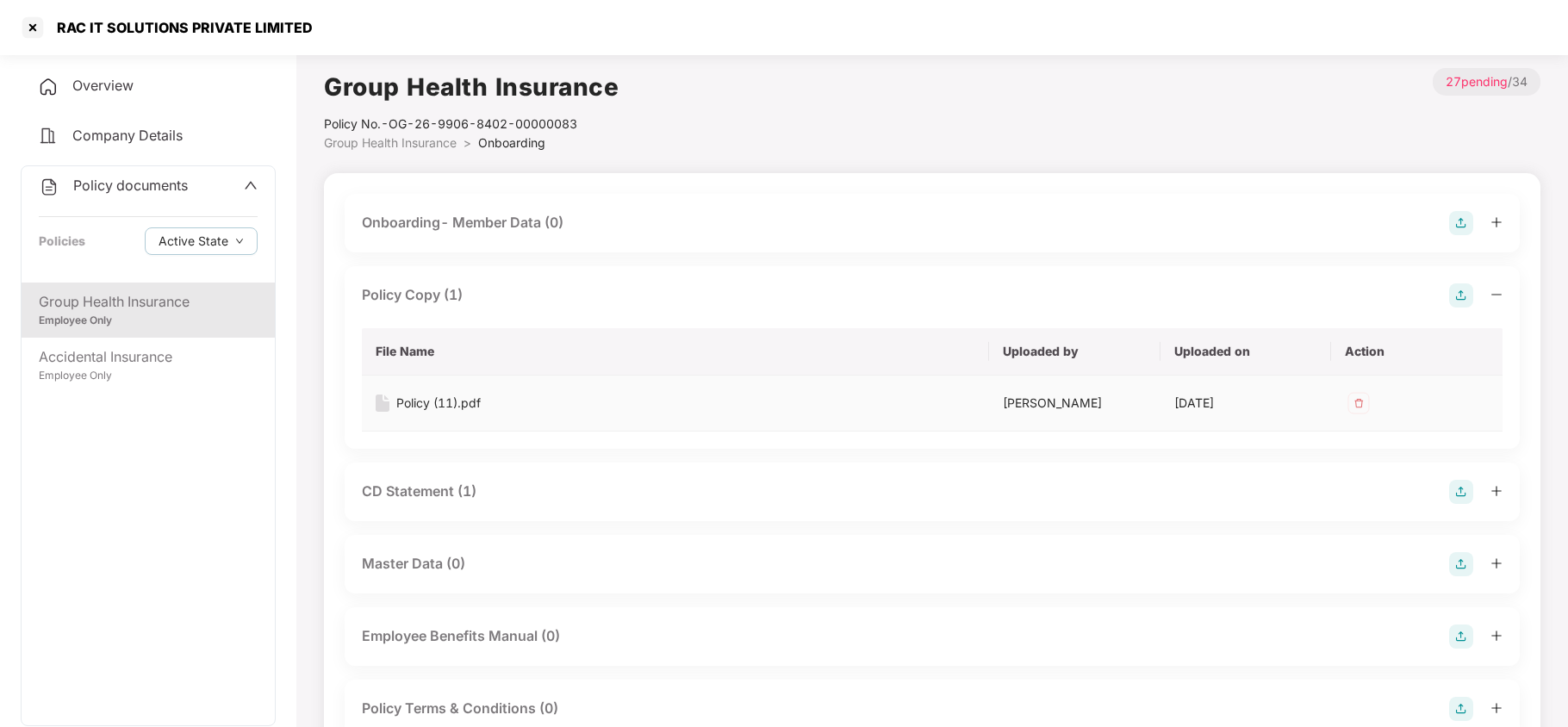
click at [448, 400] on div "Policy (11).pdf" at bounding box center [439, 402] width 84 height 19
click at [429, 497] on div "CD Statement (1)" at bounding box center [419, 492] width 115 height 22
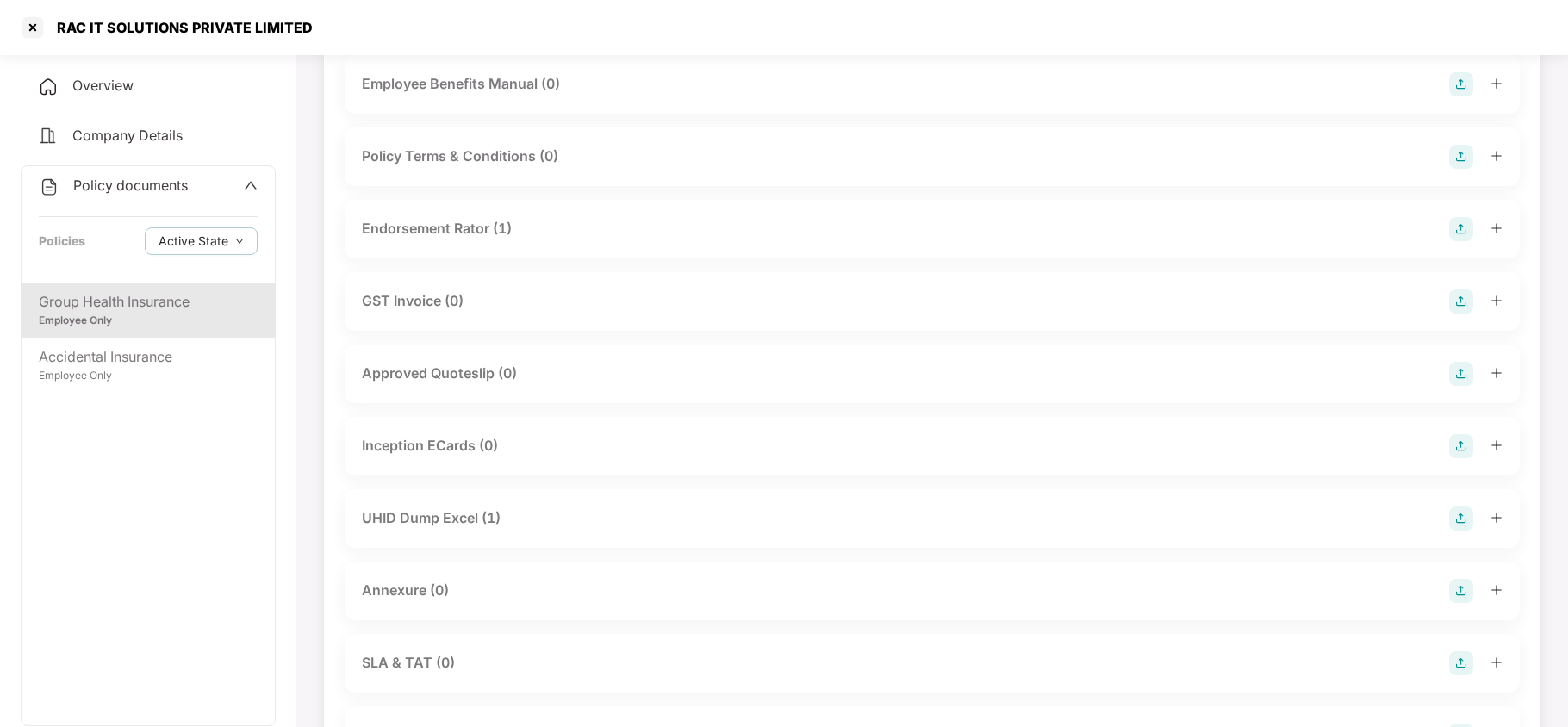
scroll to position [689, 0]
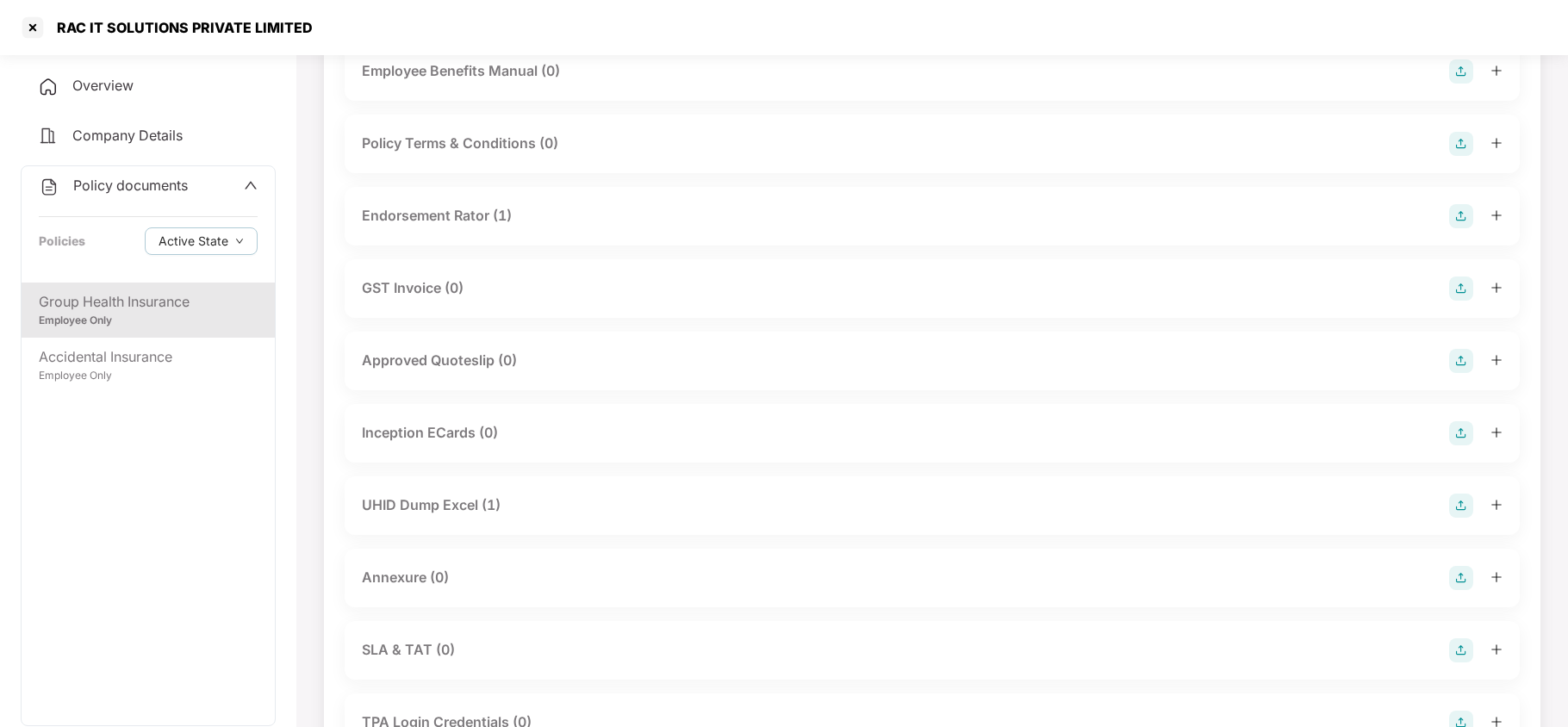
click at [465, 215] on div "Endorsement Rator (1)" at bounding box center [437, 216] width 150 height 22
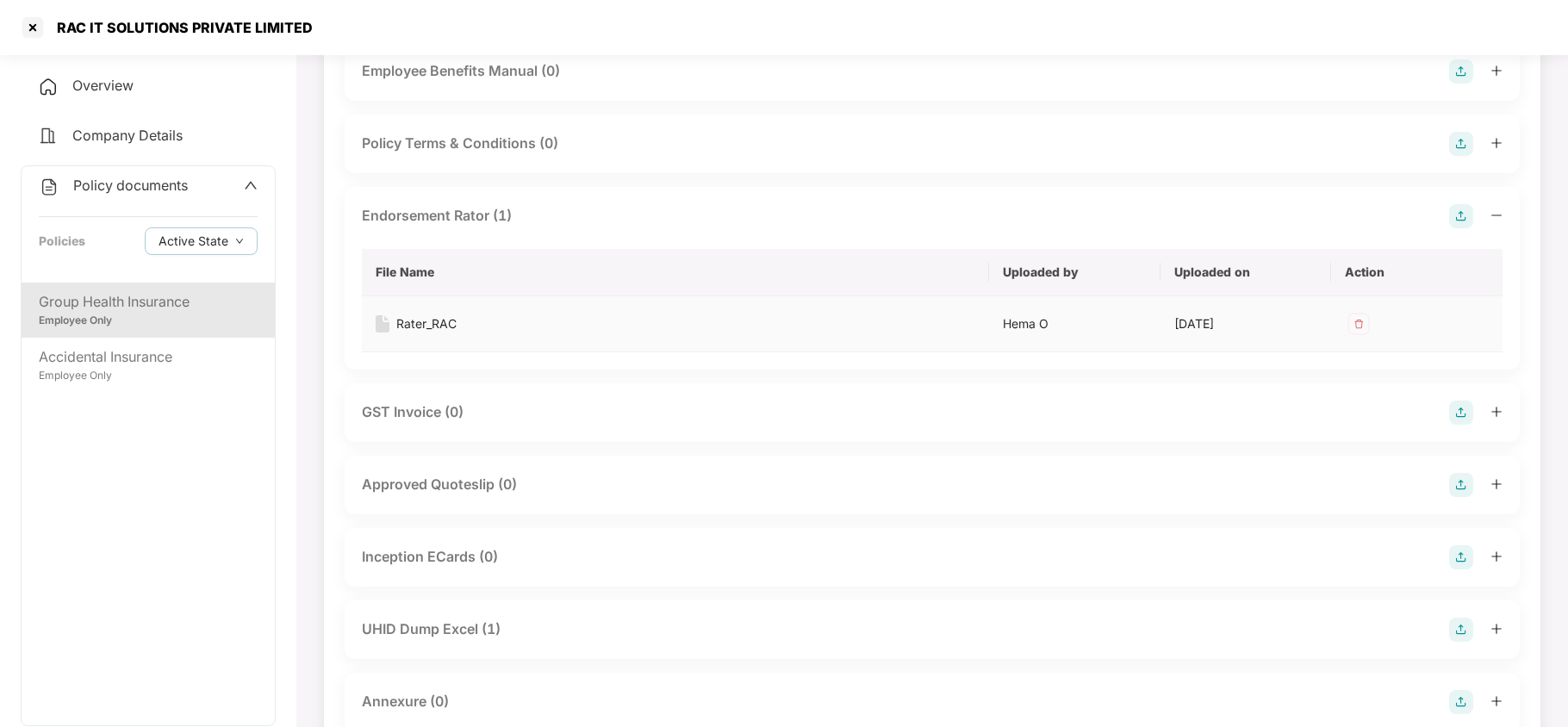
click at [418, 326] on div "Rater_RAC" at bounding box center [426, 323] width 60 height 19
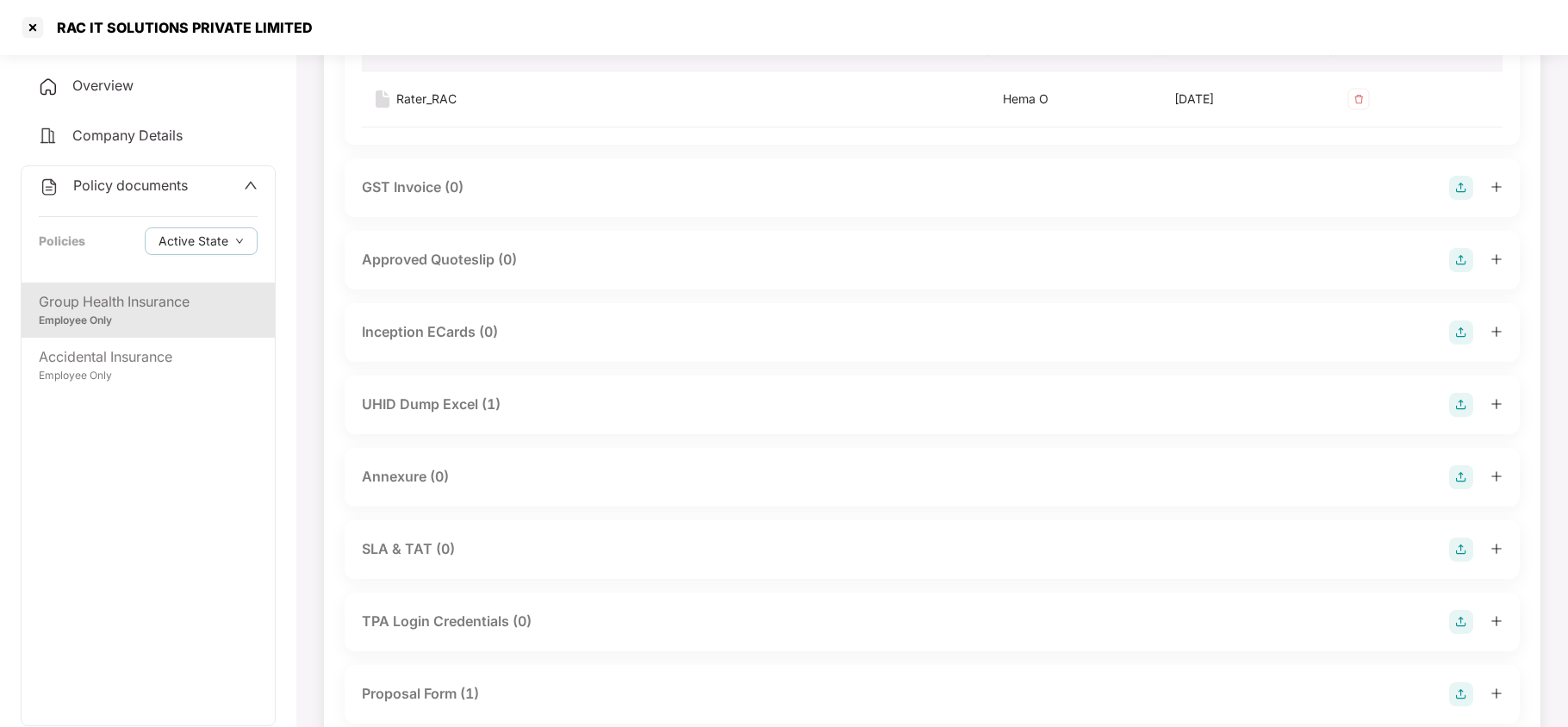
scroll to position [918, 0]
click at [455, 394] on div "UHID Dump Excel (1)" at bounding box center [431, 400] width 138 height 22
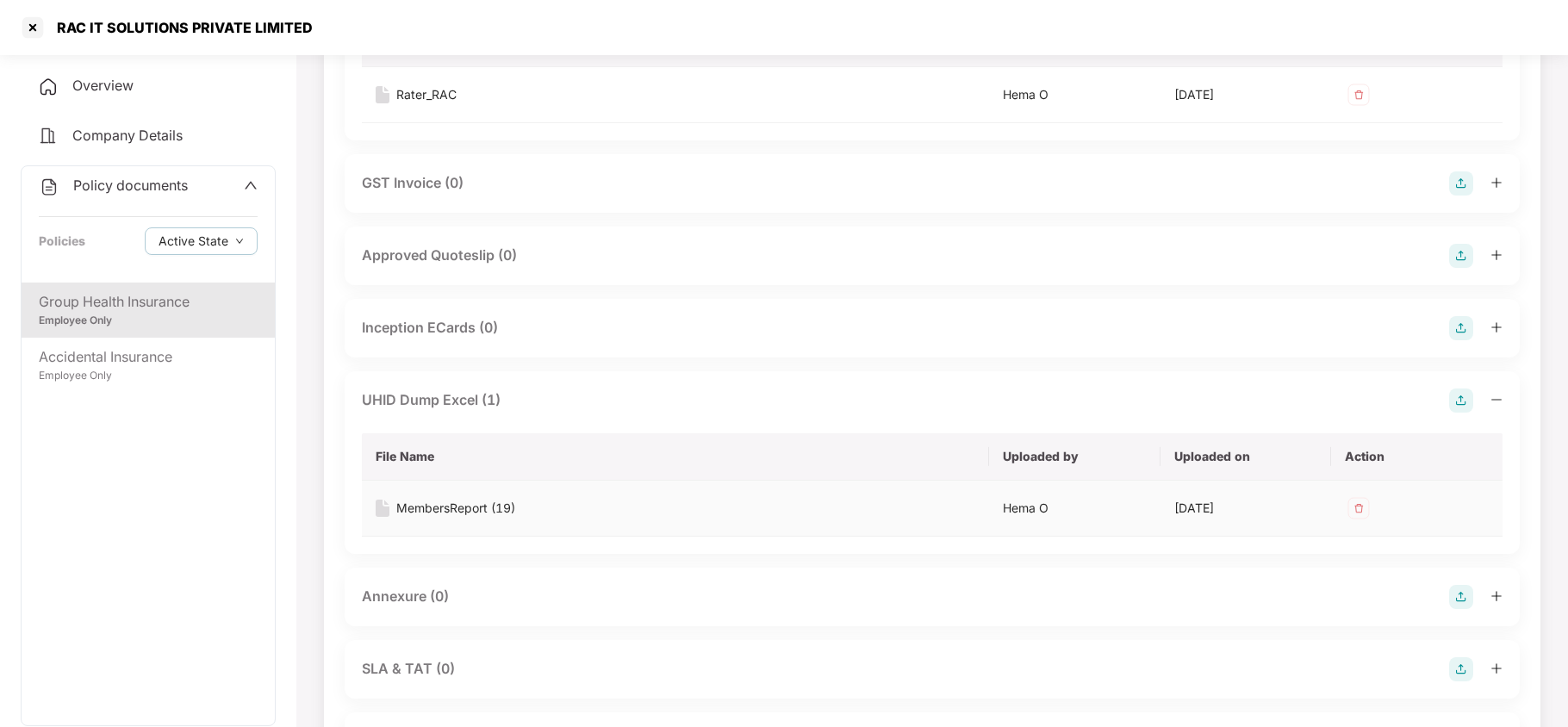
click at [445, 517] on div "MembersReport (19)" at bounding box center [455, 507] width 119 height 19
click at [157, 360] on div "Accidental Insurance" at bounding box center [148, 357] width 219 height 22
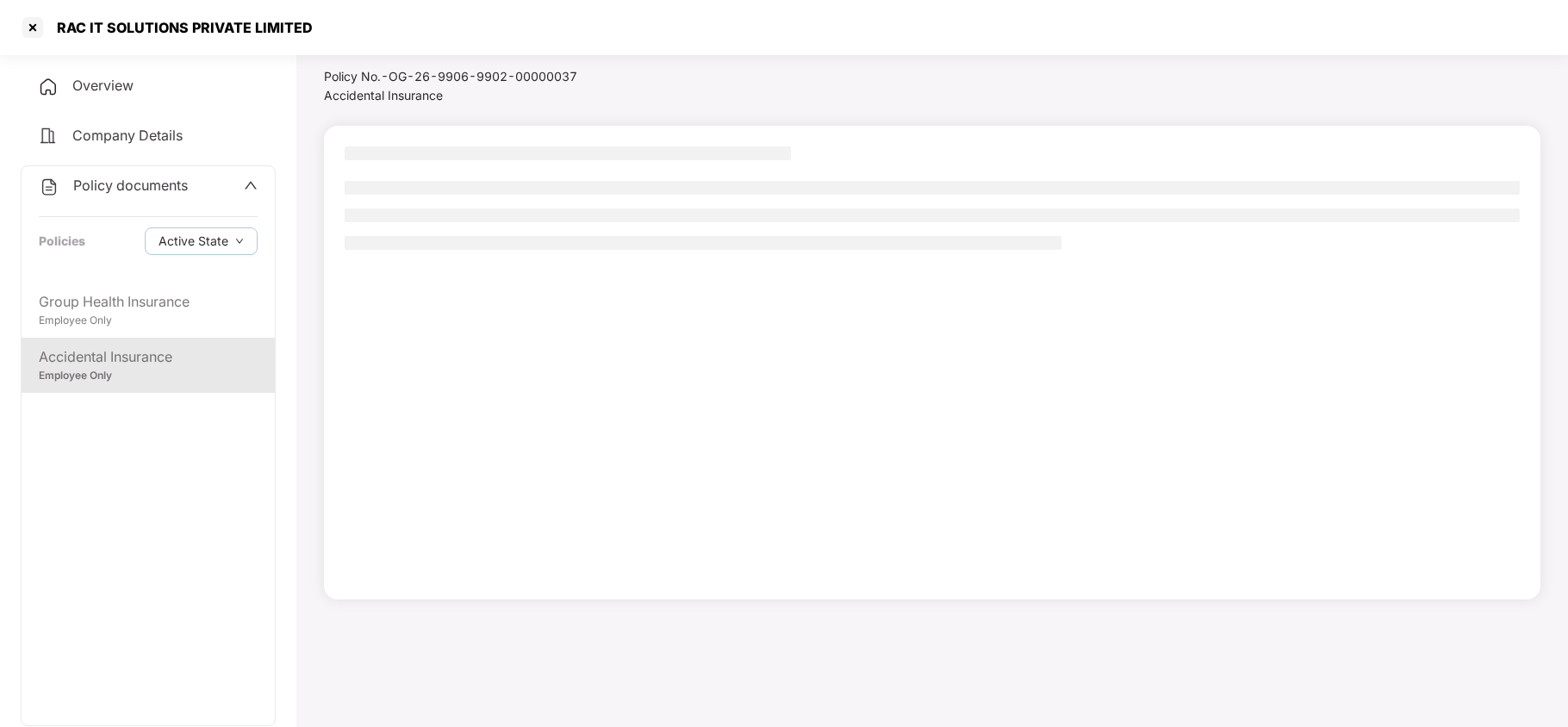
scroll to position [46, 0]
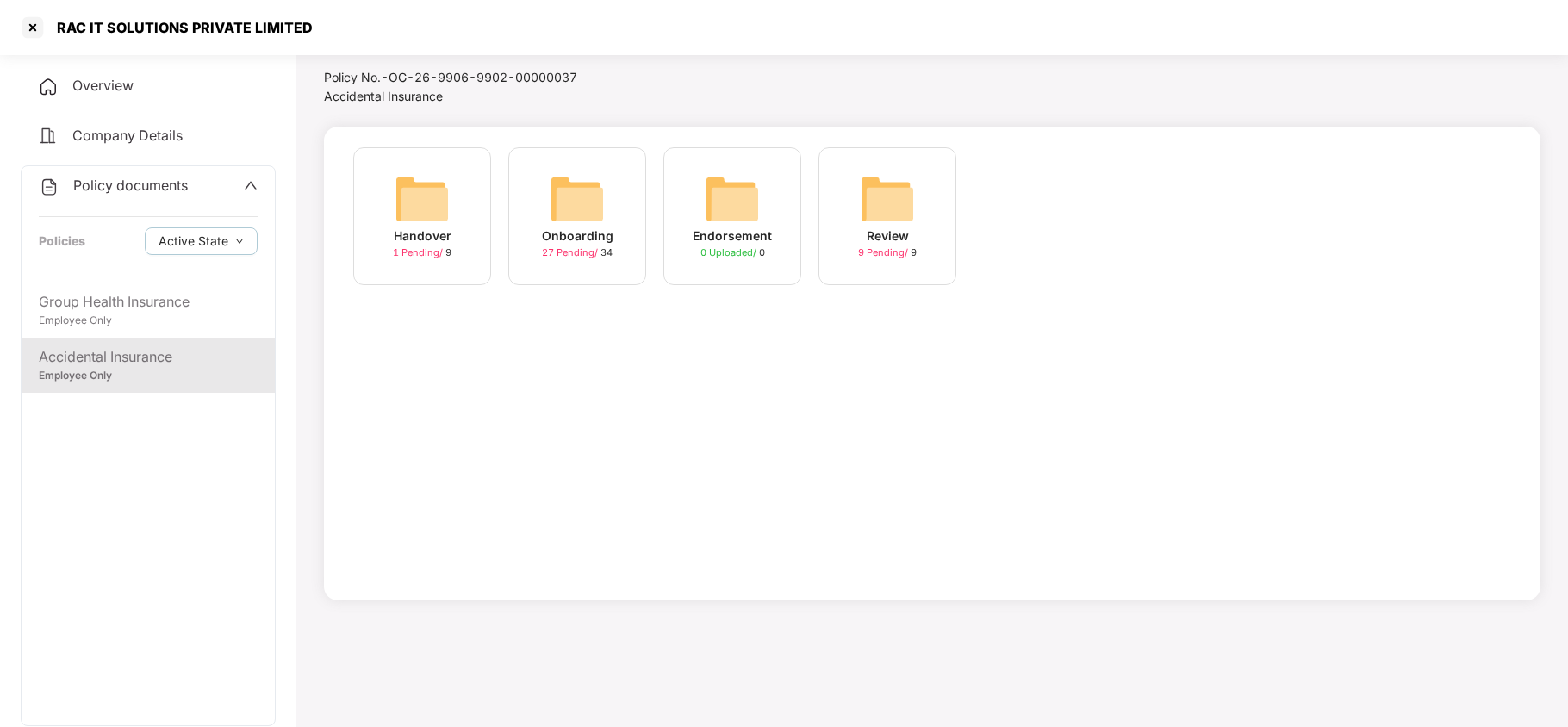
click at [570, 194] on img at bounding box center [577, 199] width 55 height 55
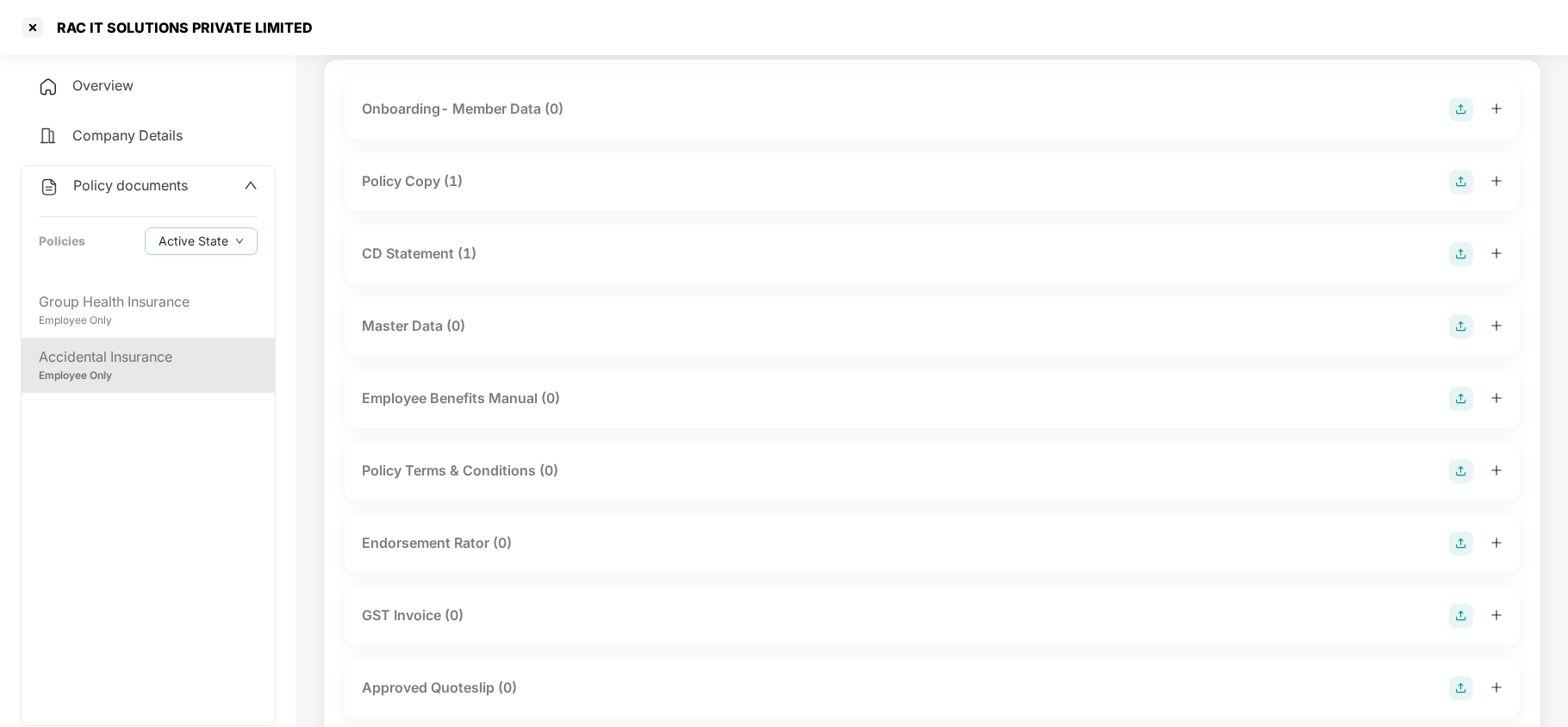
scroll to position [0, 0]
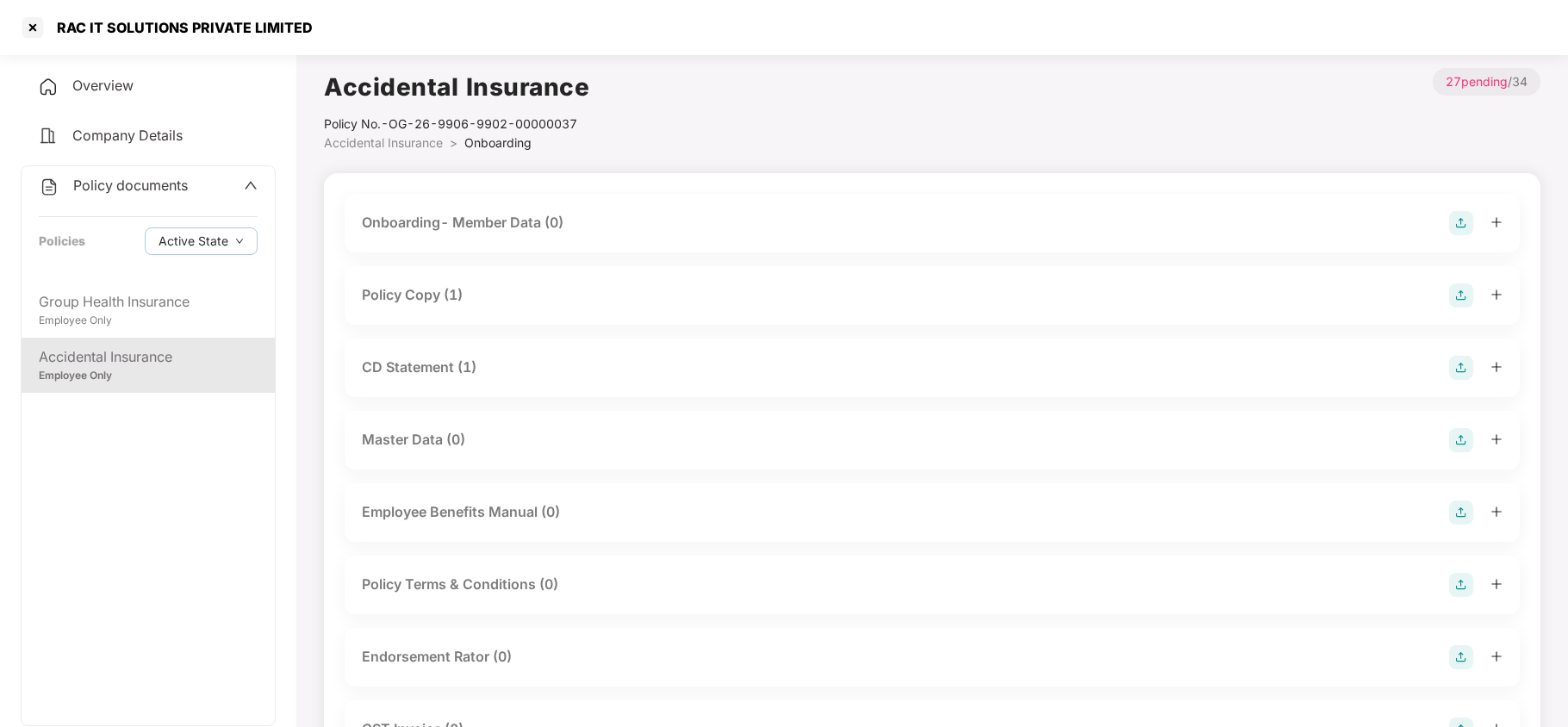
click at [473, 300] on div "Policy Copy (1)" at bounding box center [932, 295] width 1140 height 25
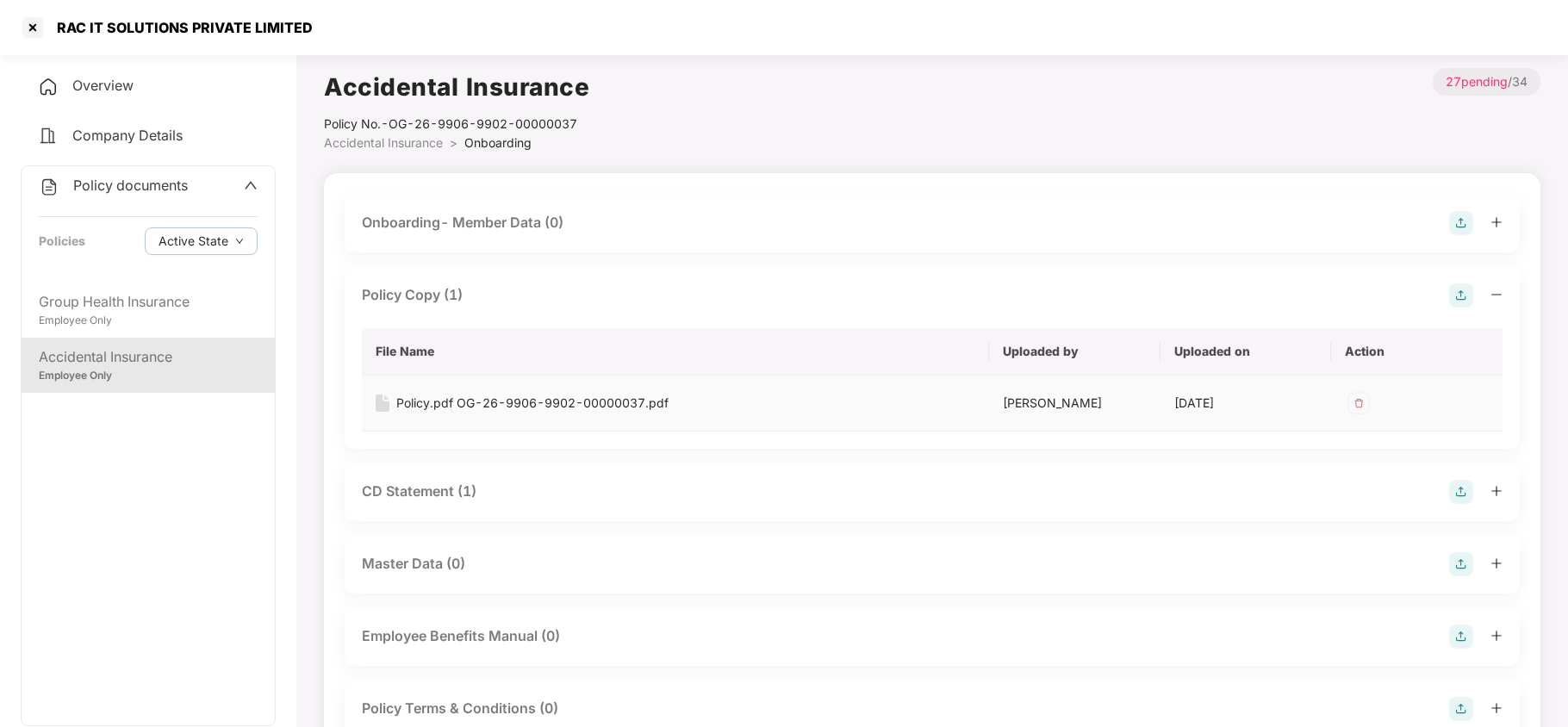
click at [487, 401] on div "Policy.pdf OG-26-9906-9902-00000037.pdf" at bounding box center [532, 402] width 272 height 19
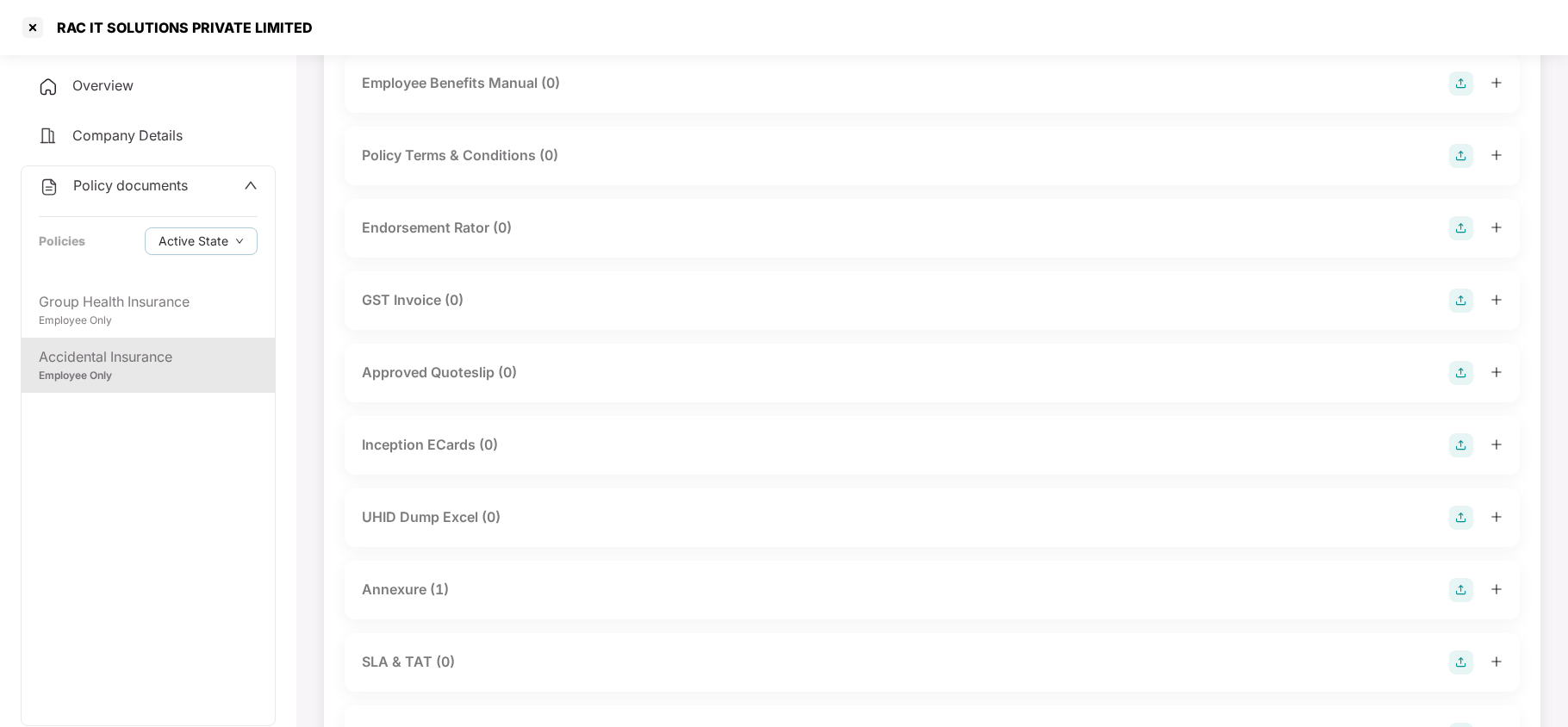
scroll to position [574, 0]
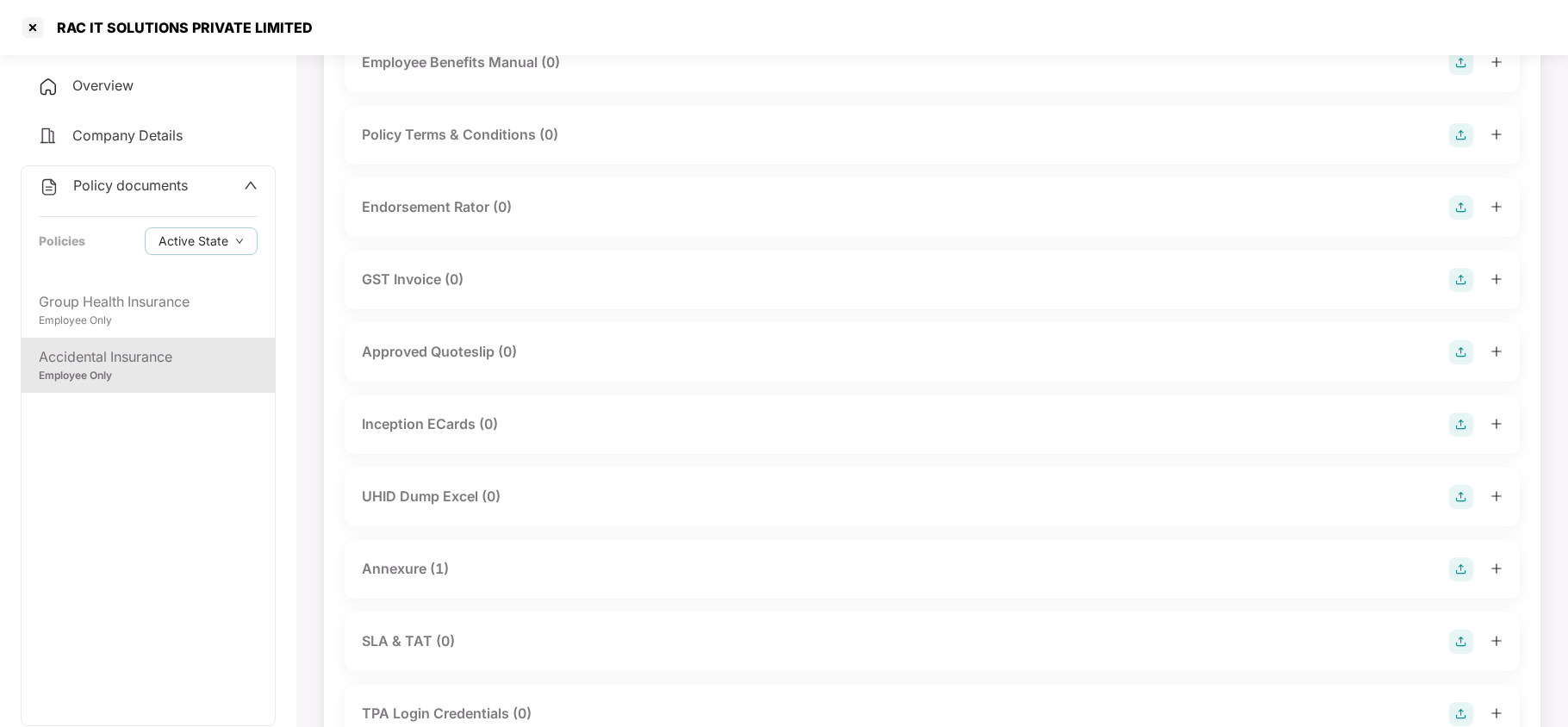
click at [414, 568] on div "Annexure (1)" at bounding box center [405, 569] width 87 height 22
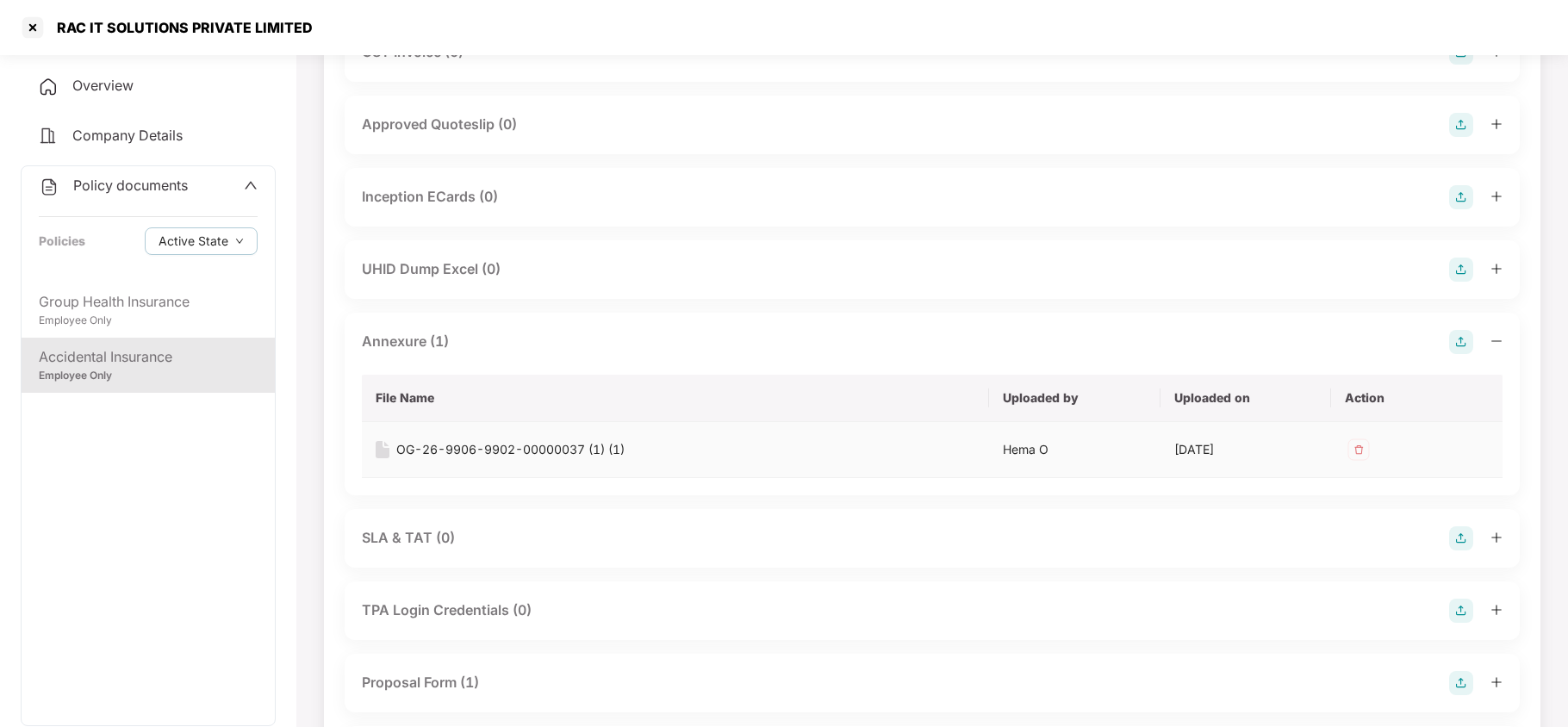
scroll to position [804, 0]
click at [519, 449] on div "OG-26-9906-9902-00000037 (1) (1)" at bounding box center [510, 446] width 229 height 19
click at [27, 31] on div at bounding box center [32, 27] width 27 height 27
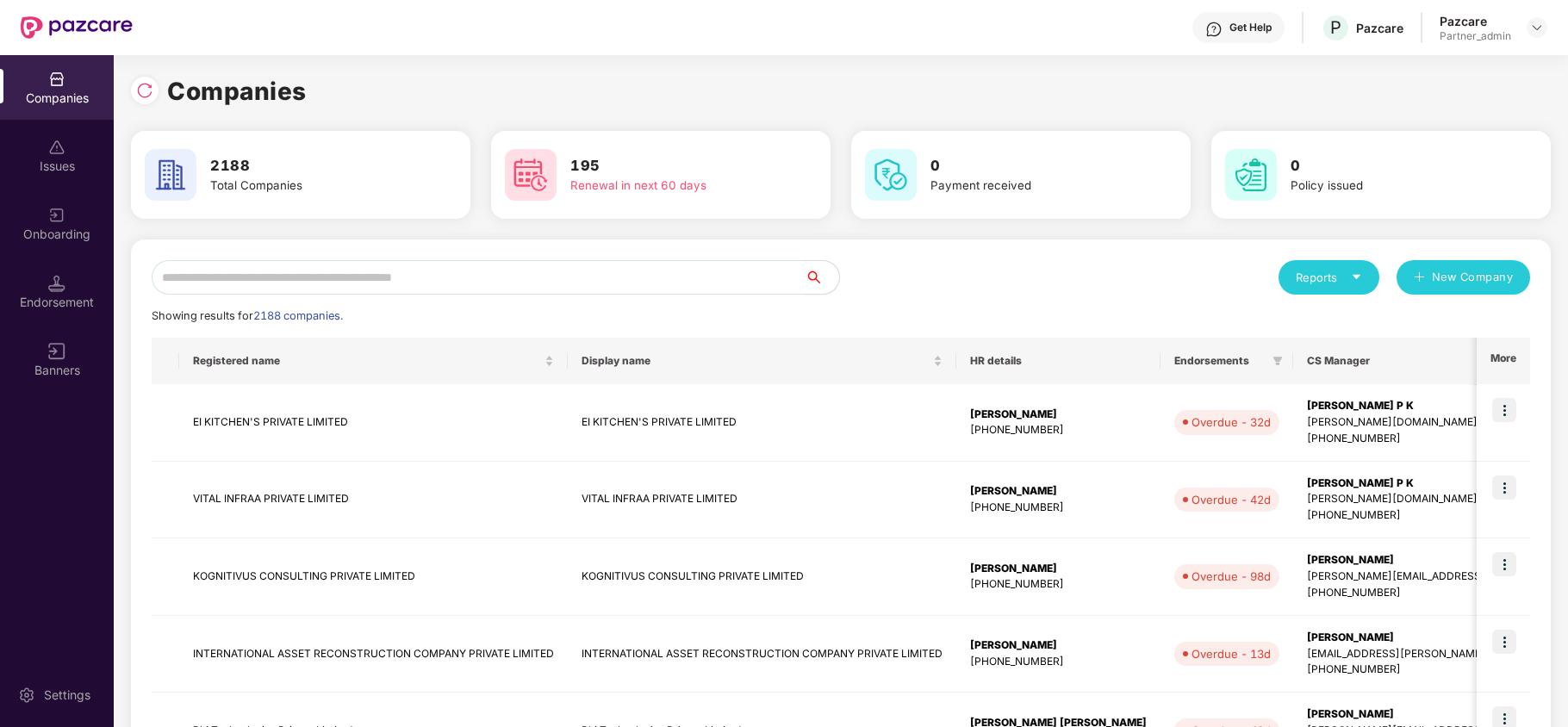
scroll to position [0, 0]
click at [226, 279] on input "text" at bounding box center [479, 277] width 653 height 34
paste input "**********"
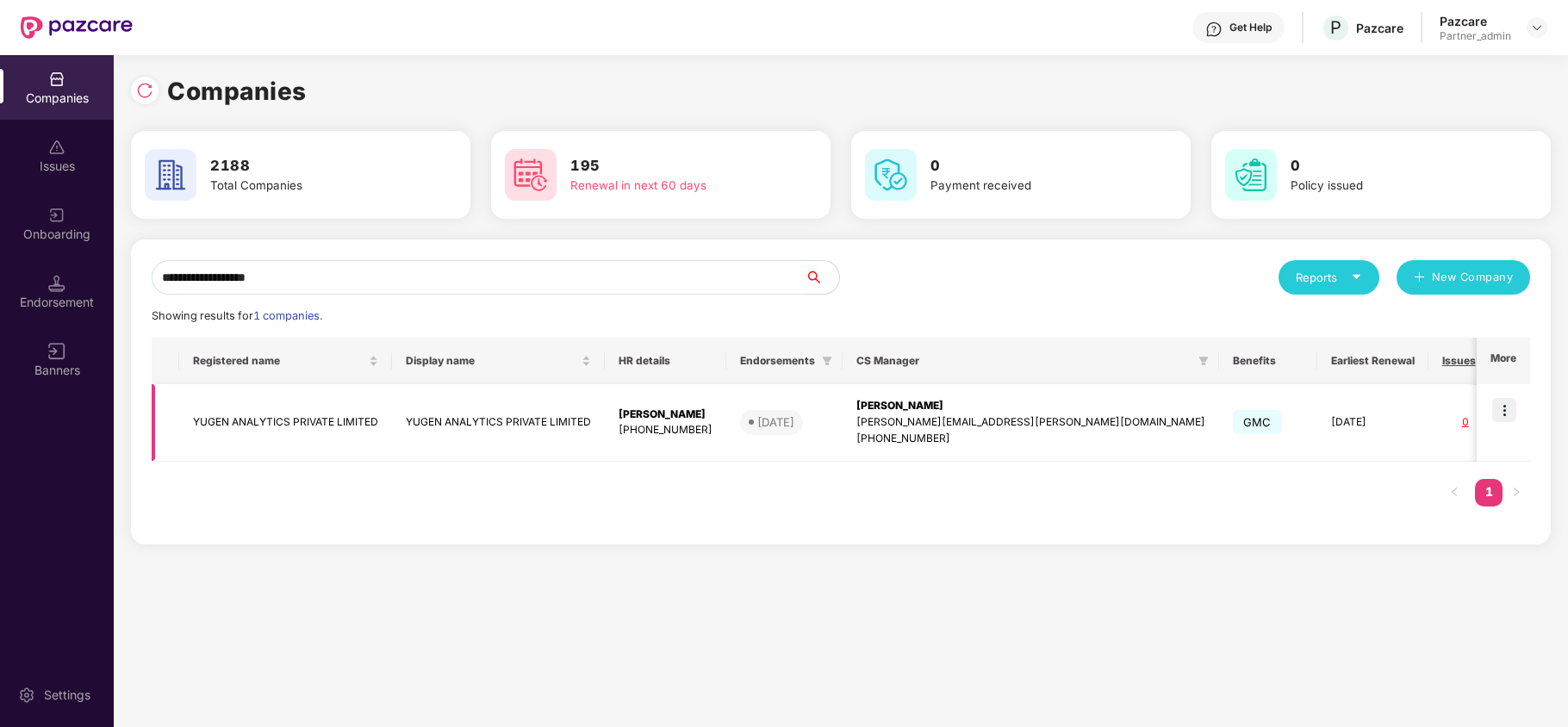
type input "**********"
click at [1503, 410] on img at bounding box center [1504, 410] width 25 height 25
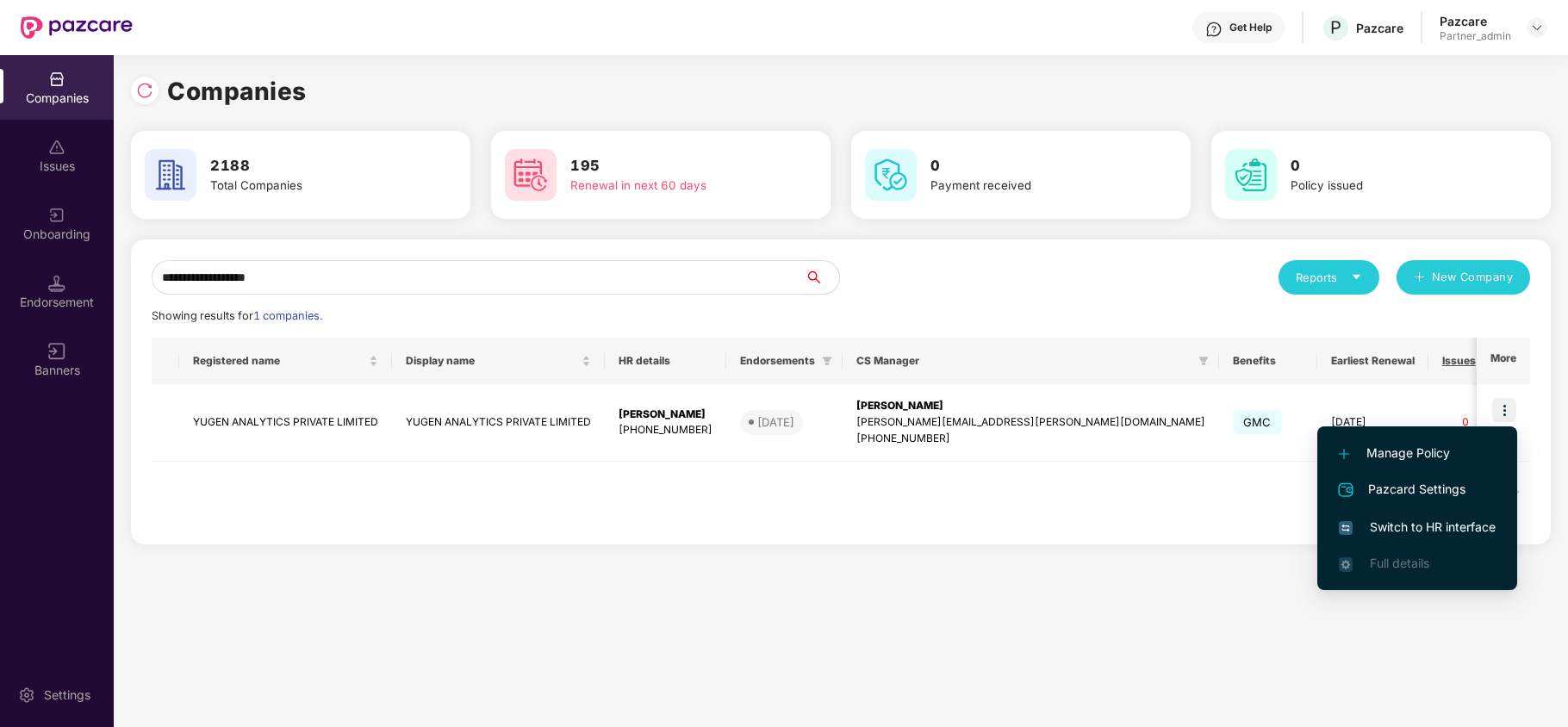
click at [1444, 522] on span "Switch to HR interface" at bounding box center [1417, 527] width 157 height 19
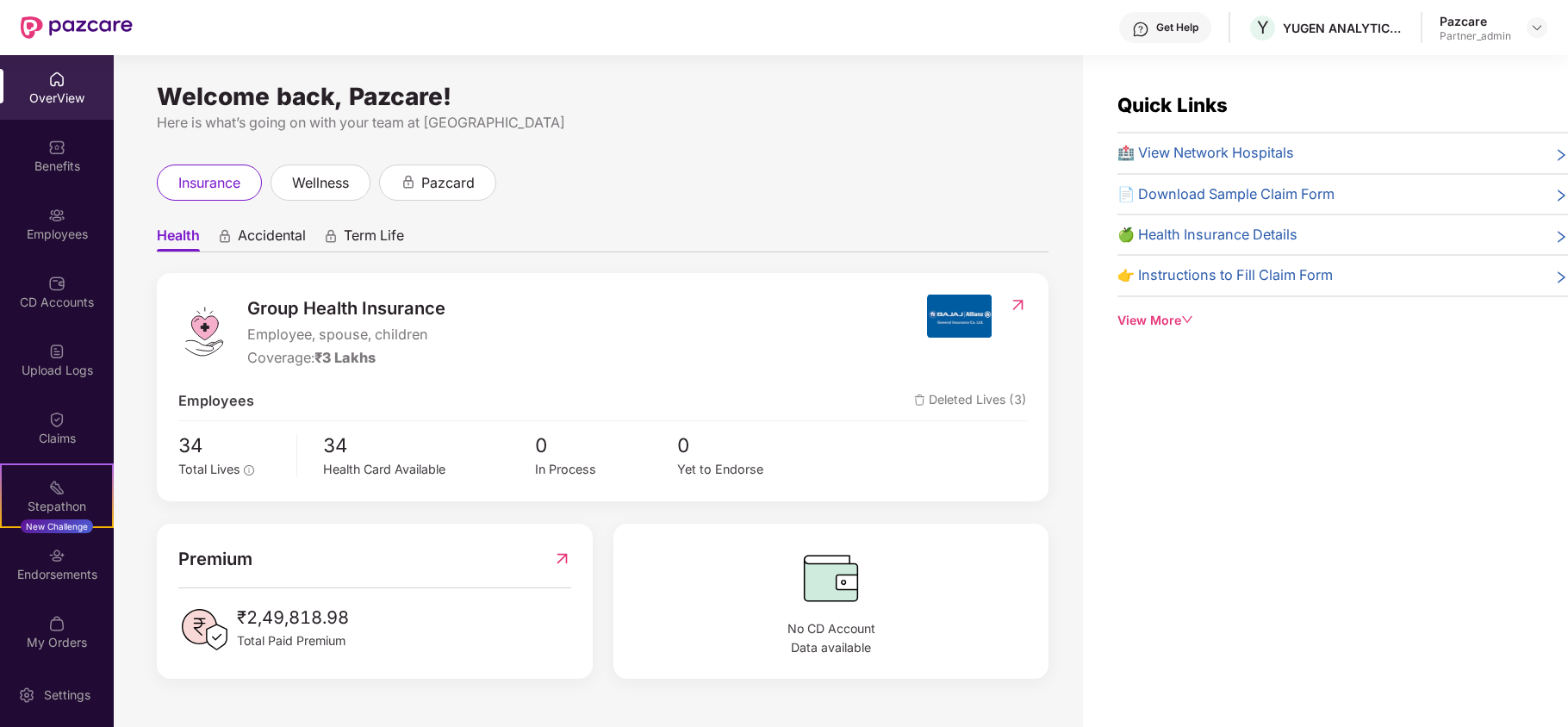
click at [56, 166] on div "Benefits" at bounding box center [57, 167] width 114 height 18
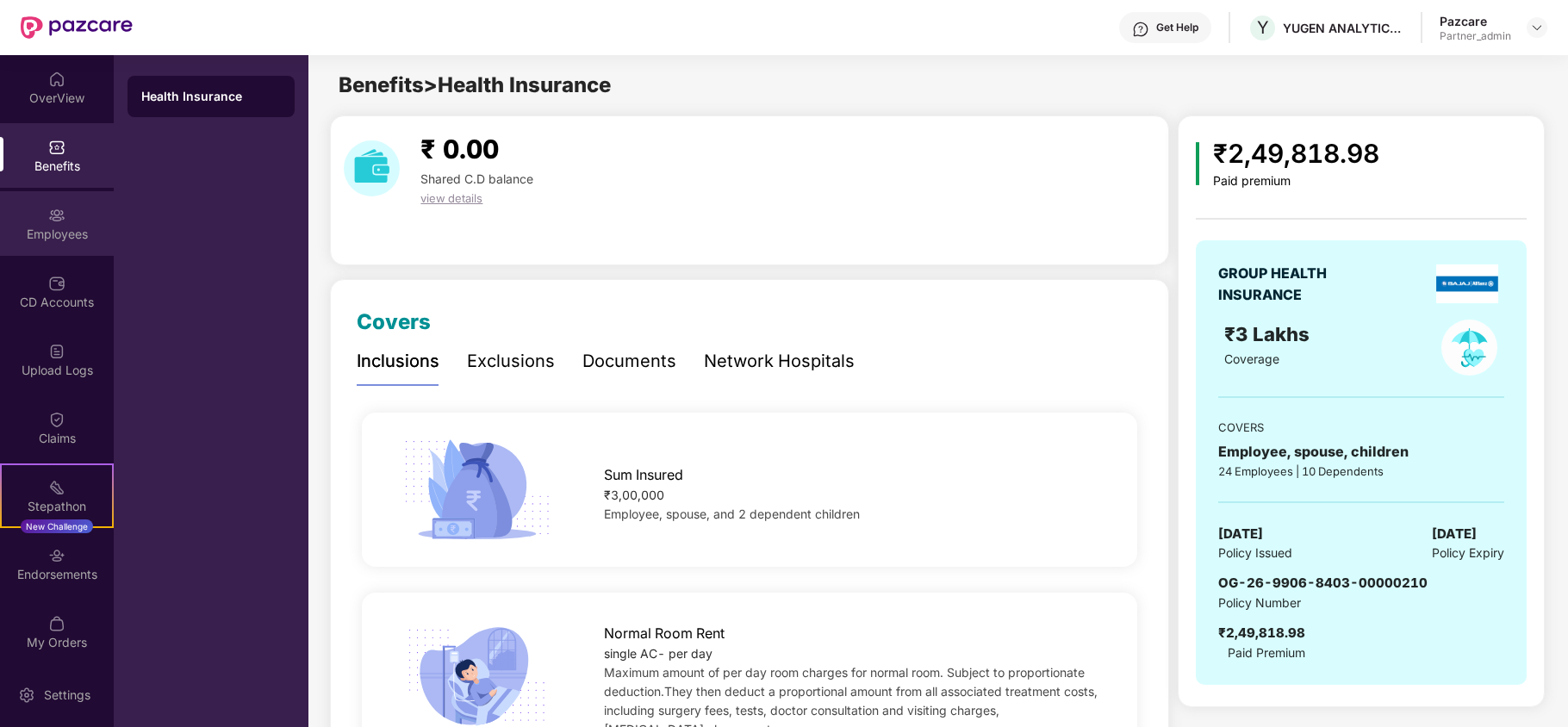
click at [56, 219] on img at bounding box center [57, 216] width 18 height 18
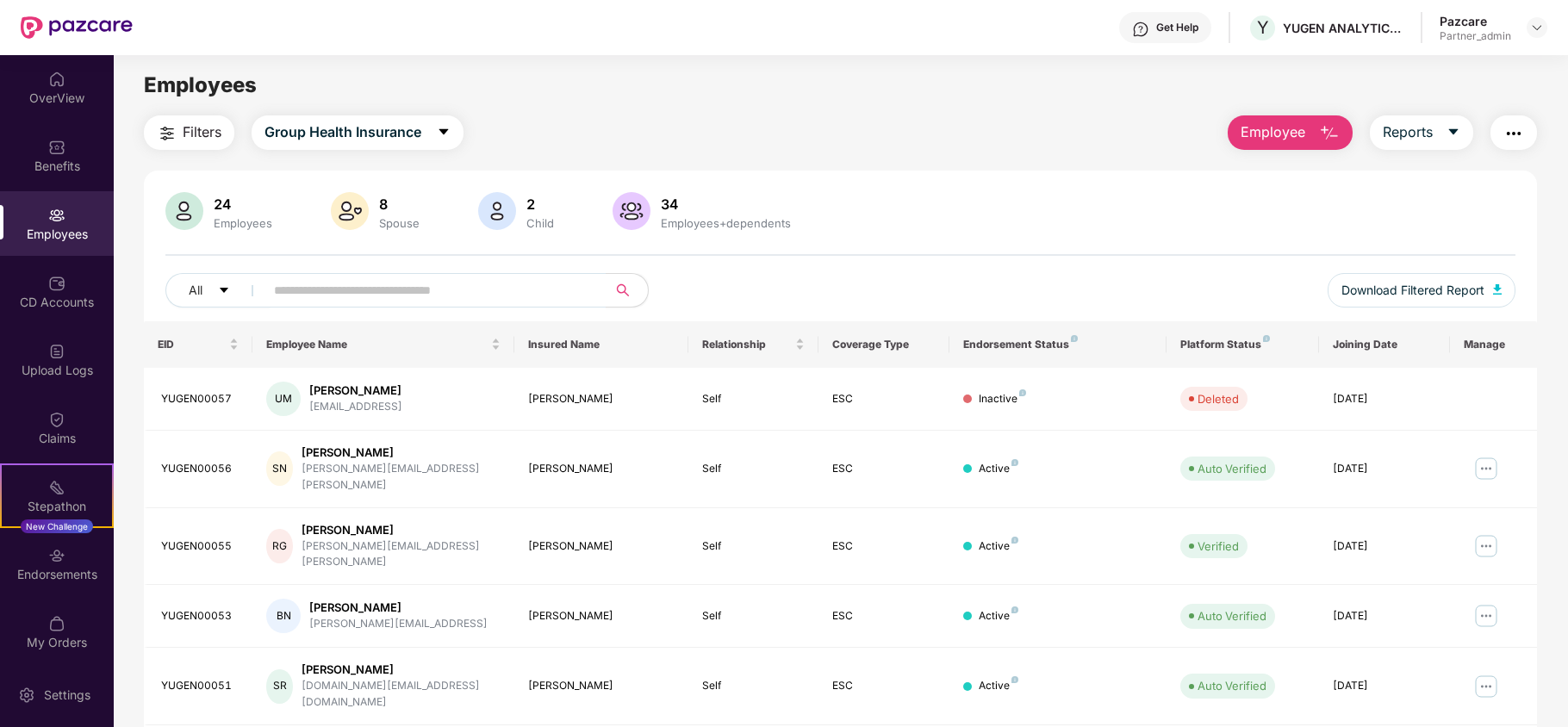
click at [194, 130] on span "Filters" at bounding box center [202, 132] width 39 height 22
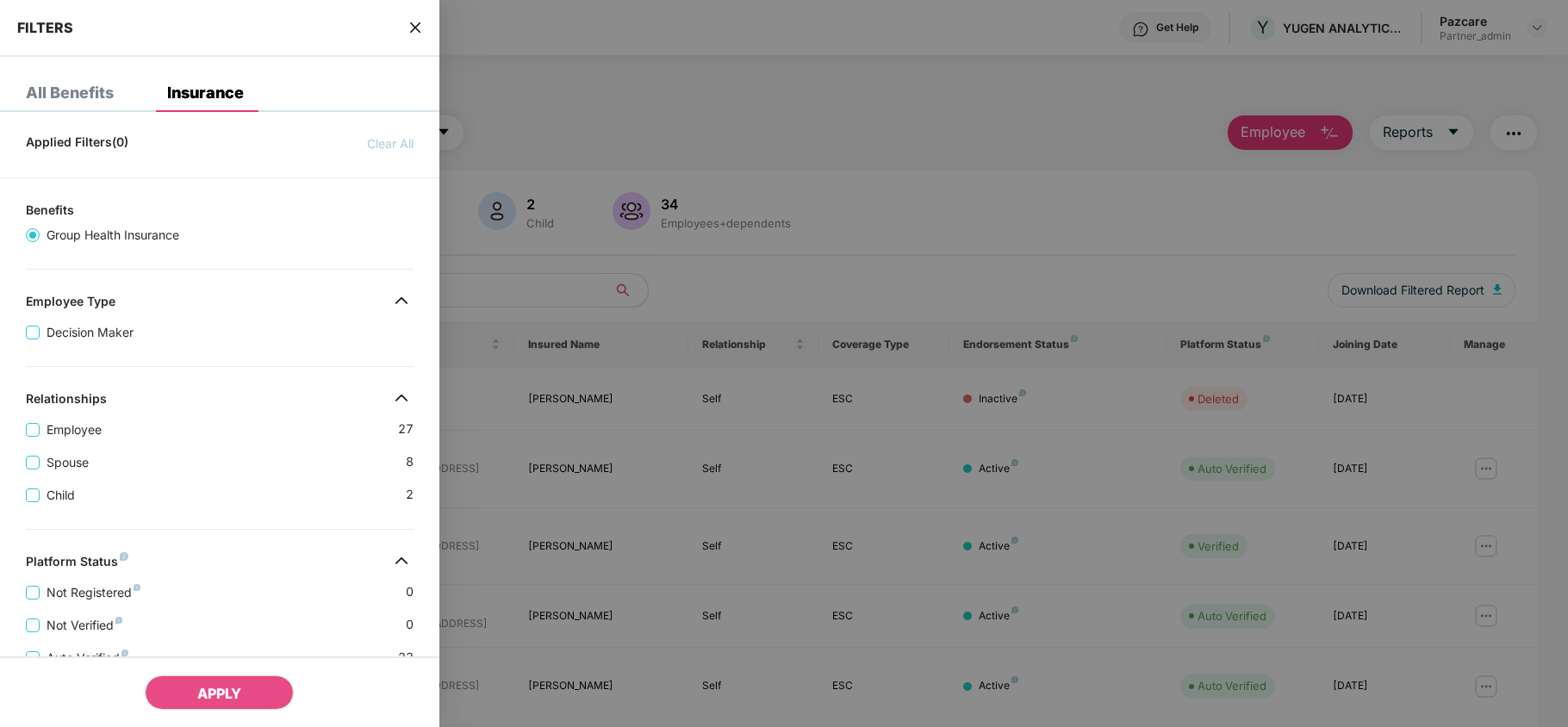
scroll to position [383, 0]
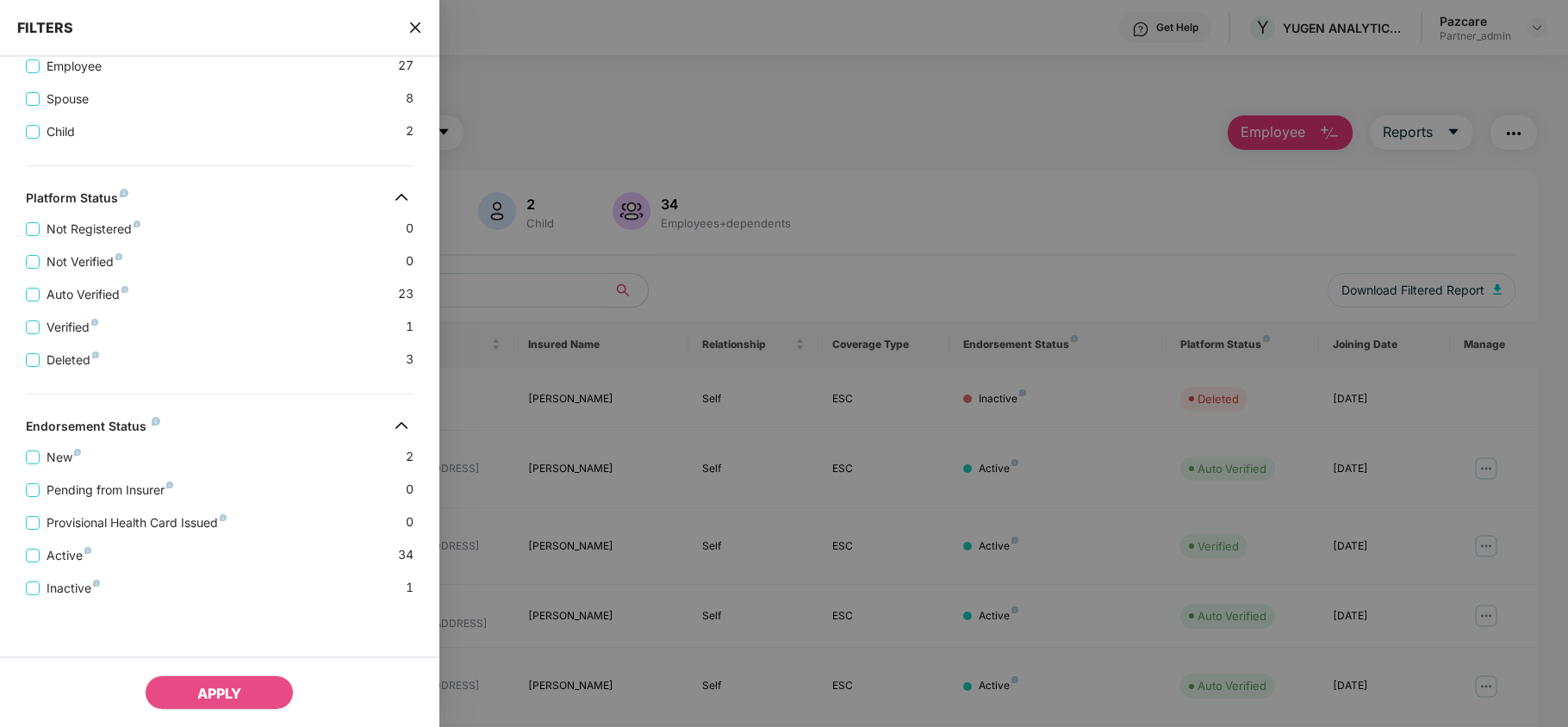
click at [408, 28] on icon "close" at bounding box center [415, 27] width 14 height 14
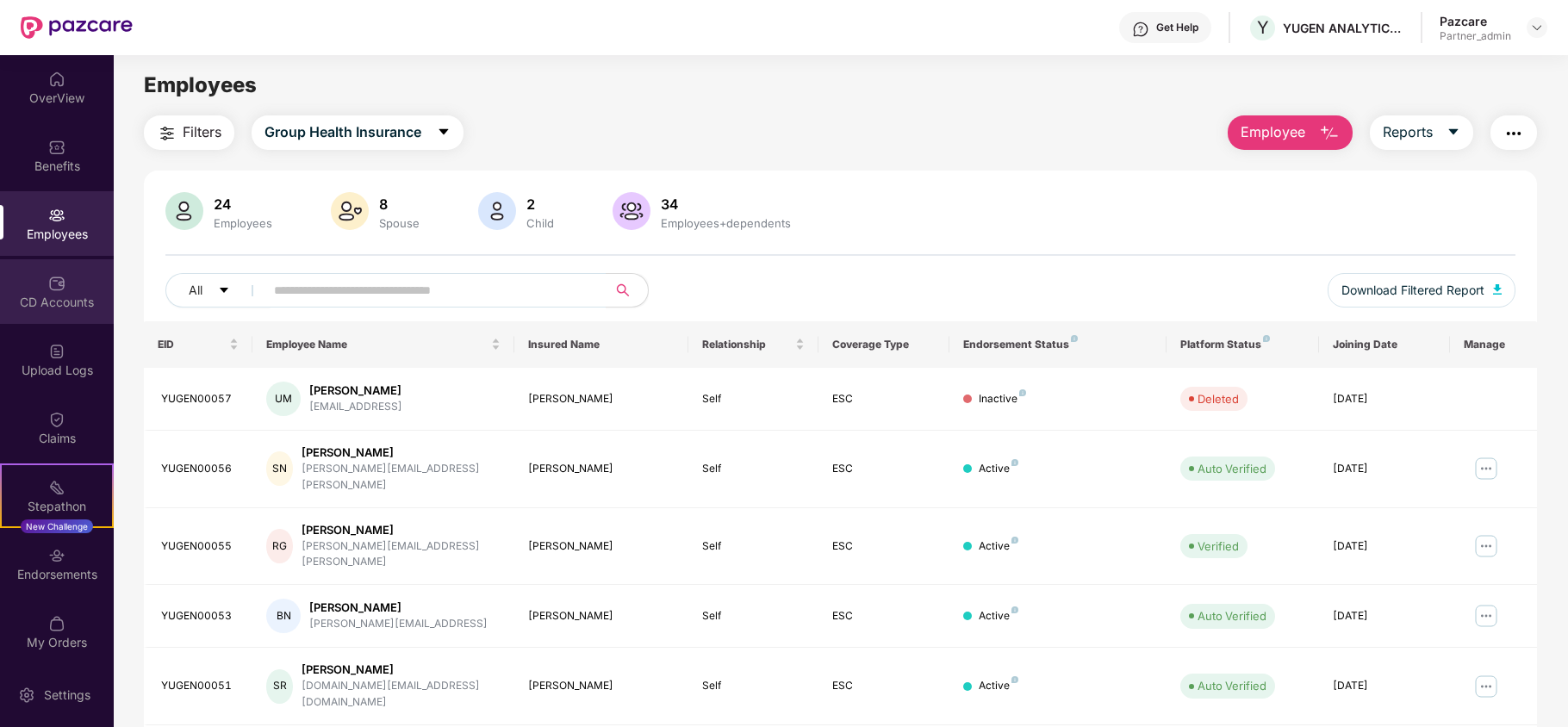
click at [48, 290] on img at bounding box center [57, 284] width 18 height 18
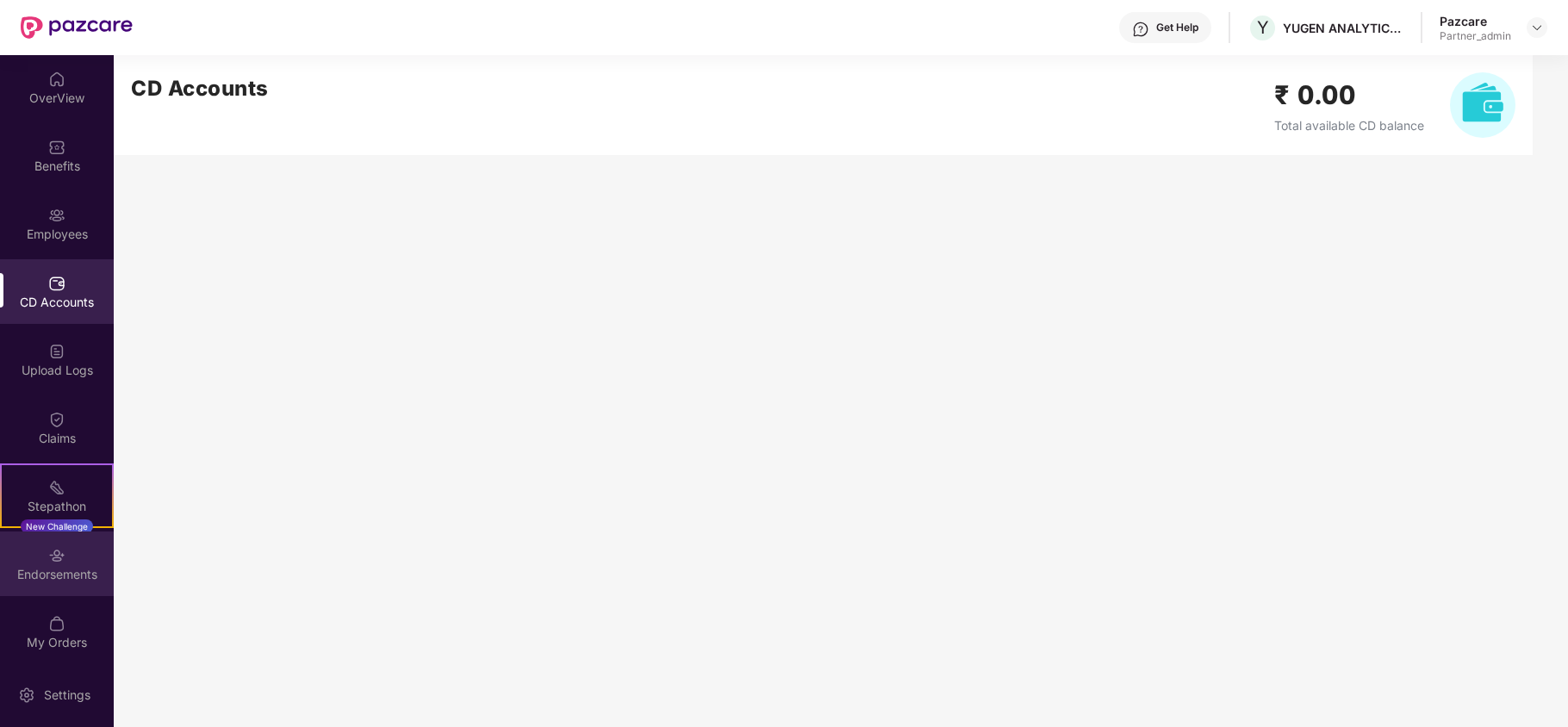
click at [32, 575] on div "Endorsements" at bounding box center [57, 575] width 114 height 18
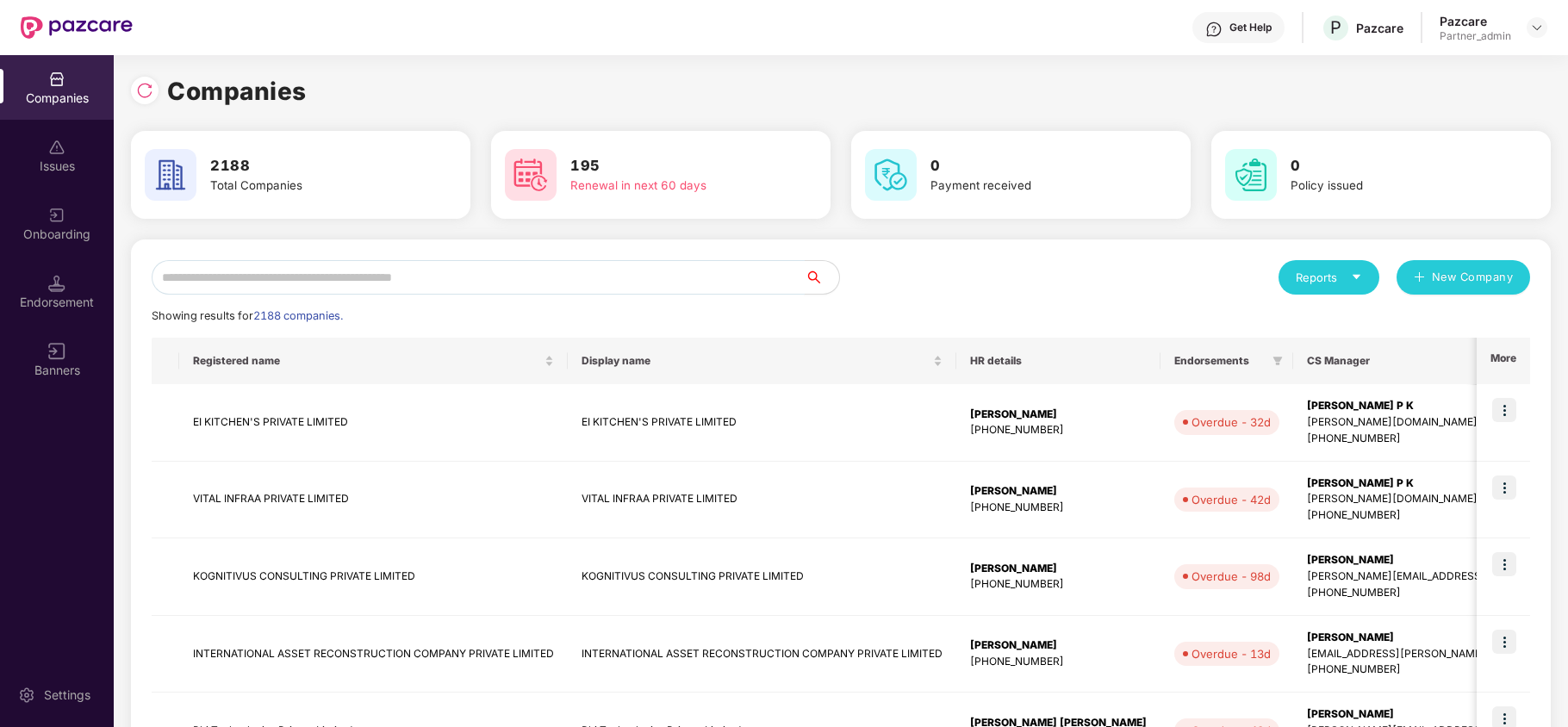
click at [285, 270] on input "text" at bounding box center [479, 277] width 653 height 34
paste input "**********"
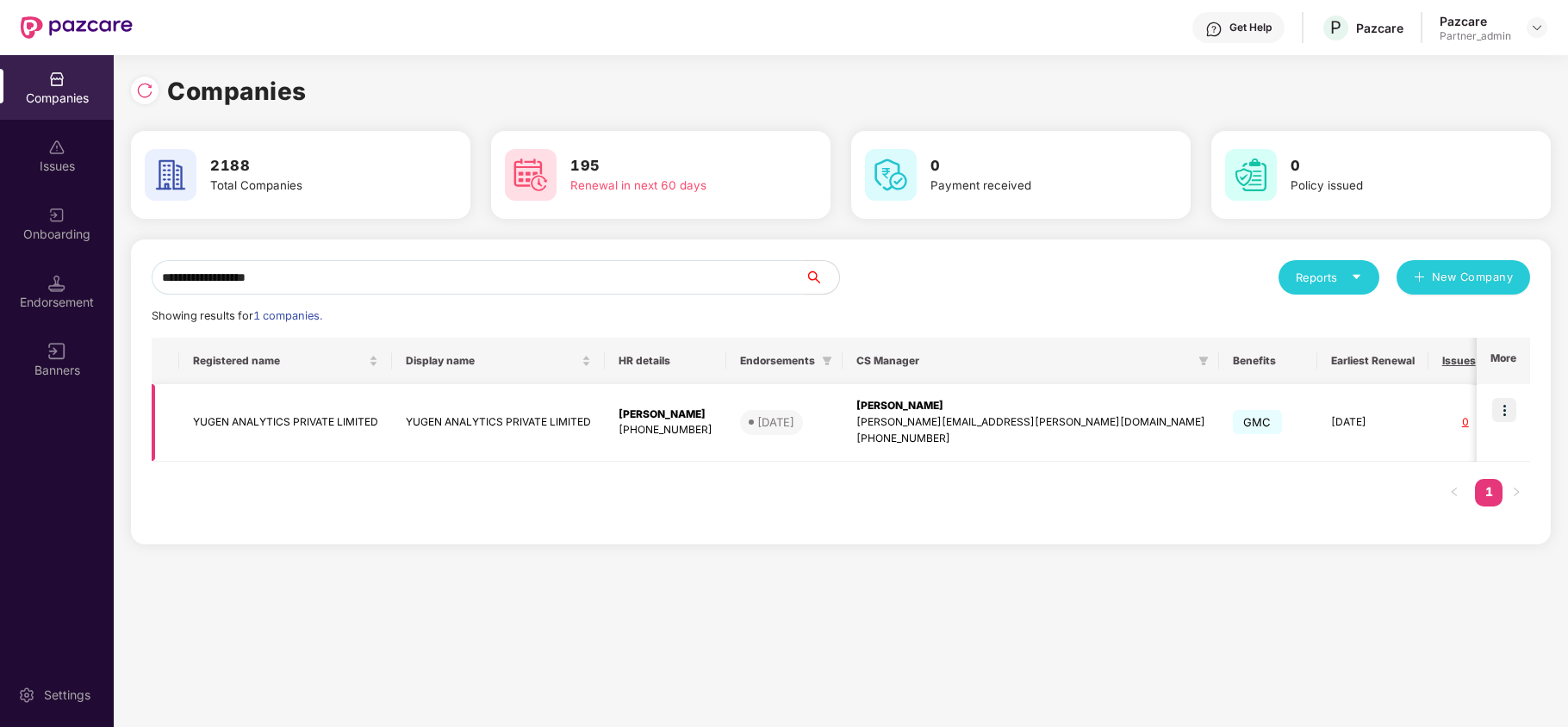
type input "**********"
click at [233, 419] on td "YUGEN ANALYTICS PRIVATE LIMITED" at bounding box center [286, 423] width 213 height 78
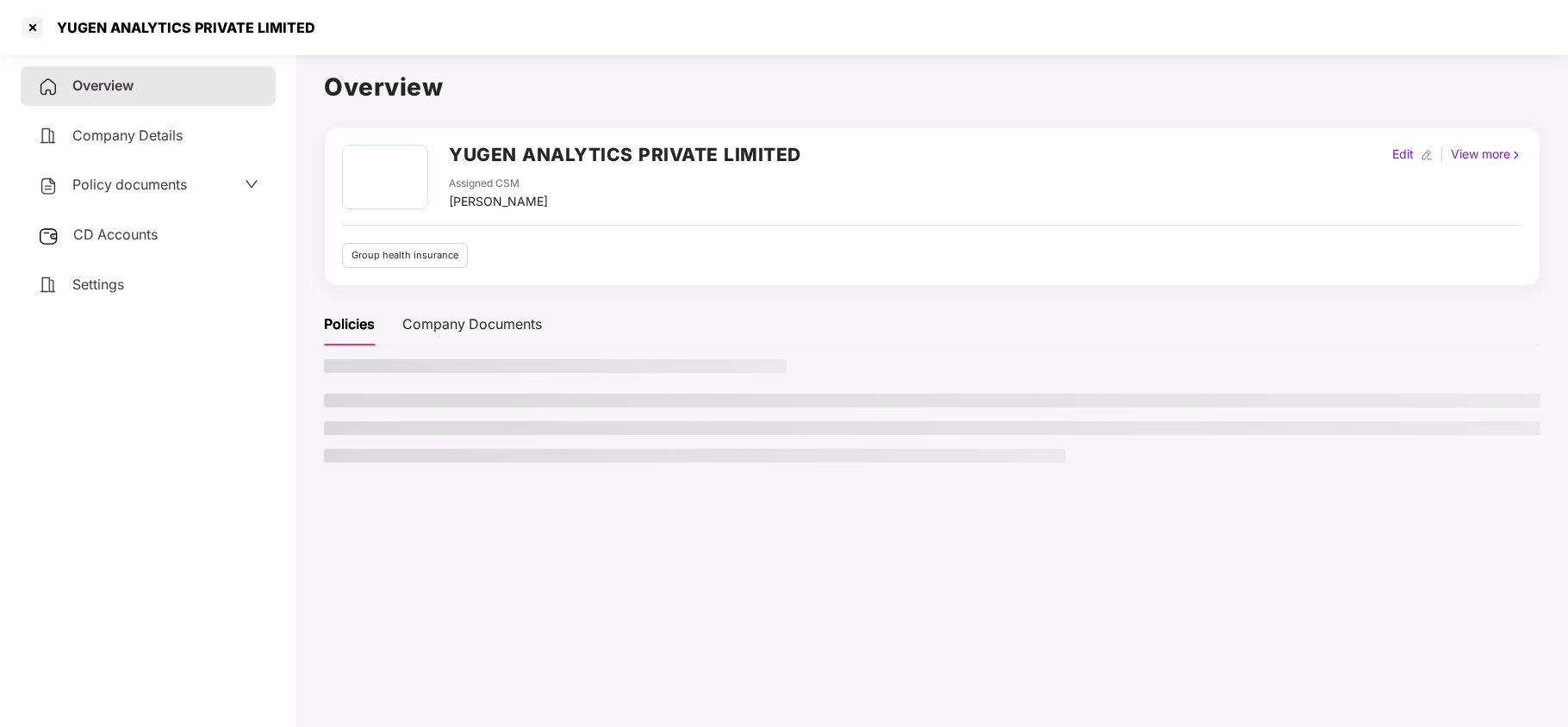
click at [100, 267] on div "Settings" at bounding box center [148, 285] width 255 height 39
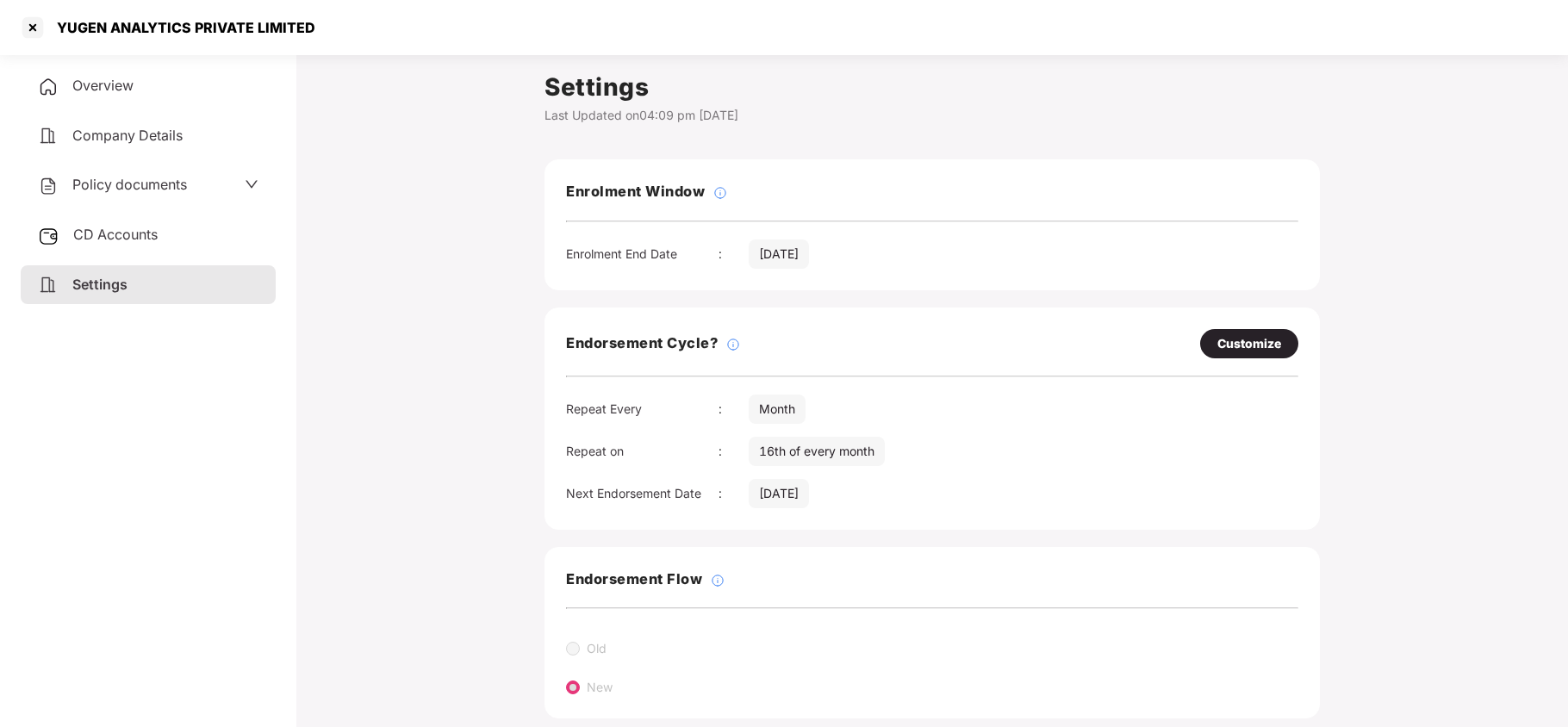
click at [1227, 333] on div "Customize" at bounding box center [1249, 343] width 98 height 29
select select "*****"
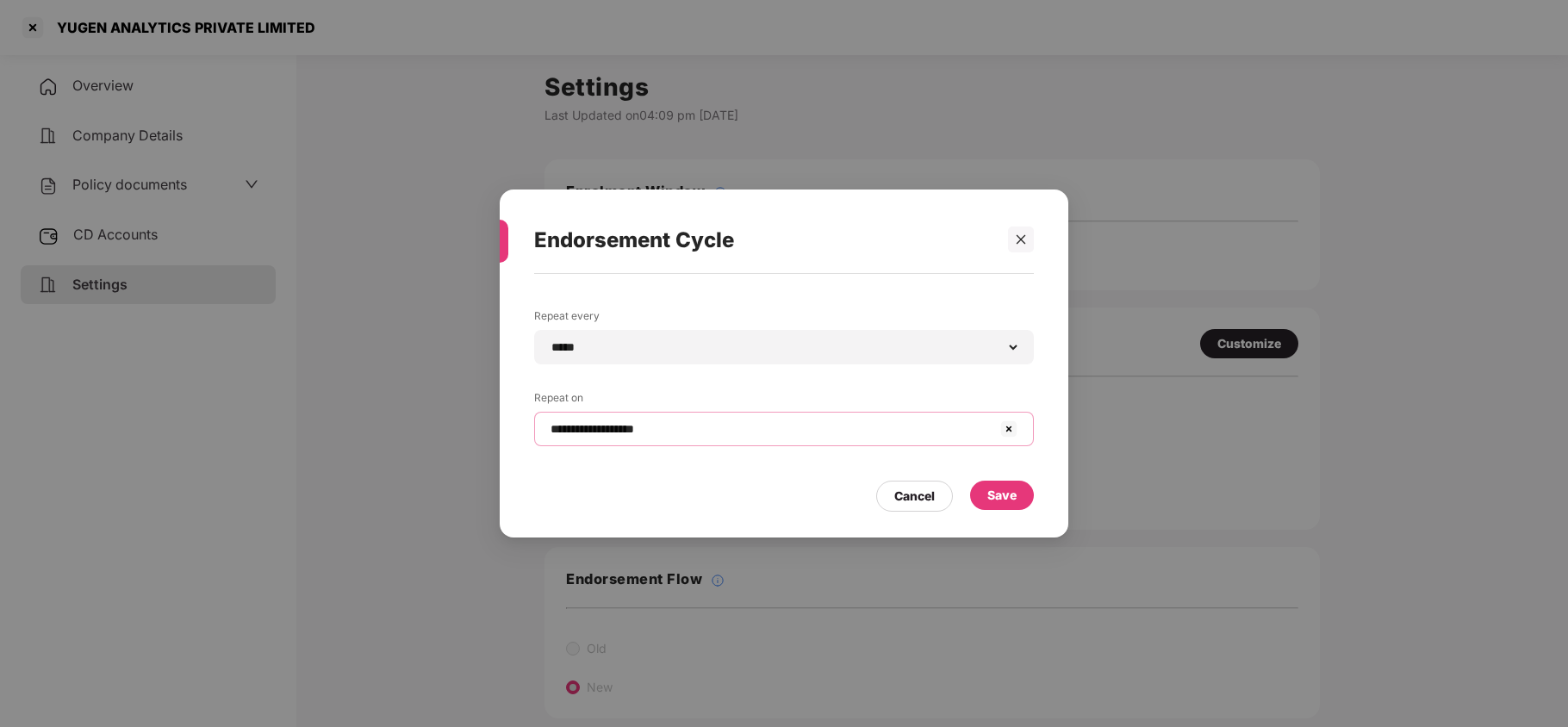
click at [606, 432] on input "**********" at bounding box center [773, 429] width 449 height 18
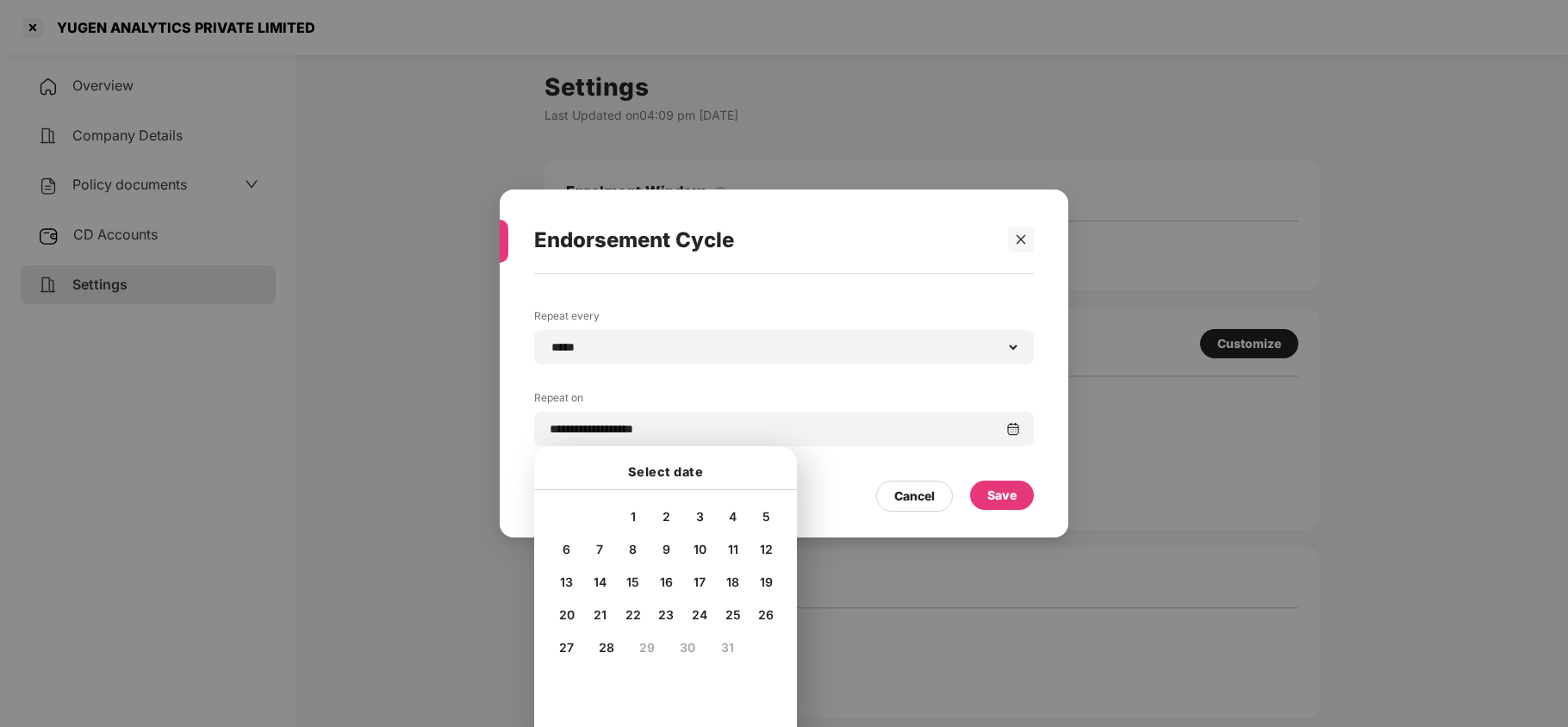
click at [631, 583] on span "15" at bounding box center [632, 582] width 13 height 15
type input "**********"
click at [987, 487] on div "Save" at bounding box center [1002, 494] width 29 height 19
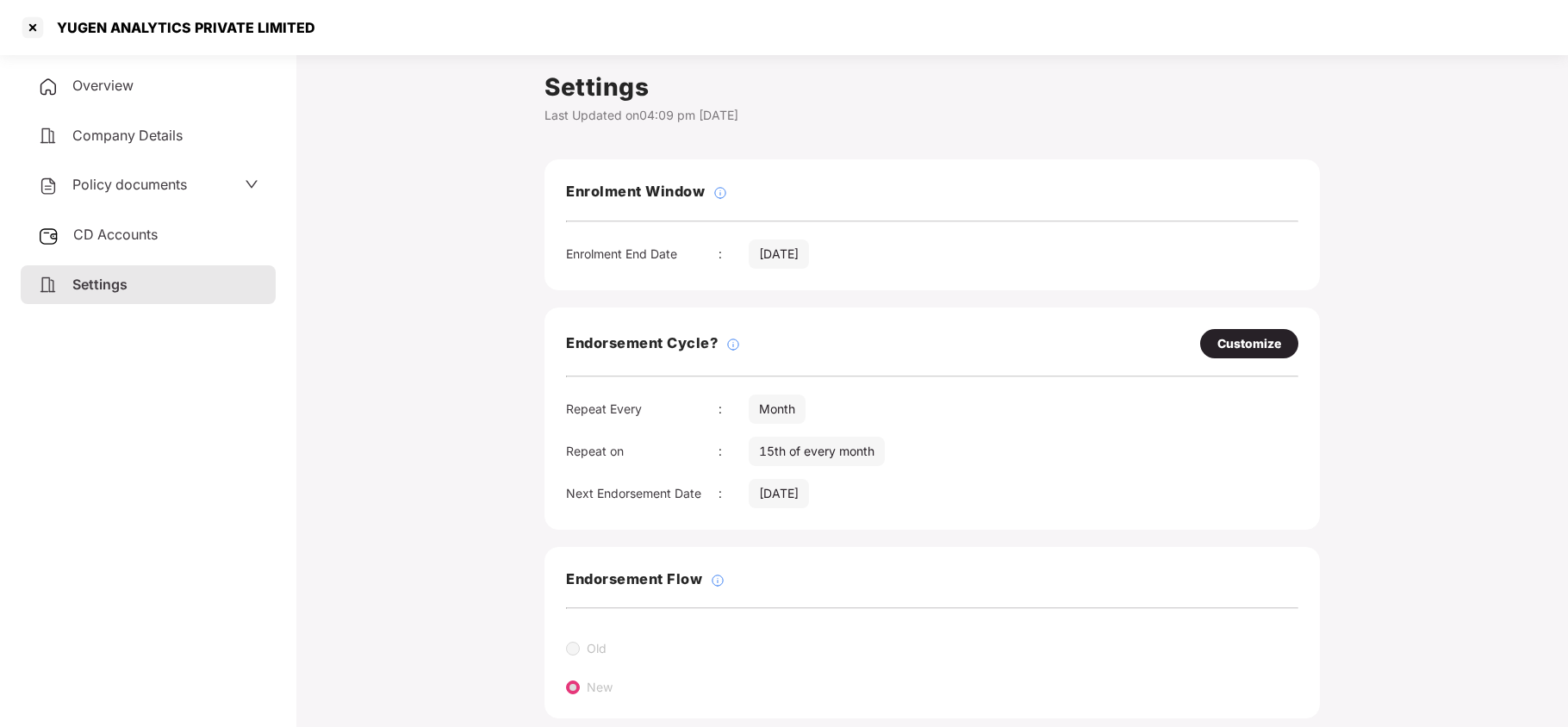
drag, startPoint x: 145, startPoint y: 183, endPoint x: 138, endPoint y: 219, distance: 36.7
click at [143, 184] on span "Policy documents" at bounding box center [130, 184] width 115 height 18
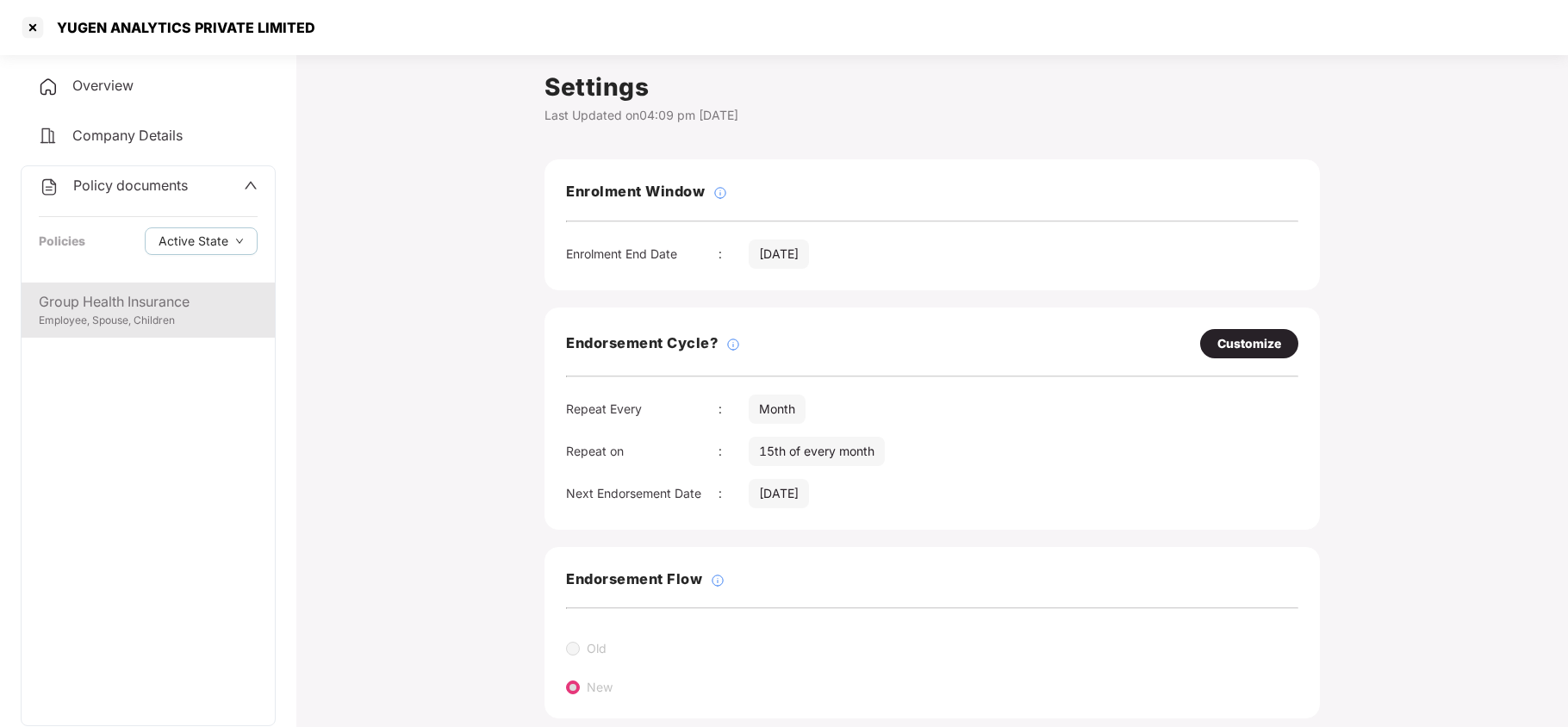
click at [126, 307] on div "Group Health Insurance" at bounding box center [148, 302] width 219 height 22
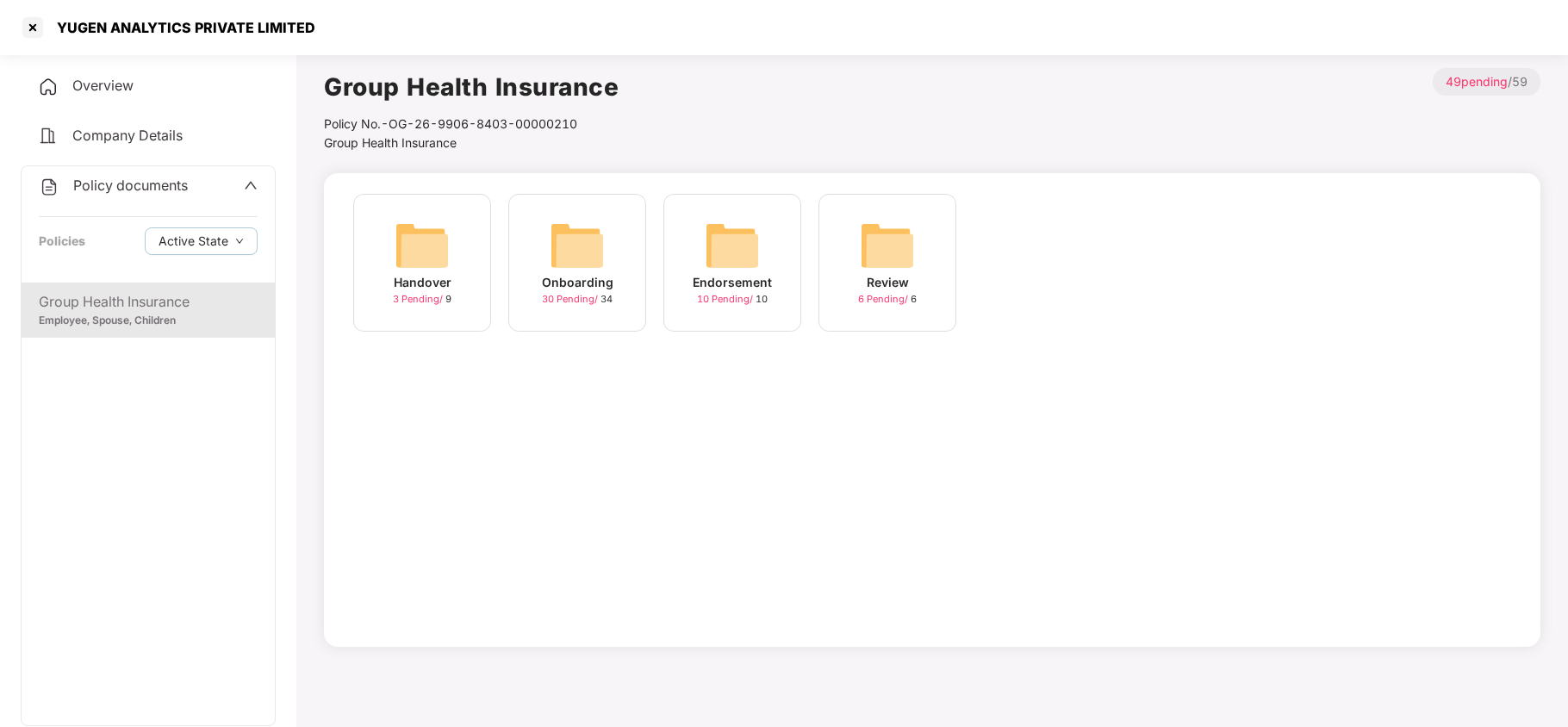
click at [543, 246] on div "Onboarding 30 Pending / 34" at bounding box center [577, 263] width 137 height 137
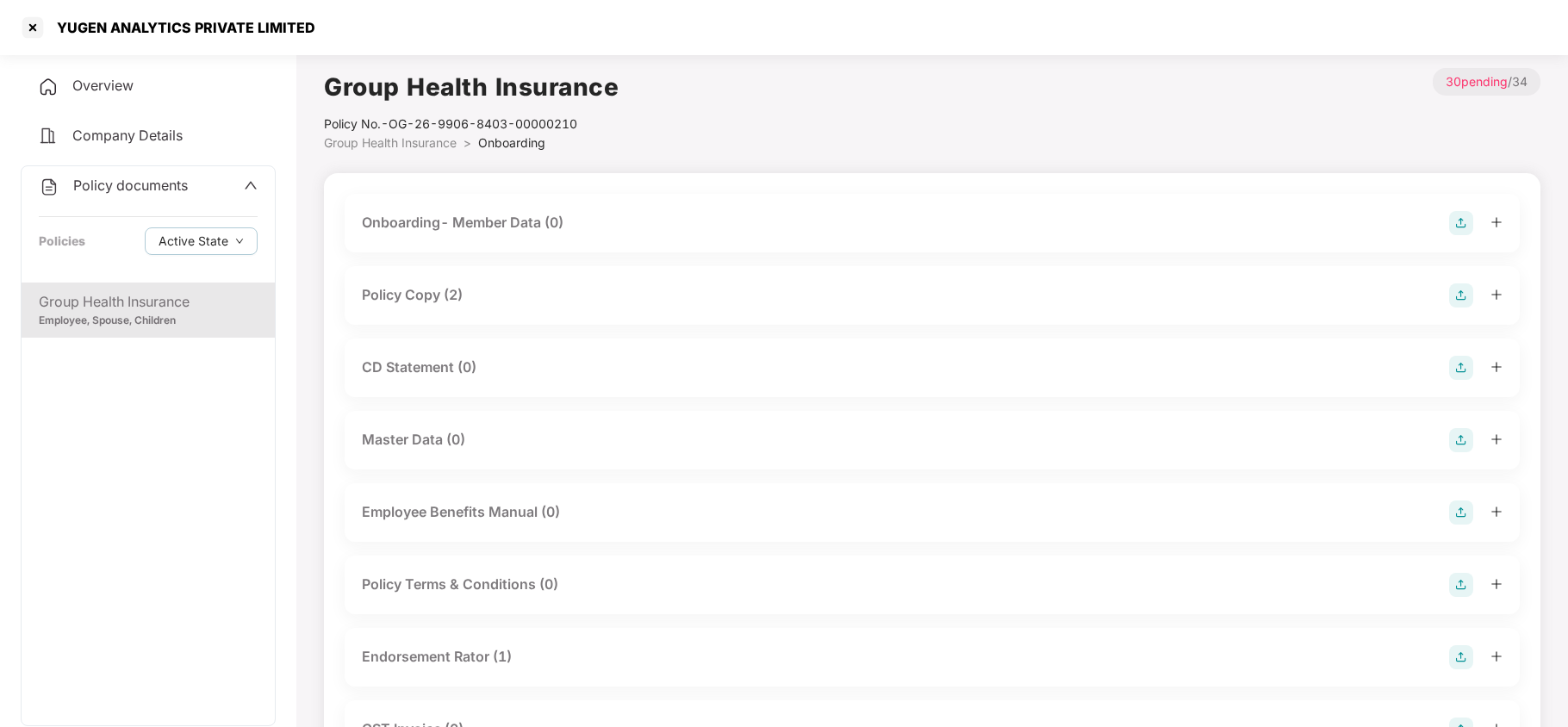
click at [469, 285] on div "Policy Copy (2)" at bounding box center [932, 295] width 1140 height 25
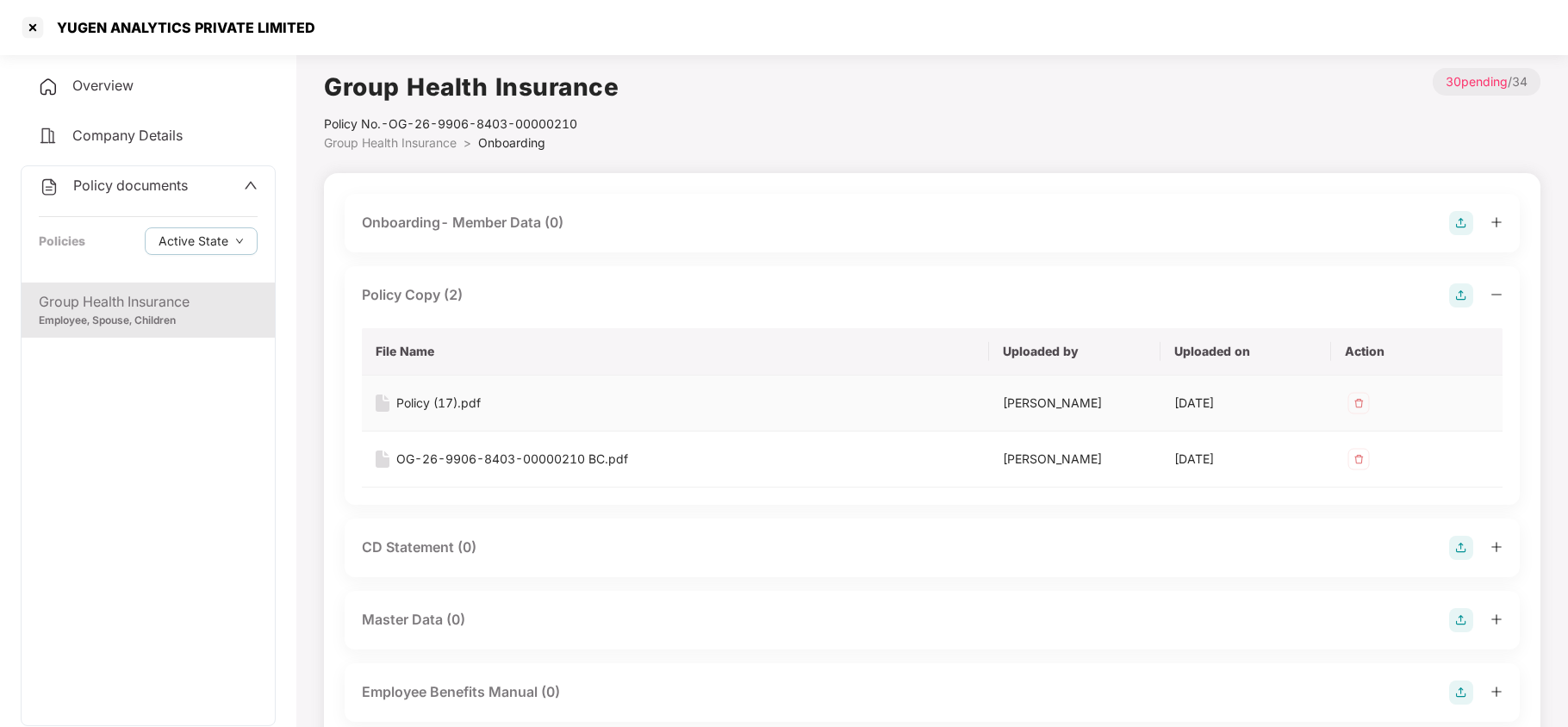
click at [445, 400] on div "Policy (17).pdf" at bounding box center [439, 402] width 84 height 19
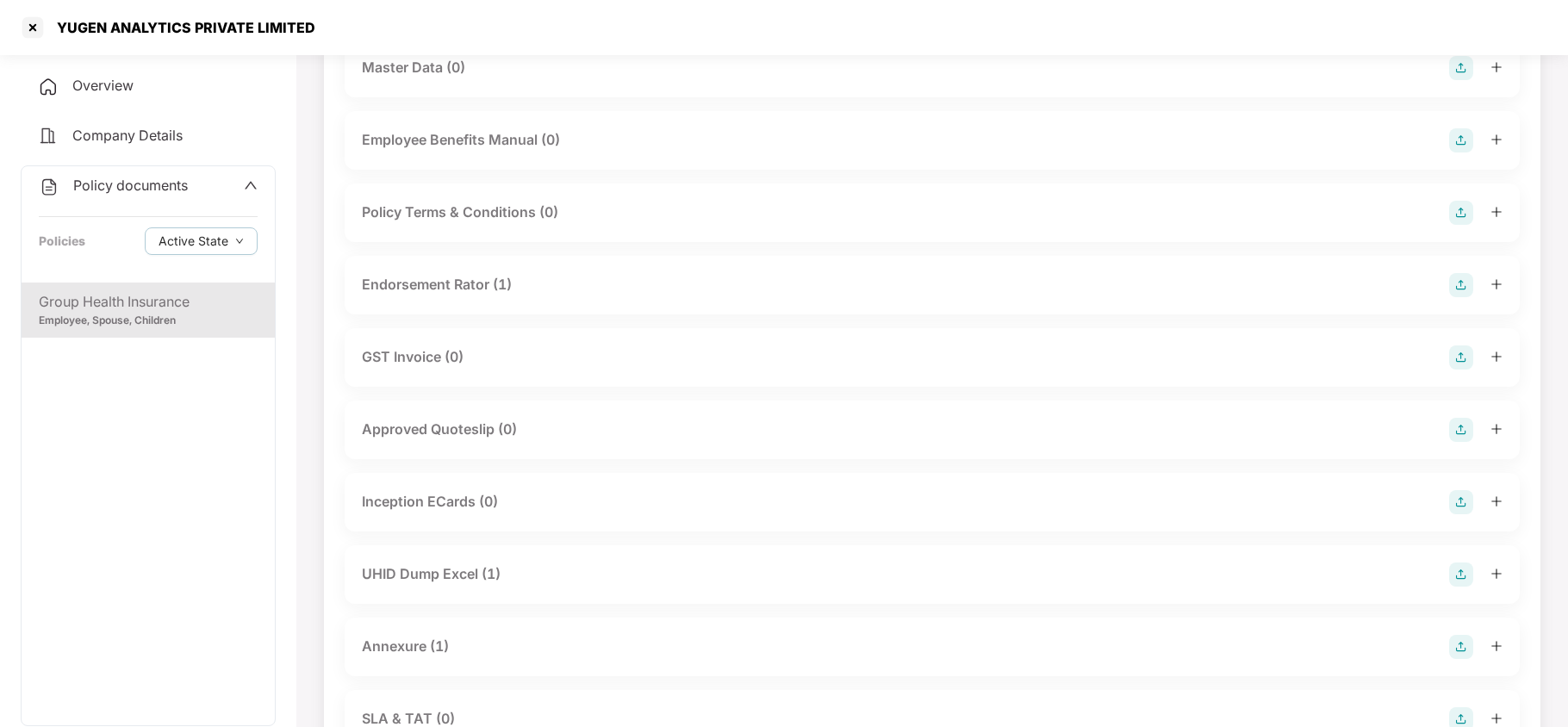
scroll to position [574, 0]
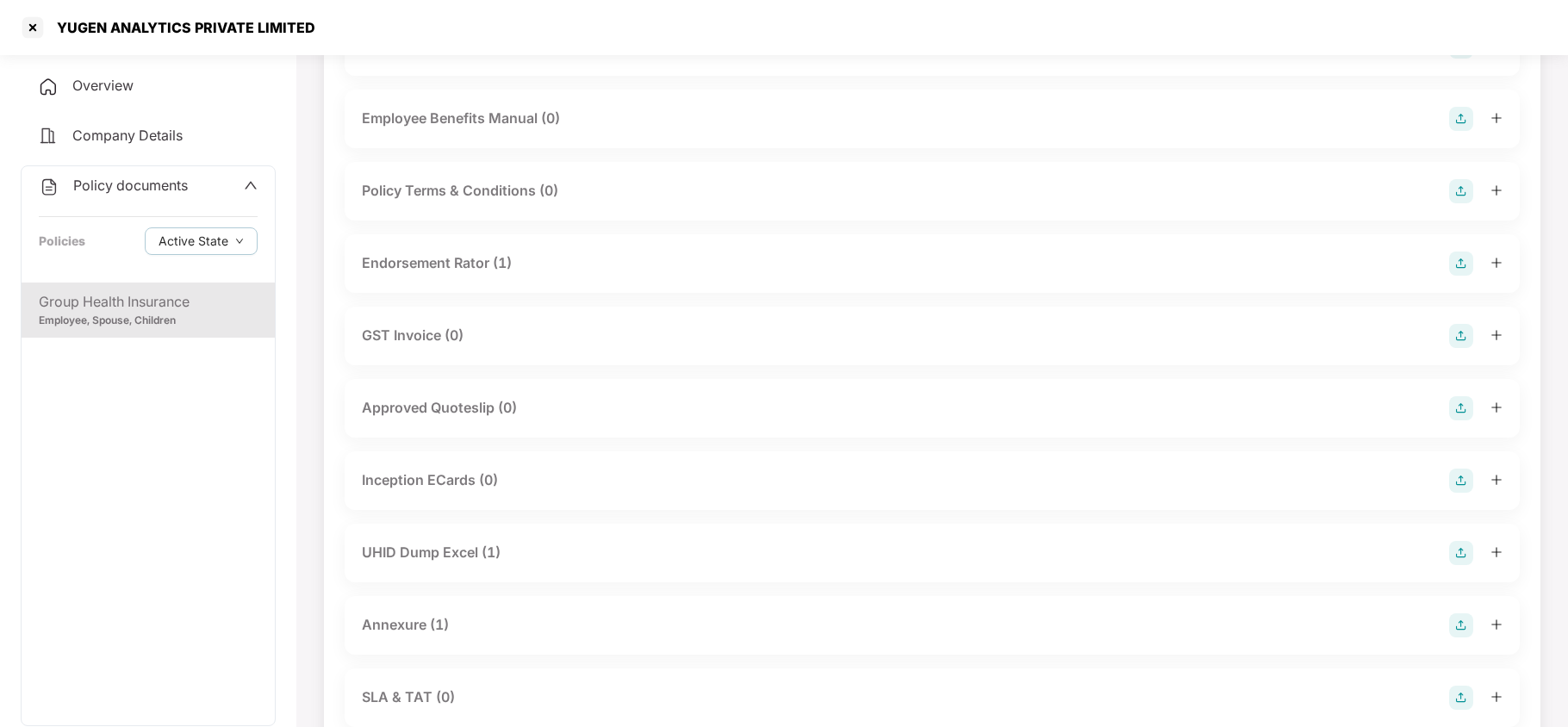
click at [383, 263] on div "Endorsement Rator (1)" at bounding box center [437, 263] width 150 height 22
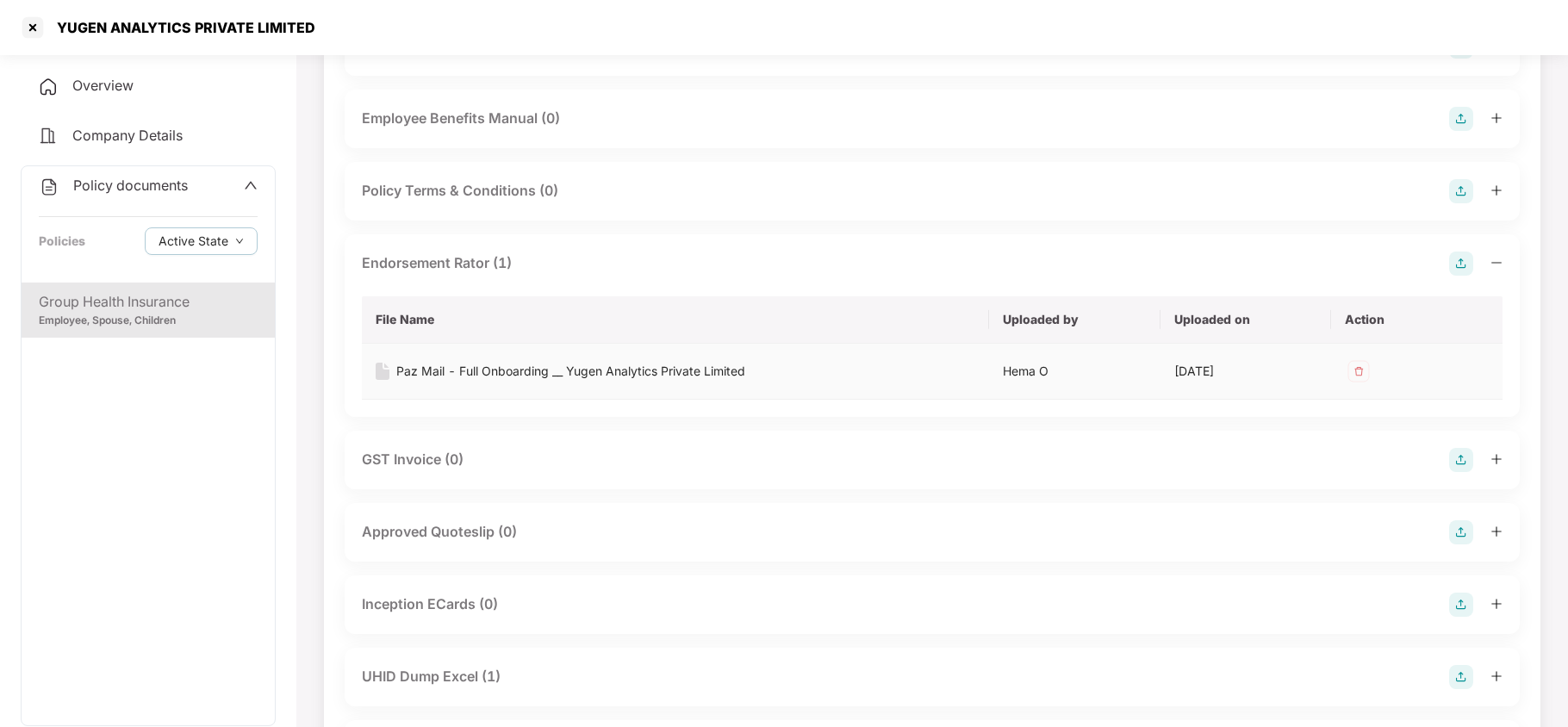
click at [442, 374] on div "Paz Mail - Full Onboarding __ Yugen Analytics Private Limited" at bounding box center [571, 371] width 349 height 19
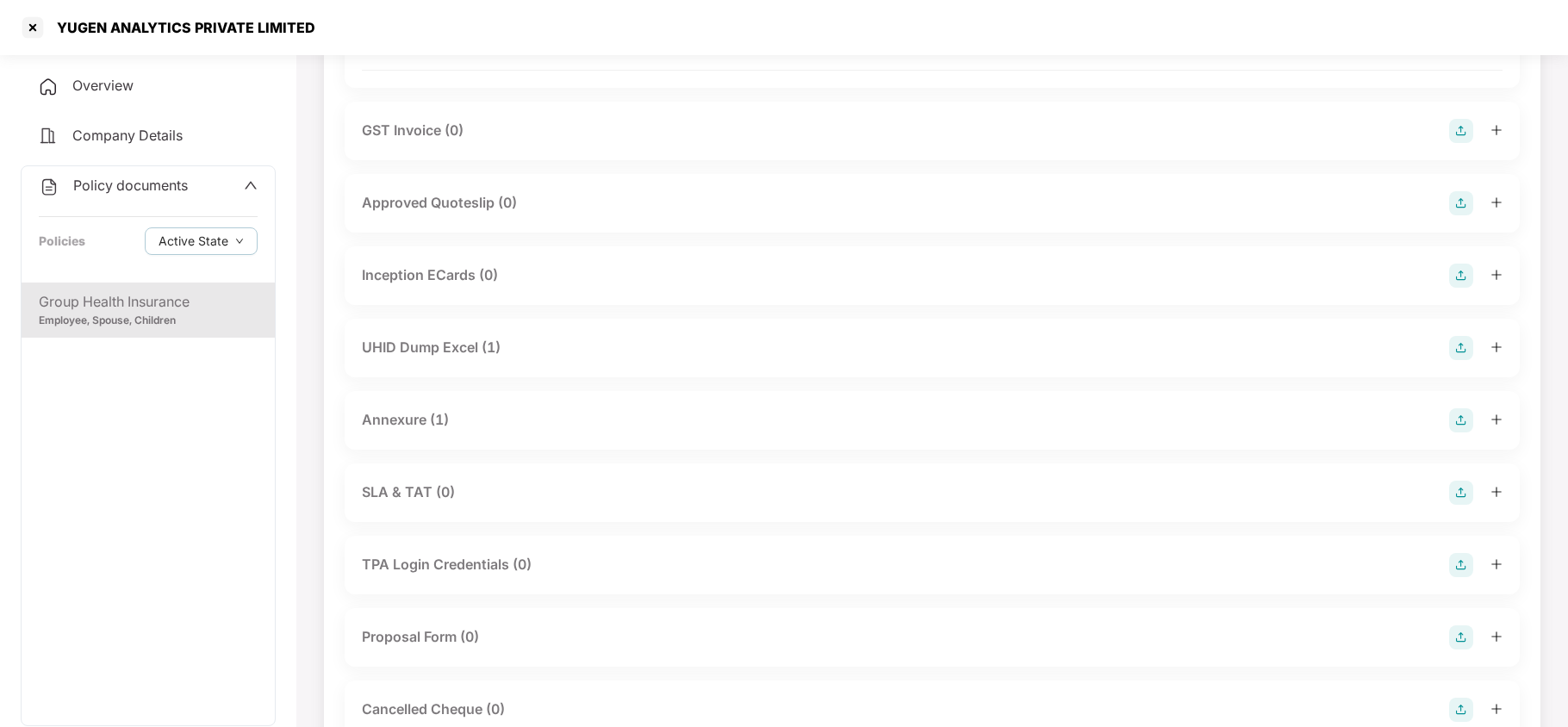
scroll to position [918, 0]
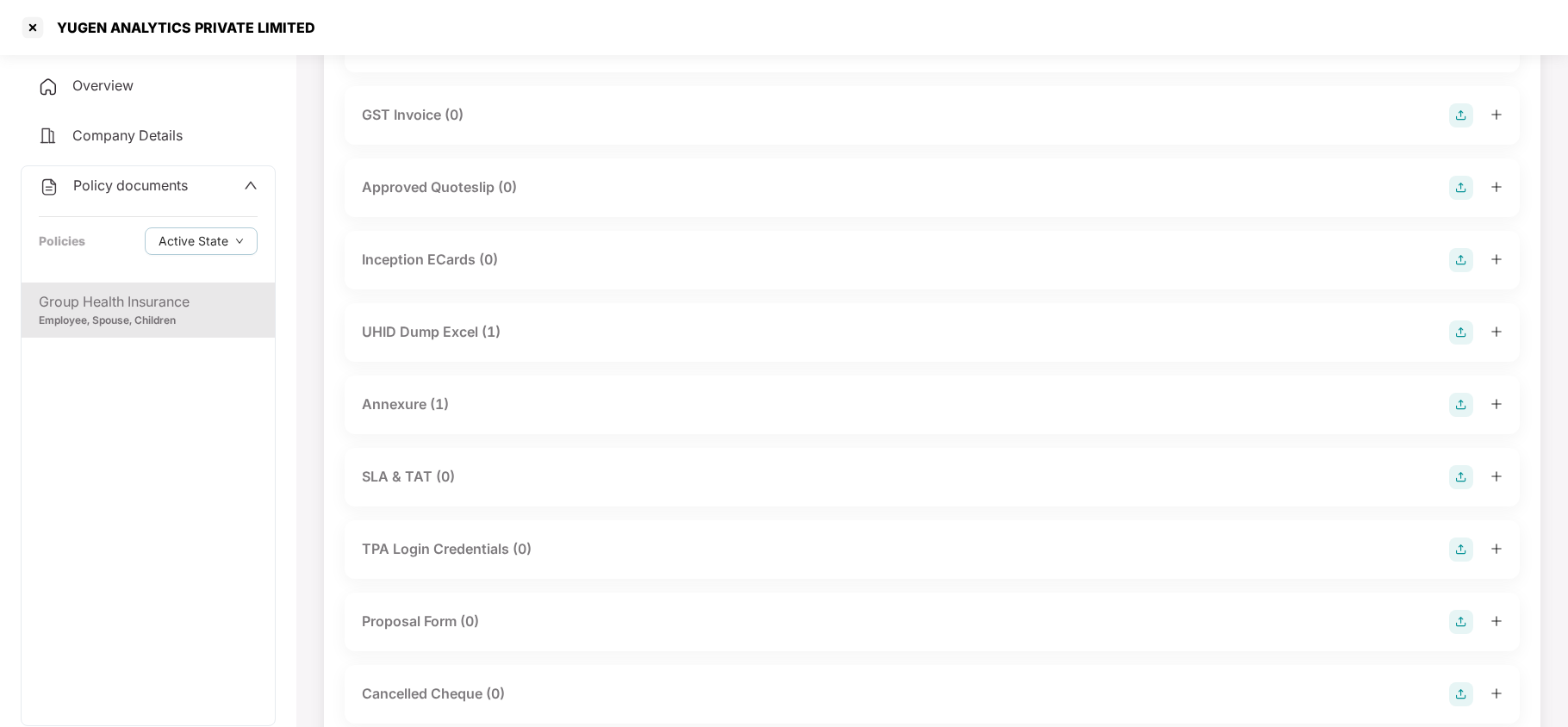
drag, startPoint x: 436, startPoint y: 407, endPoint x: 449, endPoint y: 426, distance: 23.0
click at [438, 407] on div "Annexure (1)" at bounding box center [405, 404] width 87 height 22
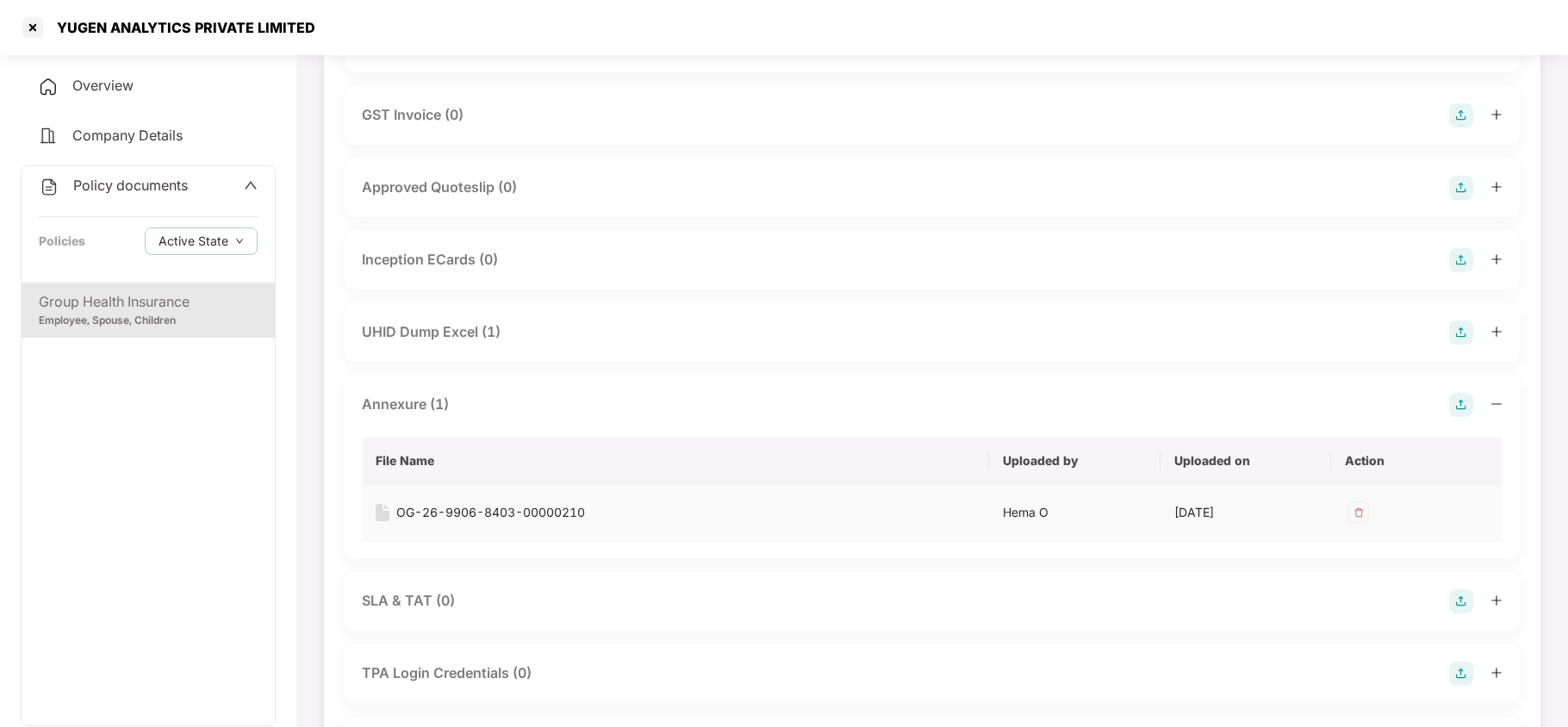
click at [476, 518] on div "OG-26-9906-8403-00000210" at bounding box center [491, 512] width 188 height 19
click at [29, 29] on div at bounding box center [32, 27] width 27 height 27
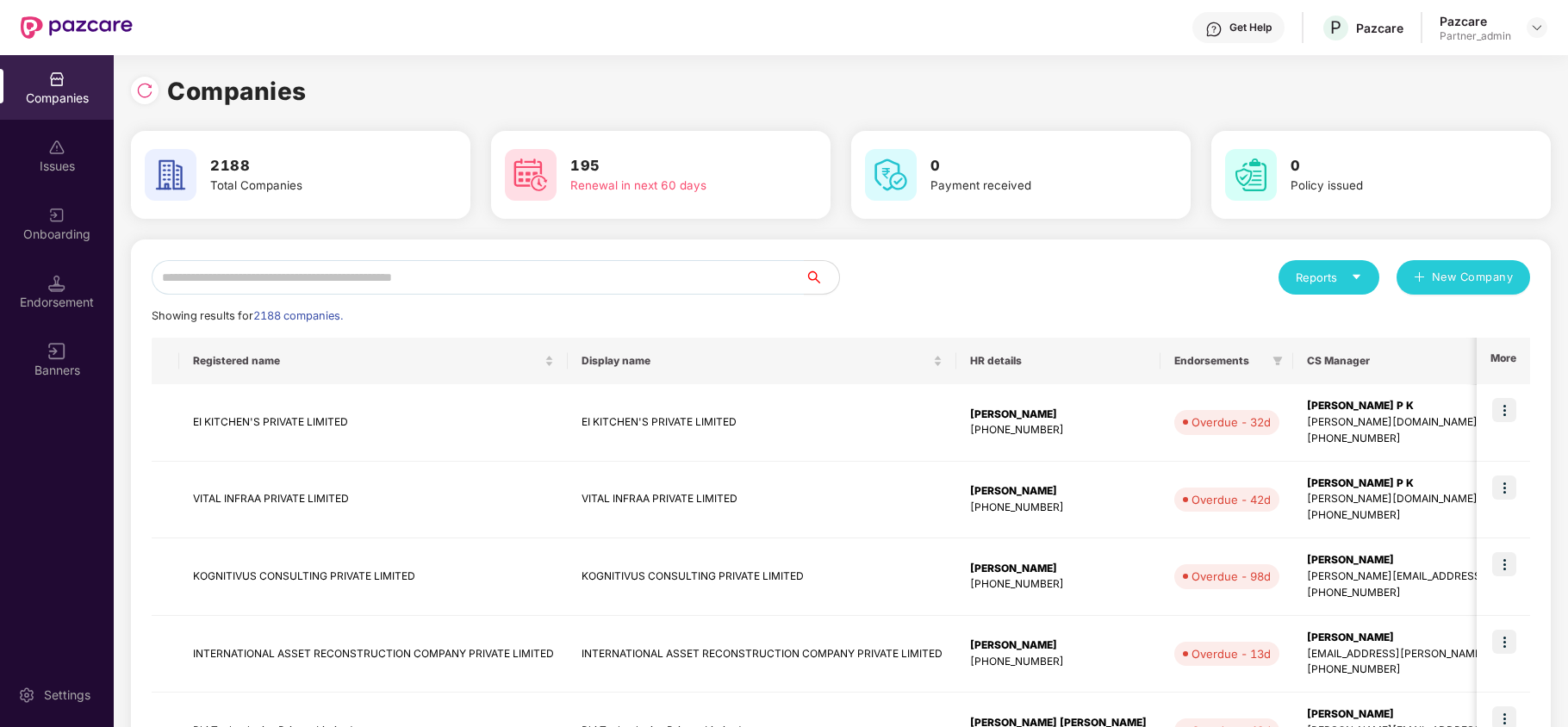
scroll to position [0, 0]
click at [312, 277] on input "text" at bounding box center [479, 277] width 653 height 34
paste input "**********"
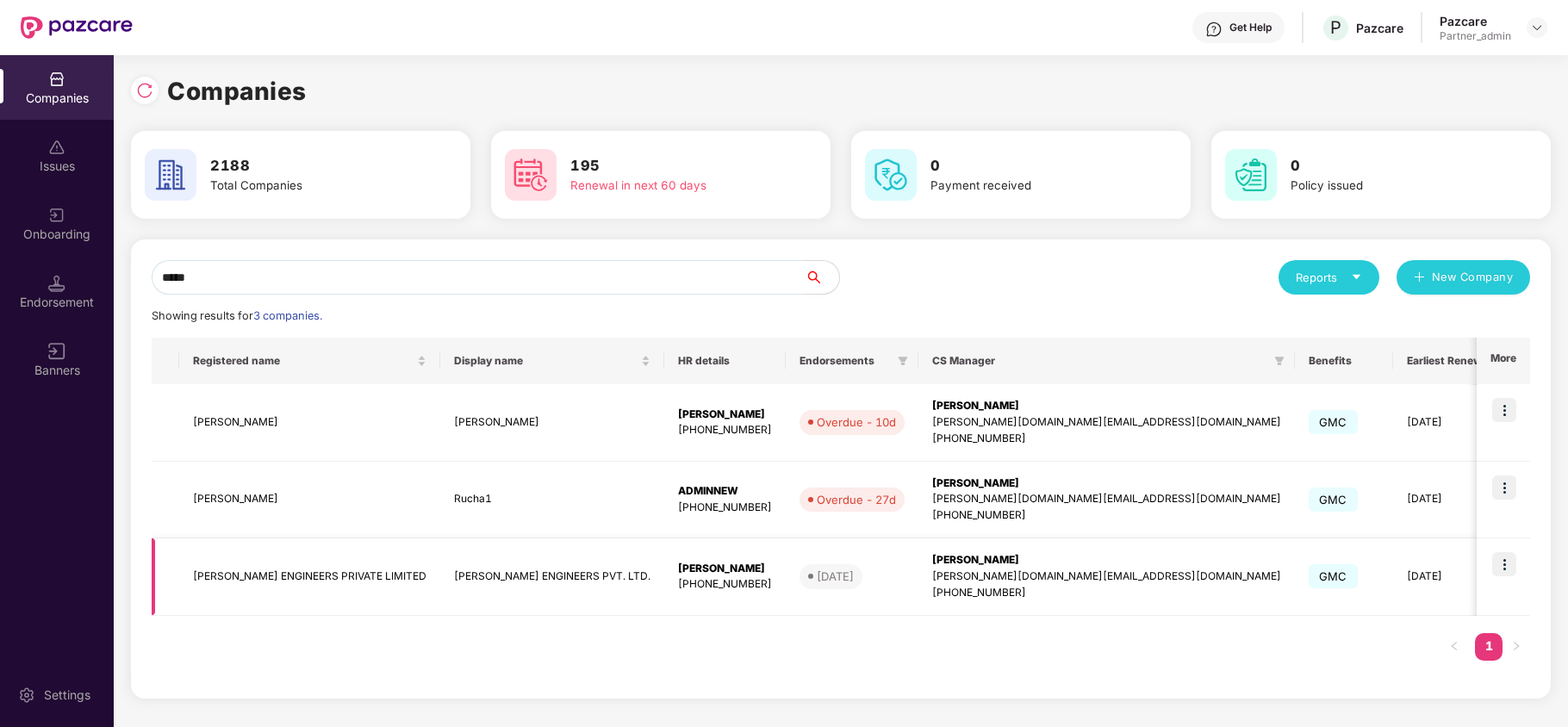
type input "*****"
click at [1506, 562] on img at bounding box center [1504, 564] width 25 height 25
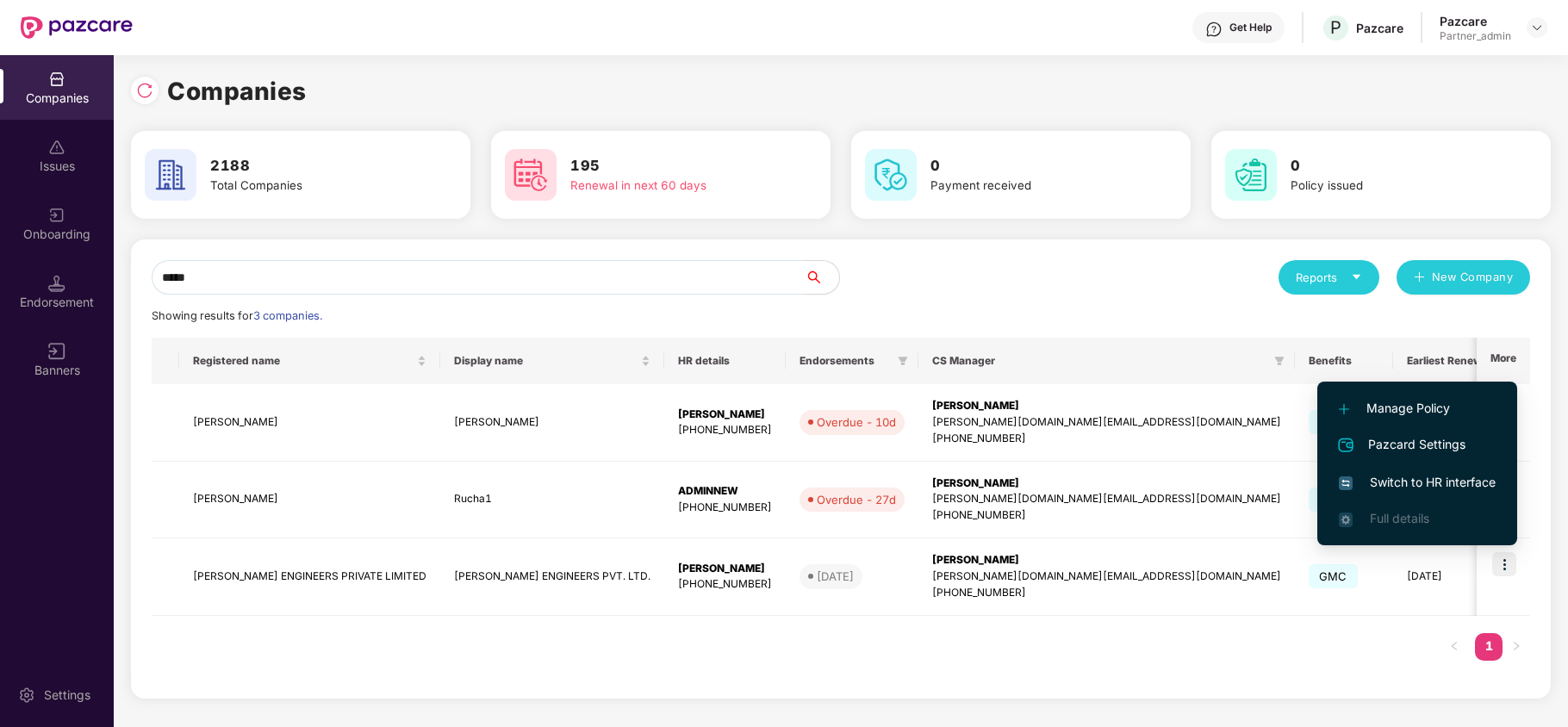
click at [1435, 476] on span "Switch to HR interface" at bounding box center [1417, 482] width 157 height 19
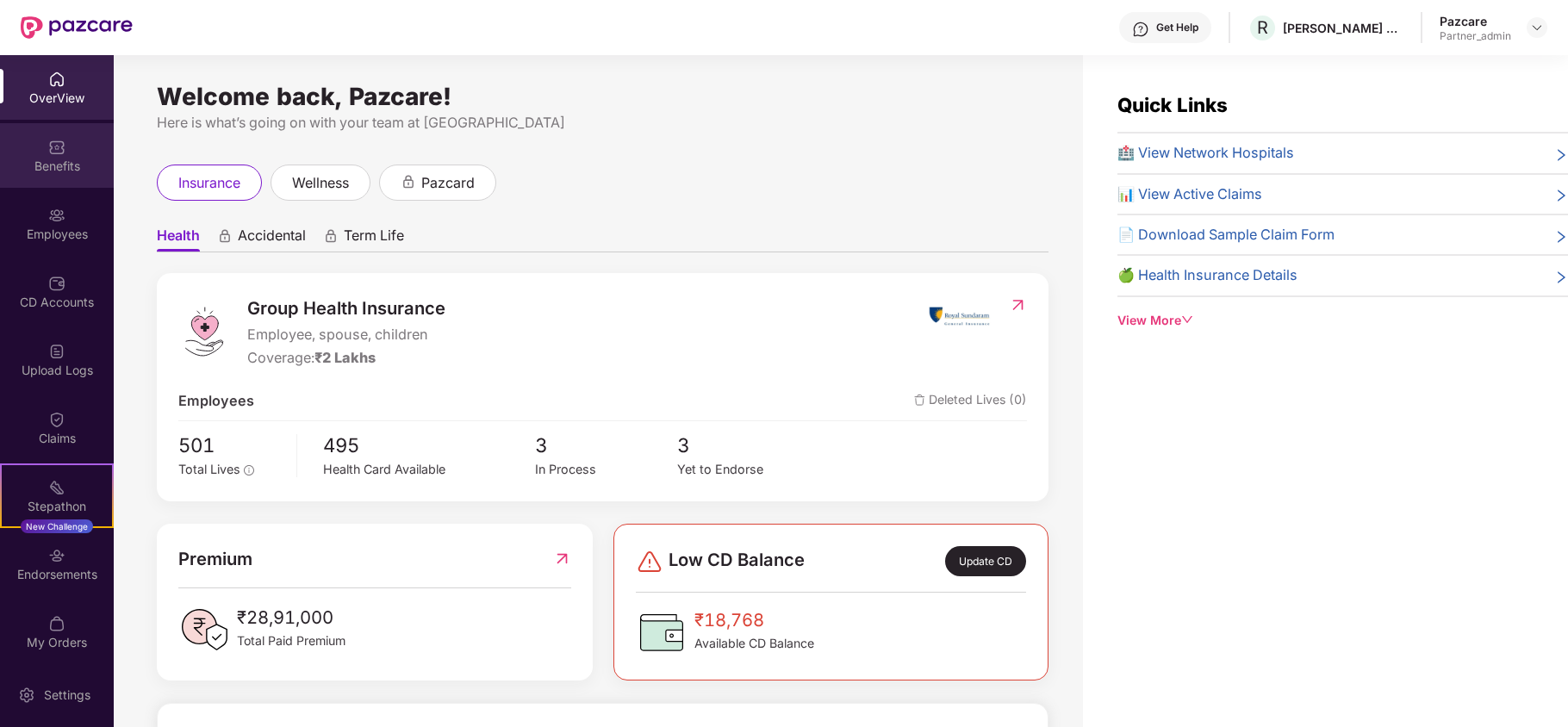
click at [57, 148] on img at bounding box center [57, 147] width 18 height 18
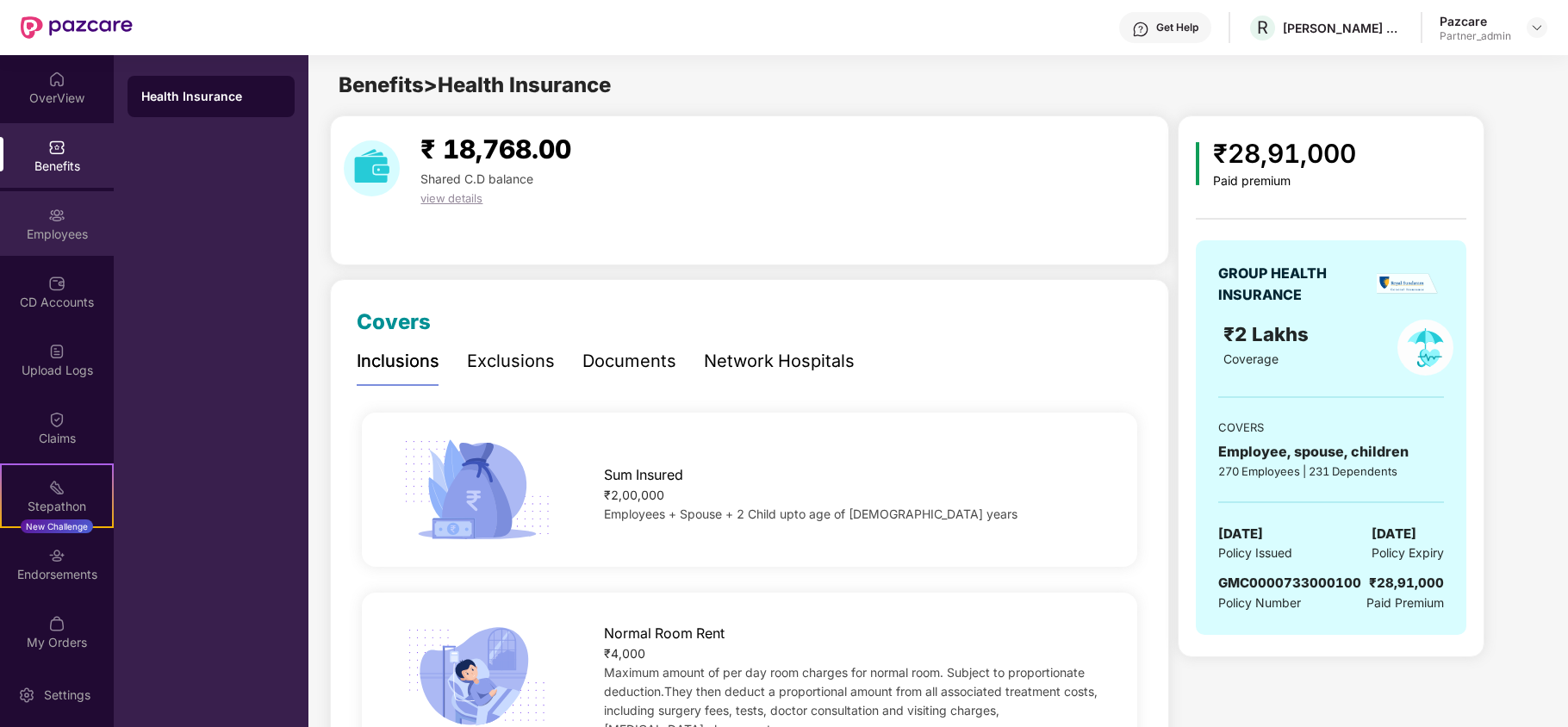
click at [35, 238] on div "Employees" at bounding box center [57, 234] width 114 height 18
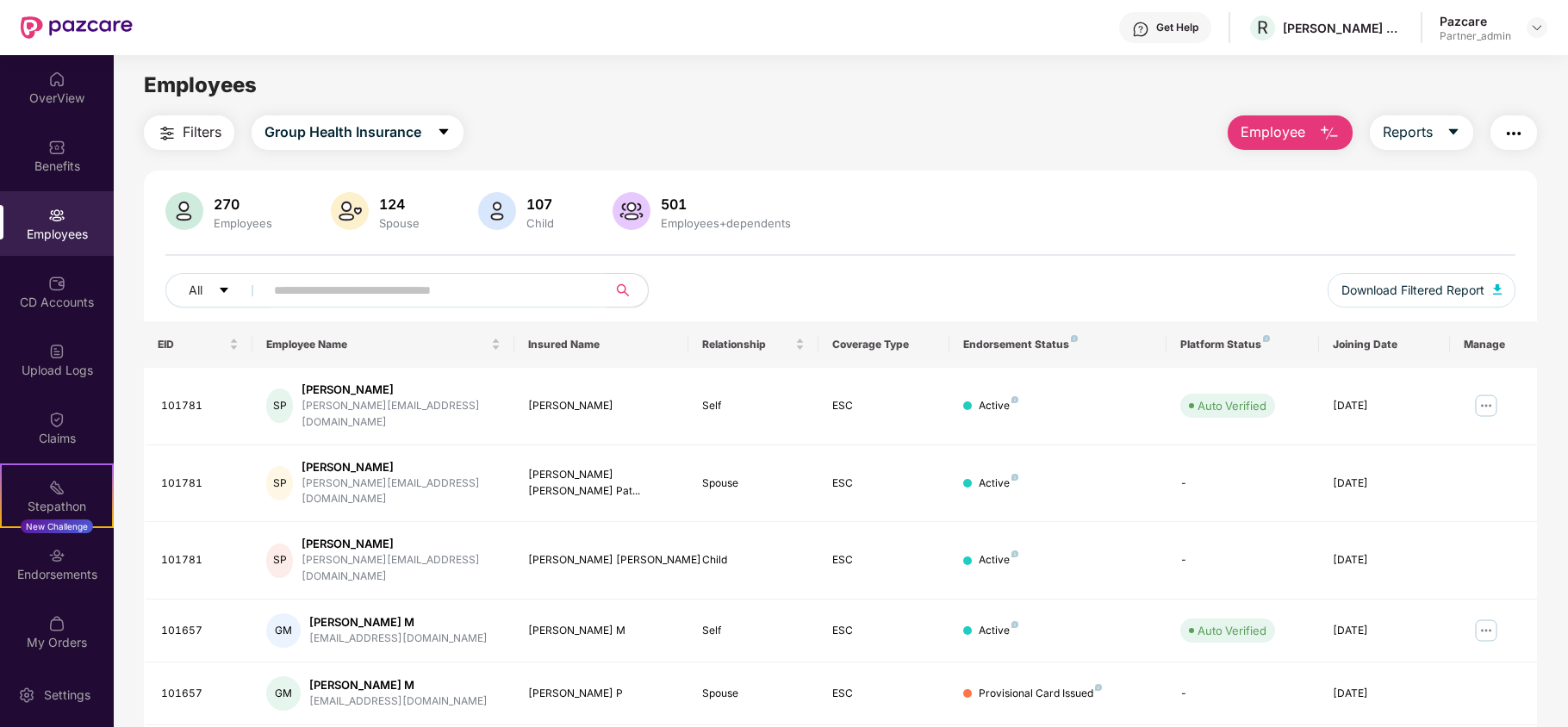
click at [208, 128] on span "Filters" at bounding box center [202, 132] width 39 height 22
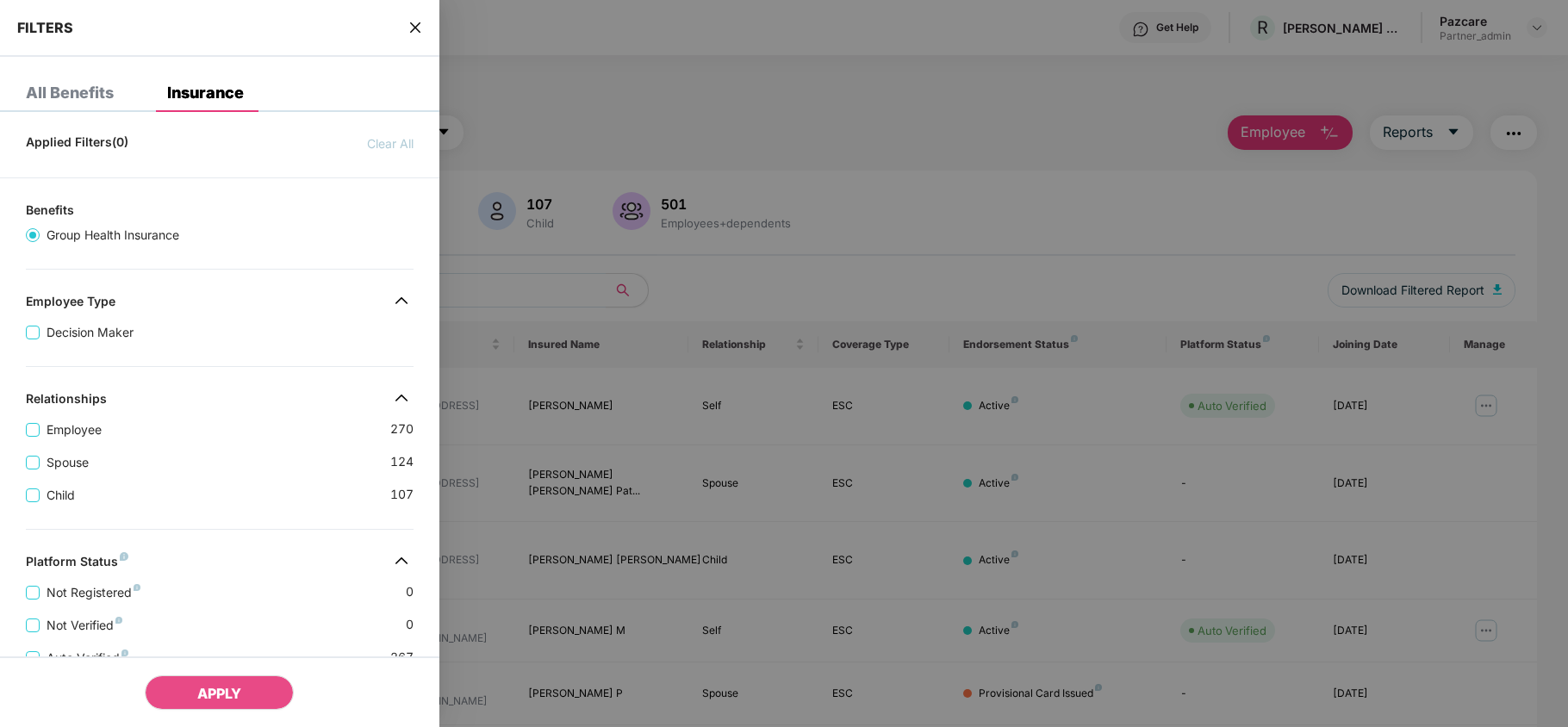
scroll to position [383, 0]
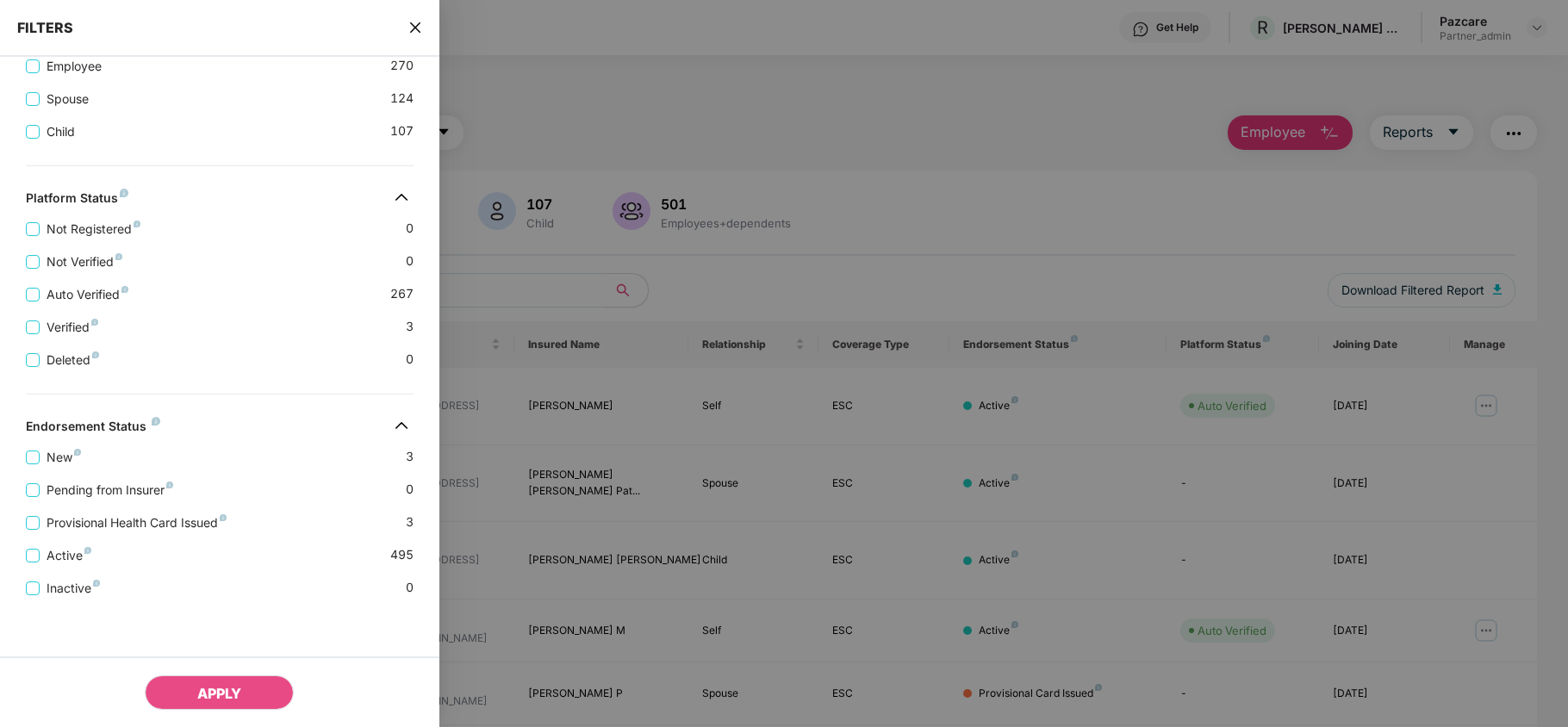
click at [411, 31] on icon "close" at bounding box center [414, 27] width 11 height 11
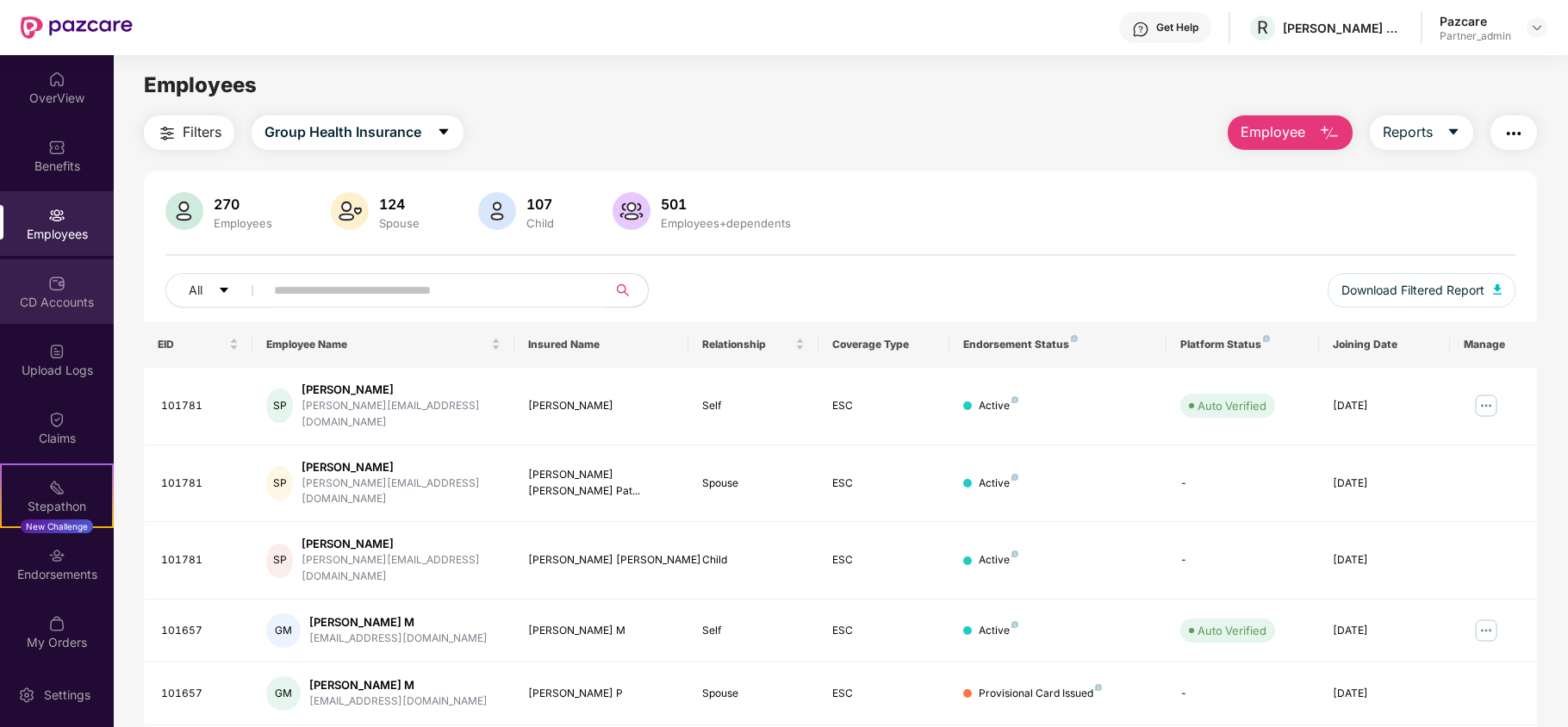
click at [5, 296] on div "CD Accounts" at bounding box center [57, 302] width 114 height 18
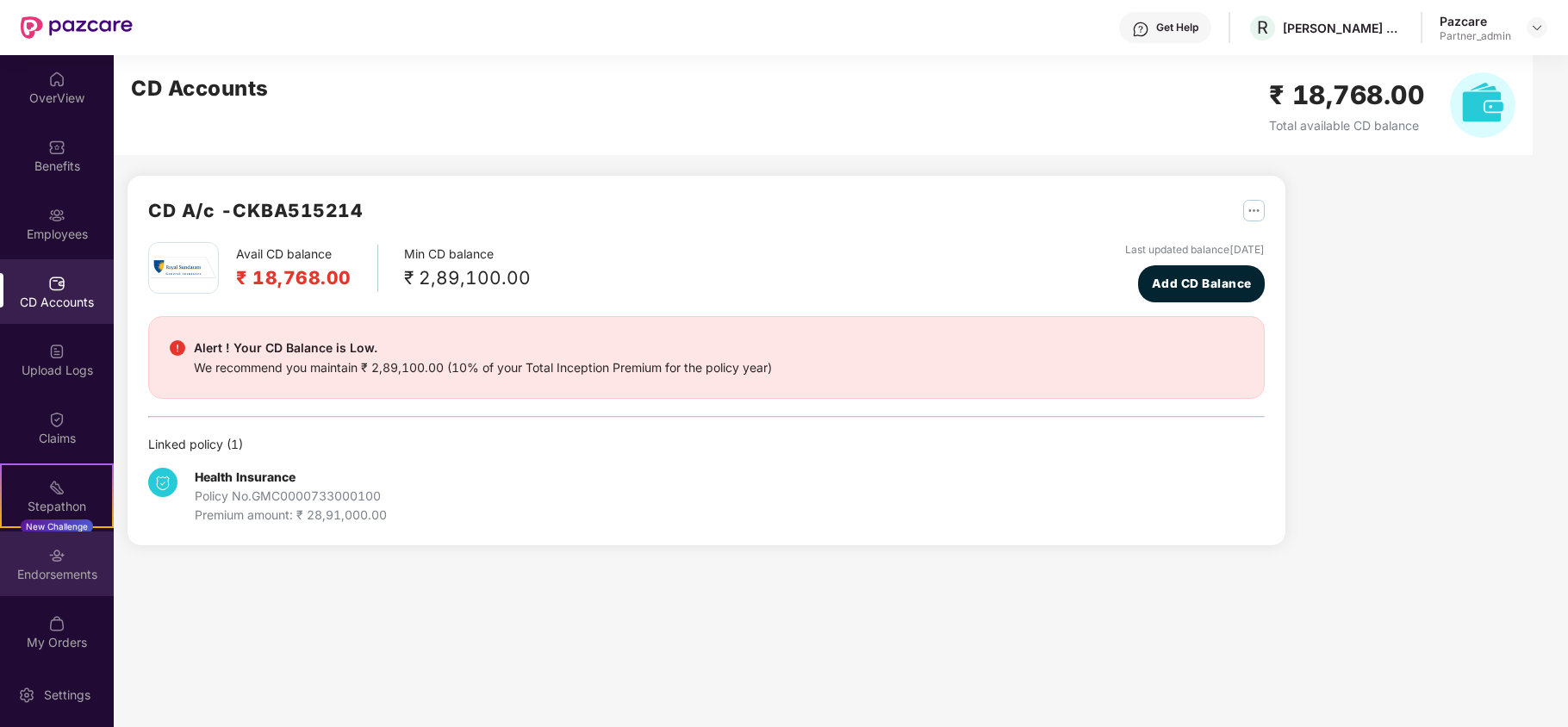
click at [46, 573] on div "Endorsements" at bounding box center [57, 575] width 114 height 18
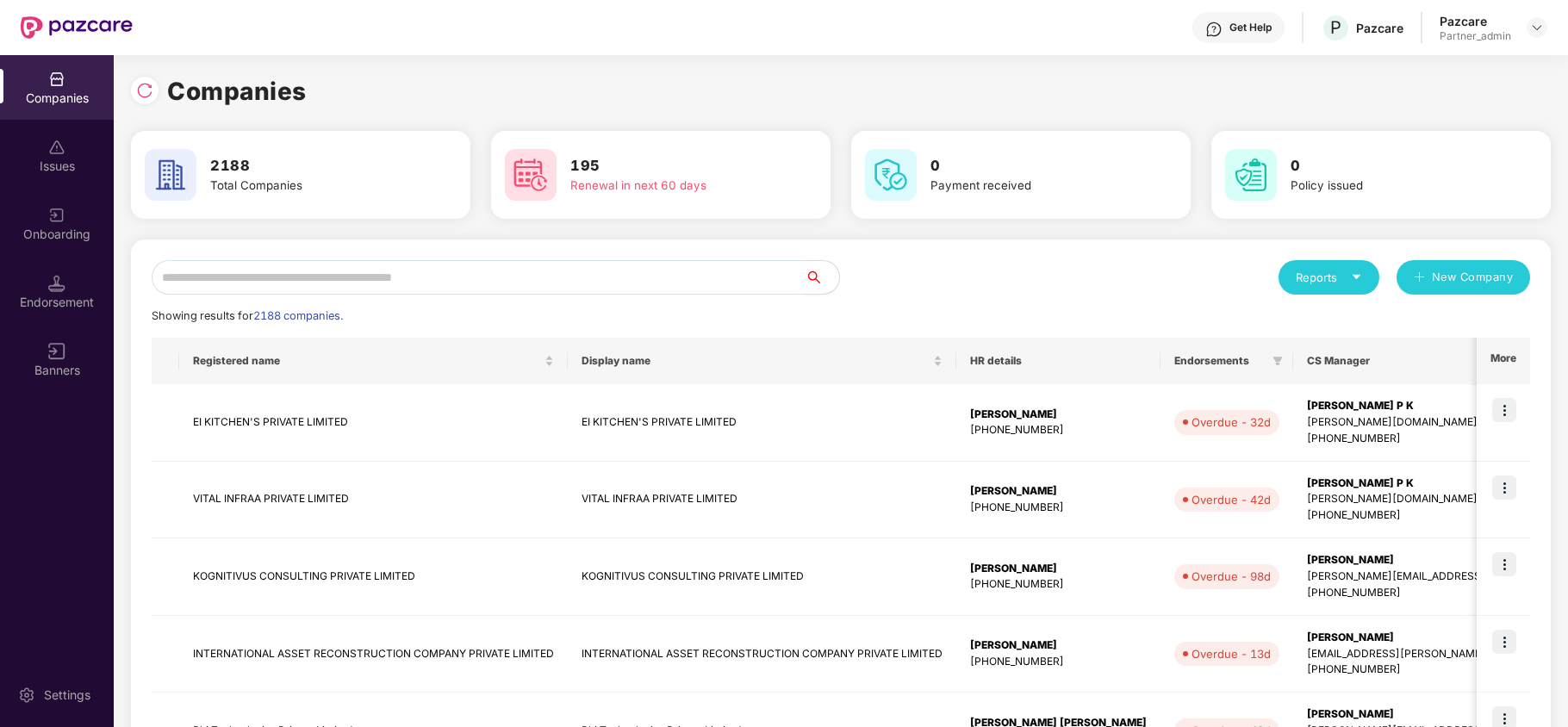
click at [180, 286] on input "text" at bounding box center [479, 277] width 653 height 34
paste input "*****"
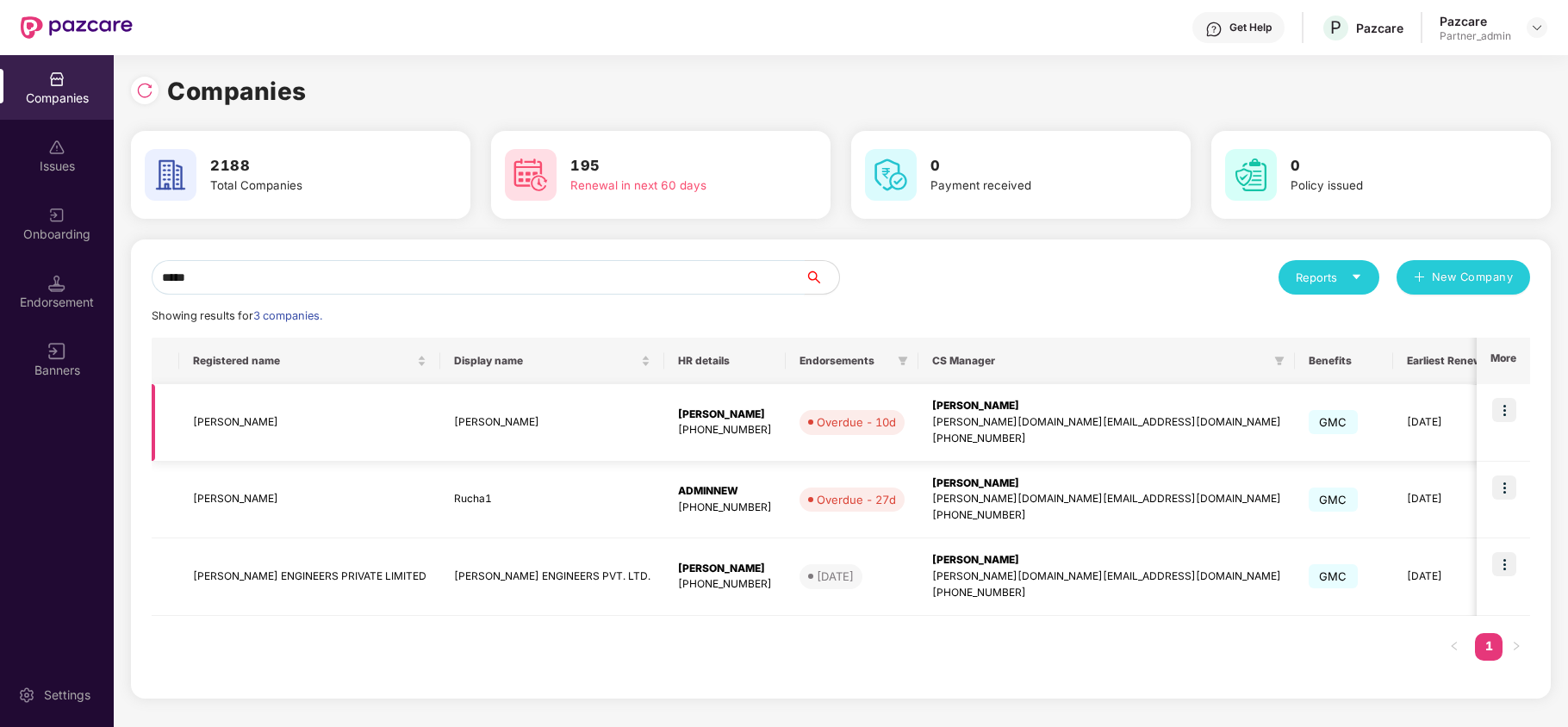
type input "*****"
drag, startPoint x: 1509, startPoint y: 415, endPoint x: 1520, endPoint y: 427, distance: 16.3
click at [1509, 417] on img at bounding box center [1504, 410] width 25 height 25
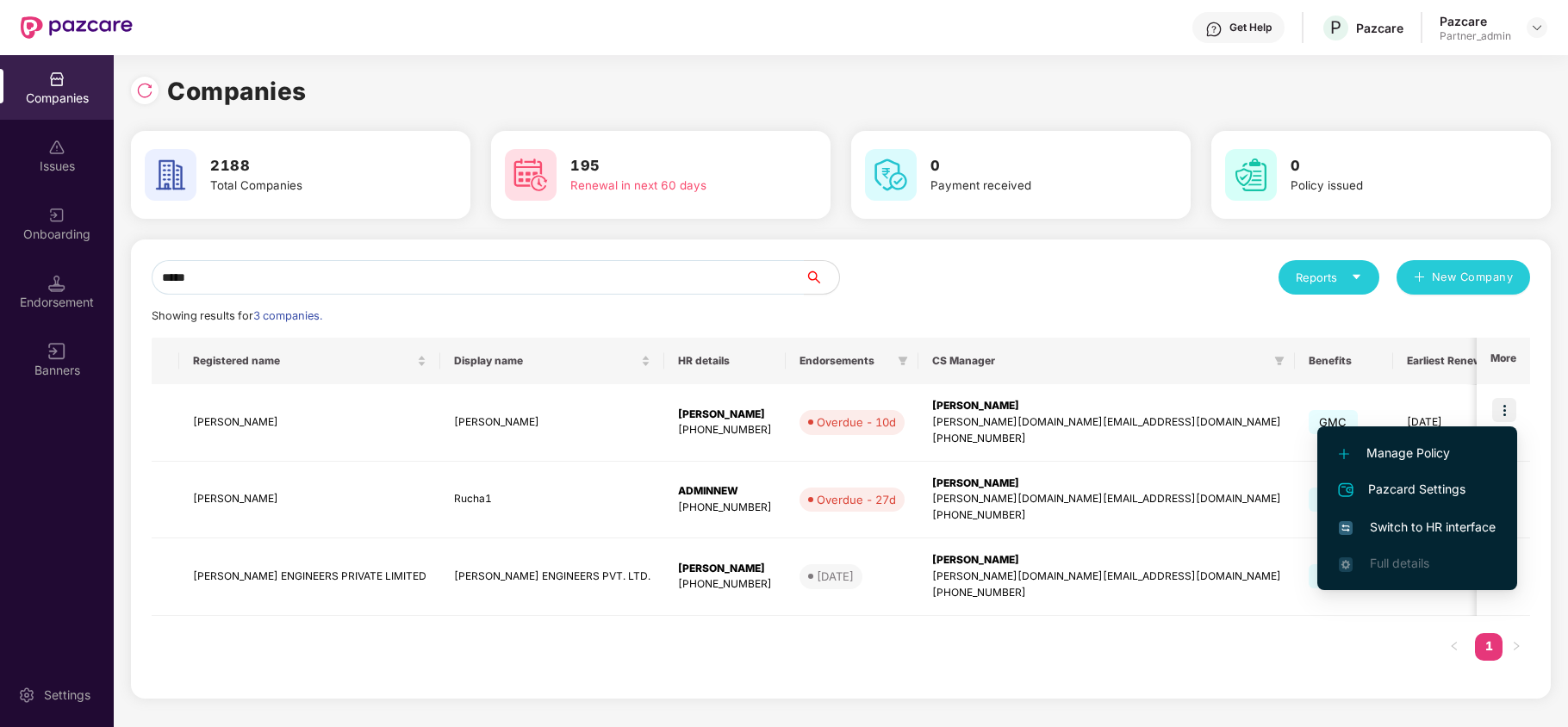
click at [1406, 533] on span "Switch to HR interface" at bounding box center [1417, 527] width 157 height 19
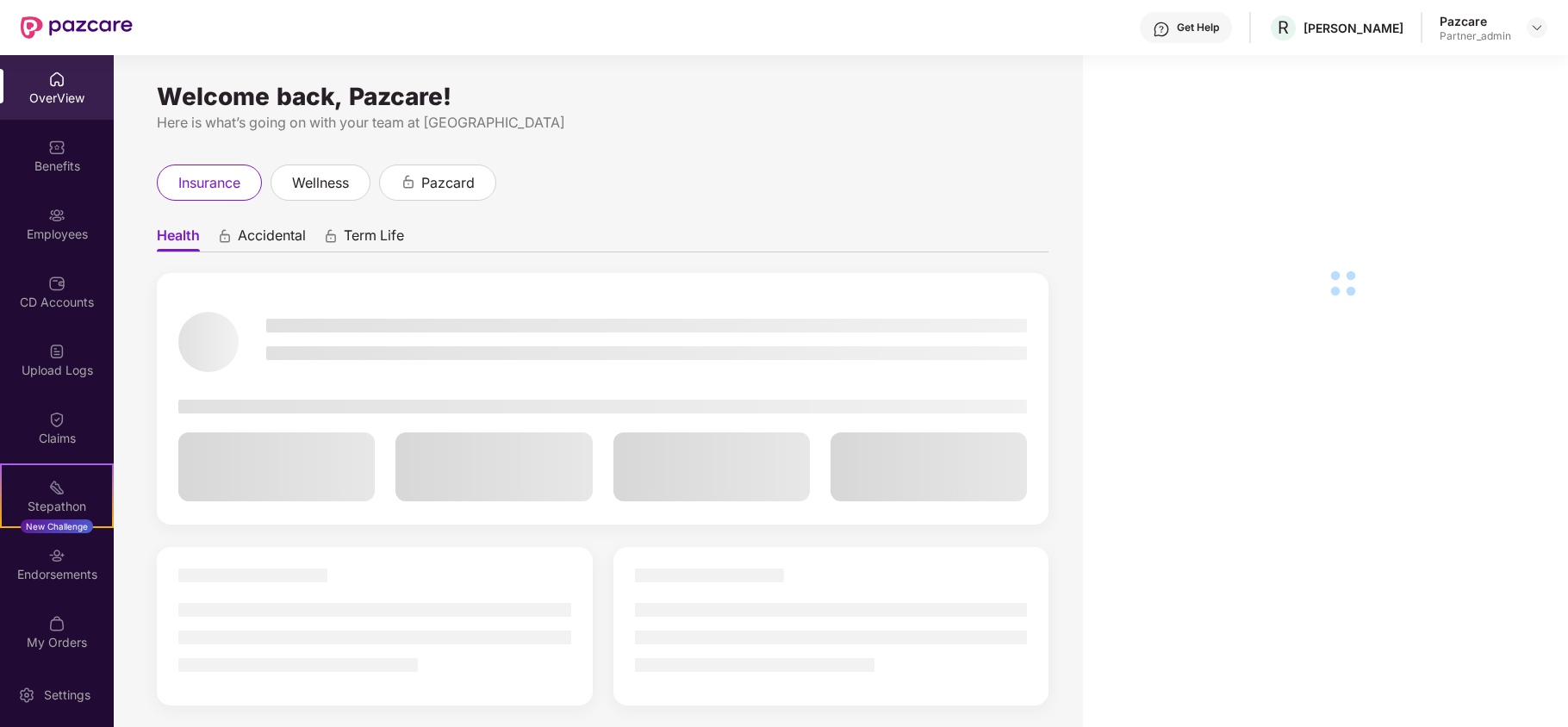
click at [52, 158] on div "Benefits" at bounding box center [57, 167] width 114 height 18
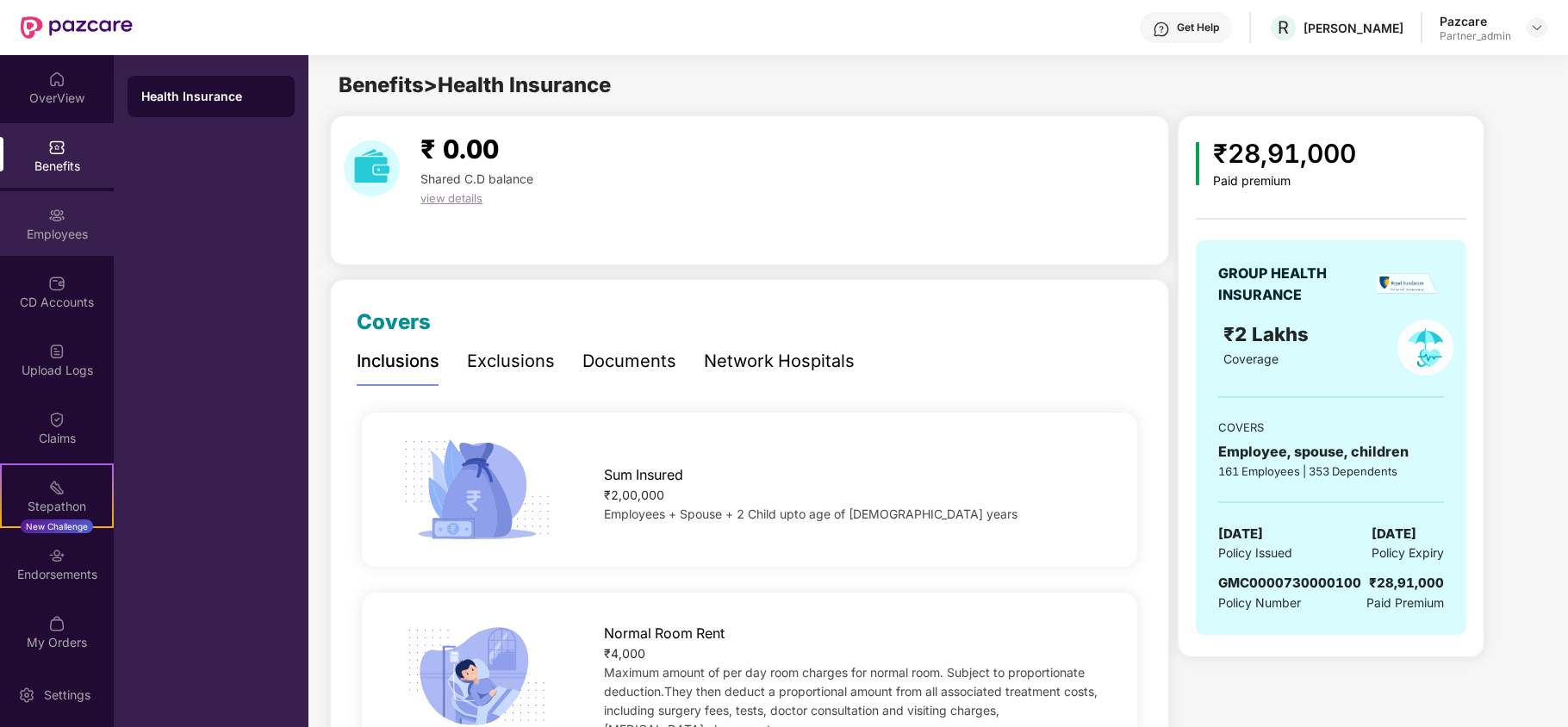
click at [53, 232] on div "Employees" at bounding box center [57, 234] width 114 height 18
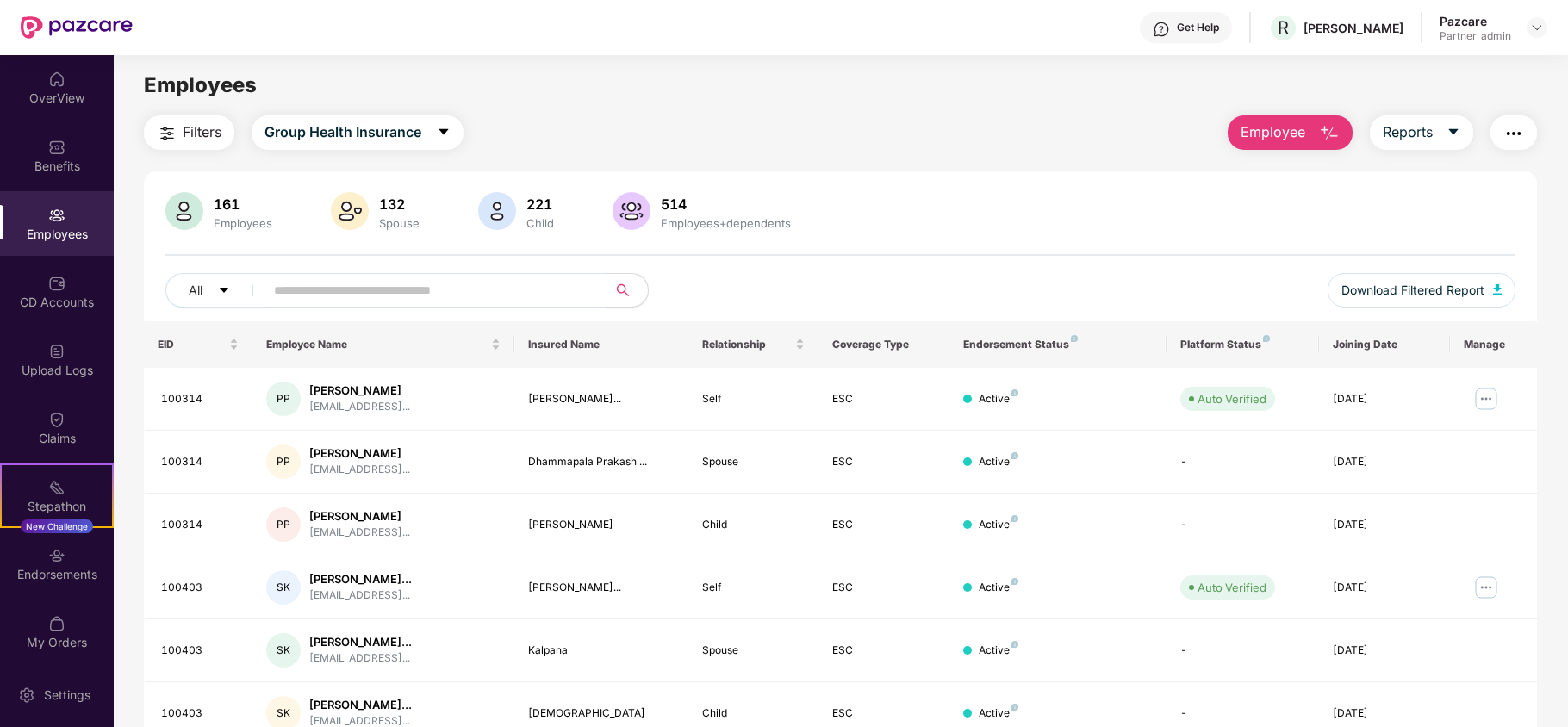
click at [194, 126] on span "Filters" at bounding box center [202, 132] width 39 height 22
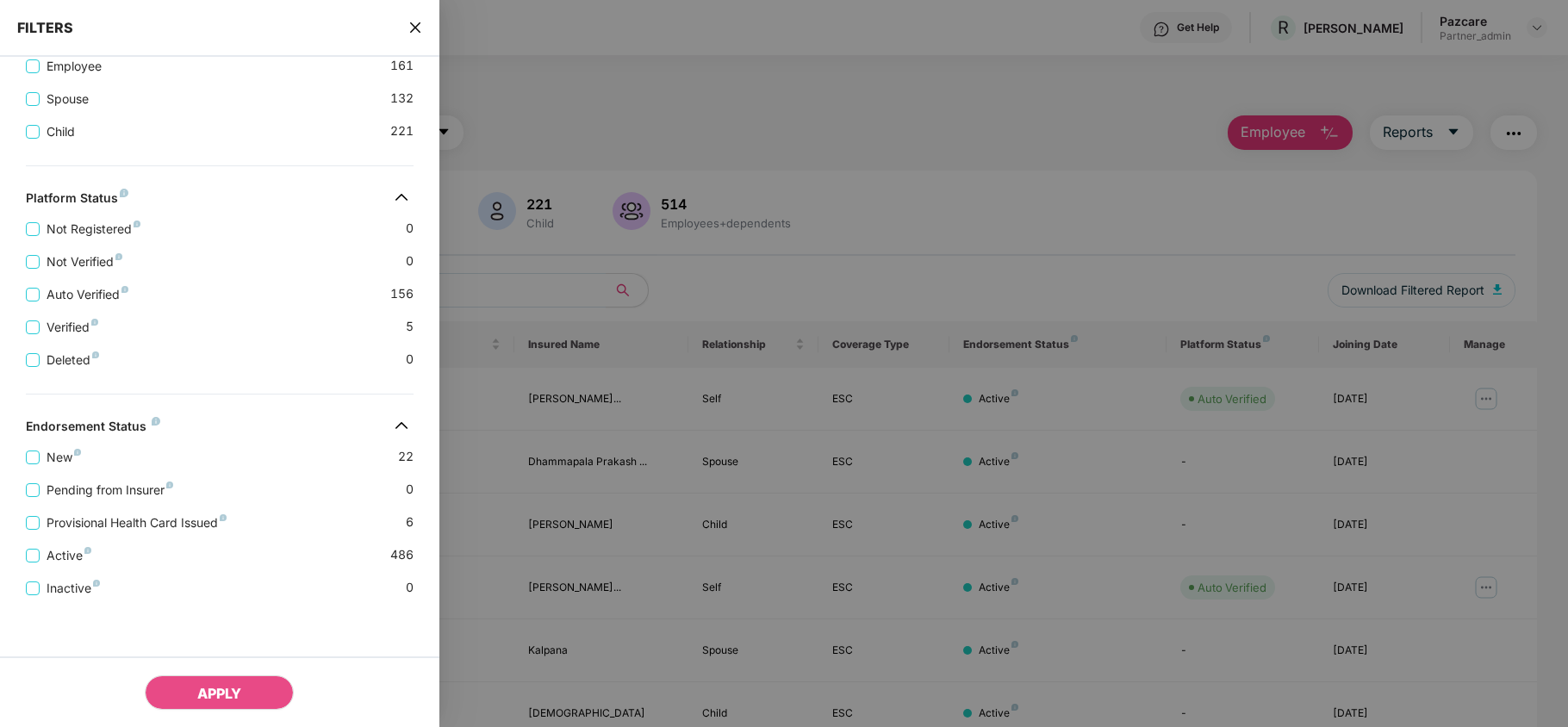
click at [410, 26] on icon "close" at bounding box center [415, 27] width 14 height 14
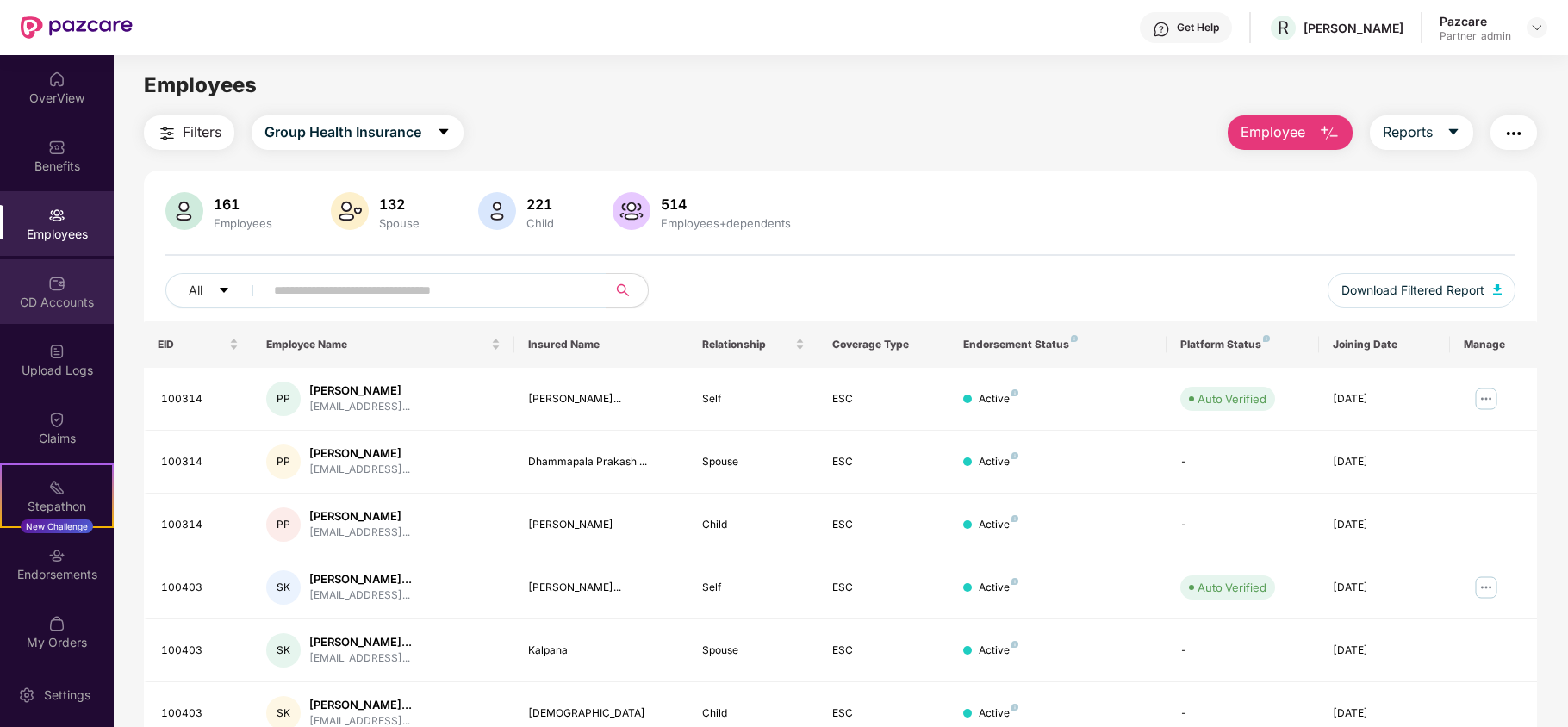
click at [48, 290] on img at bounding box center [57, 284] width 18 height 18
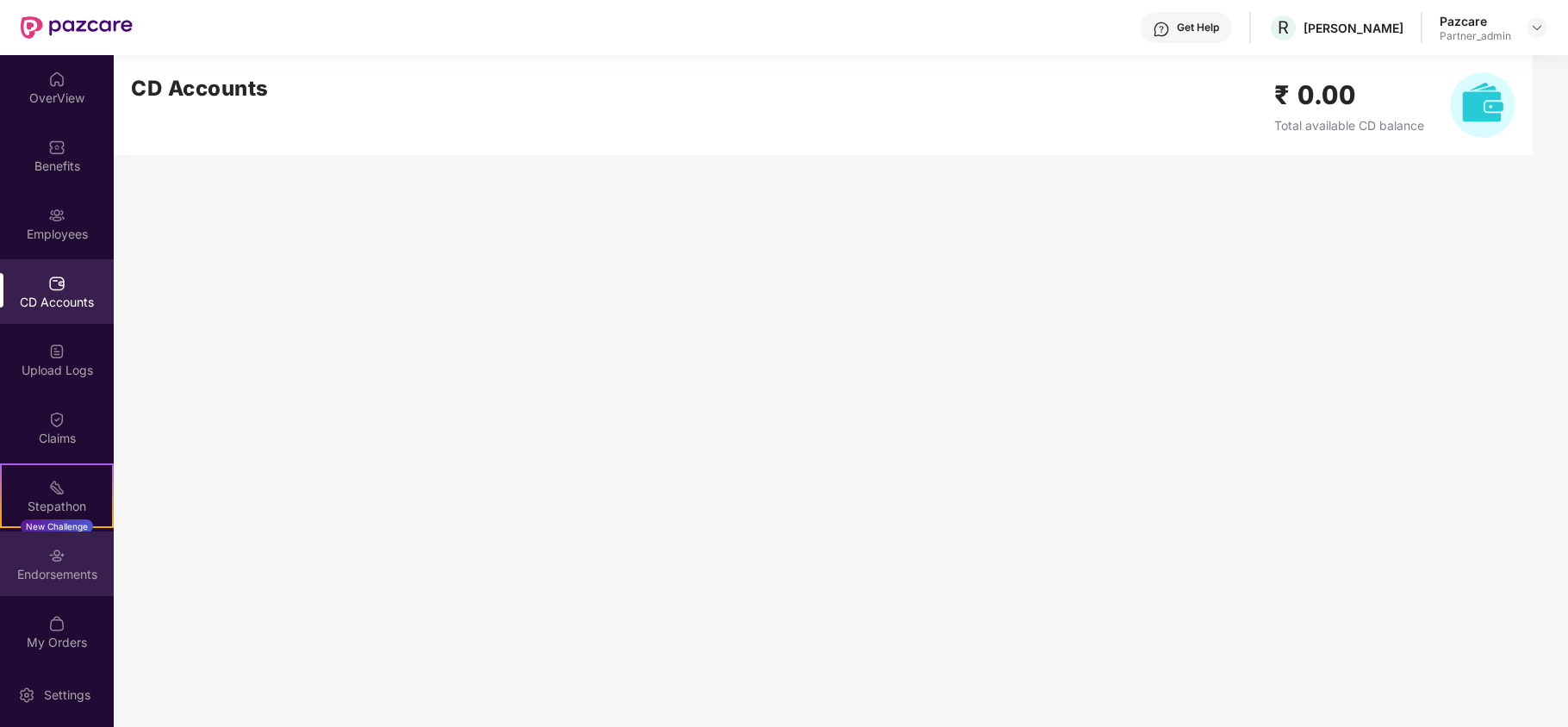
click at [39, 572] on div "Endorsements" at bounding box center [57, 575] width 114 height 18
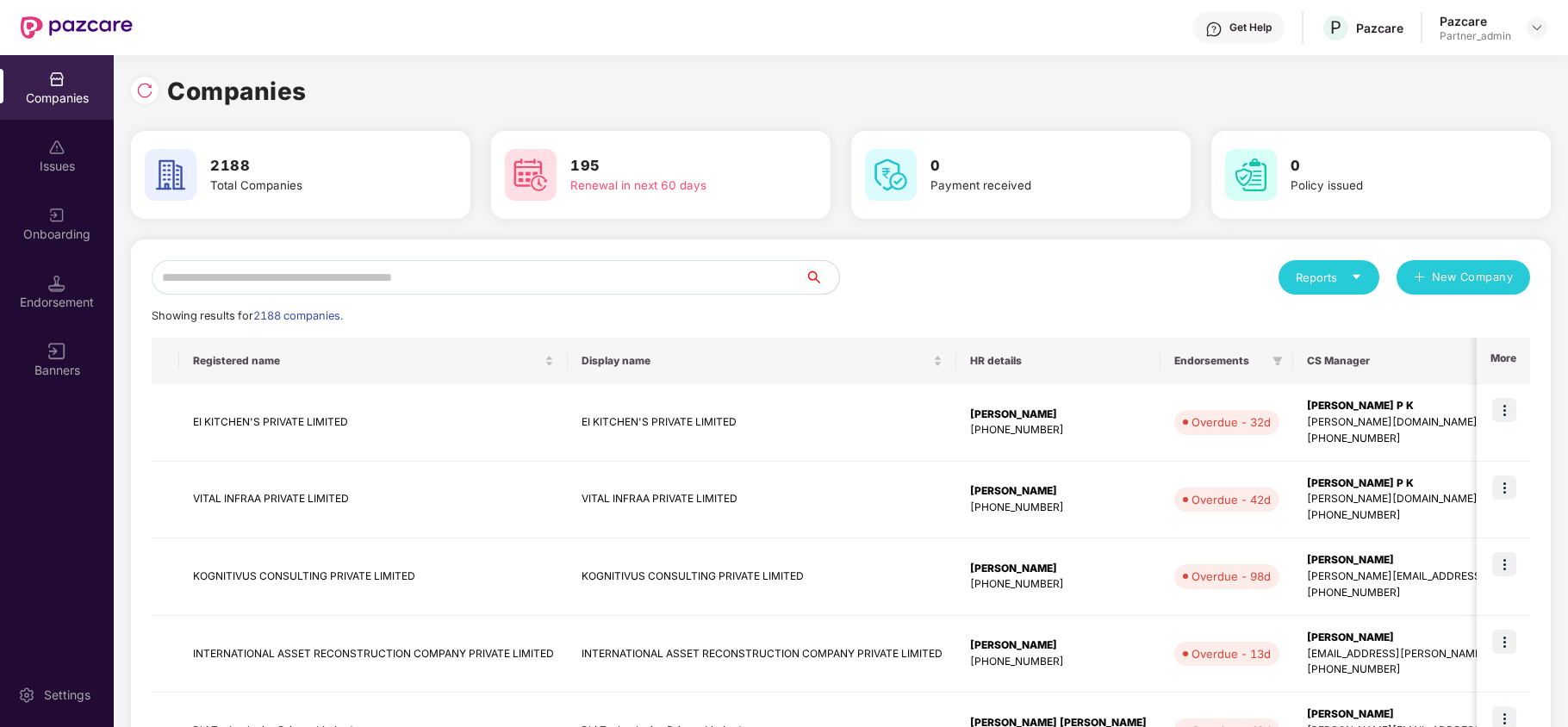
click at [285, 293] on input "text" at bounding box center [479, 277] width 653 height 34
paste input "*****"
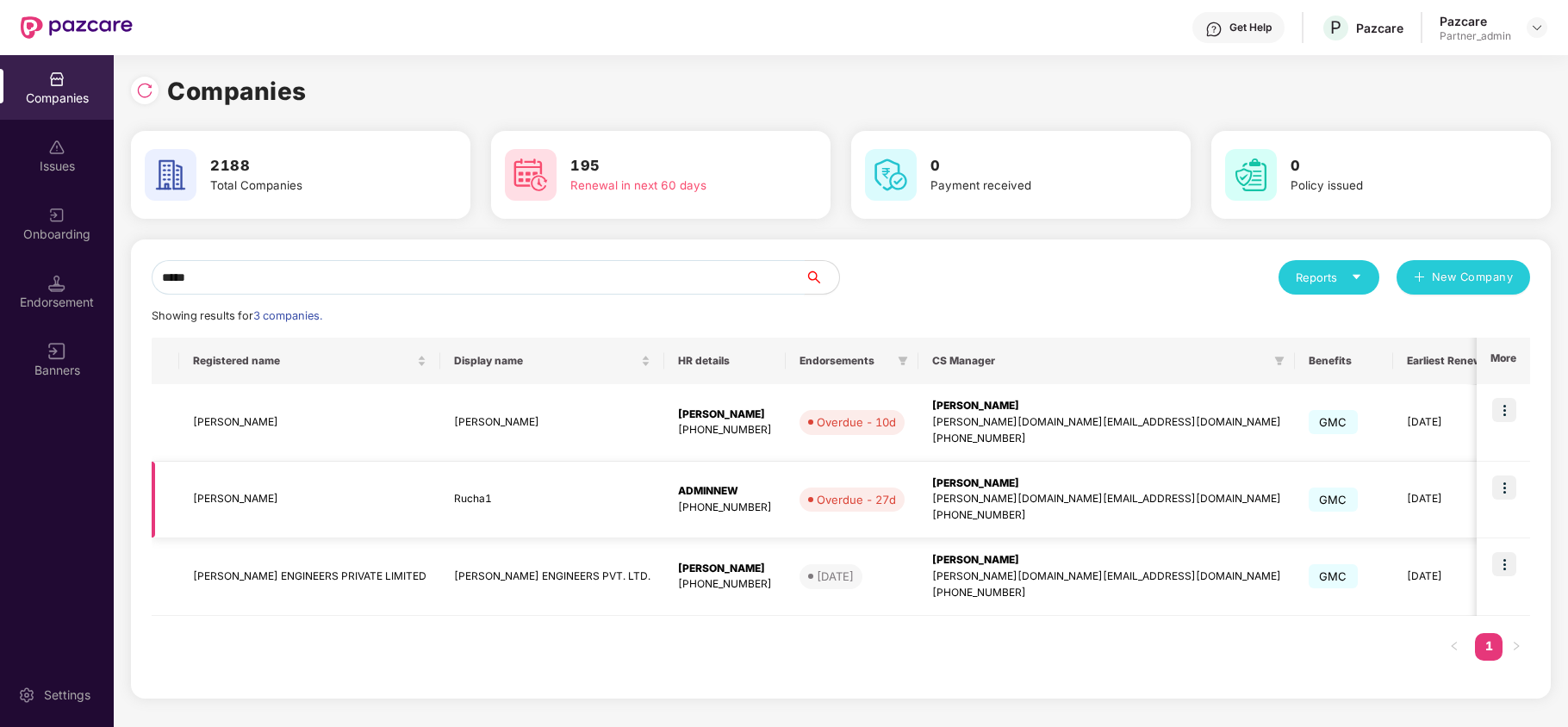
type input "*****"
click at [1504, 487] on img at bounding box center [1504, 488] width 25 height 25
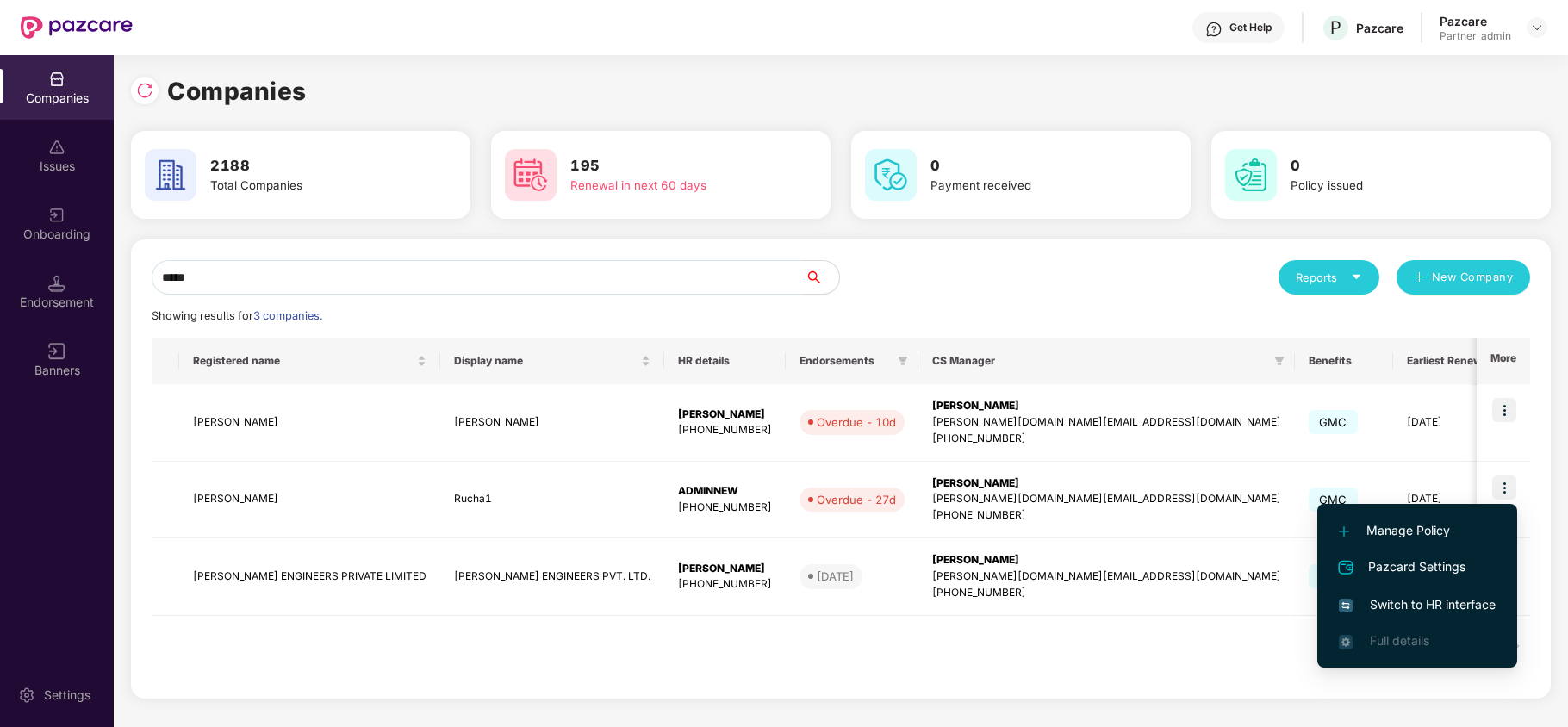
click at [1441, 606] on span "Switch to HR interface" at bounding box center [1417, 604] width 157 height 19
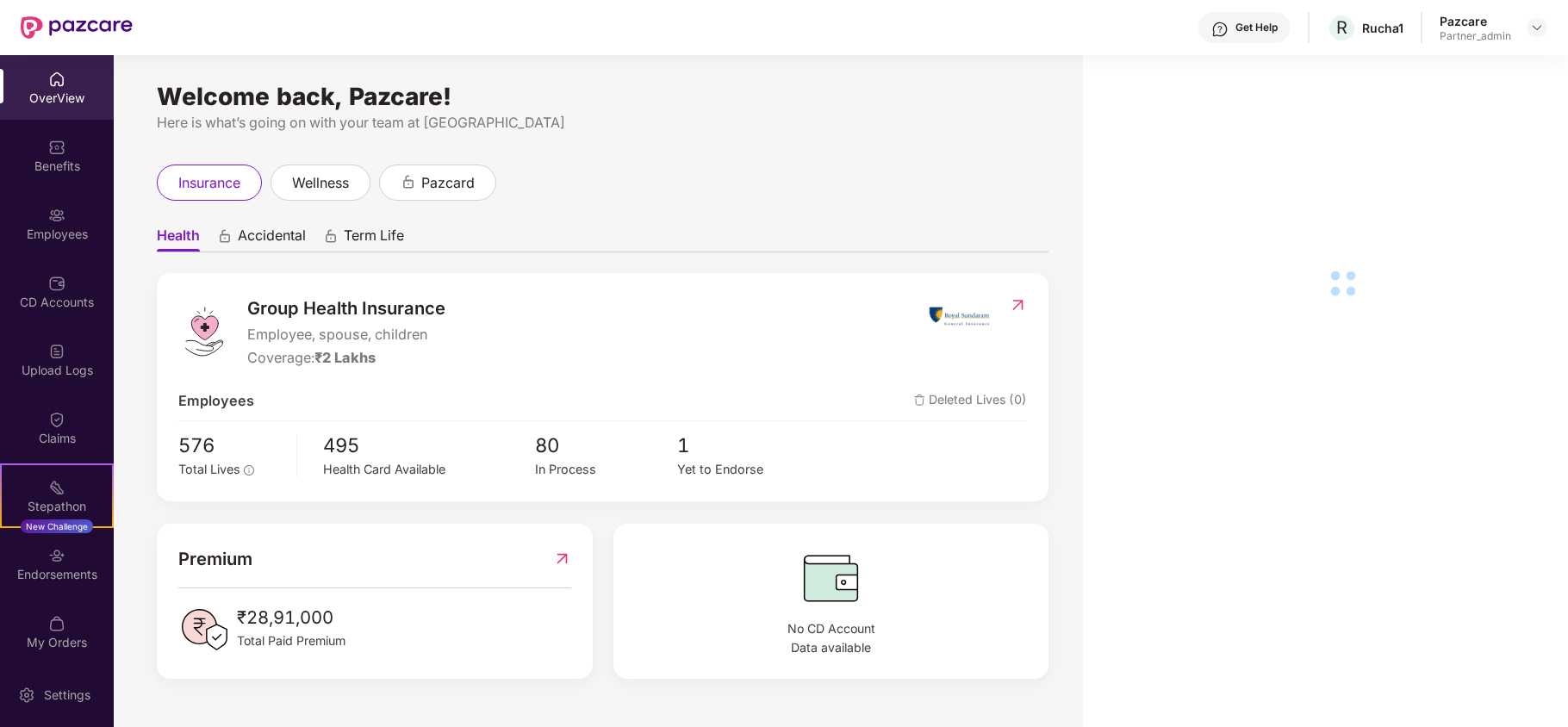
click at [46, 164] on div "Benefits" at bounding box center [57, 167] width 114 height 18
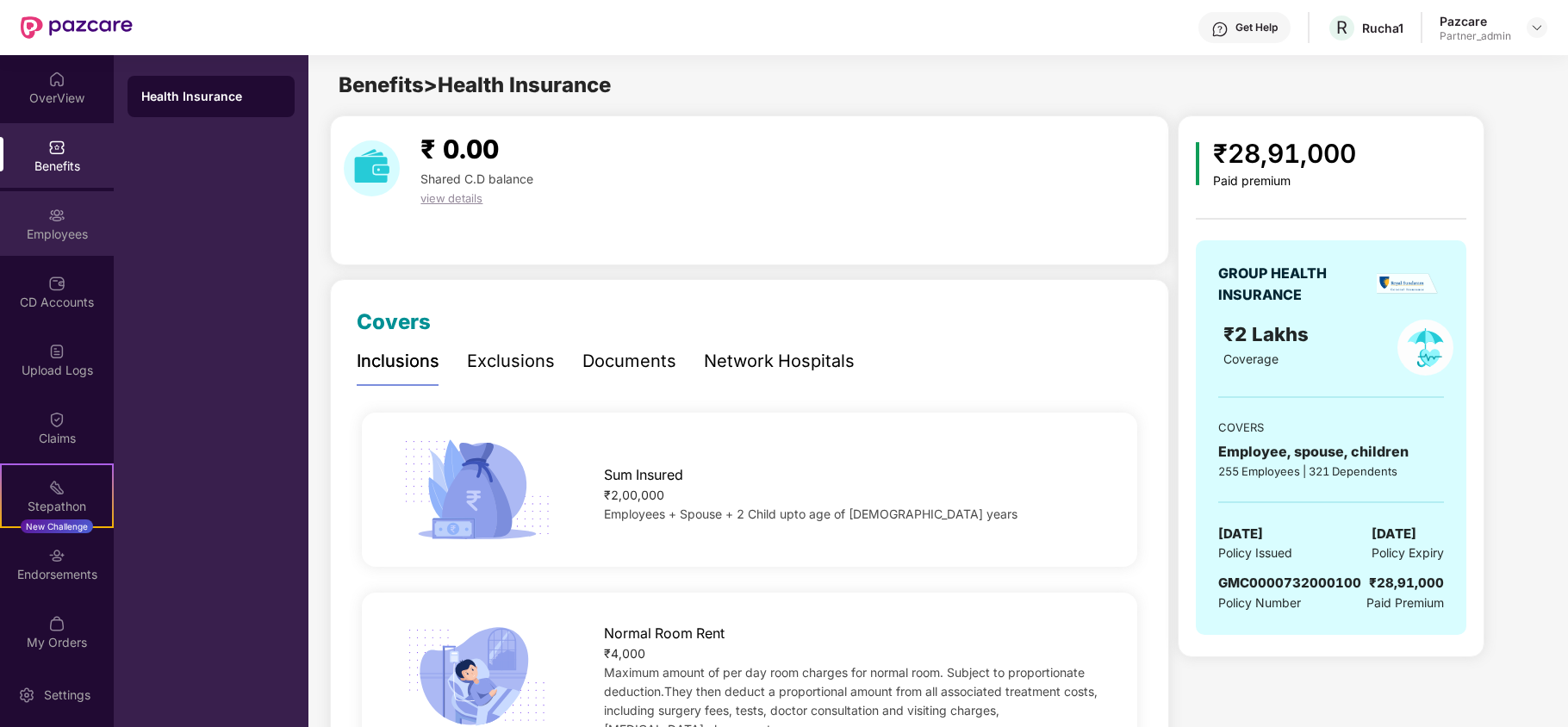
click at [55, 233] on div "Employees" at bounding box center [57, 234] width 114 height 18
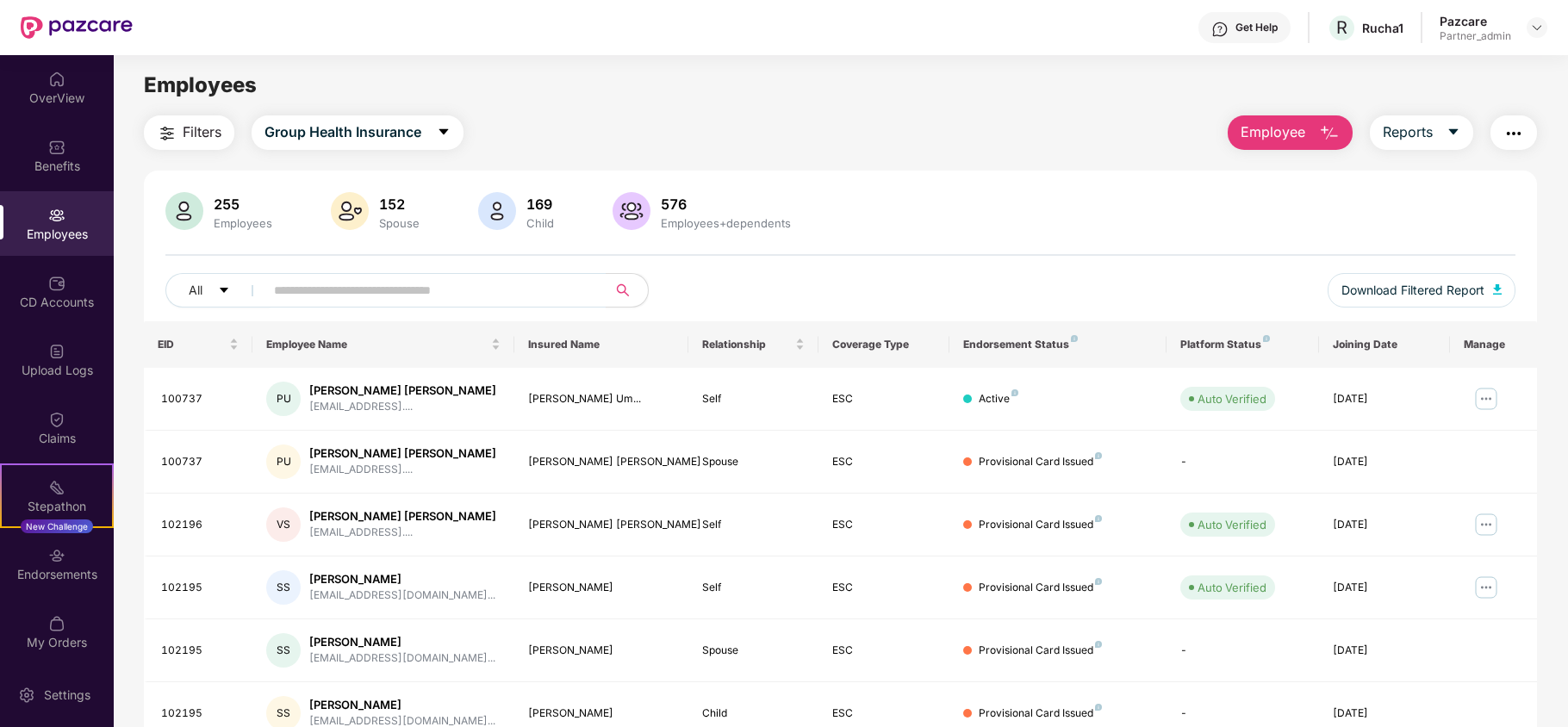
click at [193, 131] on span "Filters" at bounding box center [202, 132] width 39 height 22
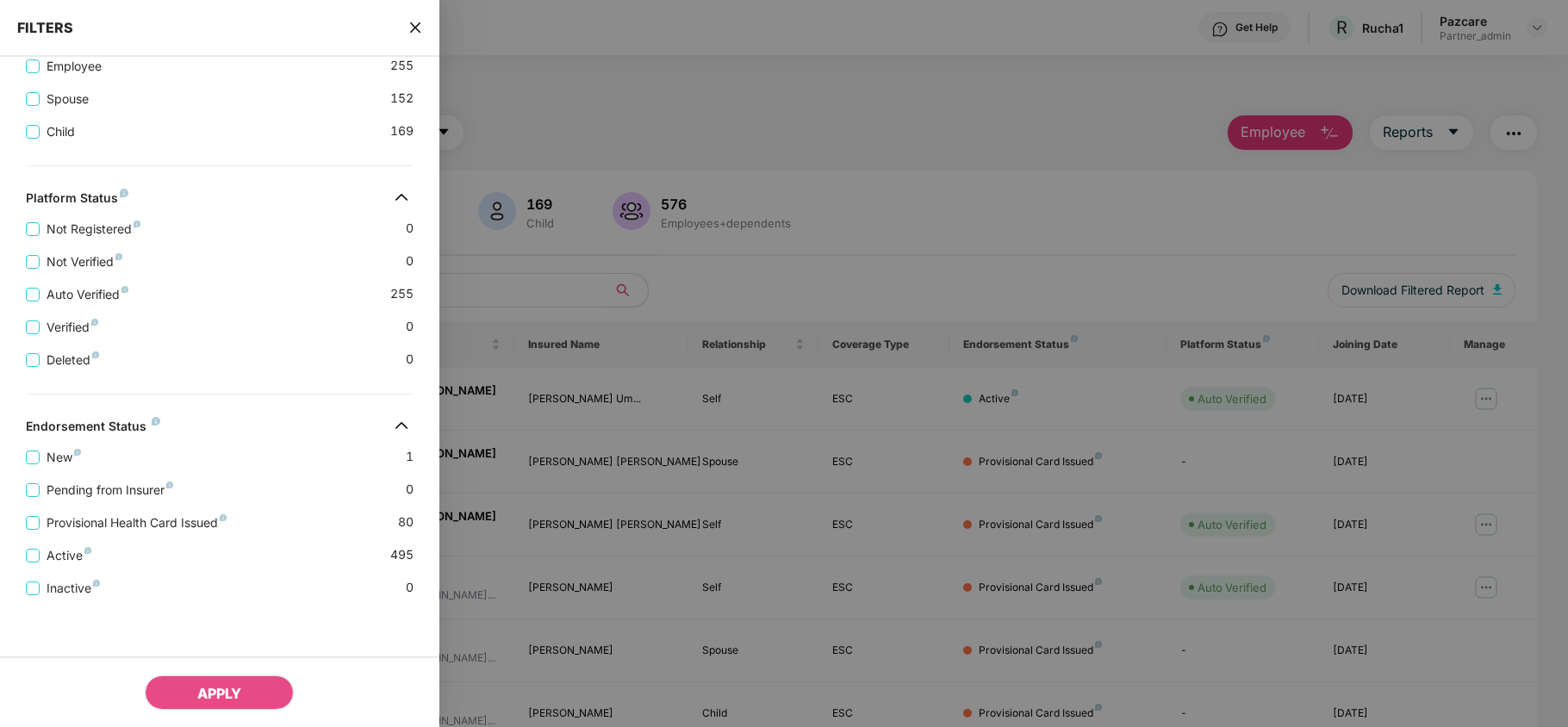
click at [415, 22] on icon "close" at bounding box center [415, 27] width 14 height 14
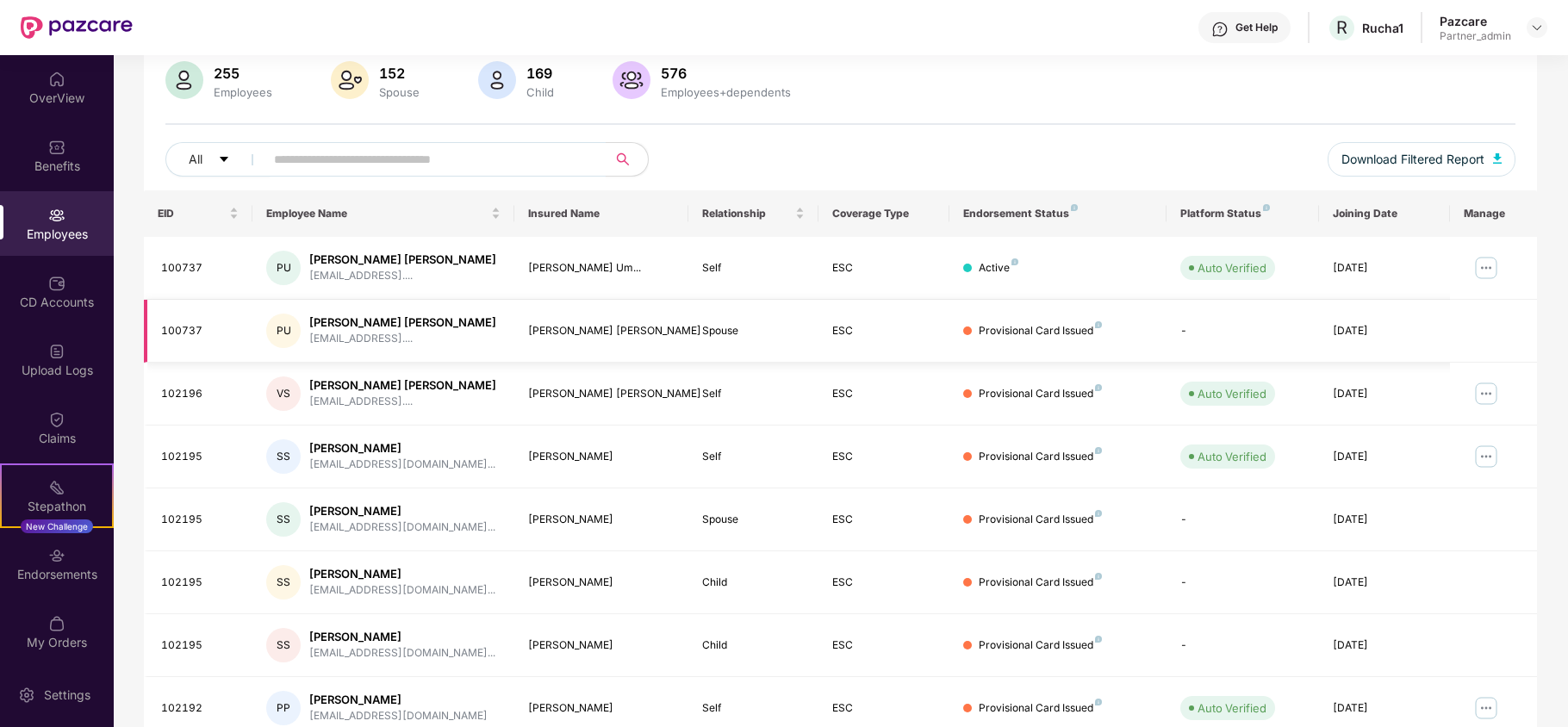
scroll to position [336, 0]
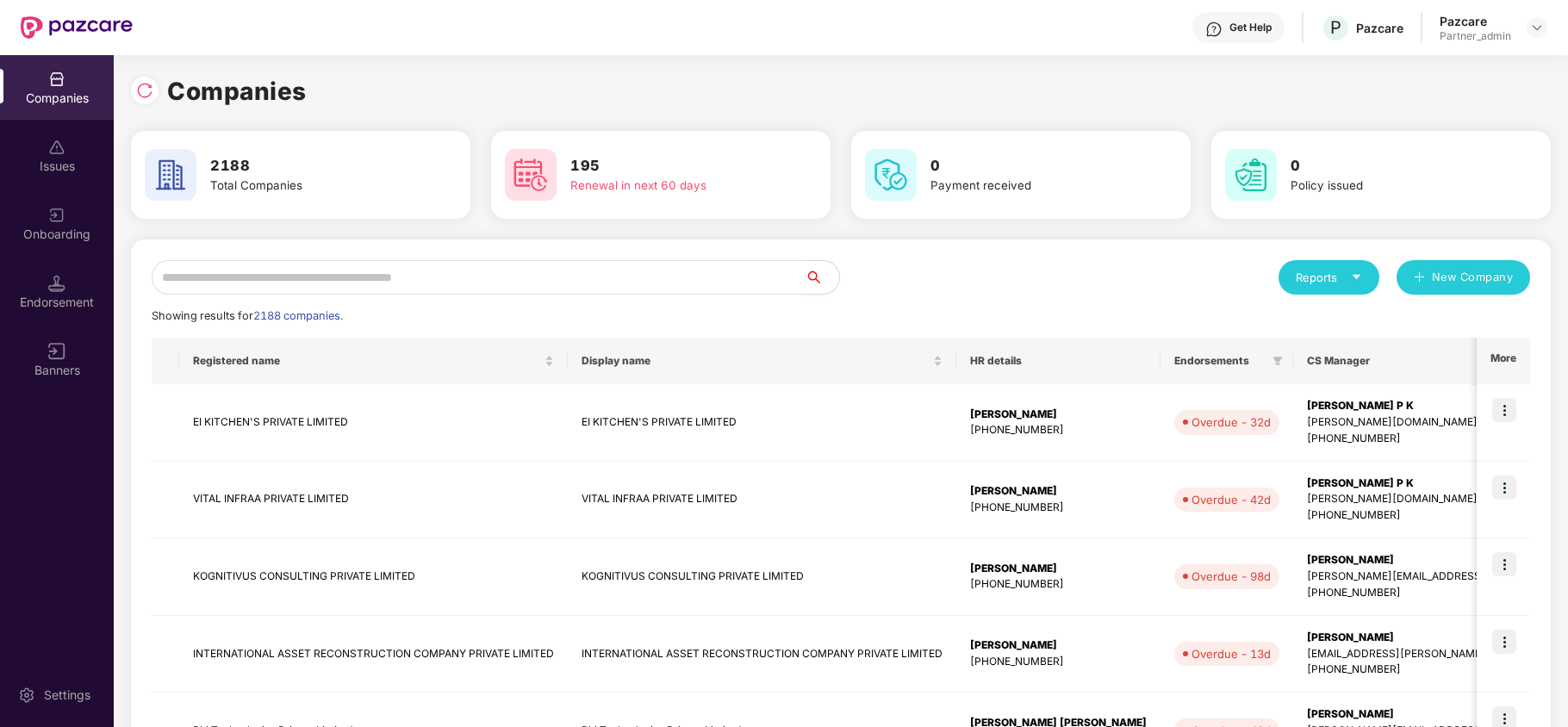
click at [420, 278] on input "text" at bounding box center [479, 277] width 653 height 34
paste input "*****"
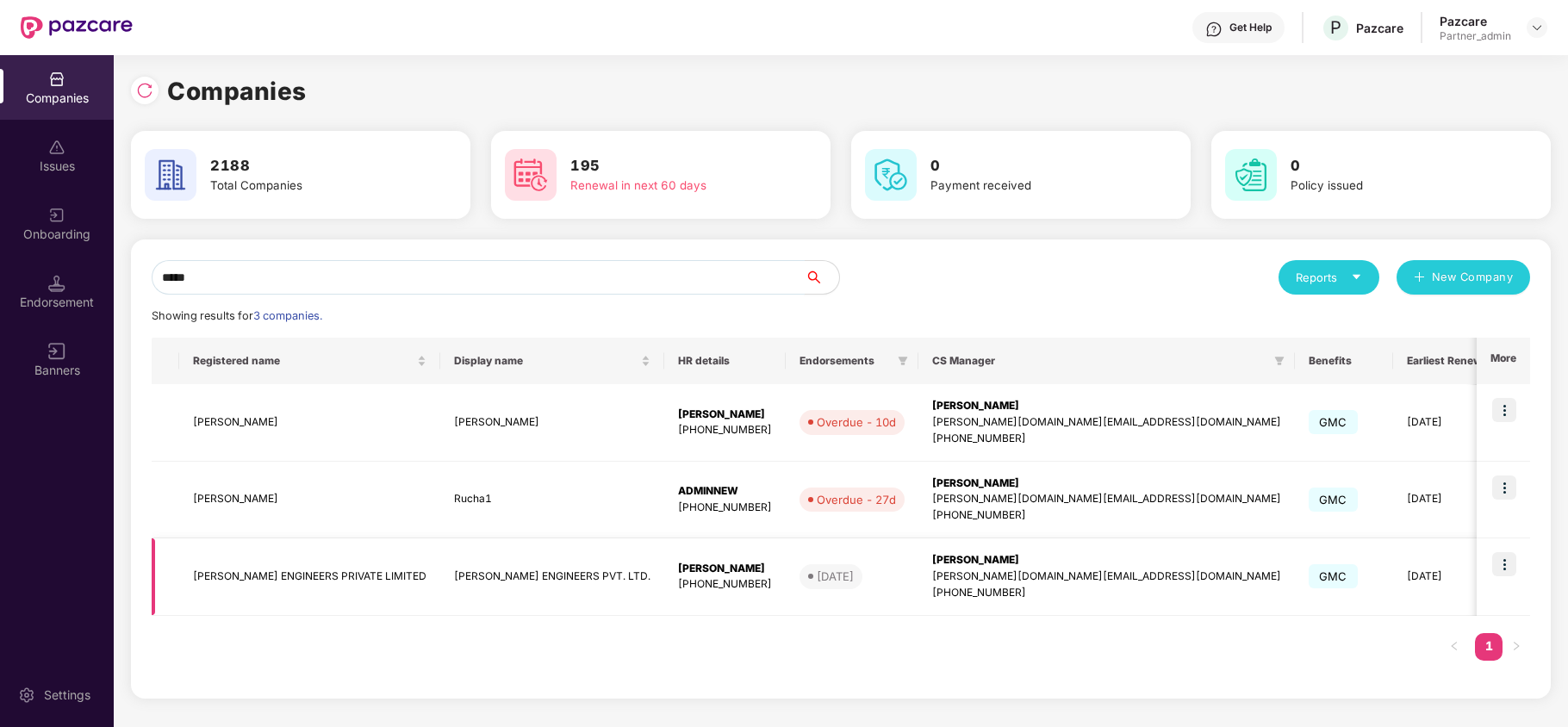
type input "*****"
click at [235, 577] on td "[PERSON_NAME] ENGINEERS PRIVATE LIMITED" at bounding box center [310, 577] width 261 height 78
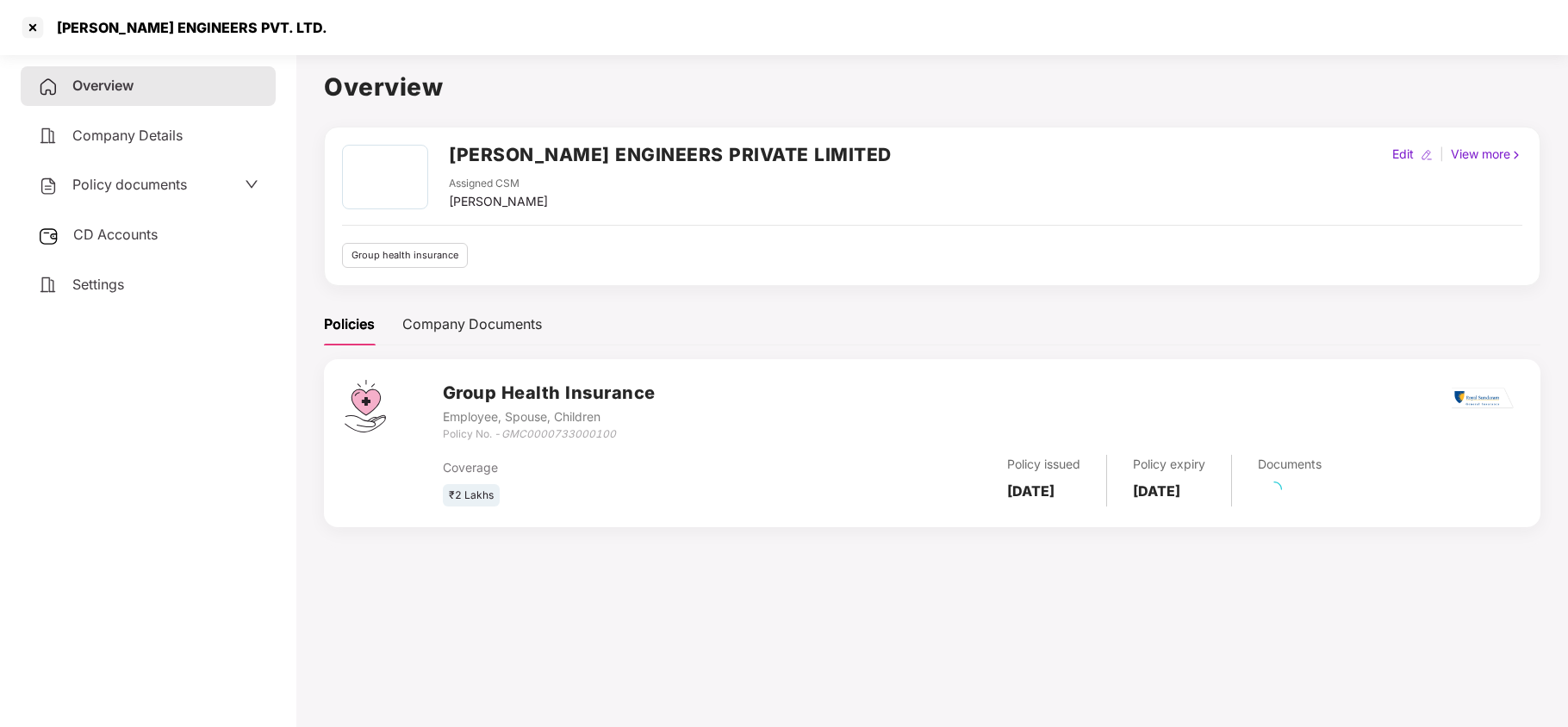
click at [91, 286] on span "Settings" at bounding box center [98, 285] width 52 height 18
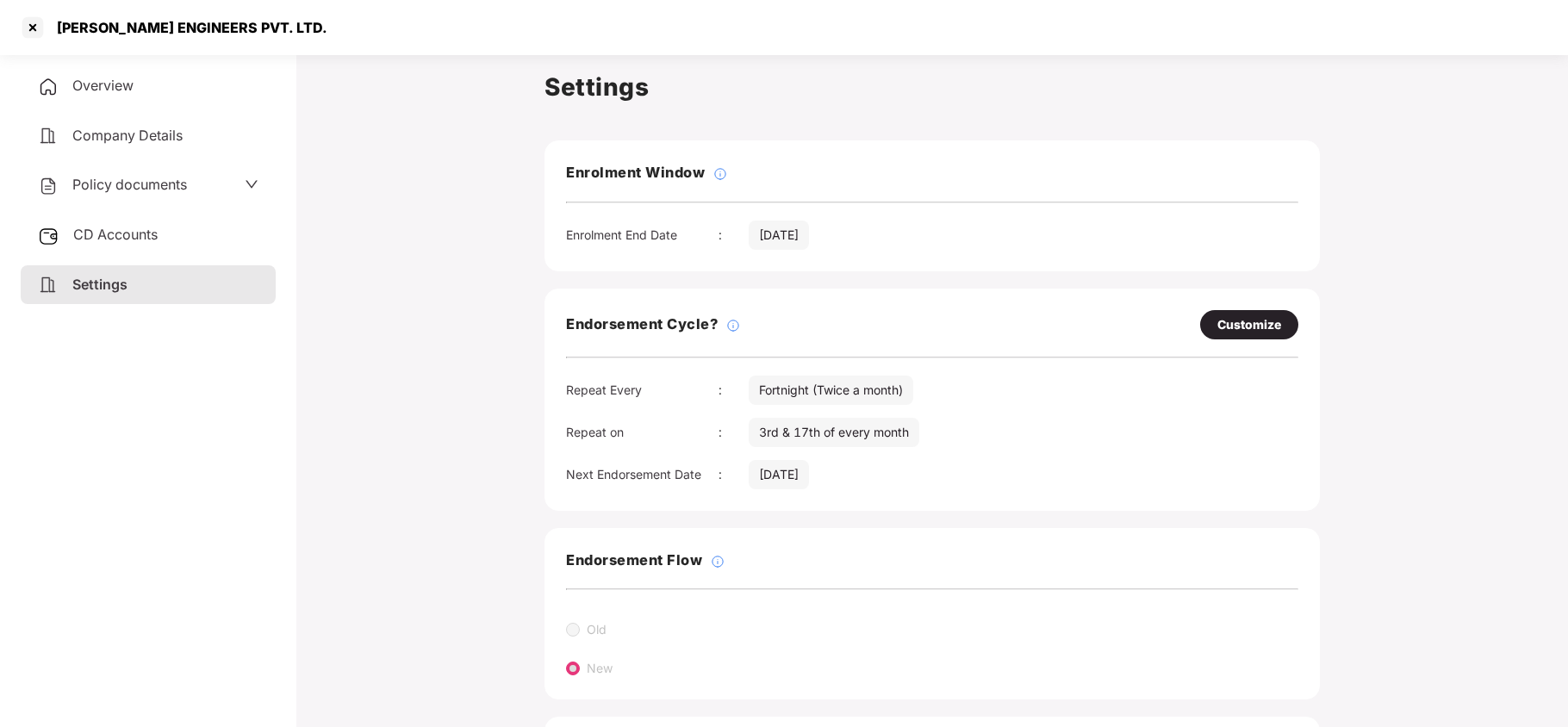
click at [98, 177] on span "Policy documents" at bounding box center [130, 184] width 115 height 18
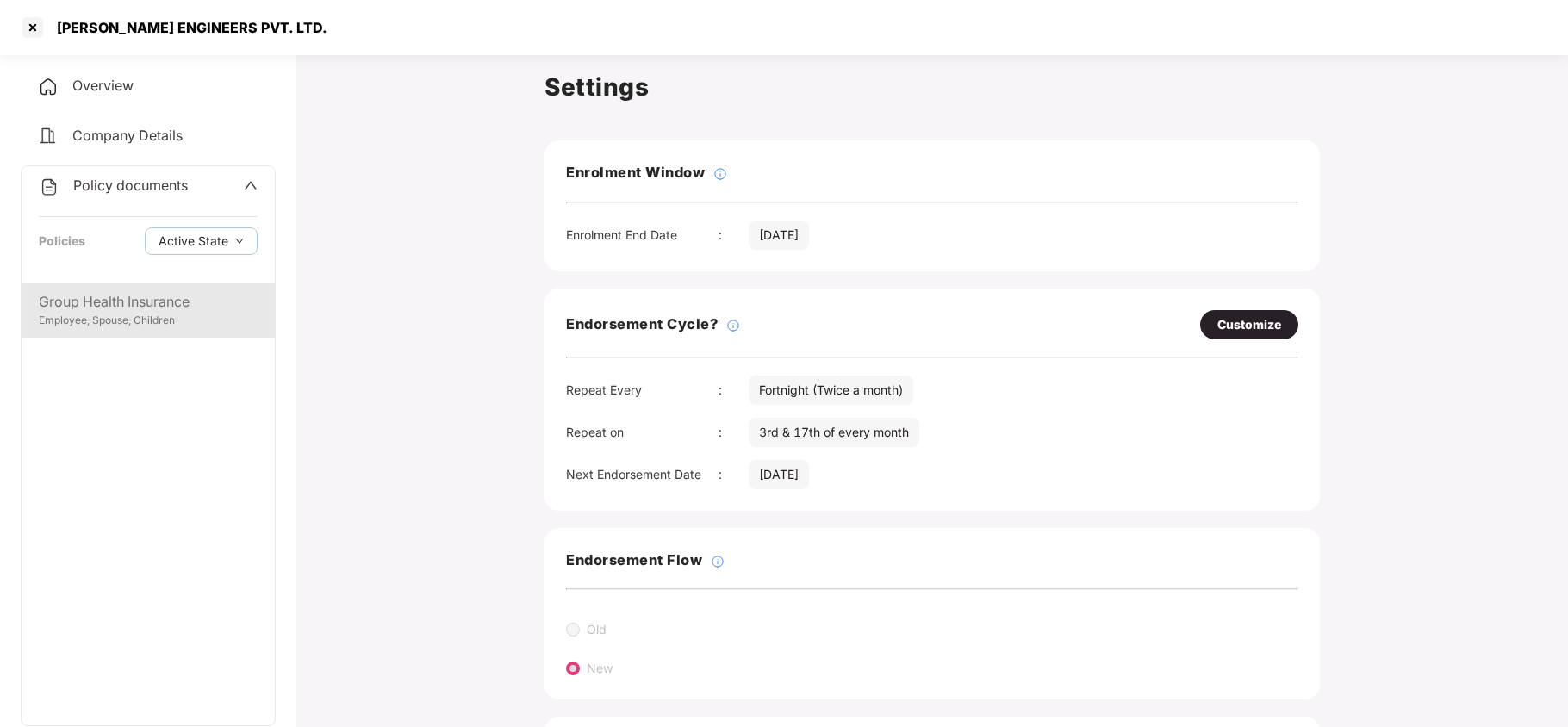
click at [131, 300] on div "Group Health Insurance" at bounding box center [148, 302] width 219 height 22
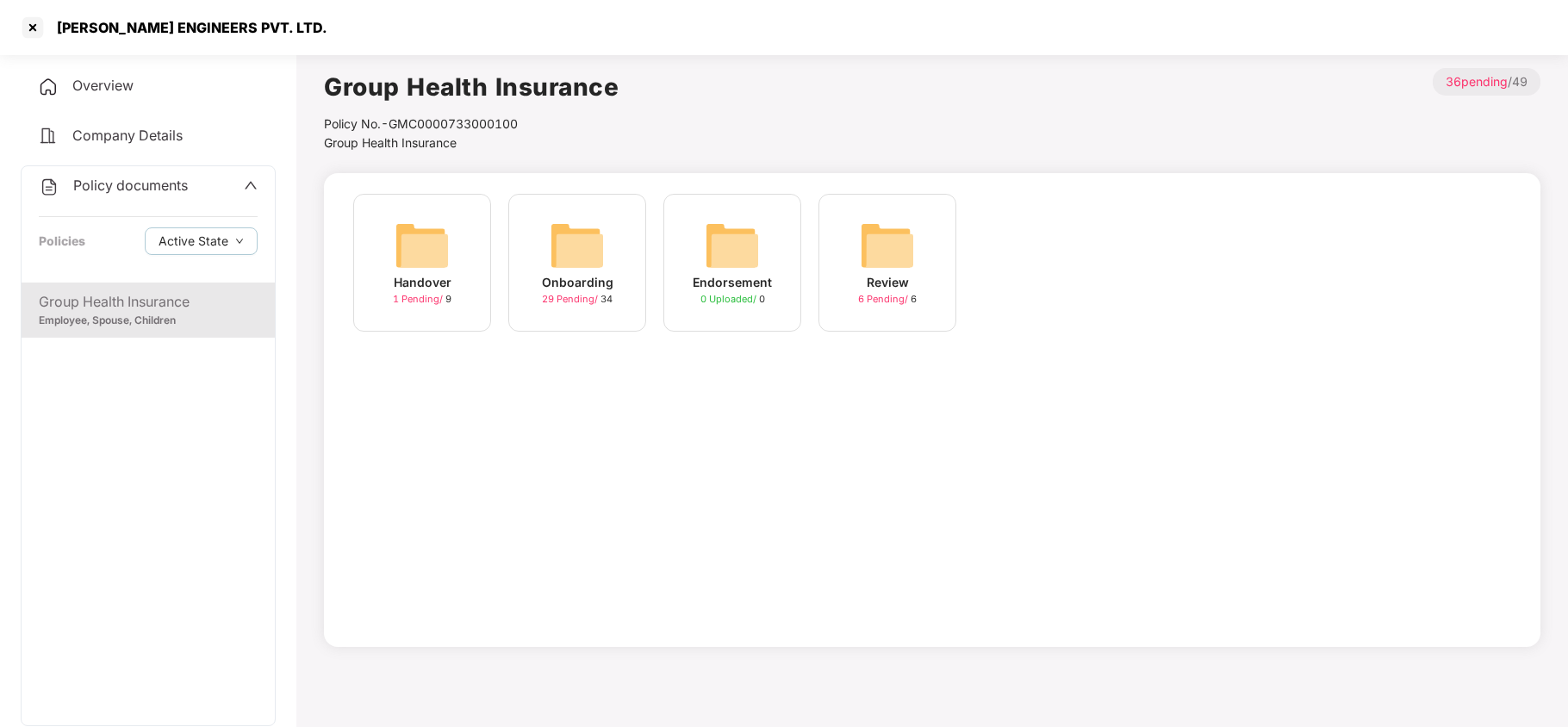
click at [581, 237] on img at bounding box center [577, 245] width 55 height 55
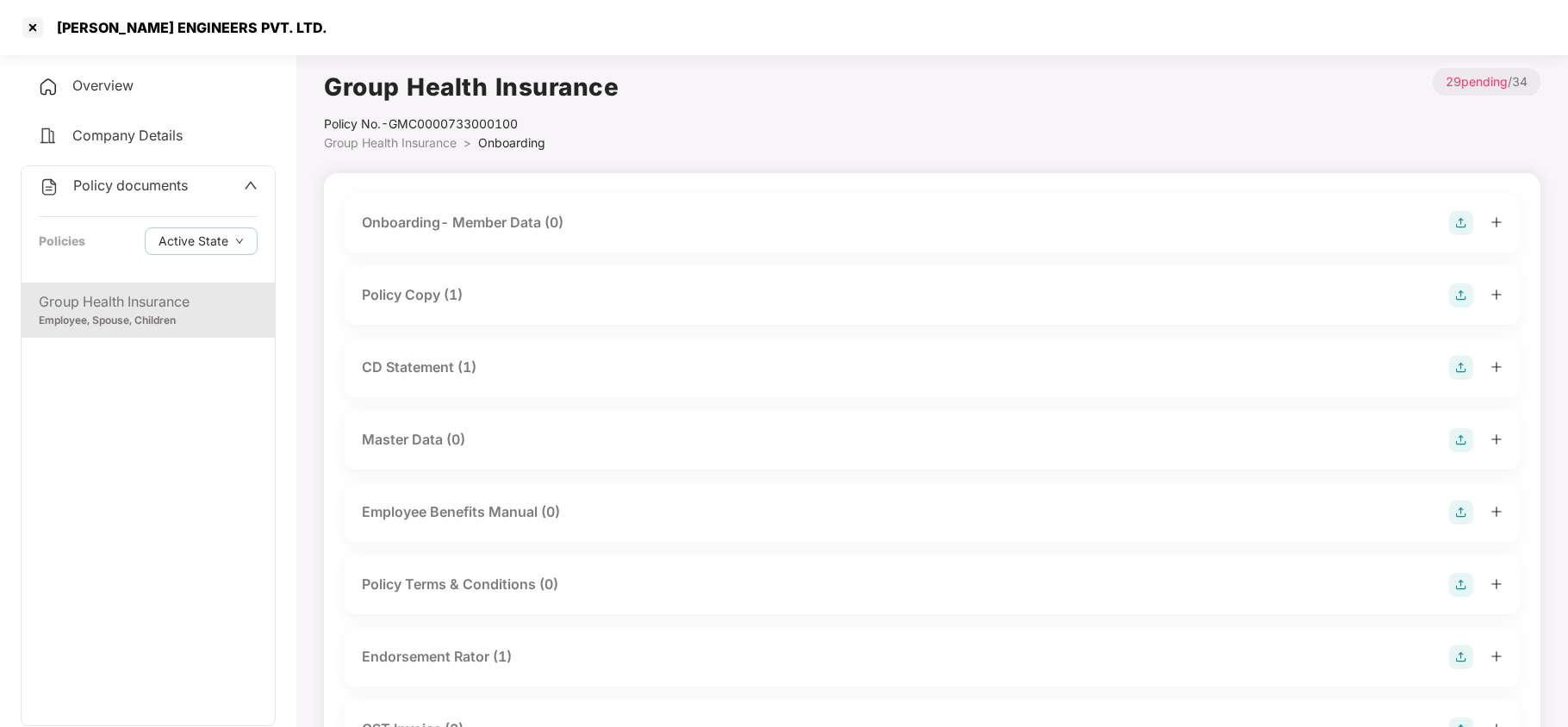
click at [452, 296] on div "Policy Copy (1)" at bounding box center [412, 295] width 101 height 22
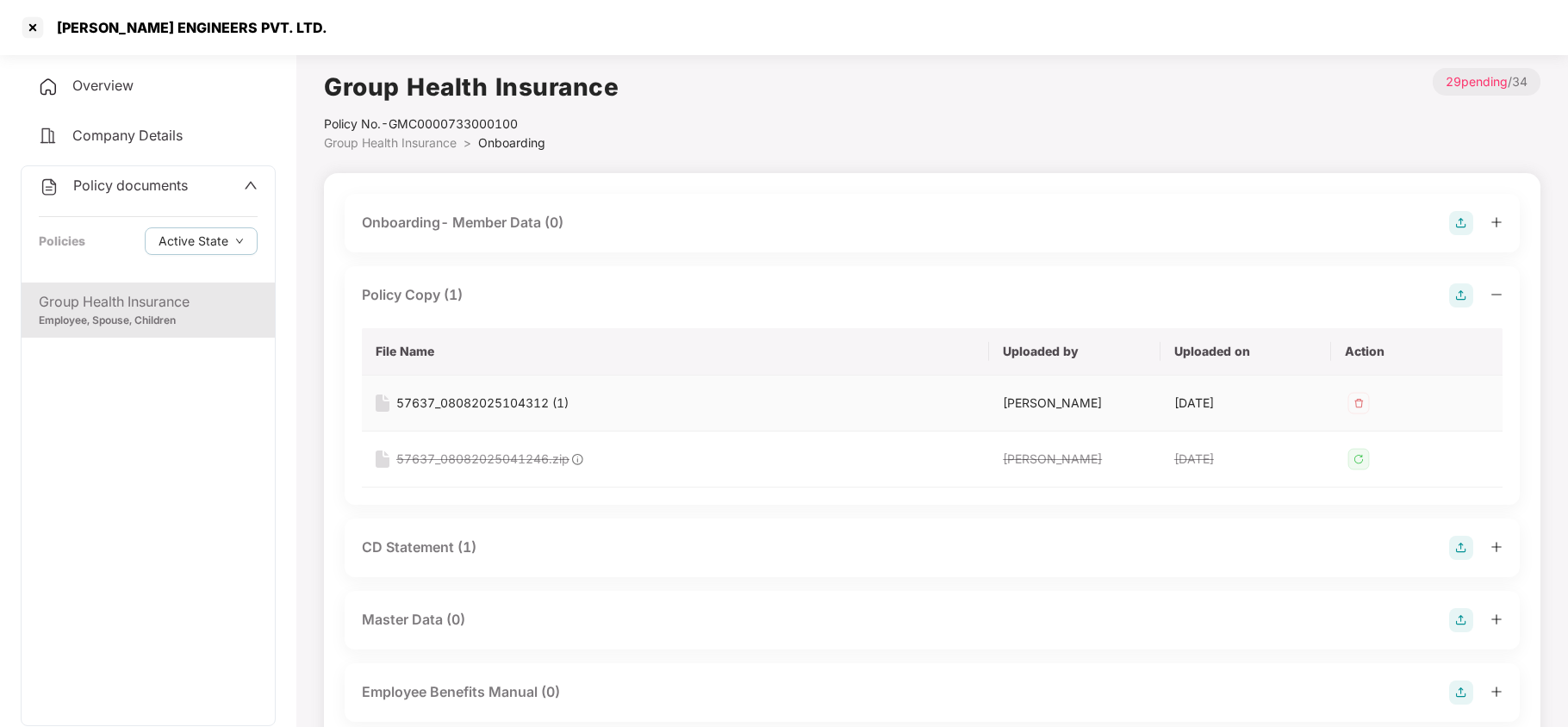
click at [480, 403] on div "57637_08082025104312 (1)" at bounding box center [483, 402] width 173 height 19
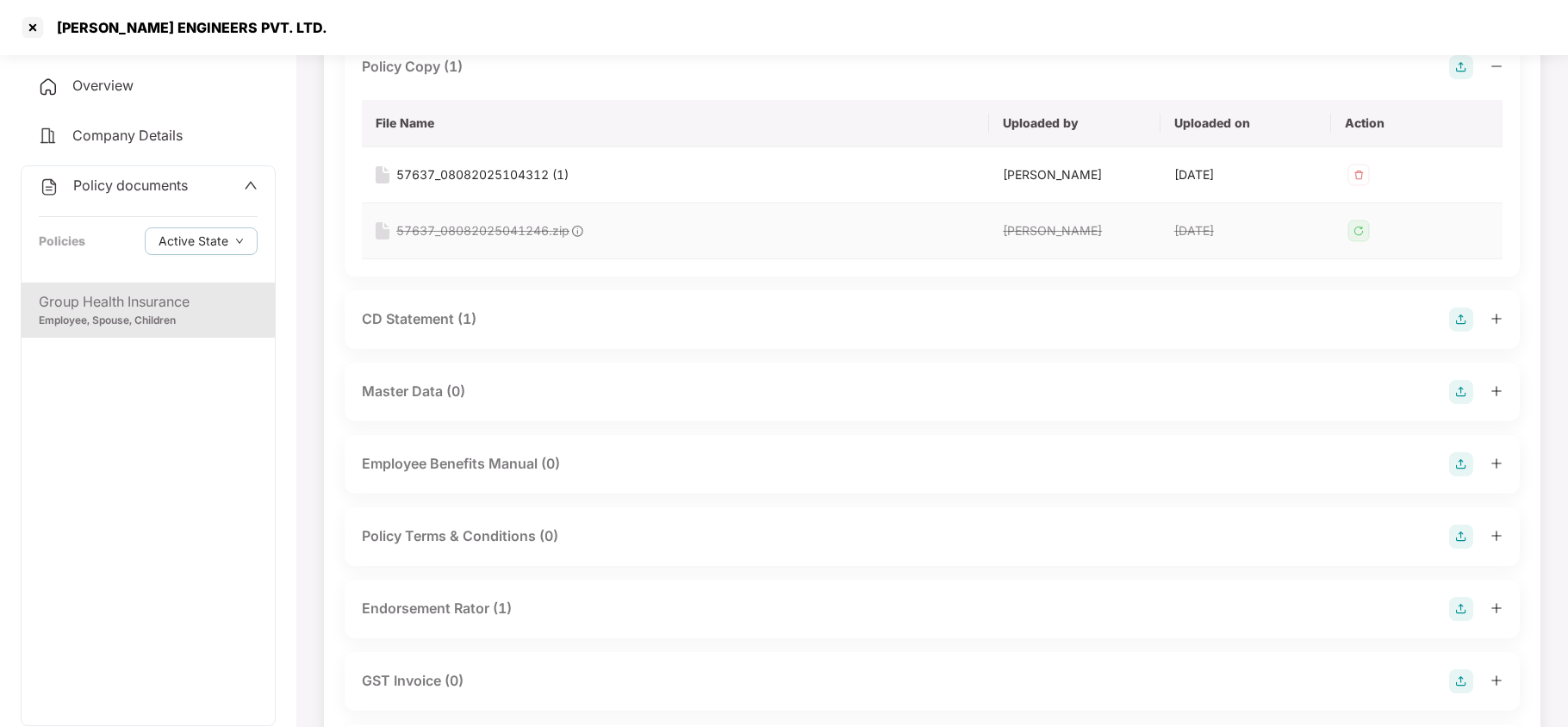
scroll to position [230, 0]
click at [433, 324] on div "CD Statement (1)" at bounding box center [419, 318] width 115 height 22
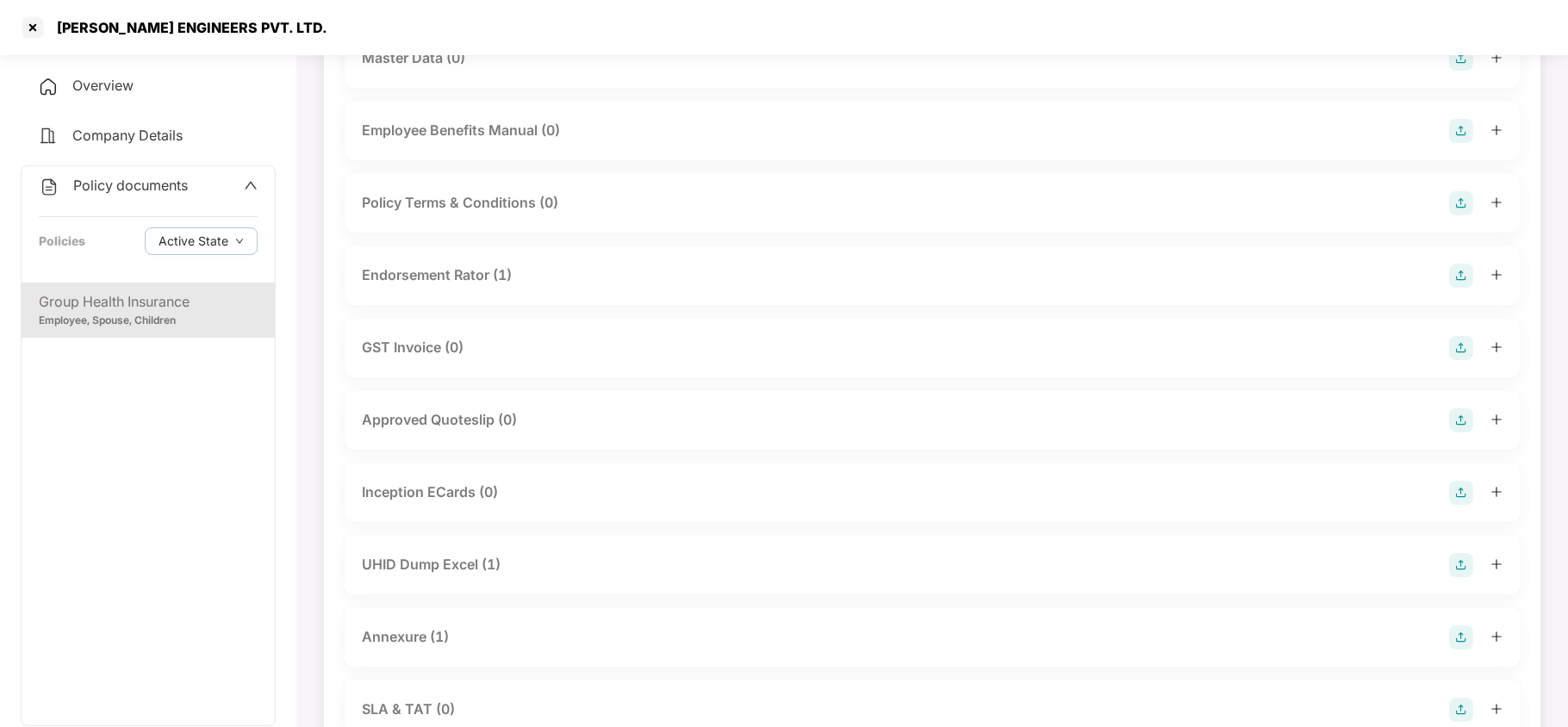
scroll to position [689, 0]
click at [479, 273] on div "Endorsement Rator (1)" at bounding box center [437, 272] width 150 height 22
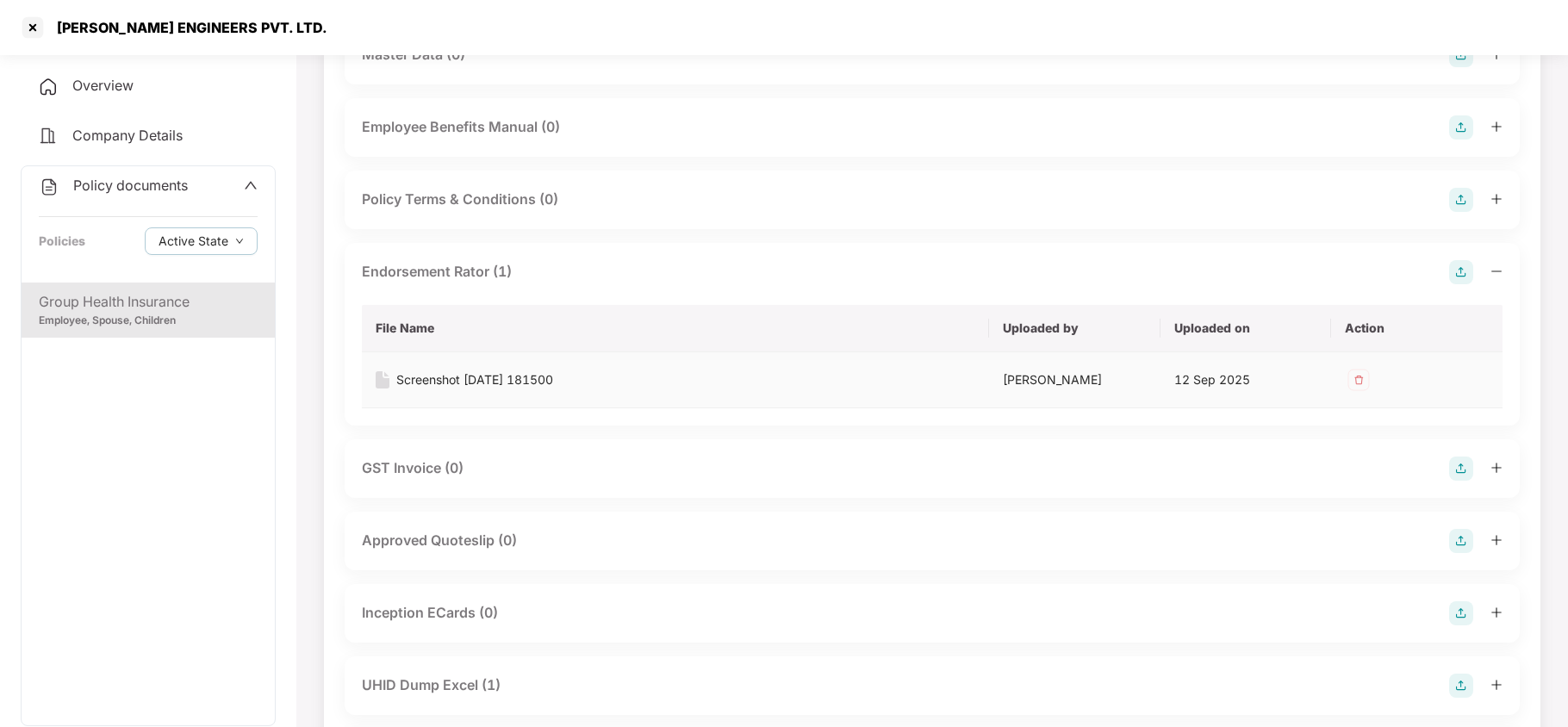
click at [493, 381] on div "Screenshot [DATE] 181500" at bounding box center [475, 380] width 157 height 19
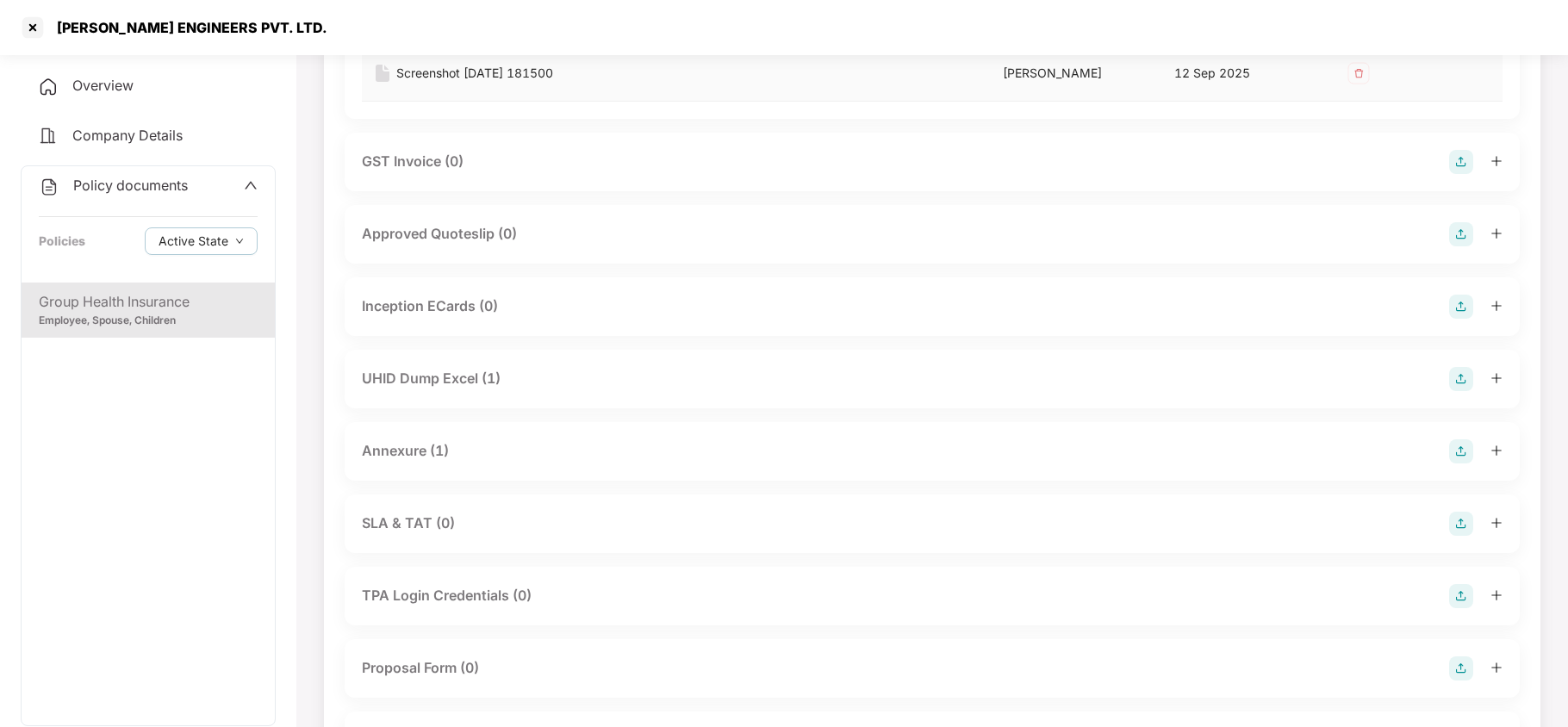
scroll to position [1034, 0]
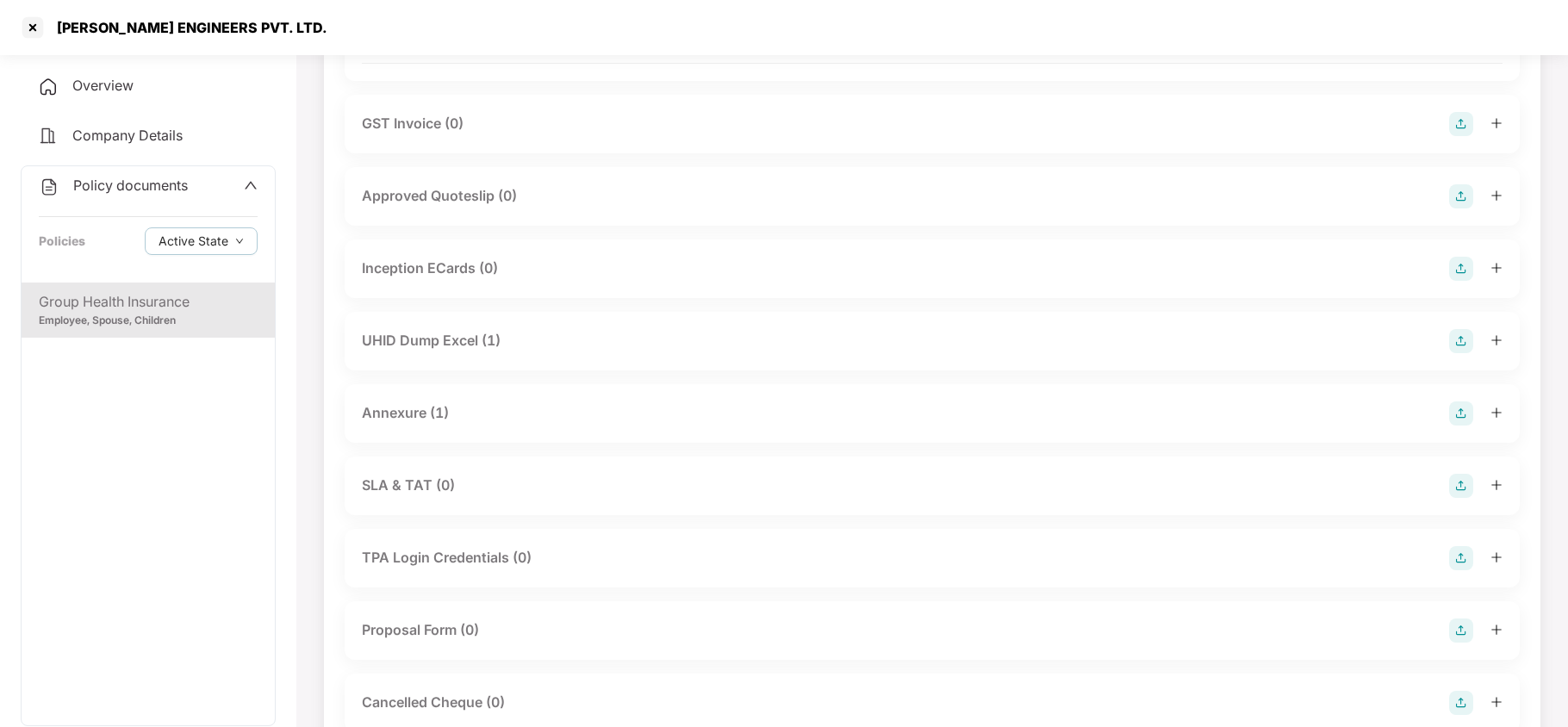
click at [455, 339] on div "UHID Dump Excel (1)" at bounding box center [431, 340] width 138 height 22
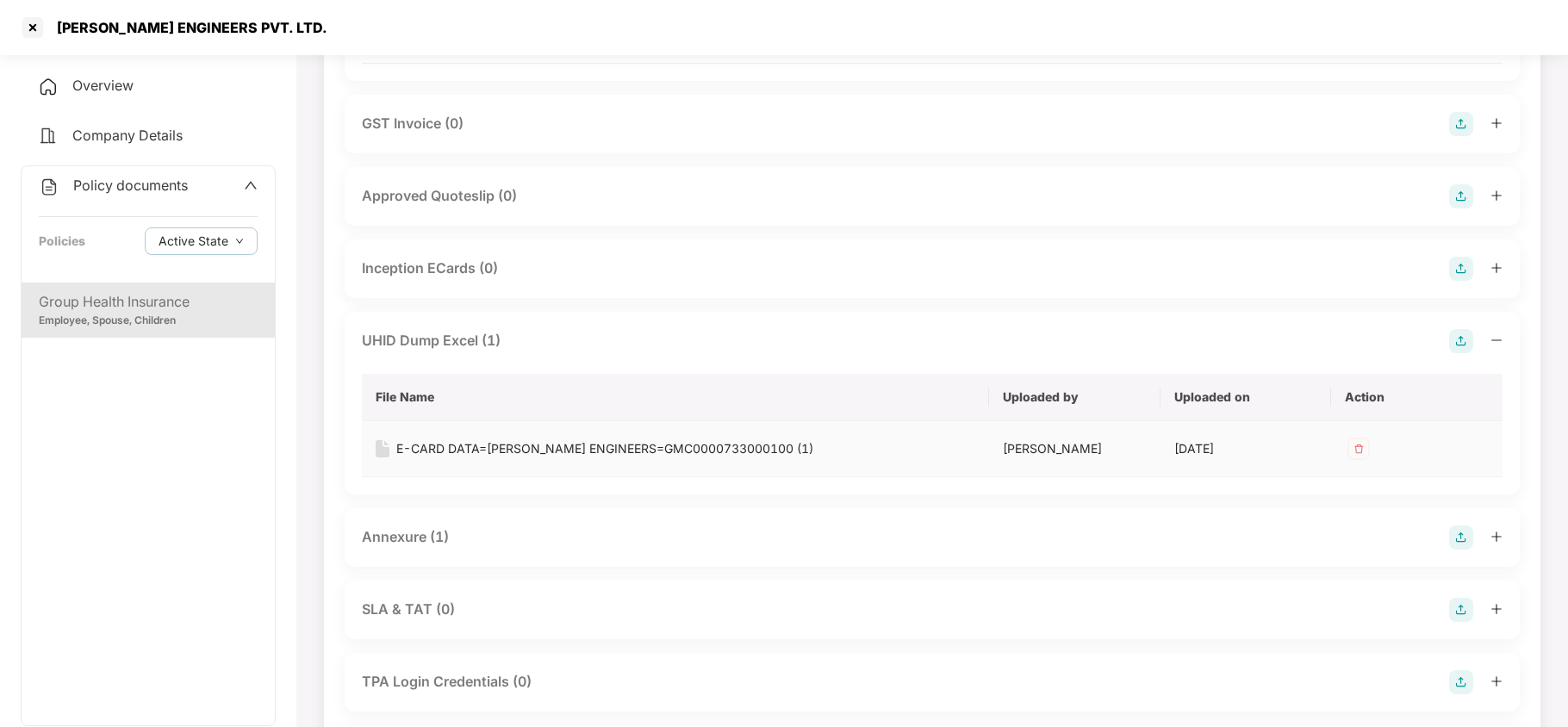
click at [497, 451] on div "E-CARD DATA=[PERSON_NAME] ENGINEERS=GMC0000733000100 (1)" at bounding box center [604, 448] width 417 height 19
drag, startPoint x: 400, startPoint y: 542, endPoint x: 467, endPoint y: 431, distance: 129.7
click at [410, 521] on div "Annexure (1)" at bounding box center [932, 538] width 1176 height 59
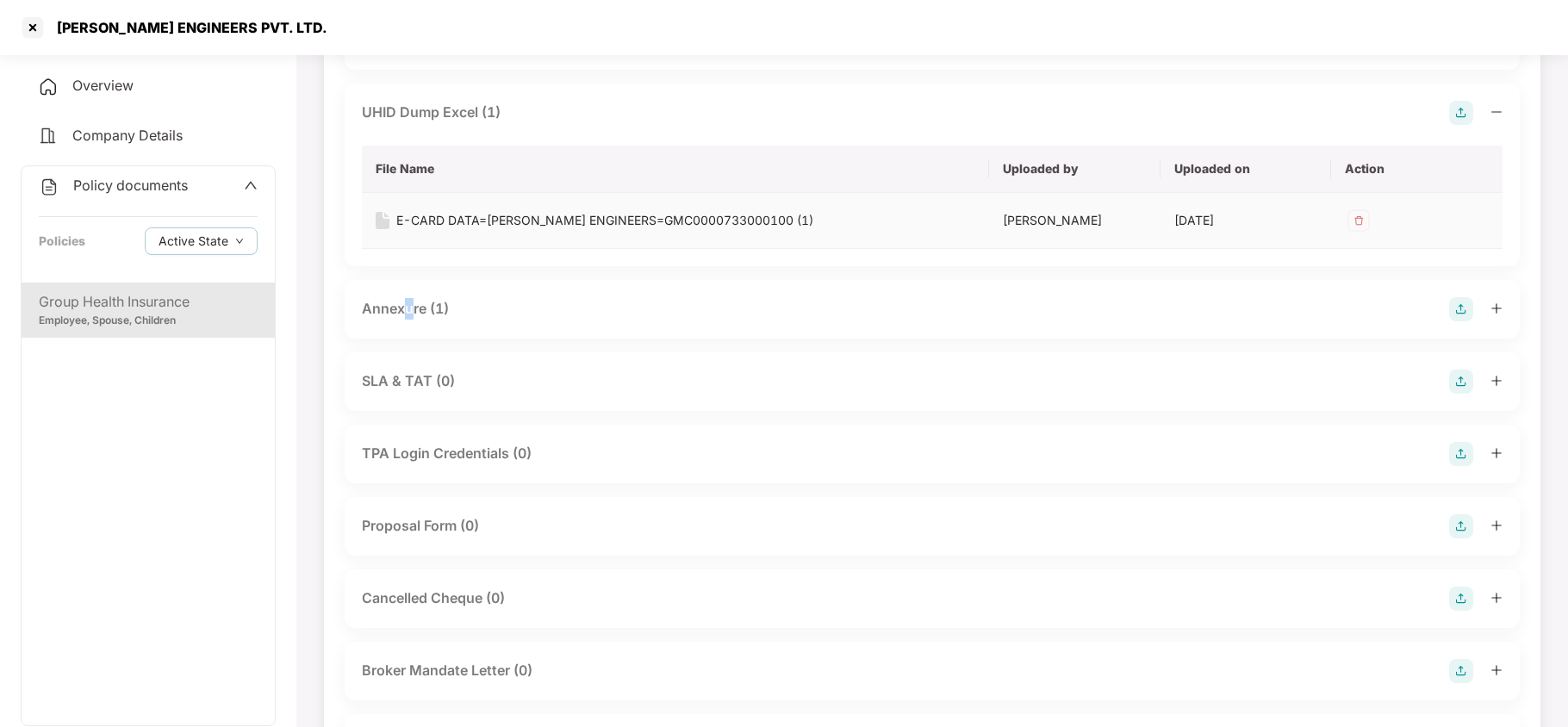
scroll to position [1263, 0]
click at [413, 314] on div "Annexure (1)" at bounding box center [405, 308] width 87 height 22
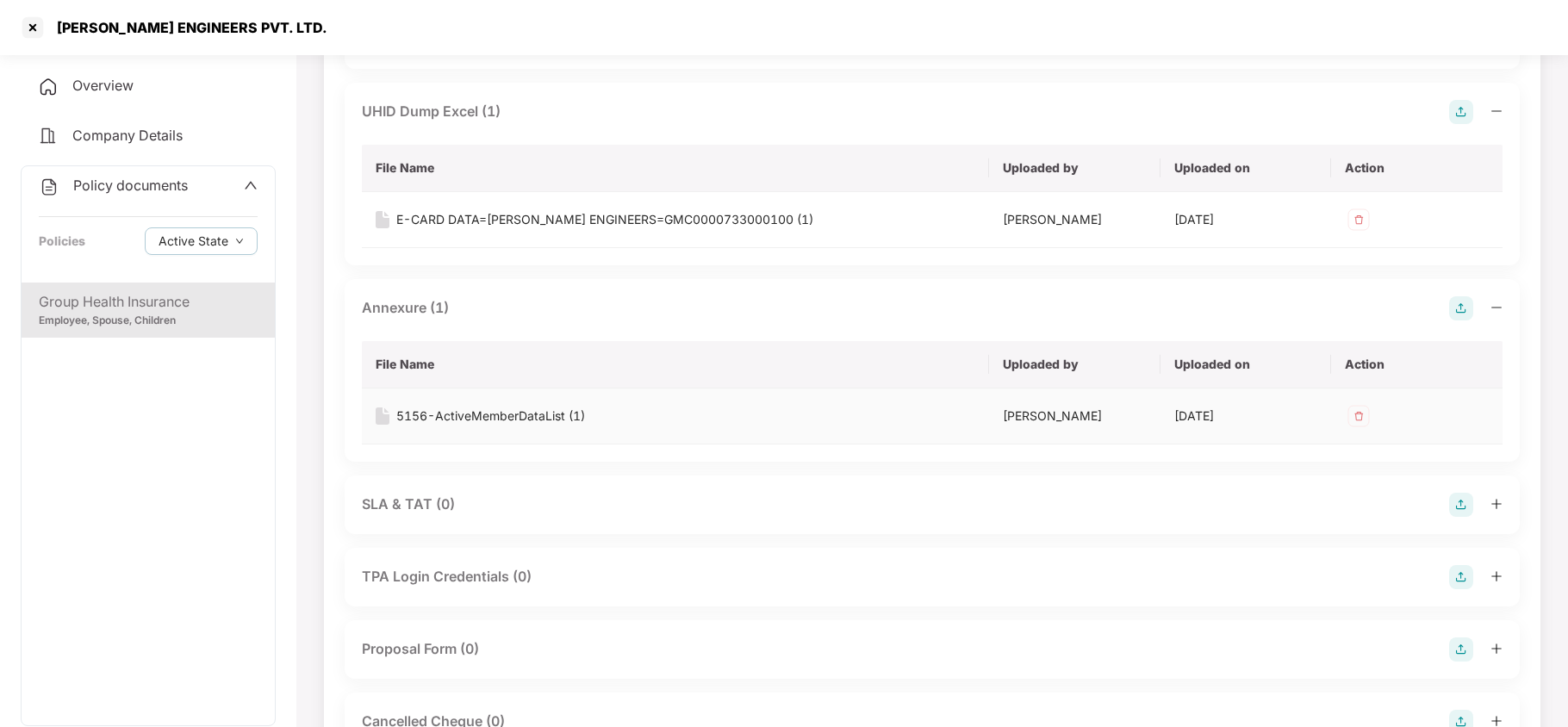
click at [452, 418] on div "5156-ActiveMemberDataList (1)" at bounding box center [491, 415] width 188 height 19
click at [34, 23] on div at bounding box center [32, 27] width 27 height 27
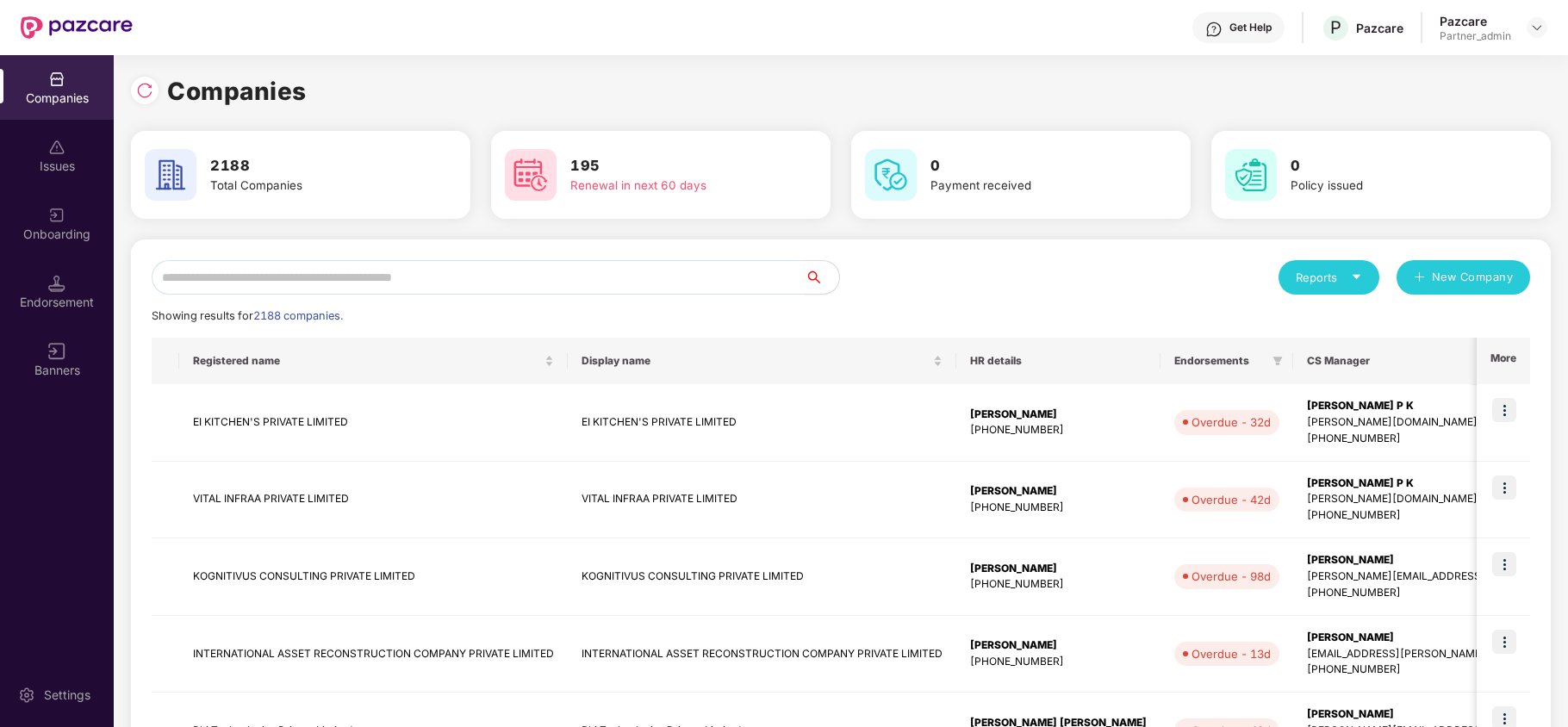
scroll to position [0, 0]
click at [307, 280] on input "text" at bounding box center [479, 277] width 653 height 34
paste input "*****"
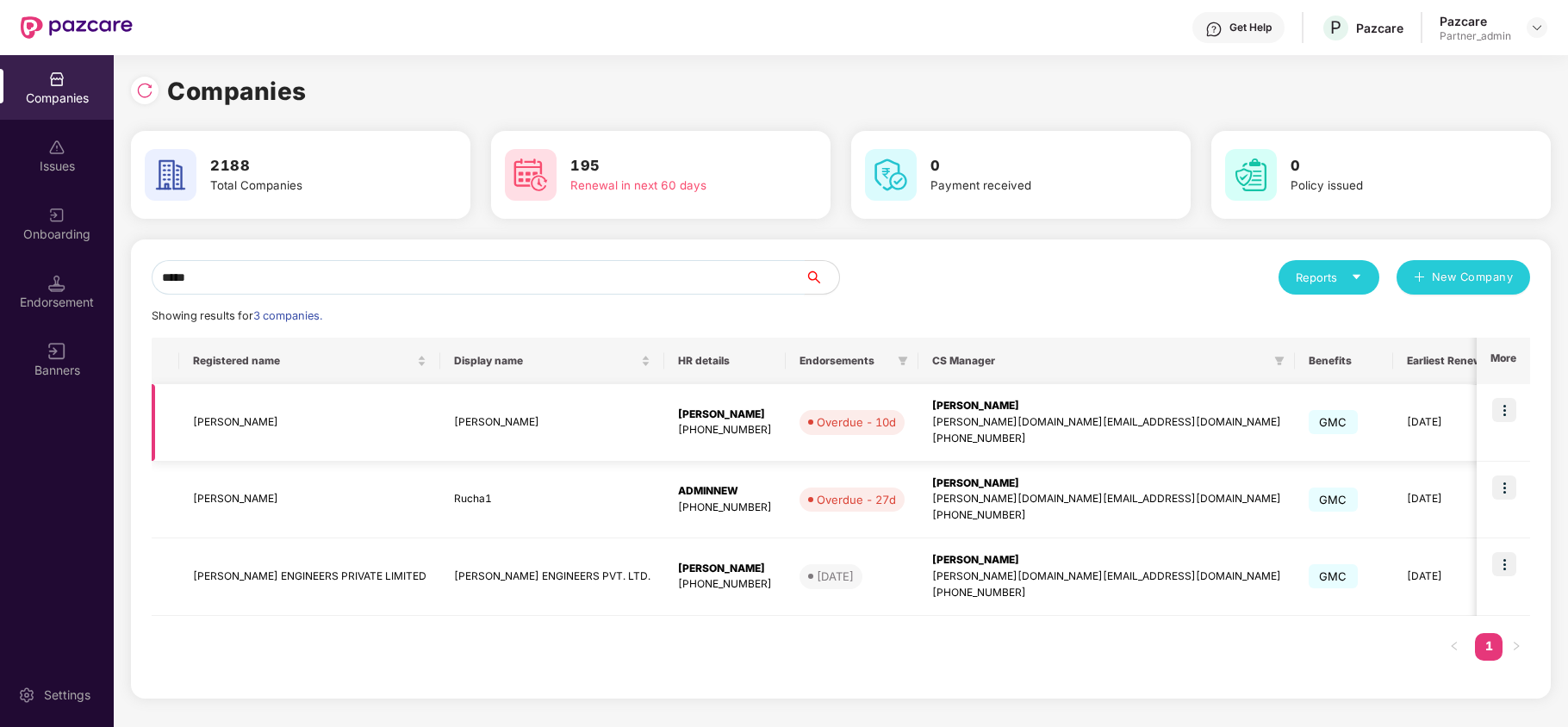
type input "*****"
click at [201, 415] on td "[PERSON_NAME]" at bounding box center [310, 423] width 261 height 78
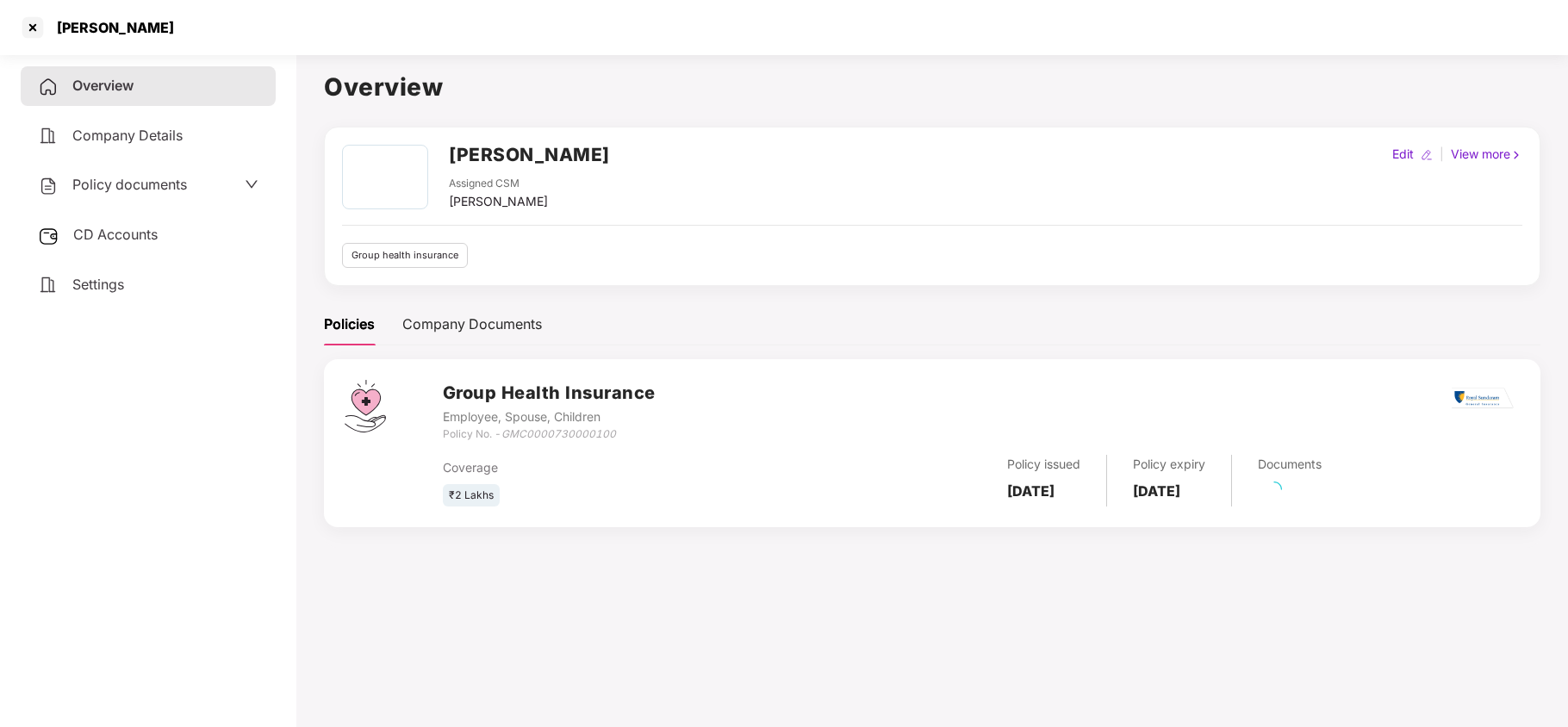
click at [98, 276] on span "Settings" at bounding box center [98, 285] width 52 height 18
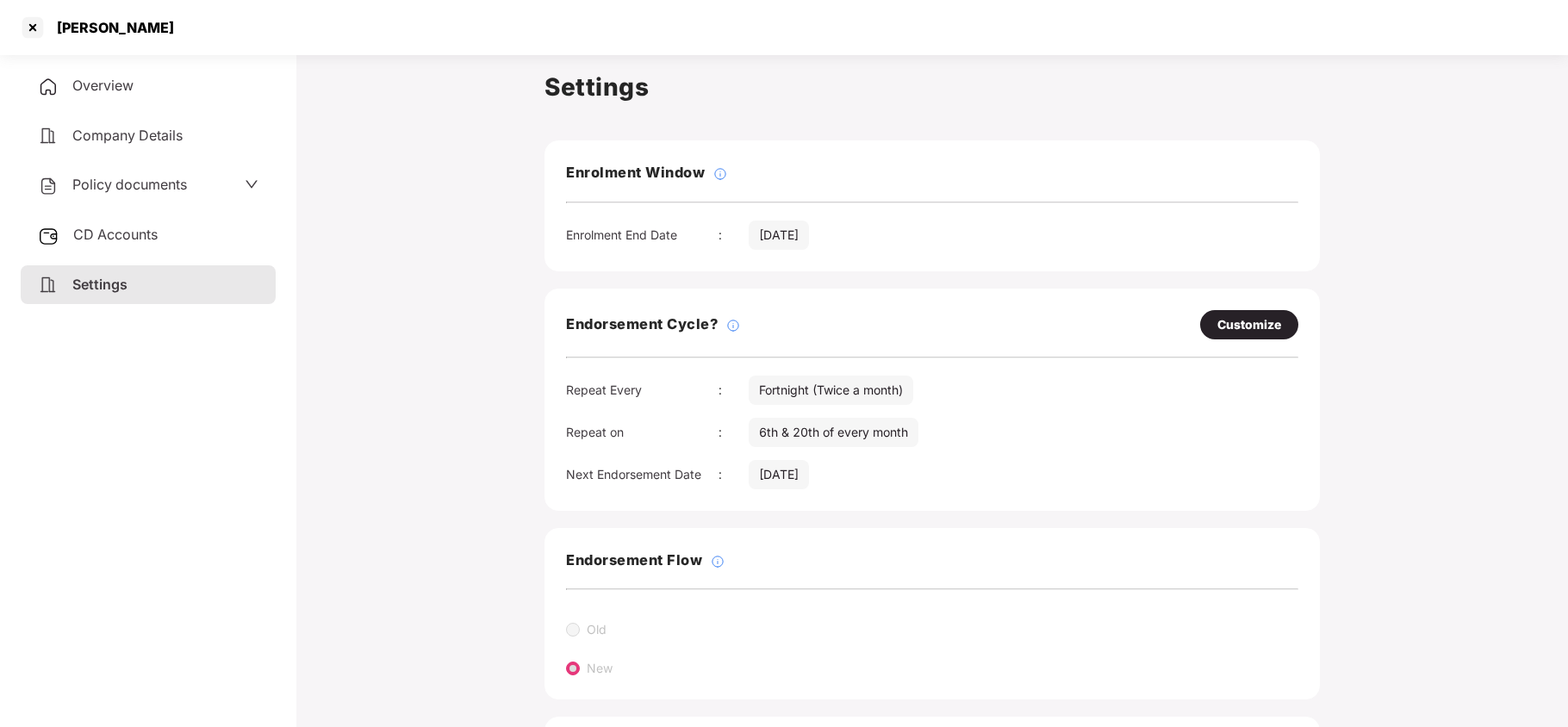
click at [130, 177] on span "Policy documents" at bounding box center [130, 184] width 115 height 18
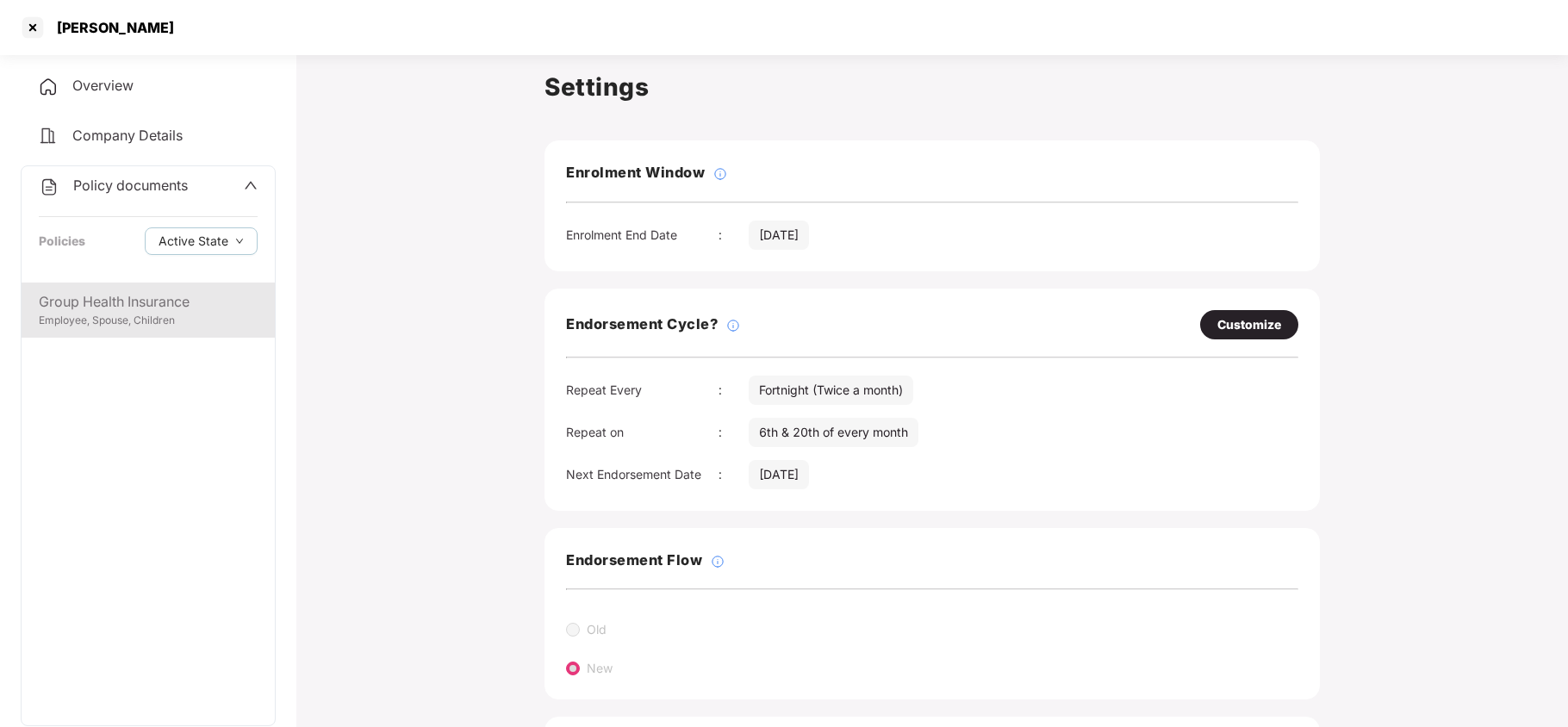
click at [125, 298] on div "Group Health Insurance" at bounding box center [148, 302] width 219 height 22
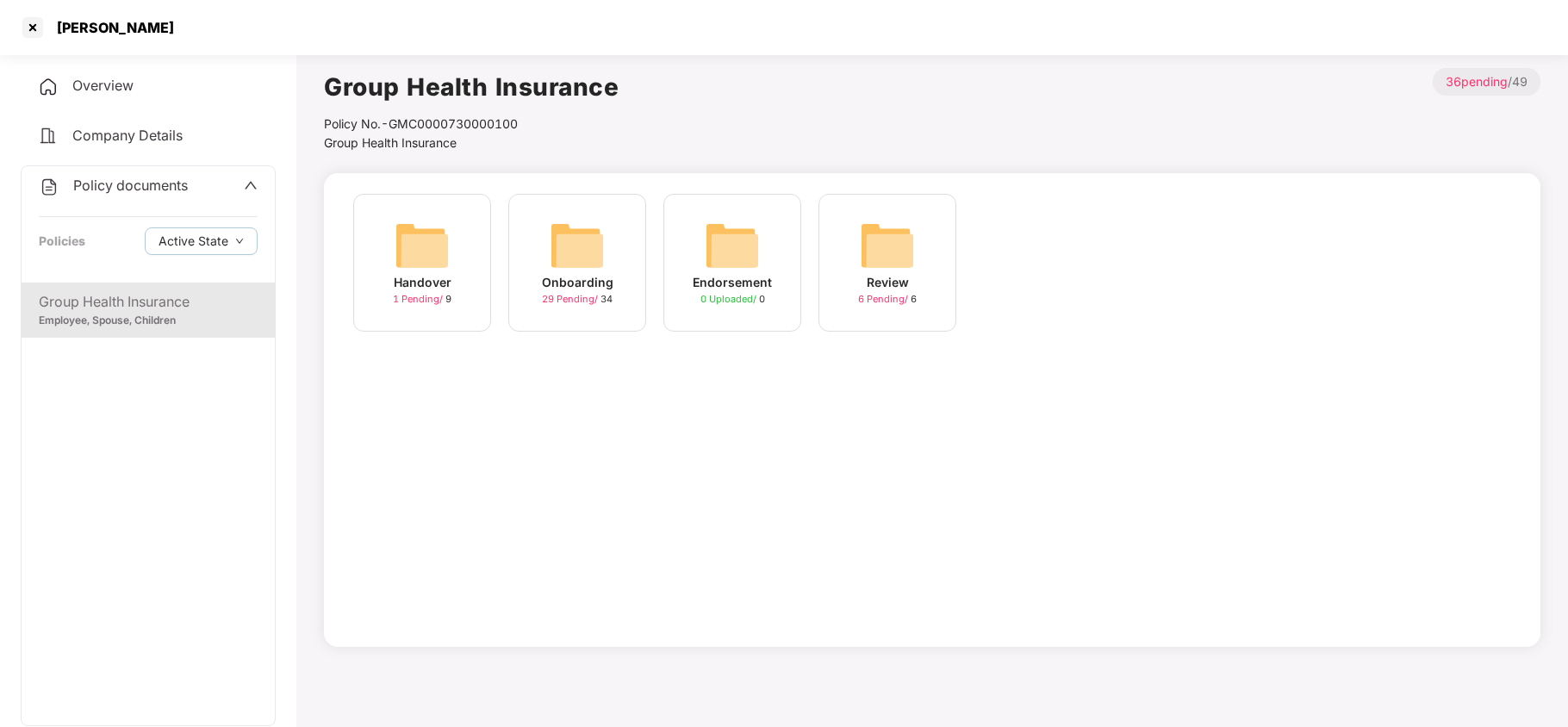
click at [580, 251] on img at bounding box center [577, 245] width 55 height 55
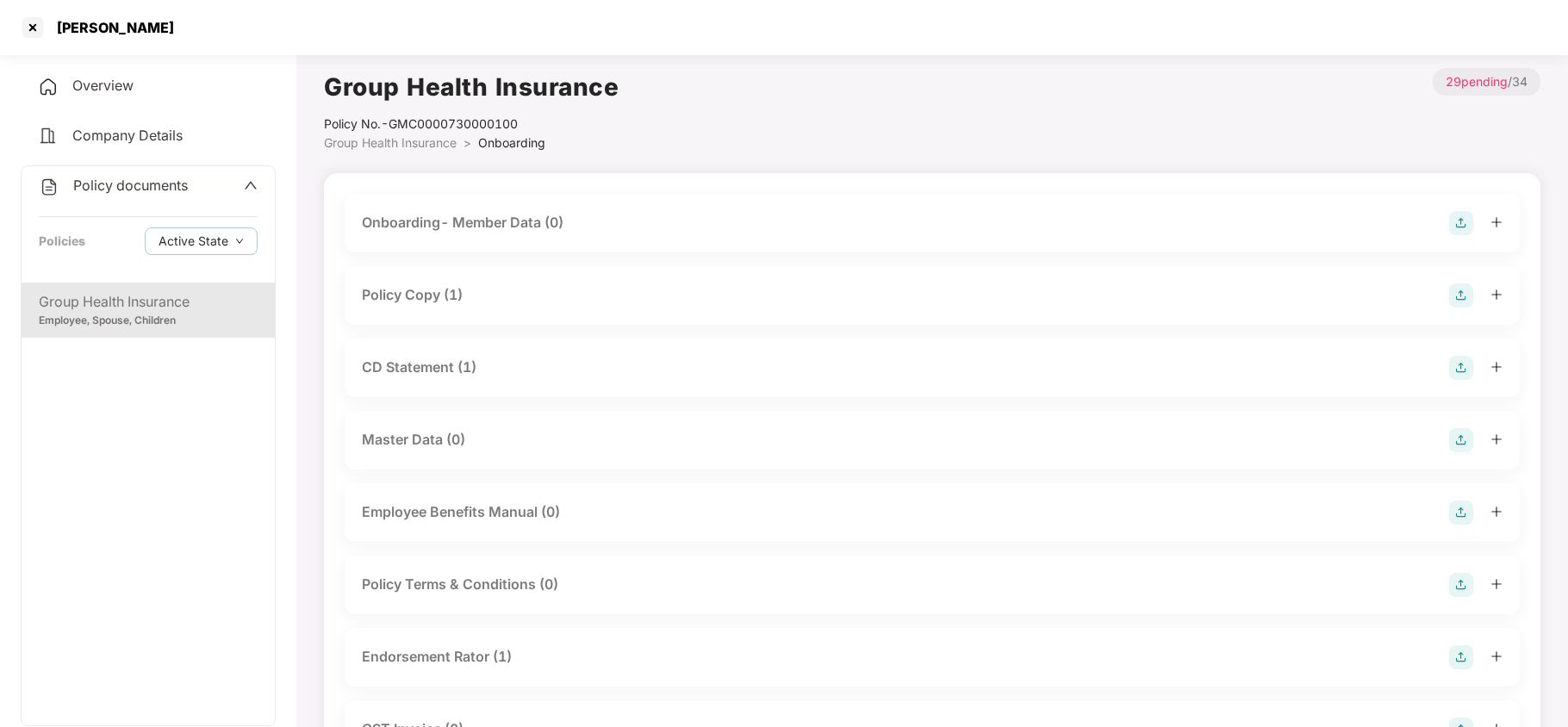
click at [405, 310] on div "Policy Copy (1)" at bounding box center [932, 295] width 1176 height 59
click at [421, 296] on div "Policy Copy (1)" at bounding box center [412, 295] width 101 height 22
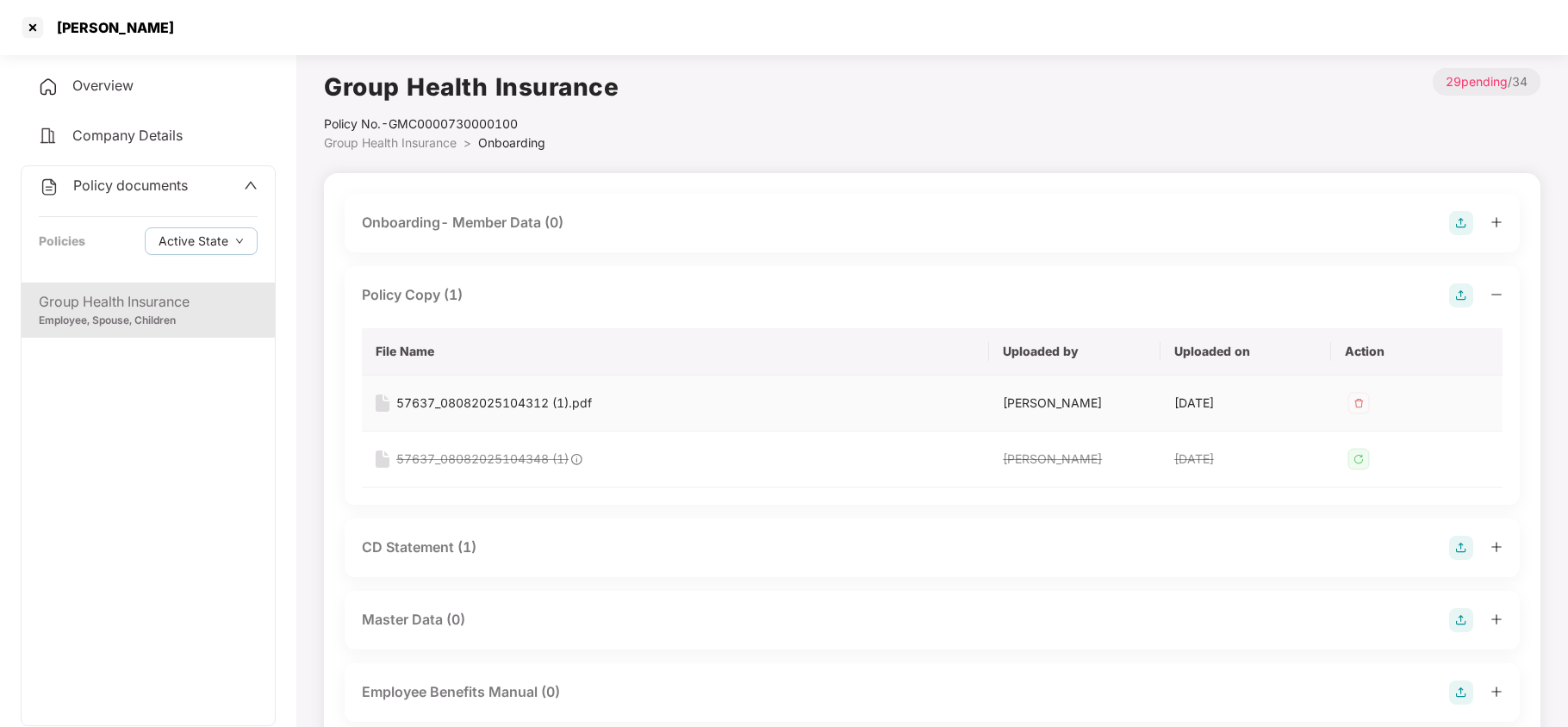
click at [581, 408] on div "57637_08082025104312 (1).pdf" at bounding box center [494, 402] width 195 height 19
click at [69, 25] on div "[PERSON_NAME]" at bounding box center [110, 27] width 128 height 18
copy div "[PERSON_NAME]"
click at [26, 26] on div at bounding box center [32, 27] width 27 height 27
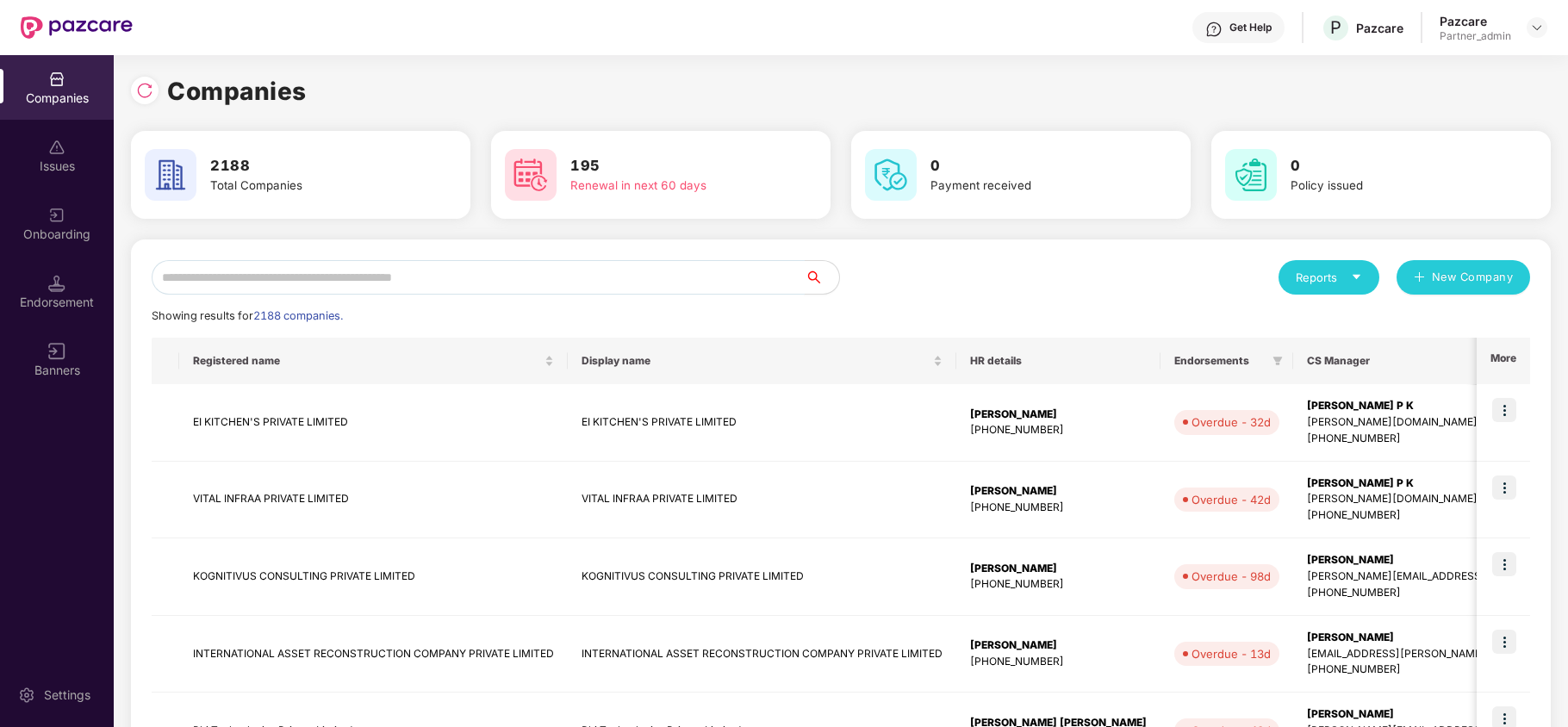
click at [333, 276] on input "text" at bounding box center [479, 277] width 653 height 34
paste input "*****"
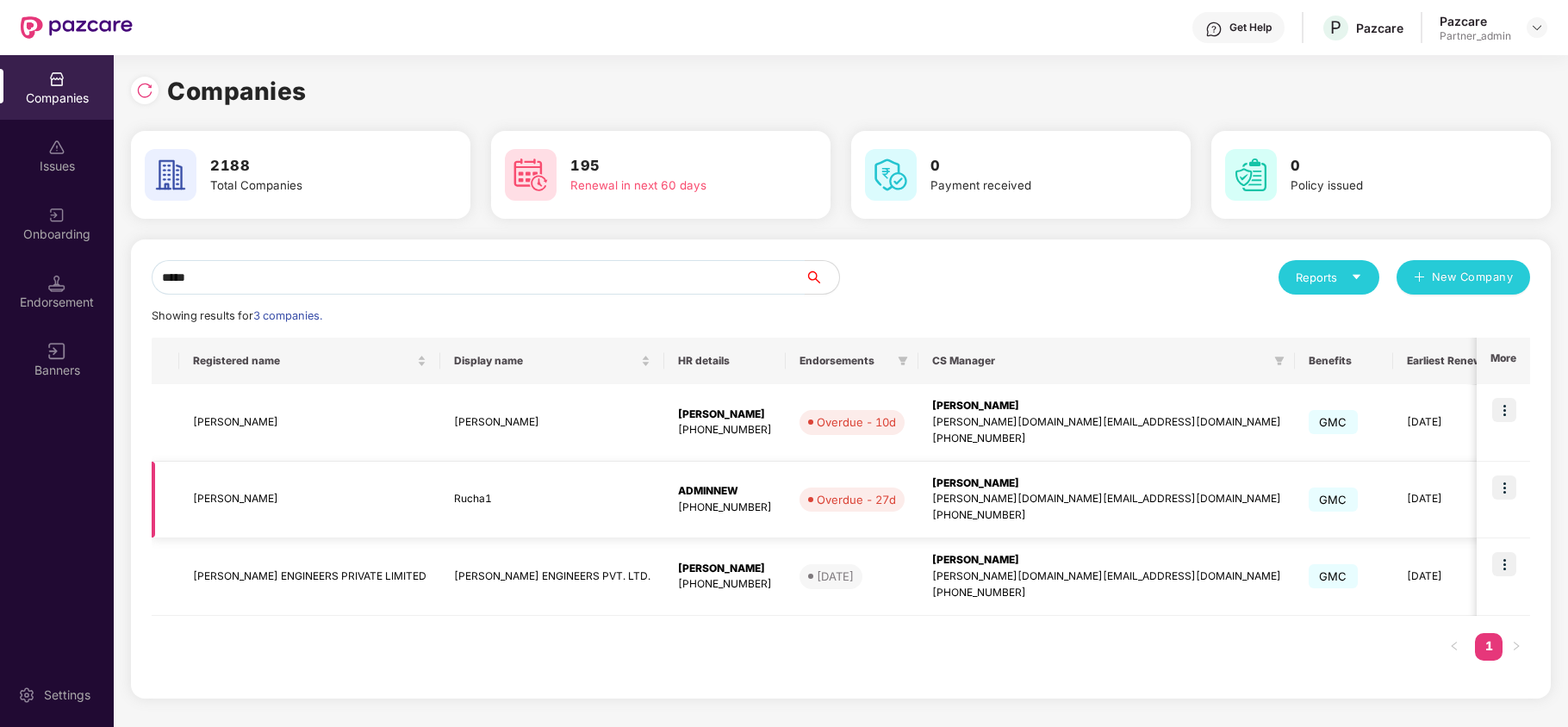
type input "*****"
click at [210, 497] on td "[PERSON_NAME]" at bounding box center [310, 500] width 261 height 78
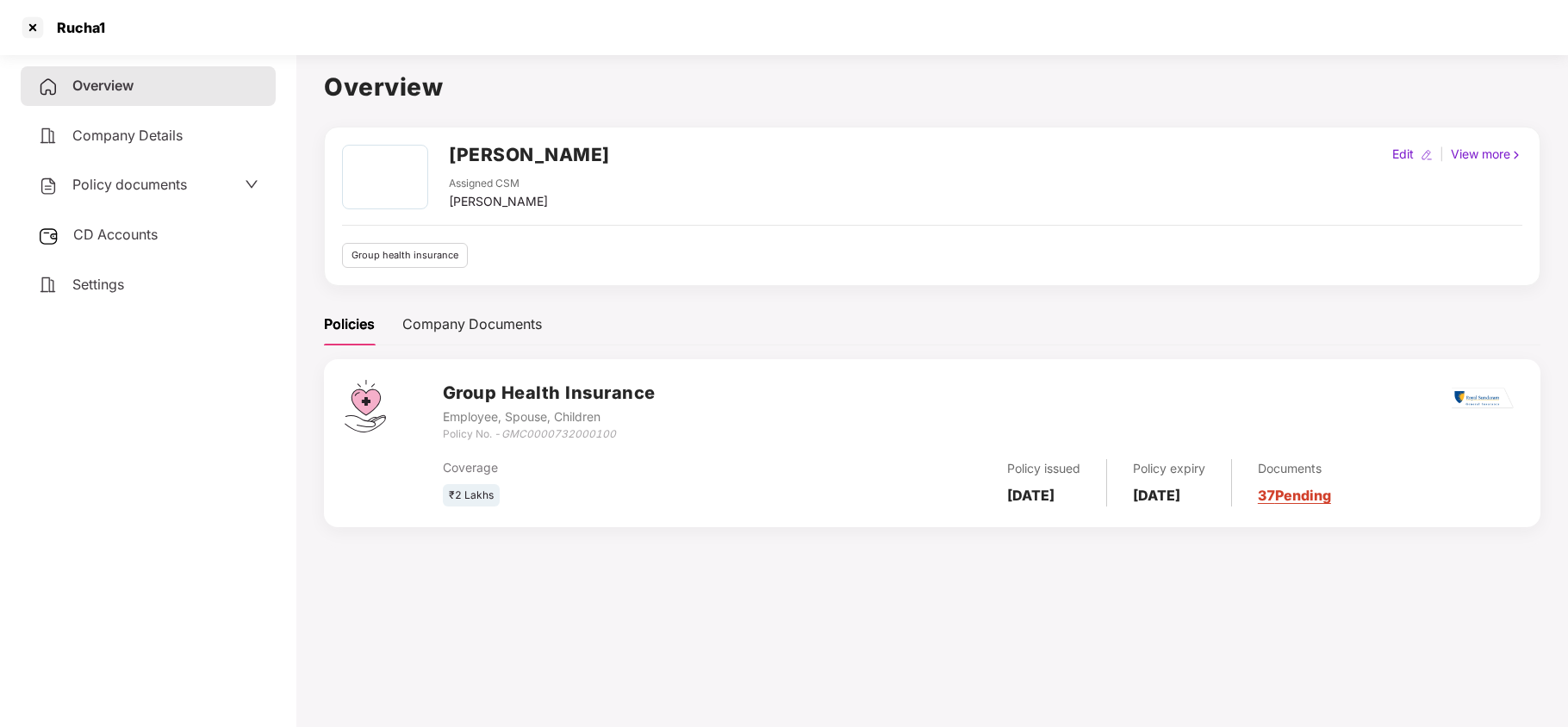
click at [105, 177] on span "Policy documents" at bounding box center [130, 184] width 115 height 18
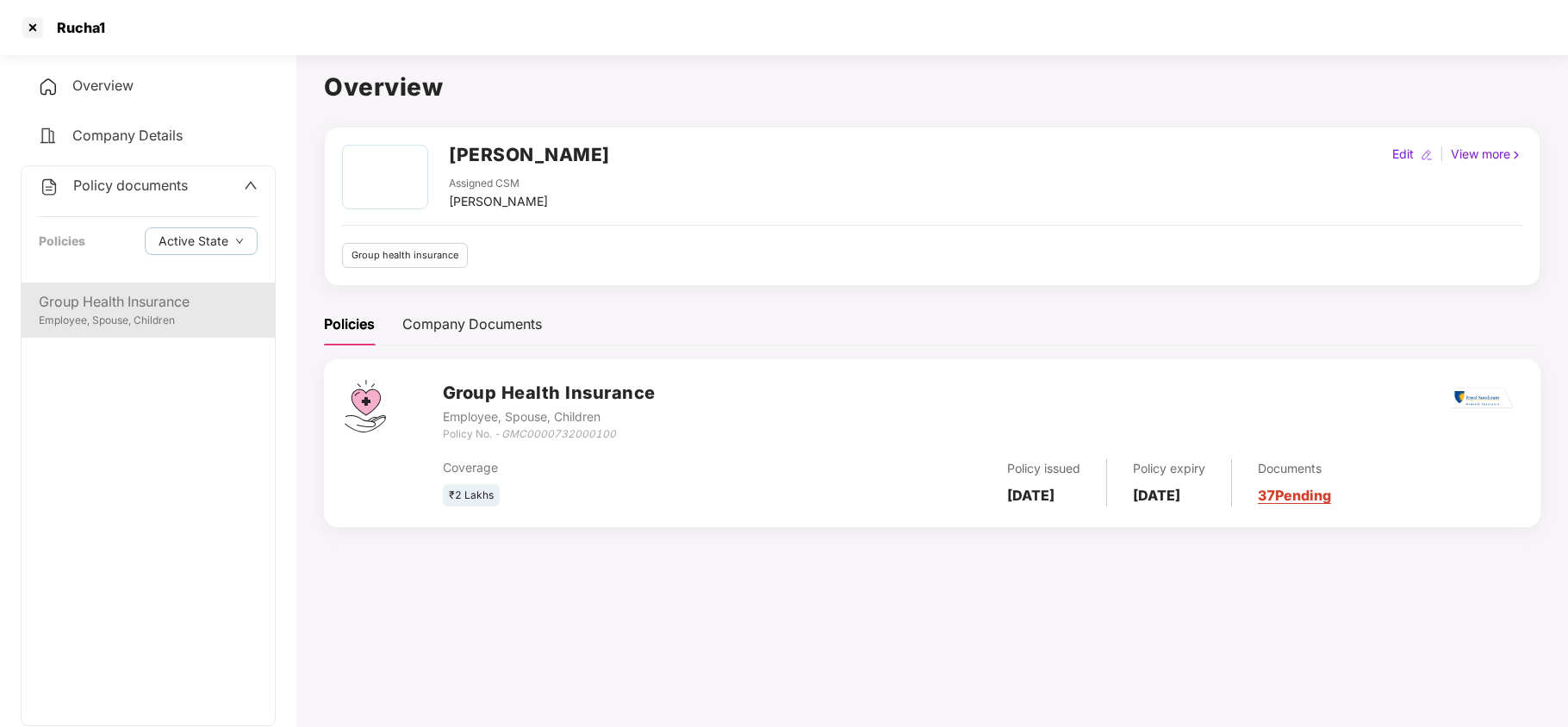
click at [126, 328] on div "Employee, Spouse, Children" at bounding box center [148, 321] width 219 height 17
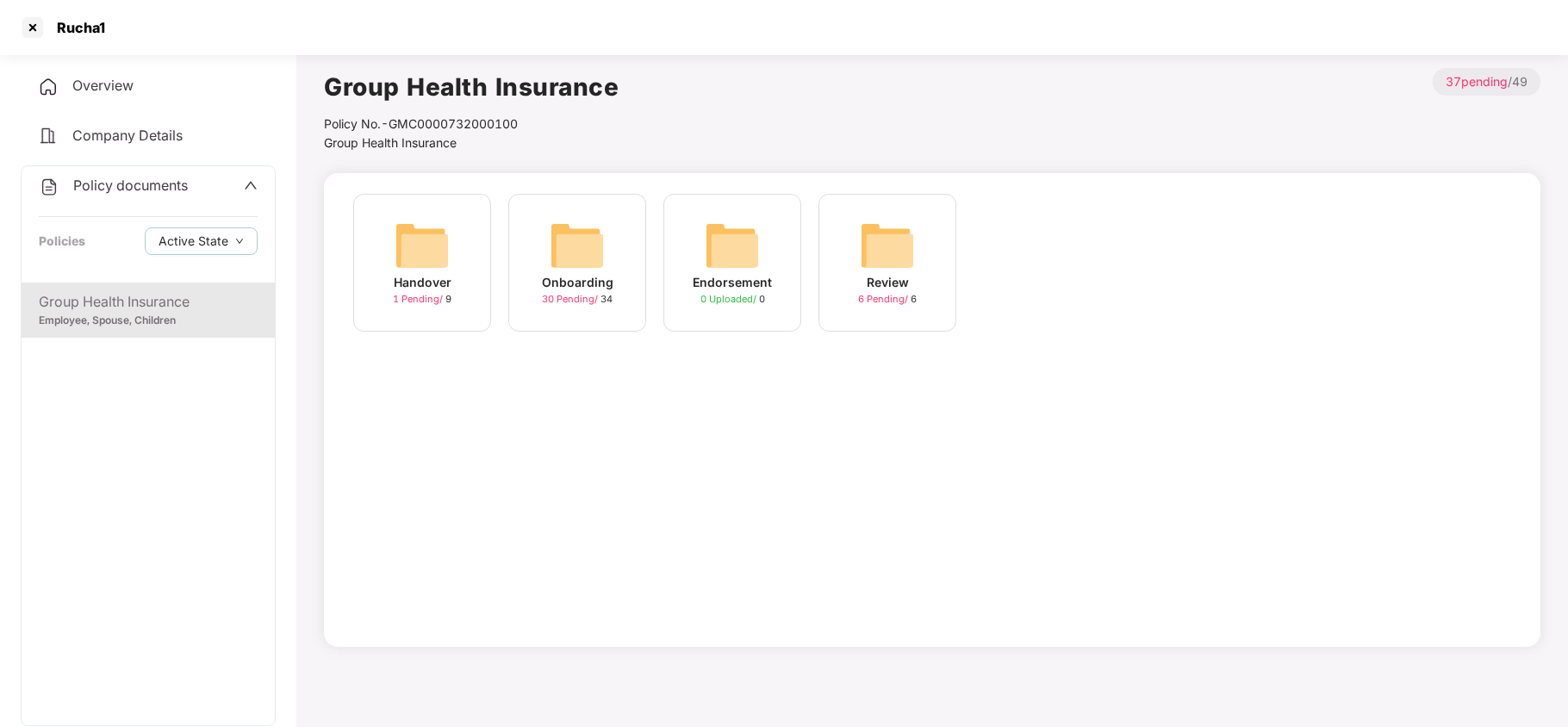
click at [595, 239] on img at bounding box center [577, 245] width 55 height 55
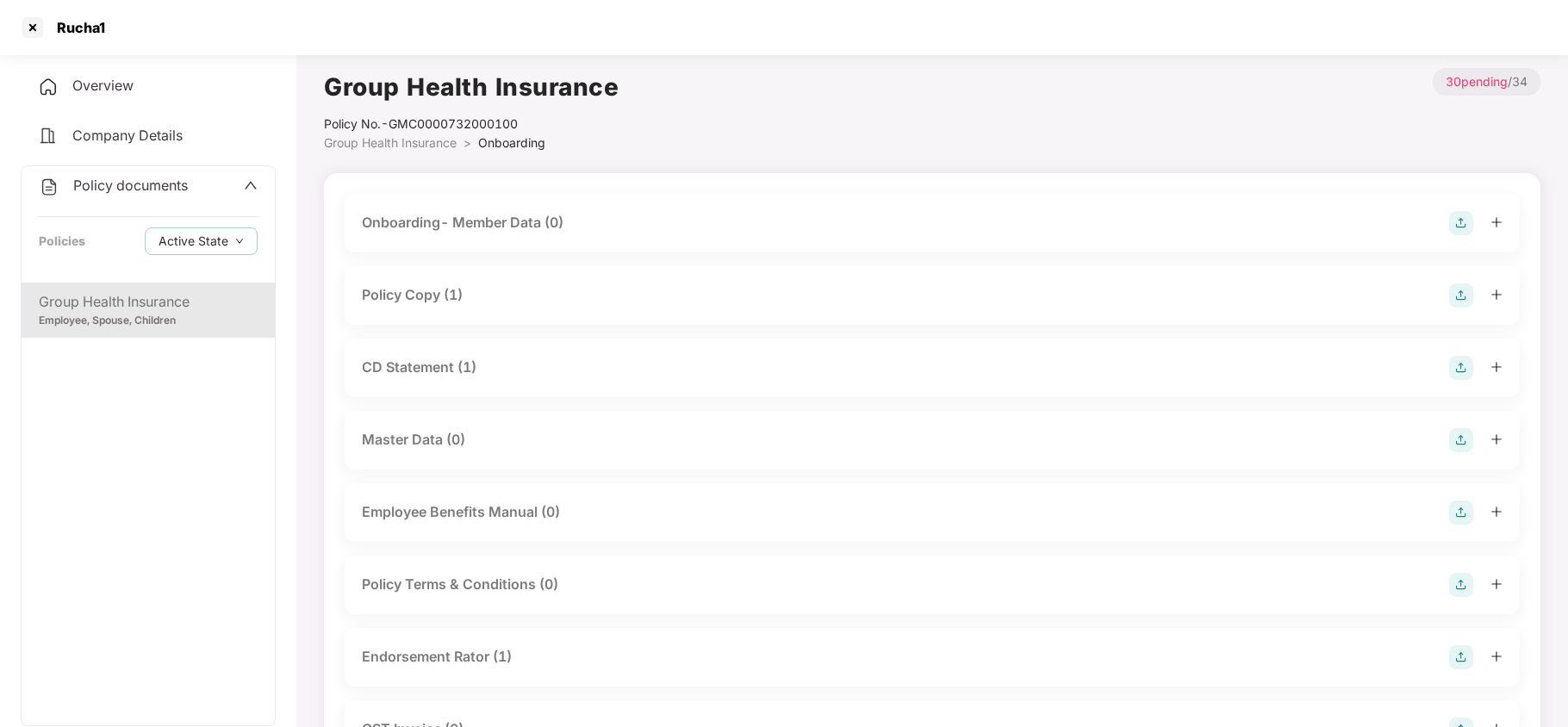
click at [431, 289] on div "Policy Copy (1)" at bounding box center [412, 295] width 101 height 22
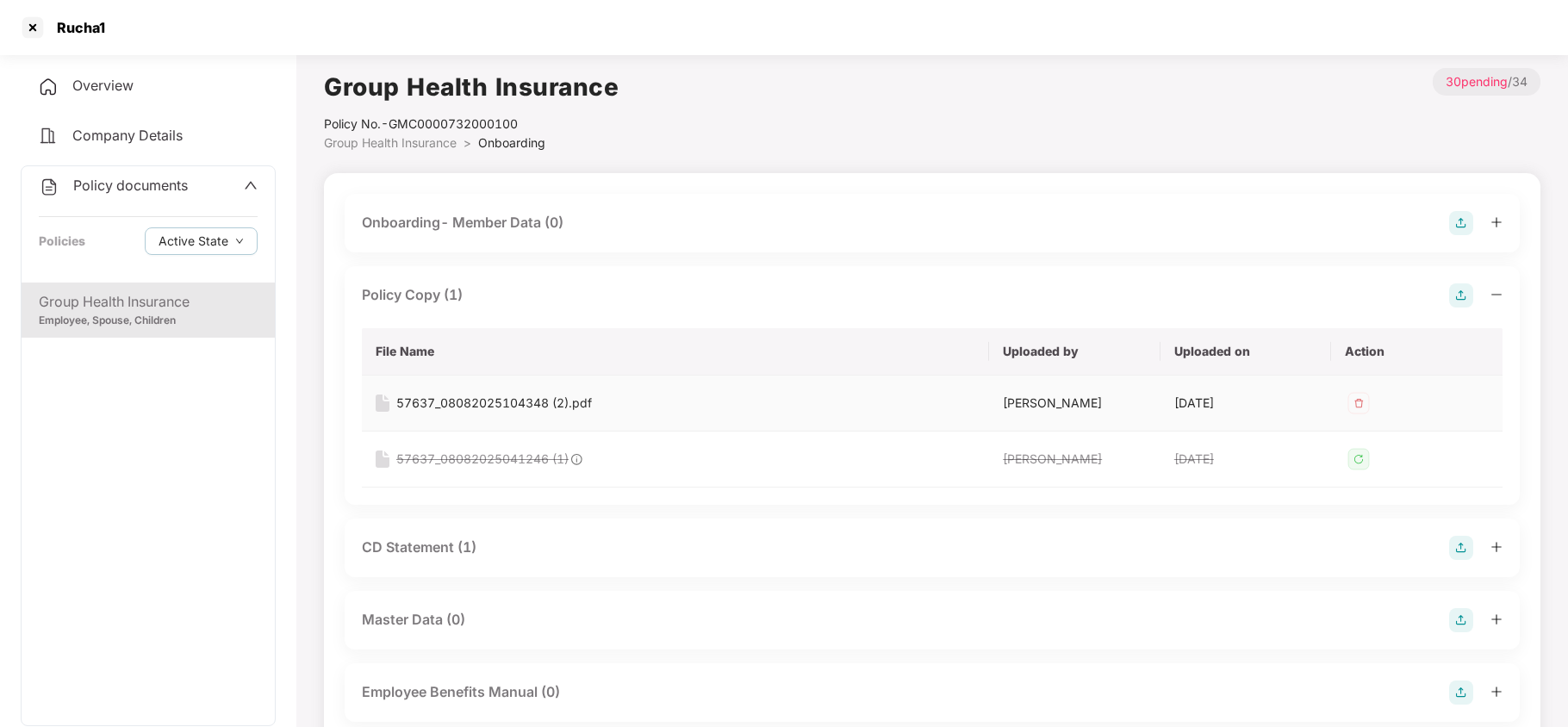
click at [491, 405] on div "57637_08082025104348 (2).pdf" at bounding box center [494, 402] width 195 height 19
click at [26, 34] on div at bounding box center [32, 27] width 27 height 27
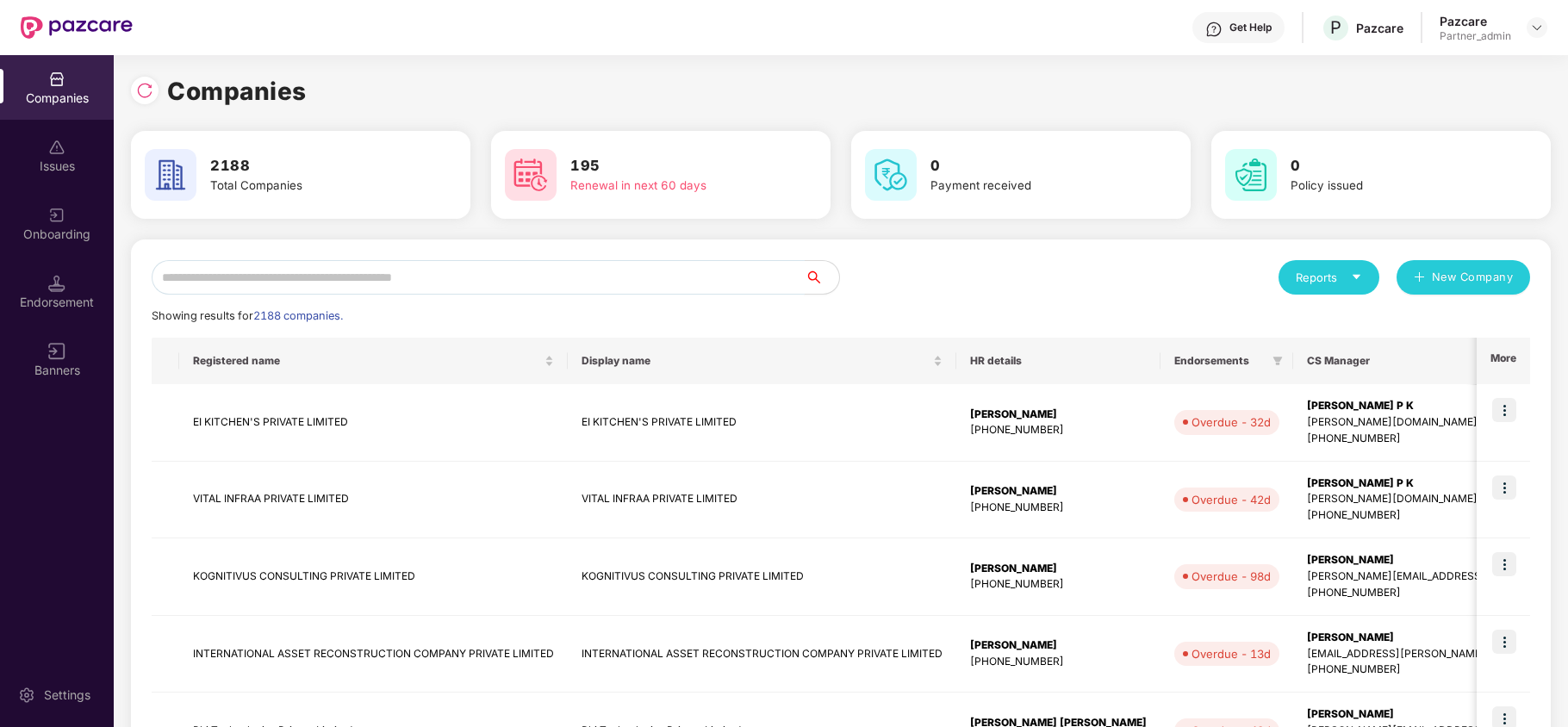
click at [303, 263] on input "text" at bounding box center [479, 277] width 653 height 34
paste input "*****"
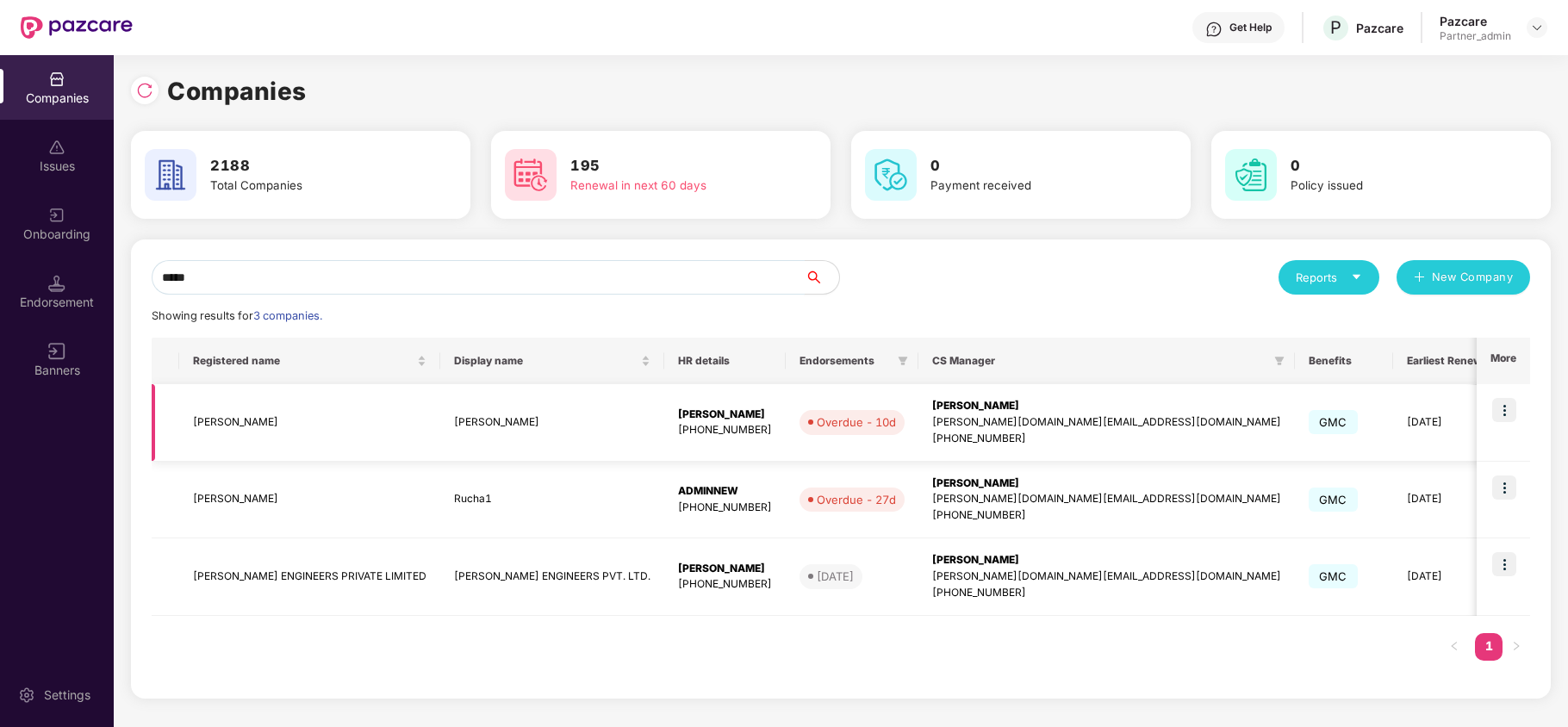
type input "*****"
click at [1507, 413] on img at bounding box center [1504, 410] width 25 height 25
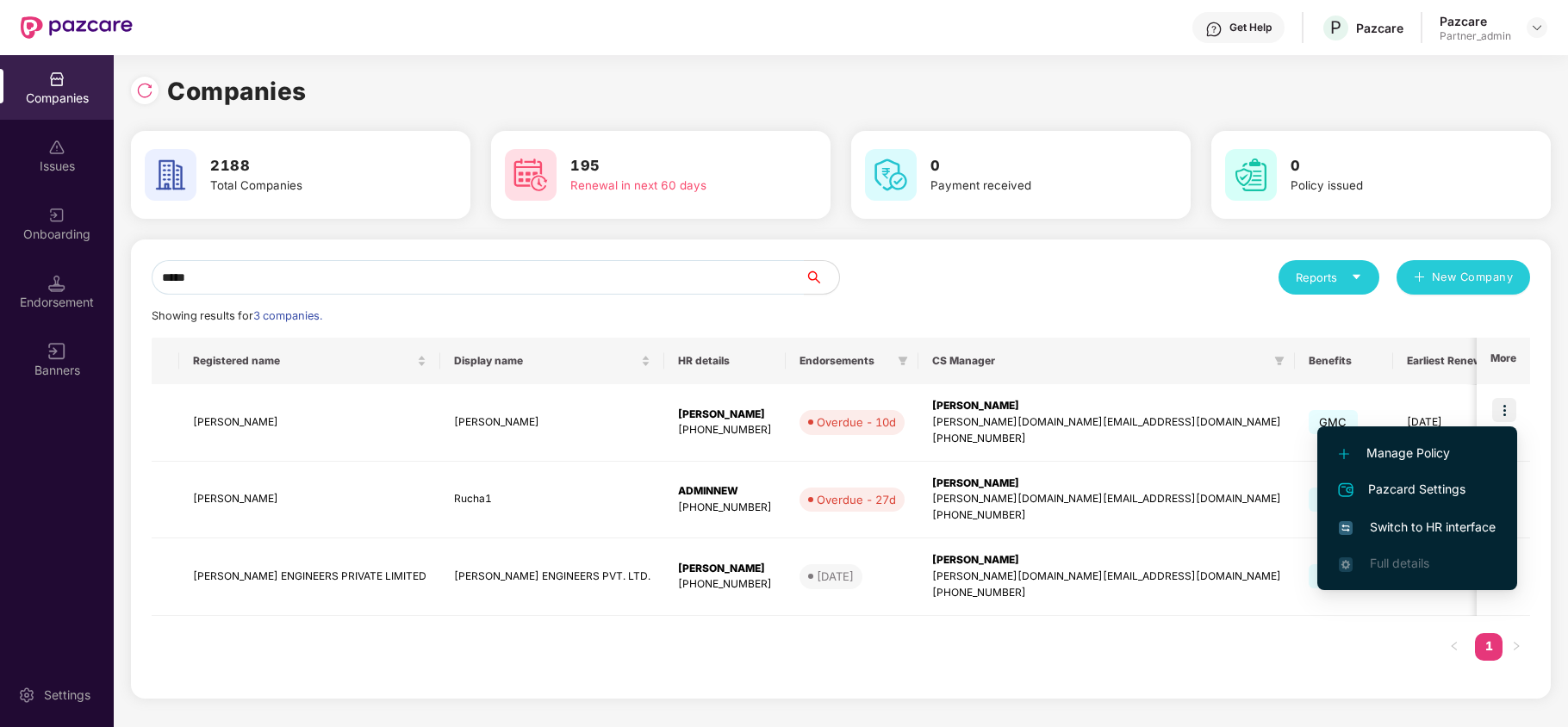
click at [1440, 518] on span "Switch to HR interface" at bounding box center [1417, 527] width 157 height 19
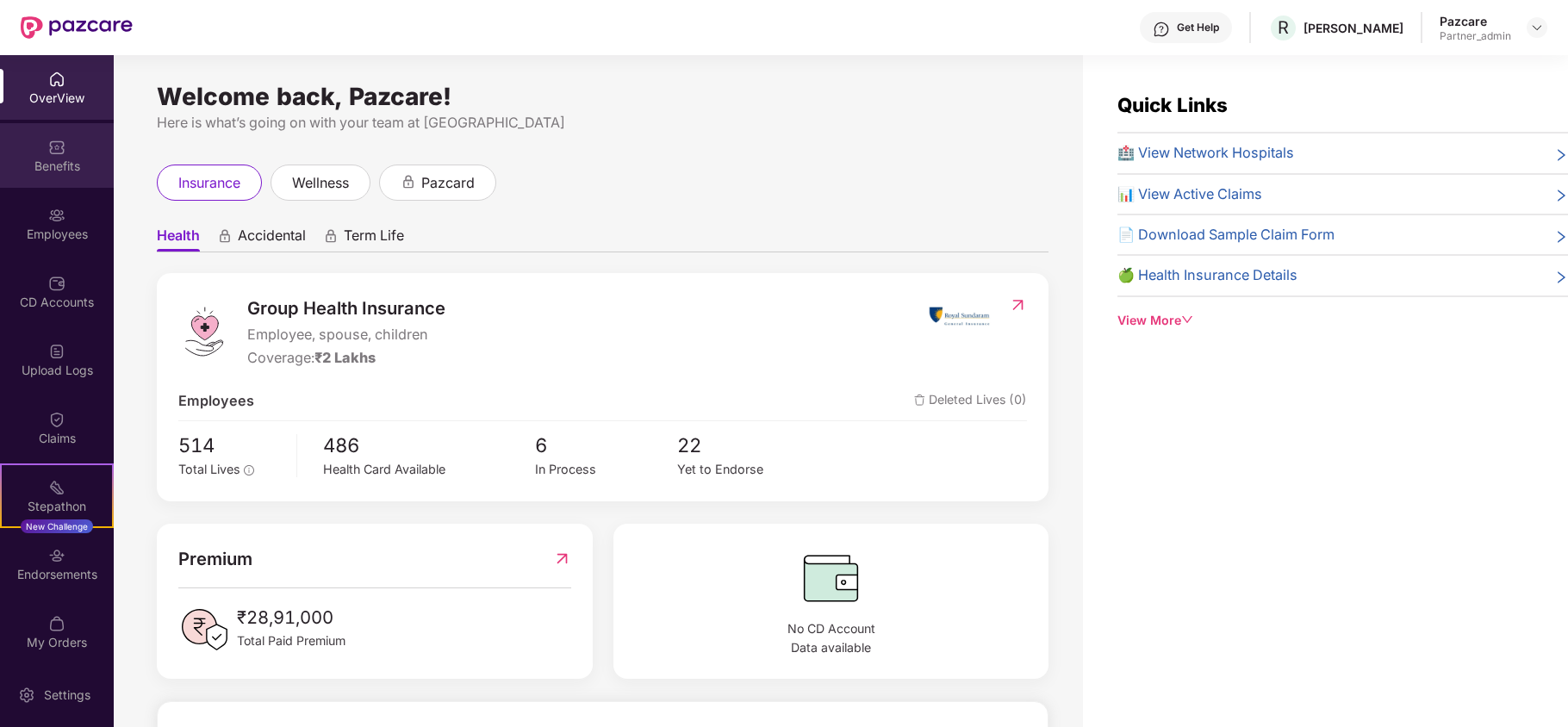
click at [39, 167] on div "Benefits" at bounding box center [57, 167] width 114 height 18
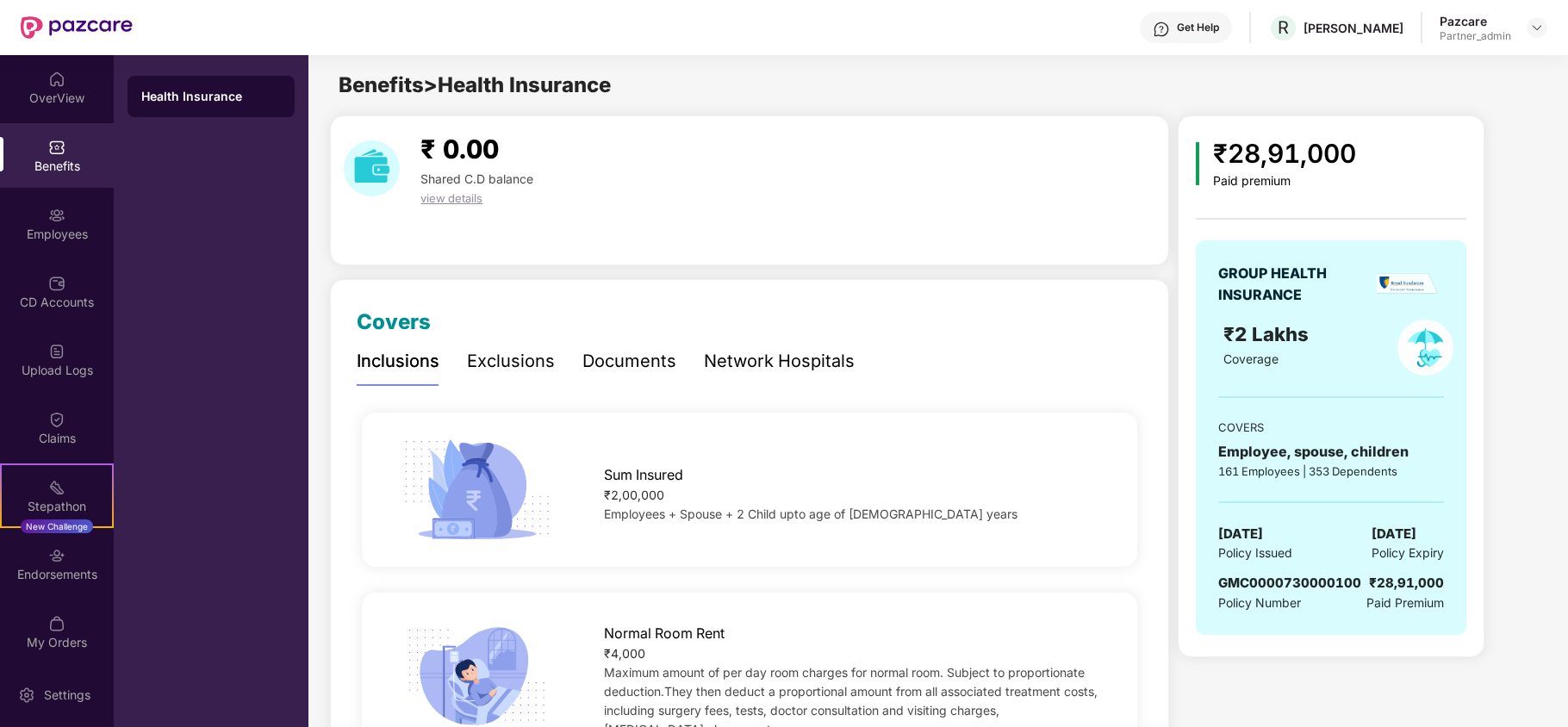
click at [1325, 583] on span "GMC0000730000100" at bounding box center [1289, 583] width 143 height 17
copy span "GMC0000730000100"
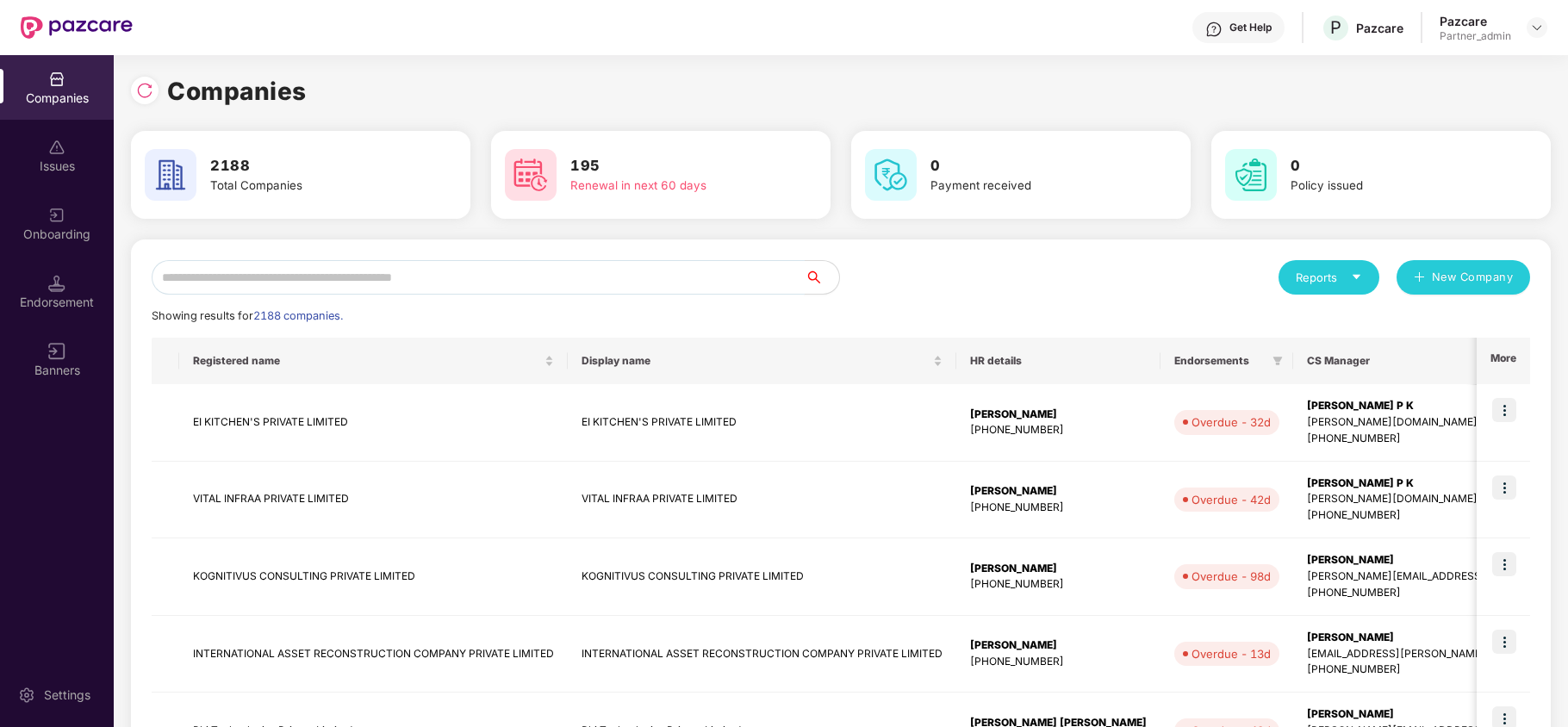
click at [245, 279] on input "text" at bounding box center [479, 277] width 653 height 34
paste input "**********"
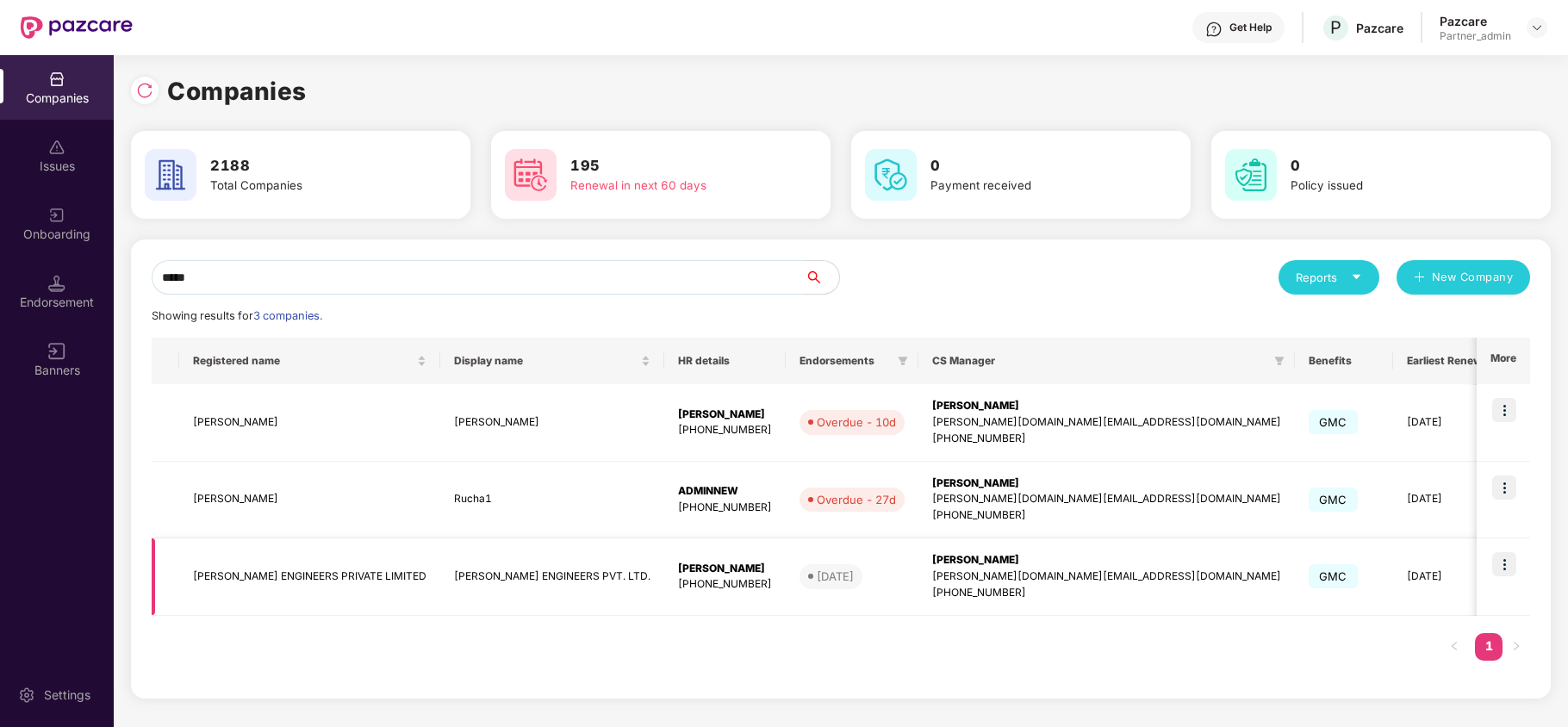
type input "*****"
click at [1509, 560] on img at bounding box center [1504, 564] width 25 height 25
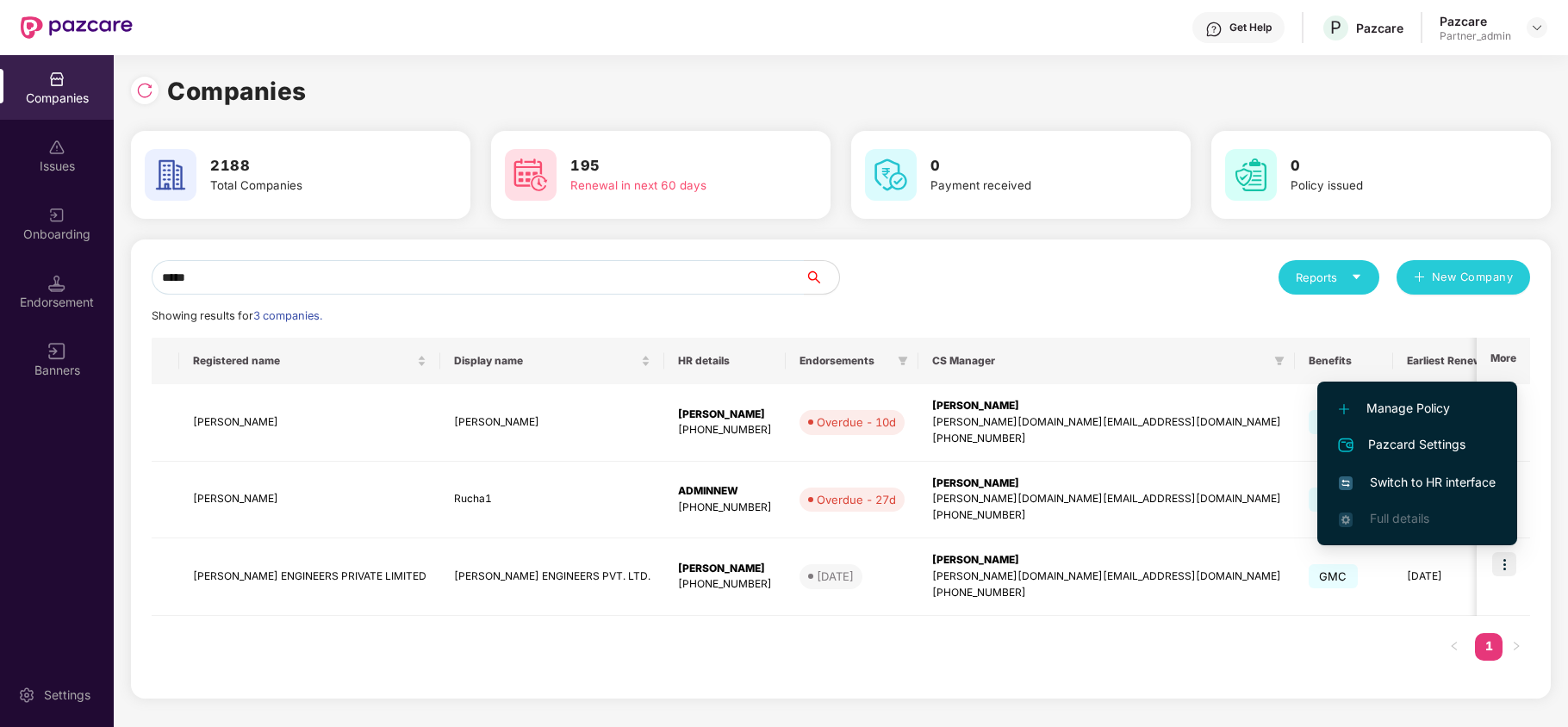
click at [1436, 483] on span "Switch to HR interface" at bounding box center [1417, 482] width 157 height 19
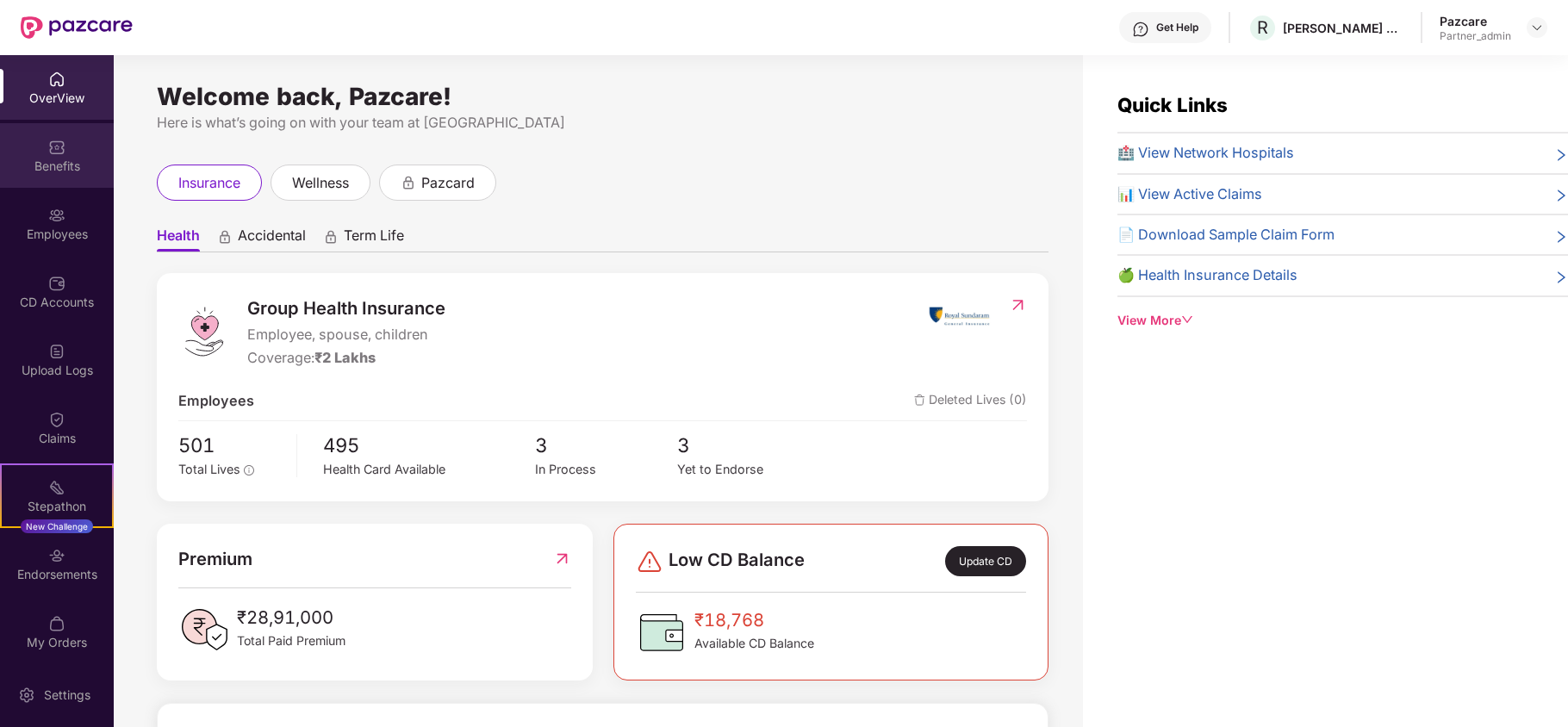
click at [14, 145] on div "Benefits" at bounding box center [57, 156] width 114 height 65
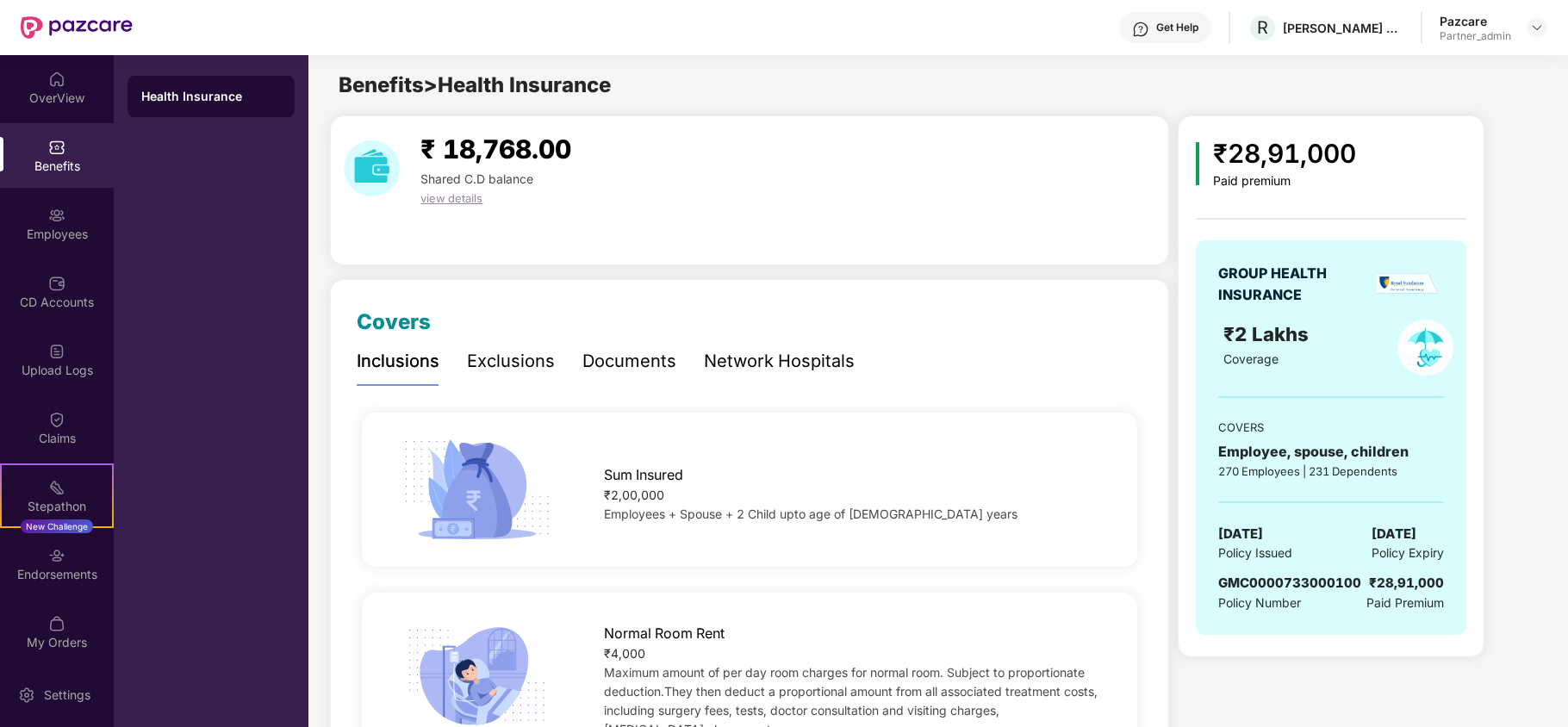
click at [1311, 587] on span "GMC0000733000100" at bounding box center [1289, 583] width 143 height 17
copy span "GMC0000733000100"
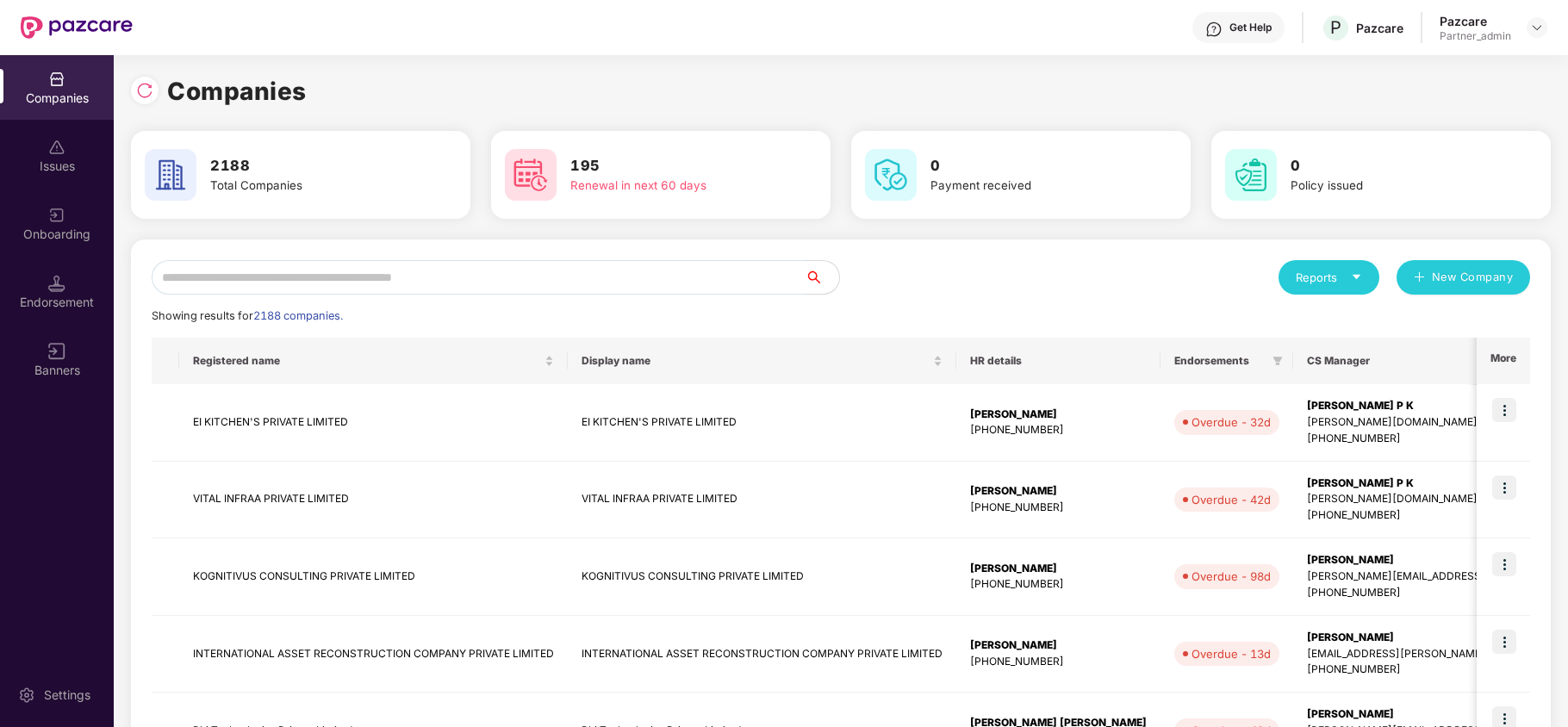
drag, startPoint x: 231, startPoint y: 270, endPoint x: 250, endPoint y: 272, distance: 19.1
click at [232, 274] on input "text" at bounding box center [479, 277] width 653 height 34
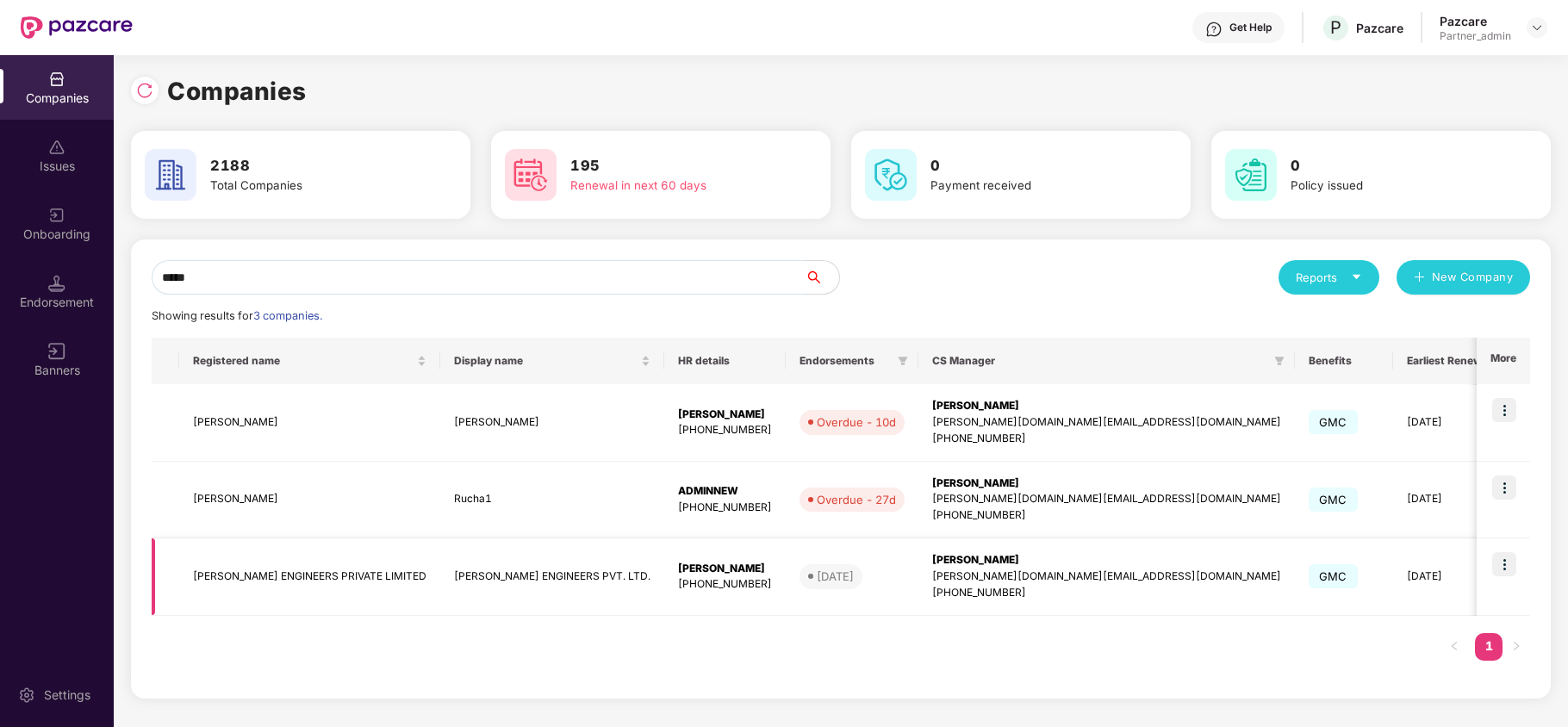
type input "*****"
click at [215, 580] on td "[PERSON_NAME] ENGINEERS PRIVATE LIMITED" at bounding box center [310, 577] width 261 height 78
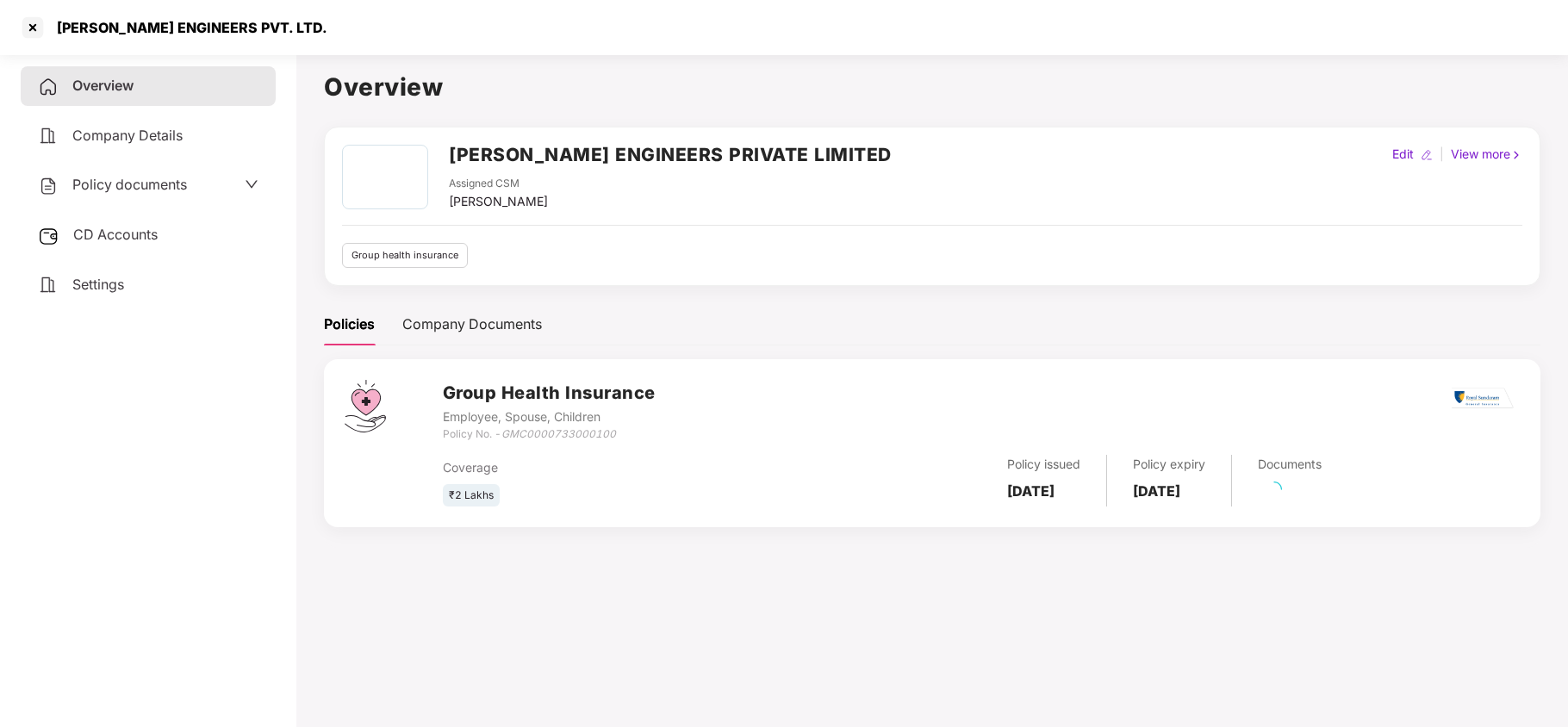
click at [103, 171] on div "Policy documents" at bounding box center [148, 185] width 255 height 39
click at [104, 180] on span "Policy documents" at bounding box center [130, 184] width 115 height 18
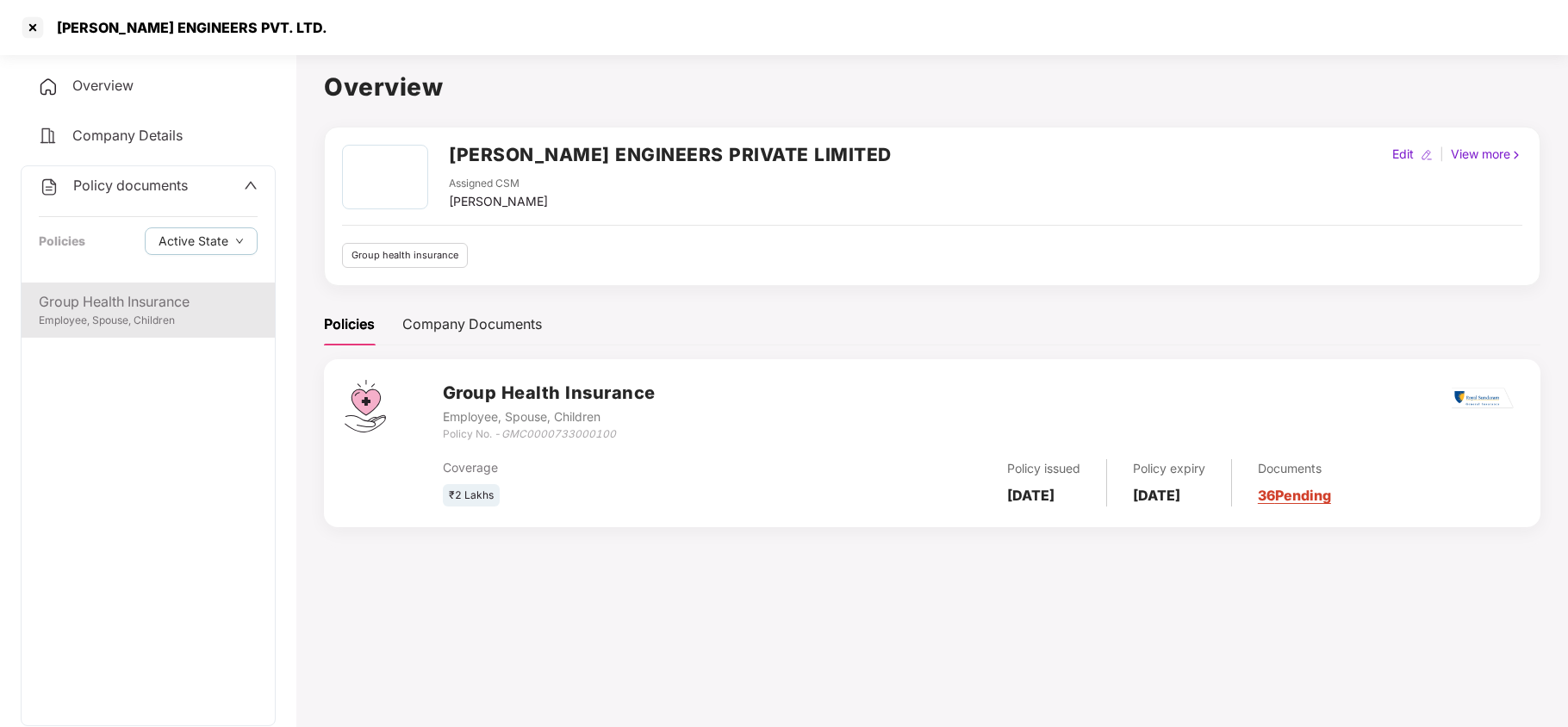
drag, startPoint x: 96, startPoint y: 310, endPoint x: 98, endPoint y: 293, distance: 17.1
click at [96, 305] on div "Group Health Insurance" at bounding box center [148, 302] width 219 height 22
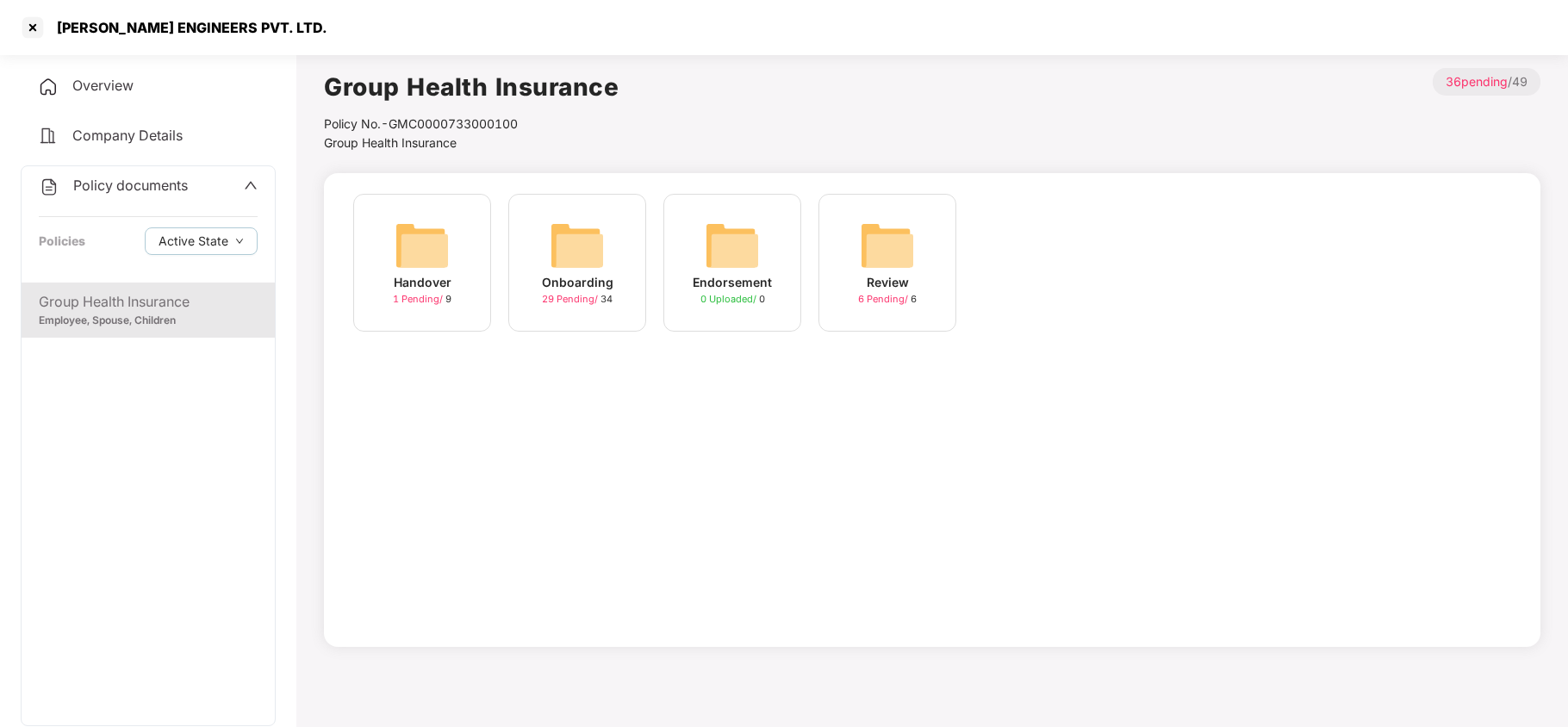
click at [580, 252] on img at bounding box center [577, 245] width 55 height 55
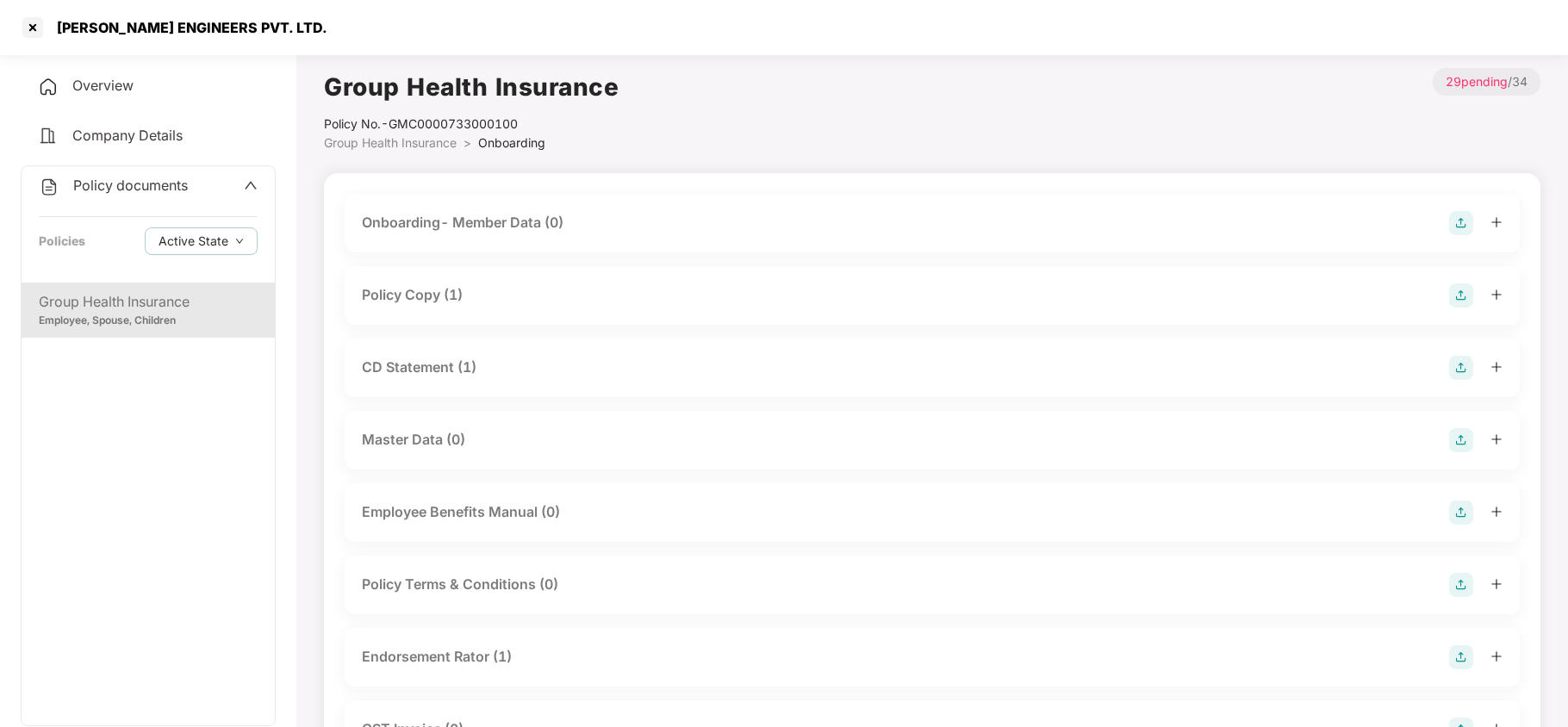
click at [455, 298] on div "Policy Copy (1)" at bounding box center [412, 295] width 101 height 22
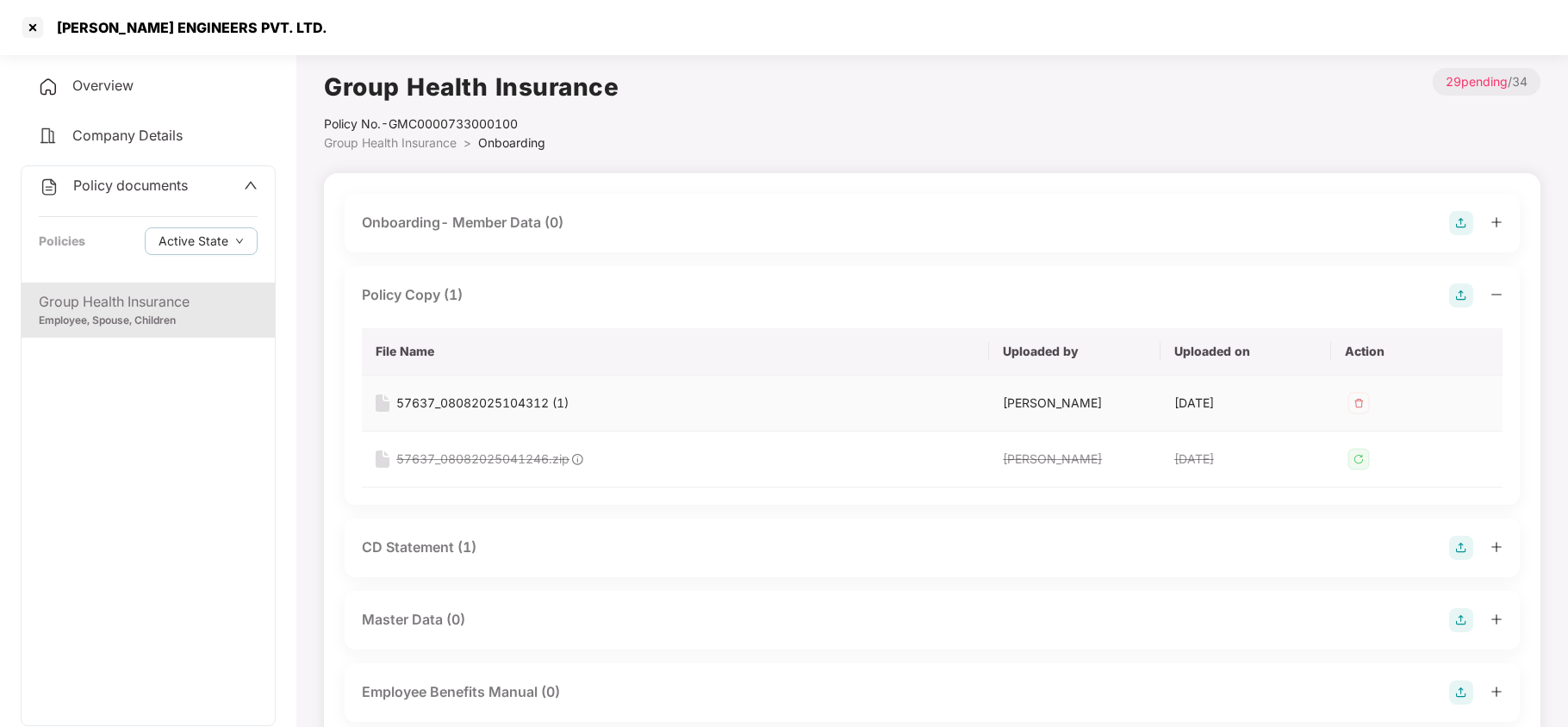
click at [506, 398] on div "57637_08082025104312 (1)" at bounding box center [483, 402] width 173 height 19
click at [38, 18] on div at bounding box center [32, 27] width 27 height 27
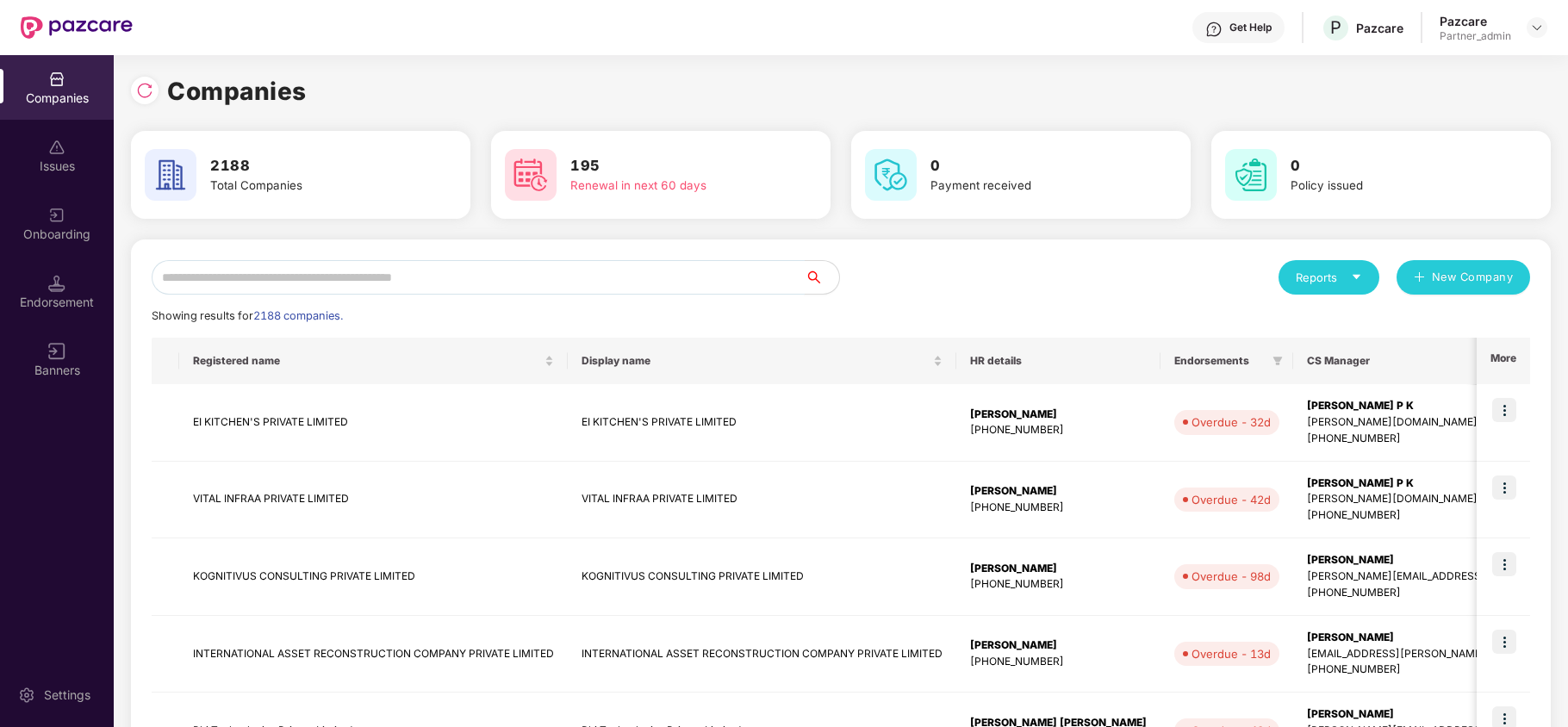
click at [367, 274] on input "text" at bounding box center [479, 277] width 653 height 34
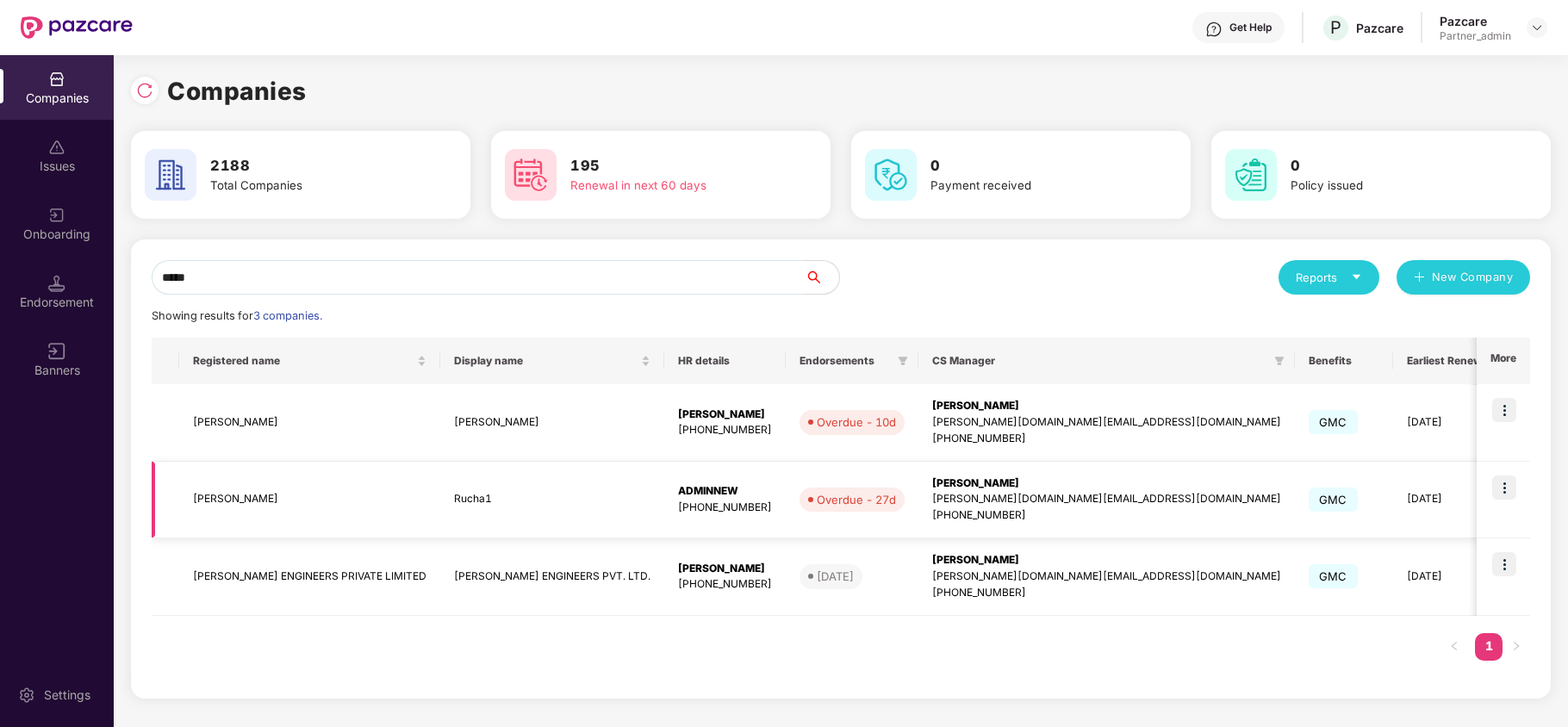
type input "*****"
click at [1511, 491] on img at bounding box center [1504, 488] width 25 height 25
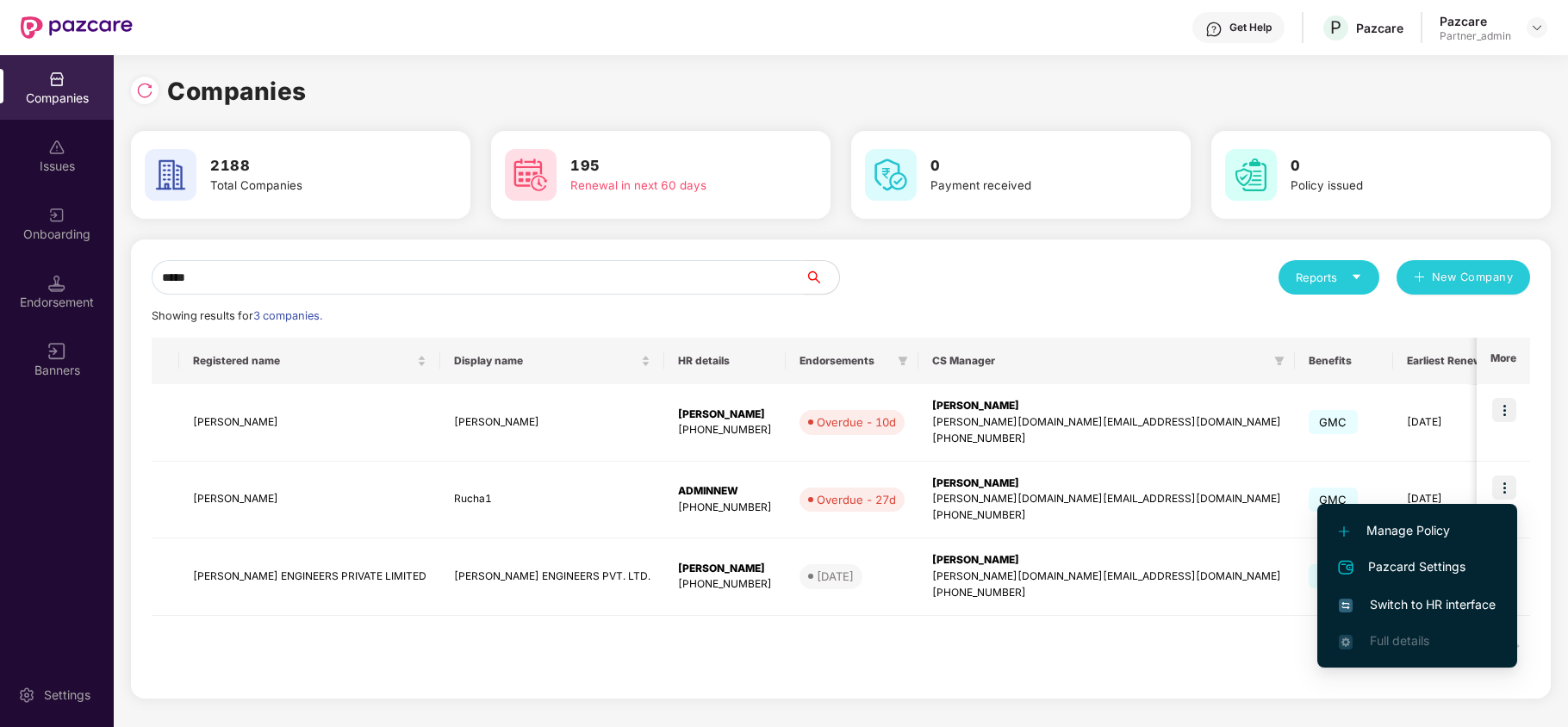
click at [1411, 606] on span "Switch to HR interface" at bounding box center [1417, 604] width 157 height 19
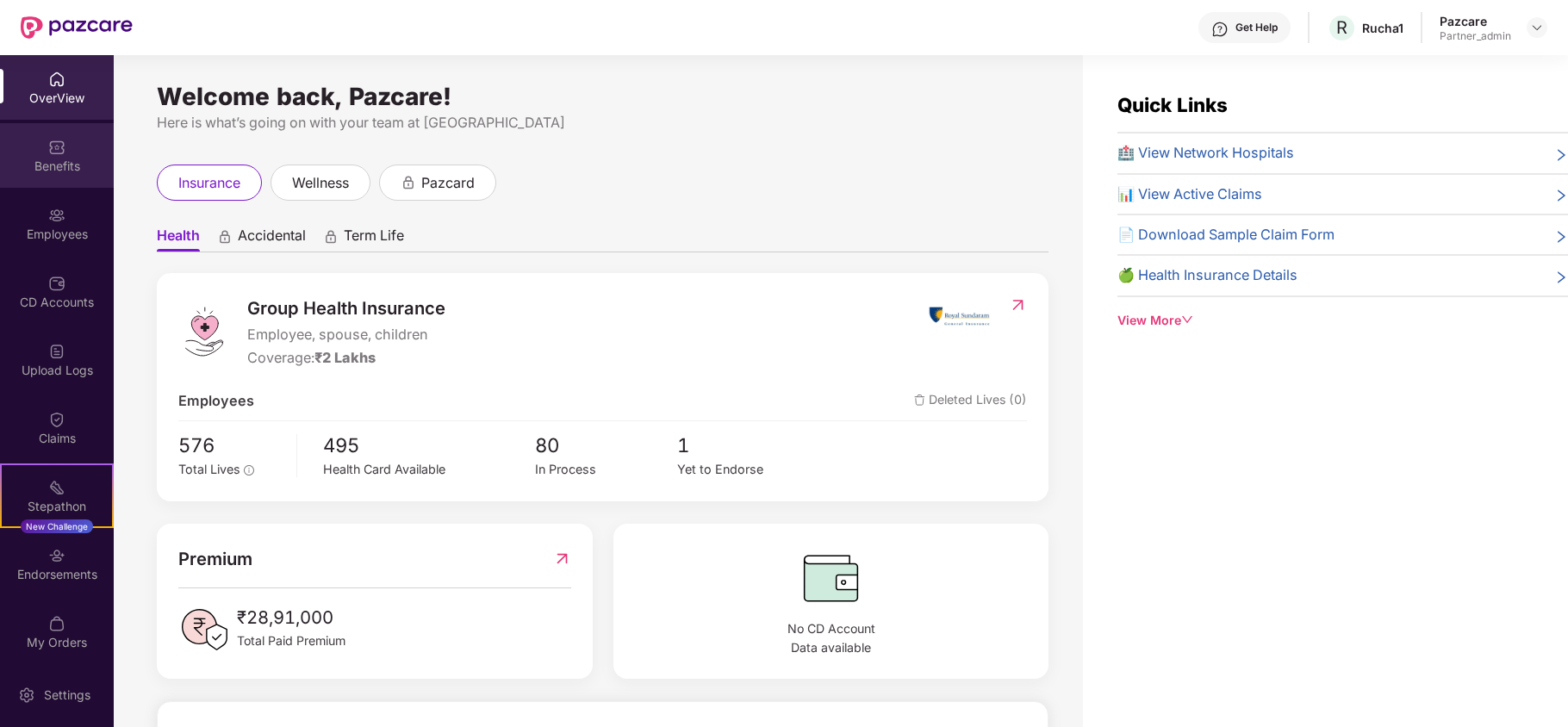
click at [42, 158] on div "Benefits" at bounding box center [57, 167] width 114 height 18
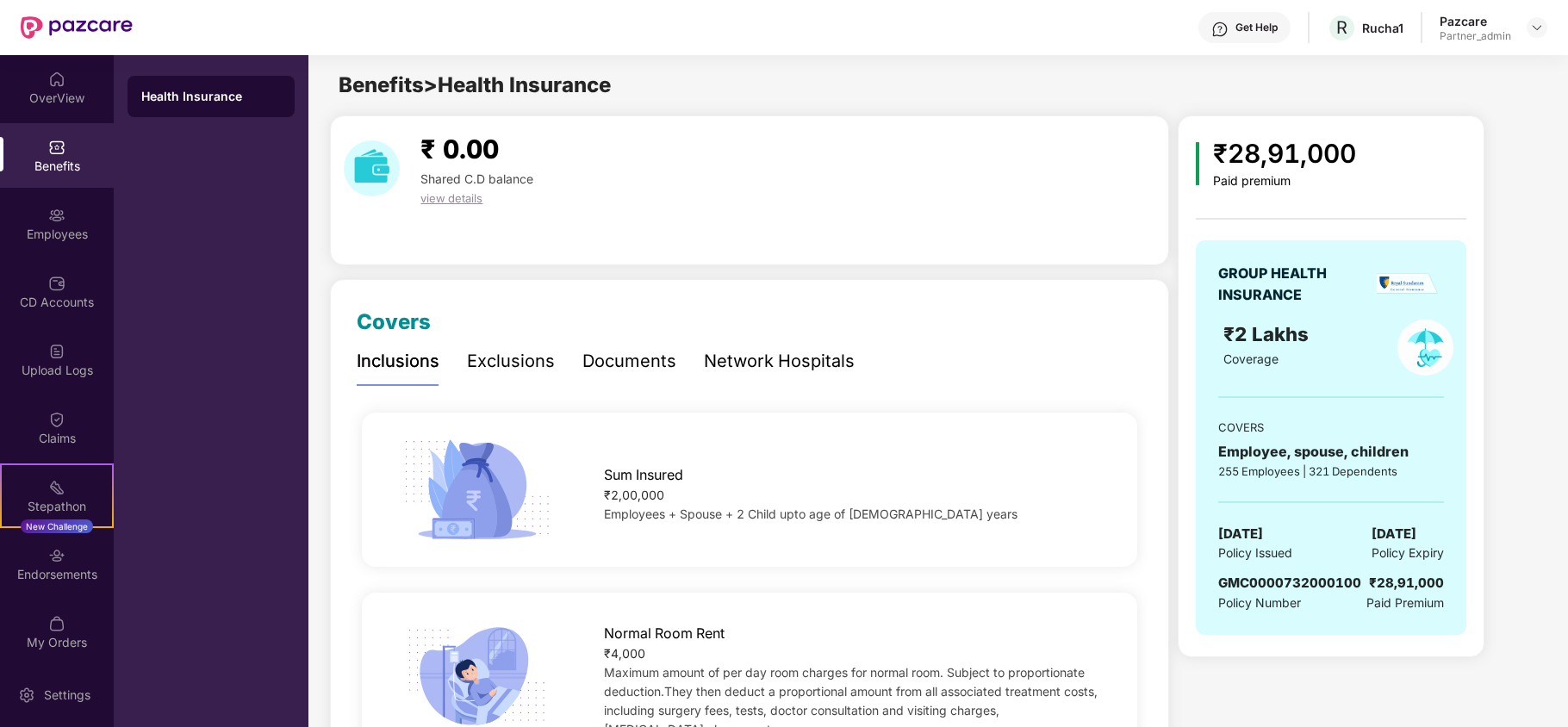
click at [1310, 581] on span "GMC0000732000100" at bounding box center [1289, 583] width 143 height 17
copy span "GMC0000732000100"
click at [52, 232] on div "Employees" at bounding box center [57, 234] width 114 height 18
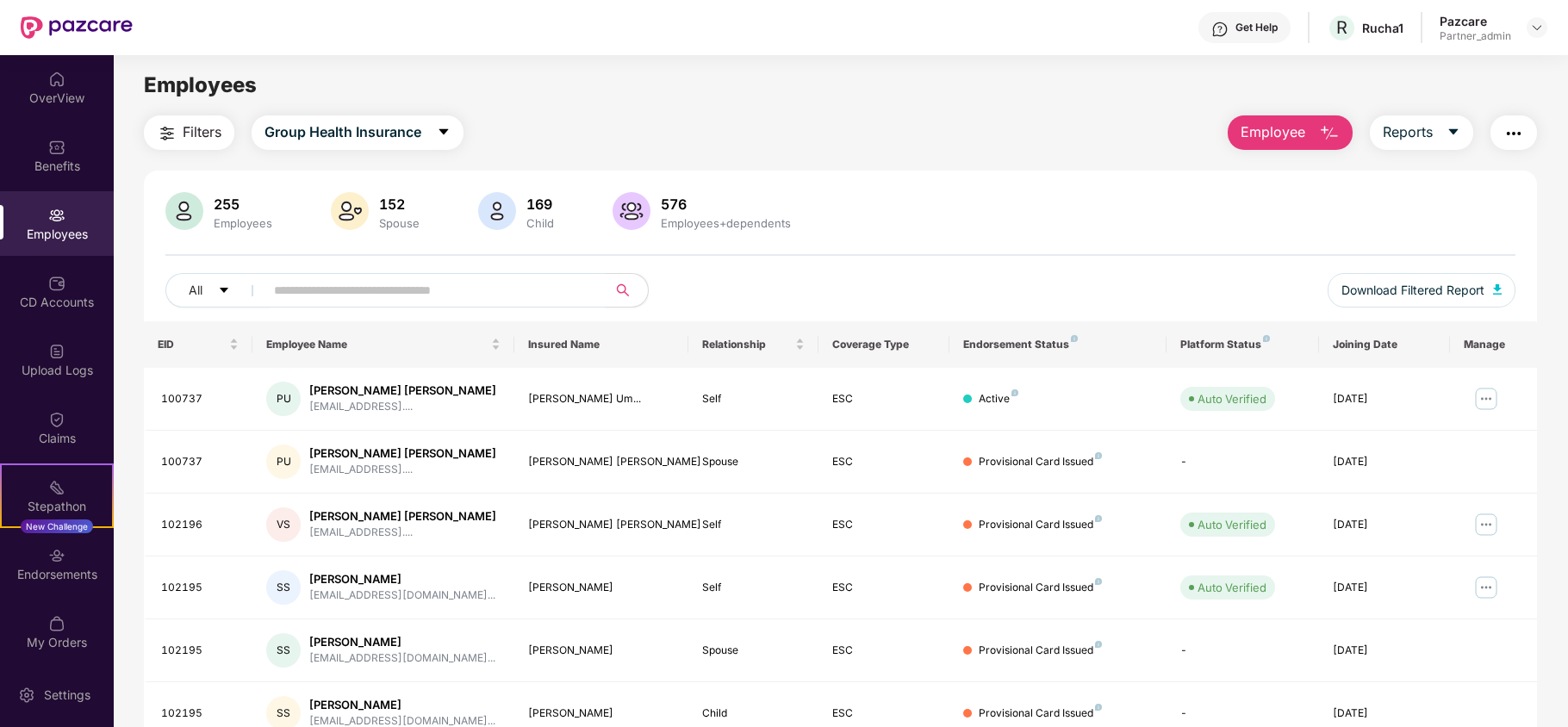
click at [214, 126] on span "Filters" at bounding box center [202, 132] width 39 height 22
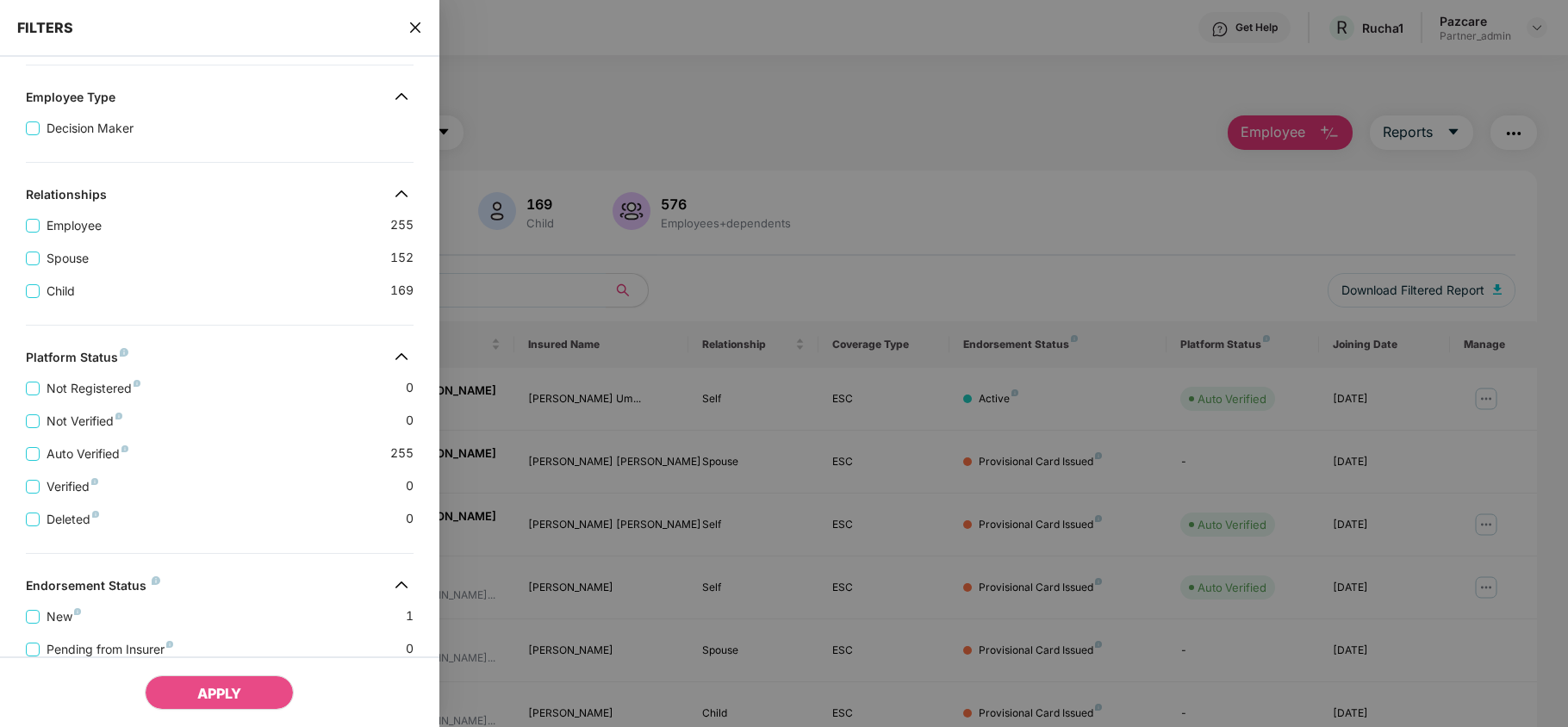
scroll to position [383, 0]
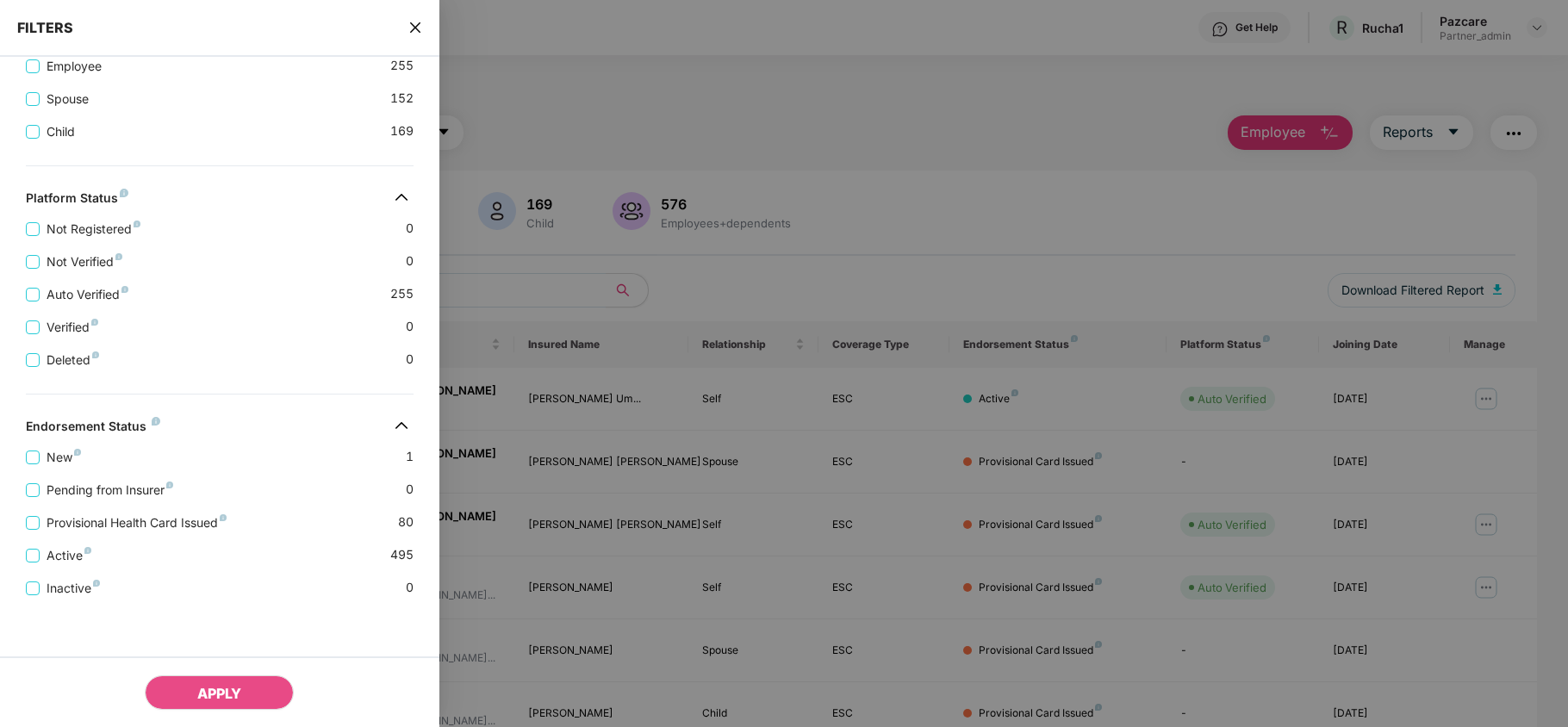
click at [417, 27] on icon "close" at bounding box center [415, 27] width 14 height 14
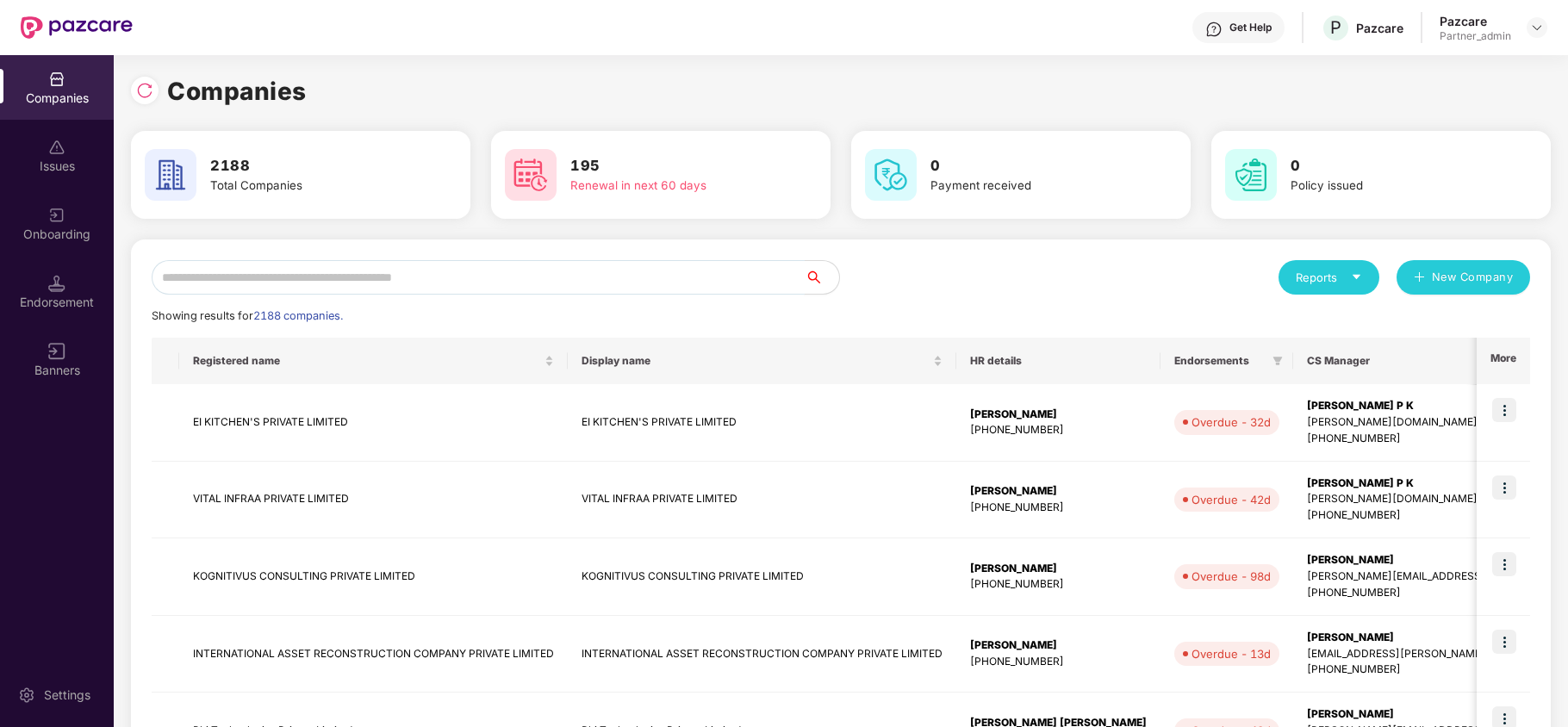
click at [287, 279] on input "text" at bounding box center [479, 277] width 653 height 34
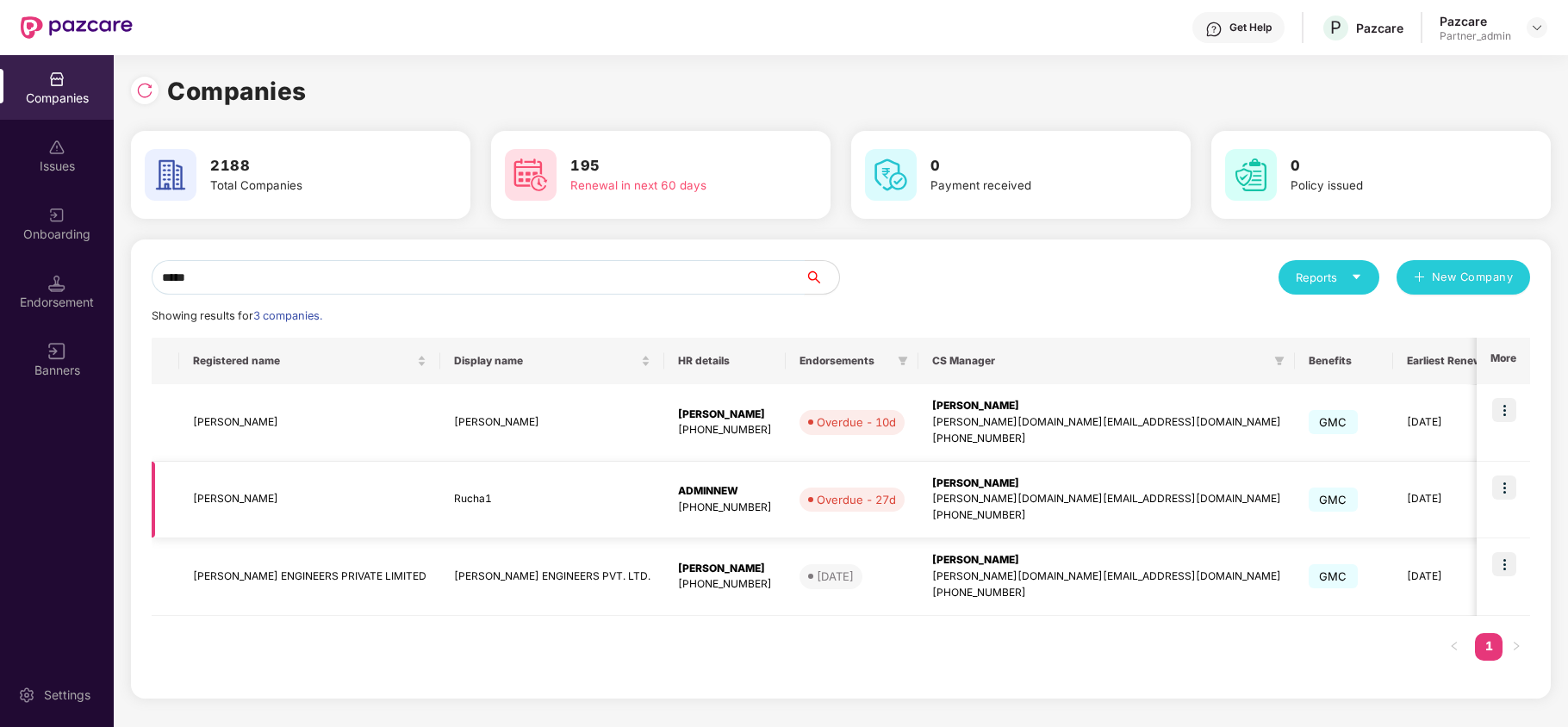
type input "*****"
click at [198, 504] on td "[PERSON_NAME]" at bounding box center [310, 500] width 261 height 78
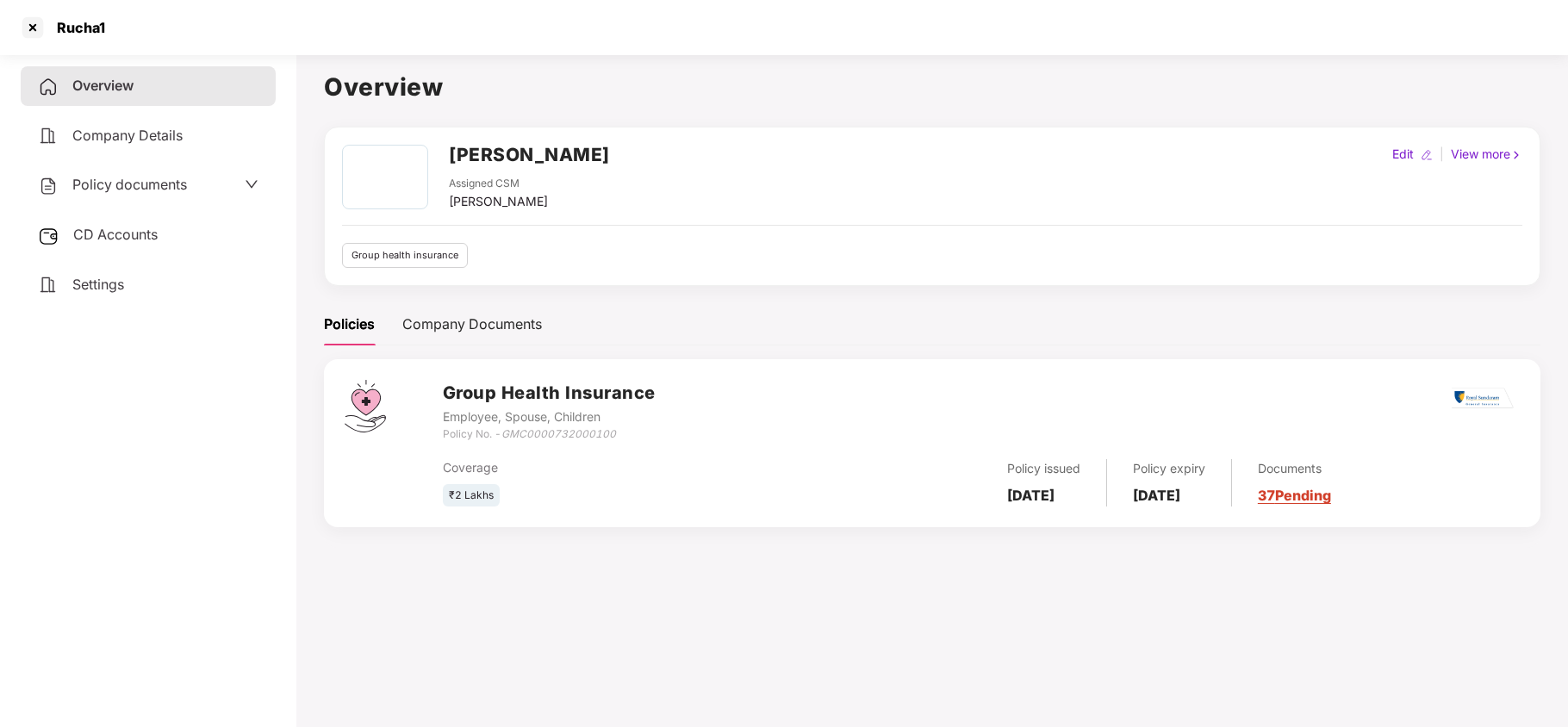
click at [135, 176] on span "Policy documents" at bounding box center [130, 184] width 115 height 18
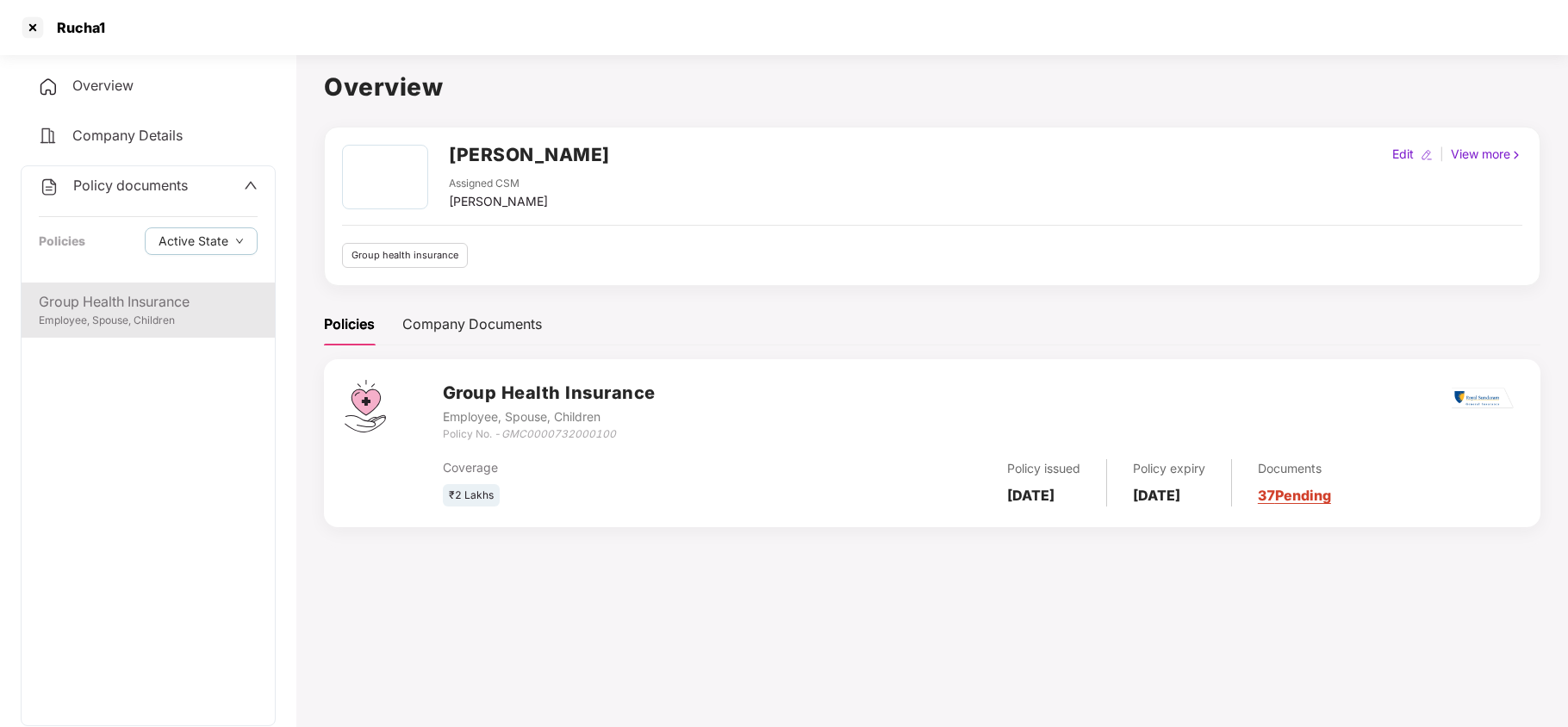
click at [107, 303] on div "Group Health Insurance" at bounding box center [148, 302] width 219 height 22
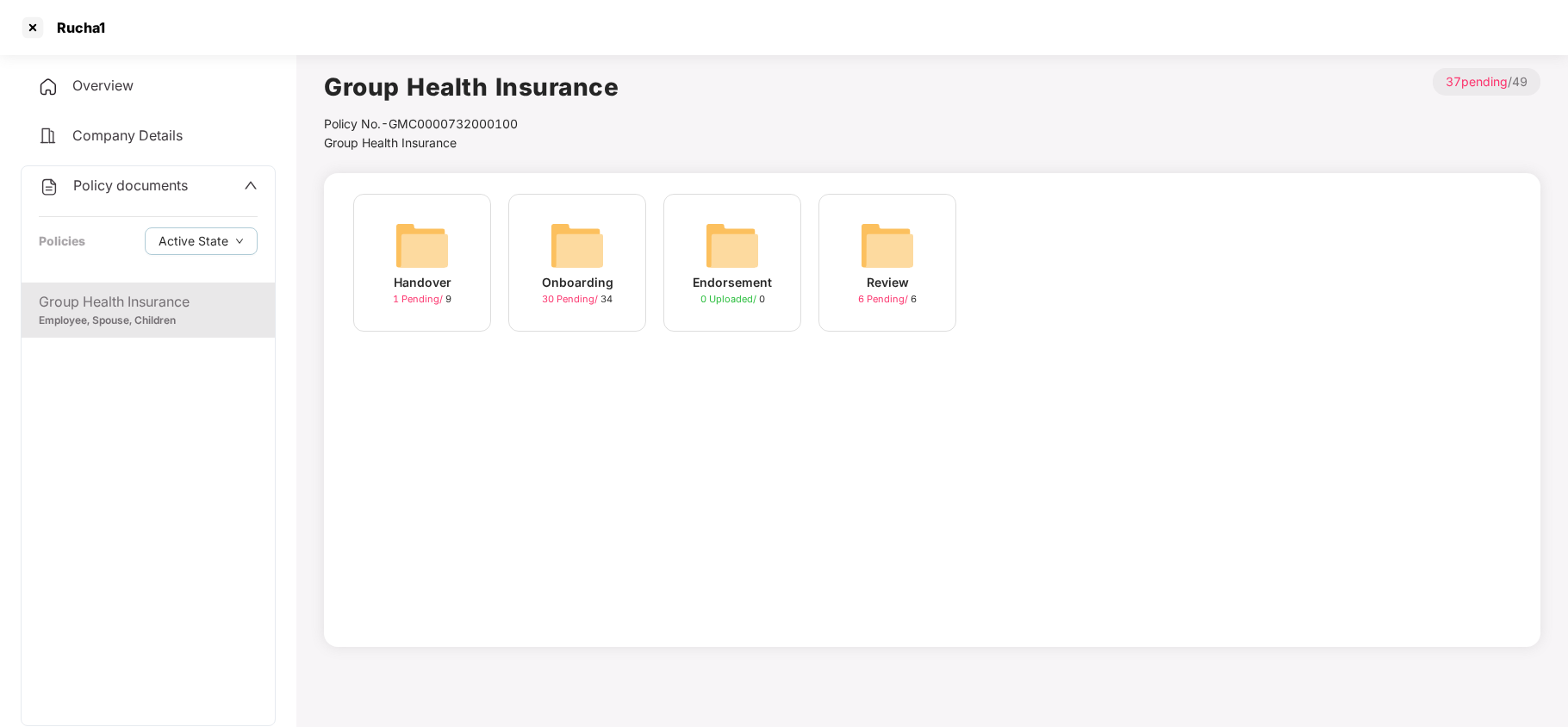
click at [595, 244] on img at bounding box center [577, 245] width 55 height 55
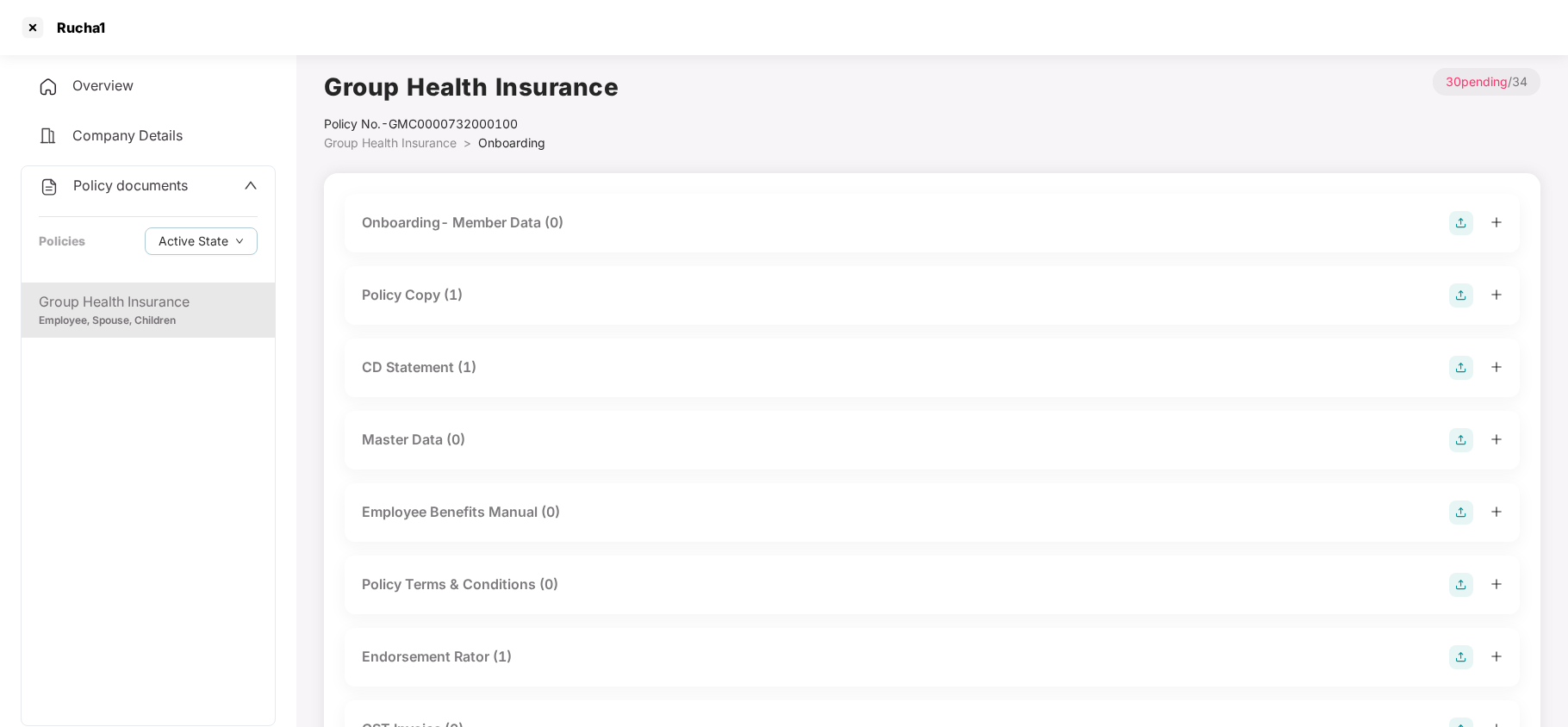
drag, startPoint x: 435, startPoint y: 294, endPoint x: 469, endPoint y: 325, distance: 46.0
click at [436, 296] on div "Policy Copy (1)" at bounding box center [412, 295] width 101 height 22
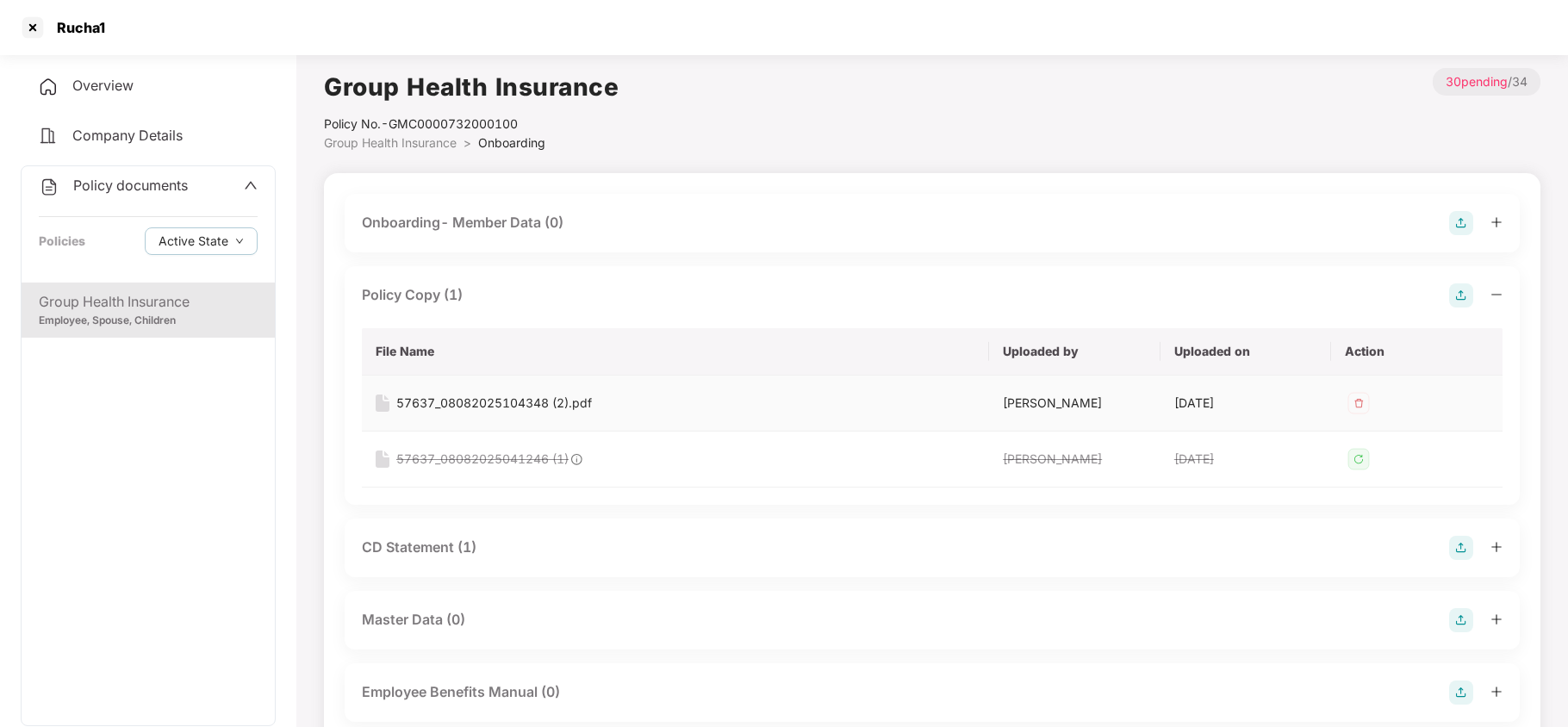
click at [480, 401] on div "57637_08082025104348 (2).pdf" at bounding box center [494, 402] width 195 height 19
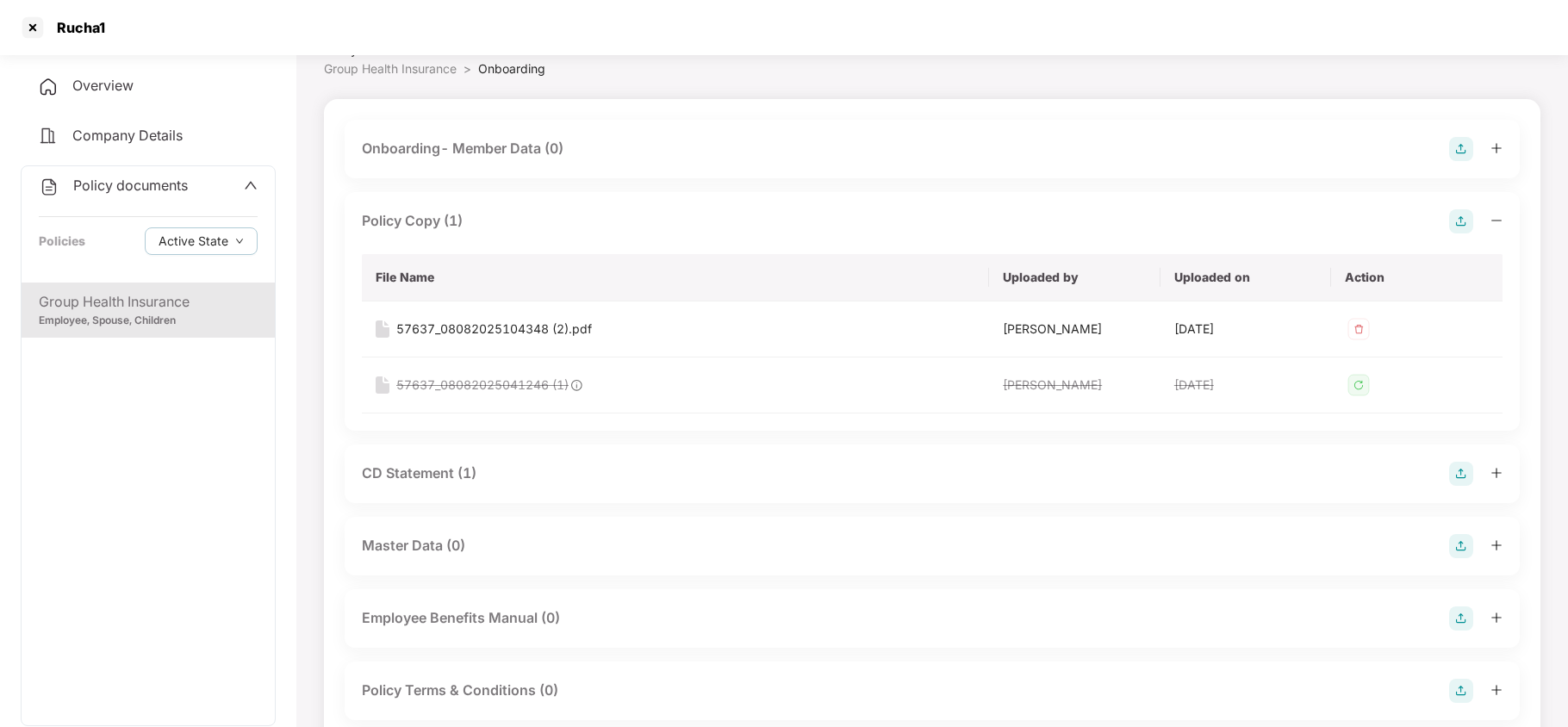
scroll to position [115, 0]
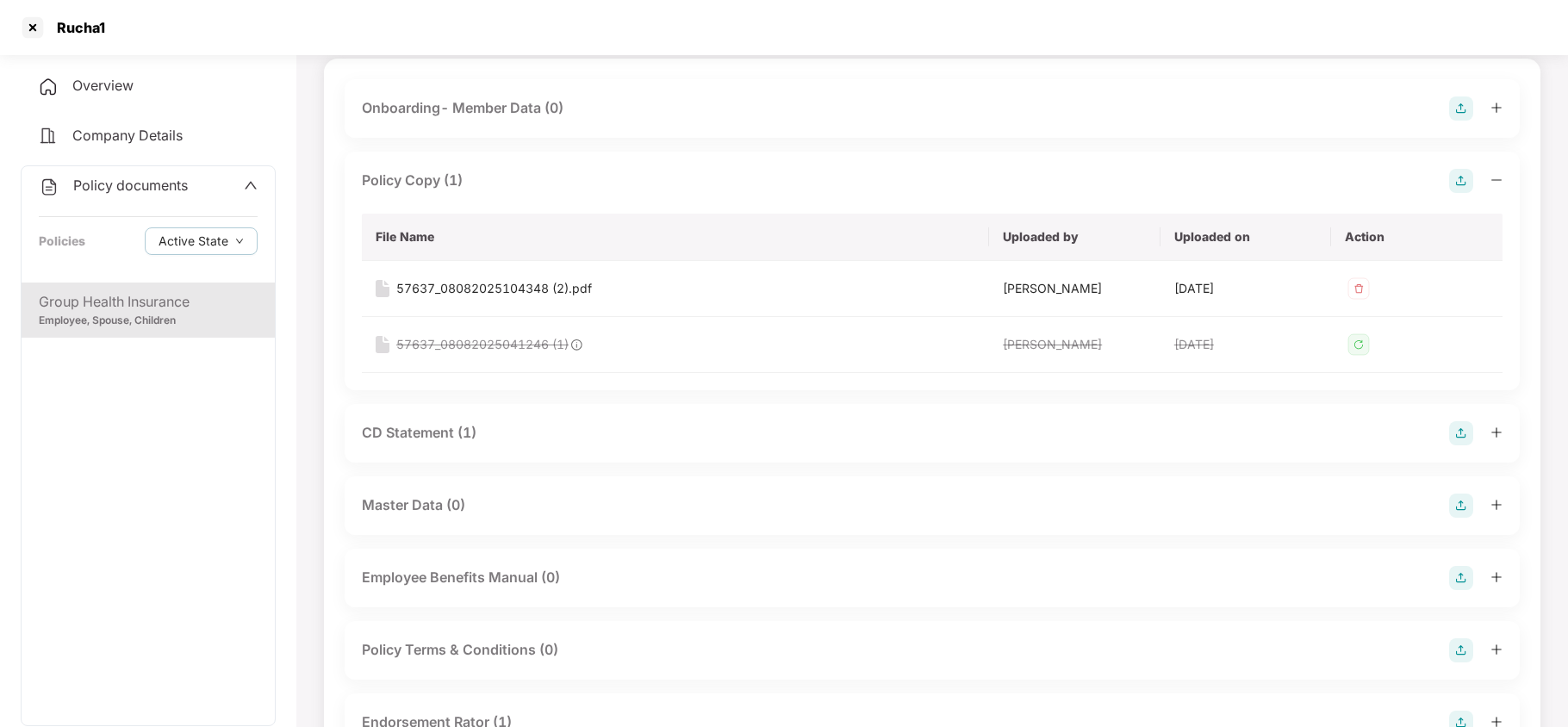
click at [436, 435] on div "CD Statement (1)" at bounding box center [419, 433] width 115 height 22
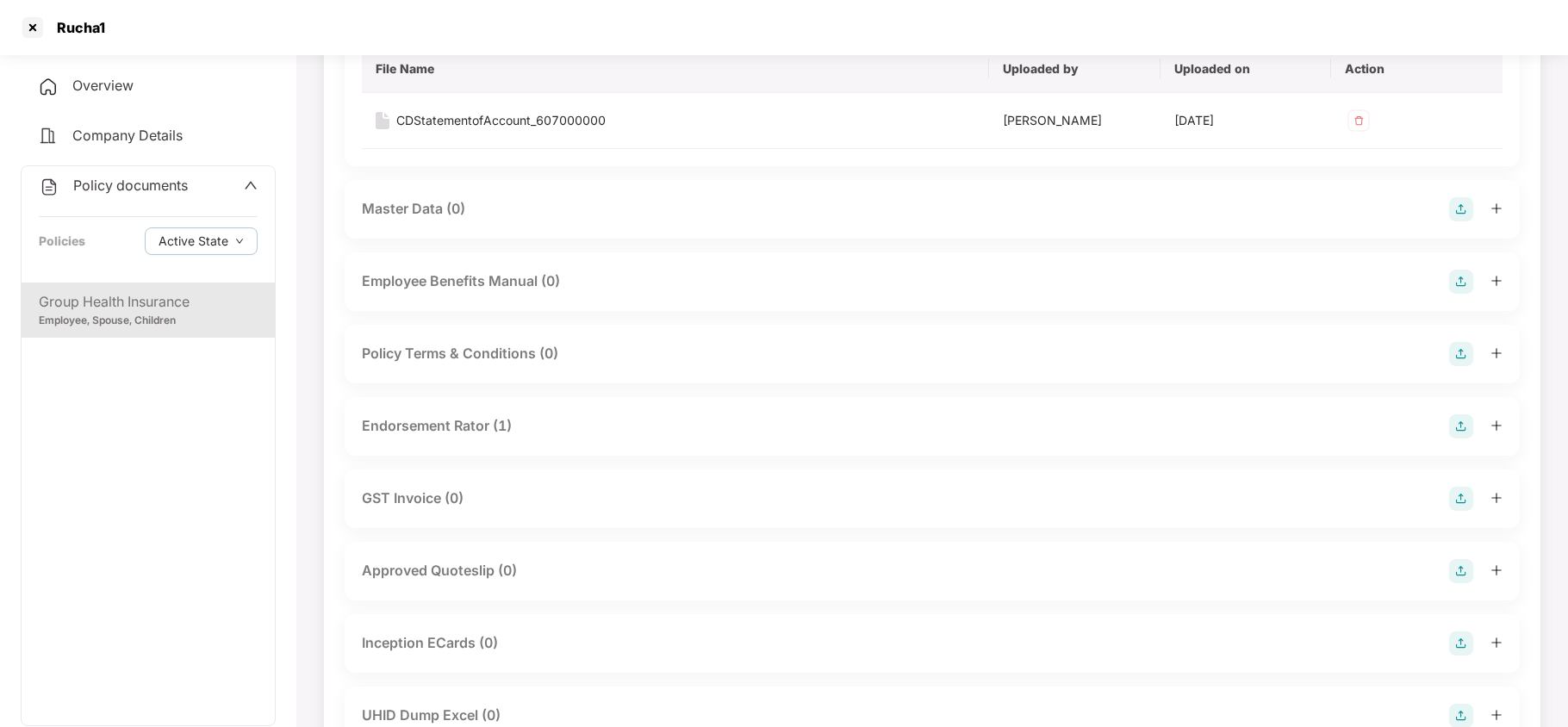
scroll to position [689, 0]
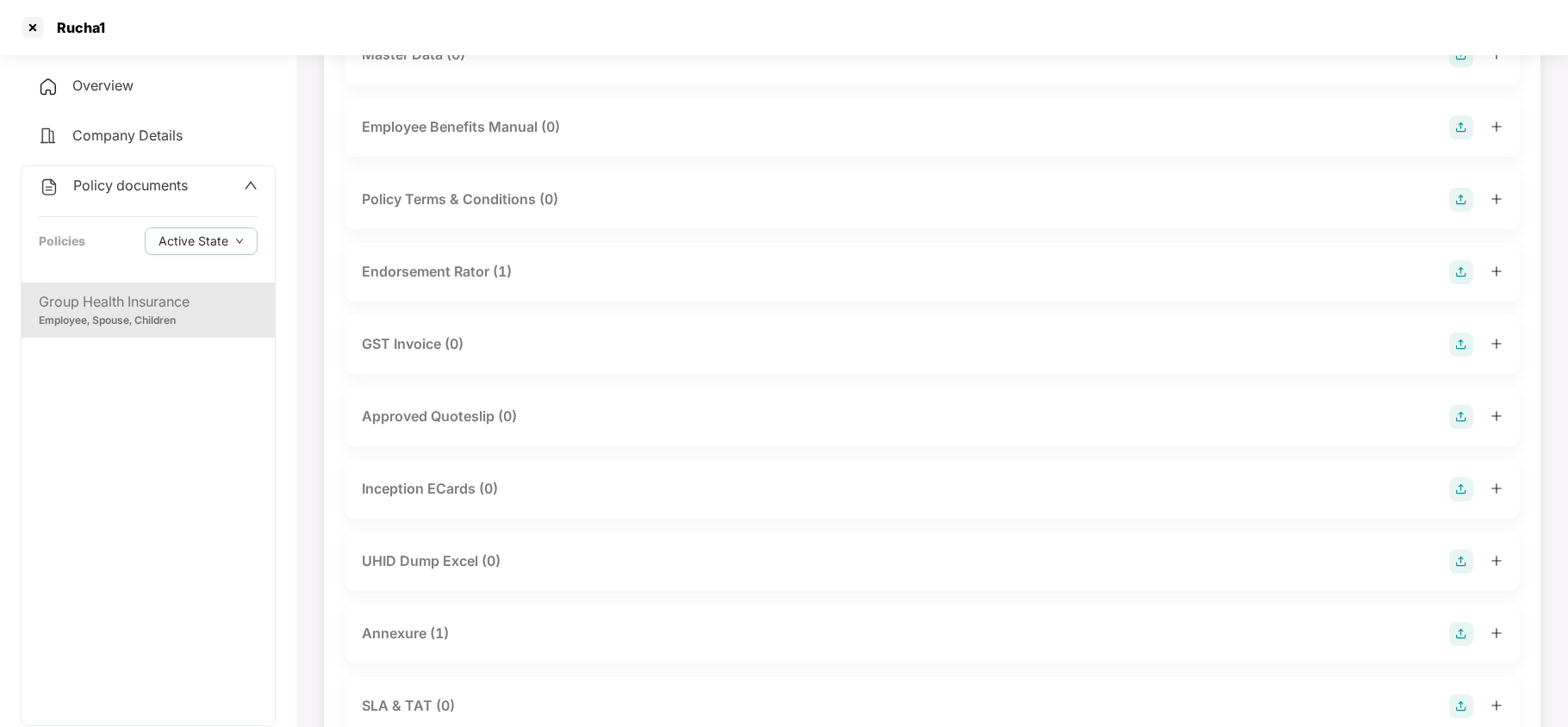
click at [487, 267] on div "Endorsement Rator (1)" at bounding box center [437, 272] width 150 height 22
